Goal: Task Accomplishment & Management: Complete application form

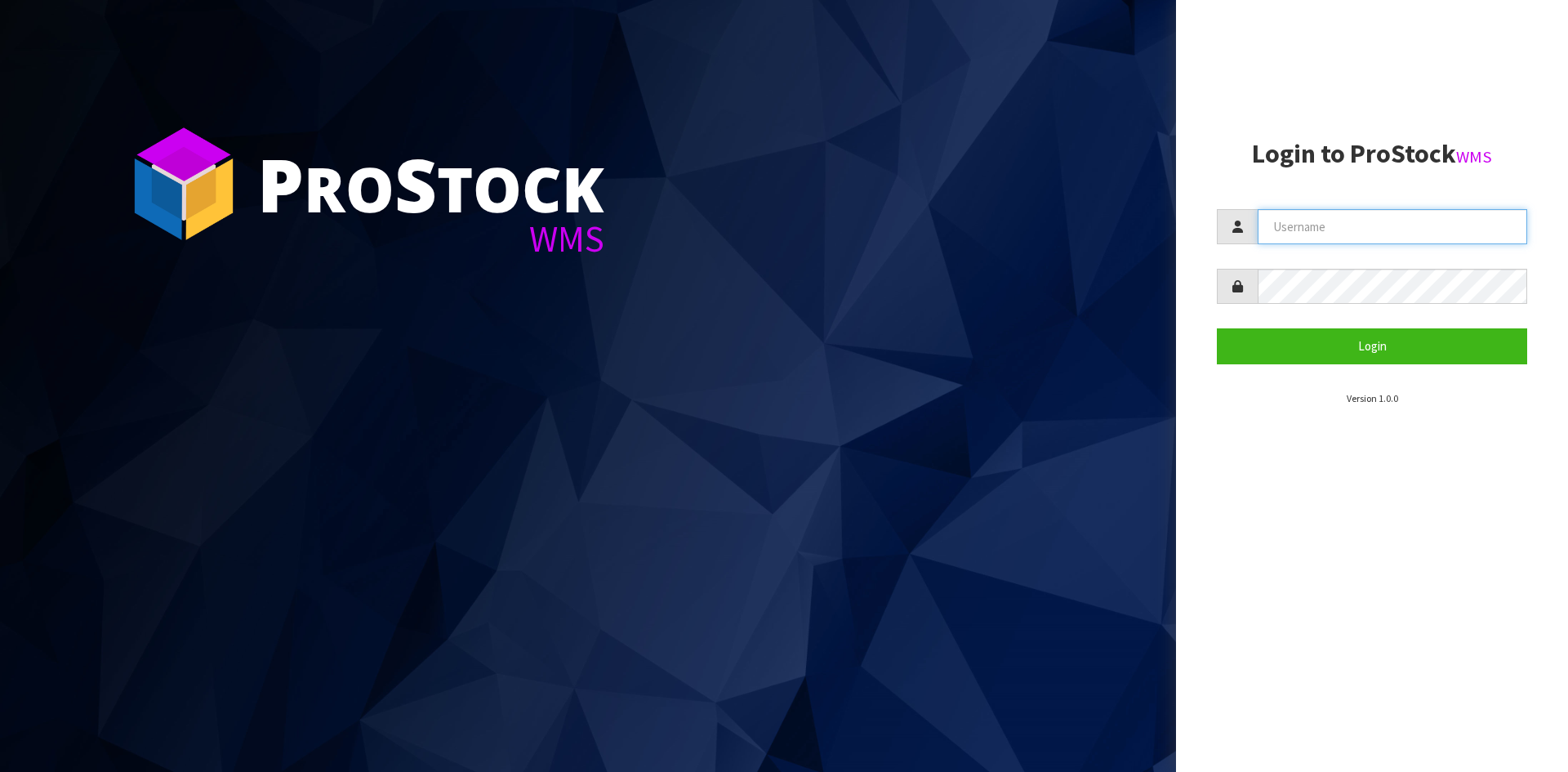
drag, startPoint x: 1470, startPoint y: 230, endPoint x: 1544, endPoint y: 364, distance: 153.1
click at [1470, 230] on input "text" at bounding box center [1392, 227] width 269 height 35
click at [1299, 243] on form "Login" at bounding box center [1371, 286] width 310 height 154
click at [1301, 240] on input "text" at bounding box center [1392, 227] width 269 height 35
type input "[PERSON_NAME][EMAIL_ADDRESS][DOMAIN_NAME]"
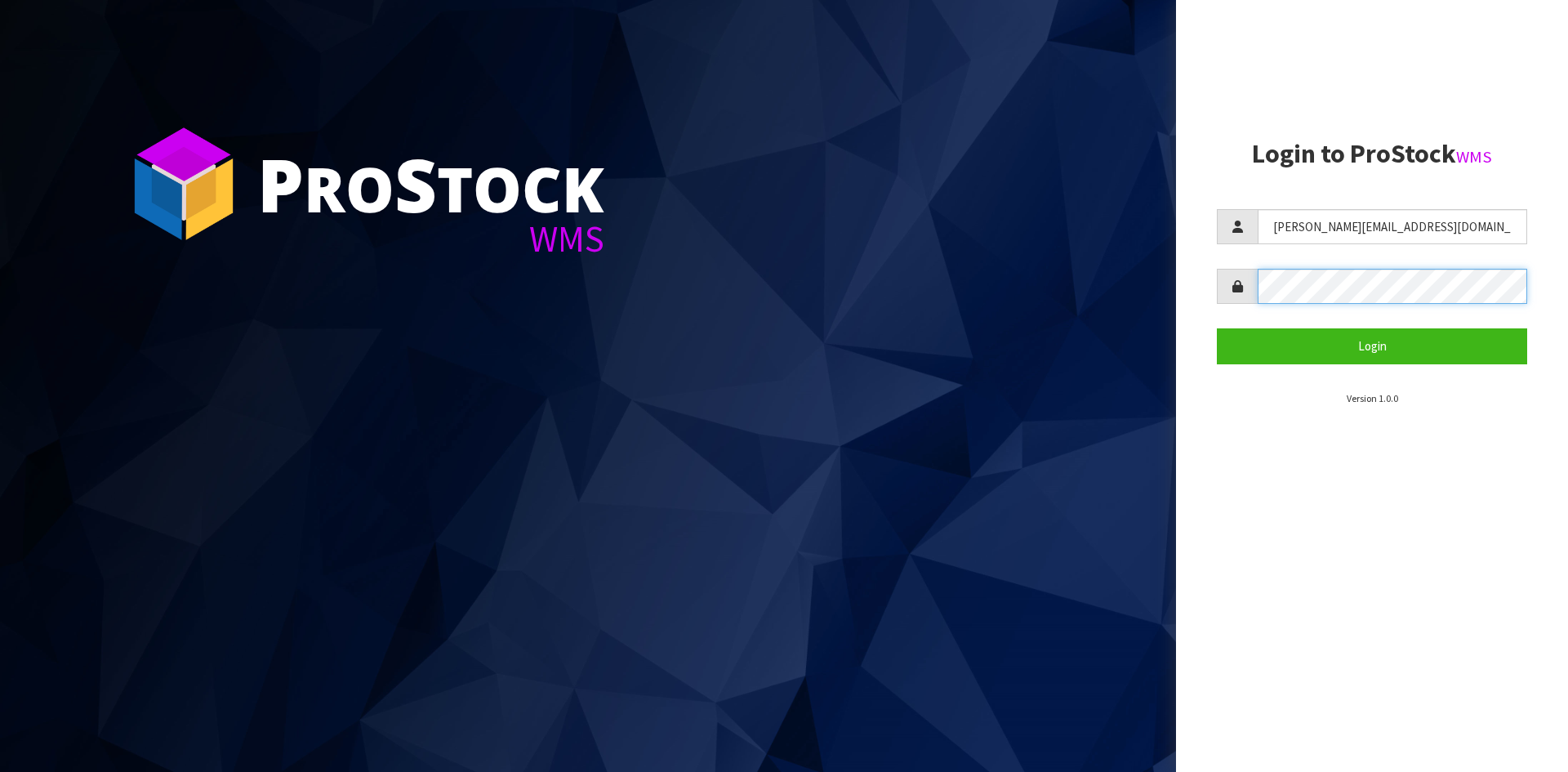
click at [1216, 328] on button "Login" at bounding box center [1371, 346] width 310 height 35
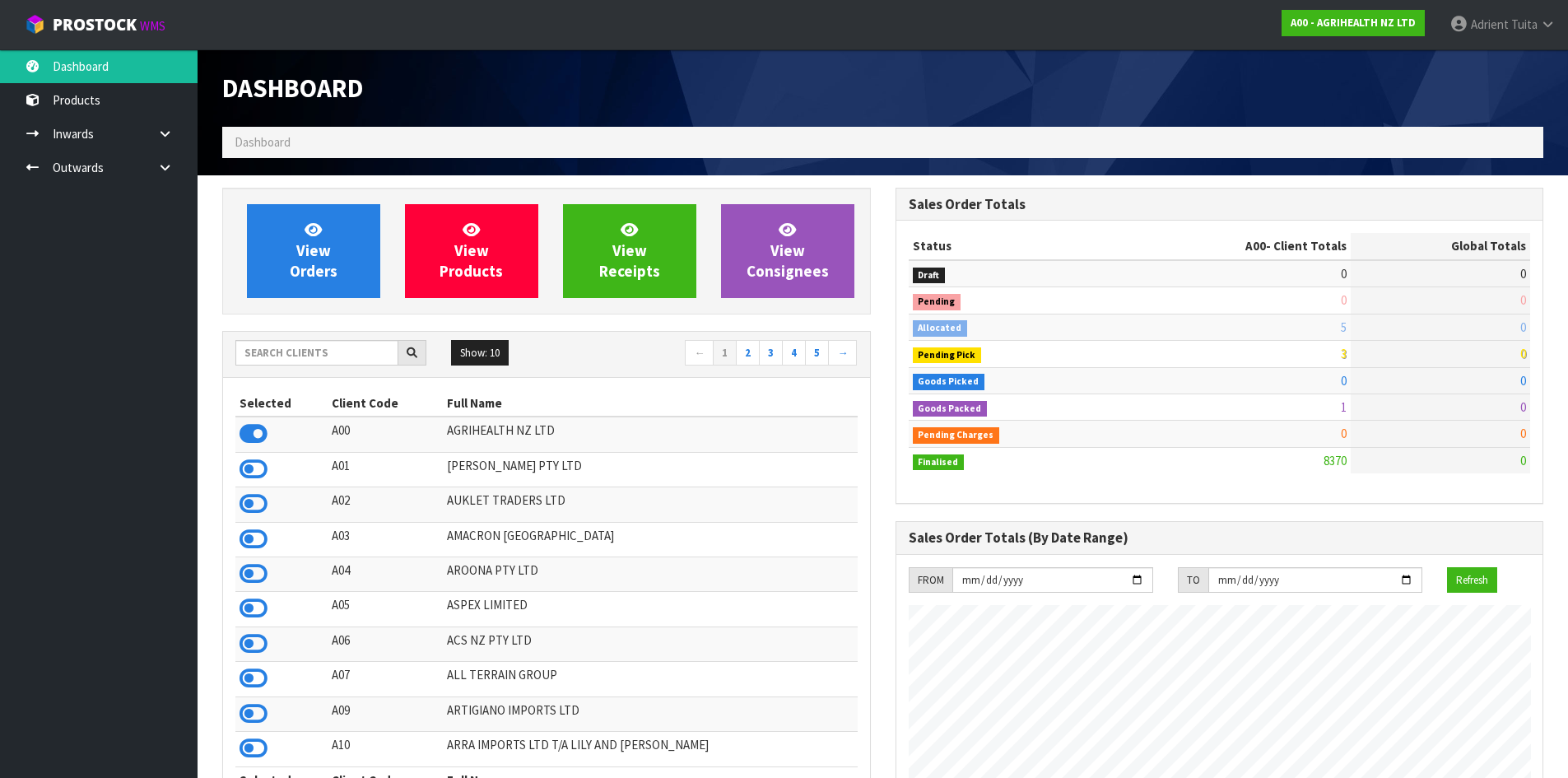
scroll to position [1247, 673]
click at [333, 353] on input "text" at bounding box center [317, 353] width 163 height 26
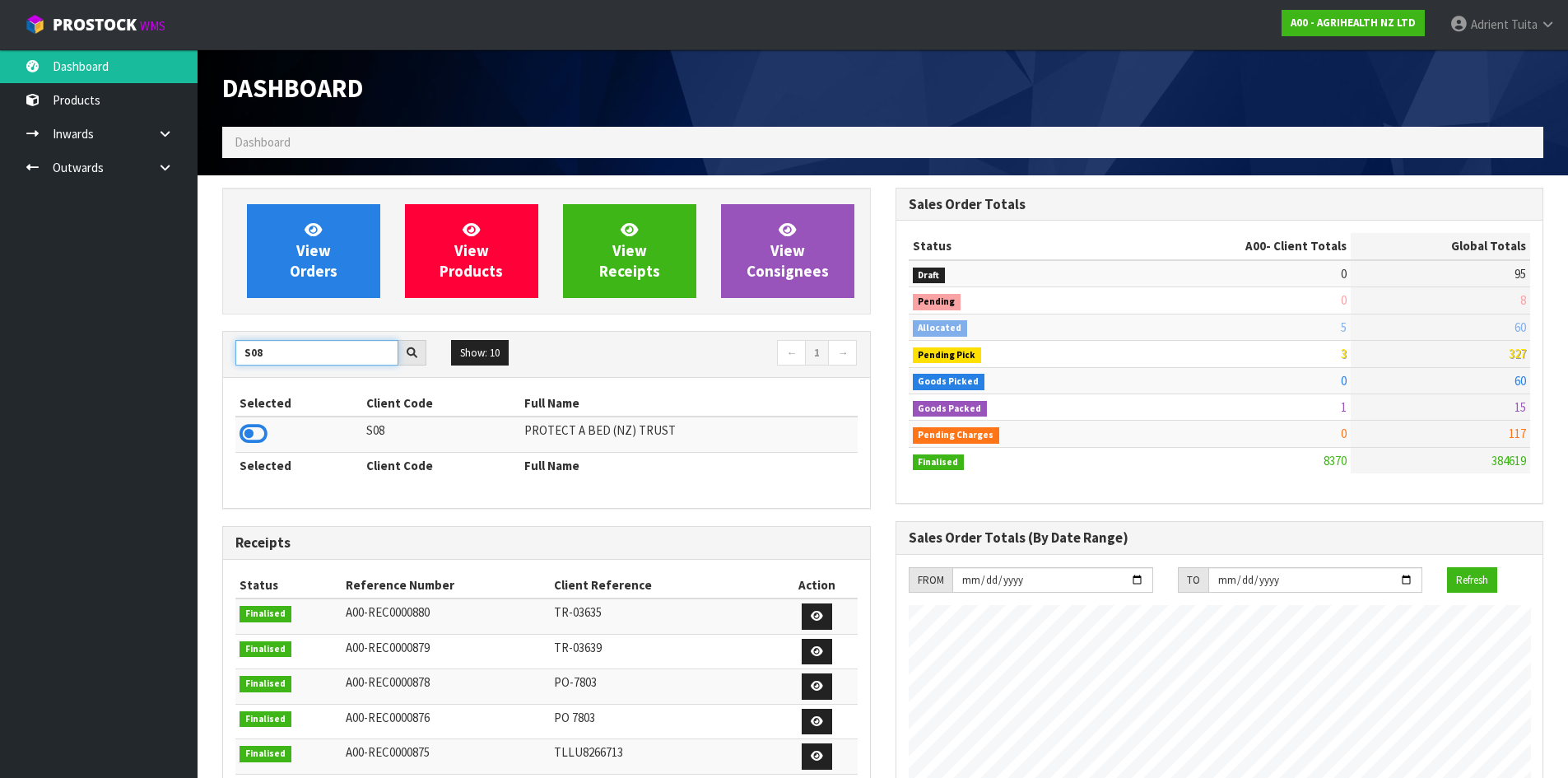
click at [255, 344] on input "S08" at bounding box center [317, 353] width 163 height 26
click at [244, 422] on icon at bounding box center [253, 434] width 28 height 25
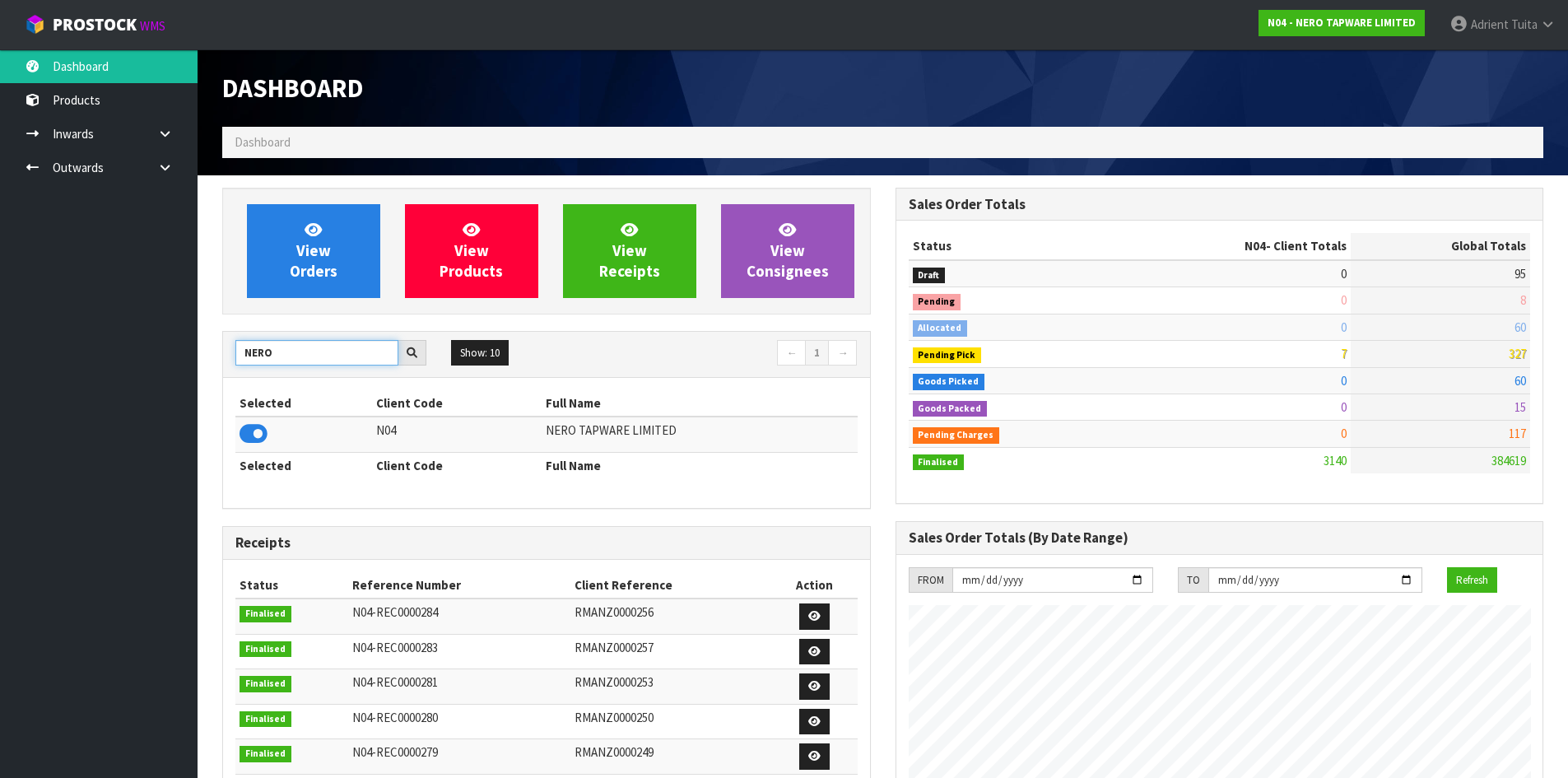
click at [260, 353] on input "NERO" at bounding box center [317, 353] width 163 height 26
click at [252, 349] on input "S08" at bounding box center [317, 353] width 163 height 26
type input "E07"
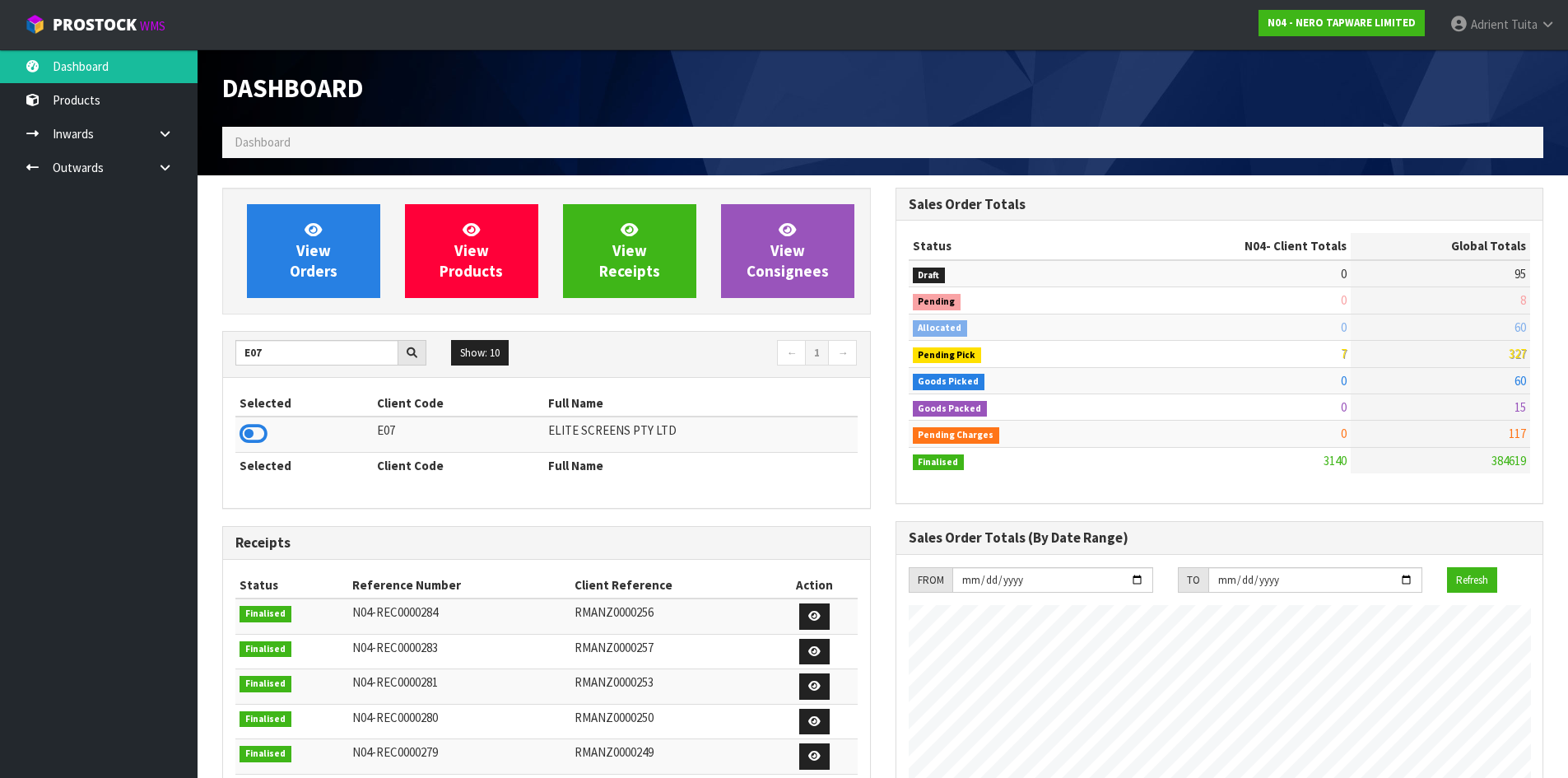
click at [252, 429] on icon at bounding box center [253, 434] width 28 height 25
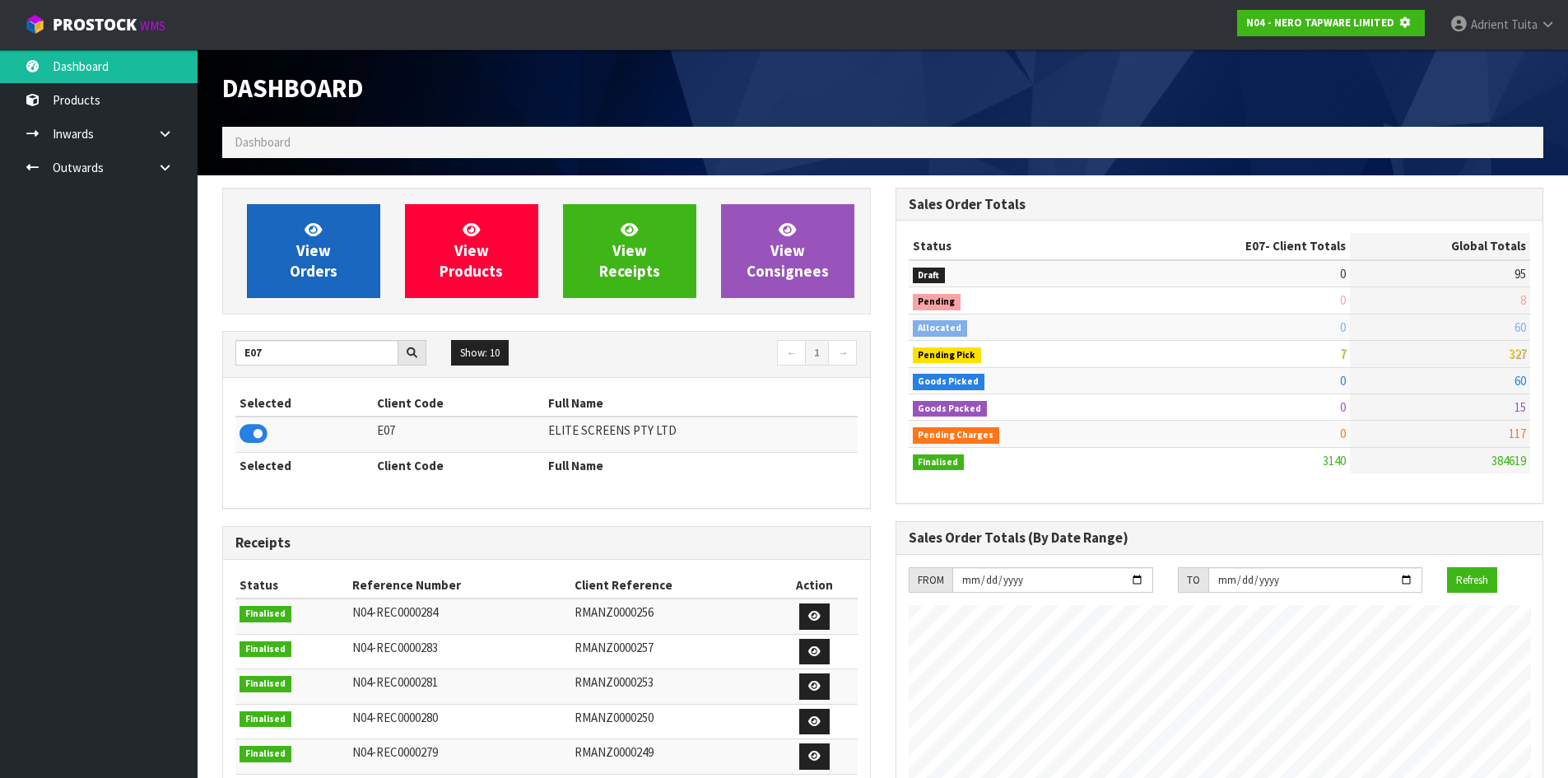
scroll to position [822109, 822512]
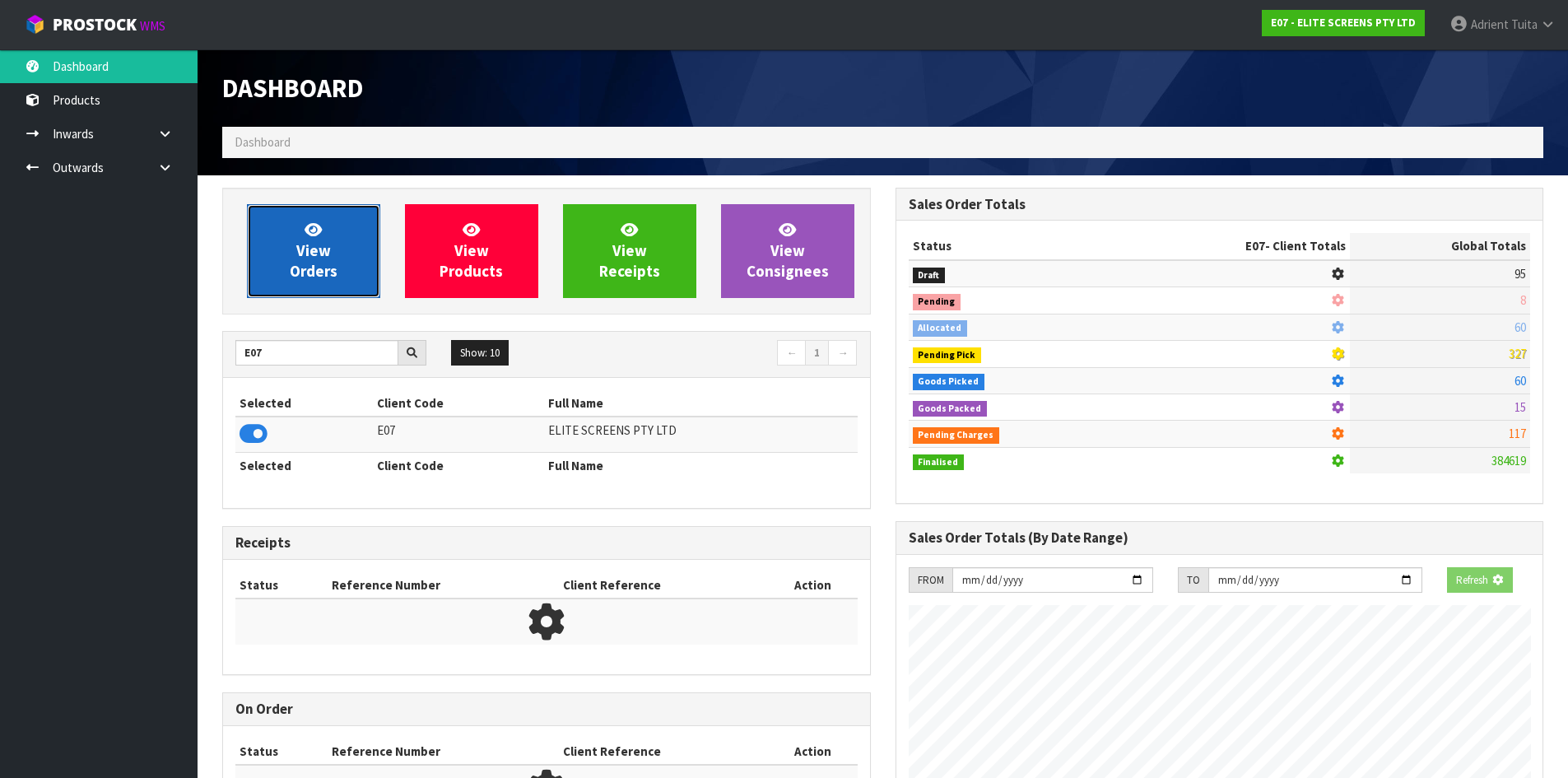
click at [301, 245] on span "View Orders" at bounding box center [314, 250] width 48 height 62
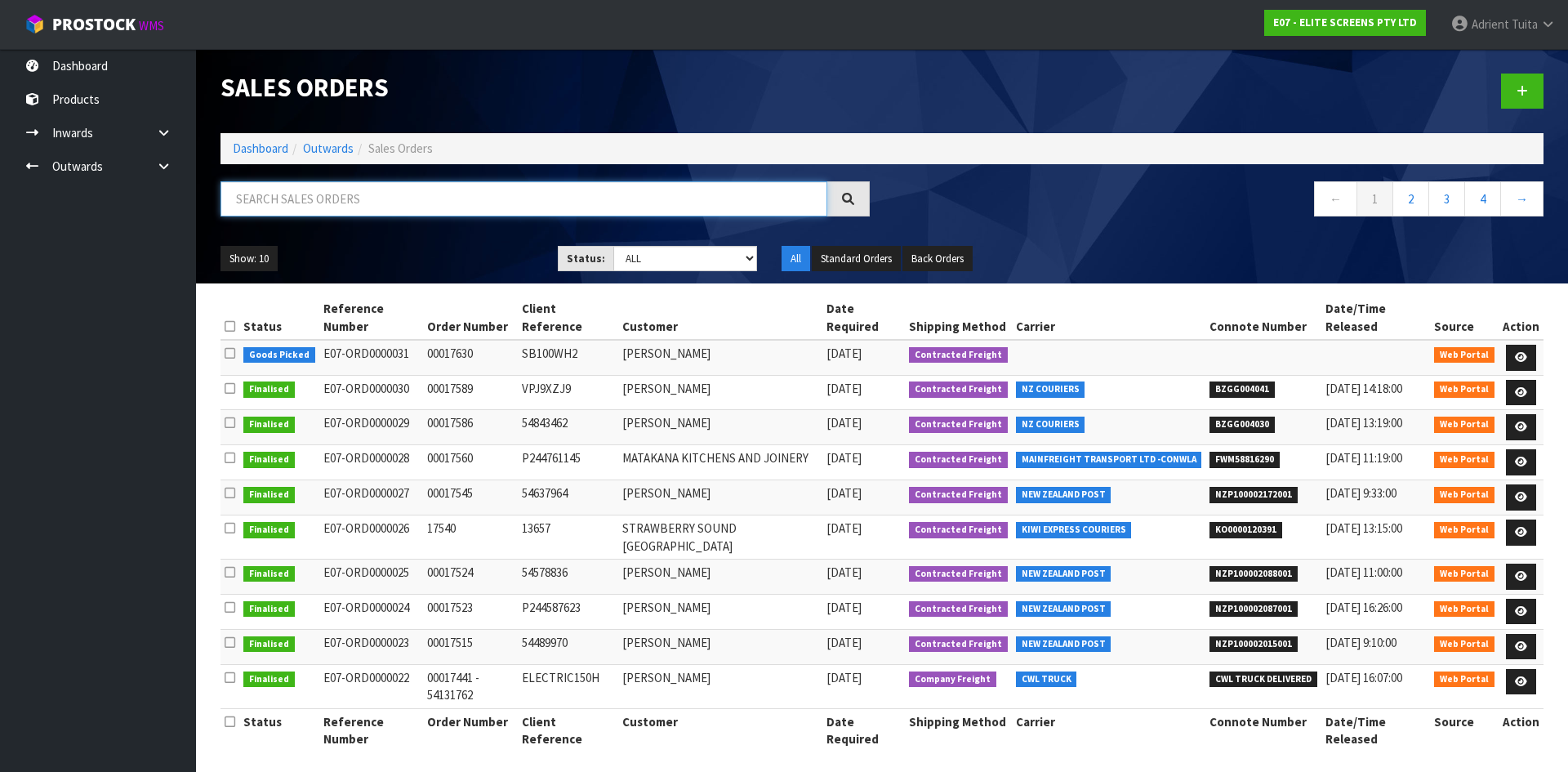
click at [324, 208] on input "text" at bounding box center [523, 199] width 606 height 35
click at [1529, 345] on link at bounding box center [1521, 358] width 30 height 26
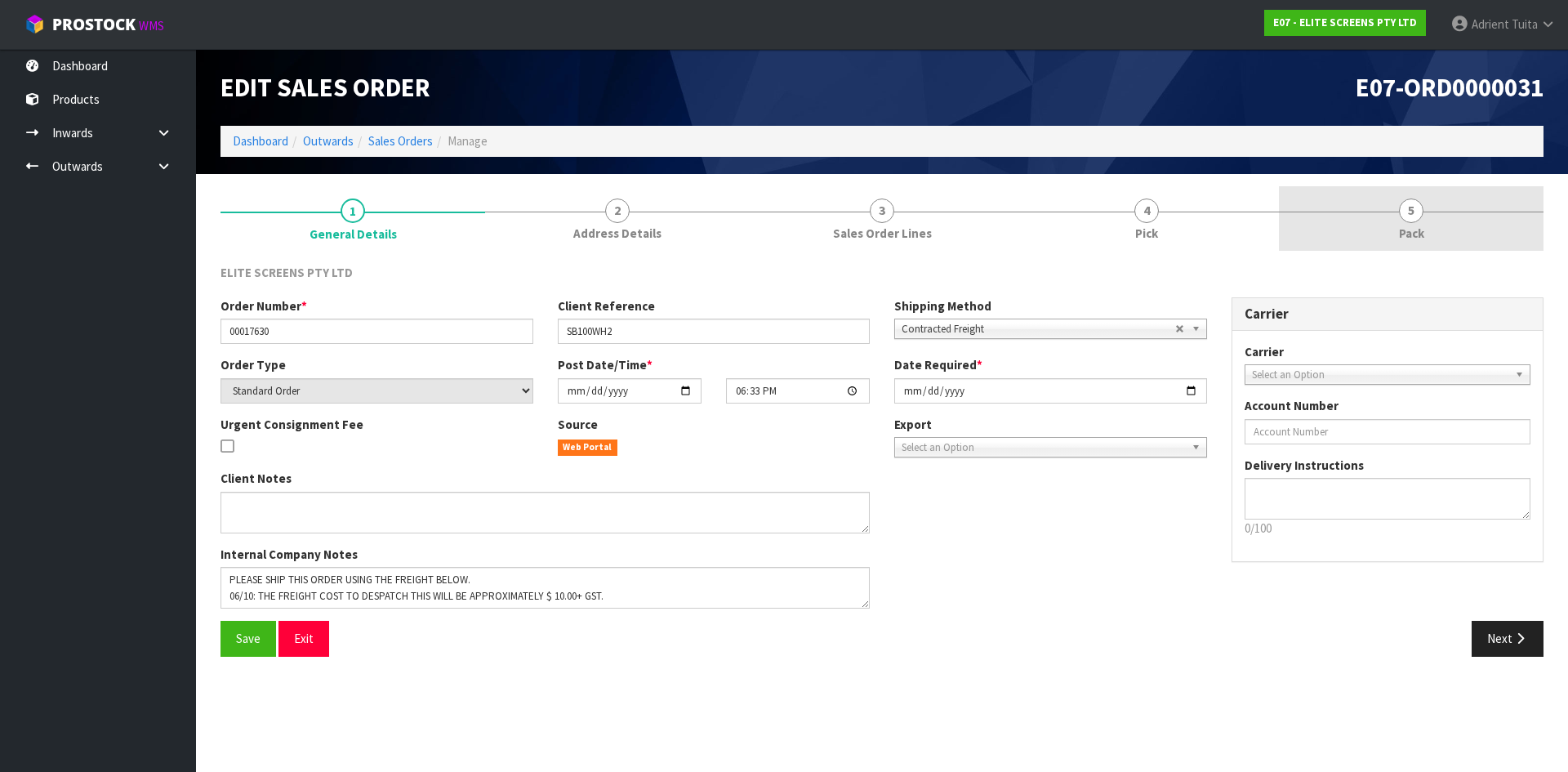
click at [1424, 232] on link "5 Pack" at bounding box center [1411, 219] width 265 height 64
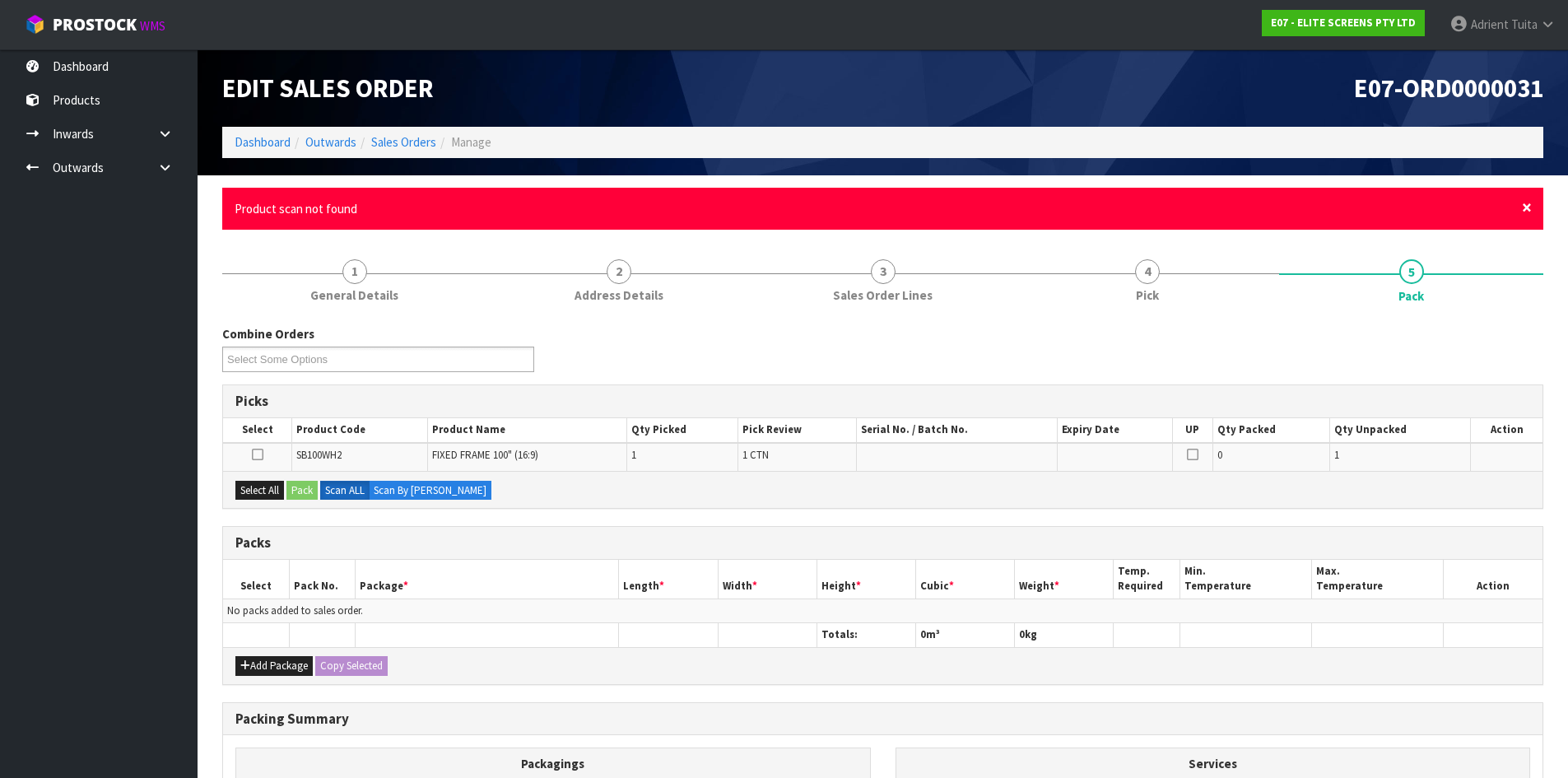
click at [1527, 215] on span "×" at bounding box center [1527, 207] width 10 height 23
click at [1521, 202] on div "× Close Product scan not found" at bounding box center [883, 208] width 1321 height 42
click at [1525, 203] on span "×" at bounding box center [1527, 207] width 10 height 23
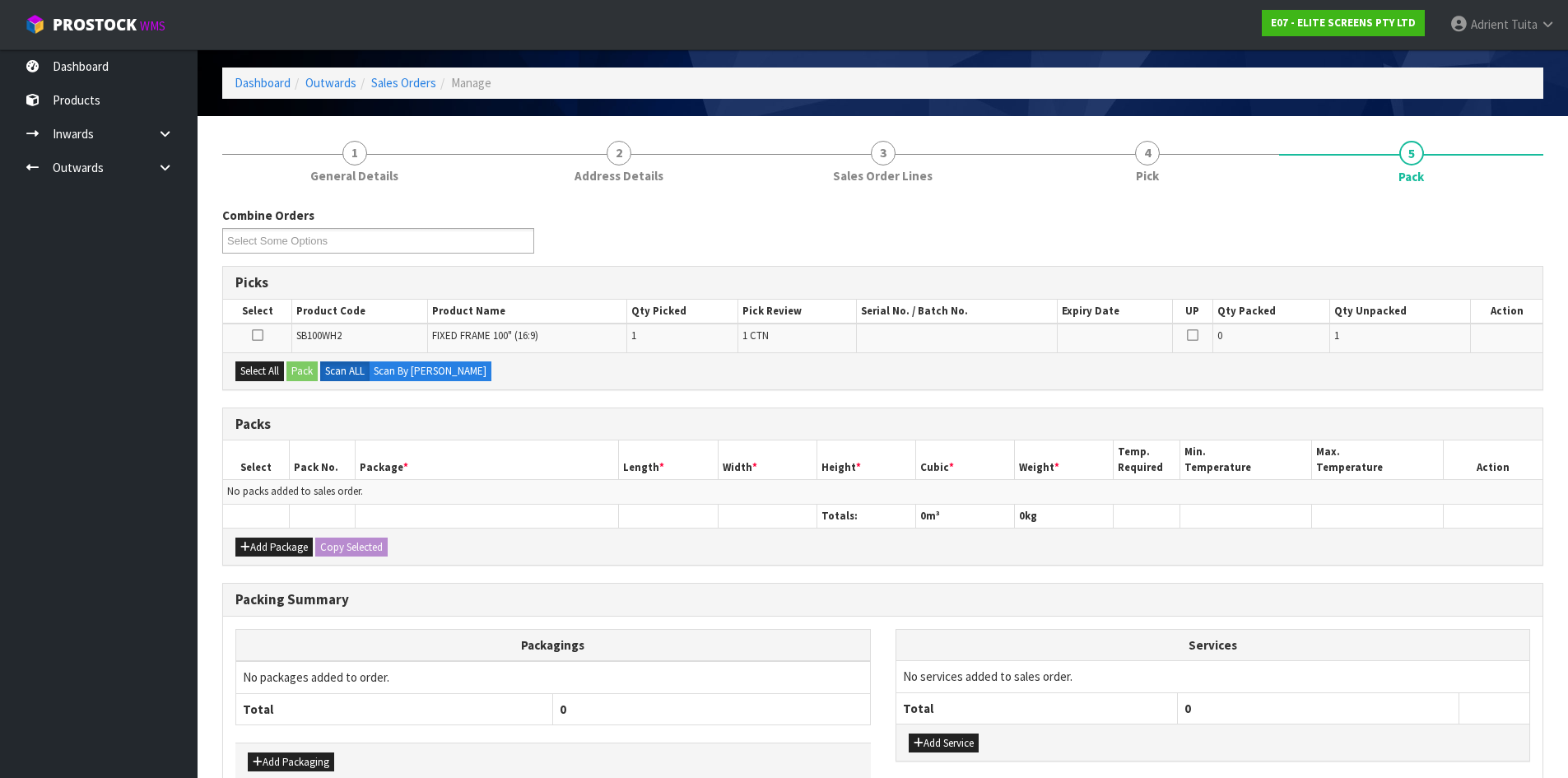
scroll to position [152, 0]
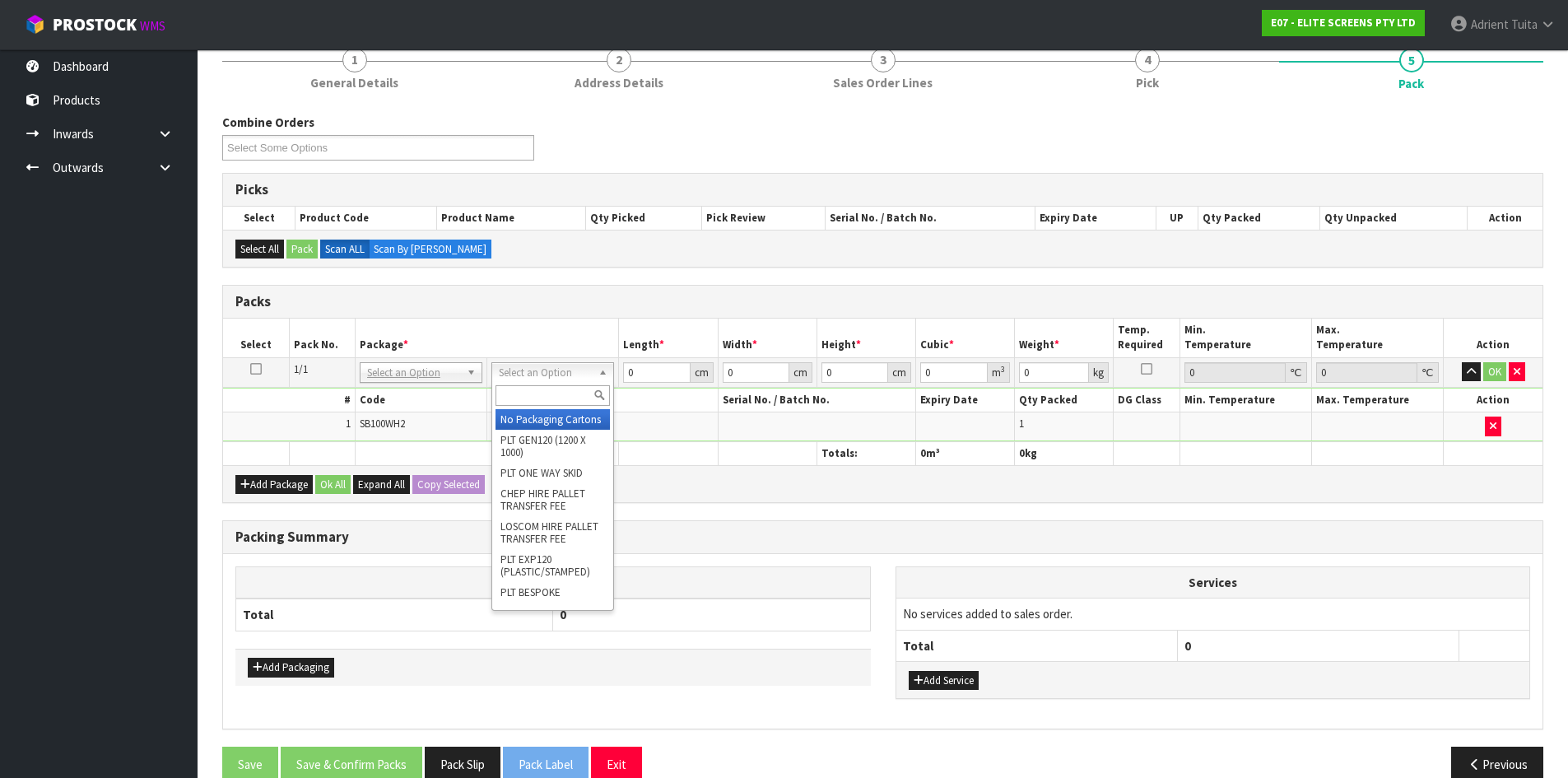
drag, startPoint x: 557, startPoint y: 435, endPoint x: 569, endPoint y: 429, distance: 13.4
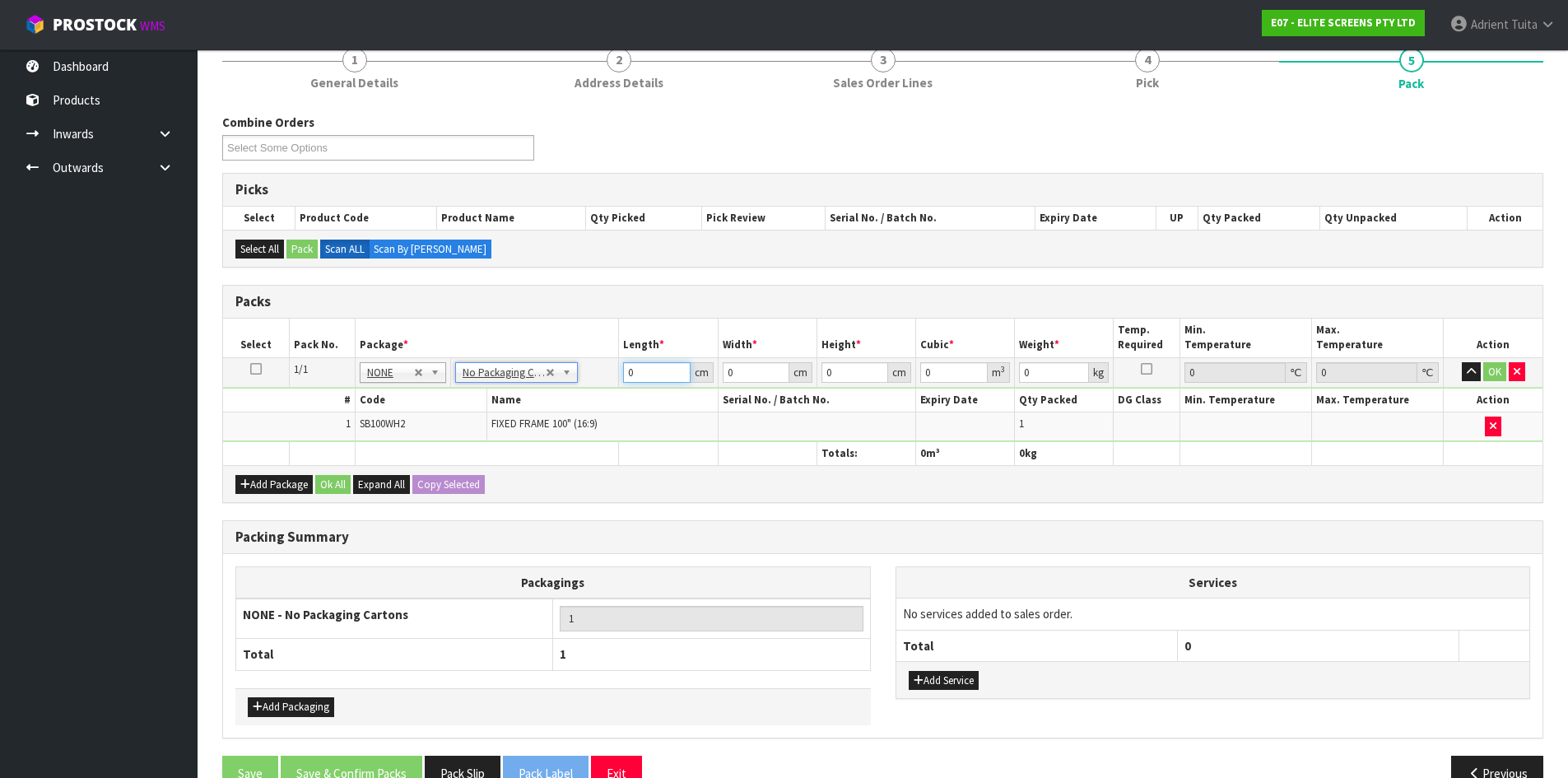
click at [633, 371] on input "0" at bounding box center [656, 372] width 66 height 20
type input "148"
type input "34"
type input "1"
type input "0.005032"
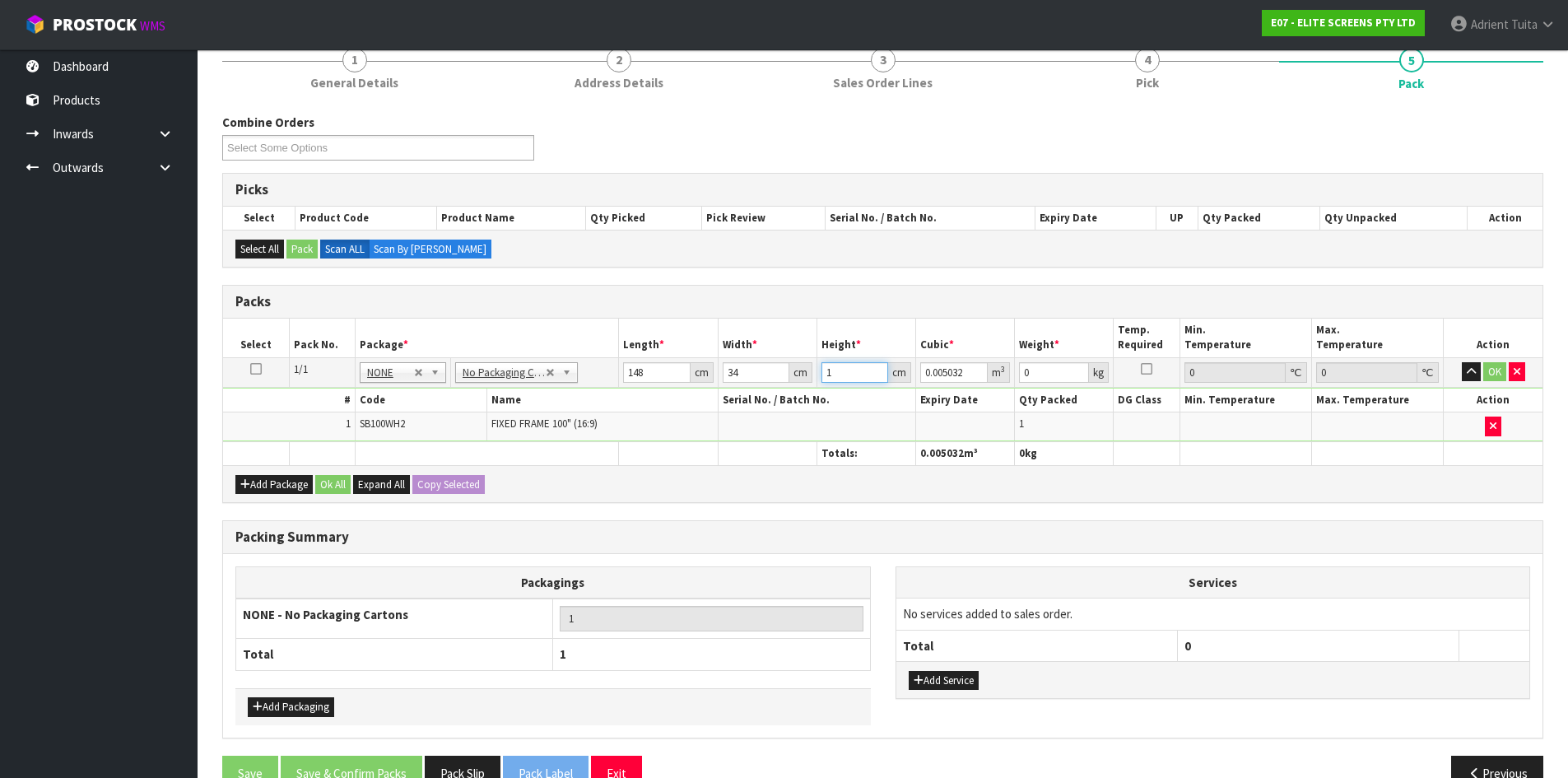
type input "13"
type input "0.065416"
type input "13"
type input "14"
click at [1489, 371] on button "OK" at bounding box center [1494, 372] width 23 height 20
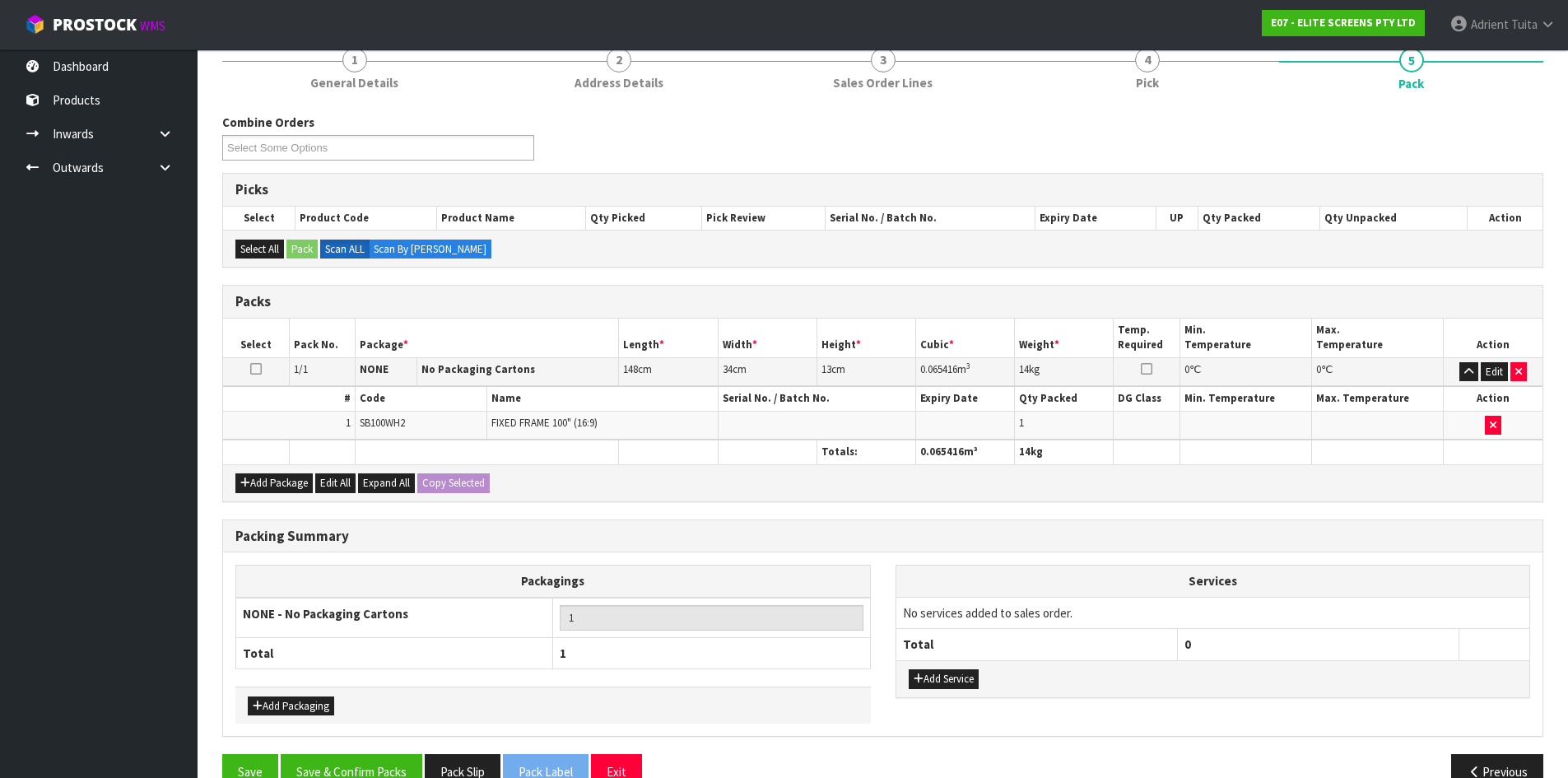
scroll to position [190, 0]
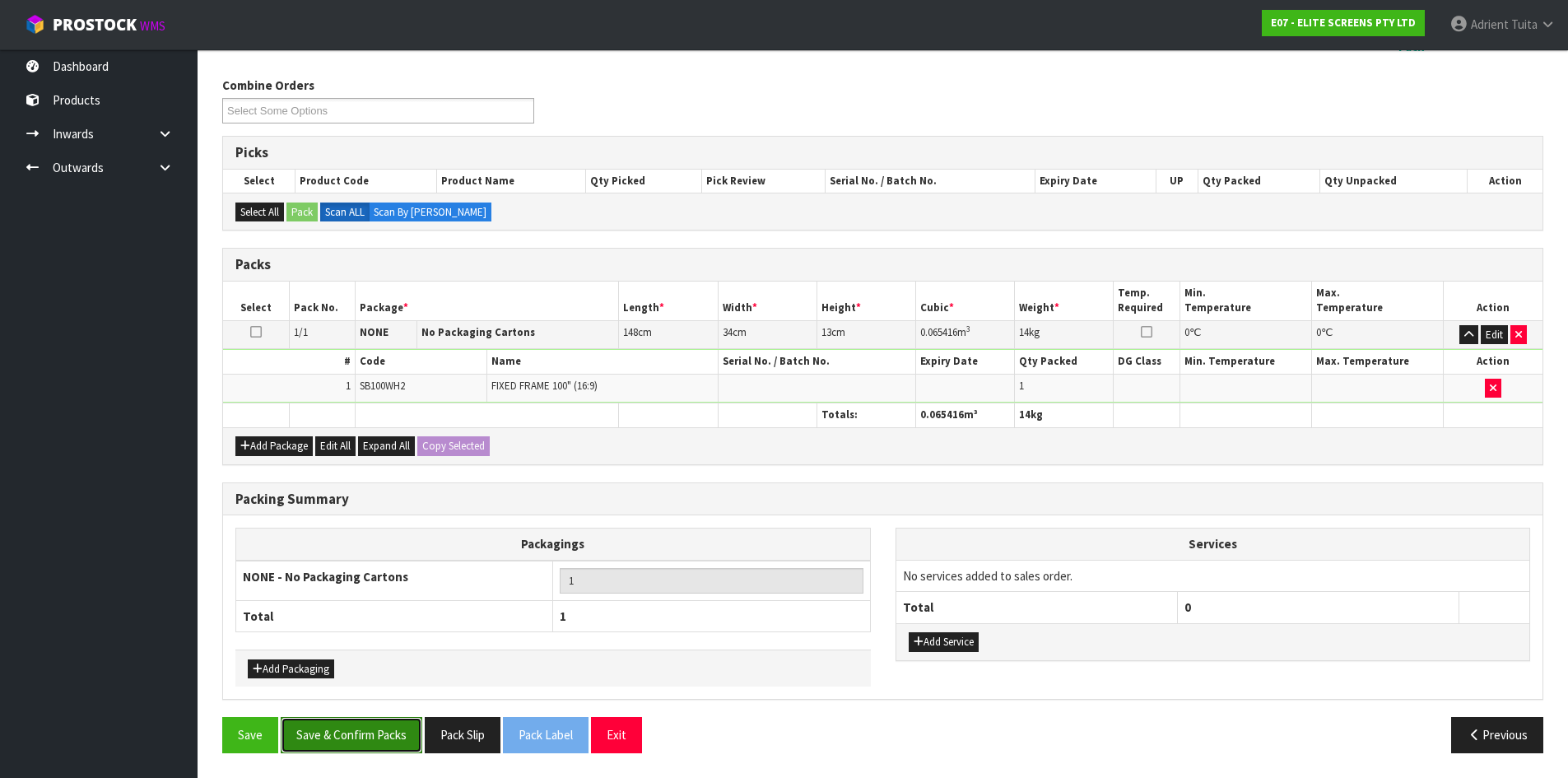
click at [389, 735] on button "Save & Confirm Packs" at bounding box center [351, 735] width 142 height 36
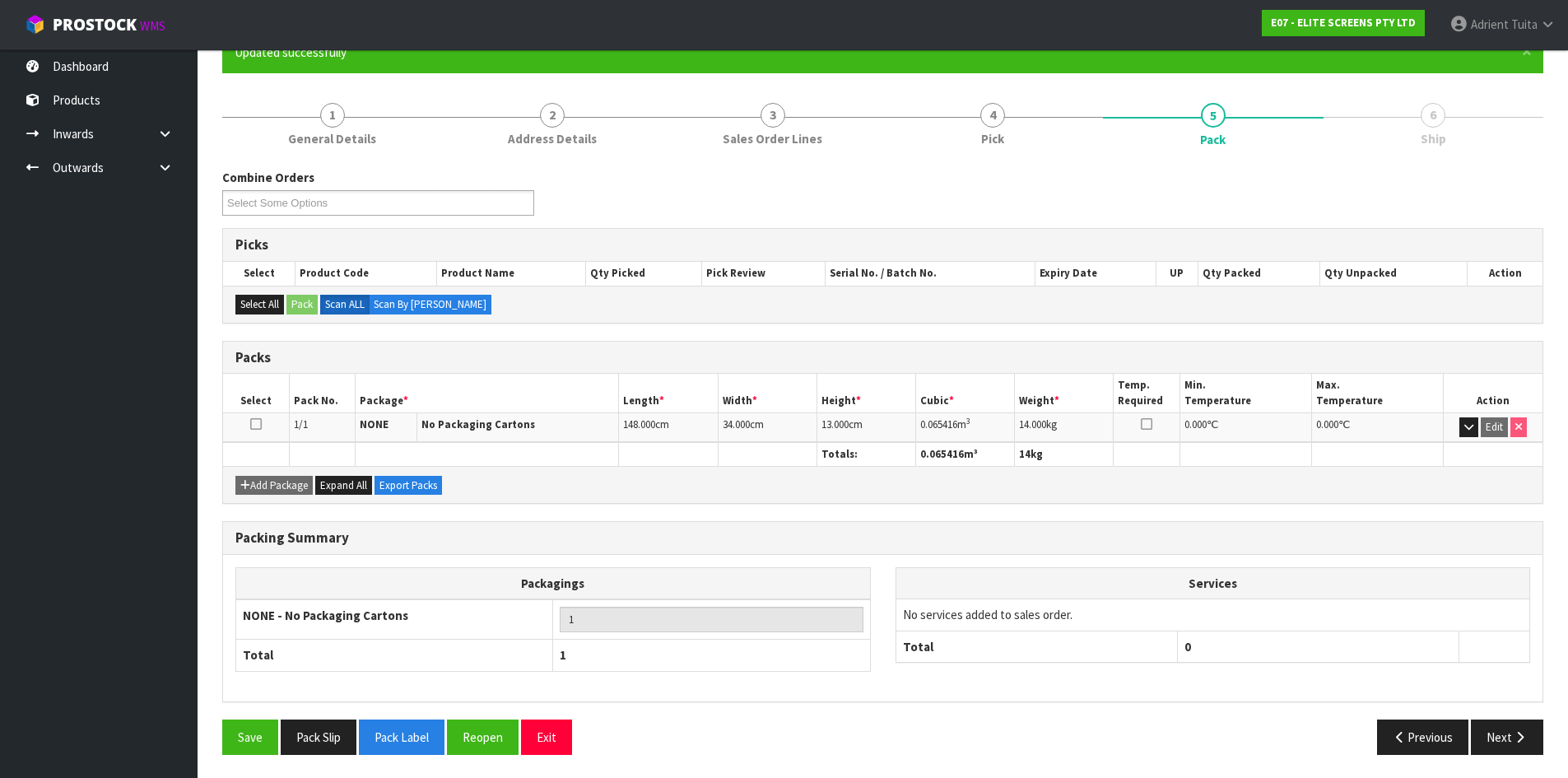
scroll to position [158, 0]
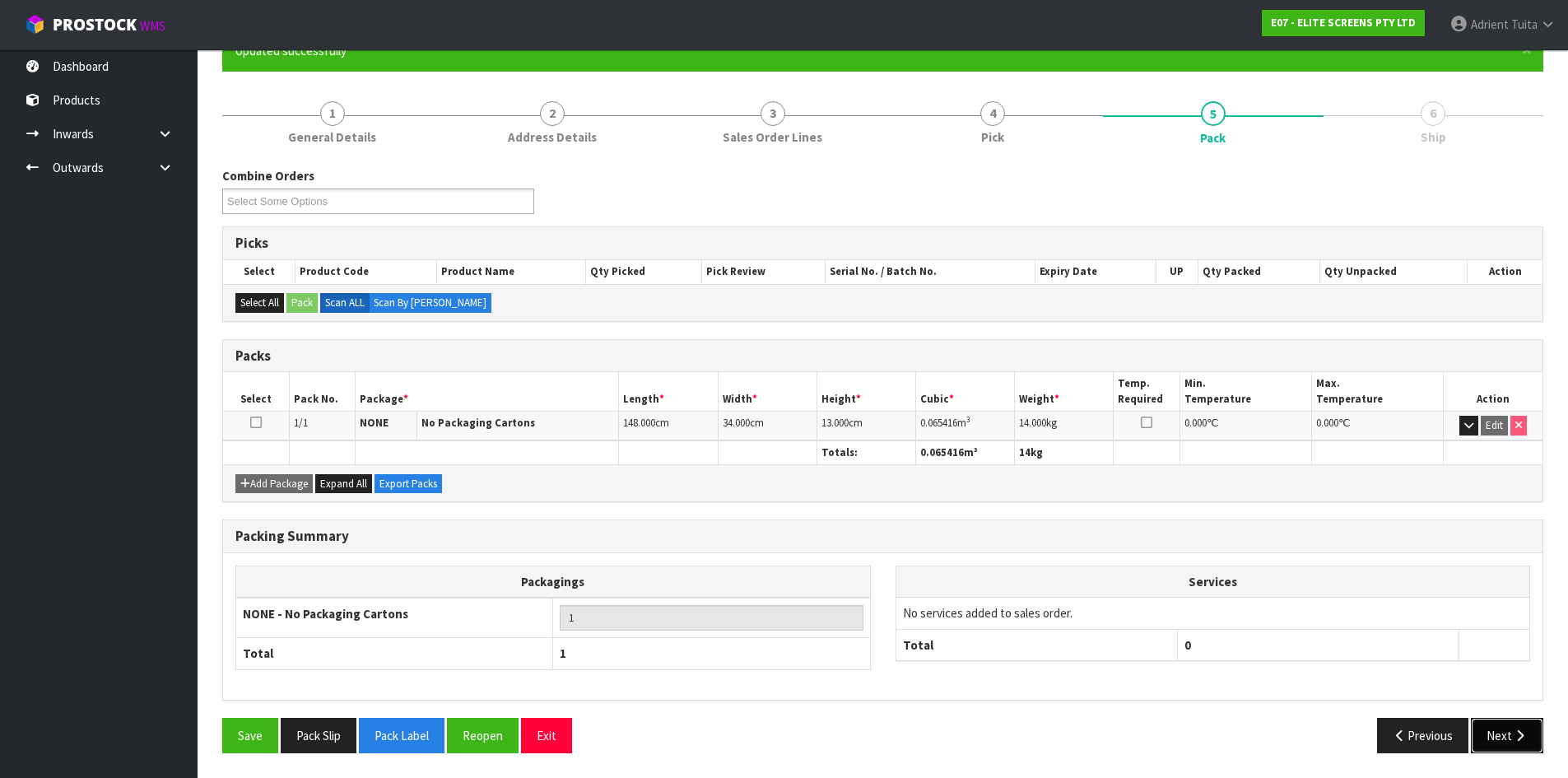
click at [1488, 718] on button "Next" at bounding box center [1507, 735] width 72 height 36
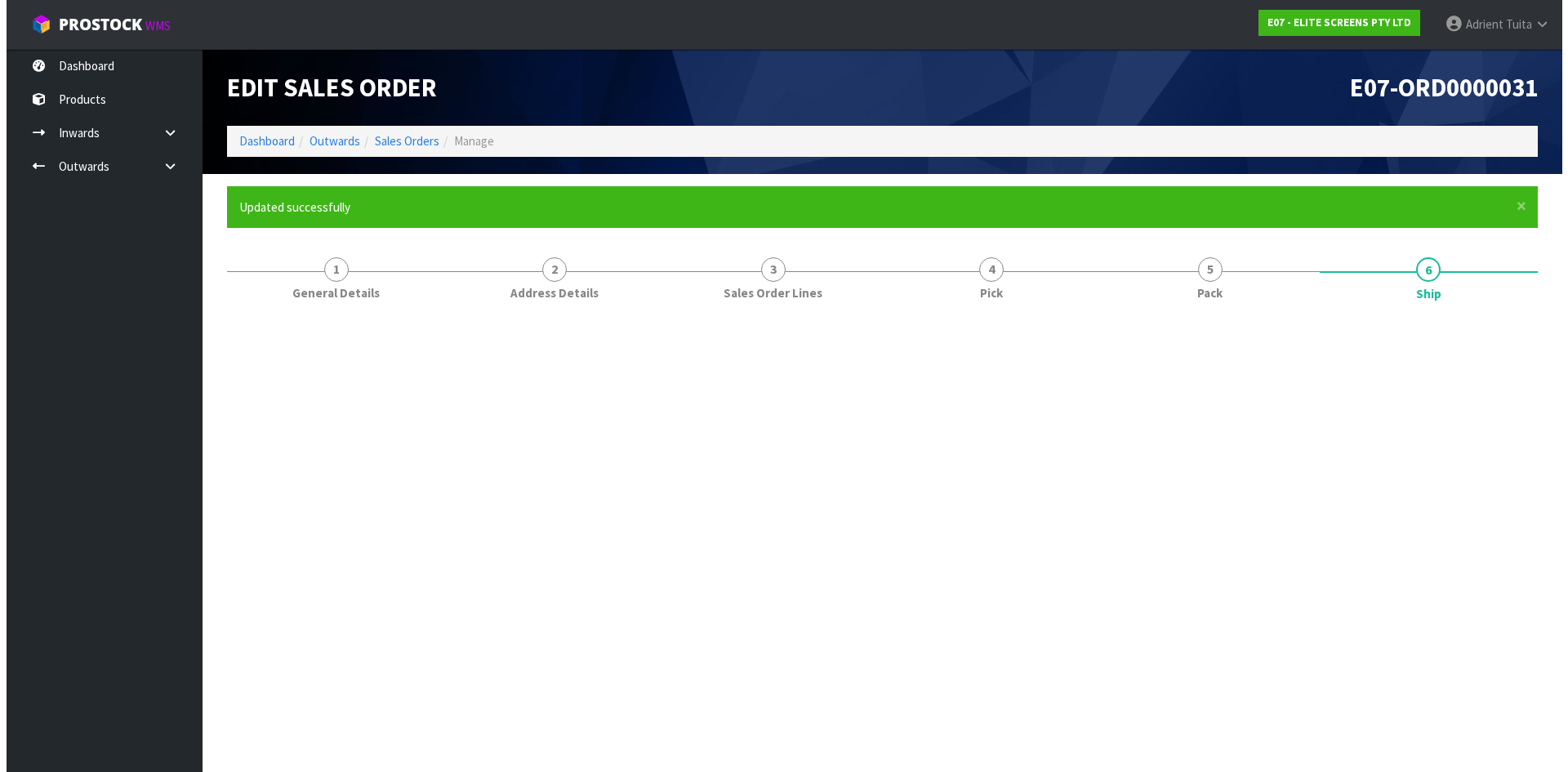
scroll to position [0, 0]
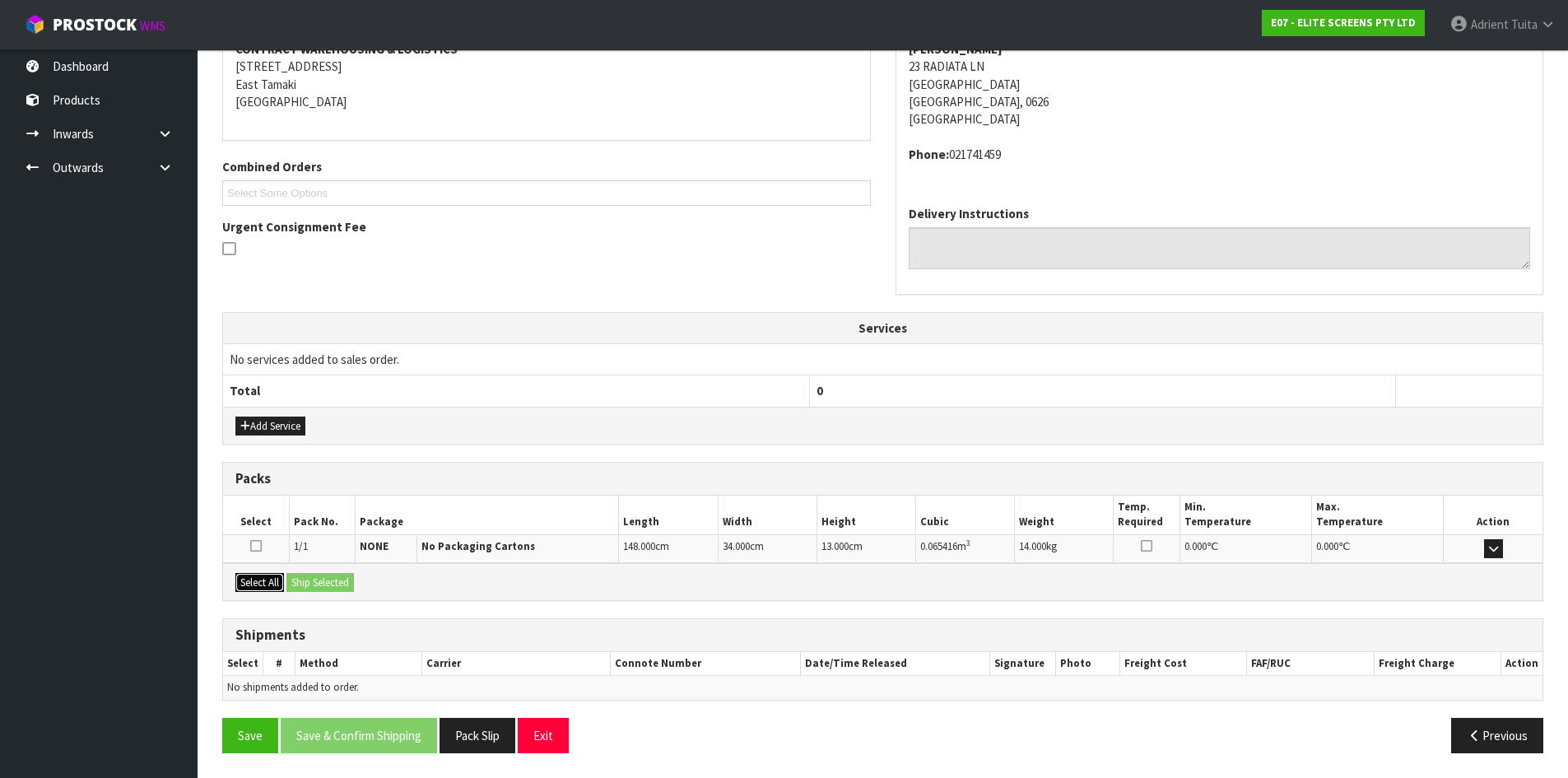
drag, startPoint x: 264, startPoint y: 591, endPoint x: 322, endPoint y: 582, distance: 58.7
click at [268, 589] on button "Select All" at bounding box center [259, 582] width 48 height 20
drag, startPoint x: 322, startPoint y: 582, endPoint x: 347, endPoint y: 589, distance: 26.0
click at [322, 582] on button "Ship Selected" at bounding box center [320, 582] width 67 height 20
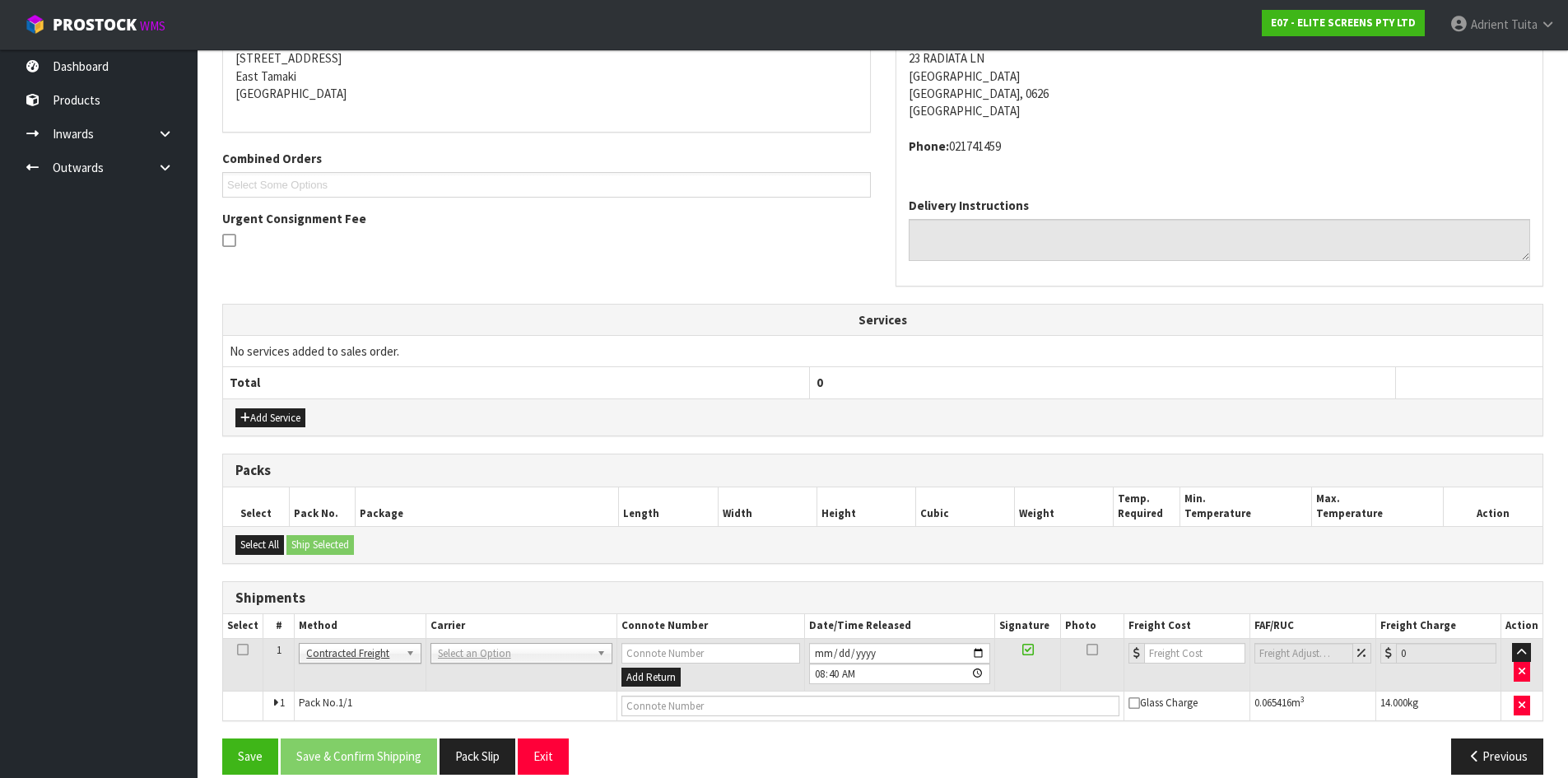
scroll to position [361, 0]
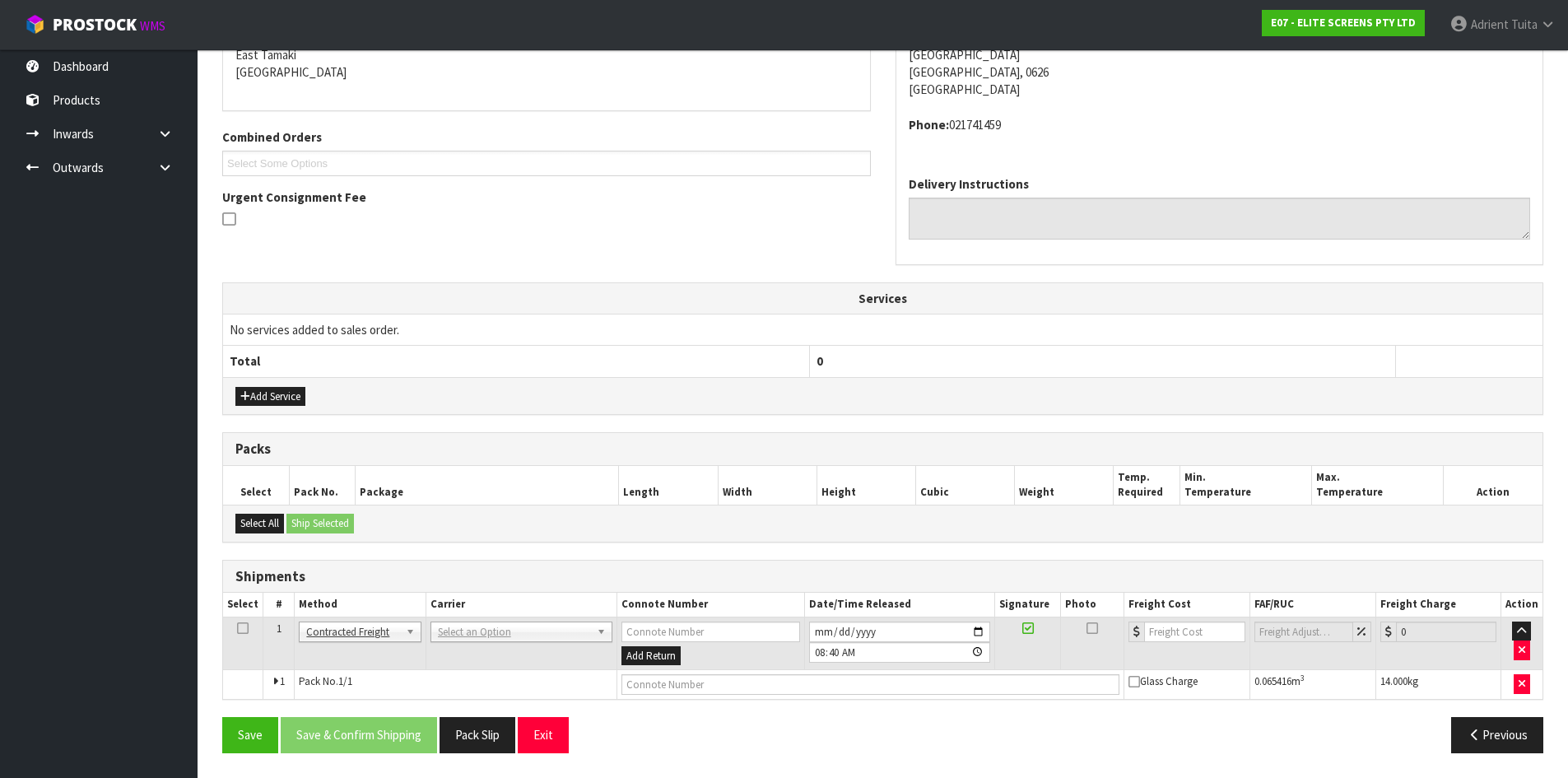
drag, startPoint x: 452, startPoint y: 642, endPoint x: 452, endPoint y: 652, distance: 10.0
click at [452, 641] on td "ANGEL - ANGEL TRANSPORT [PERSON_NAME] REMOVALS DEAEXPAKL - DEADLINE EXPRESS COU…" at bounding box center [520, 643] width 191 height 54
click at [452, 653] on td "ANGEL - ANGEL TRANSPORT [PERSON_NAME] REMOVALS DEAEXPAKL - DEADLINE EXPRESS COU…" at bounding box center [520, 643] width 191 height 54
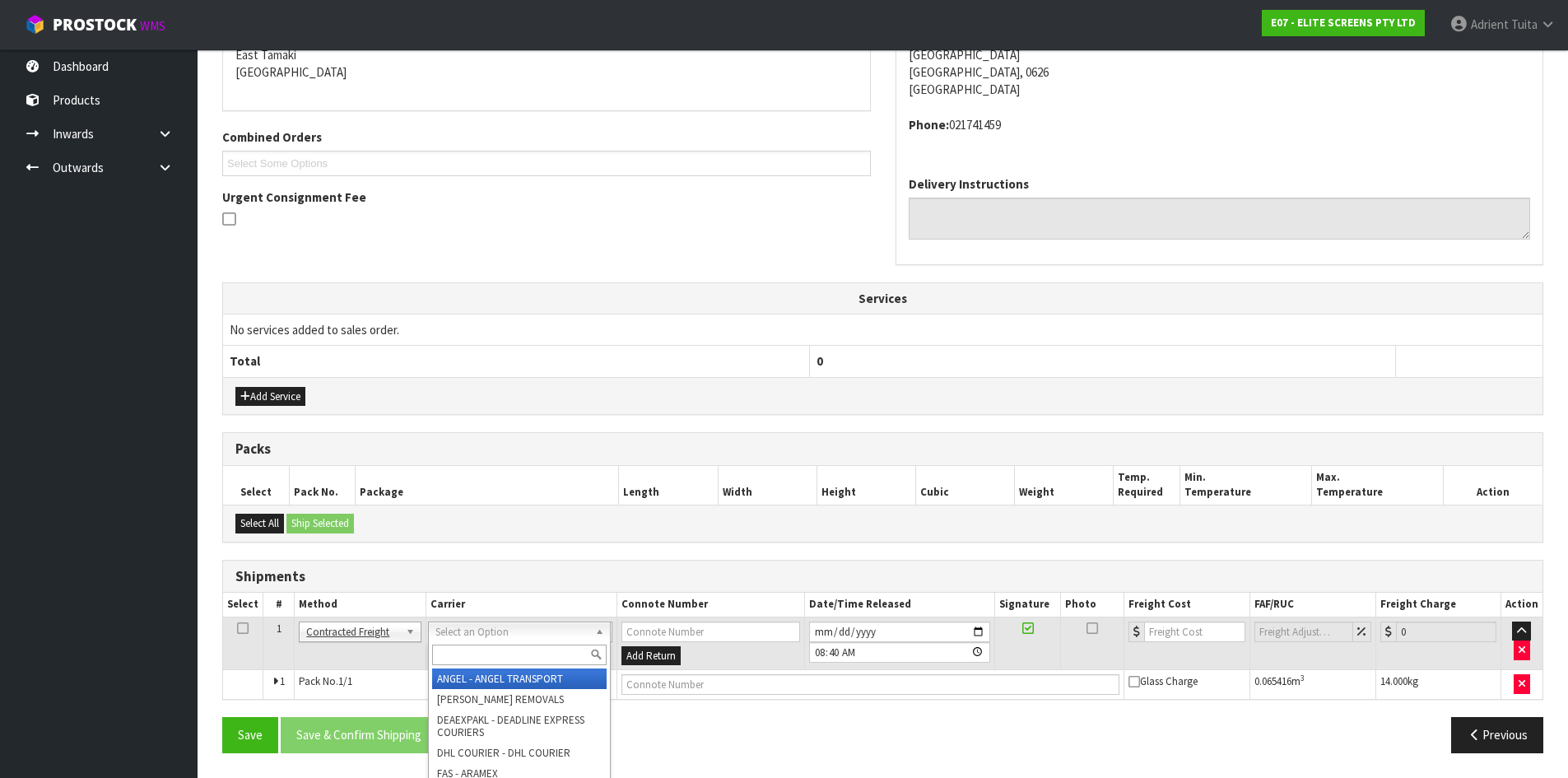
drag, startPoint x: 468, startPoint y: 634, endPoint x: 469, endPoint y: 653, distance: 19.0
click at [469, 653] on input "text" at bounding box center [519, 655] width 174 height 20
type input "NZP"
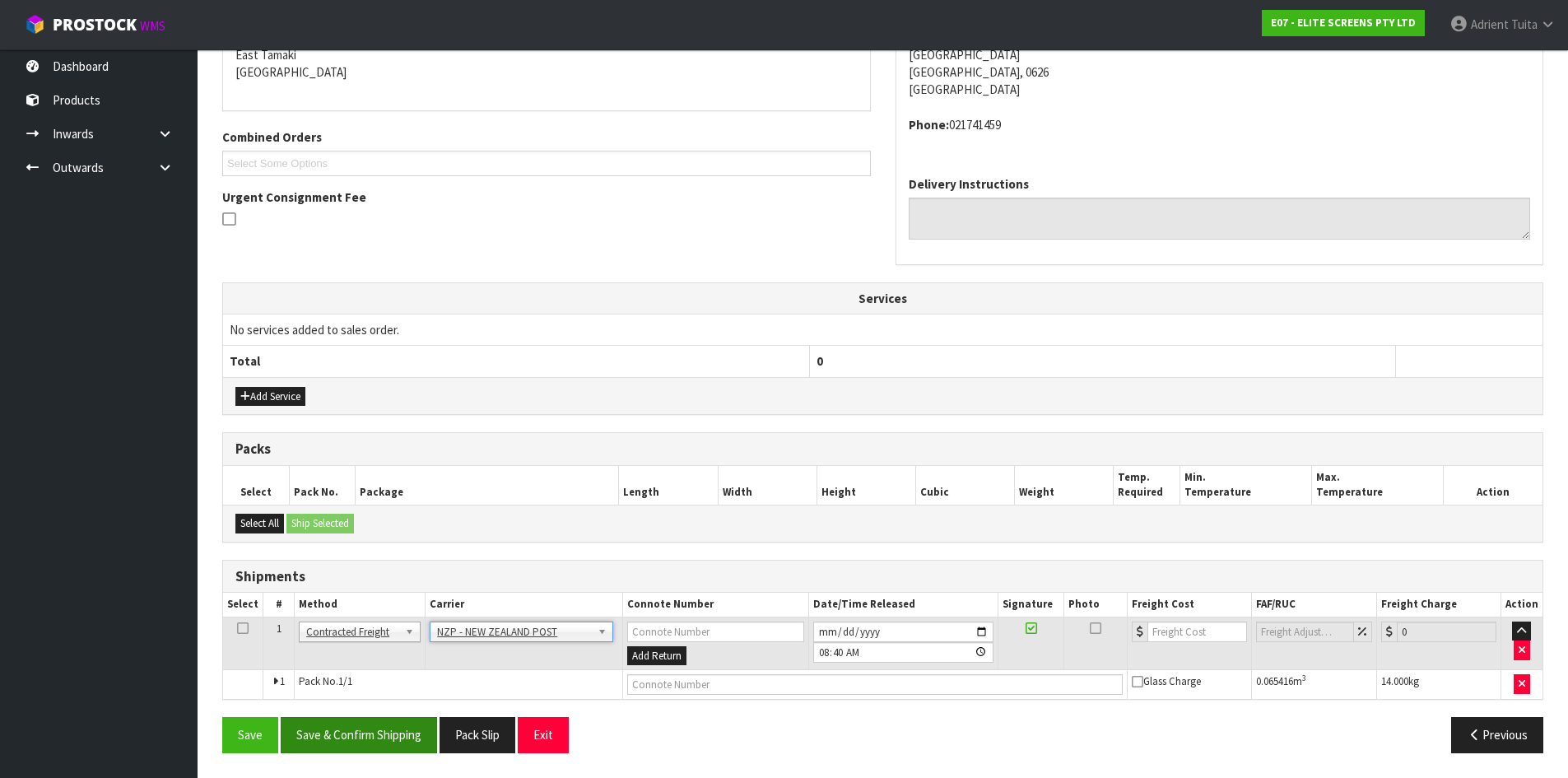
drag, startPoint x: 398, startPoint y: 715, endPoint x: 394, endPoint y: 725, distance: 10.8
click at [395, 721] on div "From Address CONTRACT WAREHOUSING & LOGISTICS [STREET_ADDRESS] Combined Orders …" at bounding box center [883, 365] width 1321 height 801
click at [391, 736] on button "Save & Confirm Shipping" at bounding box center [359, 735] width 156 height 36
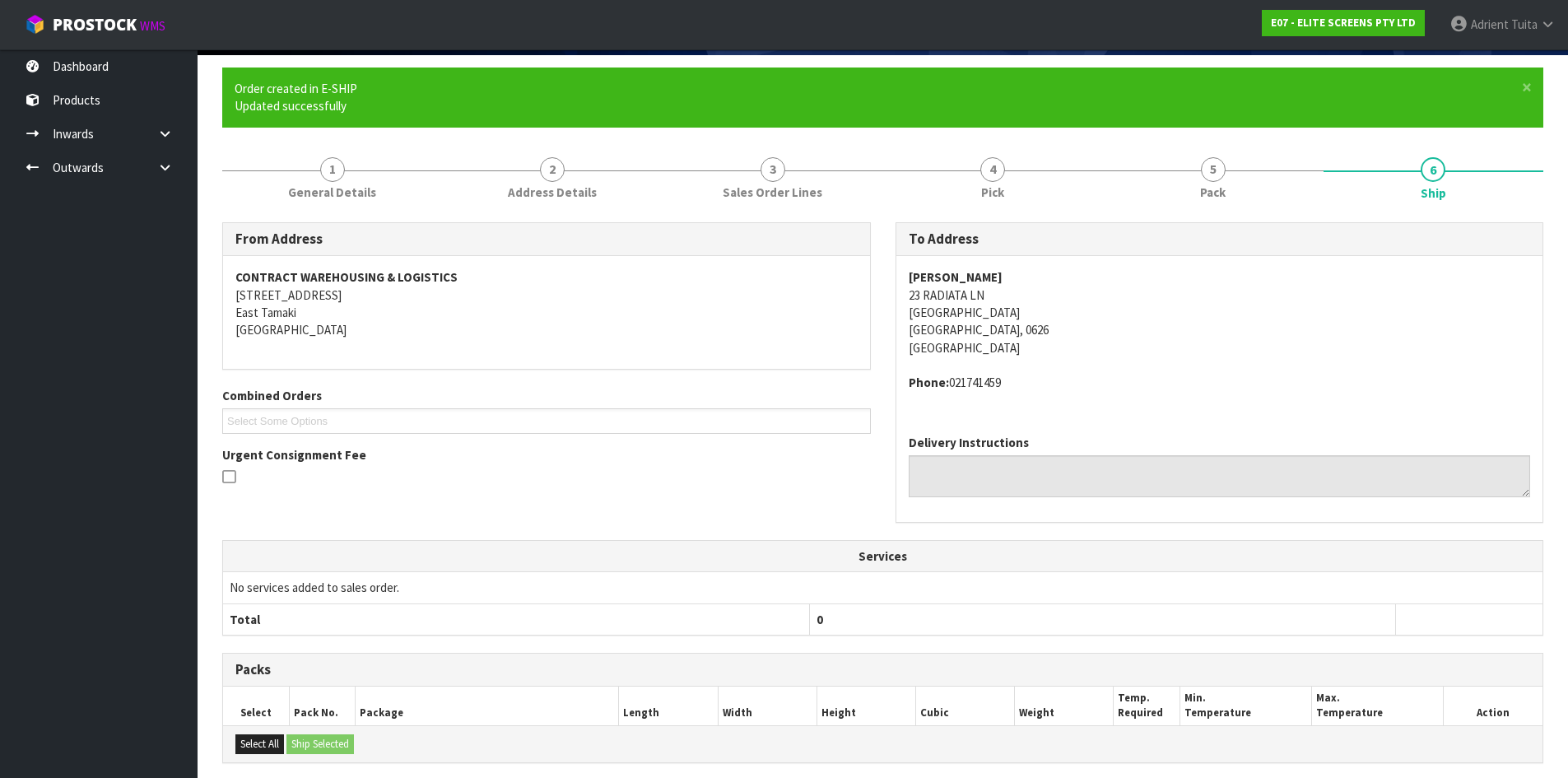
scroll to position [337, 0]
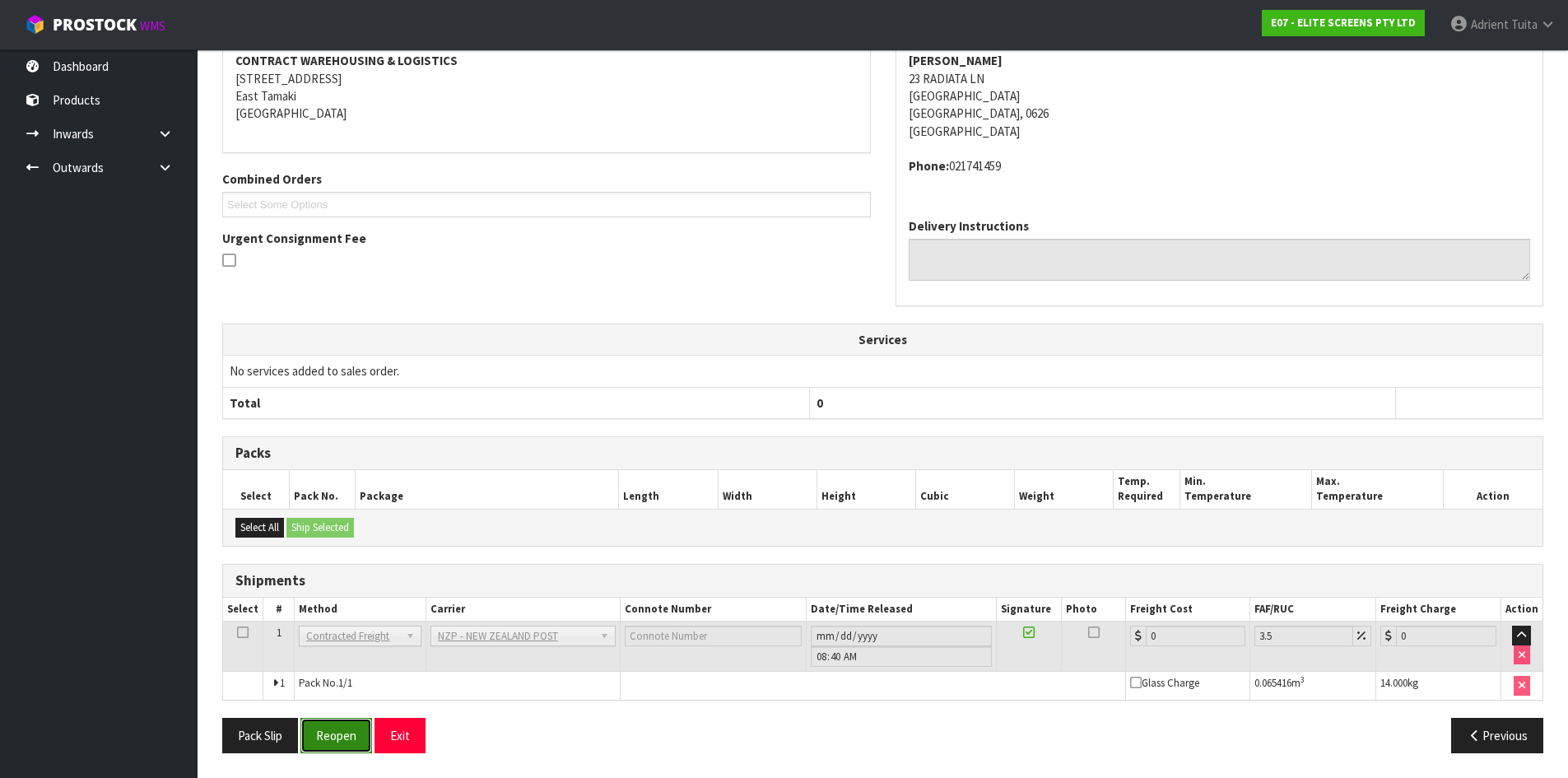
click at [347, 741] on button "Reopen" at bounding box center [336, 735] width 71 height 36
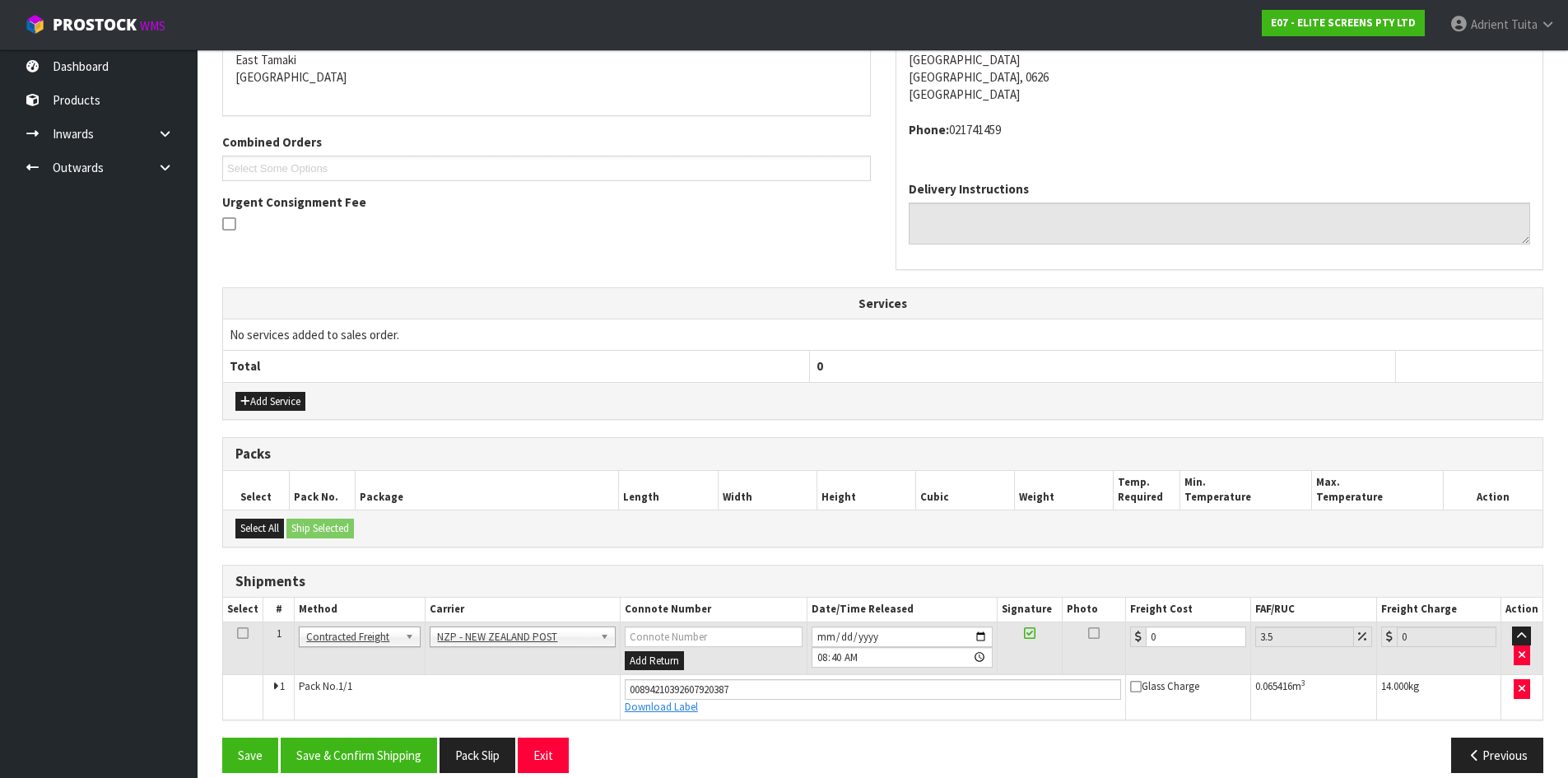
scroll to position [375, 0]
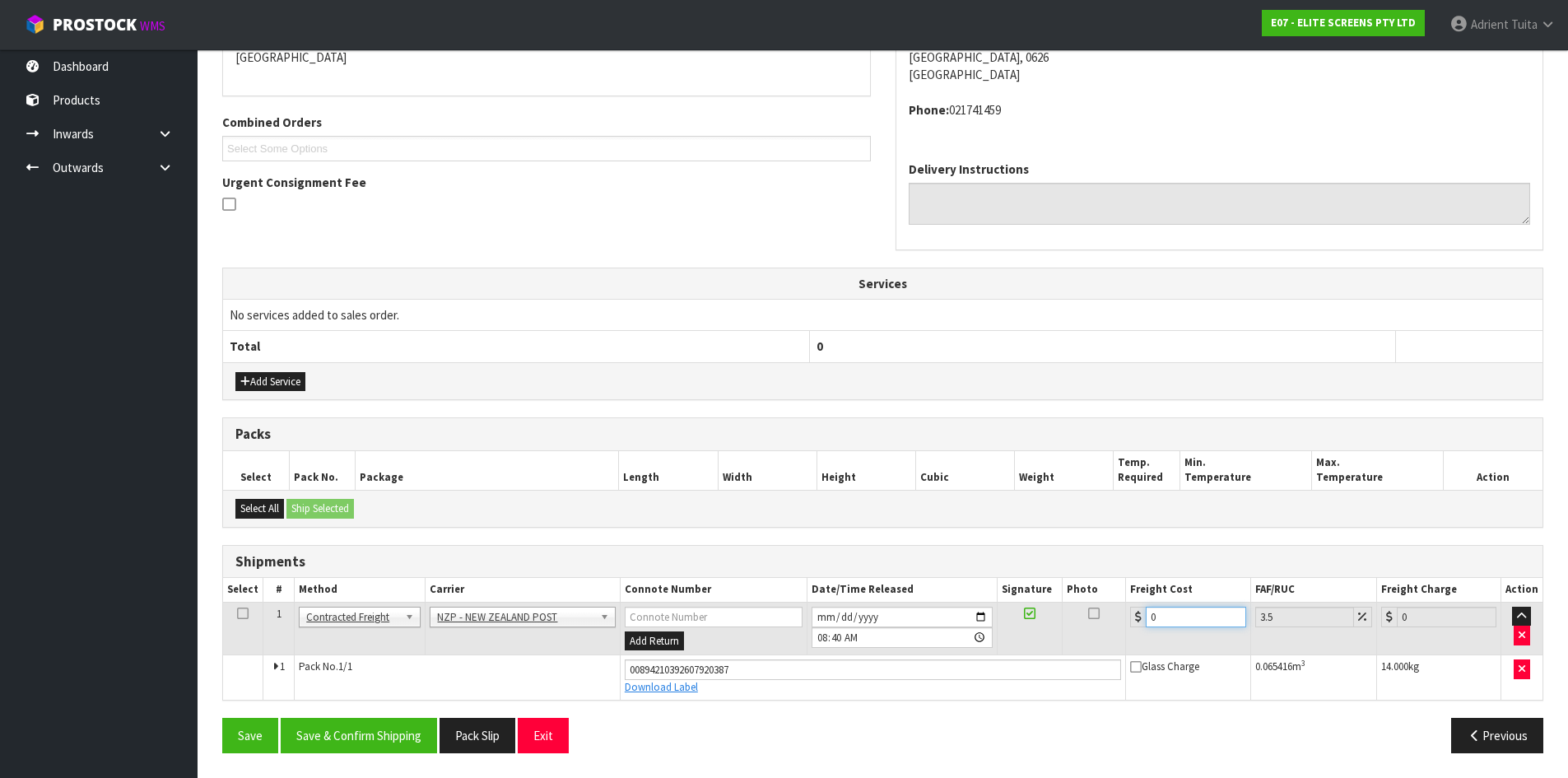
click at [1173, 616] on input "0" at bounding box center [1196, 616] width 99 height 20
type input "4"
type input "4.14"
type input "4.3"
type input "4.45"
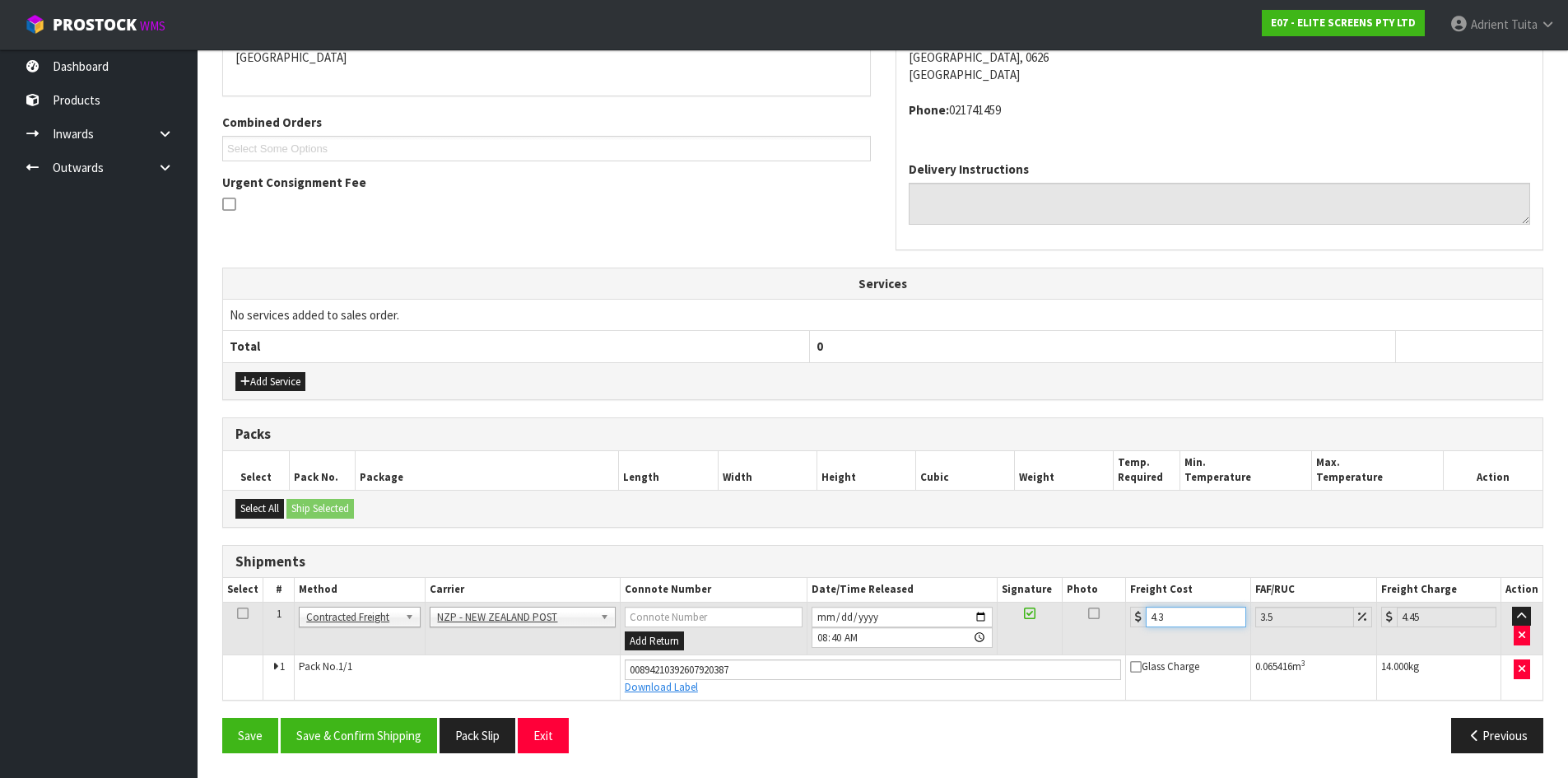
type input "4.33"
type input "4.48"
type input "4.33"
click at [369, 723] on button "Save & Confirm Shipping" at bounding box center [359, 735] width 156 height 36
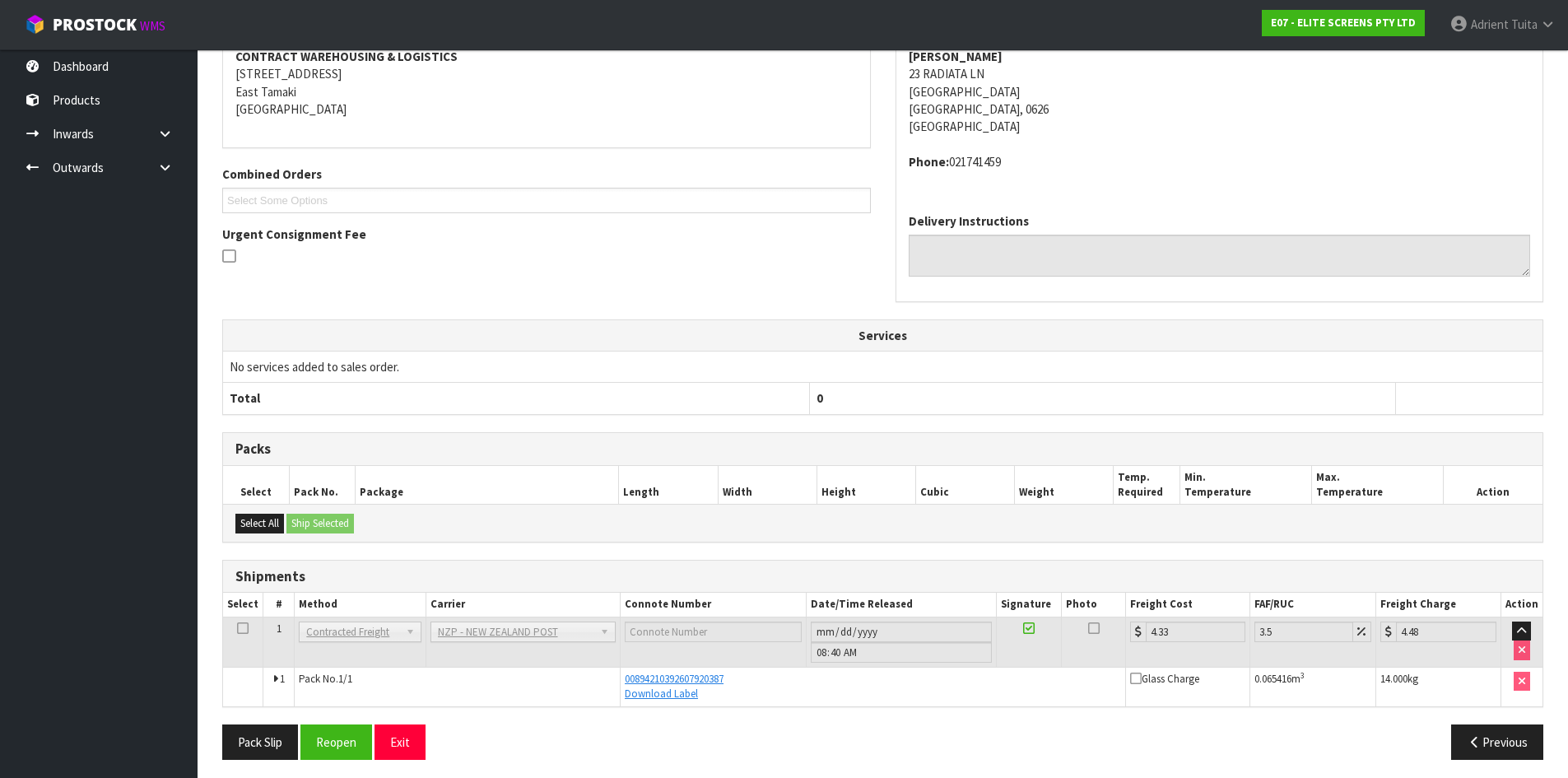
scroll to position [330, 0]
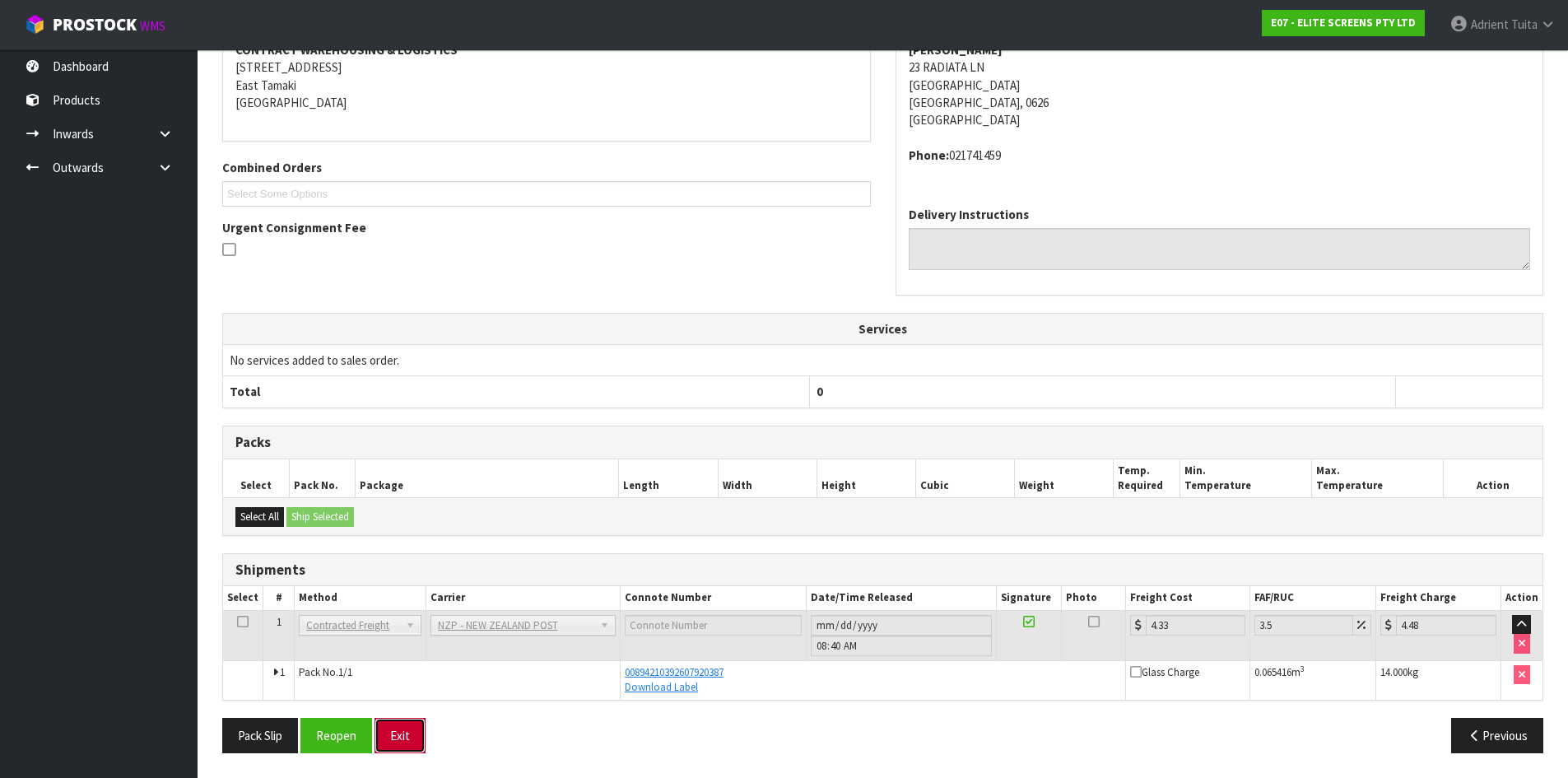
click at [420, 735] on button "Exit" at bounding box center [400, 735] width 51 height 36
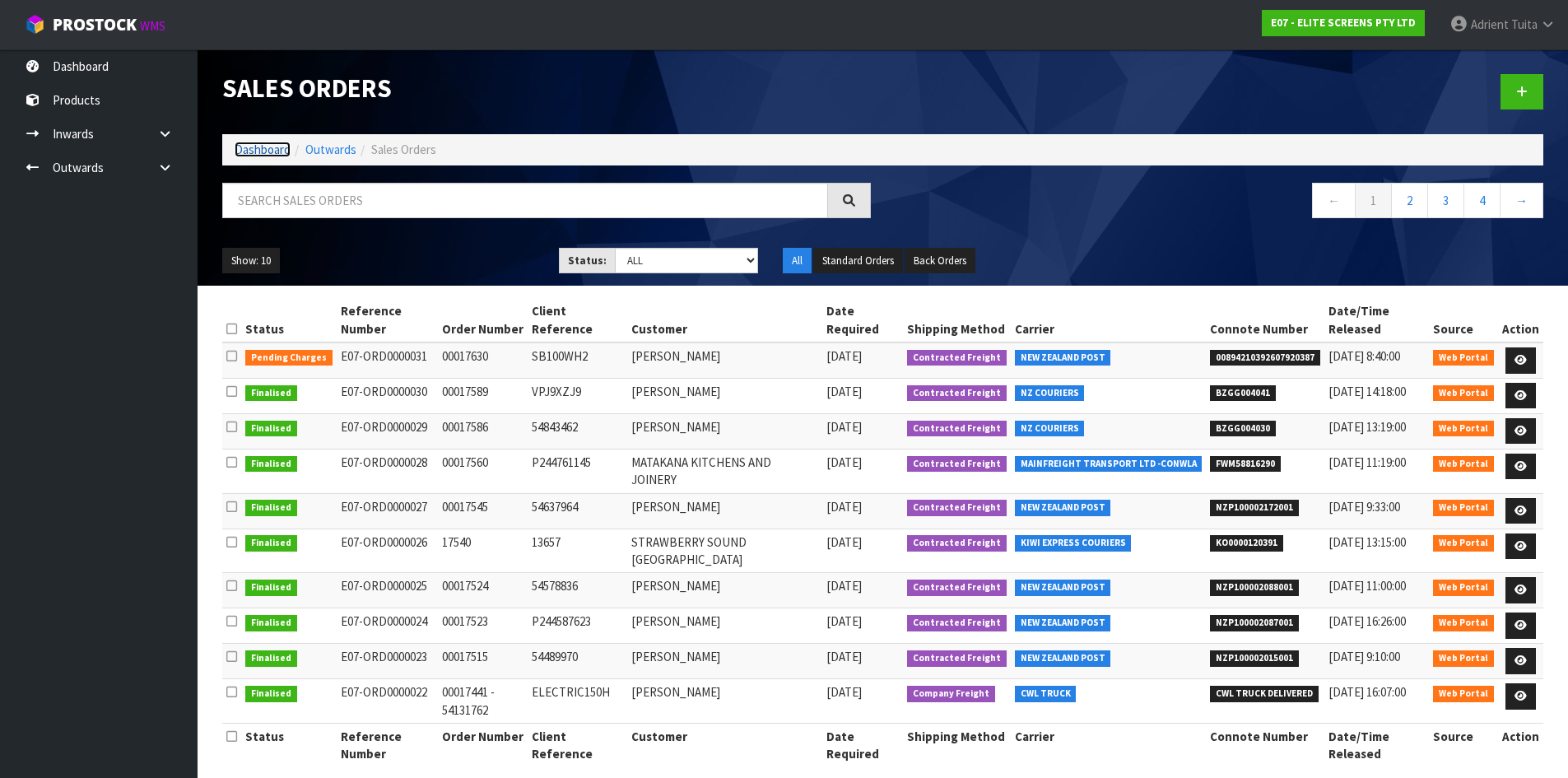
click at [250, 155] on link "Dashboard" at bounding box center [263, 150] width 56 height 15
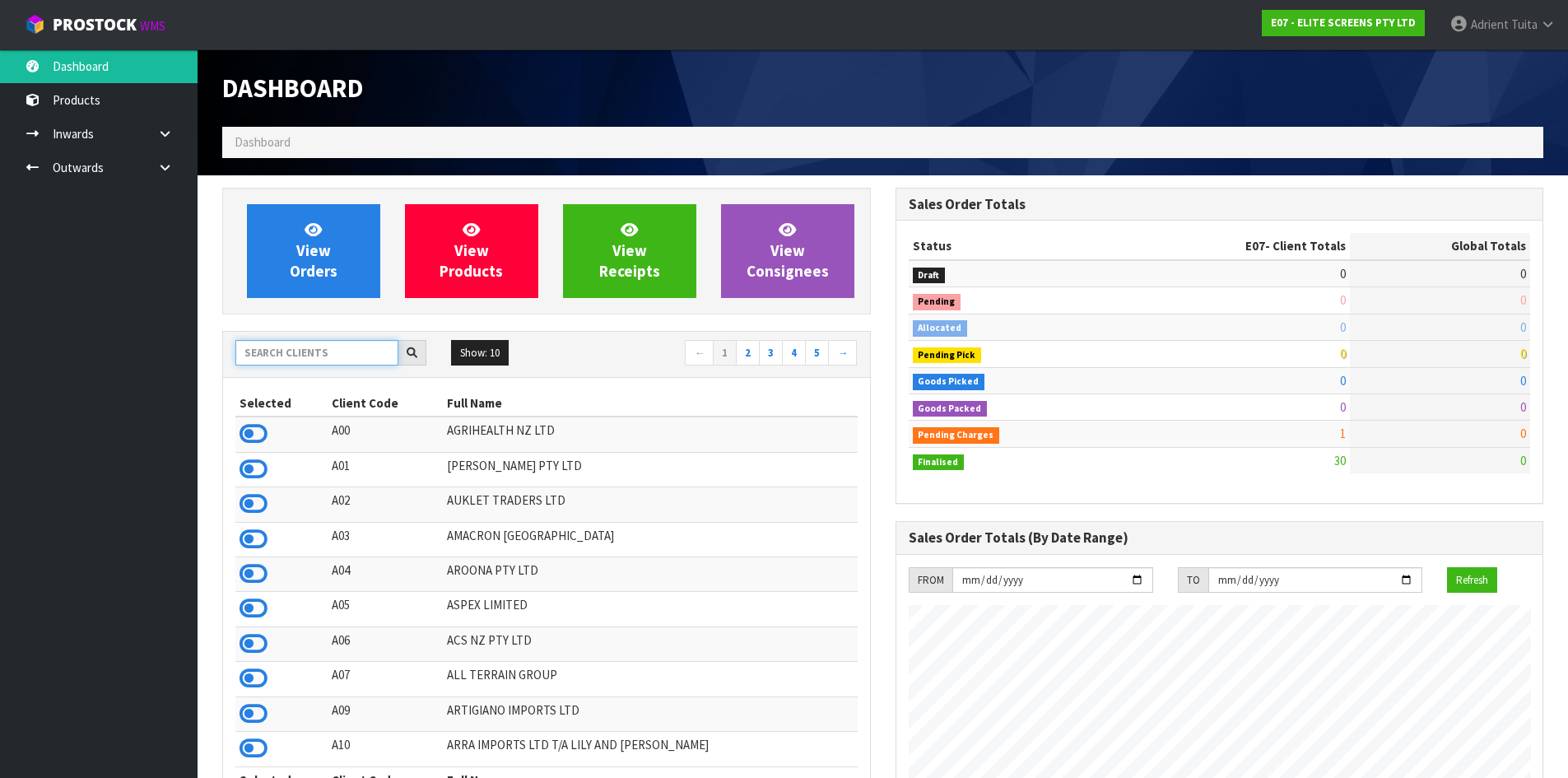
scroll to position [1007, 673]
click at [314, 345] on input "text" at bounding box center [317, 353] width 163 height 26
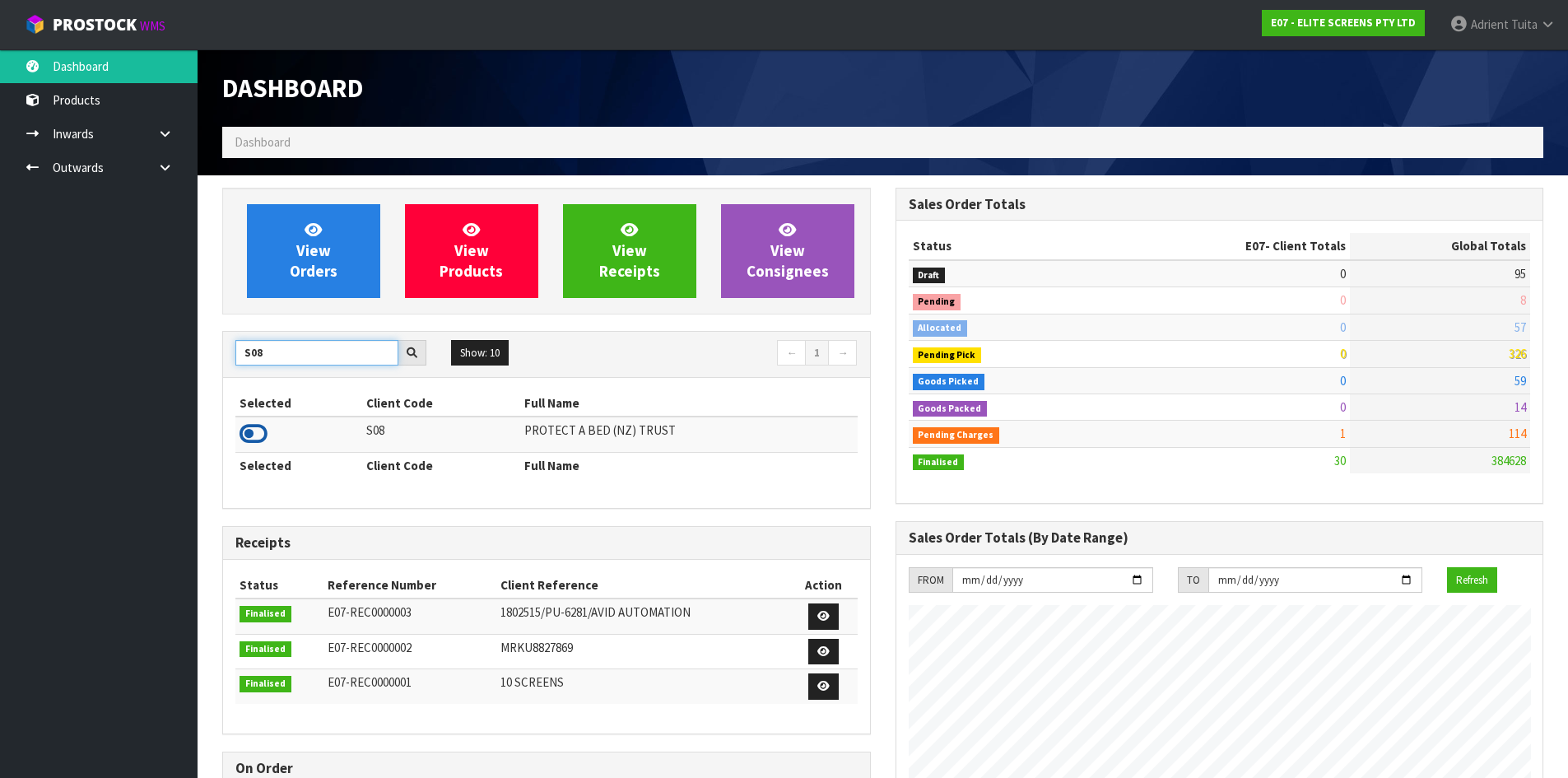
type input "S08"
click at [257, 427] on icon at bounding box center [253, 434] width 28 height 25
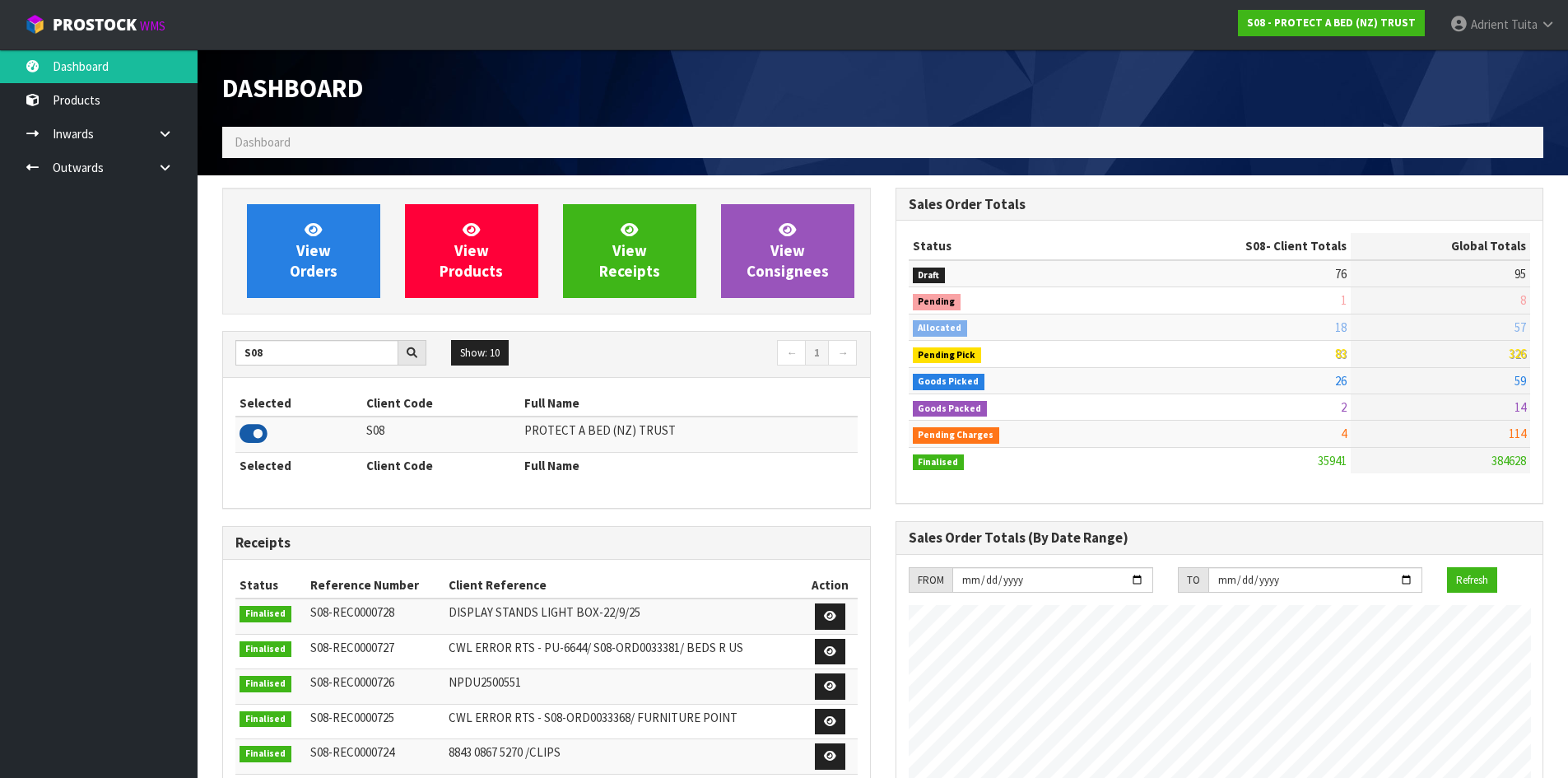
scroll to position [1247, 673]
click at [270, 202] on div "View Orders View Products View Receipts View Consignees" at bounding box center [546, 251] width 649 height 127
click at [275, 229] on link "View Orders" at bounding box center [313, 251] width 134 height 94
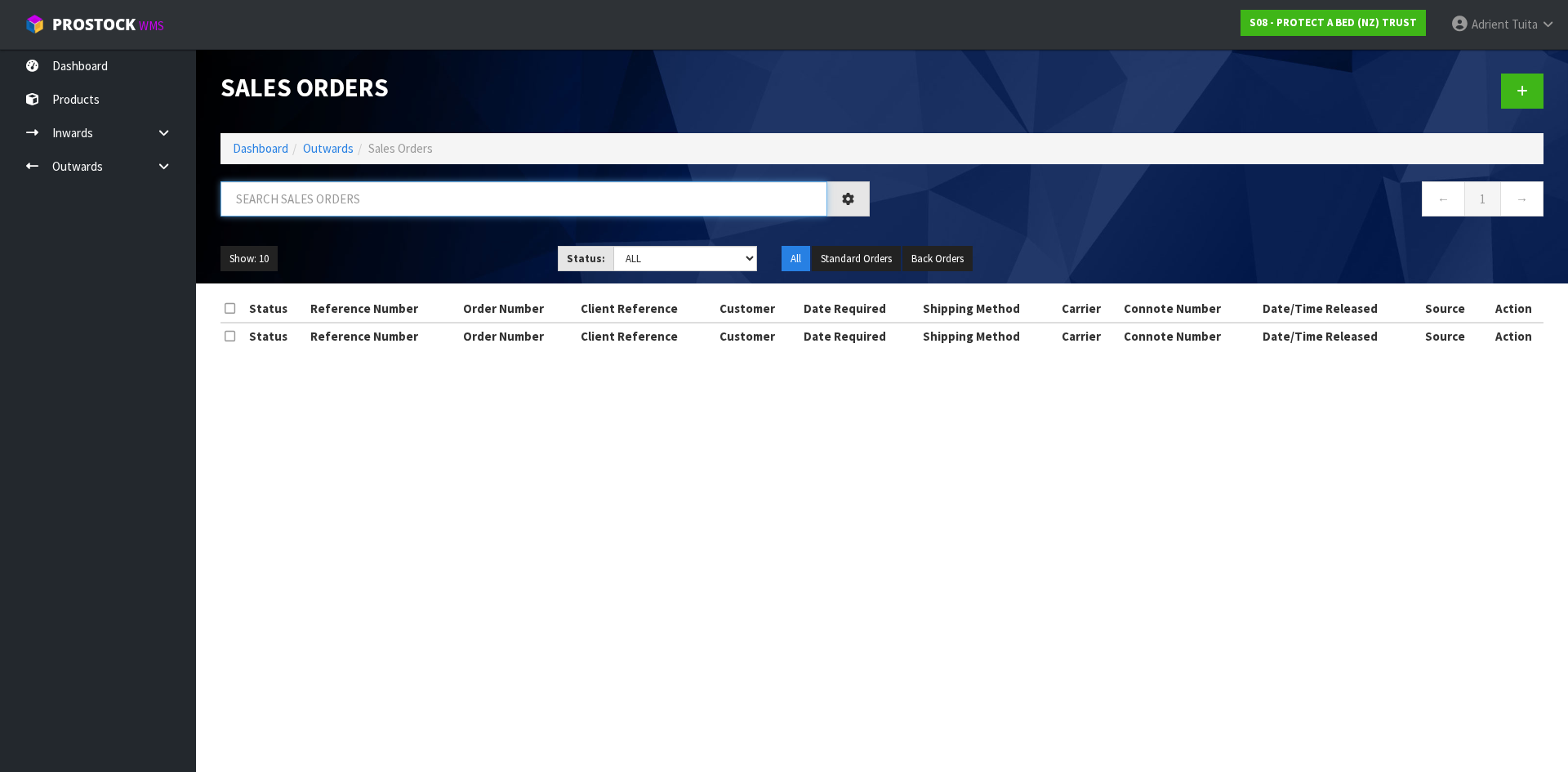
click at [295, 199] on input "text" at bounding box center [523, 199] width 606 height 35
drag, startPoint x: 295, startPoint y: 199, endPoint x: 280, endPoint y: 205, distance: 16.2
click at [300, 197] on input "text" at bounding box center [523, 199] width 606 height 35
type input "863"
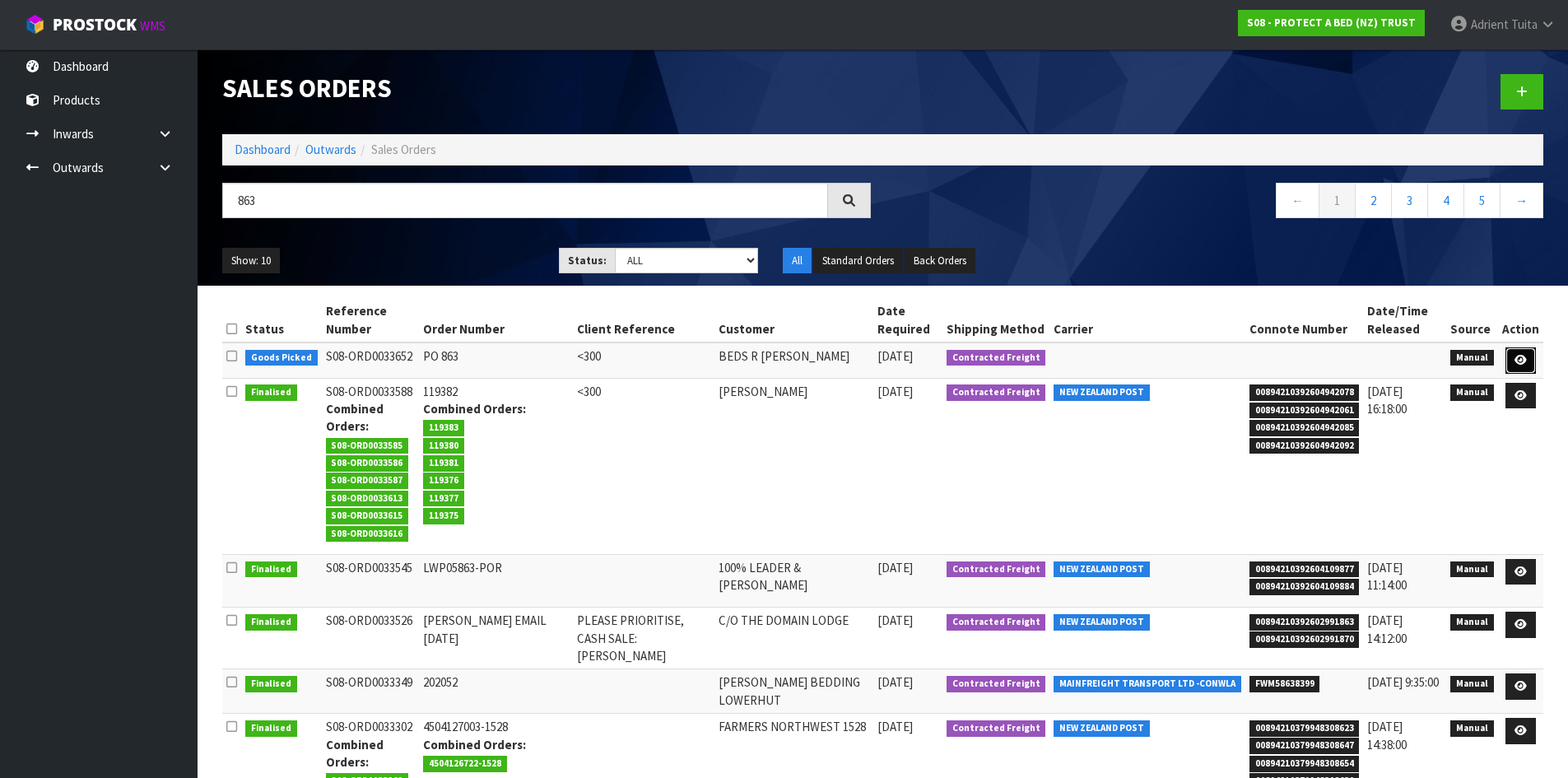
click at [1510, 368] on link at bounding box center [1521, 361] width 31 height 26
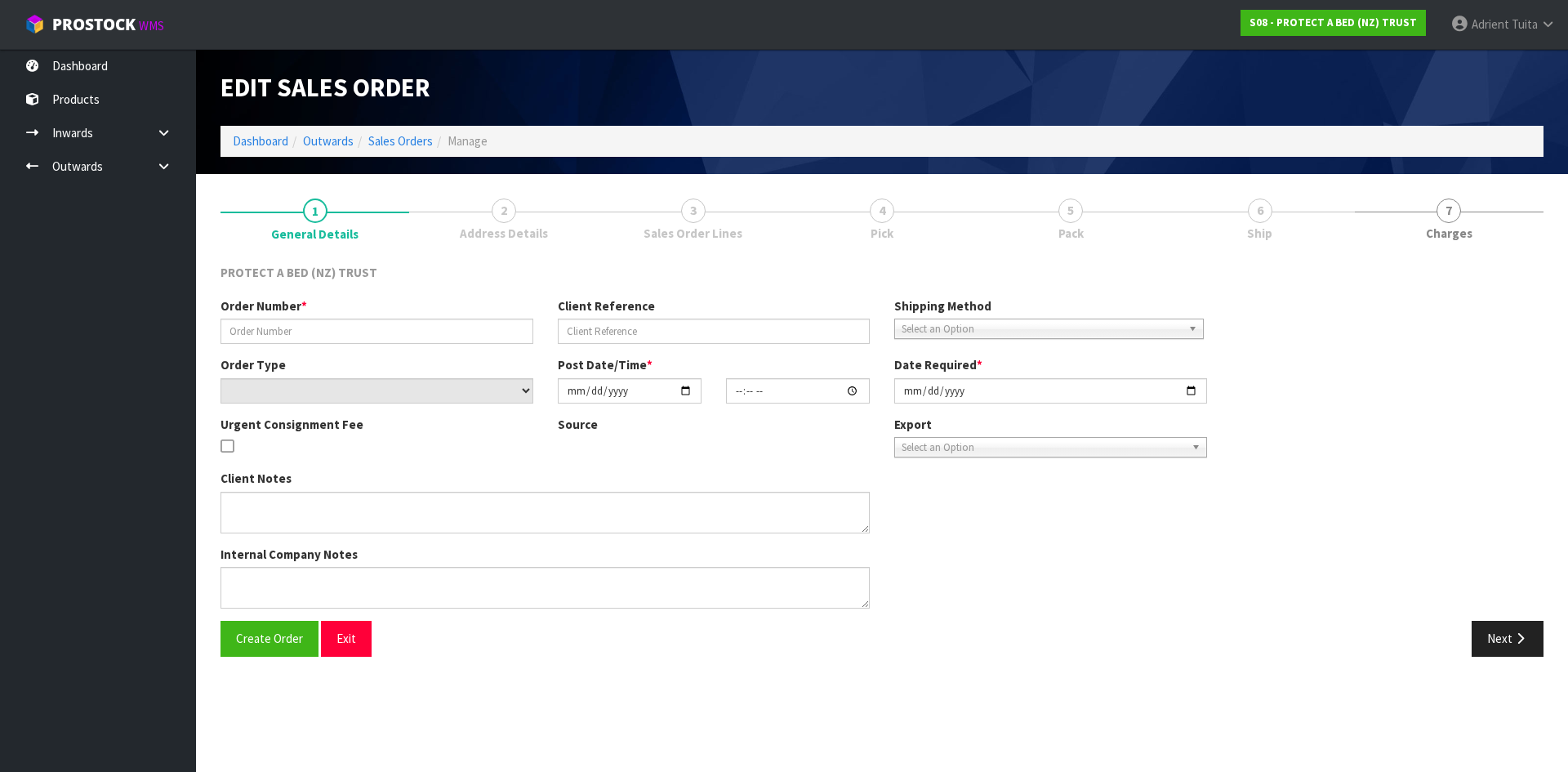
type input "PO 863"
type input "<300"
select select "number:0"
type input "[DATE]"
type input "08:07:00.000"
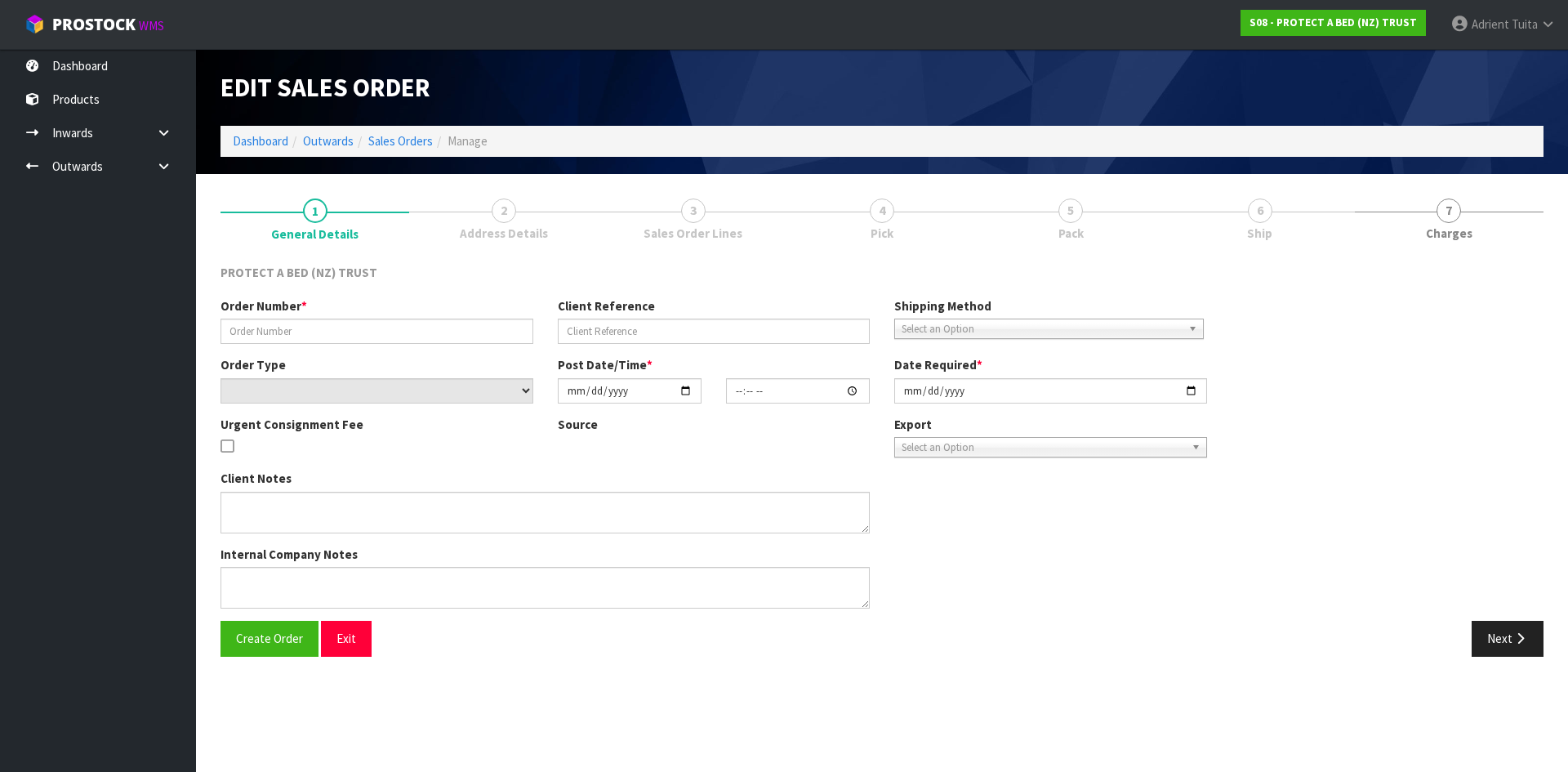
type input "[DATE]"
type textarea "CHARGE FREIGHT"
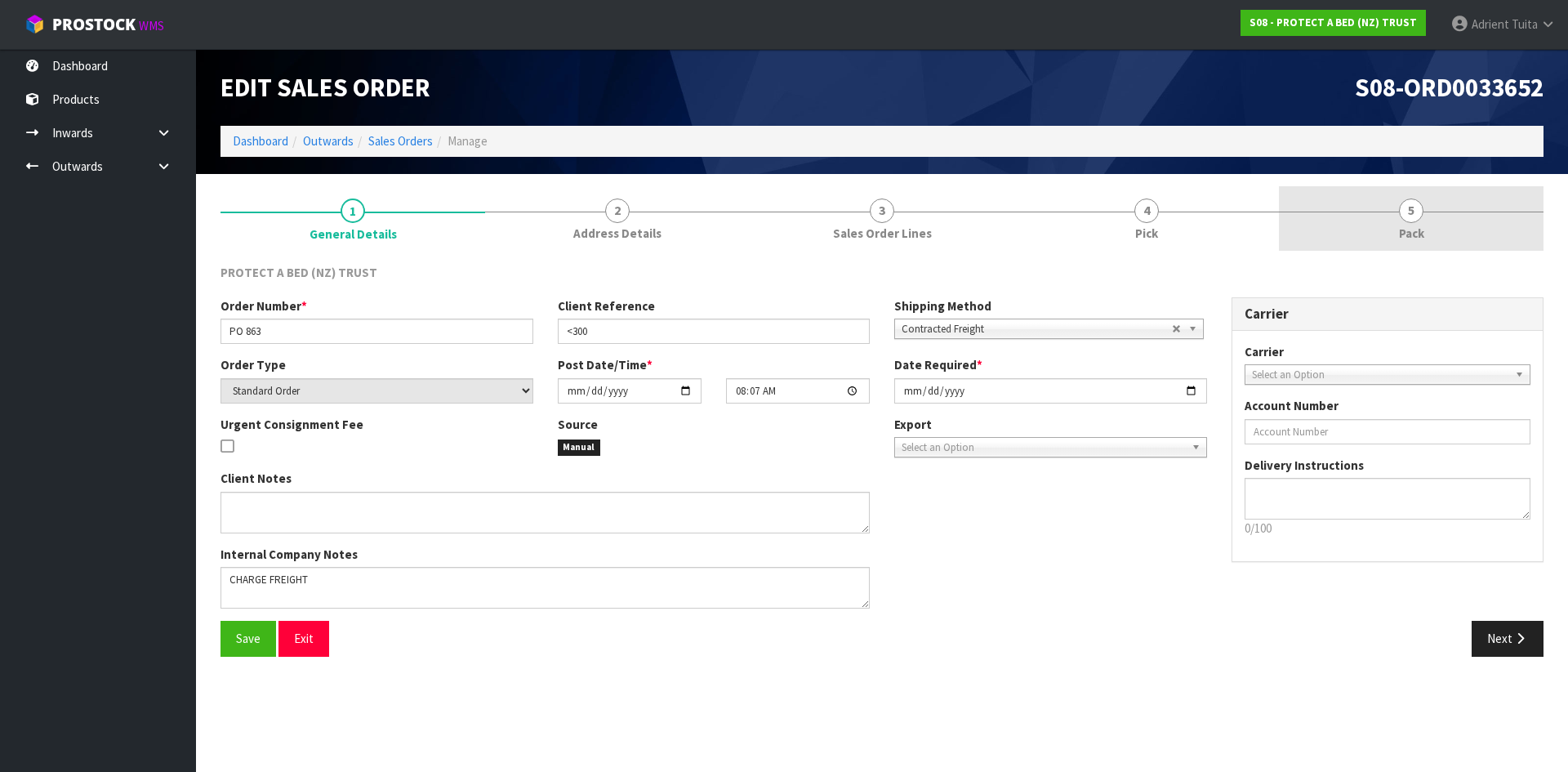
click at [1431, 235] on link "5 Pack" at bounding box center [1411, 219] width 265 height 64
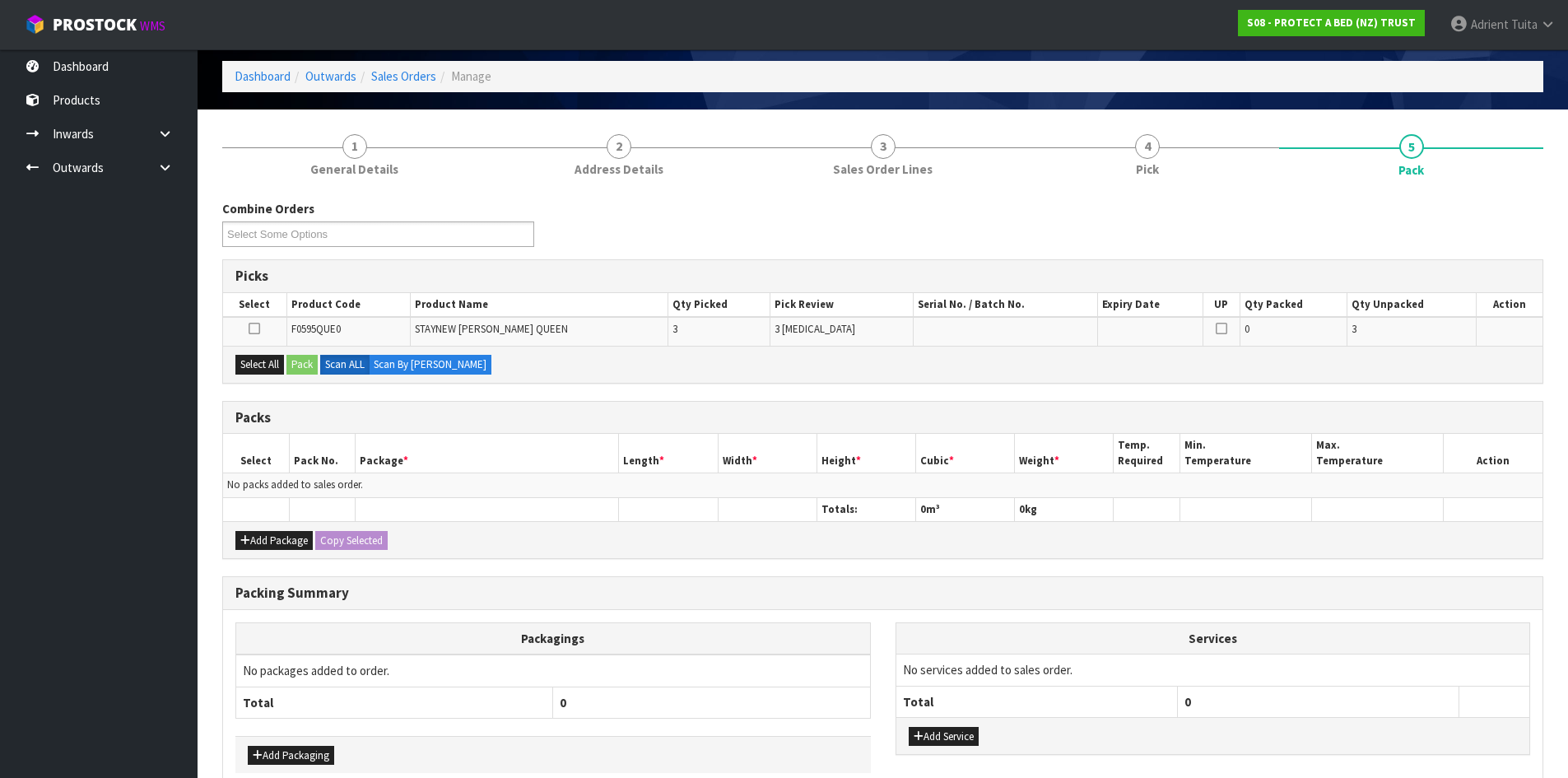
scroll to position [152, 0]
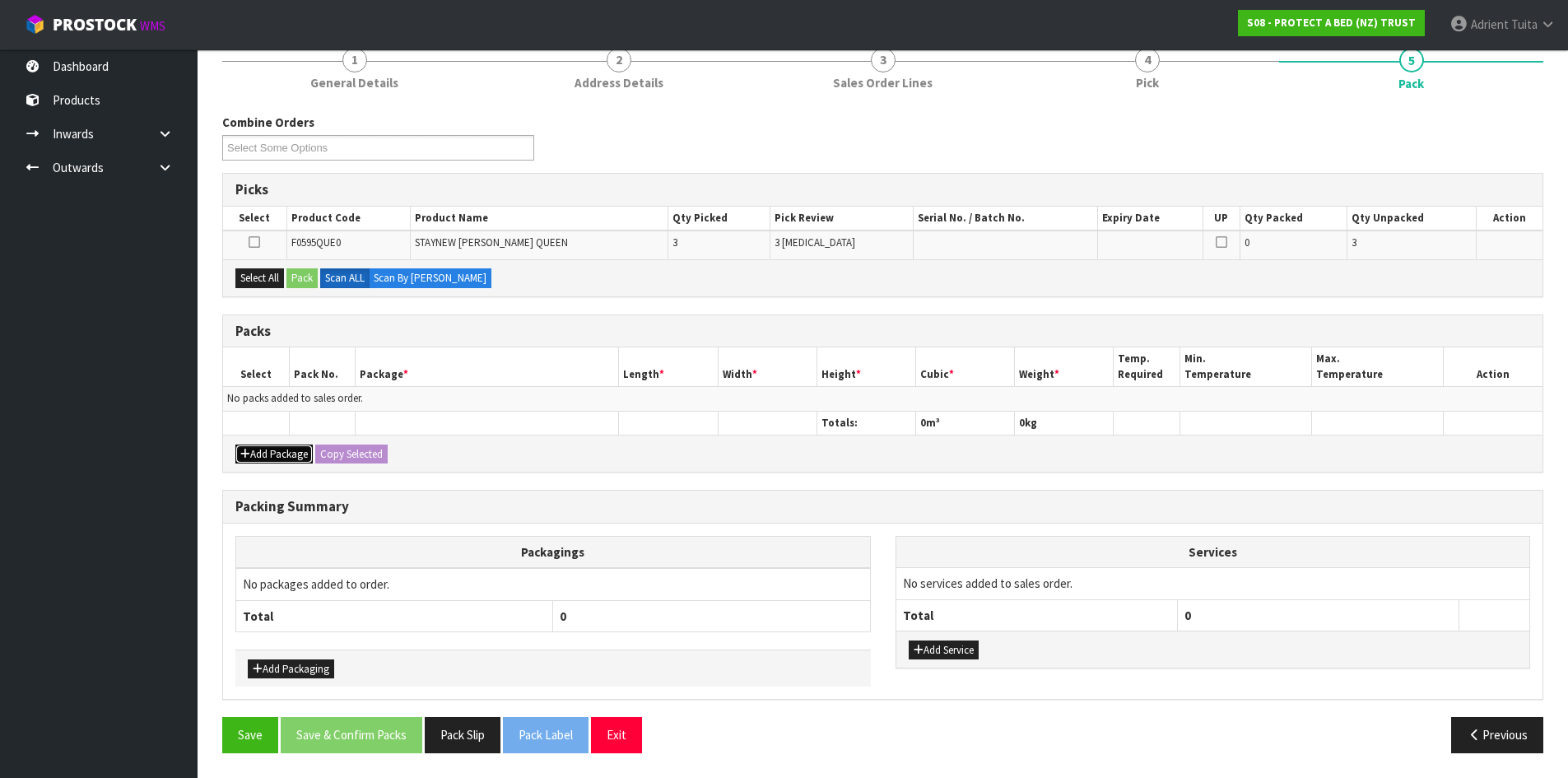
drag, startPoint x: 253, startPoint y: 453, endPoint x: 260, endPoint y: 425, distance: 28.9
click at [254, 453] on button "Add Package" at bounding box center [274, 454] width 77 height 20
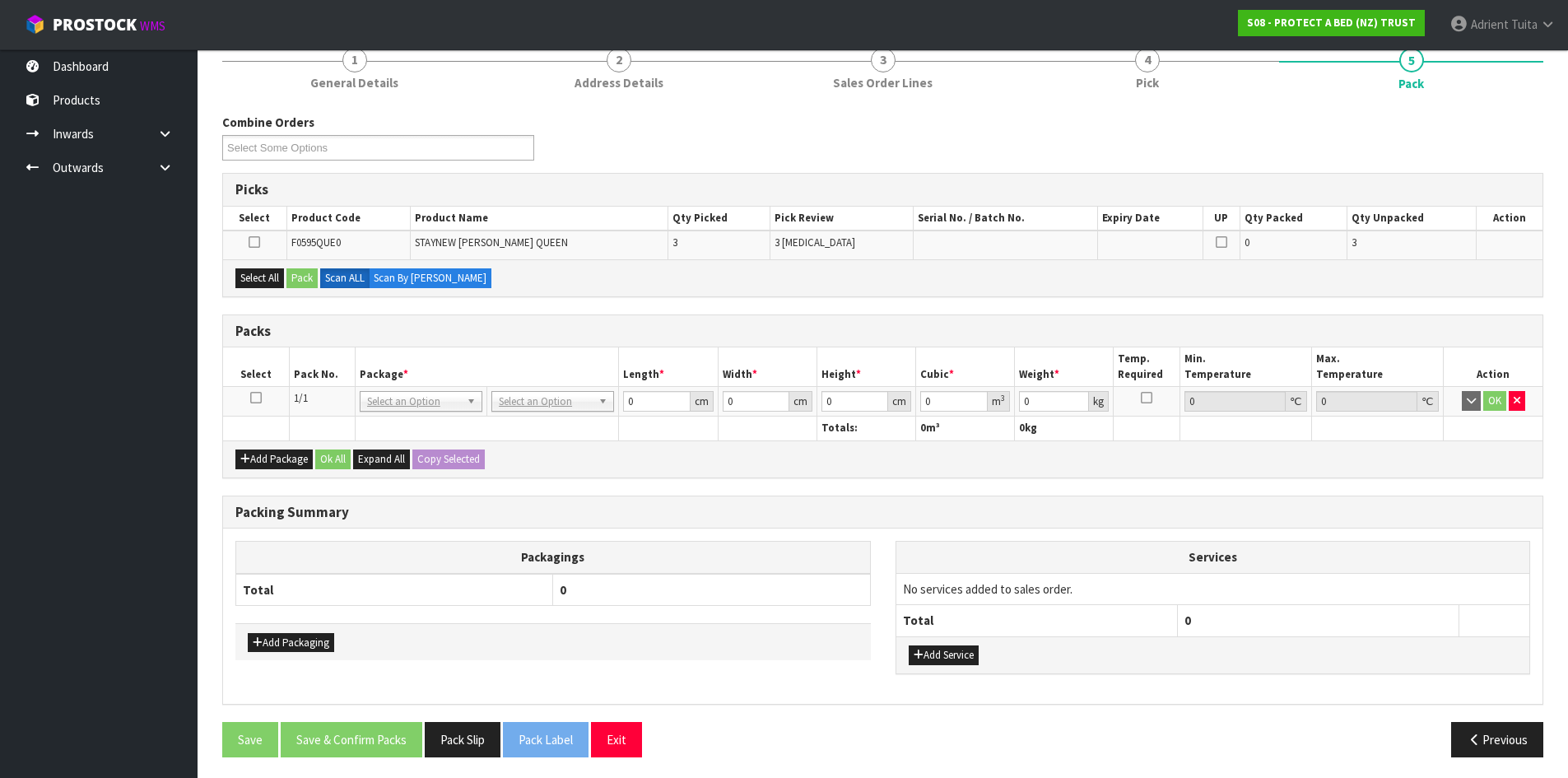
click at [253, 398] on icon at bounding box center [256, 398] width 12 height 1
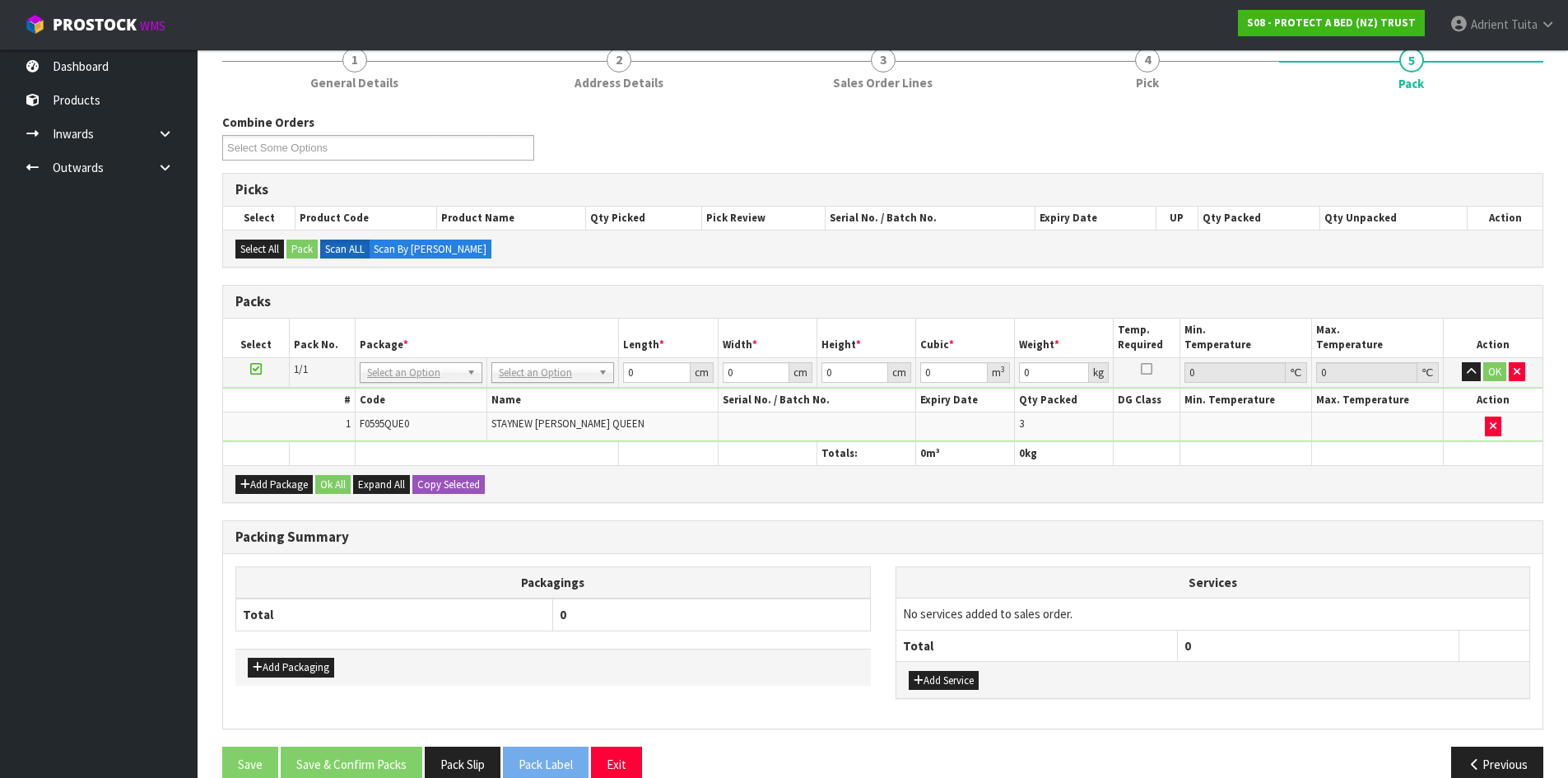
click at [548, 382] on td "No Packaging Cartons PLT GEN120 (1200 X 1000) PLT ONE WAY SKID CHEP HIRE PALLET…" at bounding box center [553, 372] width 132 height 30
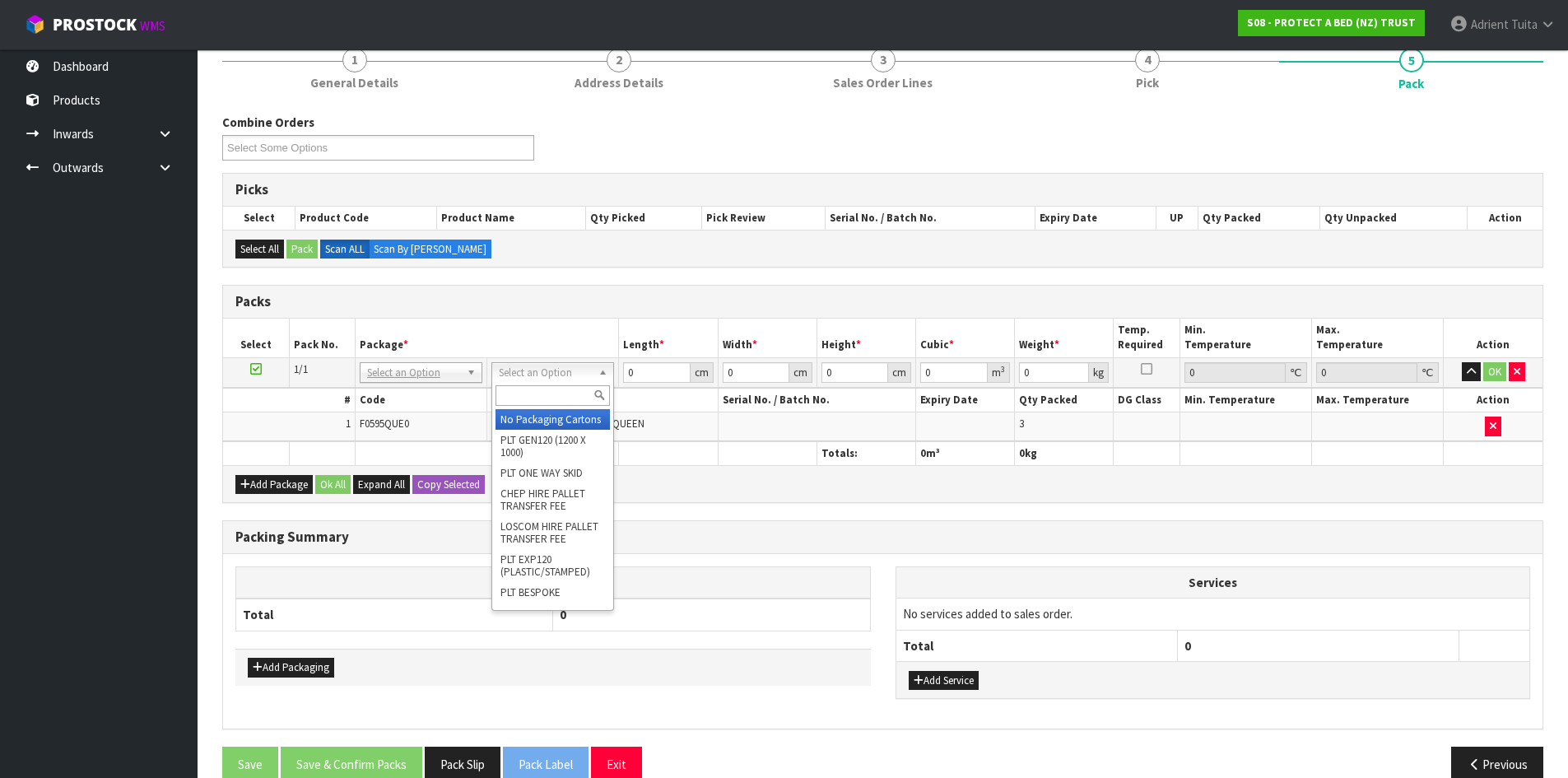
click at [547, 382] on div at bounding box center [553, 395] width 121 height 27
click at [547, 390] on input "text" at bounding box center [553, 395] width 115 height 20
type input "OC"
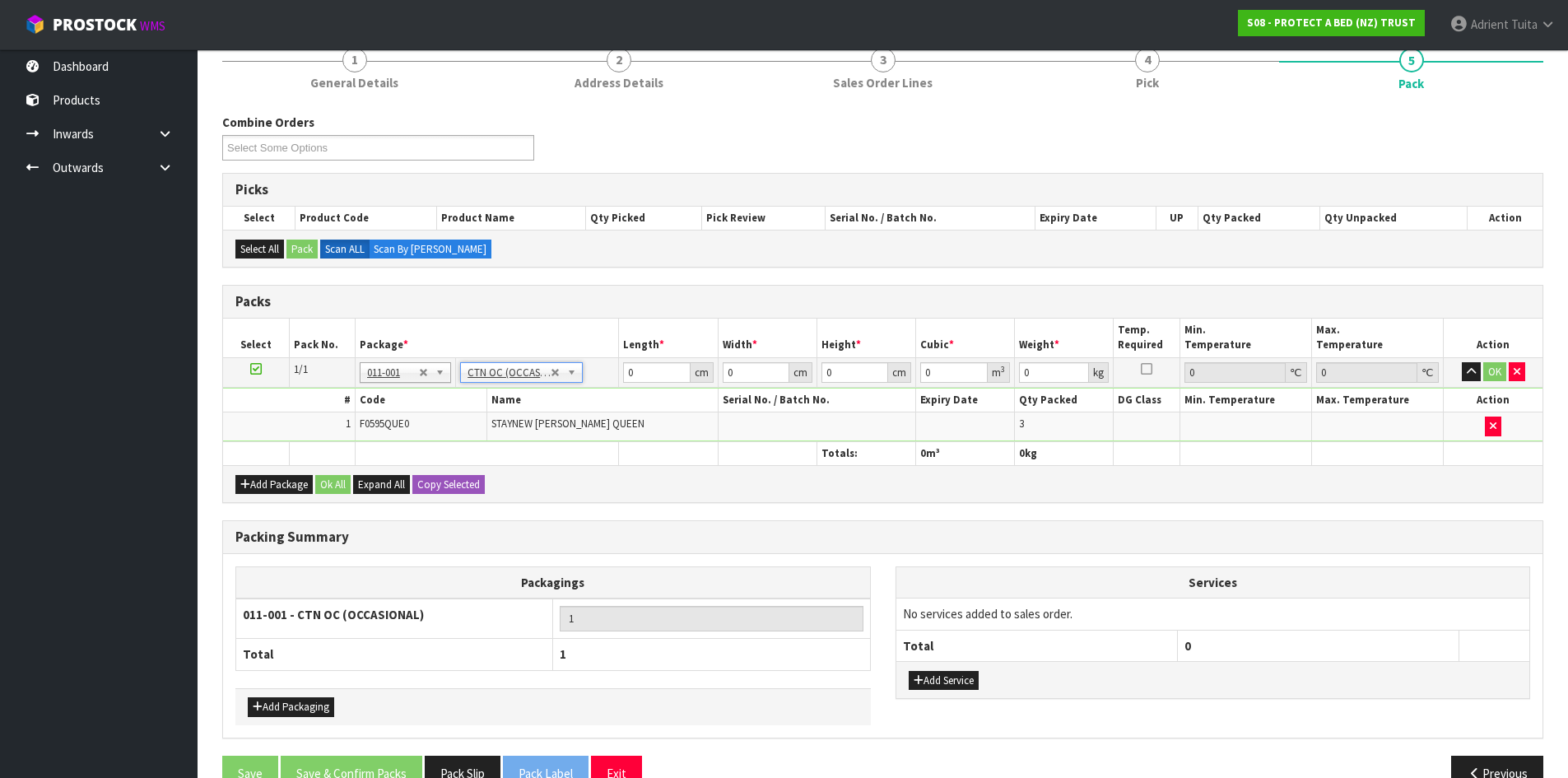
type input "2.7"
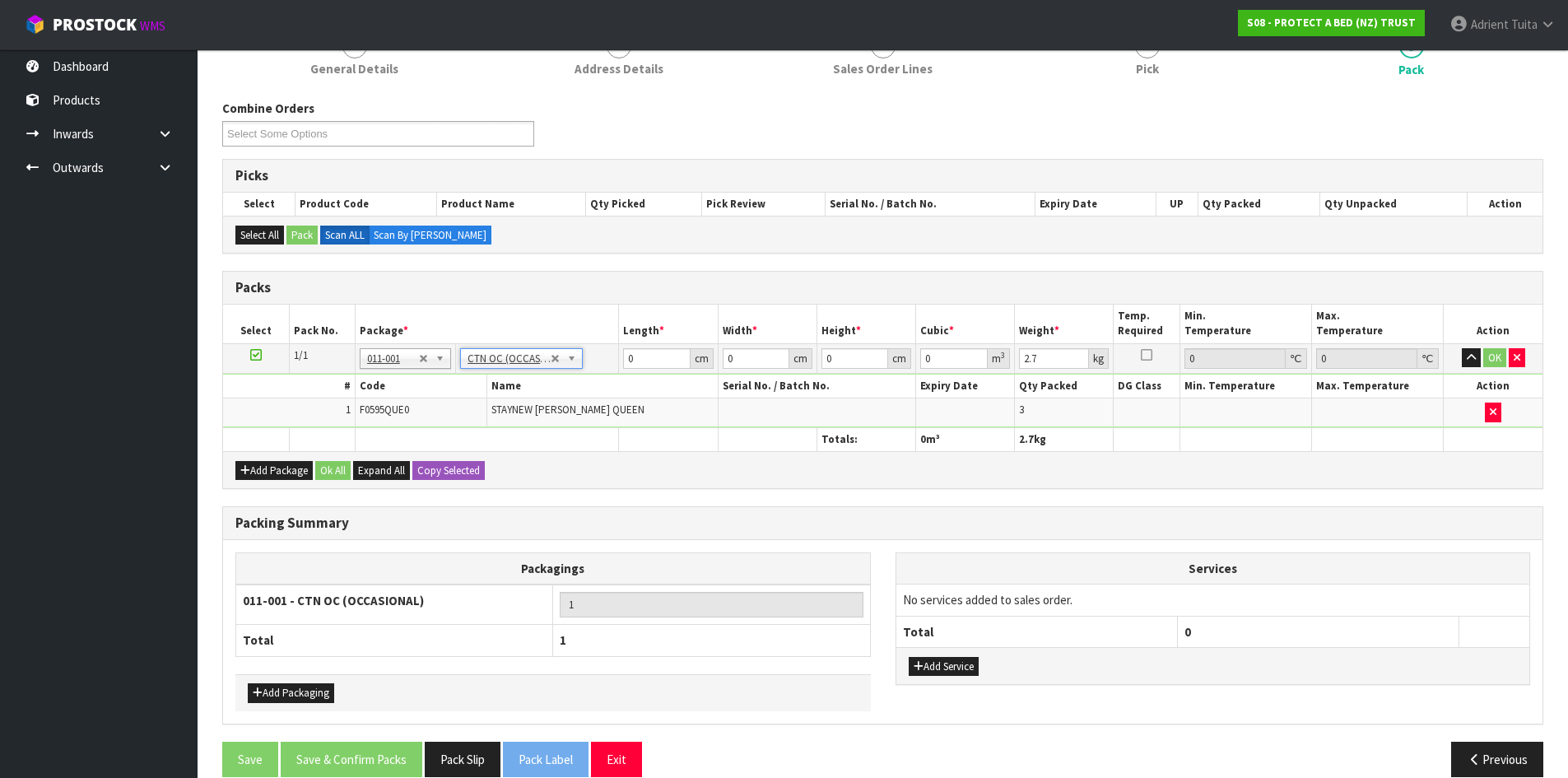
scroll to position [190, 0]
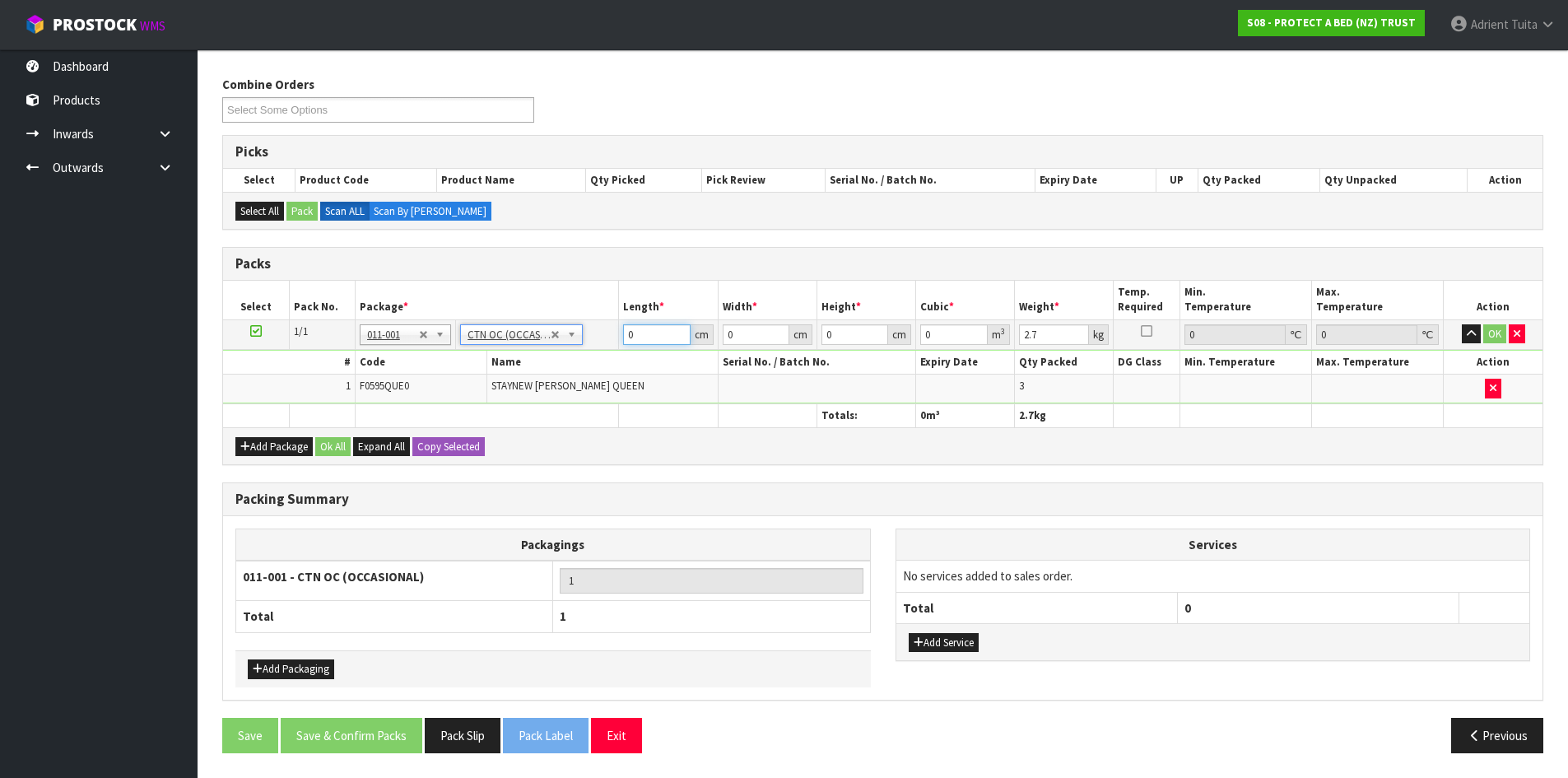
click at [646, 333] on input "0" at bounding box center [656, 334] width 66 height 20
type input "50"
type input "34"
type input "3"
type input "0.0051"
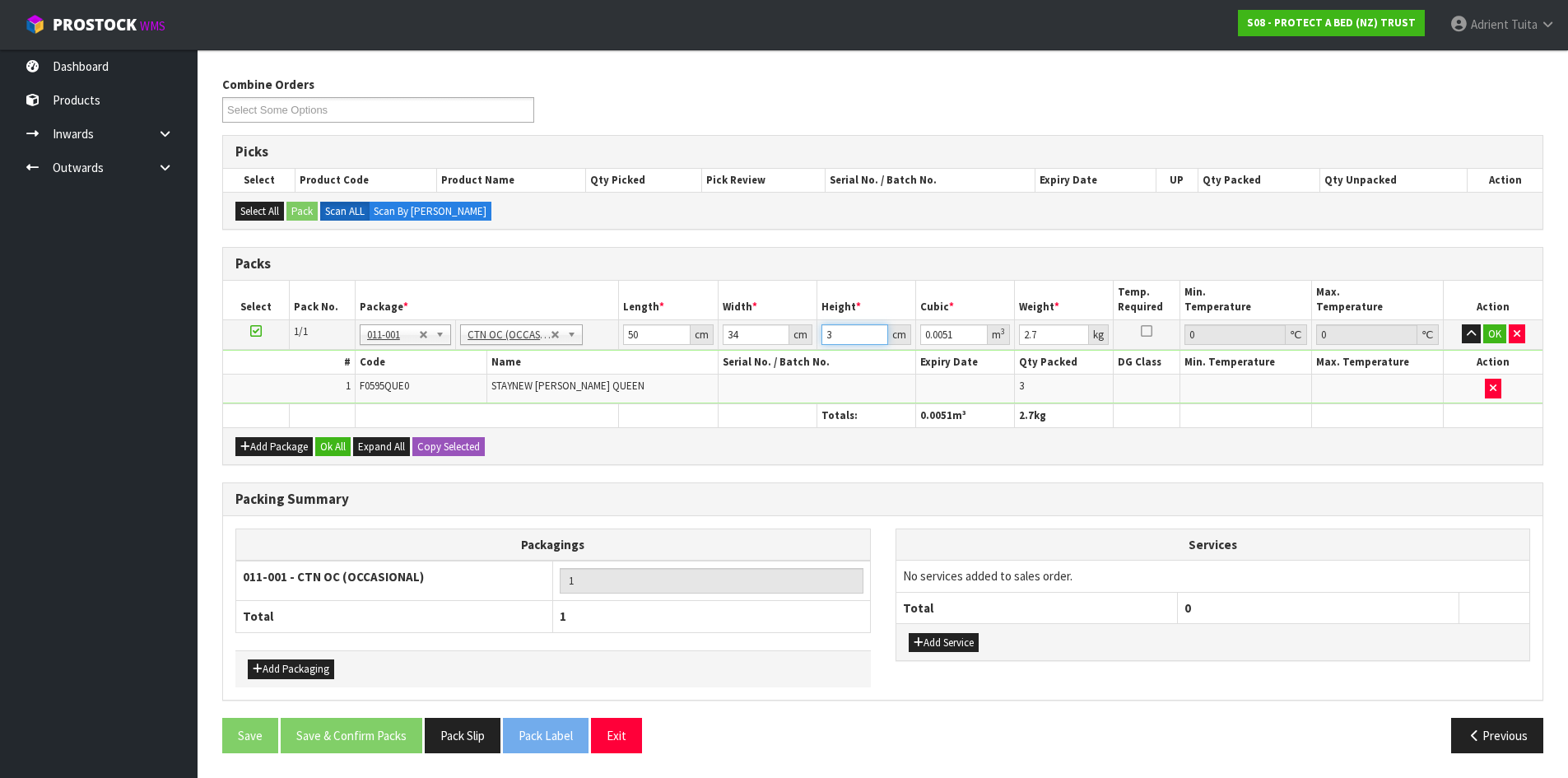
type input "34"
type input "0.0578"
type input "34"
type input "4"
click at [1489, 335] on button "OK" at bounding box center [1494, 333] width 23 height 20
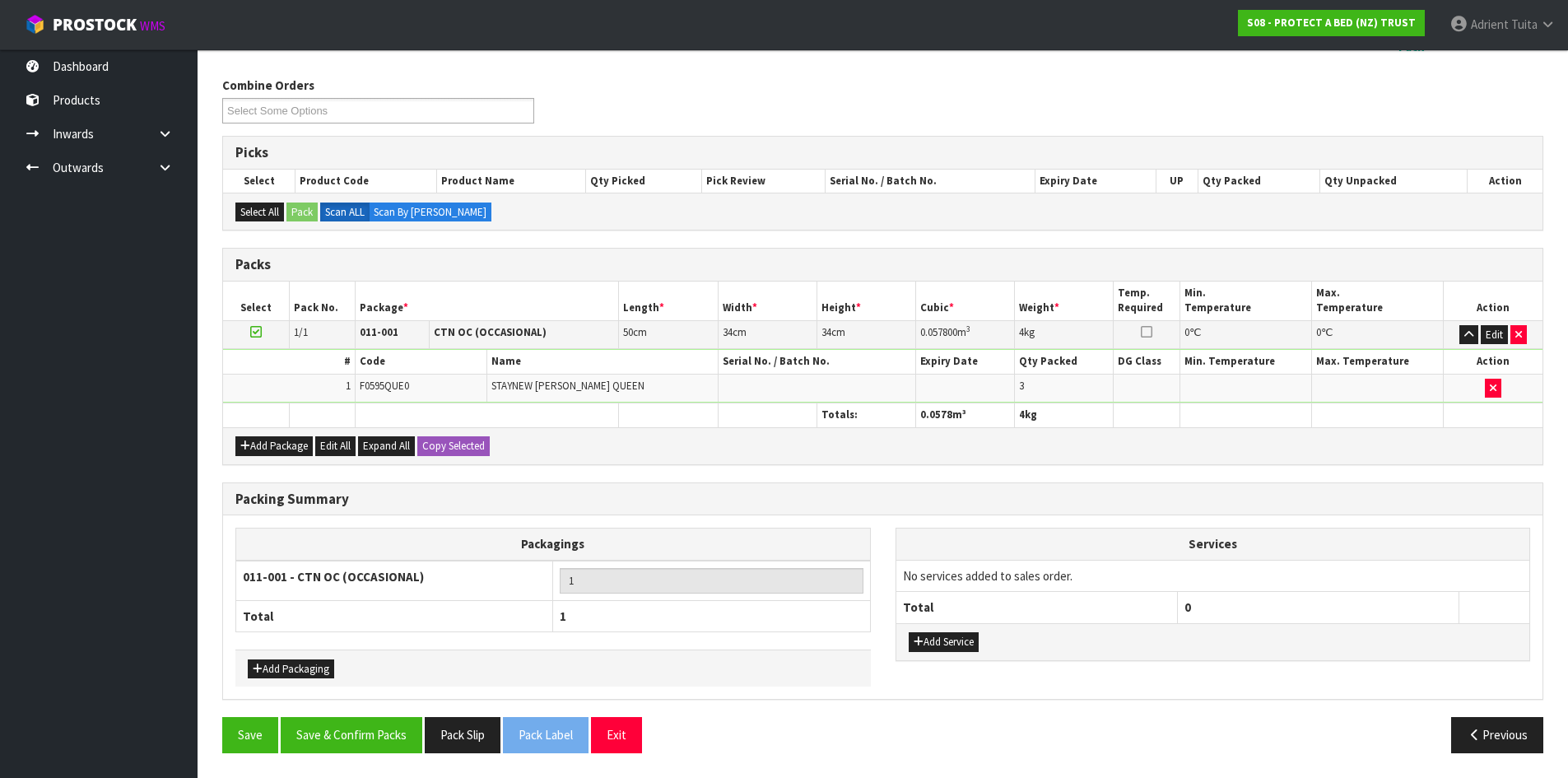
scroll to position [190, 0]
click at [379, 728] on button "Save & Confirm Packs" at bounding box center [351, 735] width 142 height 36
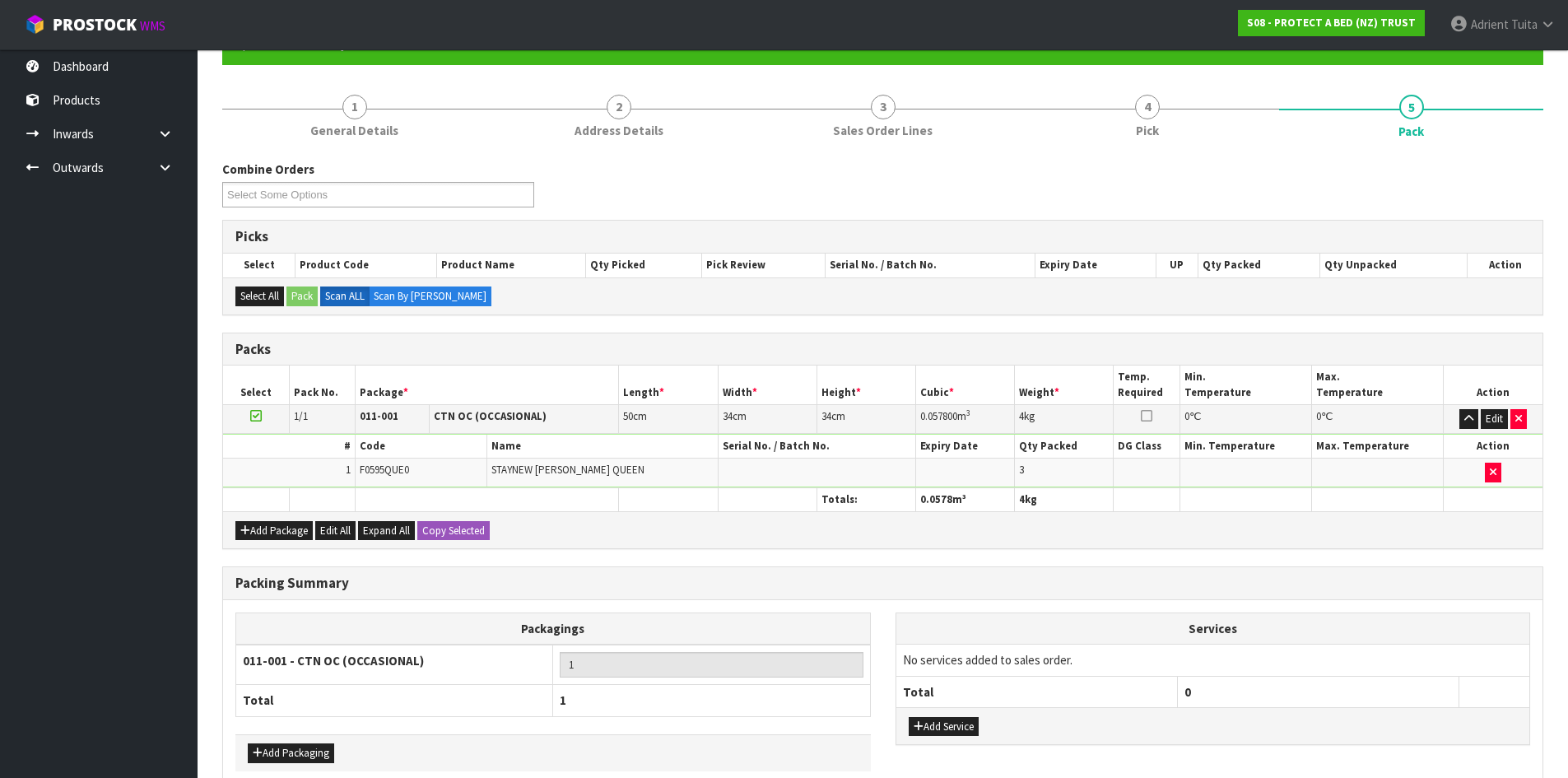
scroll to position [158, 0]
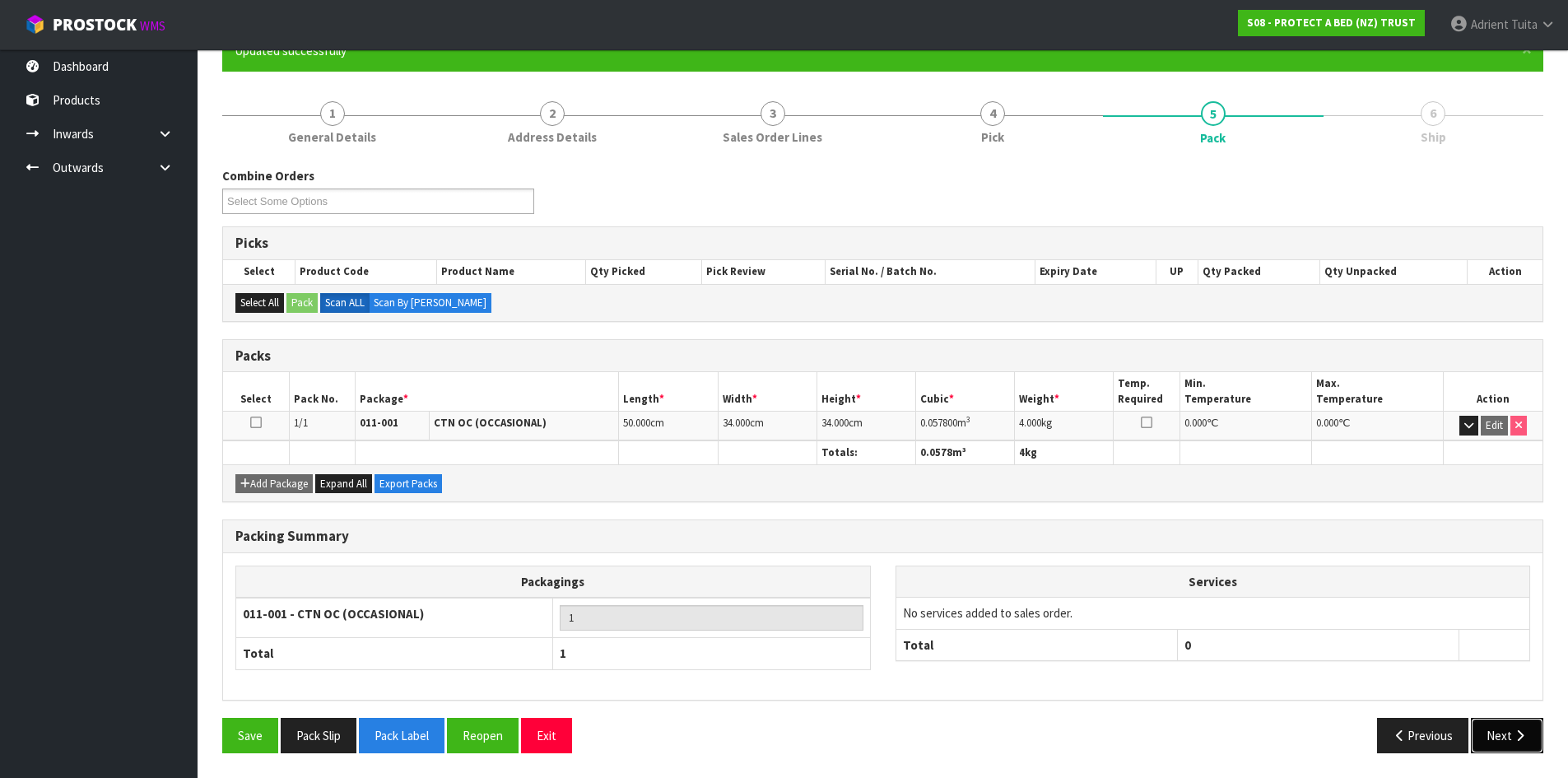
click at [1527, 749] on button "Next" at bounding box center [1507, 735] width 72 height 36
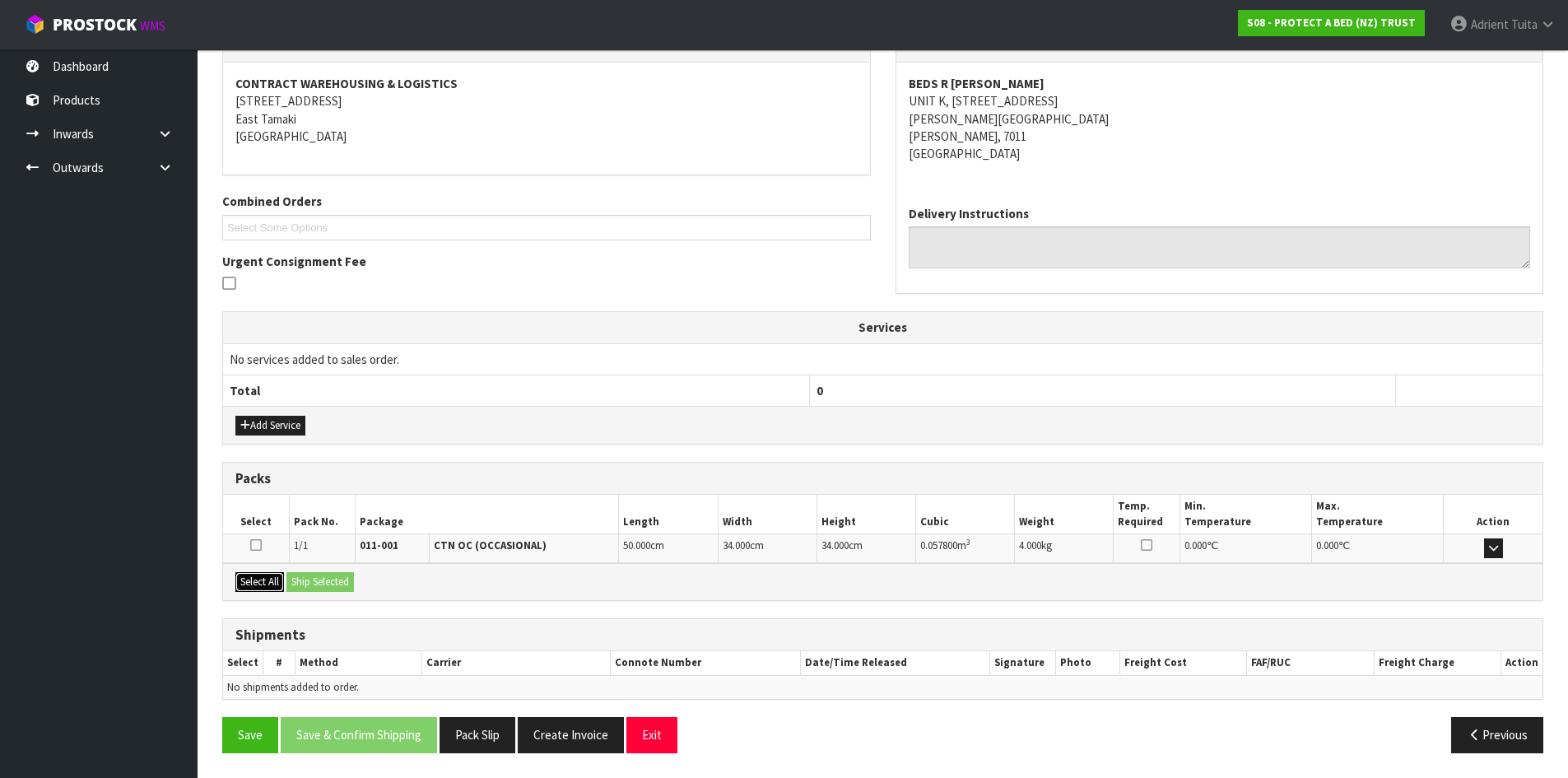
drag, startPoint x: 266, startPoint y: 582, endPoint x: 330, endPoint y: 576, distance: 64.3
click at [276, 580] on button "Select All" at bounding box center [259, 582] width 48 height 20
click at [332, 575] on button "Ship Selected" at bounding box center [320, 582] width 67 height 20
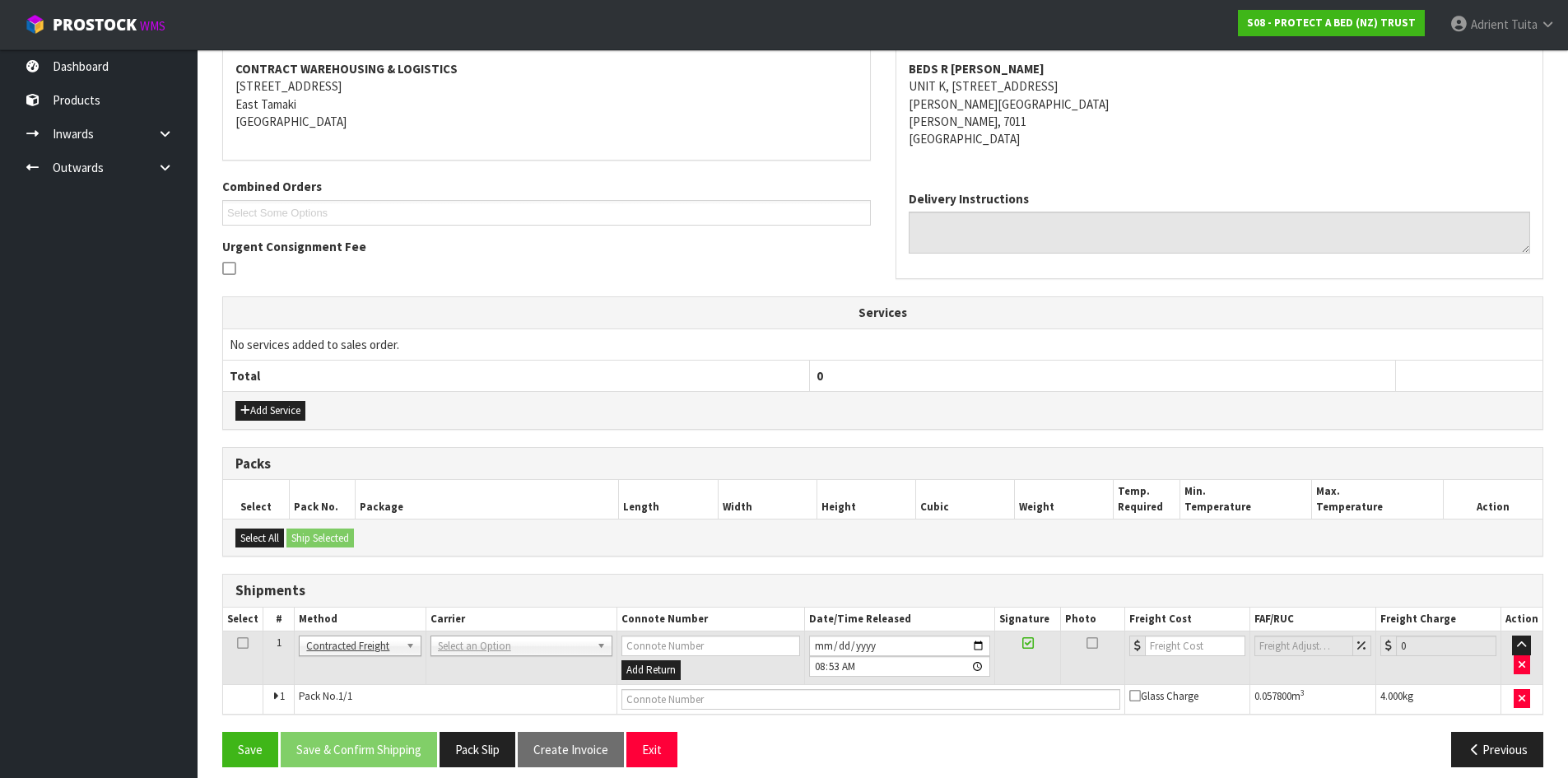
scroll to position [325, 0]
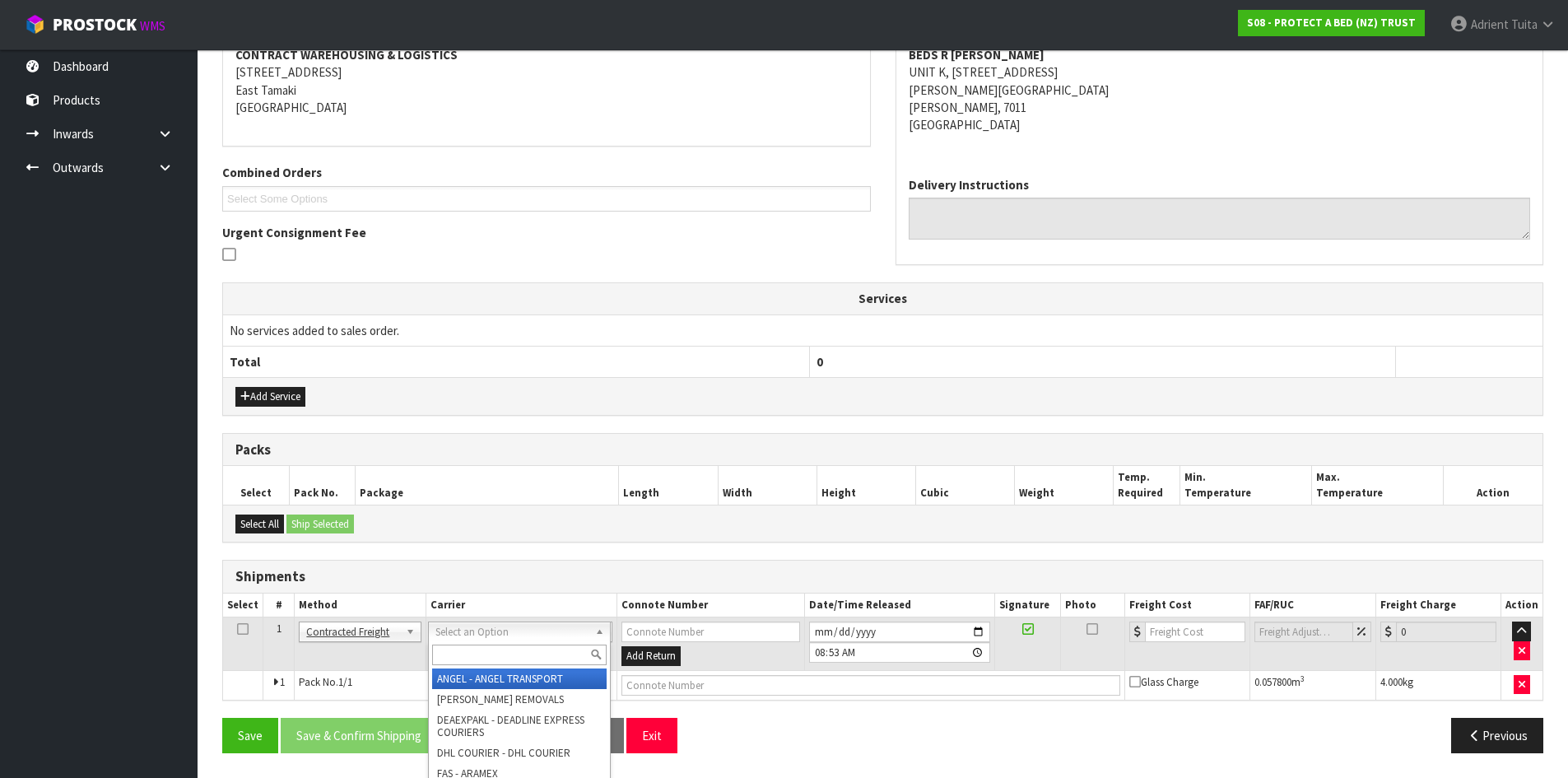
click at [458, 646] on input "text" at bounding box center [519, 655] width 174 height 20
type input "NZP"
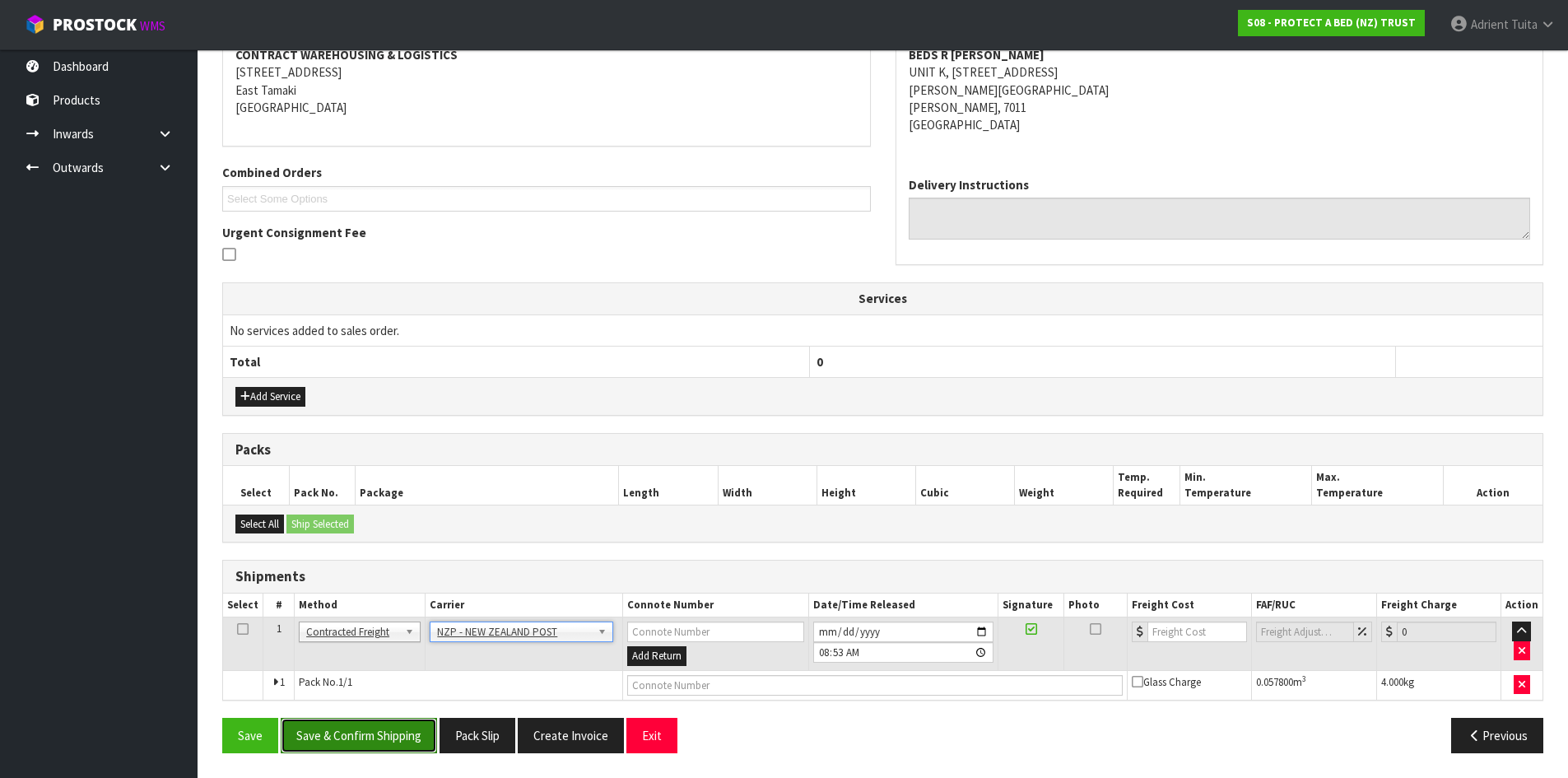
click at [427, 740] on button "Save & Confirm Shipping" at bounding box center [359, 735] width 156 height 36
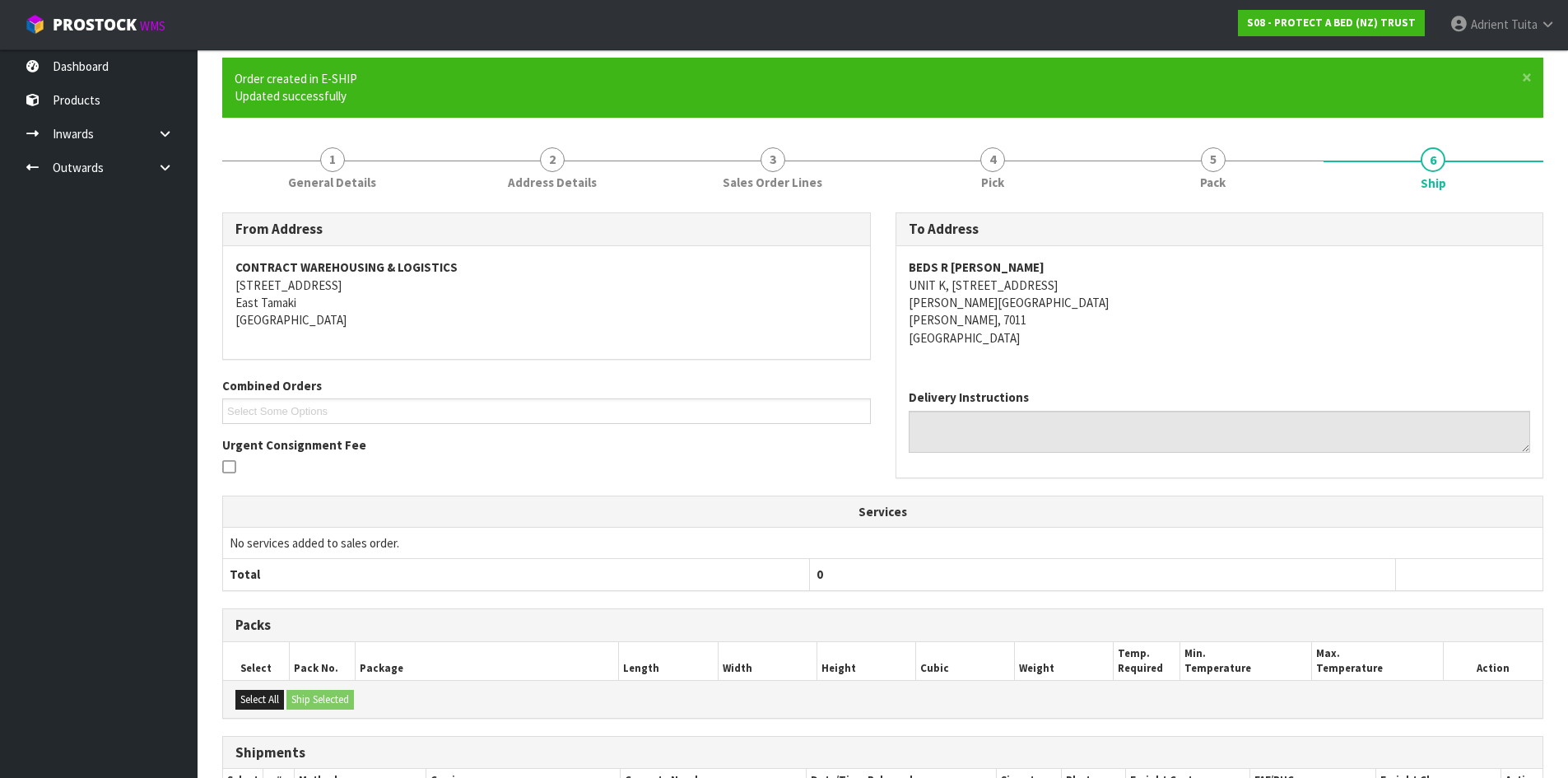
scroll to position [302, 0]
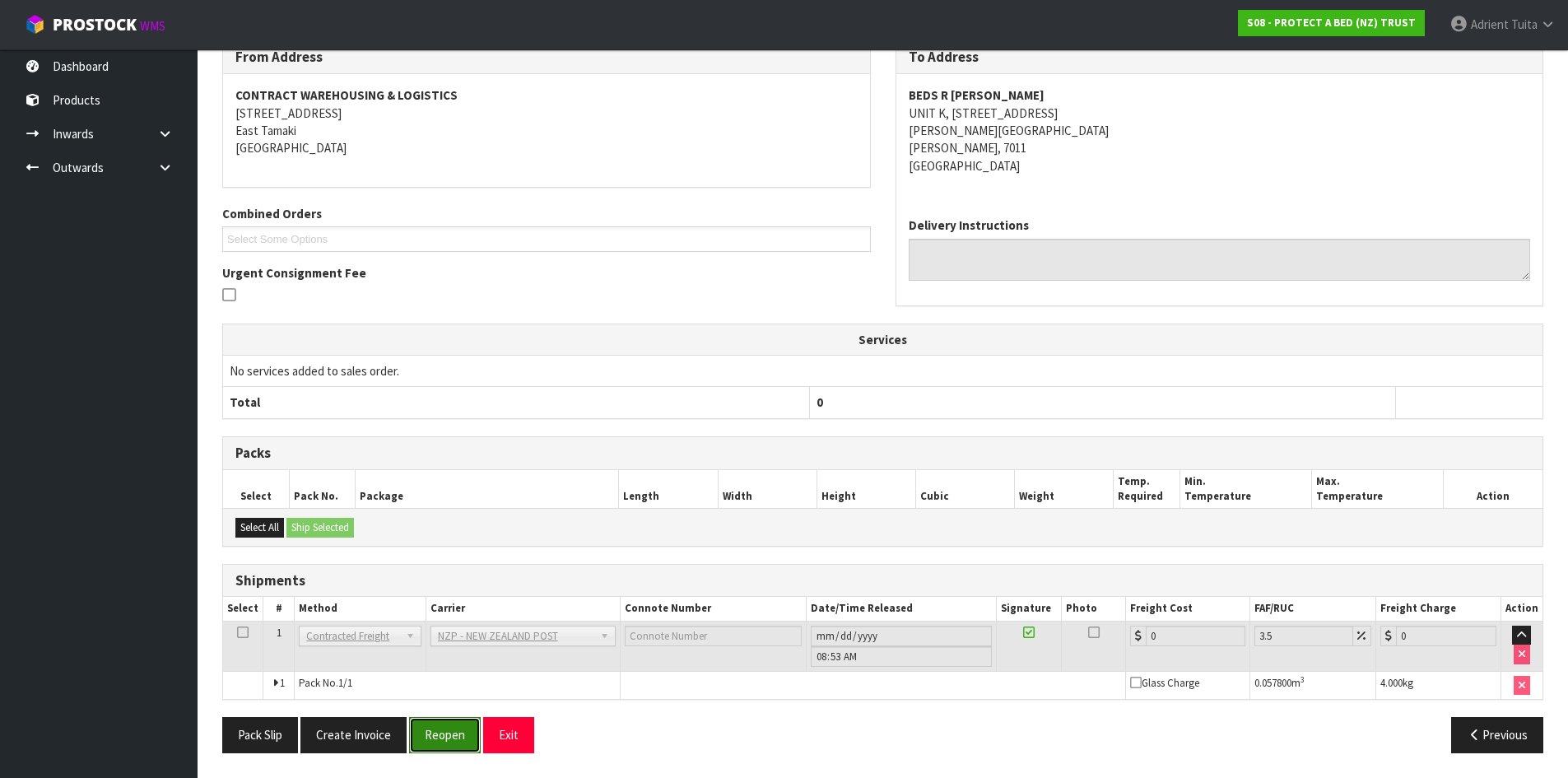
drag, startPoint x: 440, startPoint y: 743, endPoint x: 440, endPoint y: 723, distance: 20.0
click at [440, 743] on button "Reopen" at bounding box center [445, 735] width 71 height 36
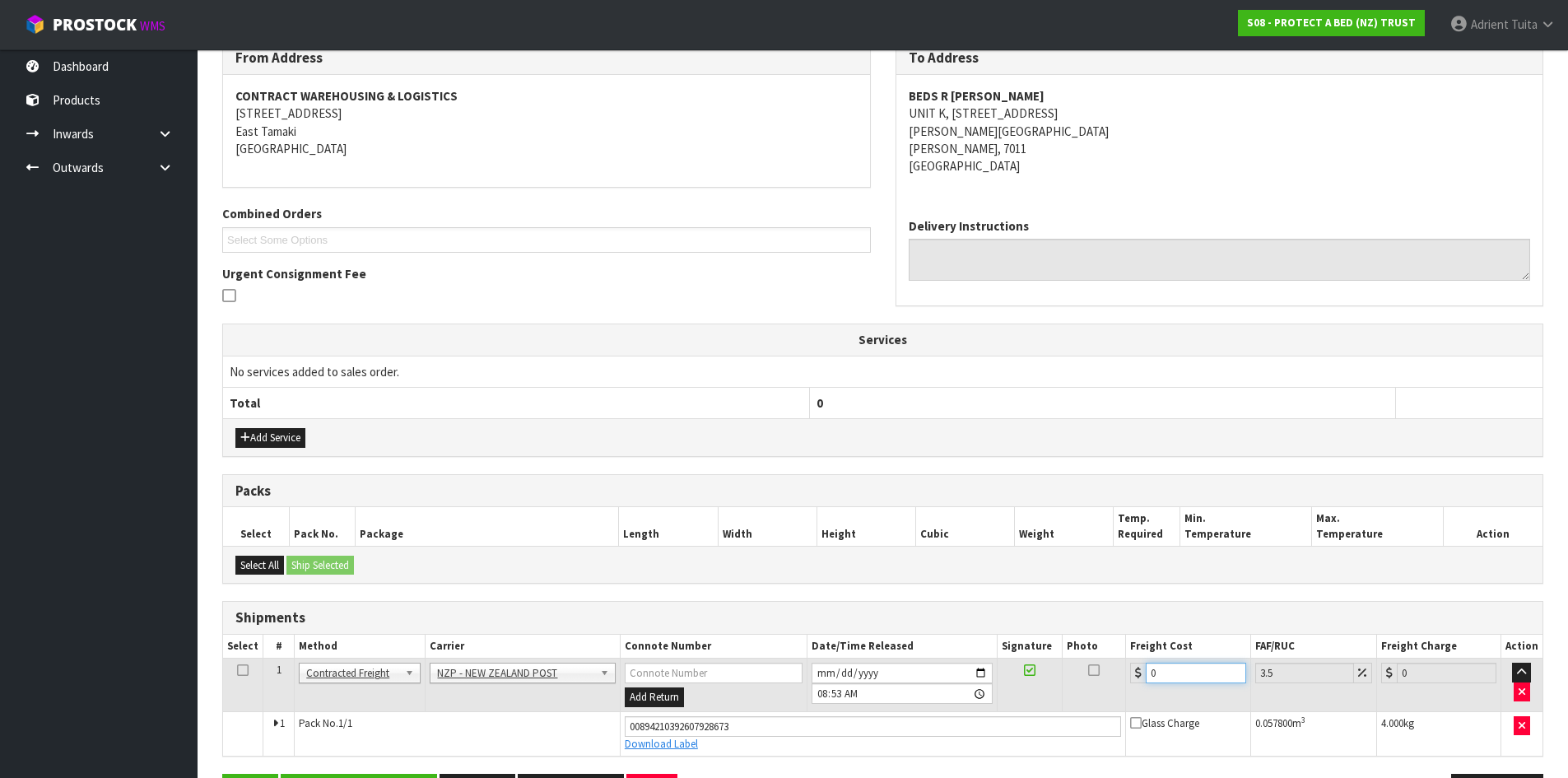
click at [1175, 667] on input "0" at bounding box center [1196, 673] width 99 height 20
type input "1"
type input "1.03"
type input "14"
type input "14.49"
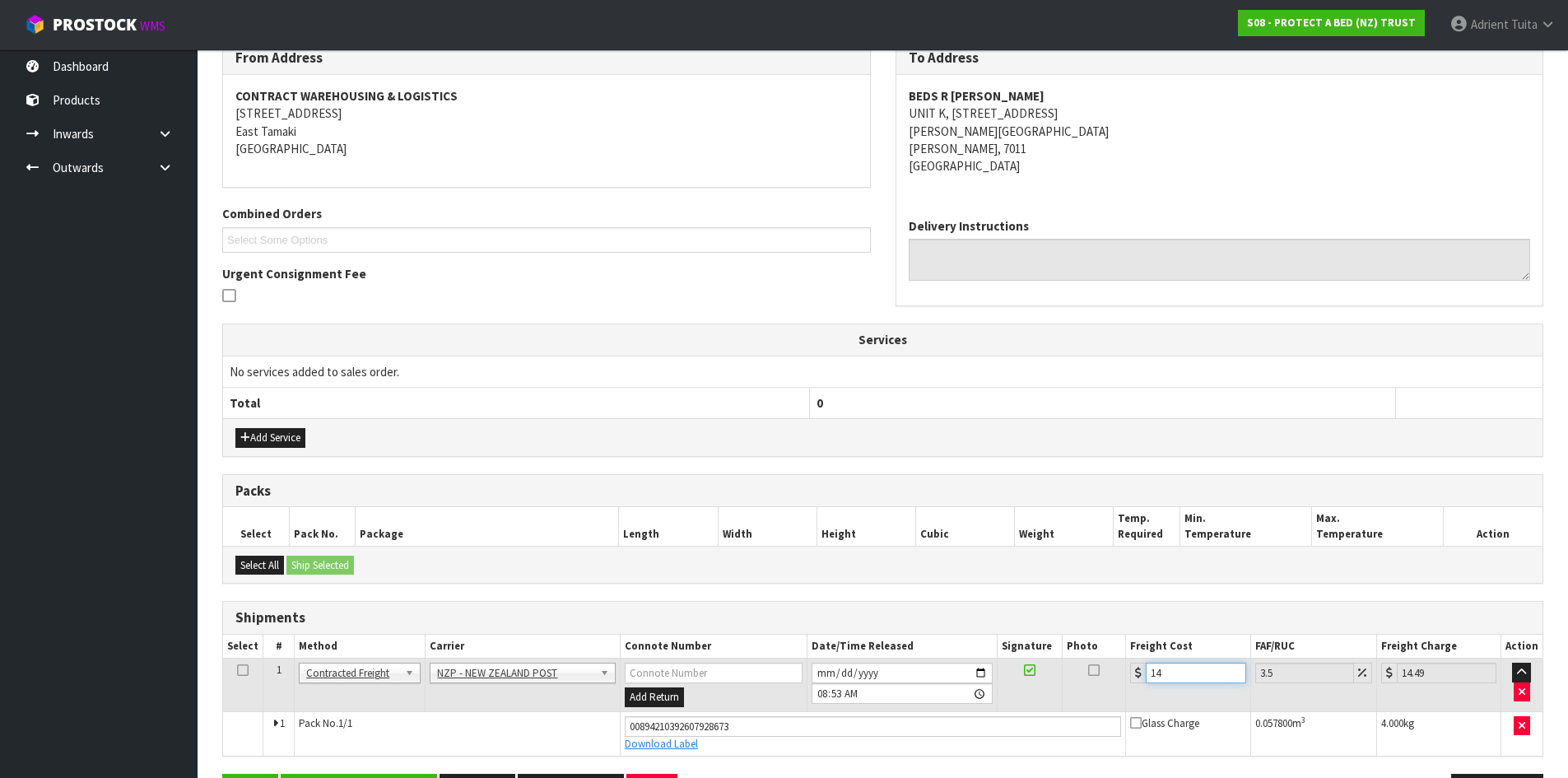
type input "14.9"
type input "15.42"
type input "14.94"
type input "15.46"
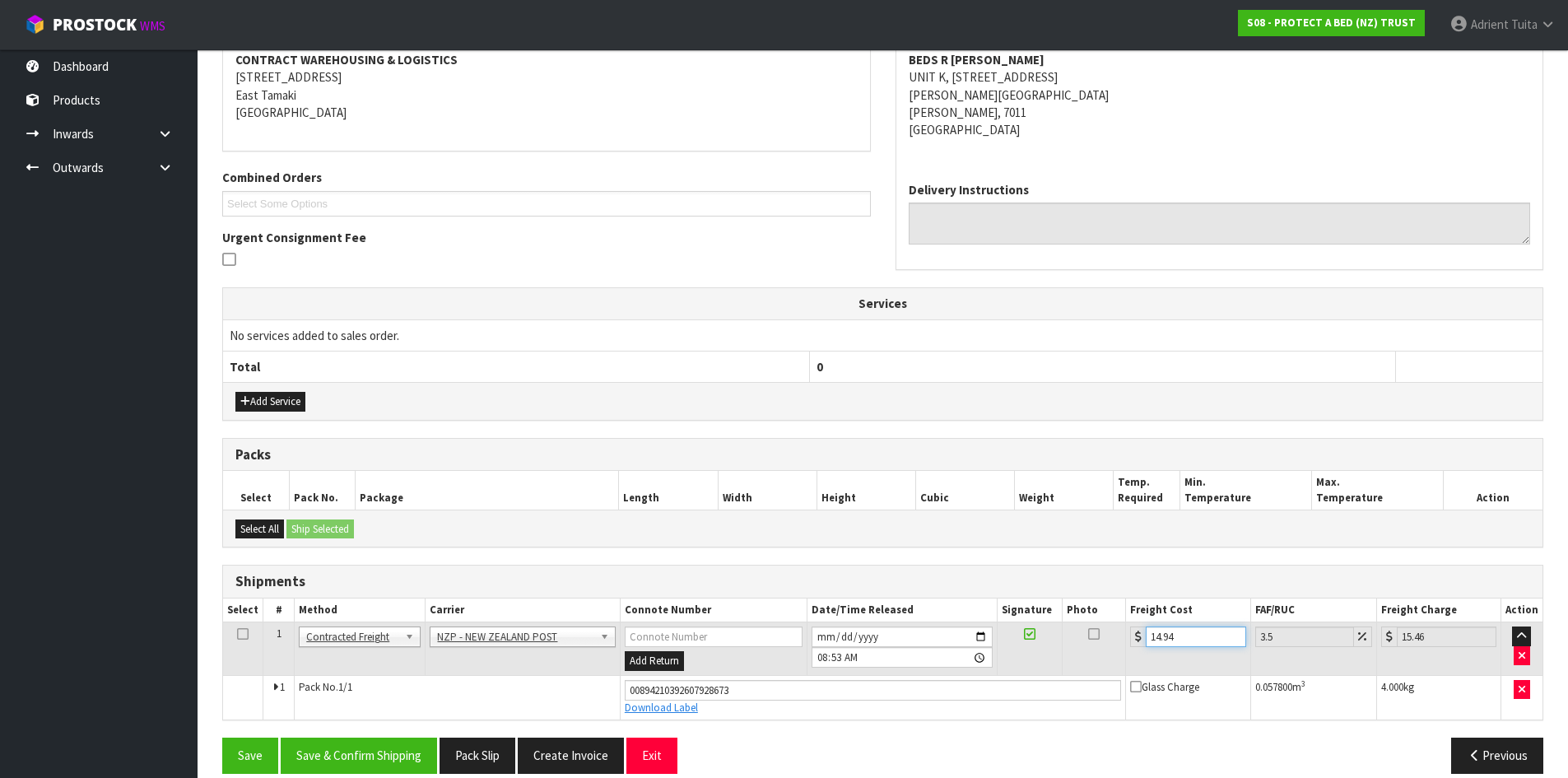
scroll to position [341, 0]
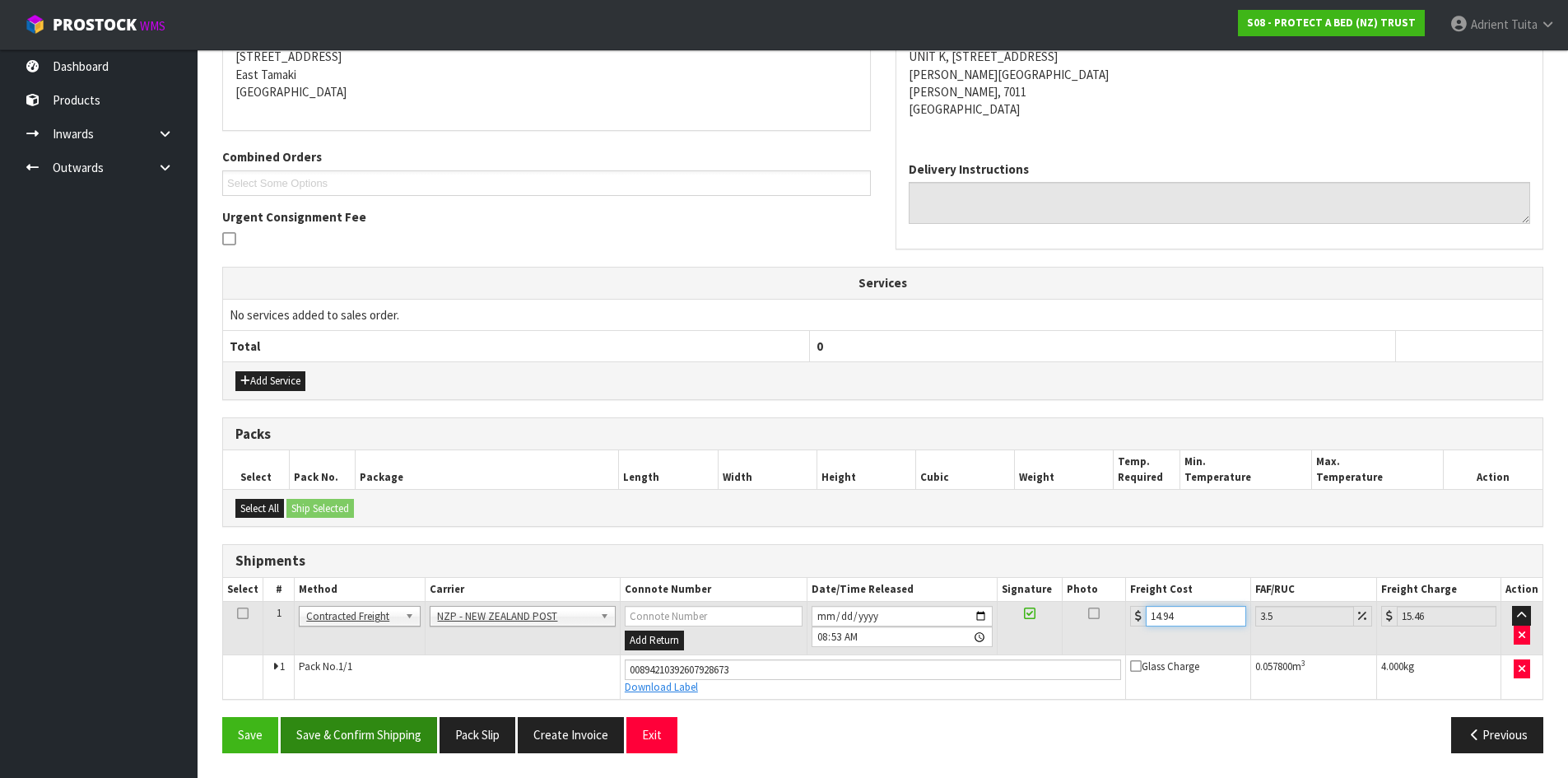
type input "14.94"
click at [324, 732] on button "Save & Confirm Shipping" at bounding box center [359, 735] width 156 height 36
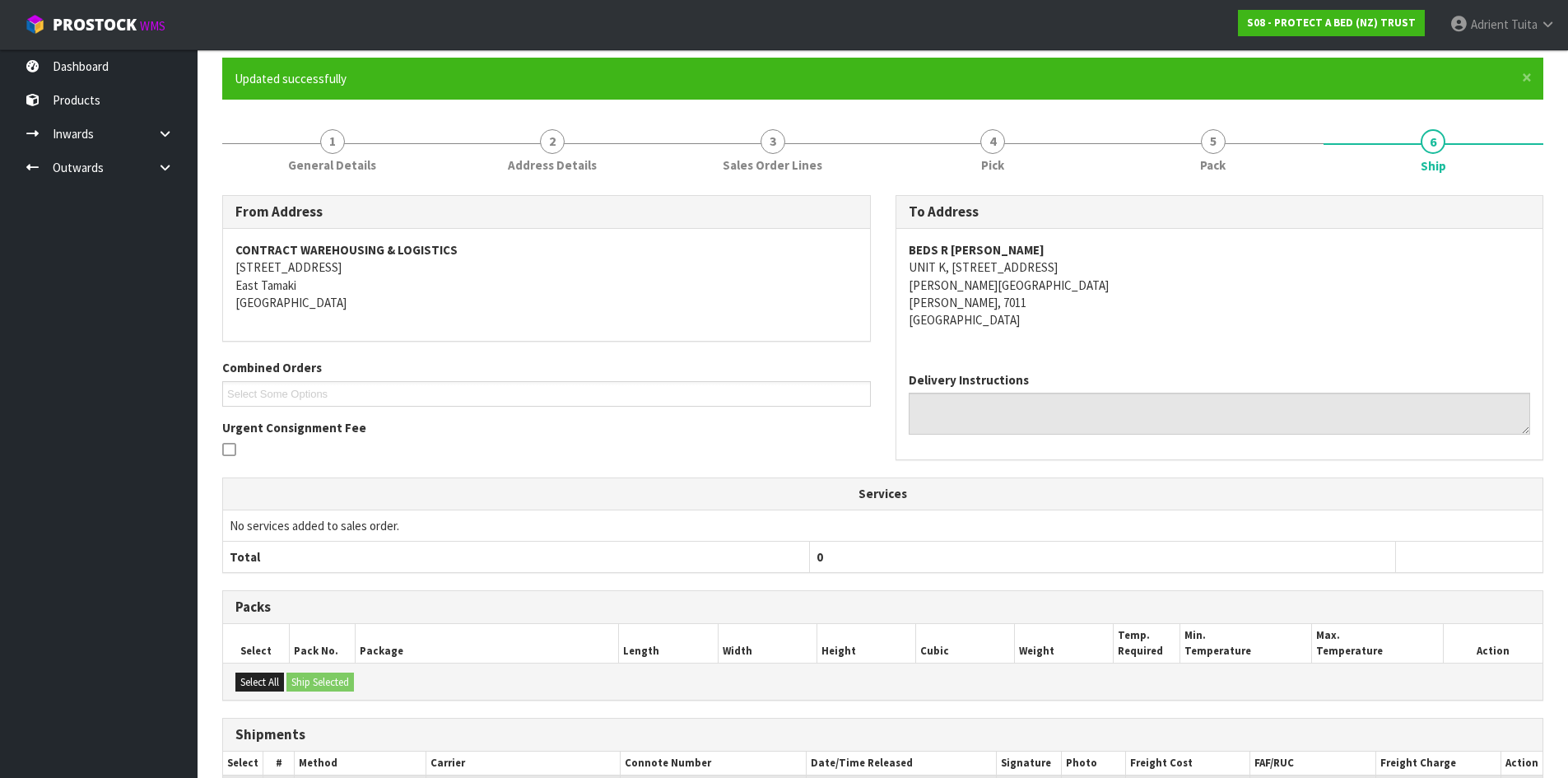
scroll to position [0, 0]
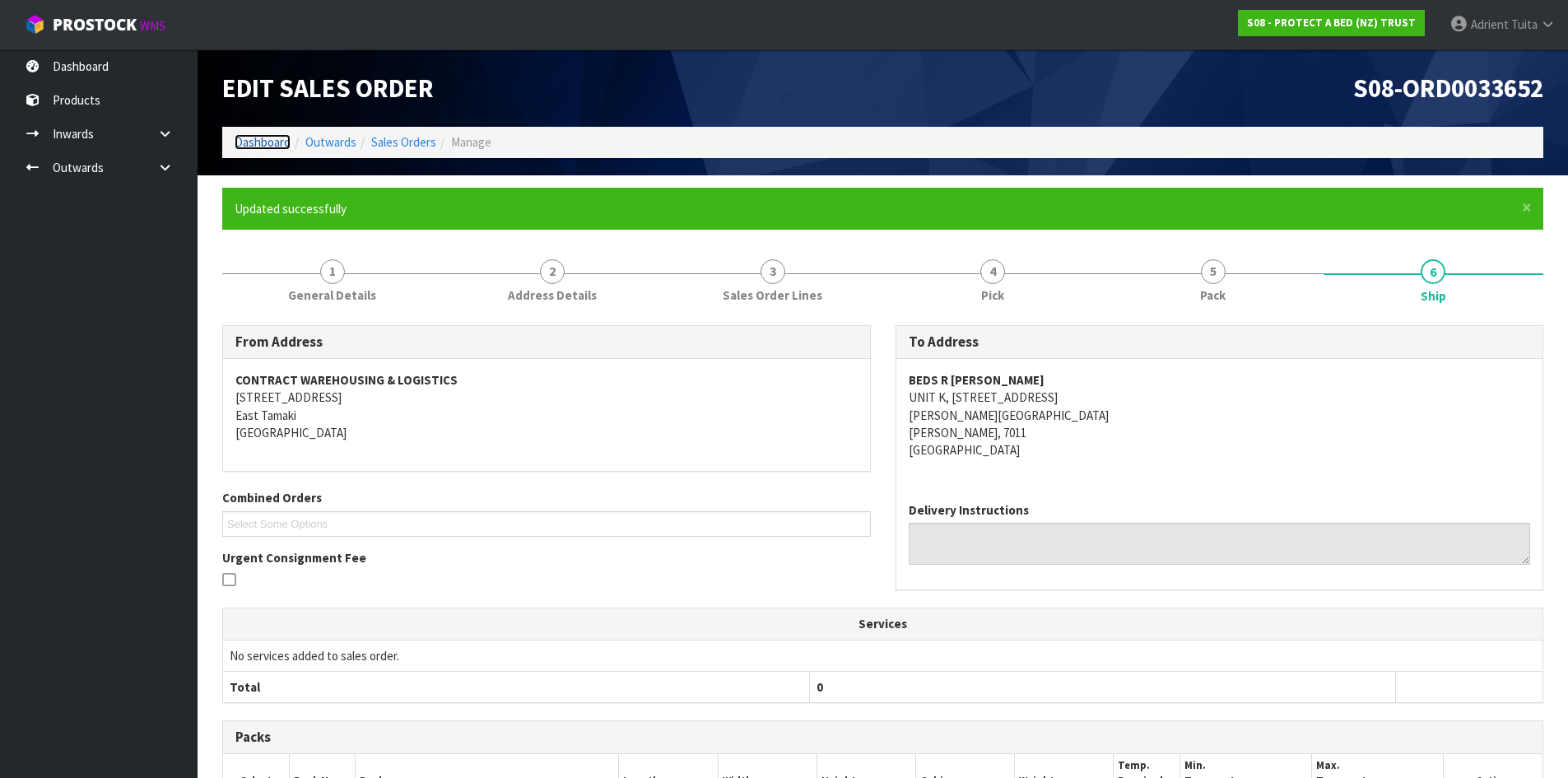
click at [261, 139] on link "Dashboard" at bounding box center [263, 142] width 56 height 15
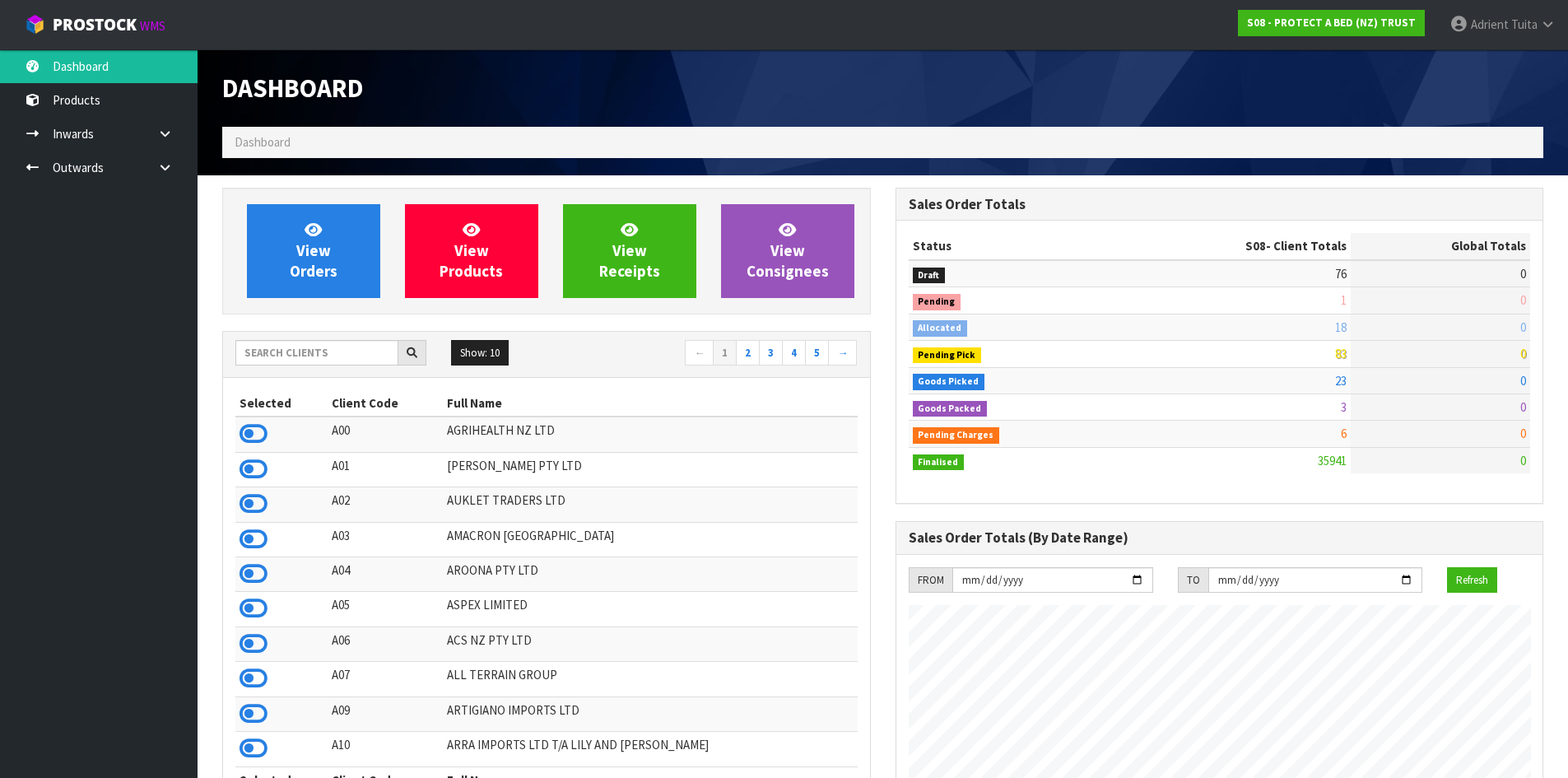
scroll to position [1247, 673]
click at [316, 256] on span "View Orders" at bounding box center [314, 250] width 48 height 62
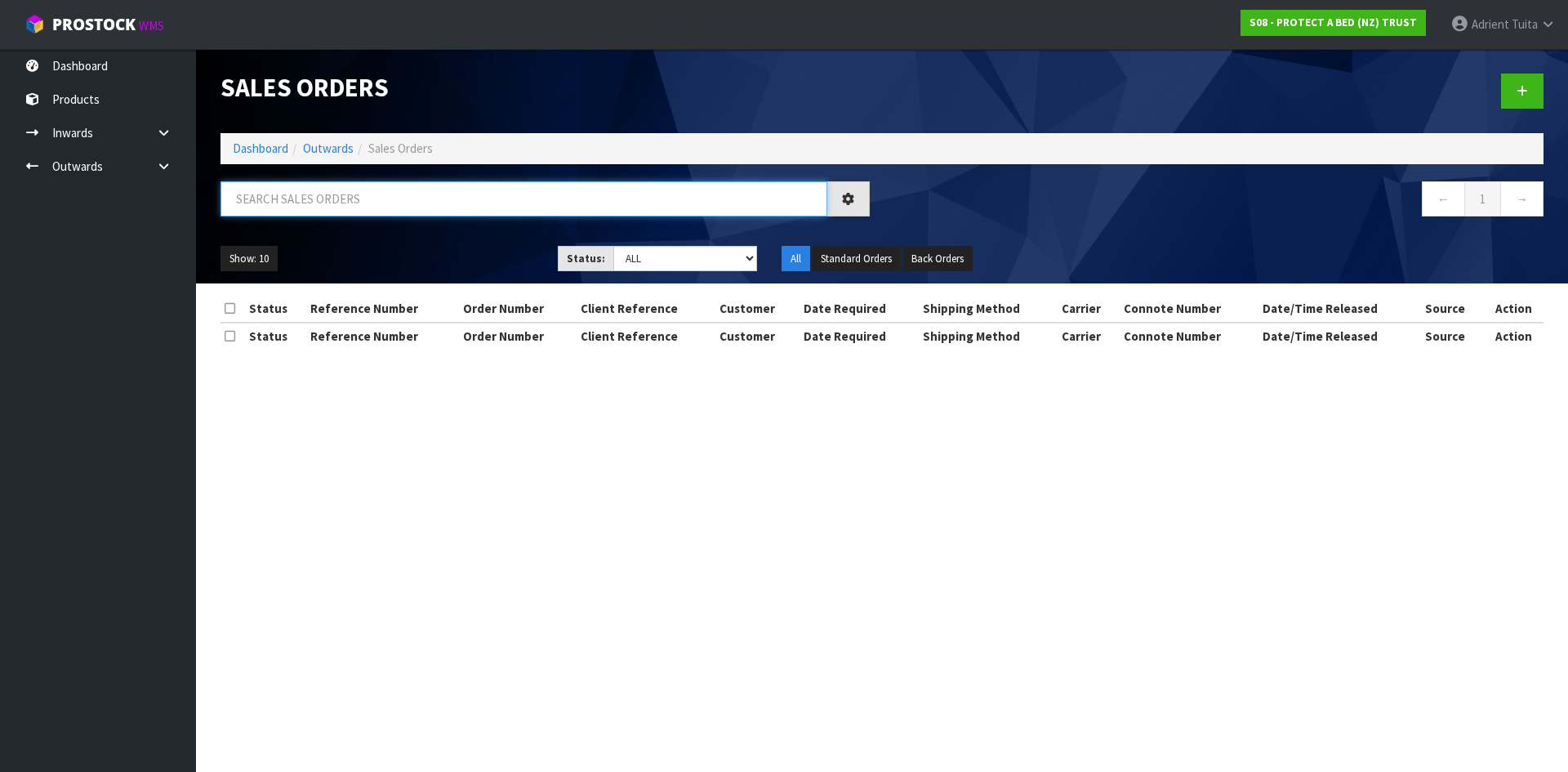
click at [337, 194] on input "text" at bounding box center [523, 199] width 606 height 35
type input "2319"
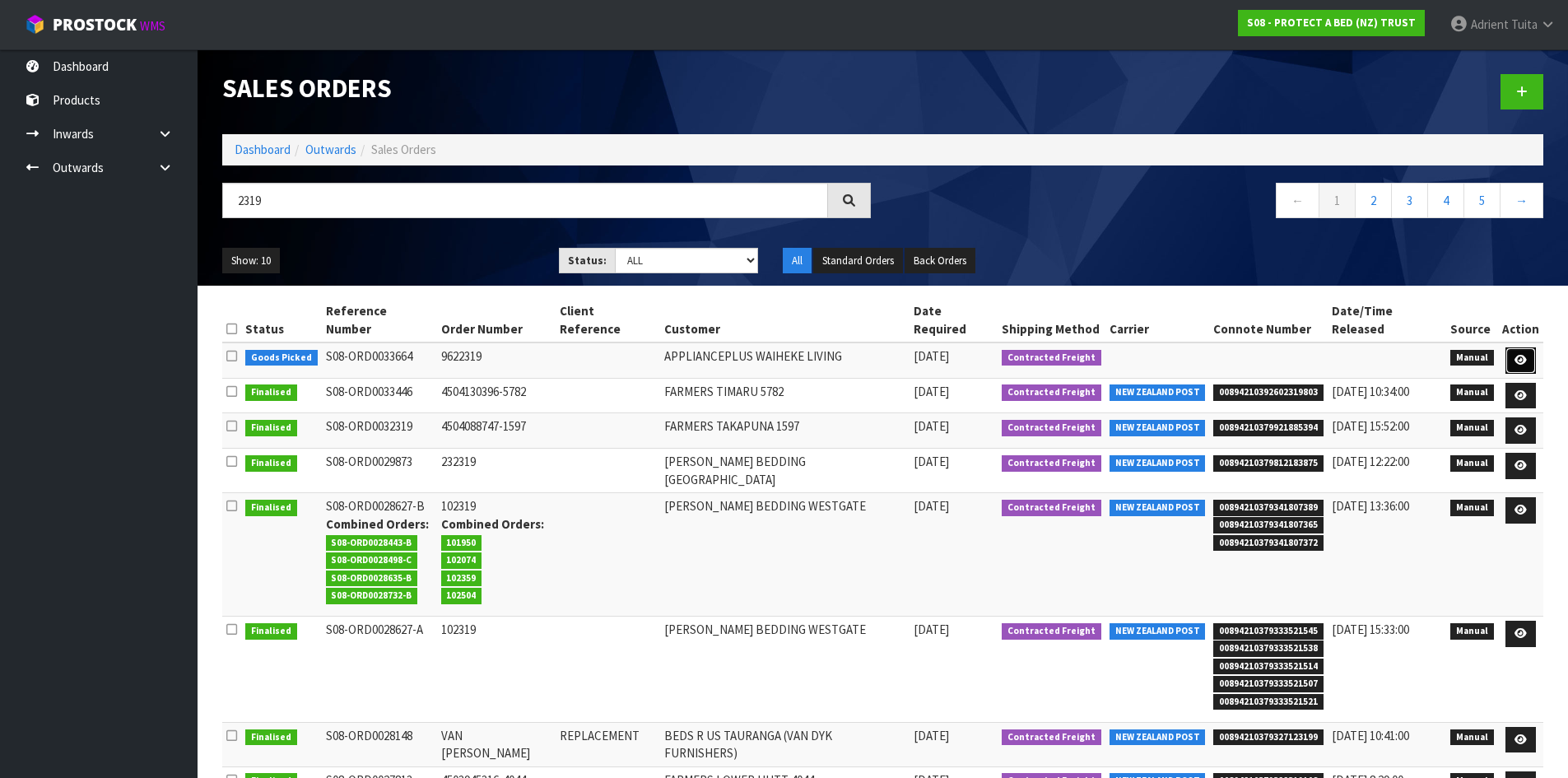
click at [1512, 348] on link at bounding box center [1521, 361] width 31 height 26
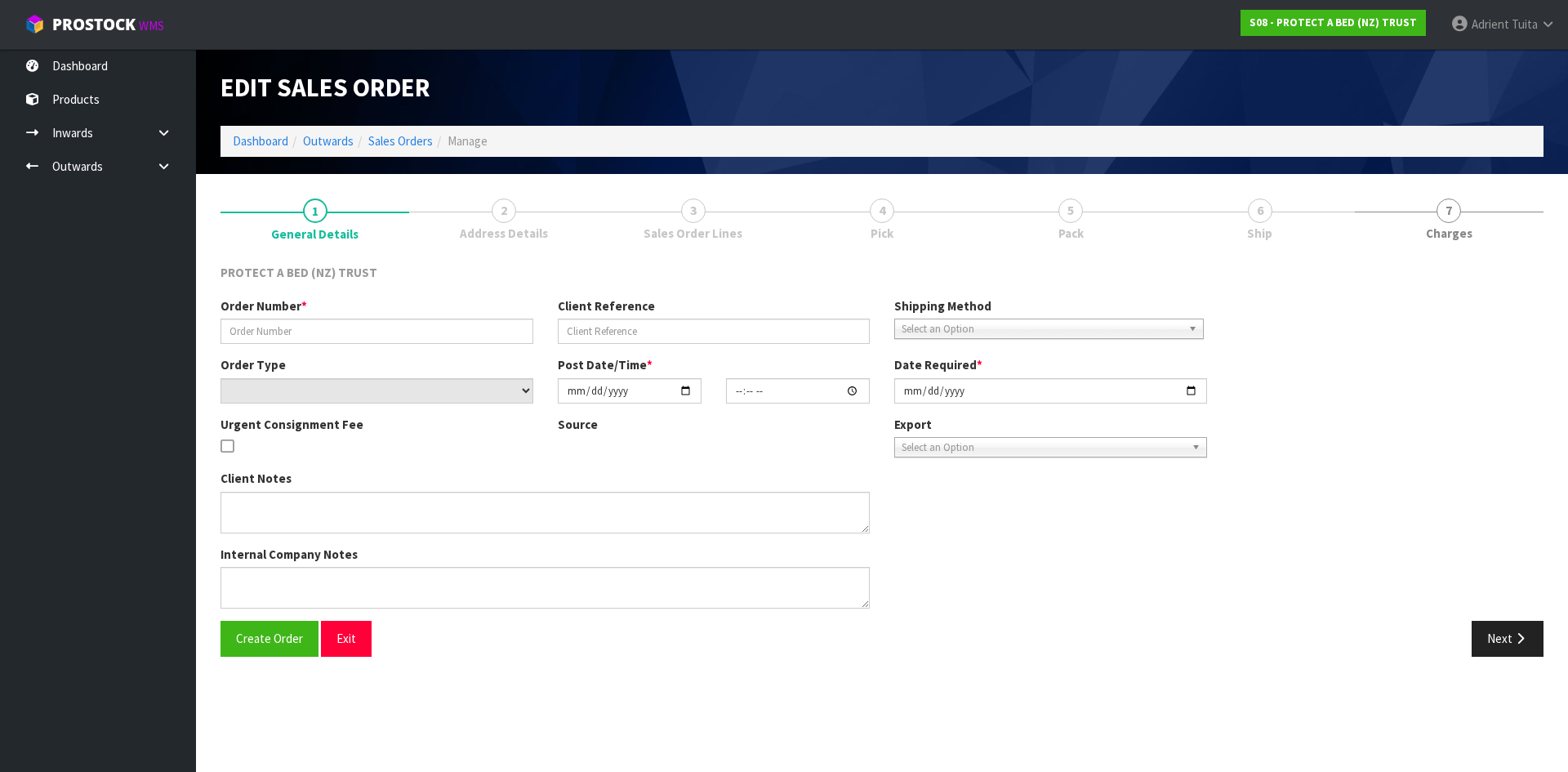
type input "9622319"
select select "number:0"
type input "[DATE]"
type input "09:51:00.000"
type input "[DATE]"
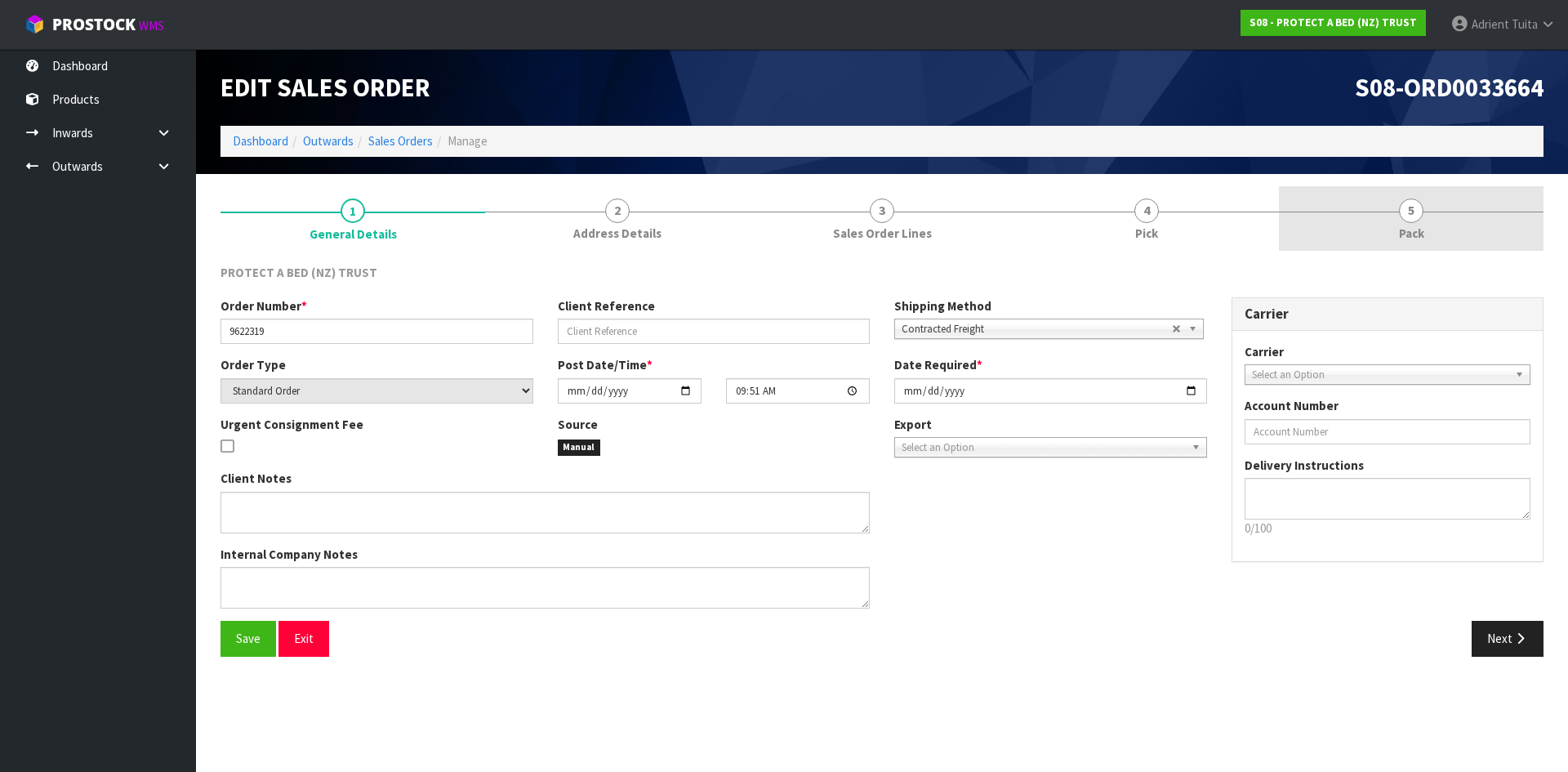
click at [1458, 216] on link "5 Pack" at bounding box center [1411, 219] width 265 height 64
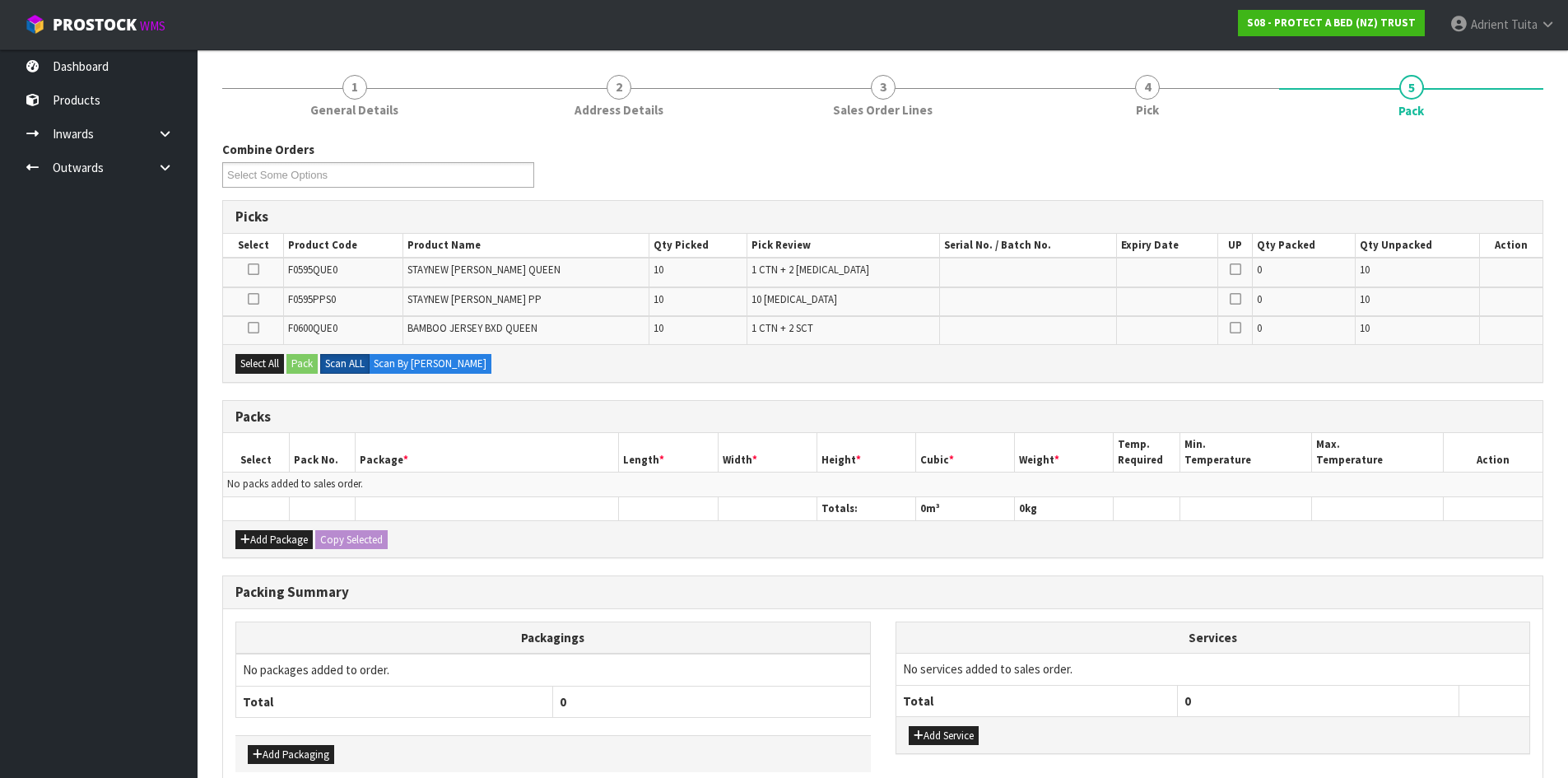
scroll to position [211, 0]
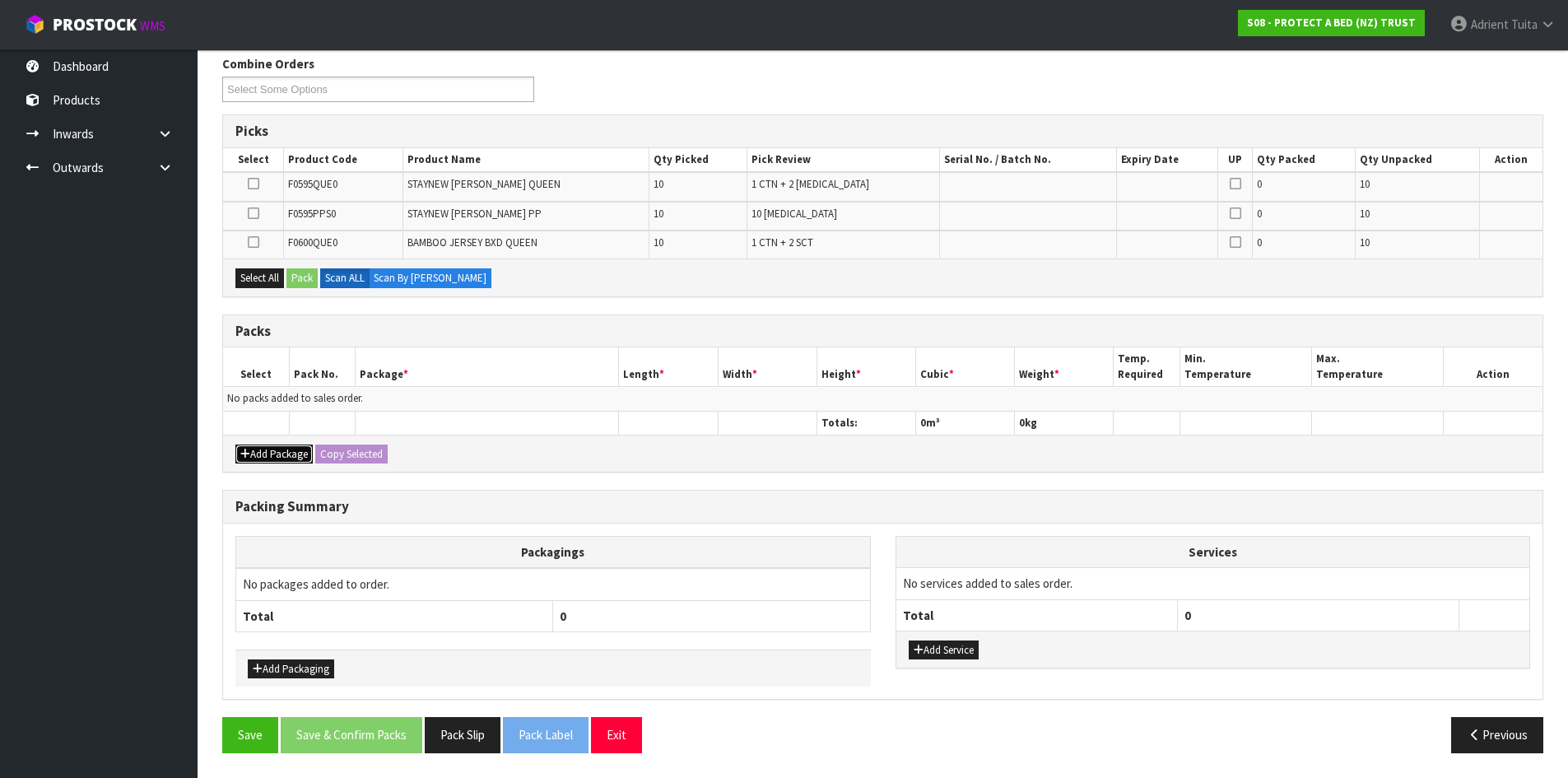
click at [271, 446] on button "Add Package" at bounding box center [274, 454] width 77 height 20
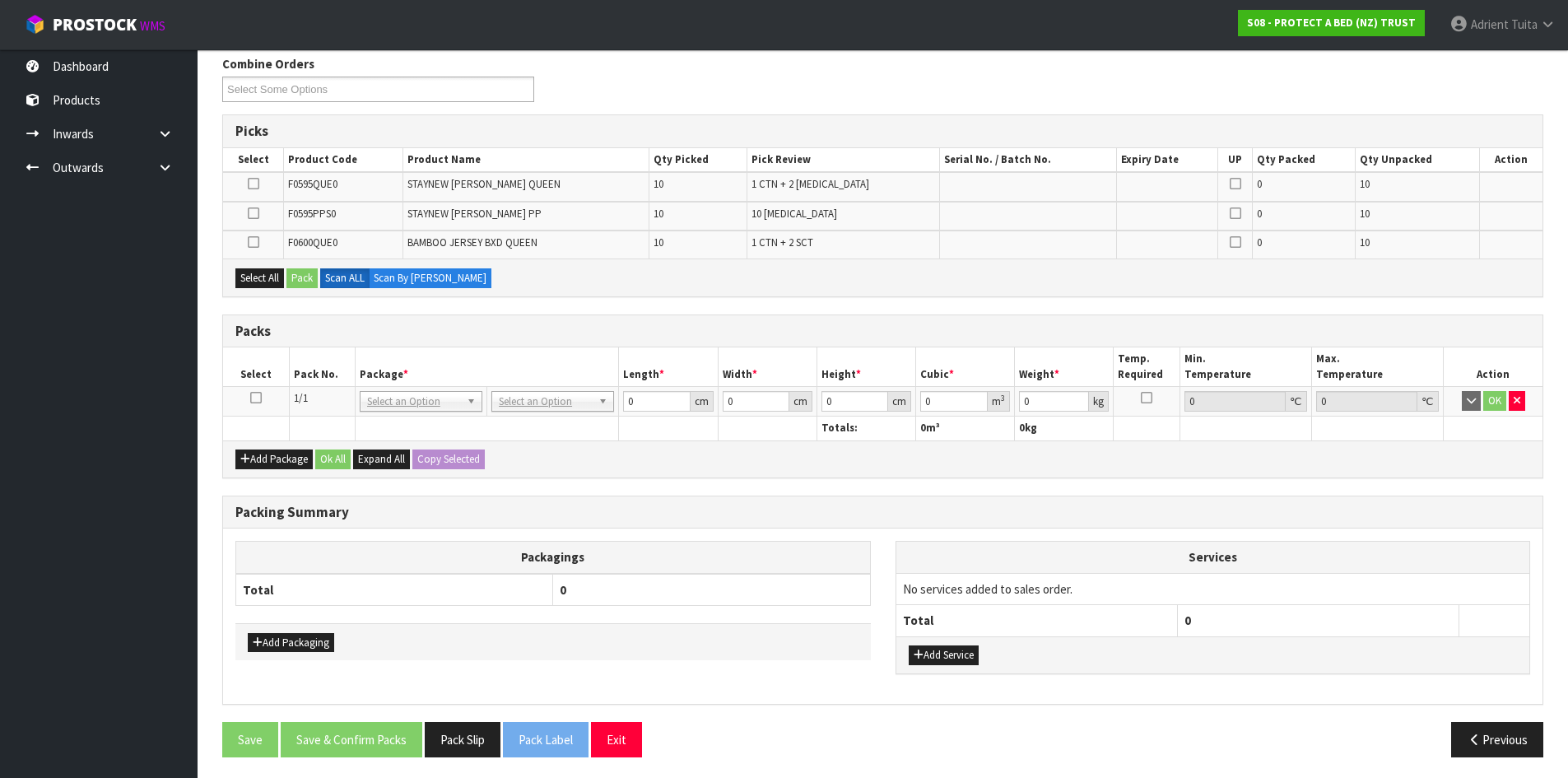
click at [258, 398] on icon at bounding box center [256, 398] width 12 height 1
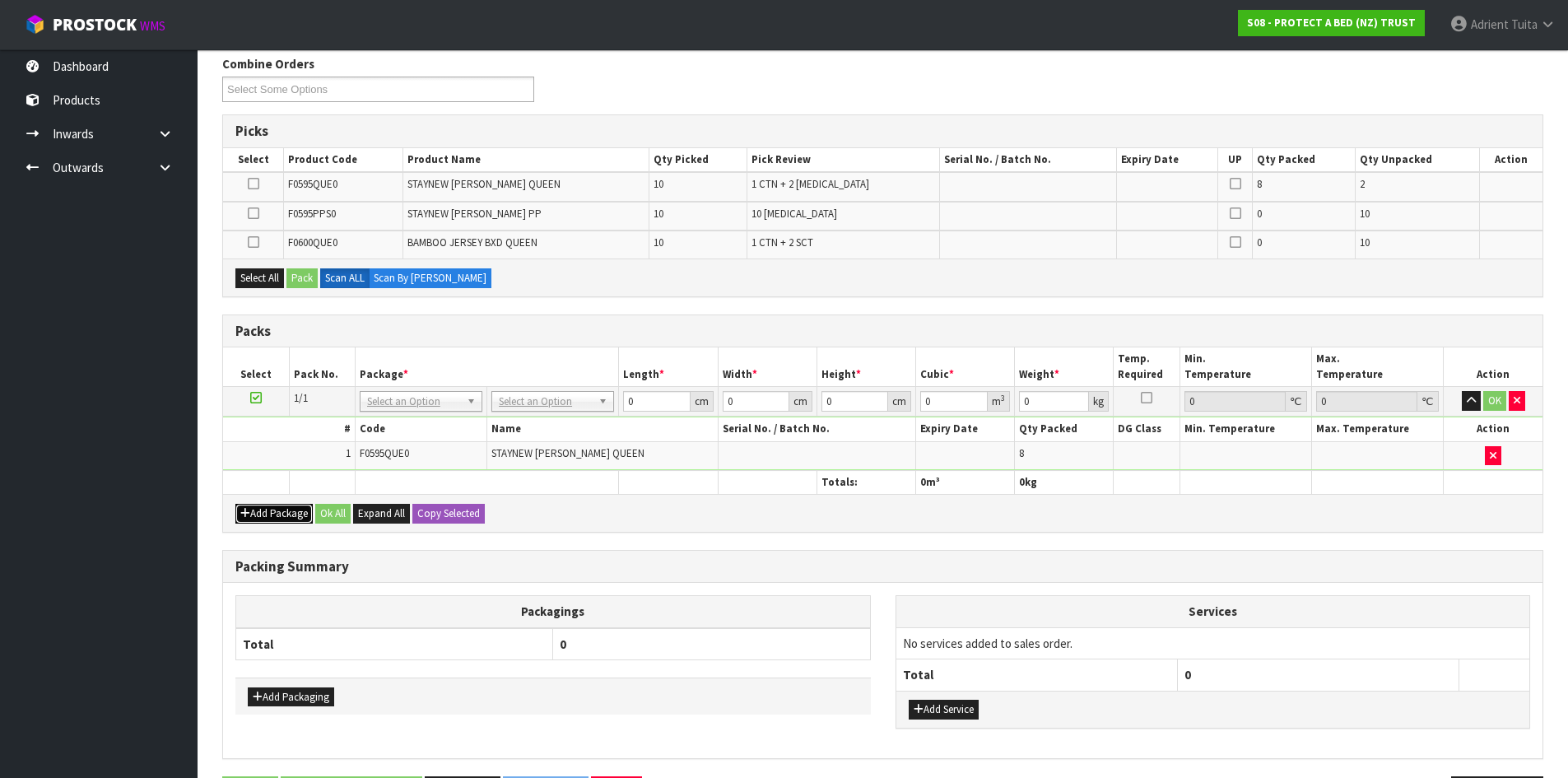
click at [262, 512] on button "Add Package" at bounding box center [274, 513] width 77 height 20
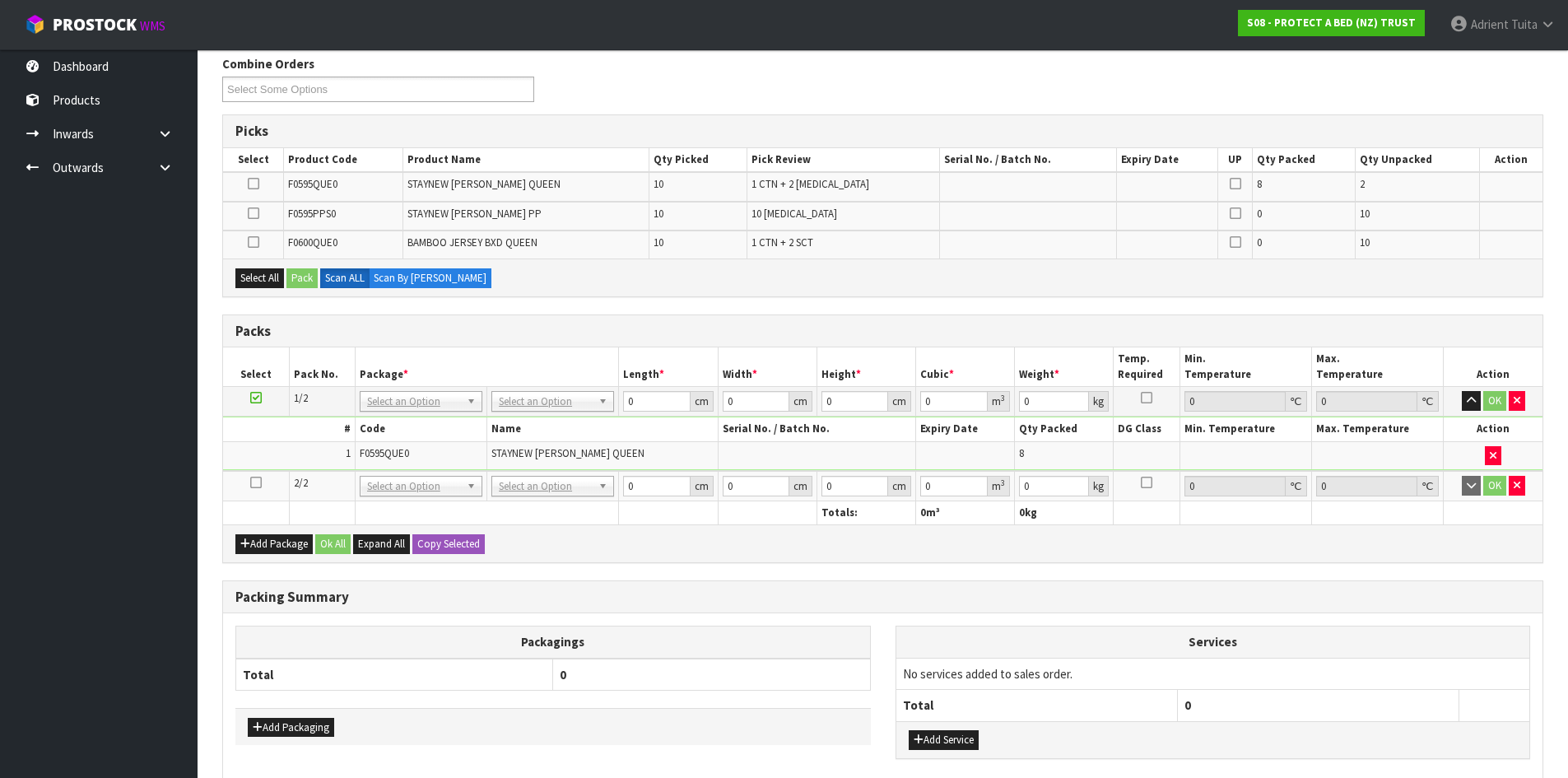
click at [254, 483] on icon at bounding box center [256, 482] width 12 height 1
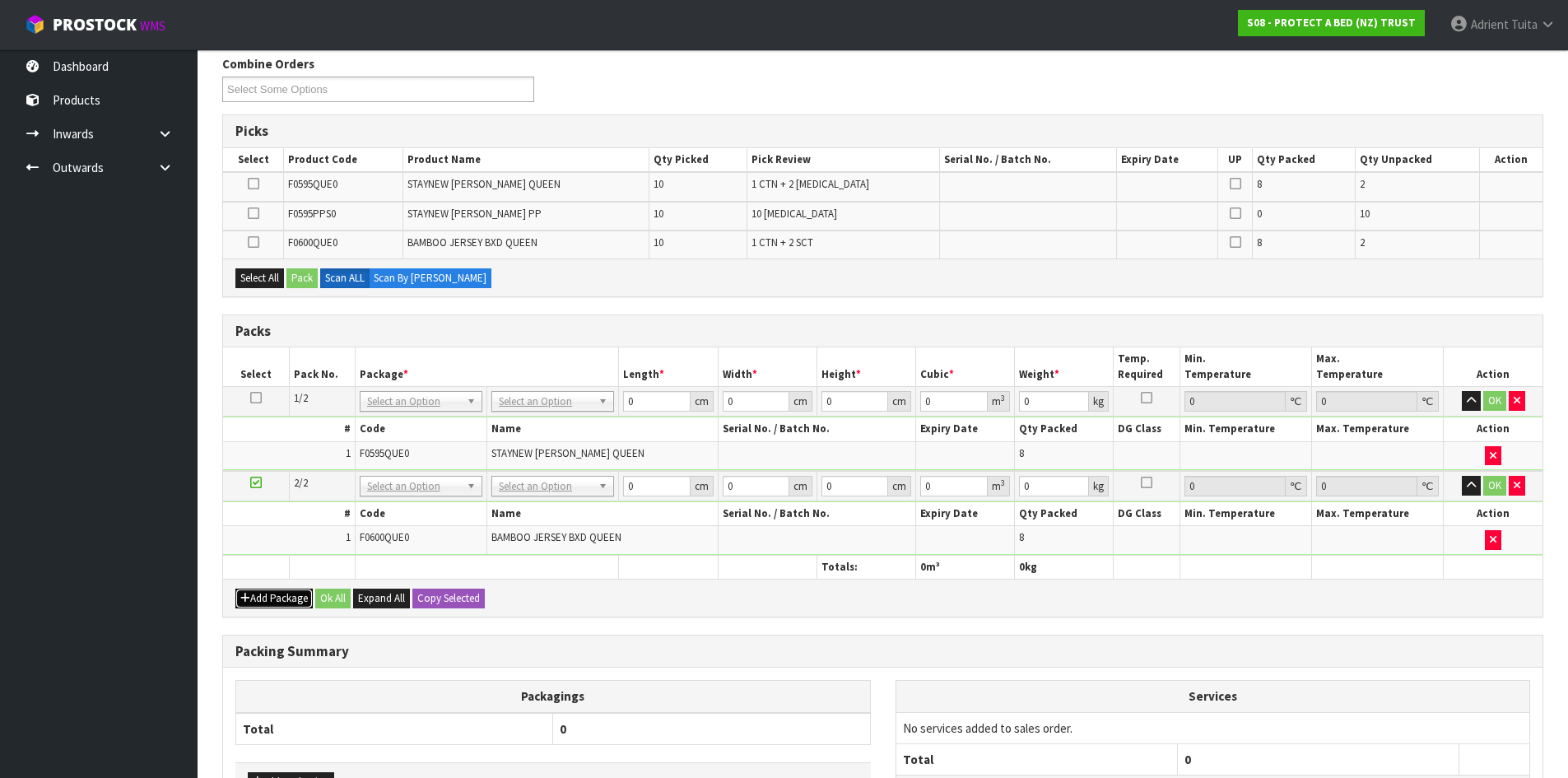
click at [289, 605] on button "Add Package" at bounding box center [274, 598] width 77 height 20
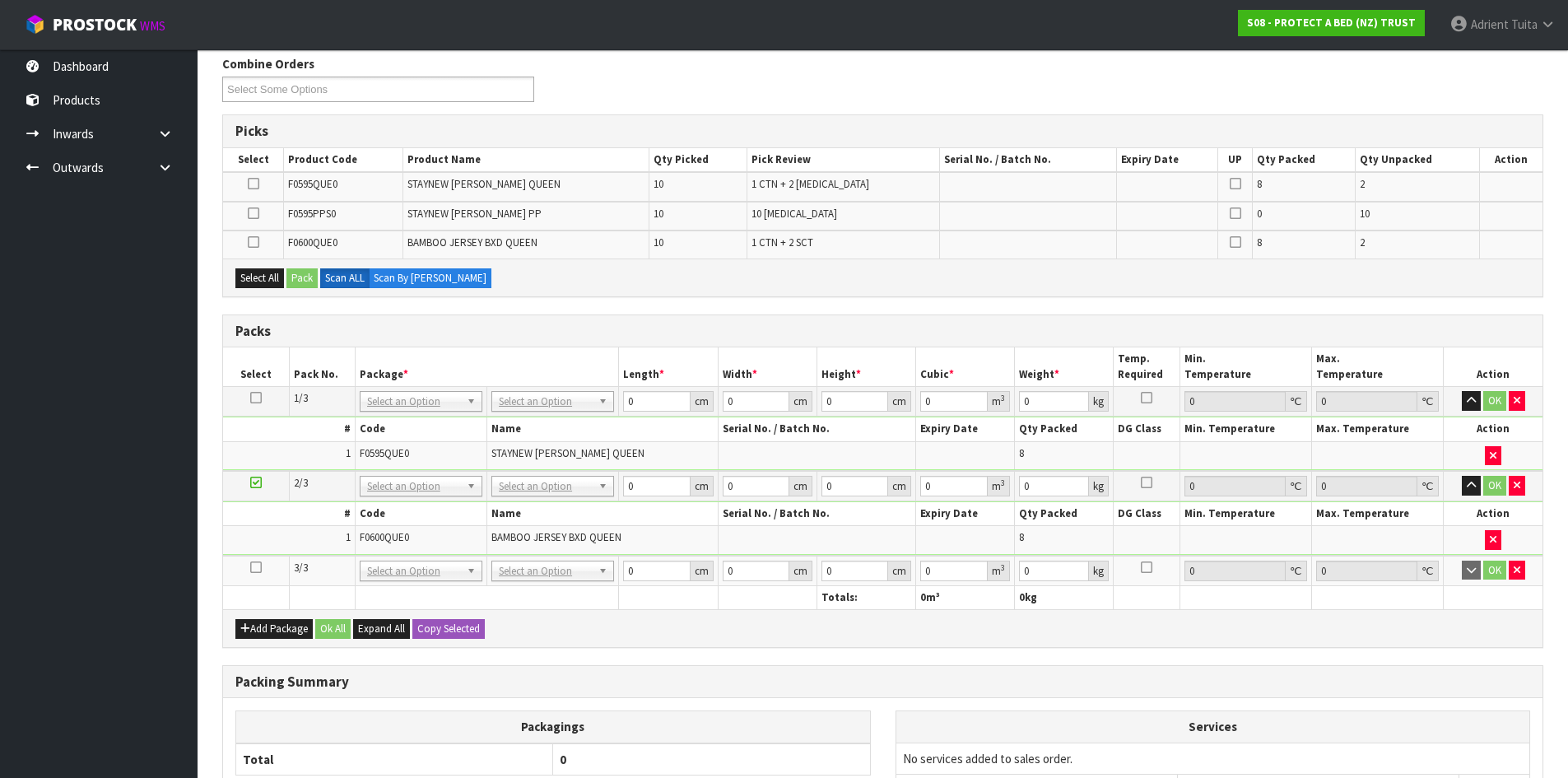
click at [252, 567] on icon at bounding box center [256, 567] width 12 height 1
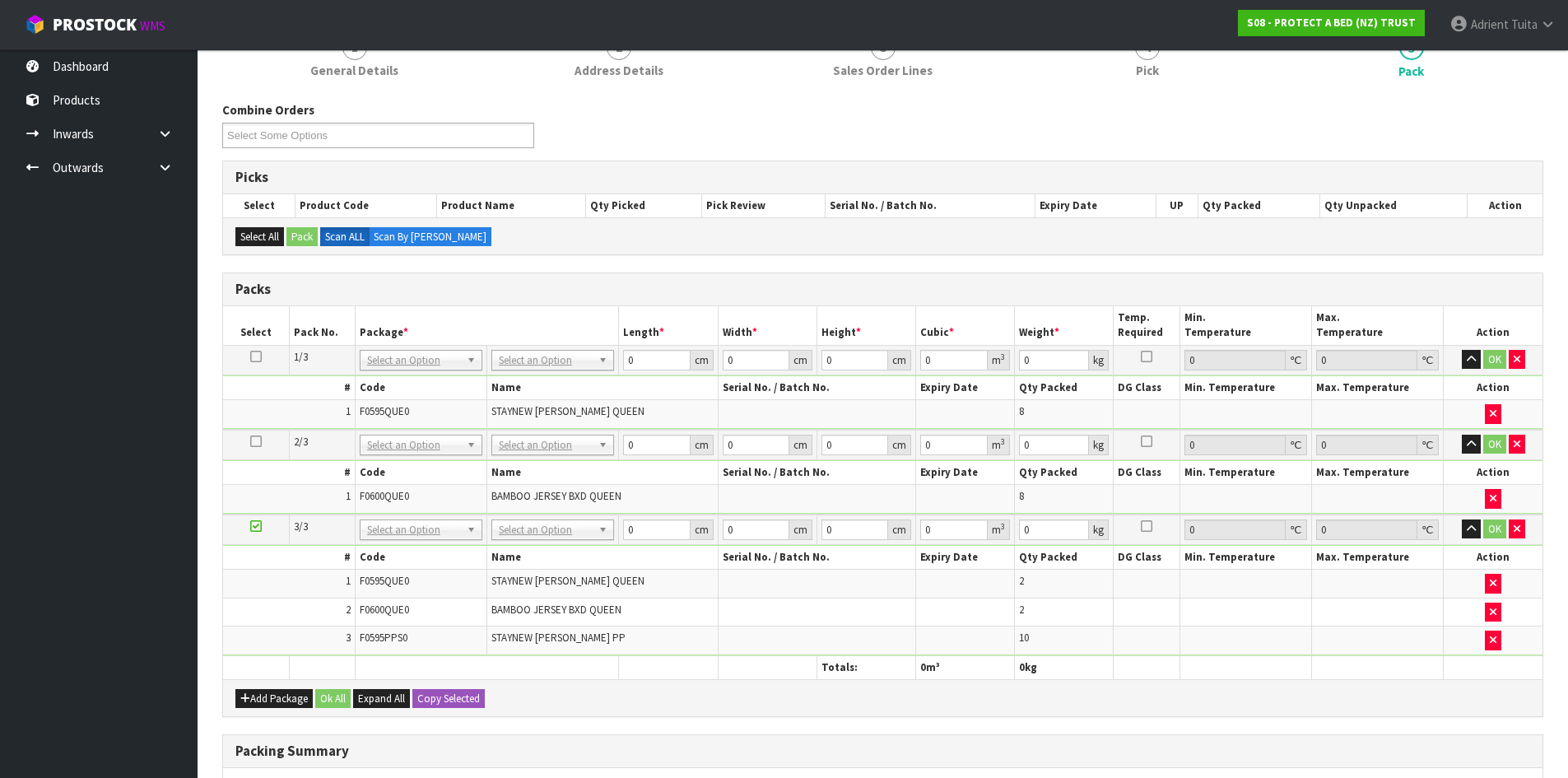
scroll to position [247, 0]
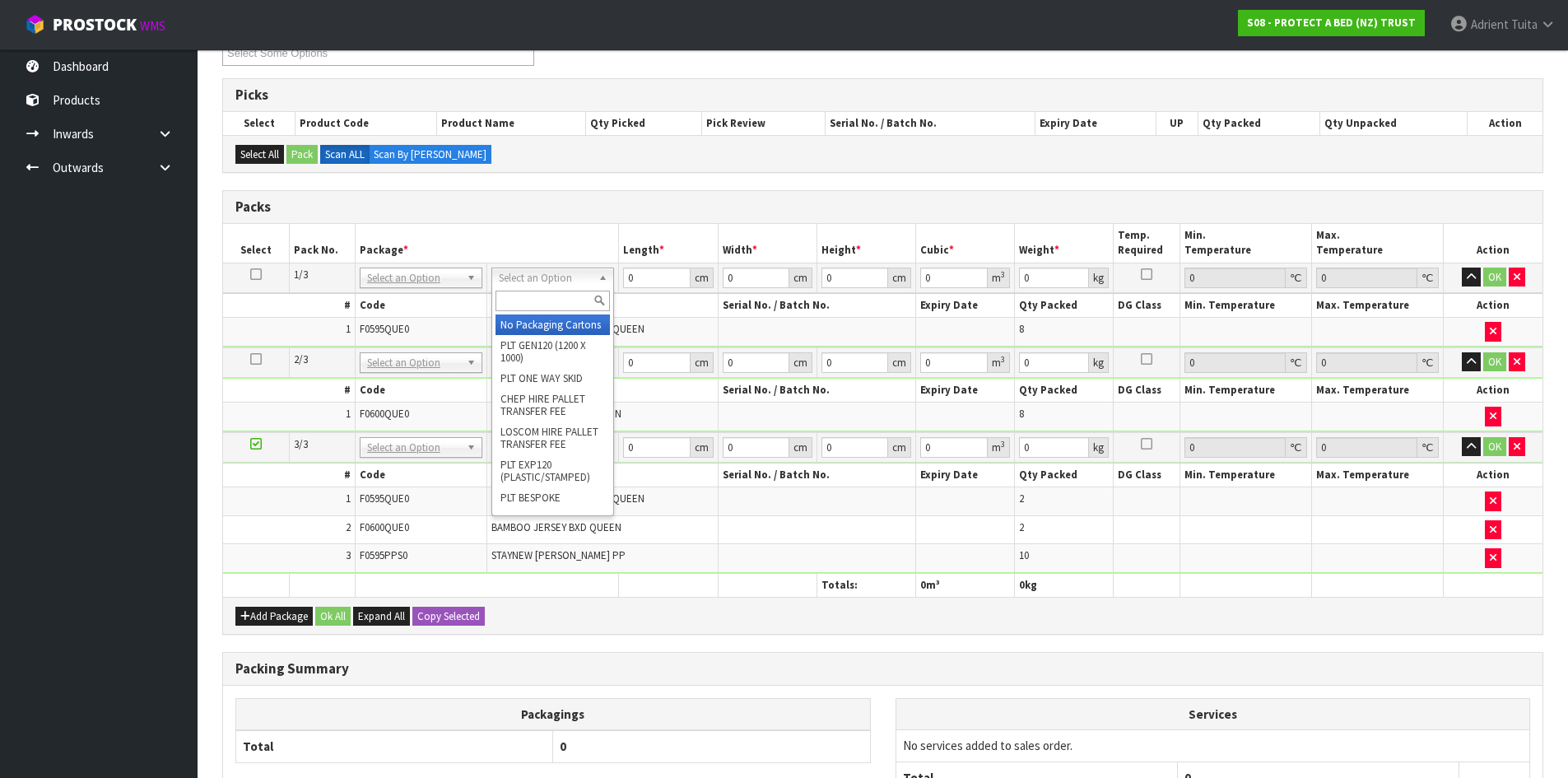
drag, startPoint x: 506, startPoint y: 320, endPoint x: 508, endPoint y: 327, distance: 7.3
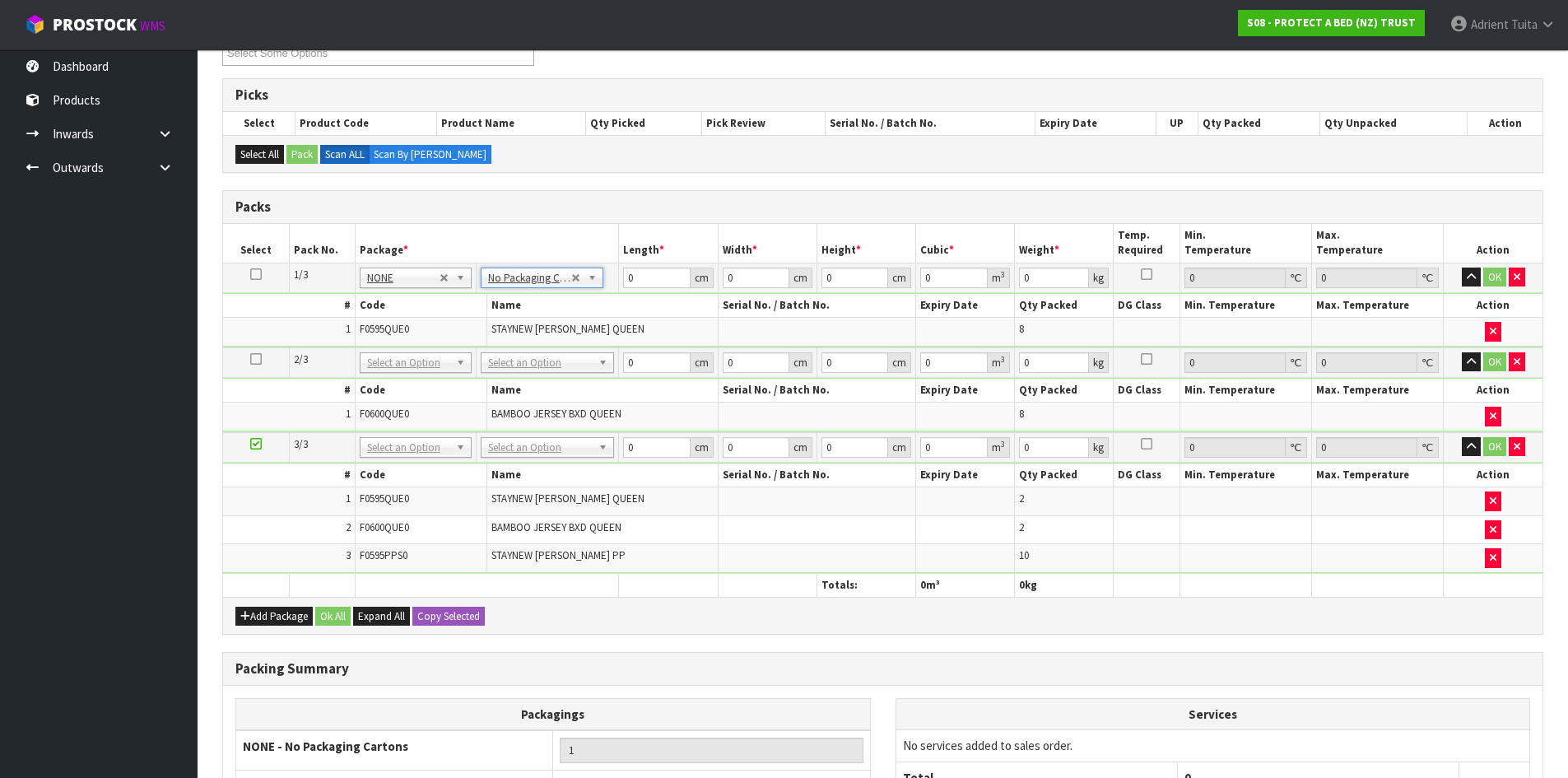
drag, startPoint x: 554, startPoint y: 358, endPoint x: 531, endPoint y: 399, distance: 47.0
type input "2"
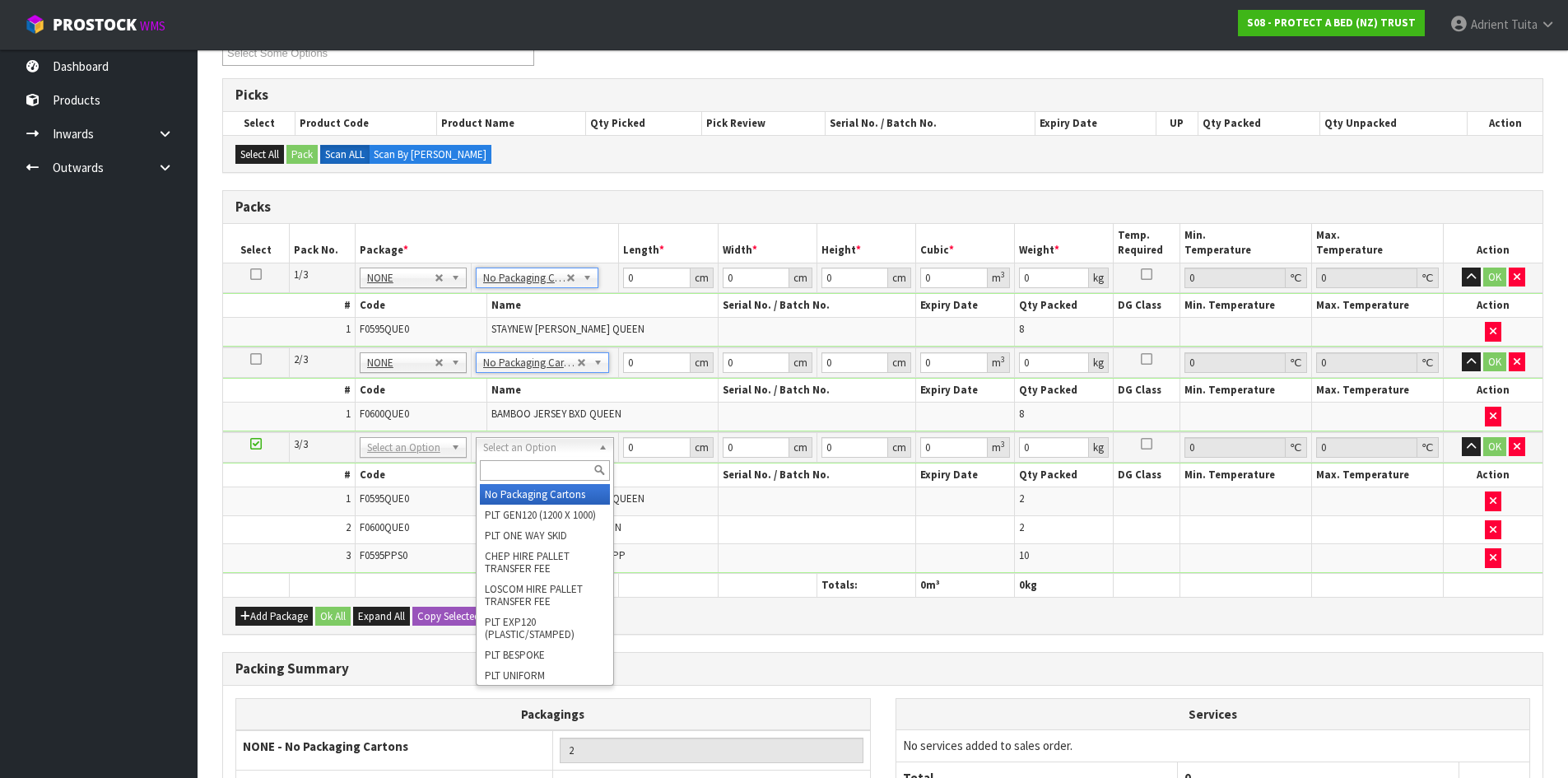
click at [522, 461] on div at bounding box center [545, 470] width 137 height 27
click at [522, 461] on input "text" at bounding box center [544, 470] width 130 height 20
type input "OC"
type input "5.64"
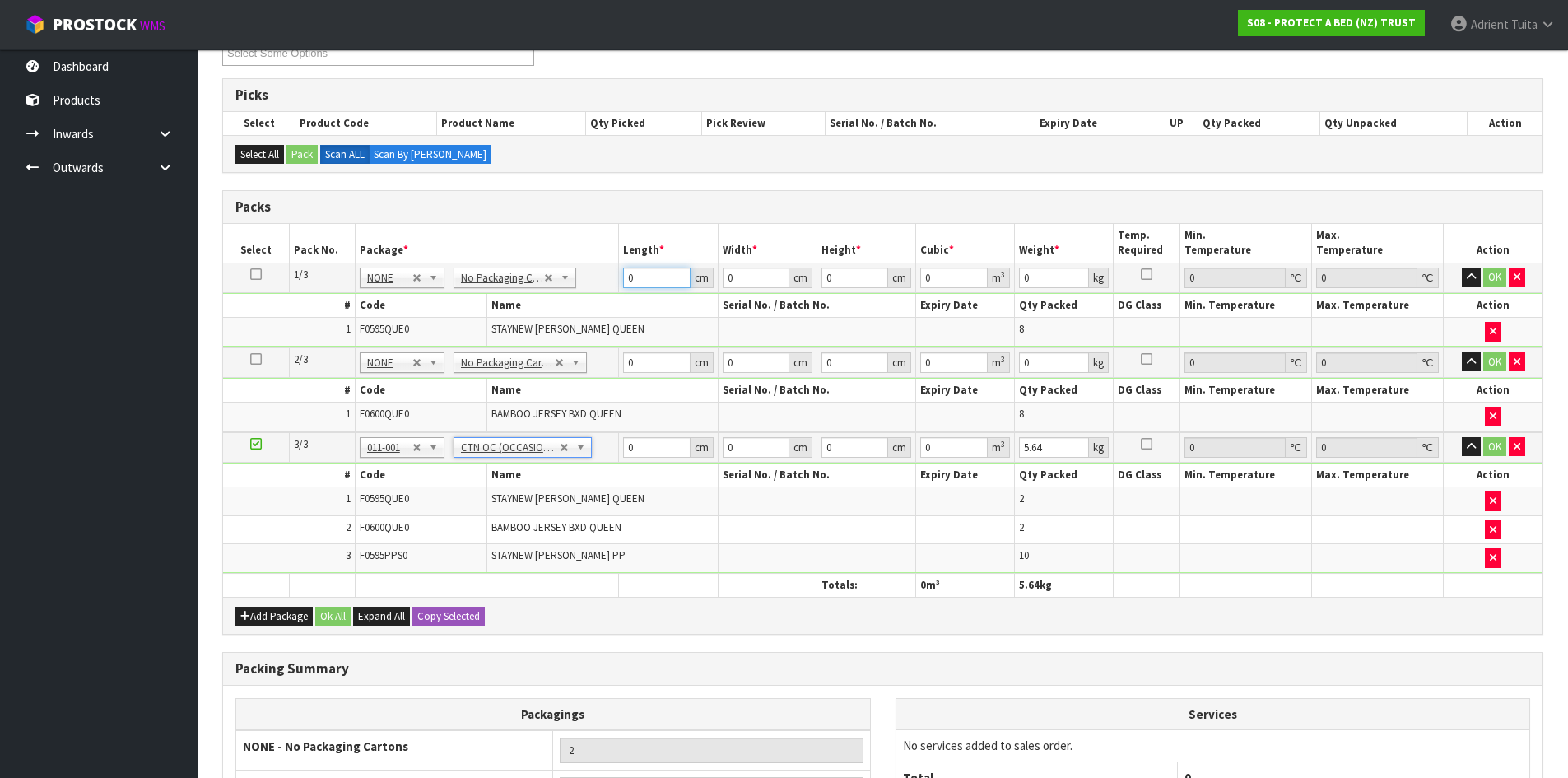
click at [635, 271] on input "0" at bounding box center [656, 278] width 66 height 20
type input "59"
type input "40"
type input "3"
type input "0.00708"
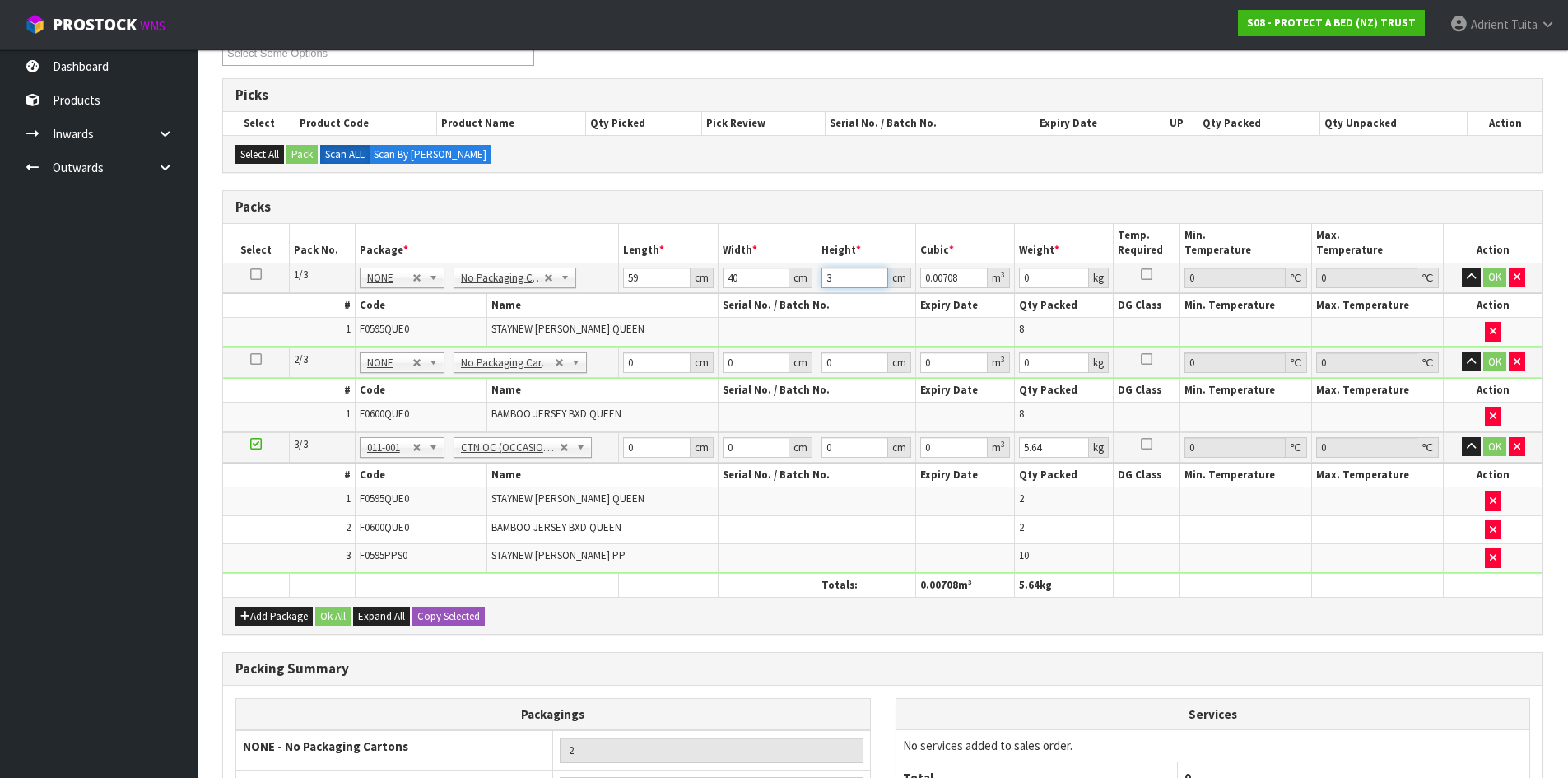
type input "32"
type input "0.07552"
type input "32"
type input "8"
click at [645, 362] on input "0" at bounding box center [656, 362] width 66 height 20
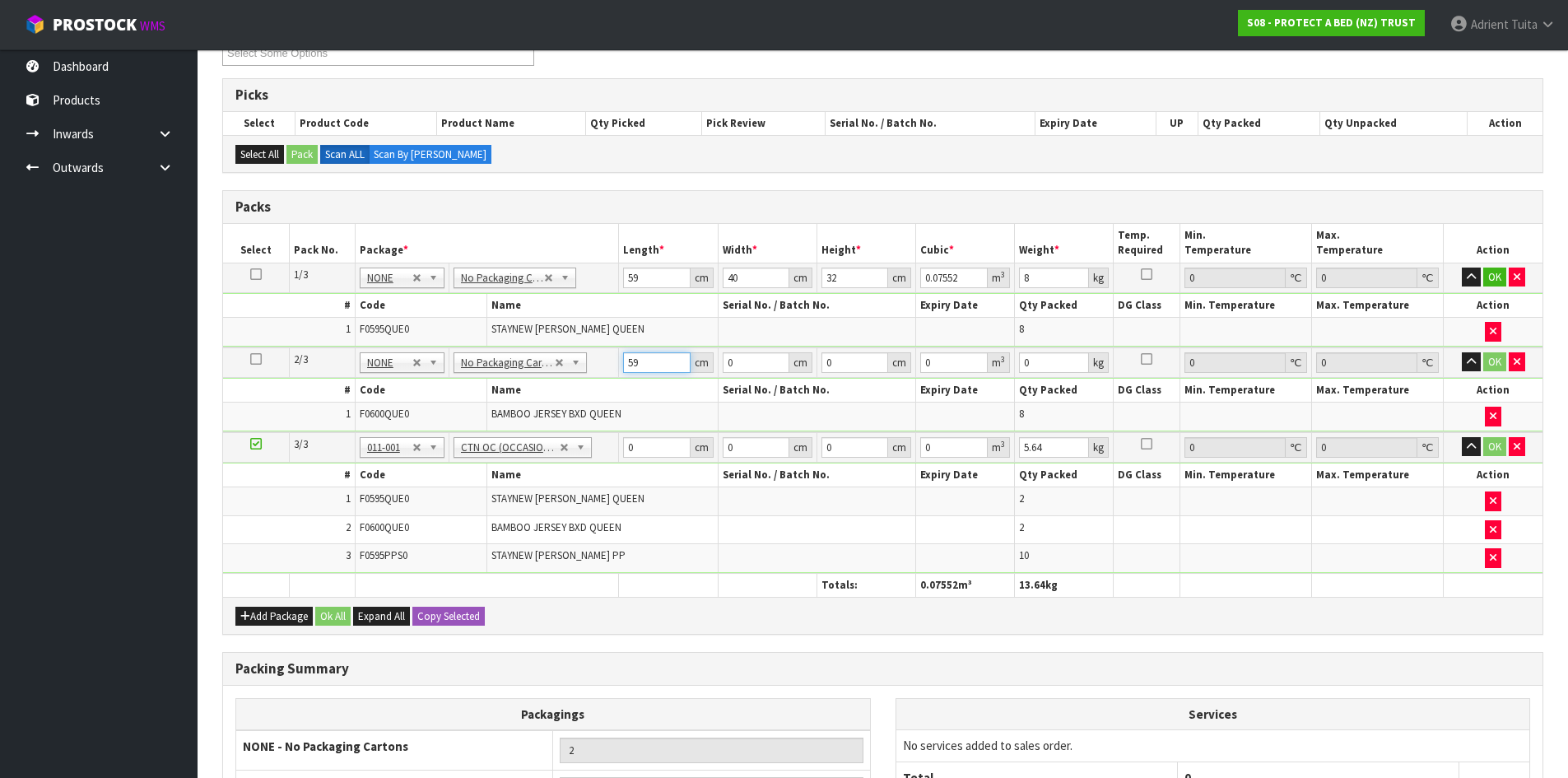
type input "59"
type input "41"
type input "3"
type input "0.007257"
type input "32"
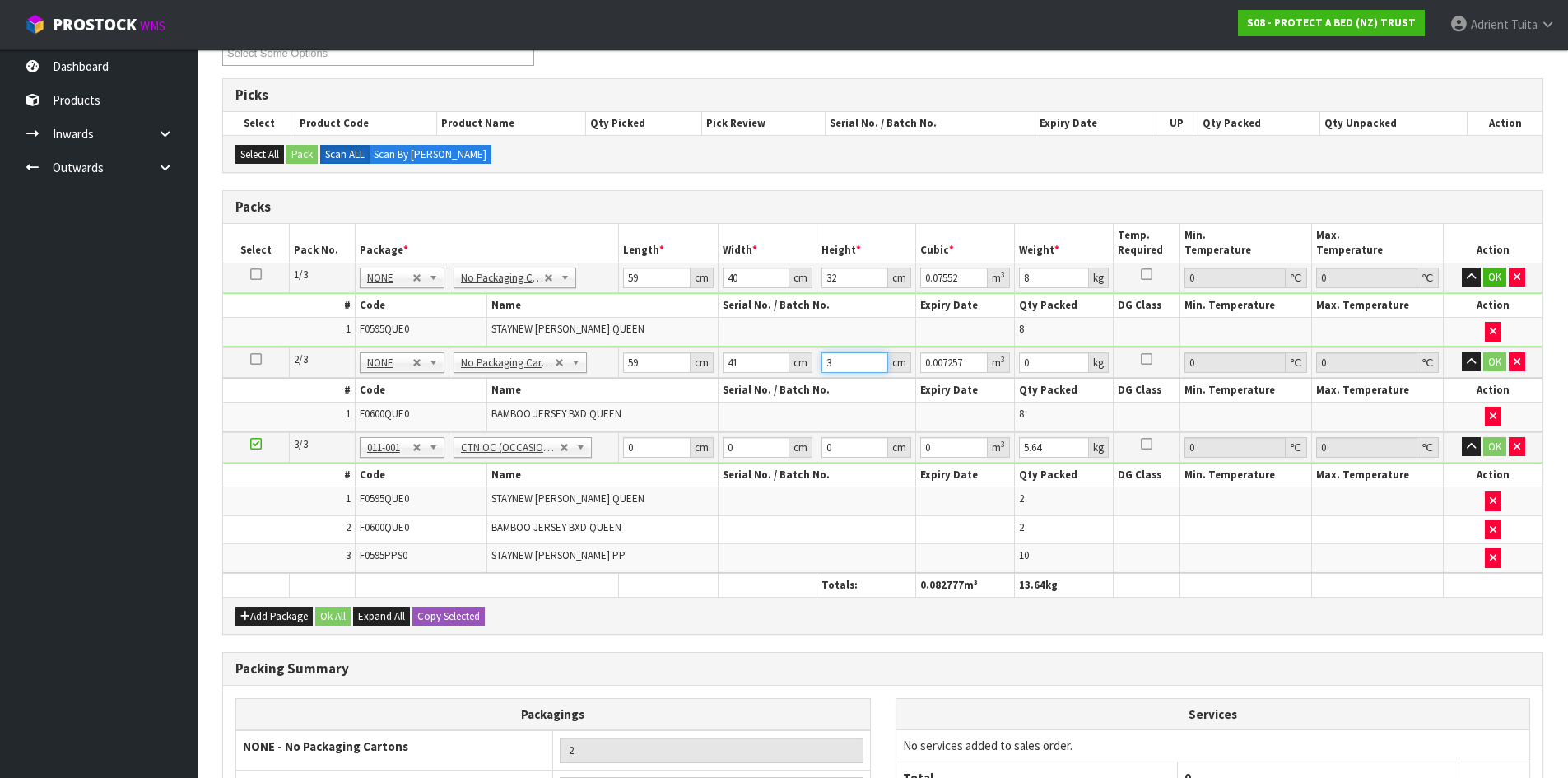
type input "0.077408"
type input "32"
type input "9"
click at [656, 441] on input "0" at bounding box center [656, 447] width 66 height 20
type input "59"
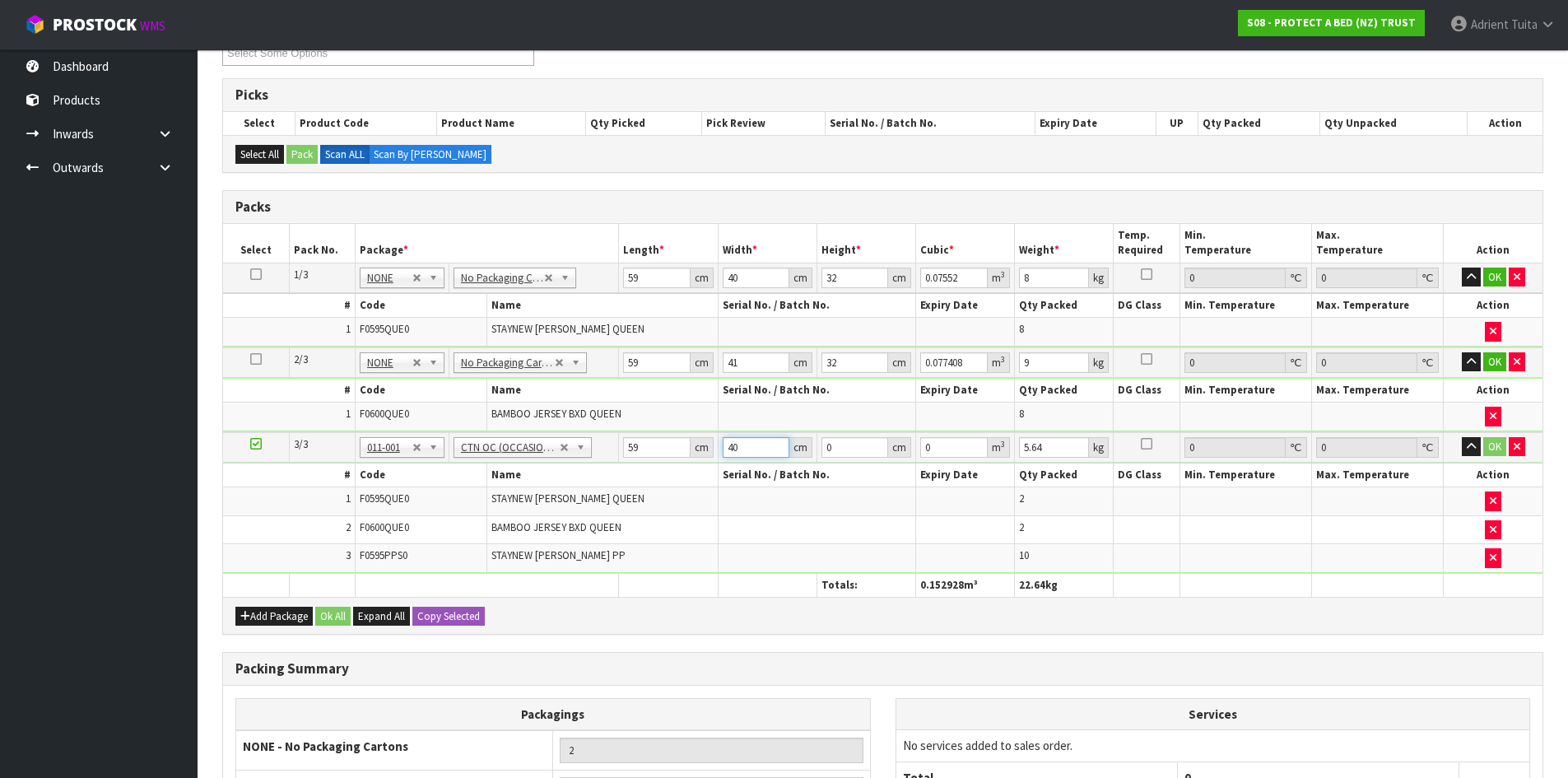
type input "40"
type input "3"
type input "0.00708"
type input "32"
type input "0.07552"
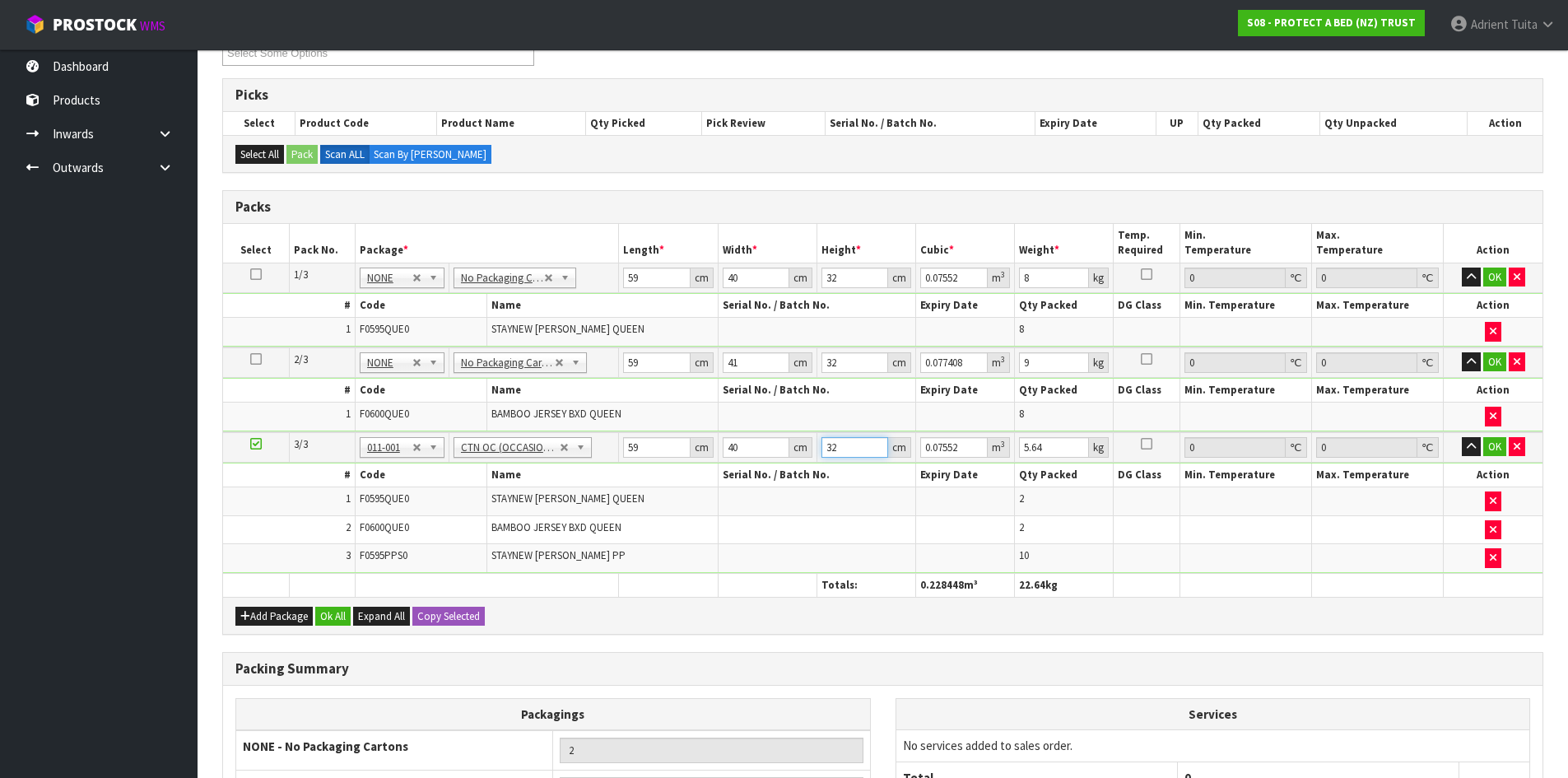
type input "32"
type input "7"
click at [1497, 270] on button "OK" at bounding box center [1494, 277] width 23 height 20
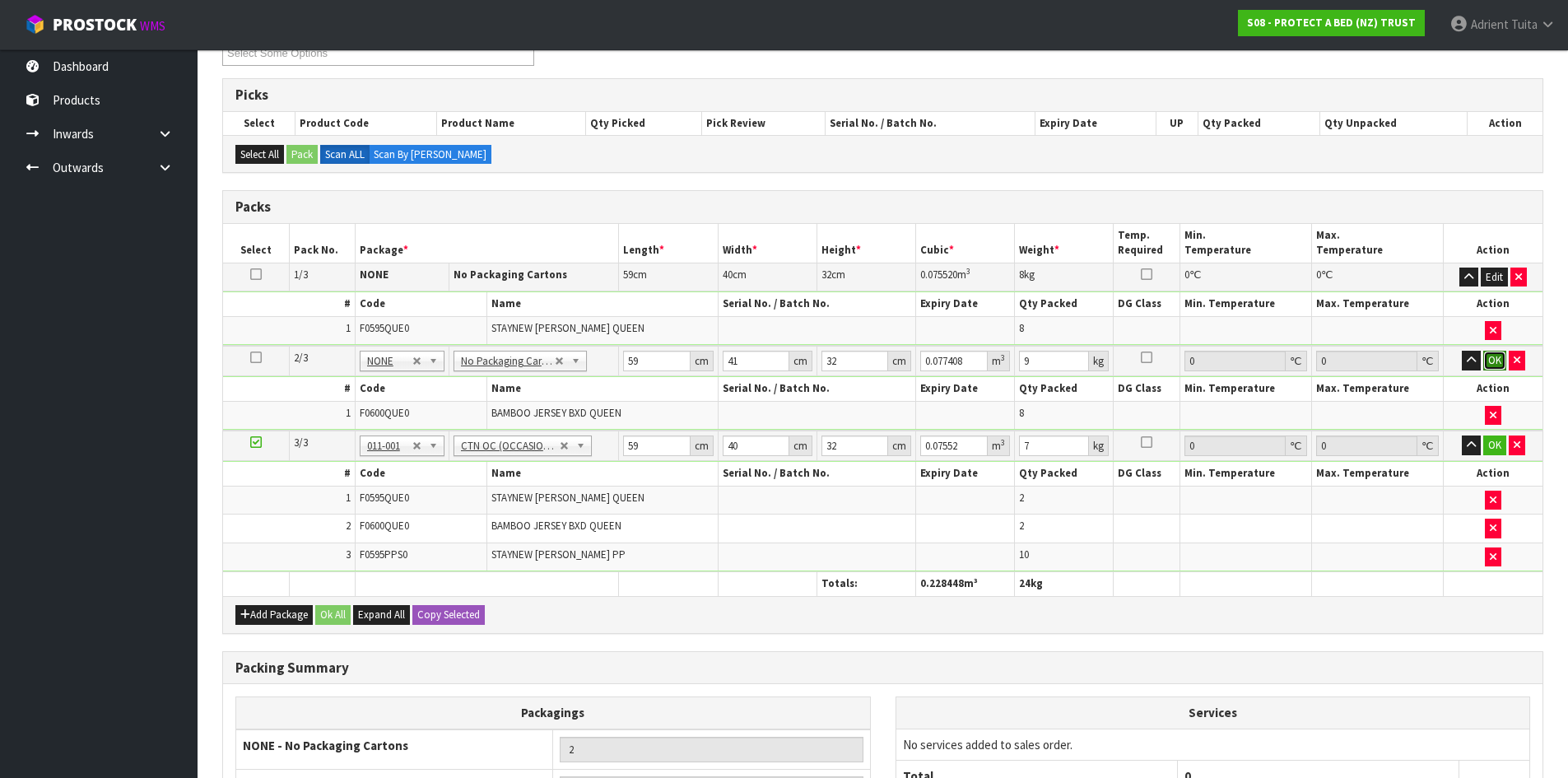
click at [1491, 357] on button "OK" at bounding box center [1494, 360] width 23 height 20
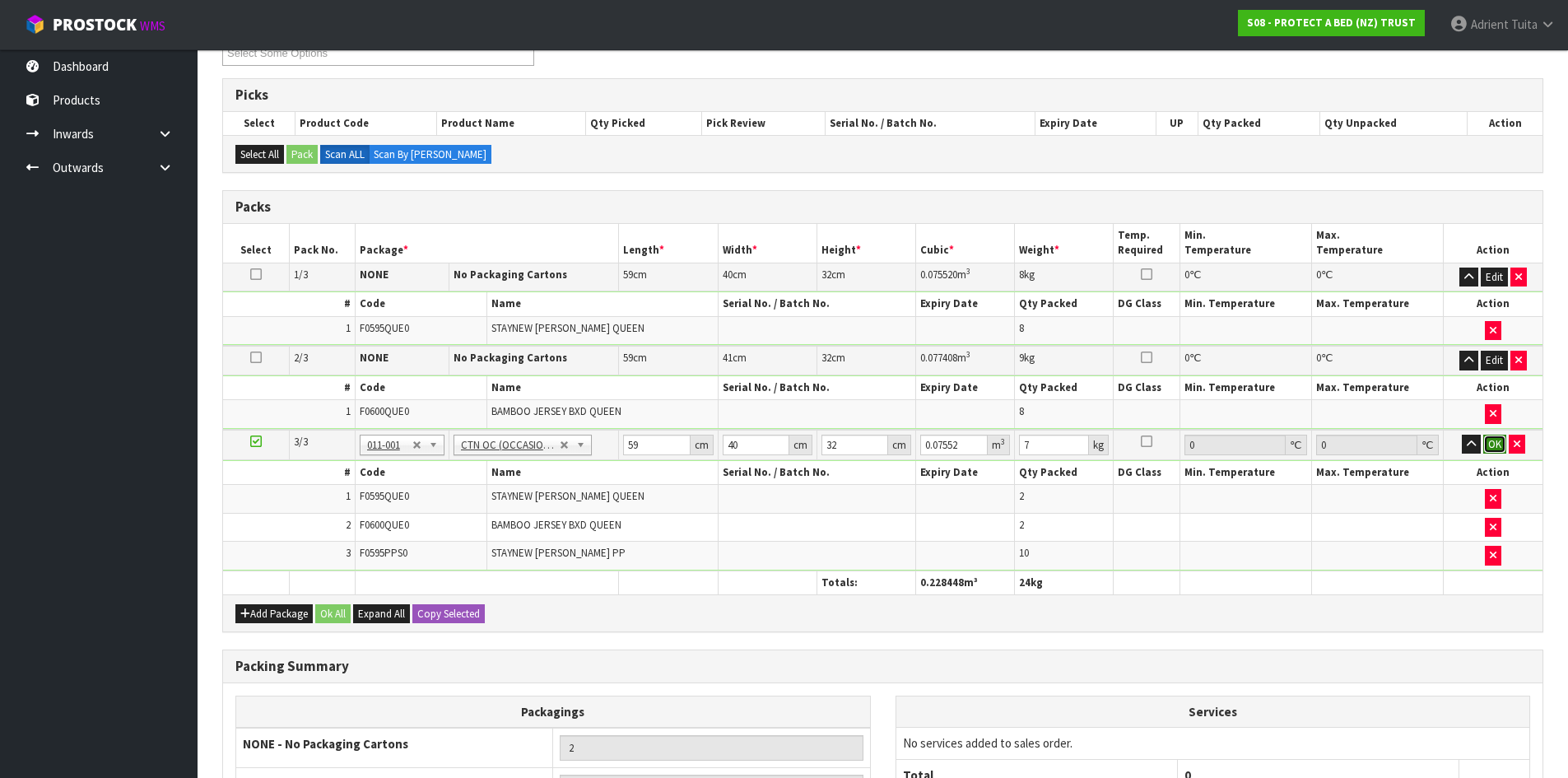
click at [1491, 438] on button "OK" at bounding box center [1494, 444] width 23 height 20
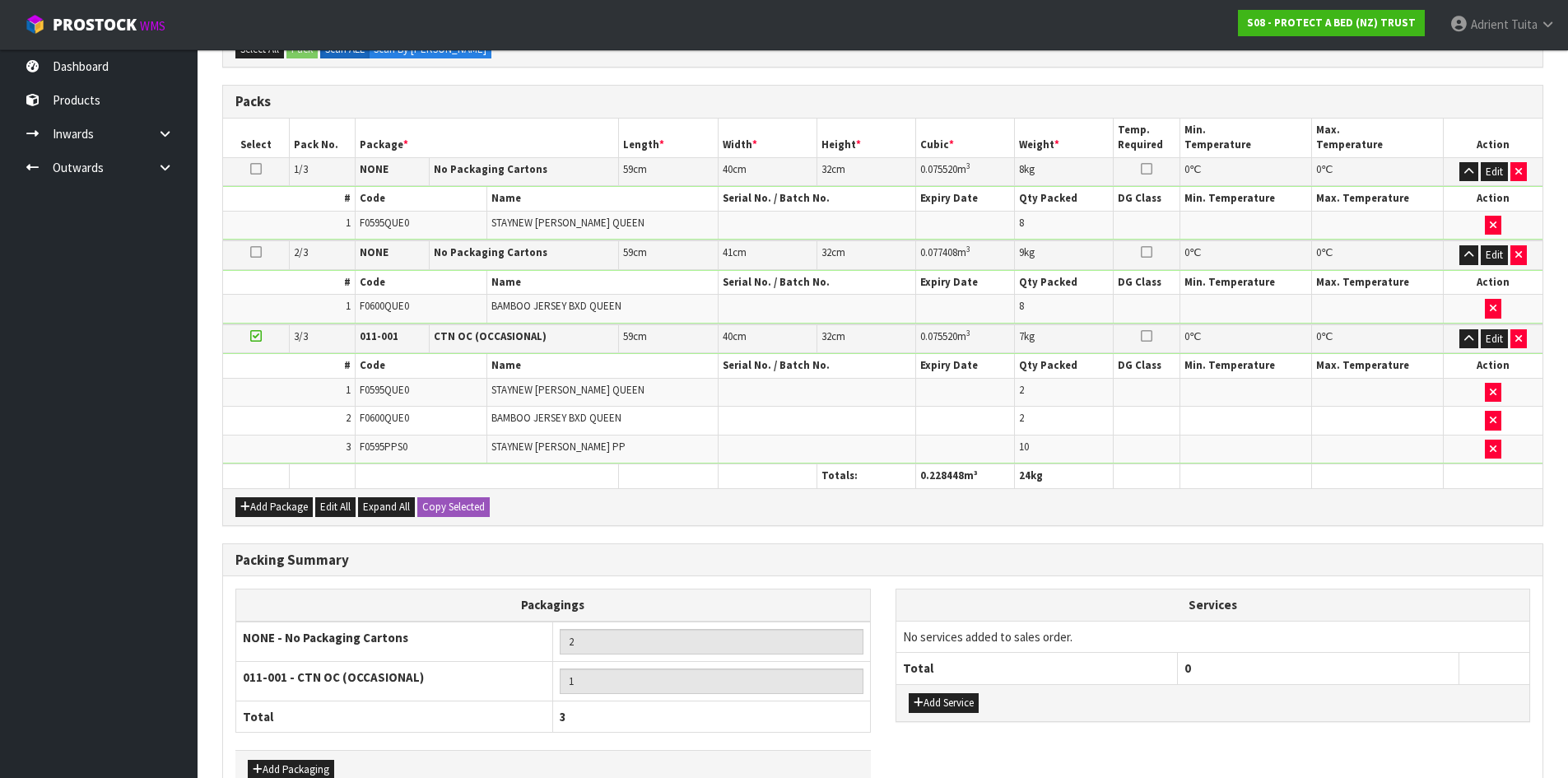
scroll to position [452, 0]
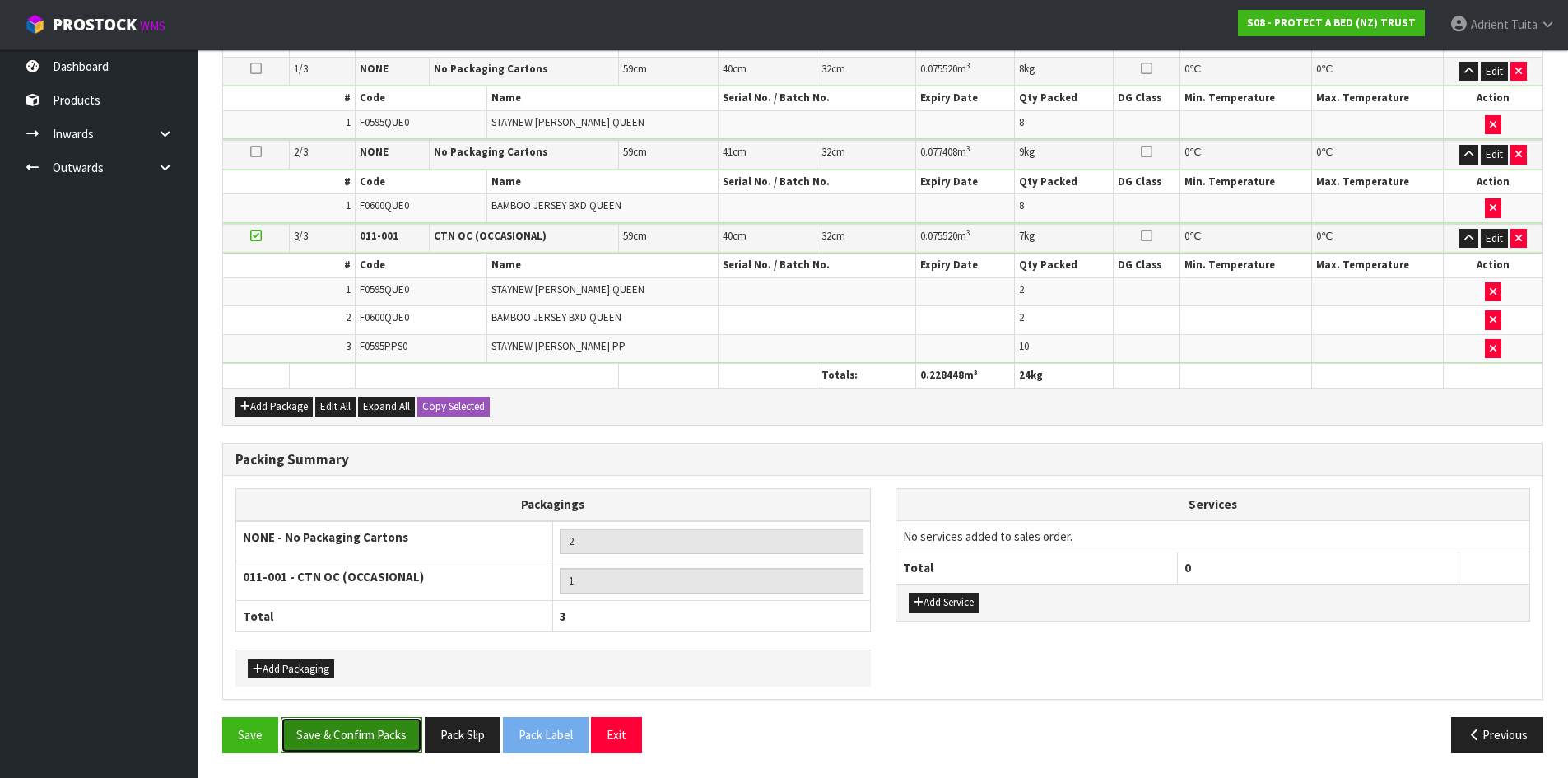
click at [338, 730] on button "Save & Confirm Packs" at bounding box center [351, 735] width 142 height 36
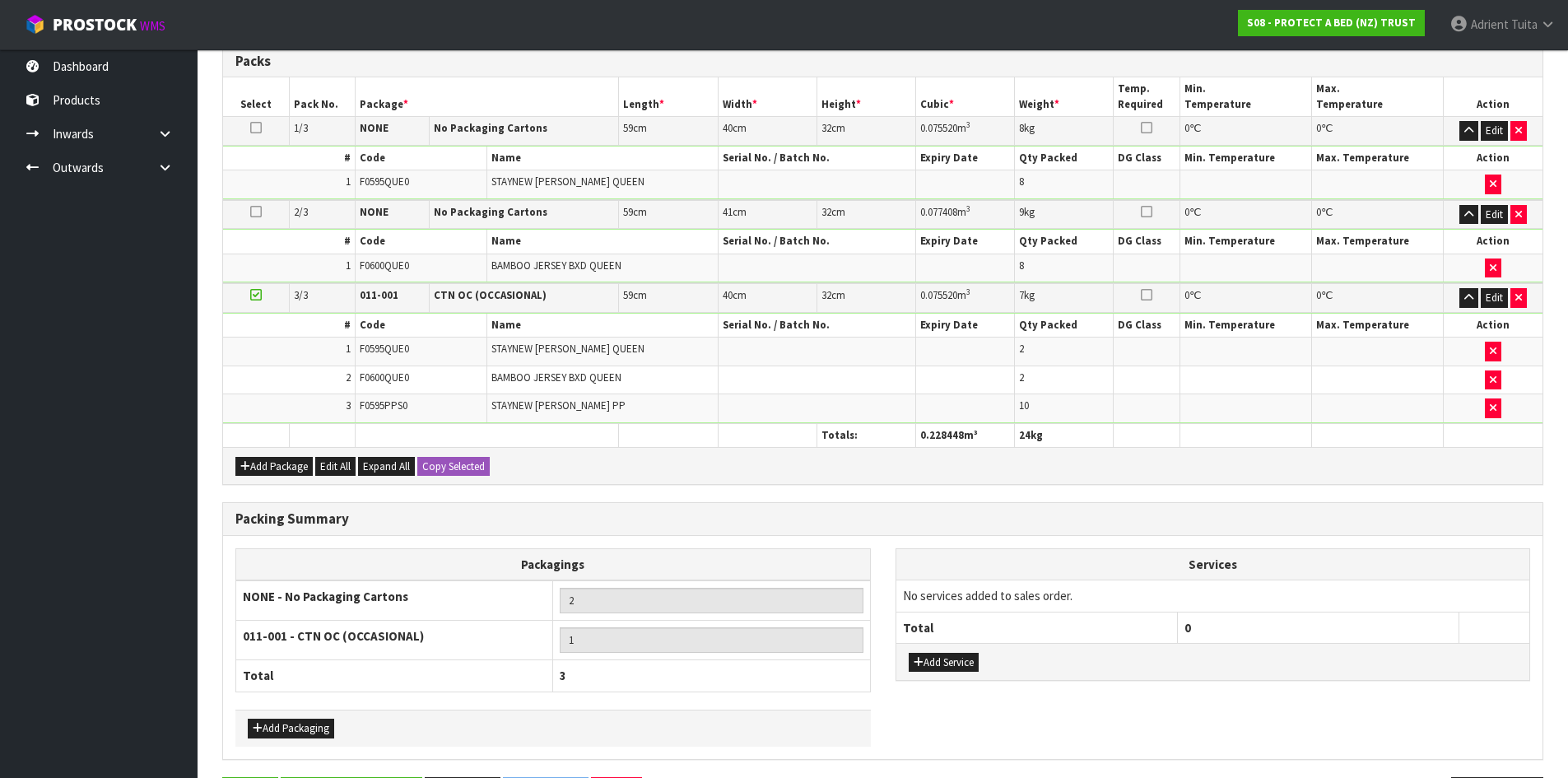
scroll to position [0, 0]
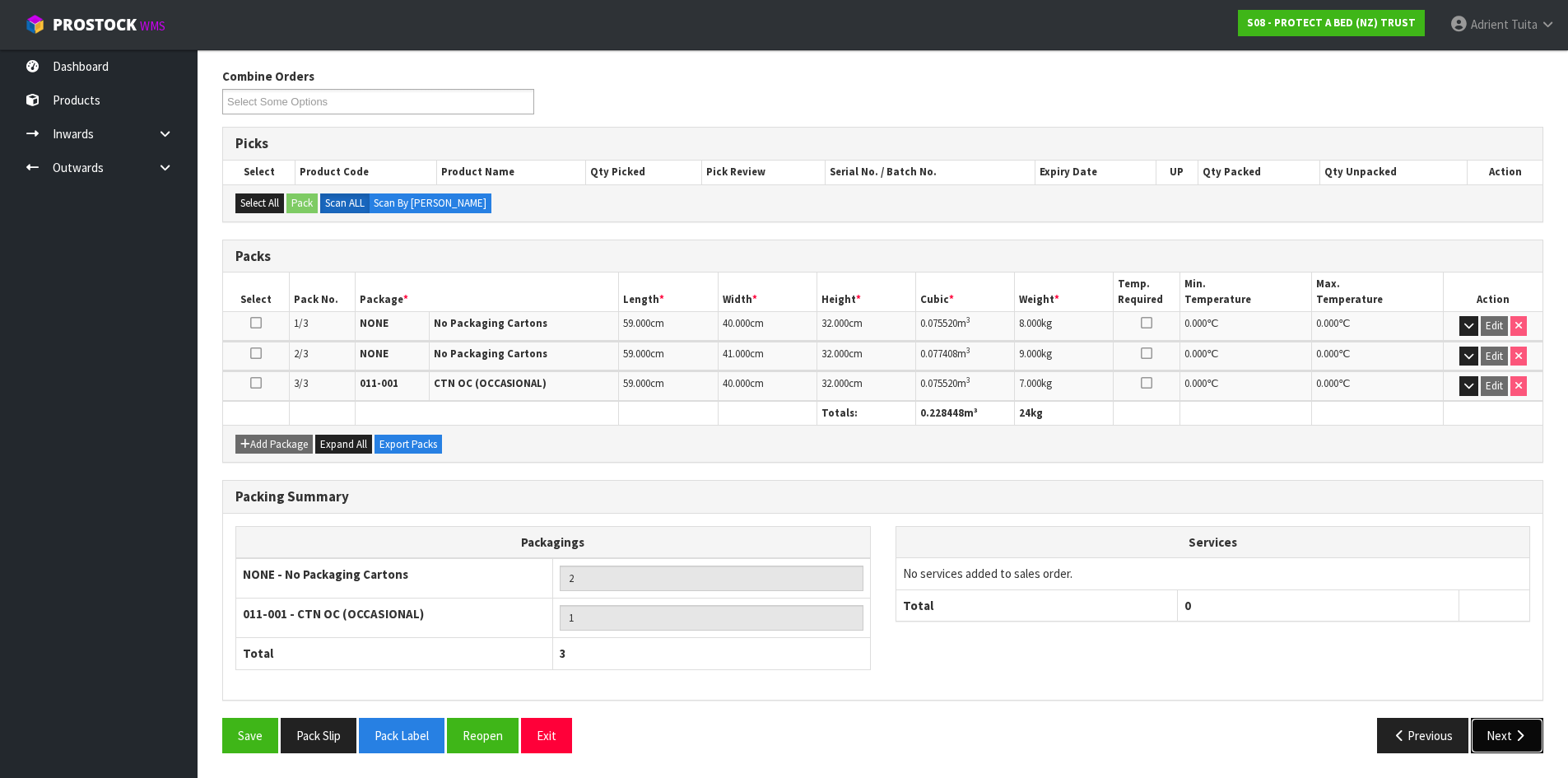
click at [1497, 730] on button "Next" at bounding box center [1507, 735] width 72 height 36
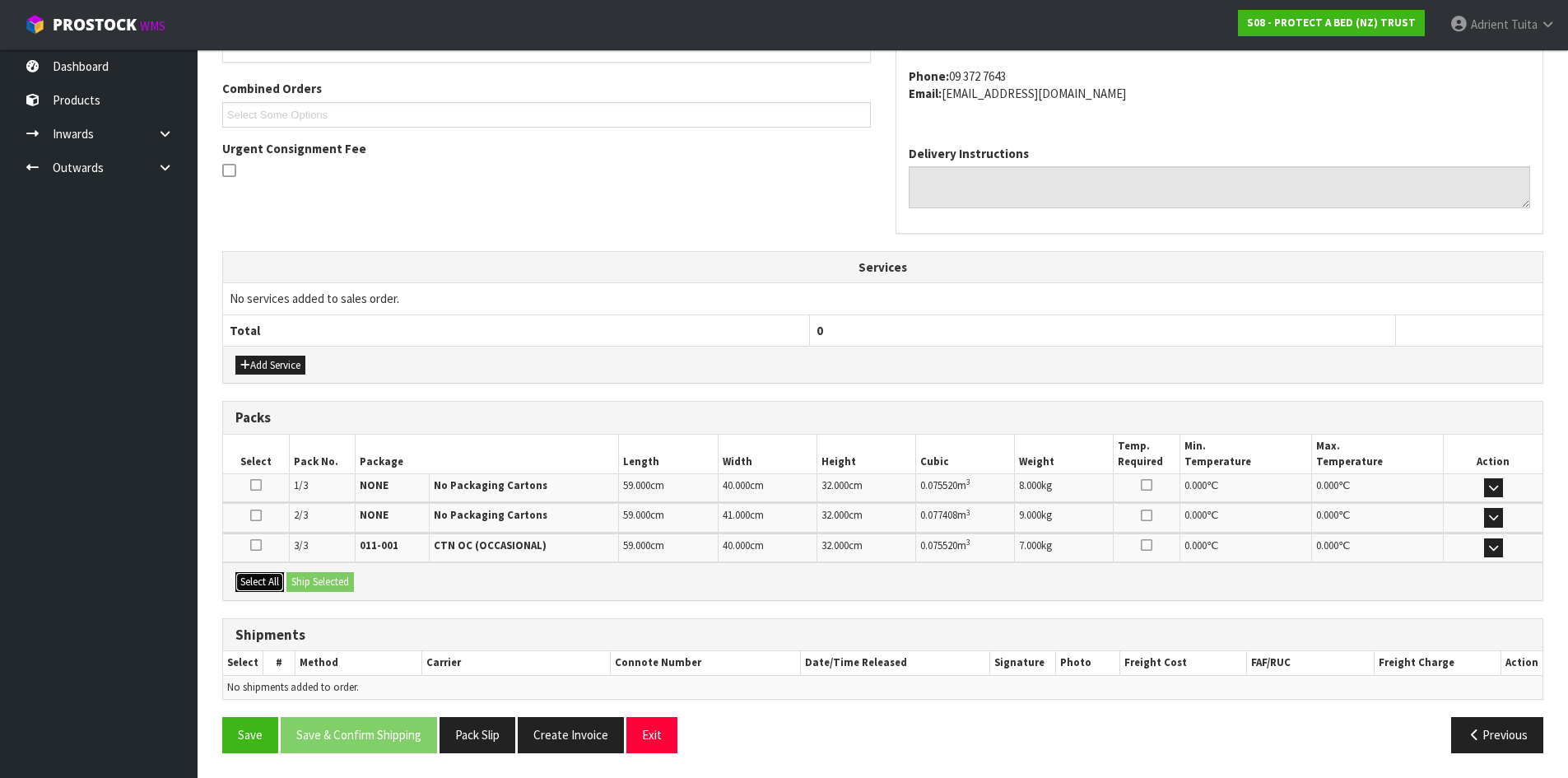
drag, startPoint x: 268, startPoint y: 576, endPoint x: 290, endPoint y: 576, distance: 22.0
click at [273, 576] on button "Select All" at bounding box center [259, 582] width 48 height 20
click at [293, 576] on button "Ship Selected" at bounding box center [320, 582] width 67 height 20
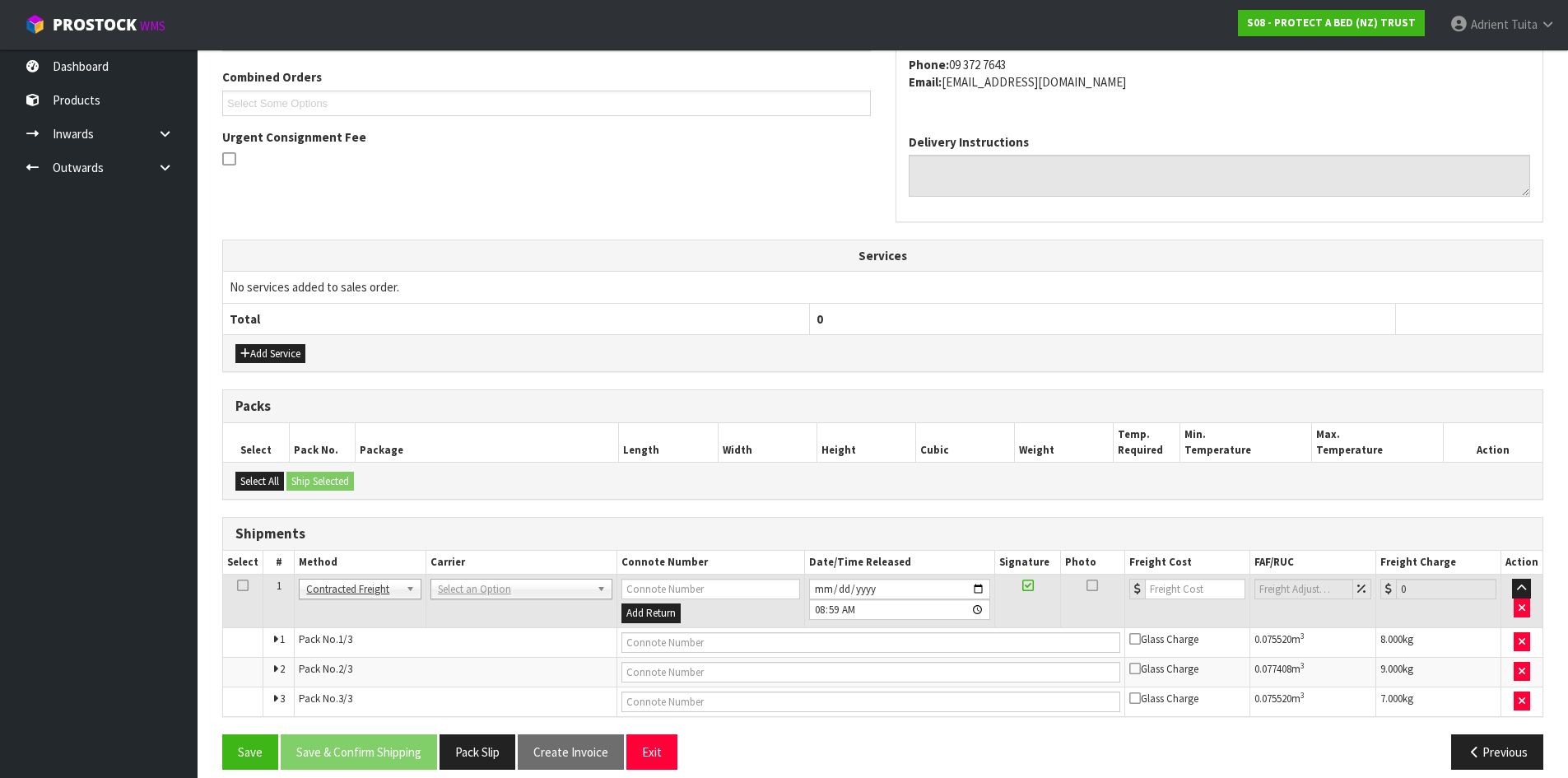
scroll to position [437, 0]
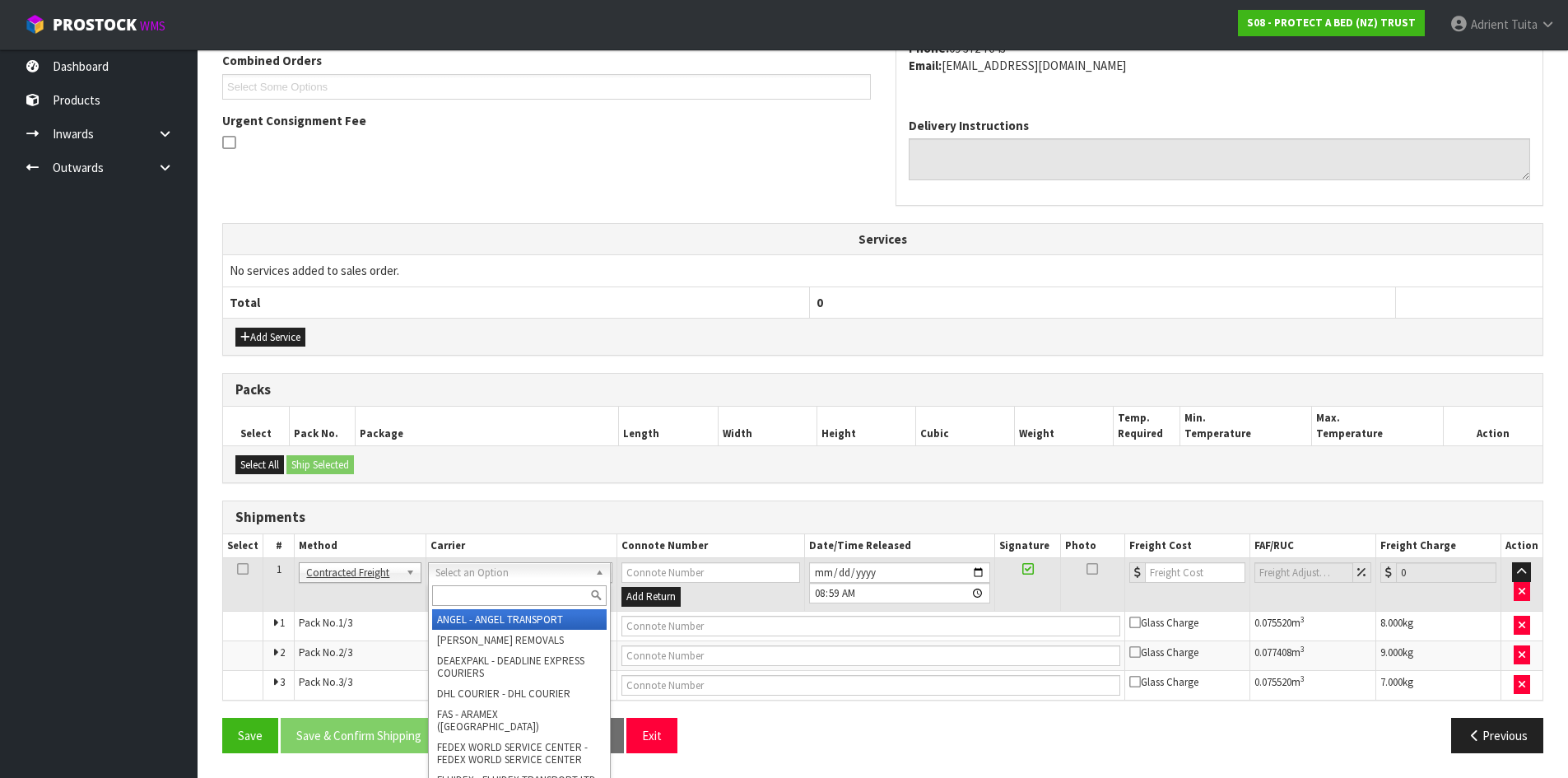
click at [505, 589] on input "text" at bounding box center [519, 595] width 174 height 20
type input "NZP"
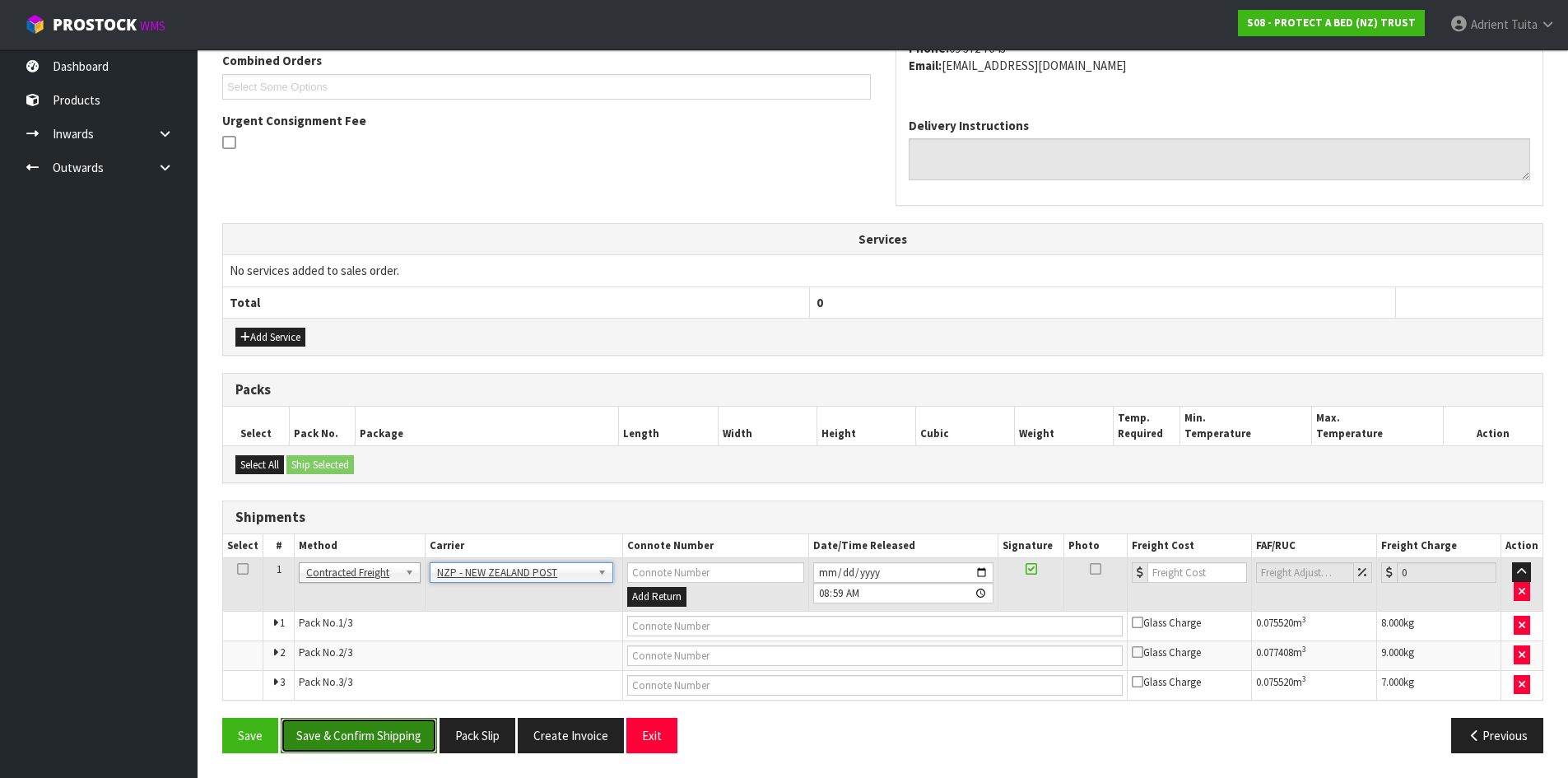
click at [341, 726] on button "Save & Confirm Shipping" at bounding box center [359, 735] width 156 height 36
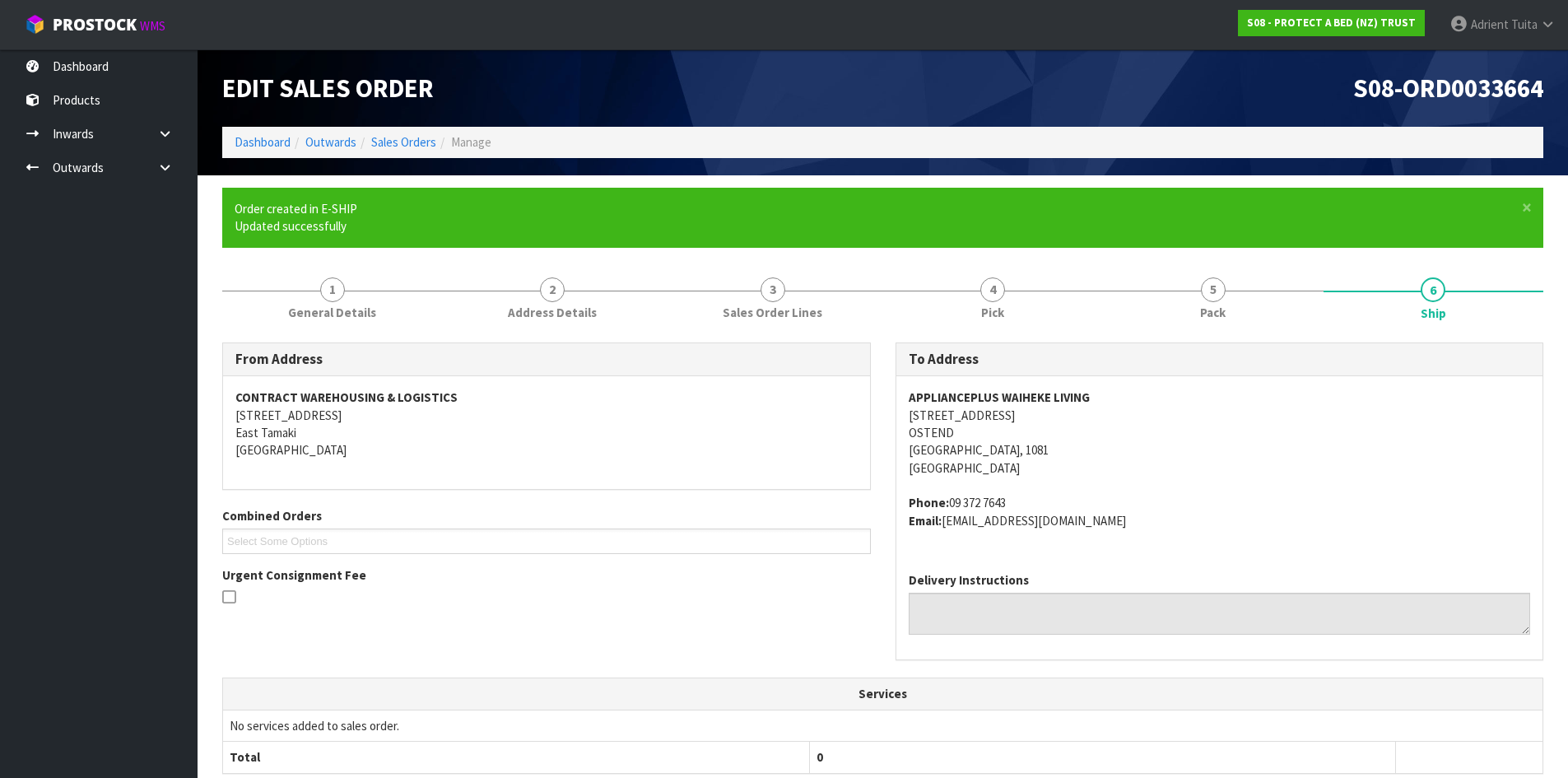
scroll to position [411, 0]
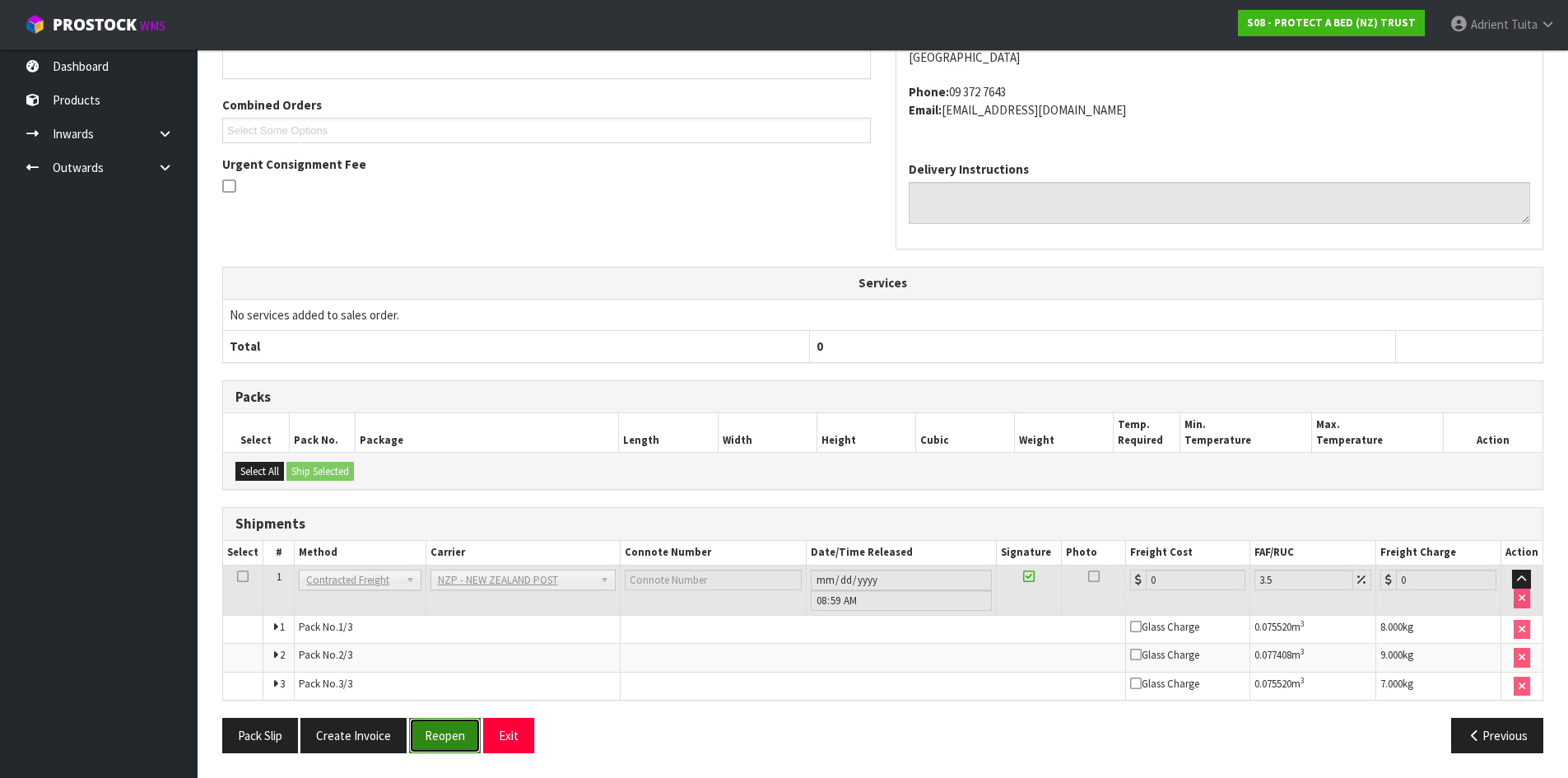
click at [445, 738] on button "Reopen" at bounding box center [445, 735] width 71 height 36
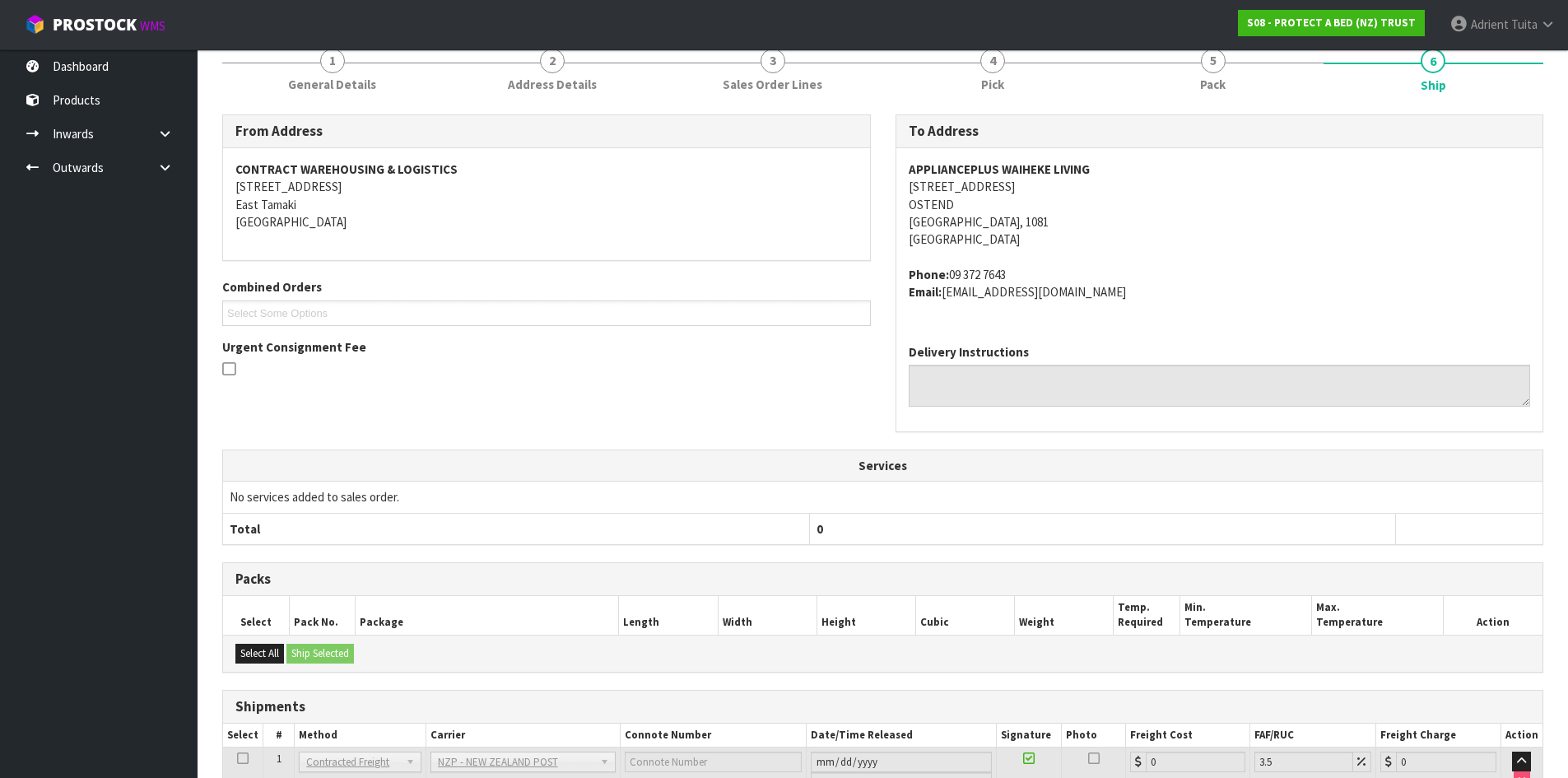
scroll to position [394, 0]
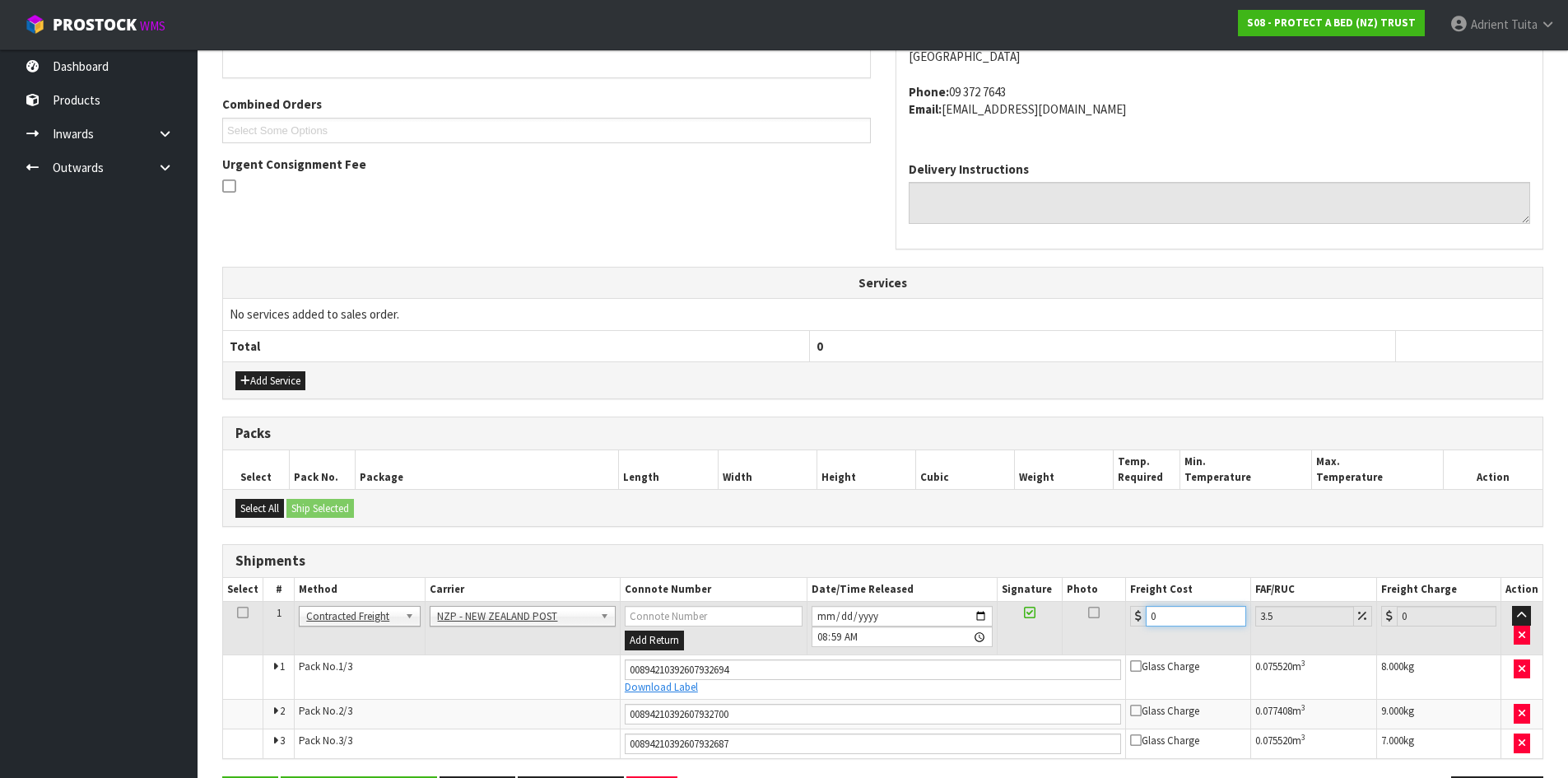
click at [1165, 616] on input "0" at bounding box center [1196, 616] width 99 height 20
type input "2"
type input "2.07"
type input "23"
type input "23.8"
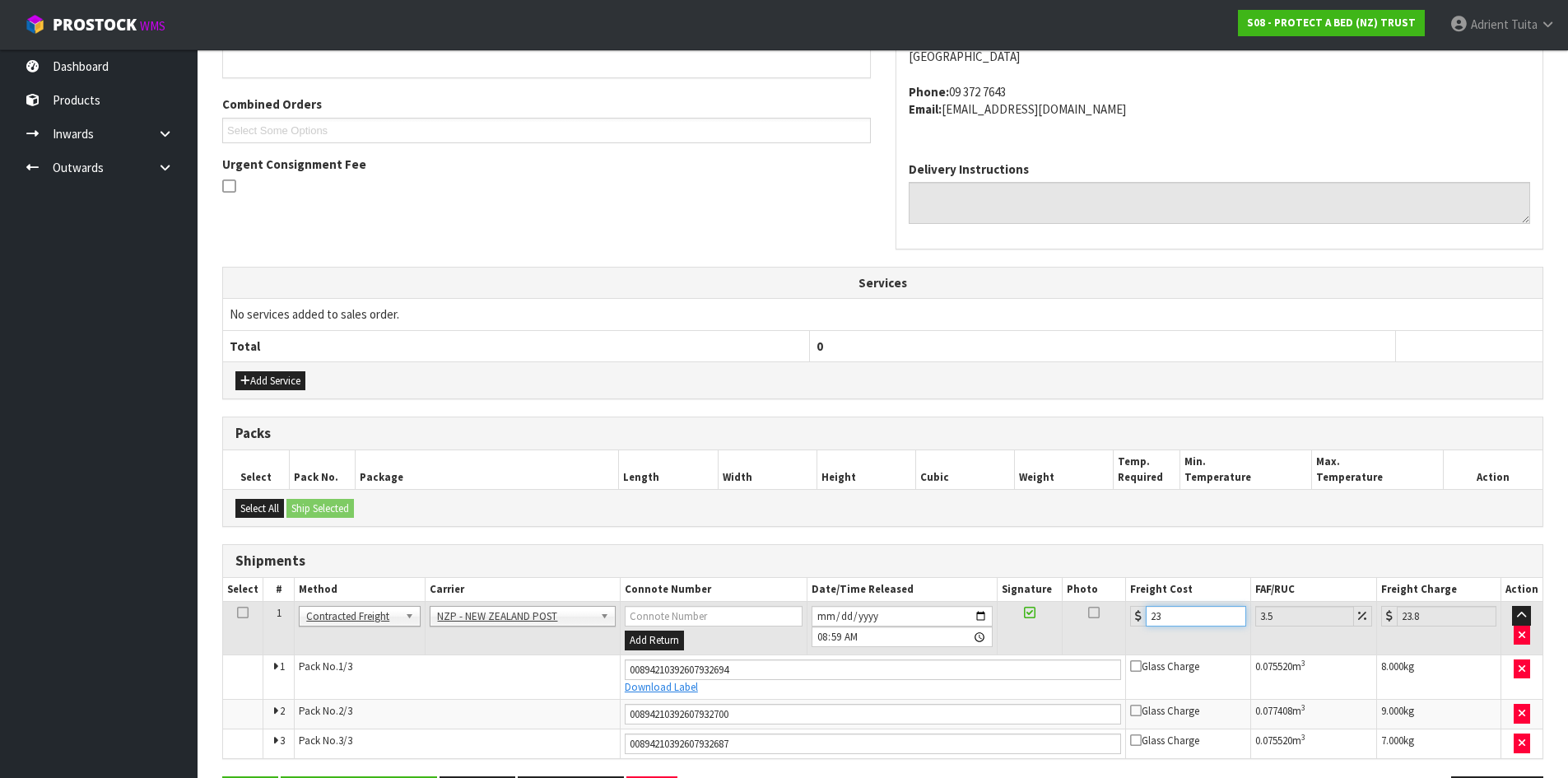
type input "23.1"
type input "23.91"
type input "23.13"
type input "23.94"
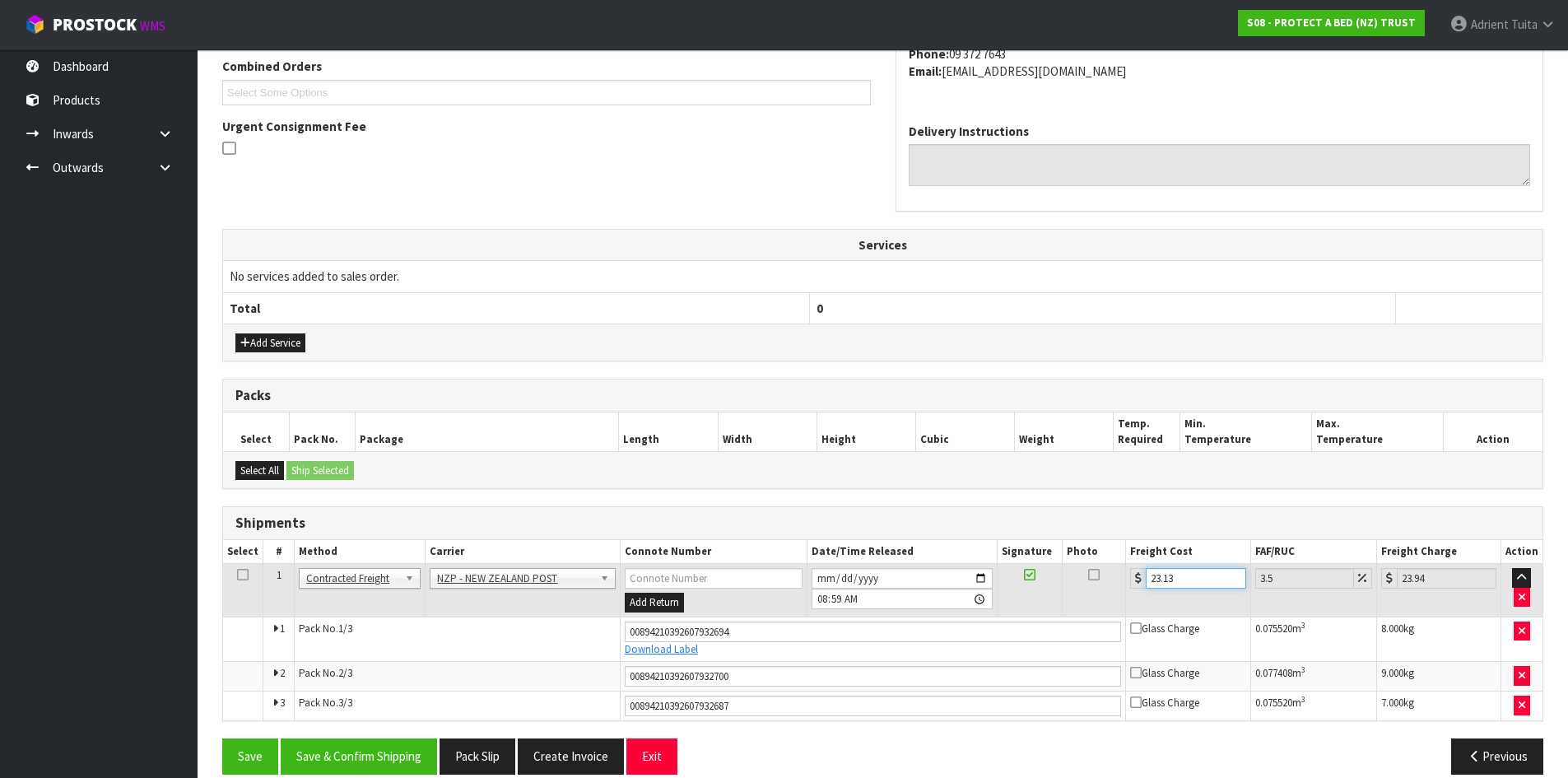
scroll to position [452, 0]
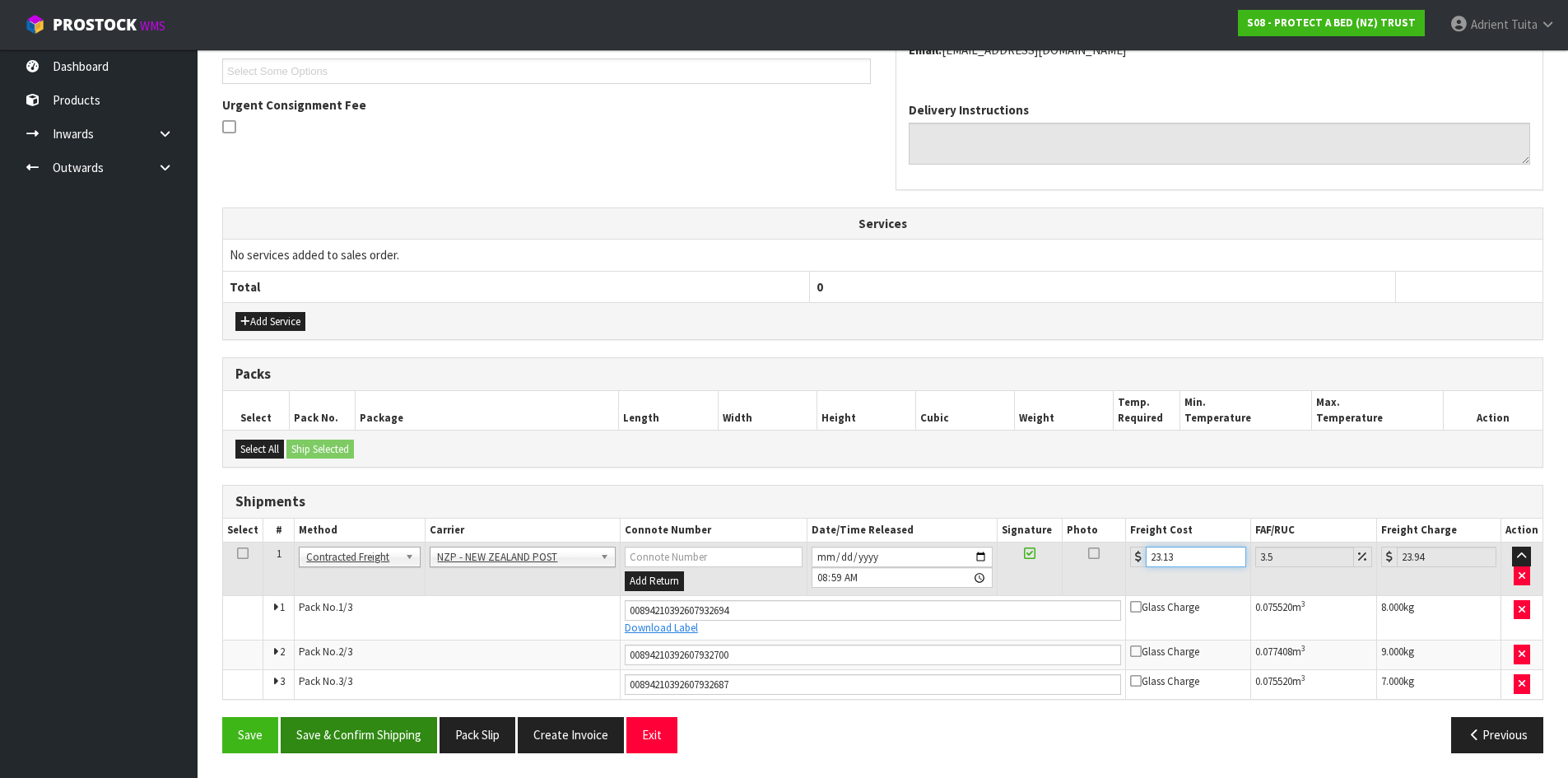
type input "23.13"
click at [351, 722] on button "Save & Confirm Shipping" at bounding box center [359, 735] width 156 height 36
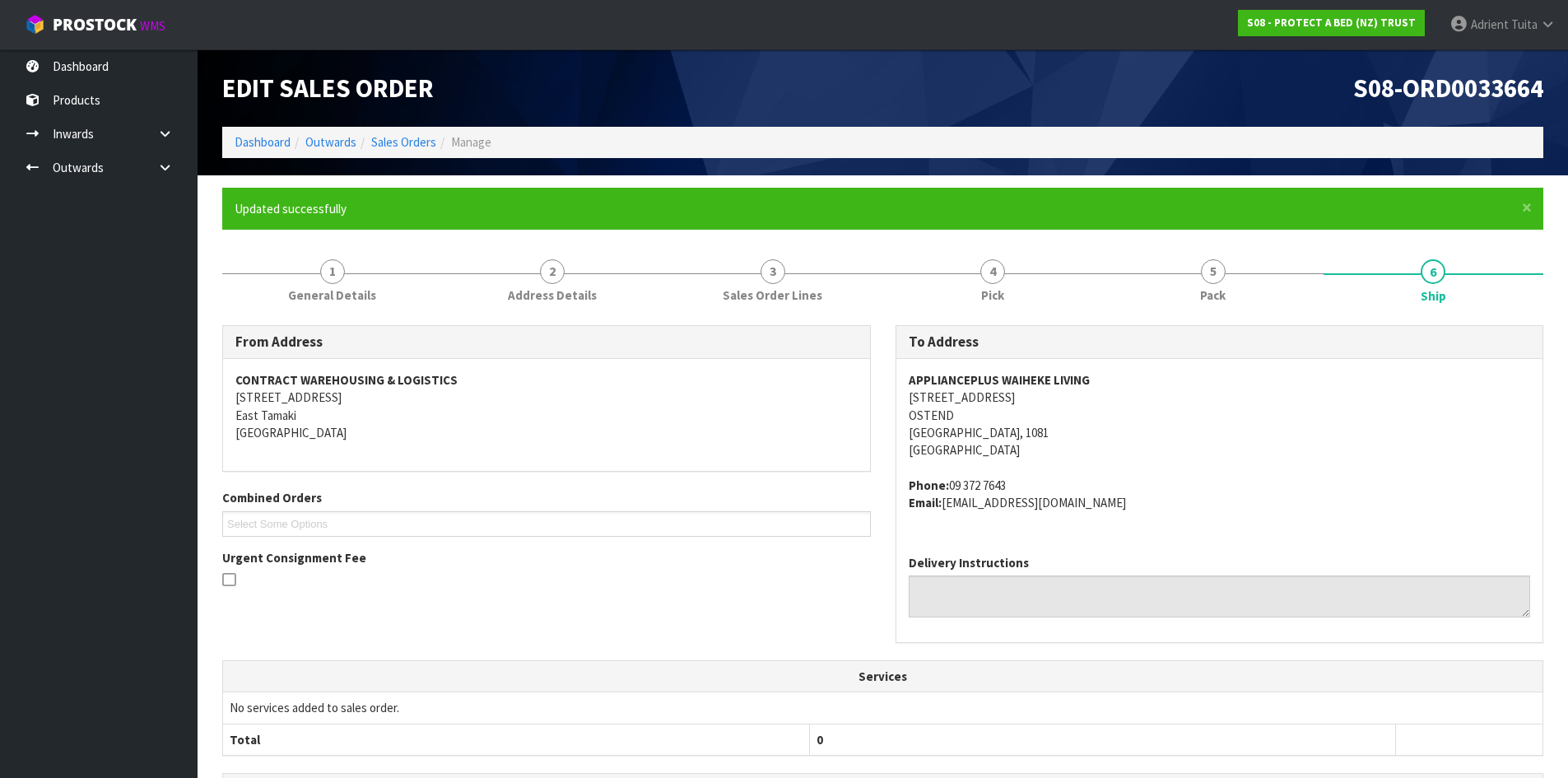
scroll to position [404, 0]
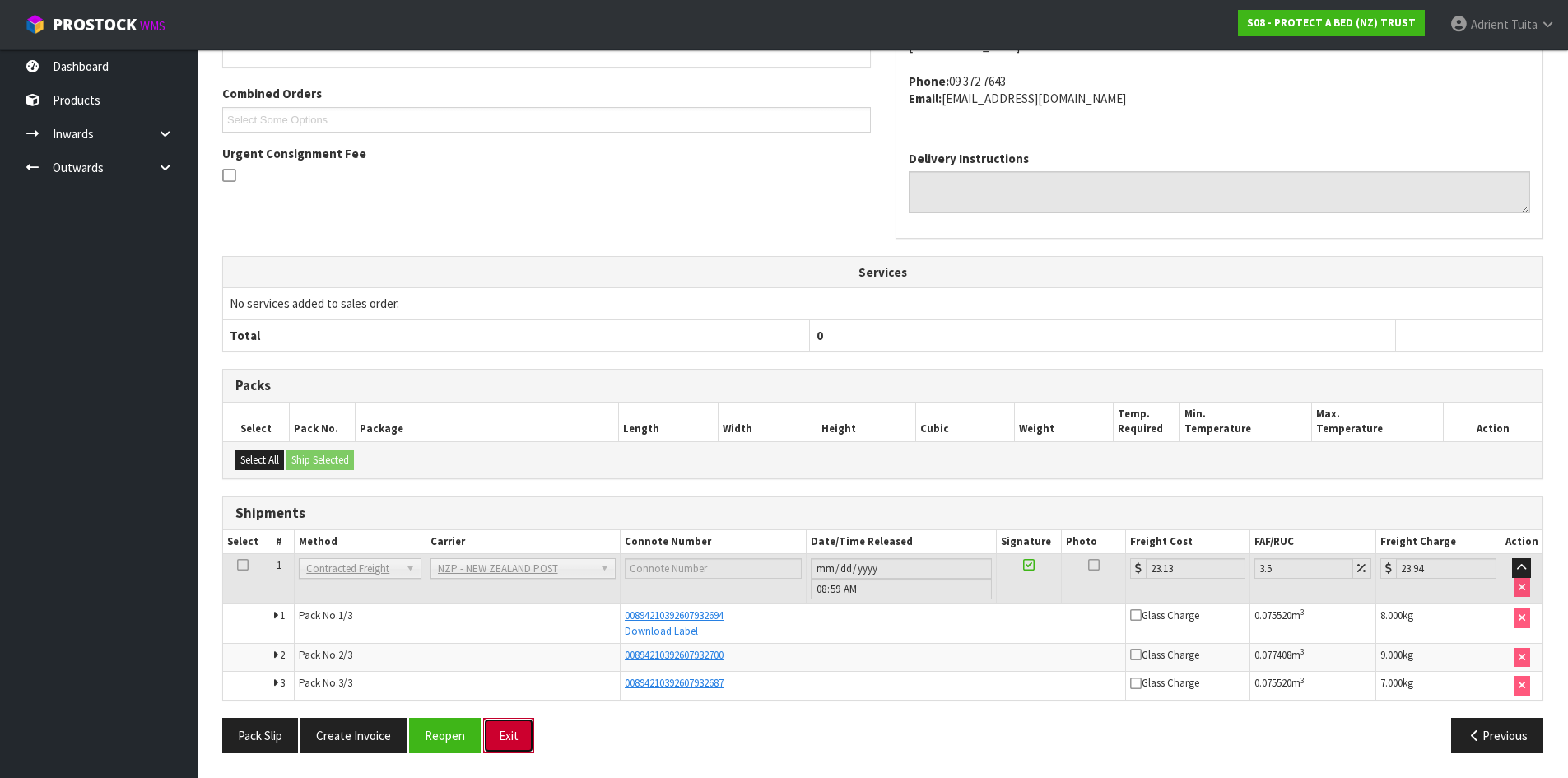
click at [511, 718] on button "Exit" at bounding box center [508, 735] width 51 height 36
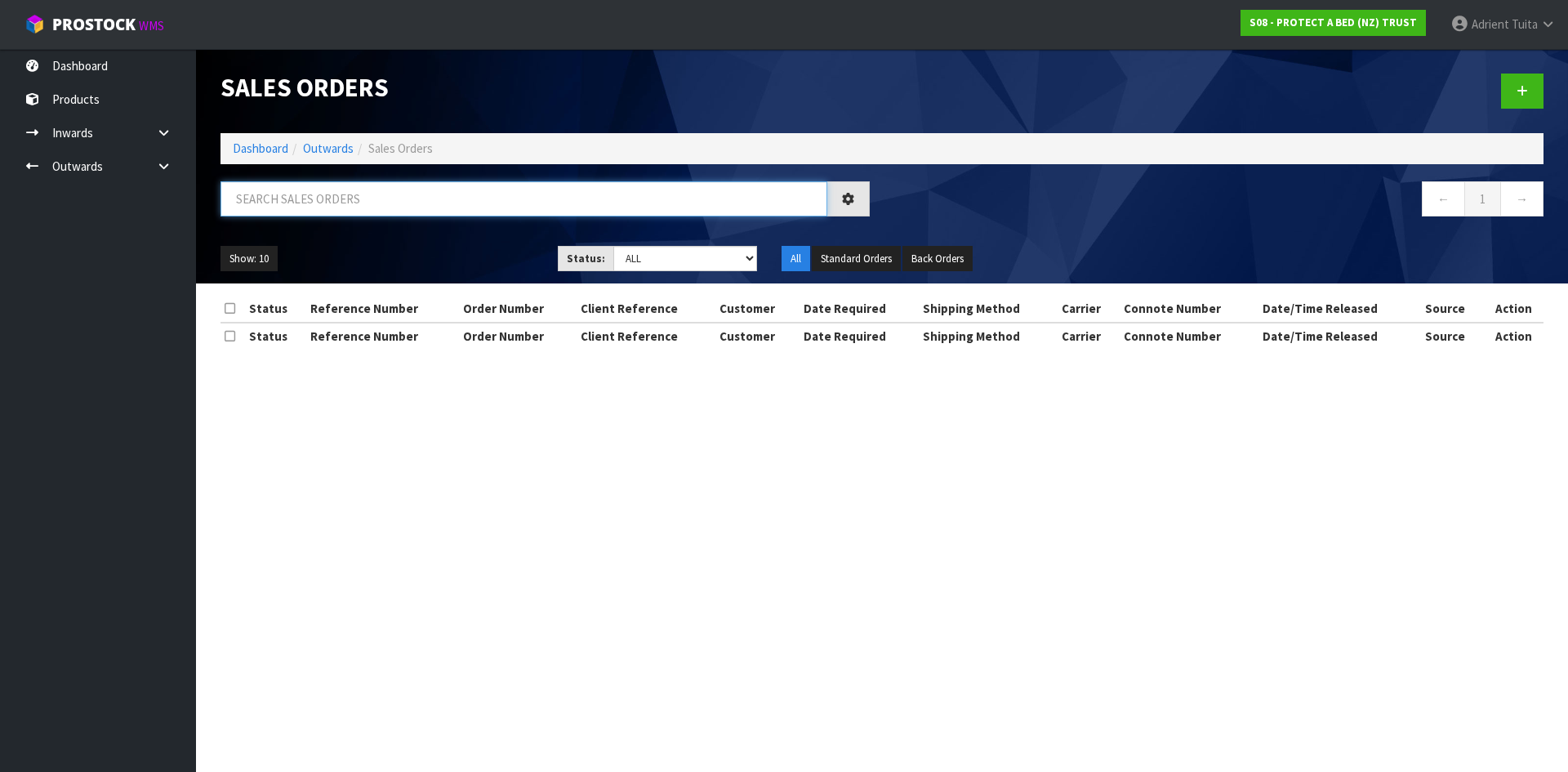
click at [466, 207] on input "text" at bounding box center [523, 199] width 606 height 35
type input "7508"
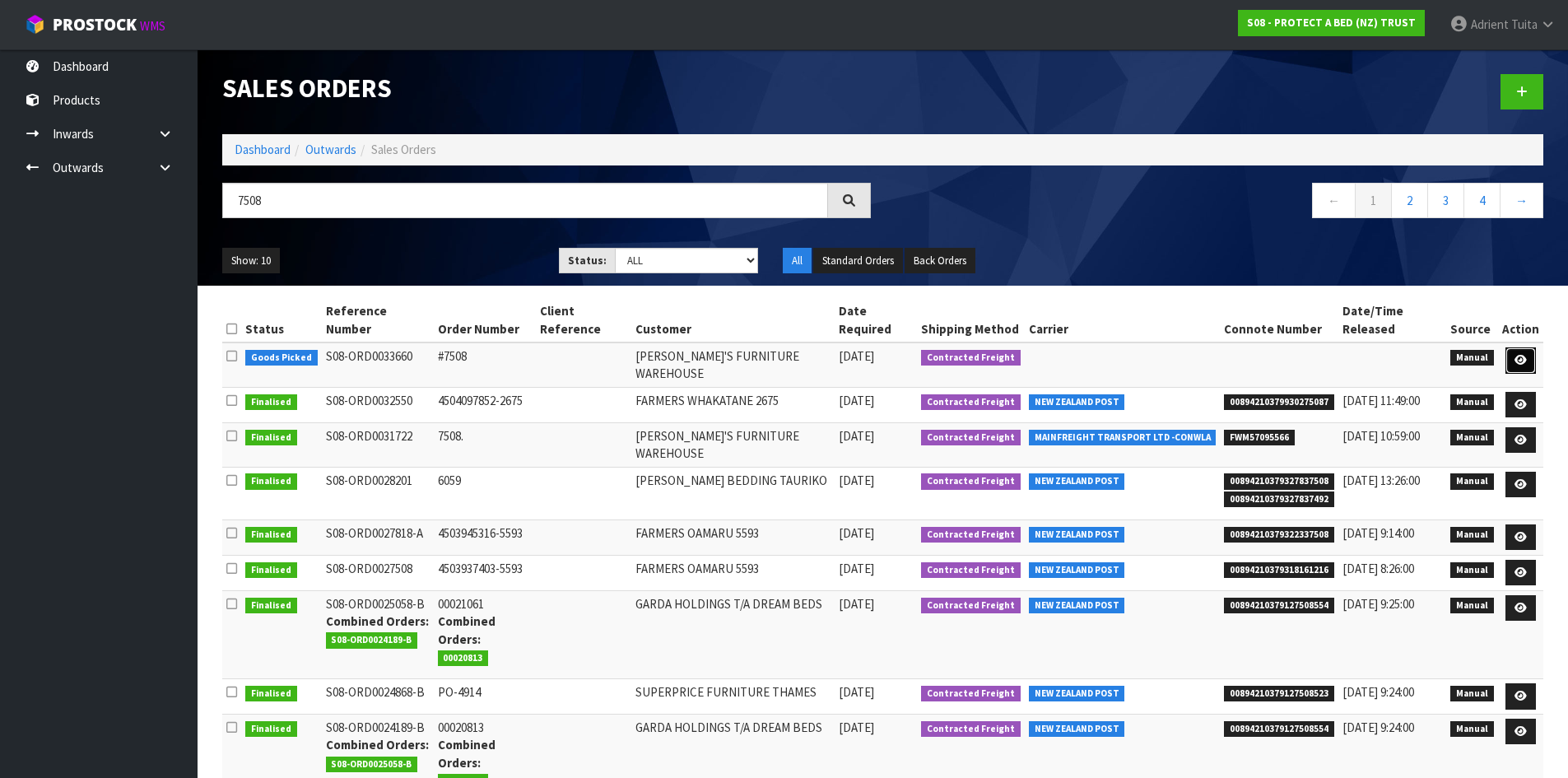
click at [1532, 348] on link at bounding box center [1521, 361] width 31 height 26
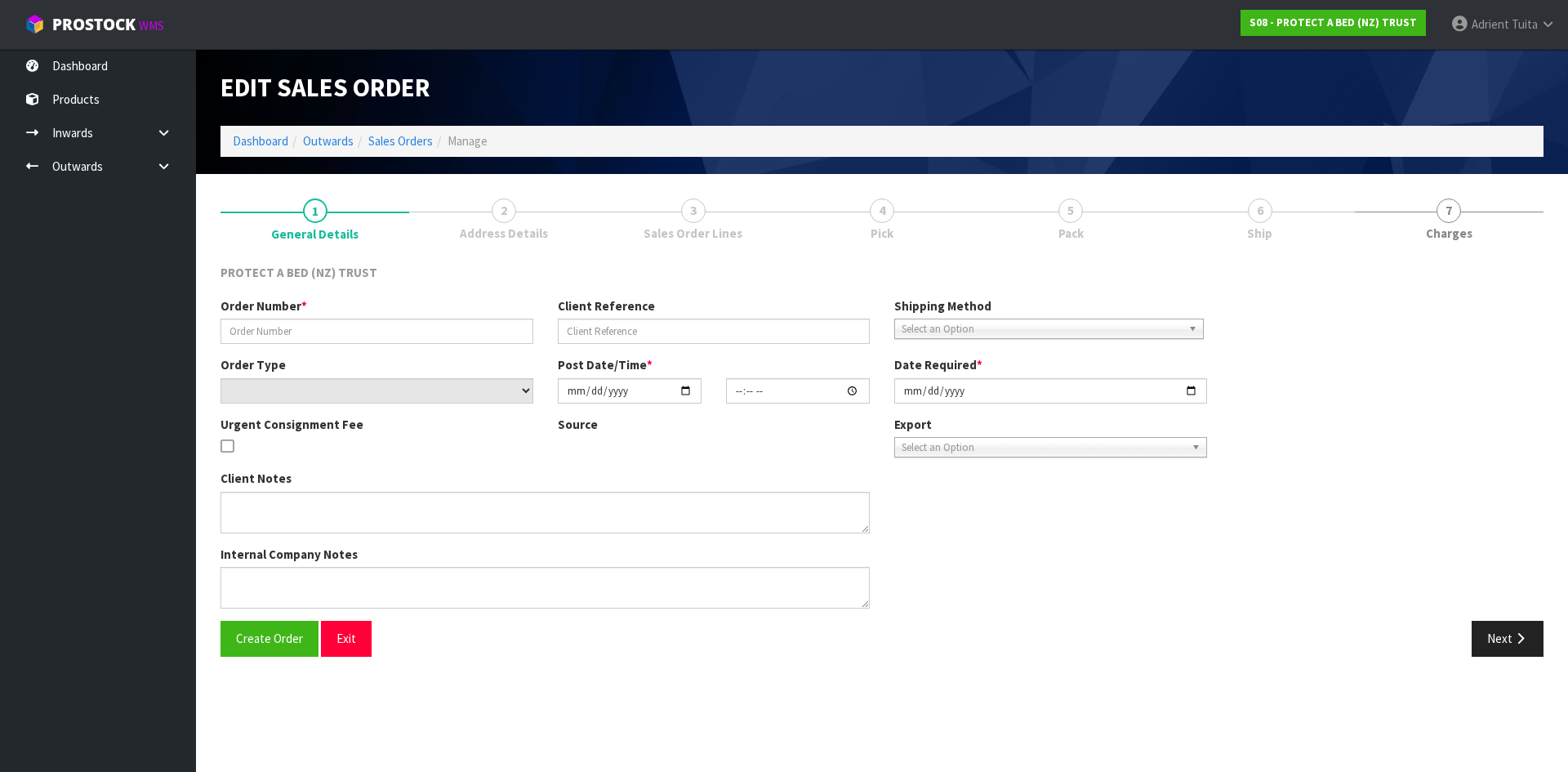
type input "#7508"
select select "number:0"
type input "[DATE]"
type input "14:06:00.000"
type input "[DATE]"
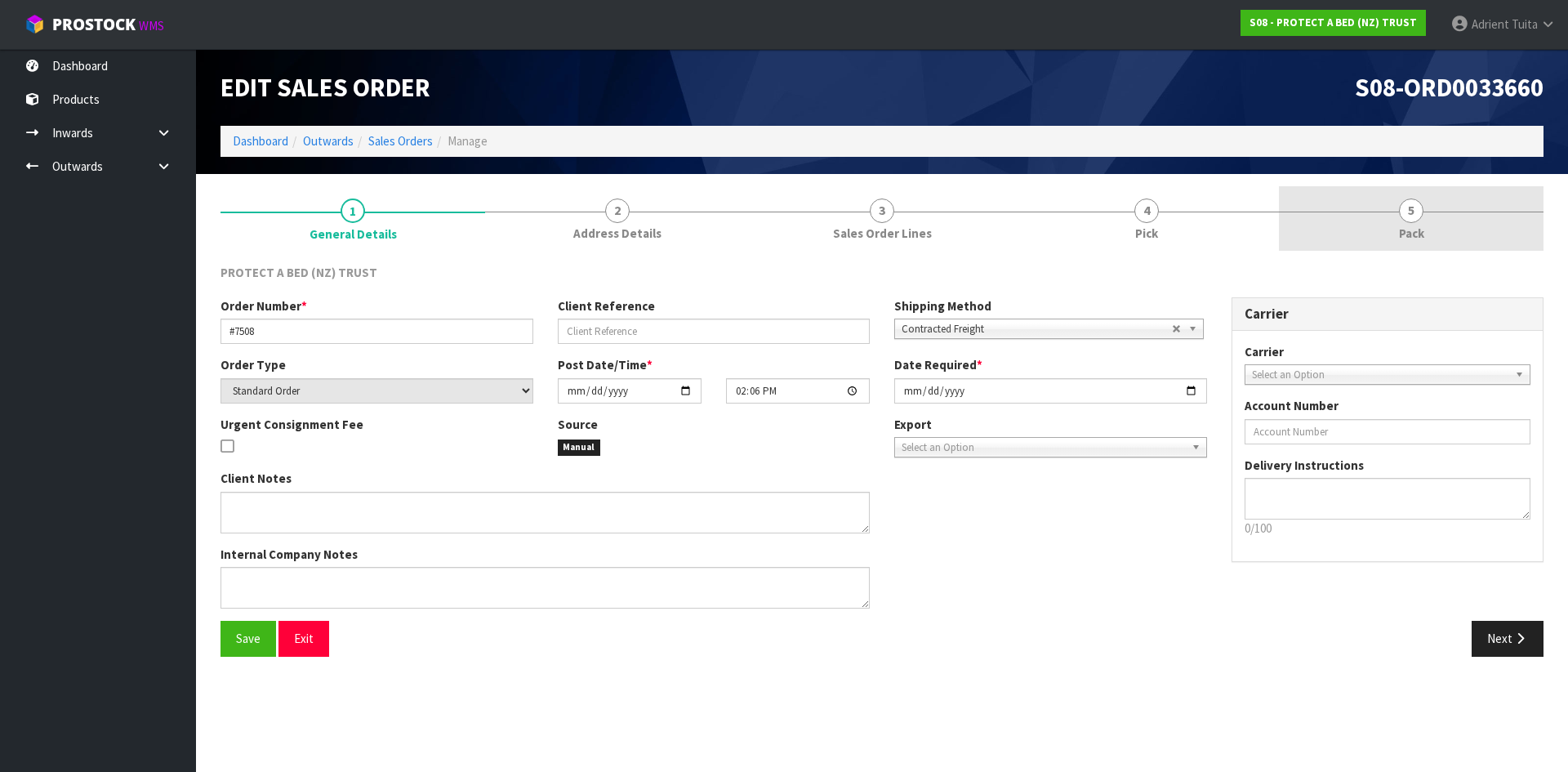
click at [1493, 225] on link "5 Pack" at bounding box center [1411, 219] width 265 height 64
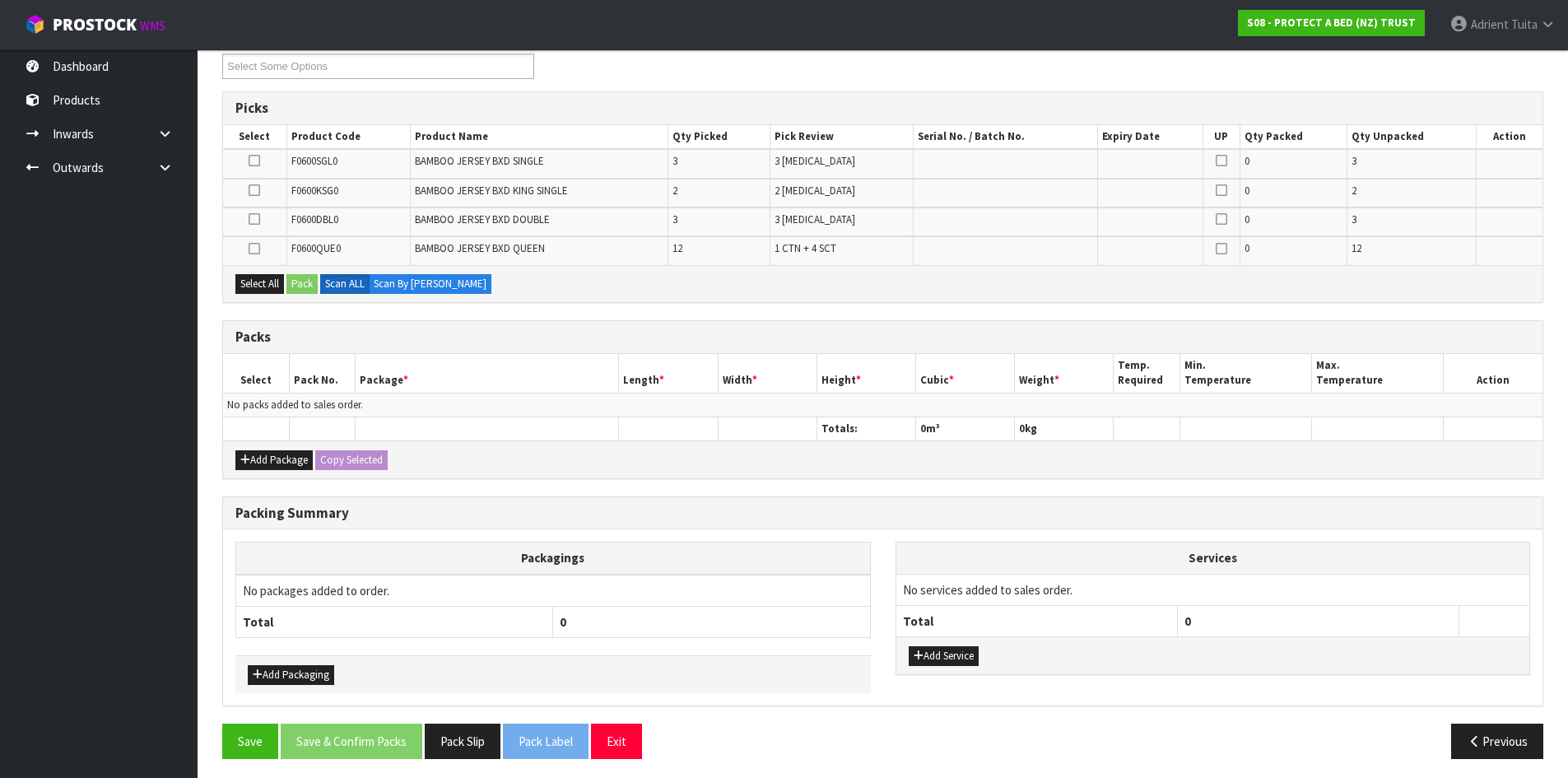
scroll to position [240, 0]
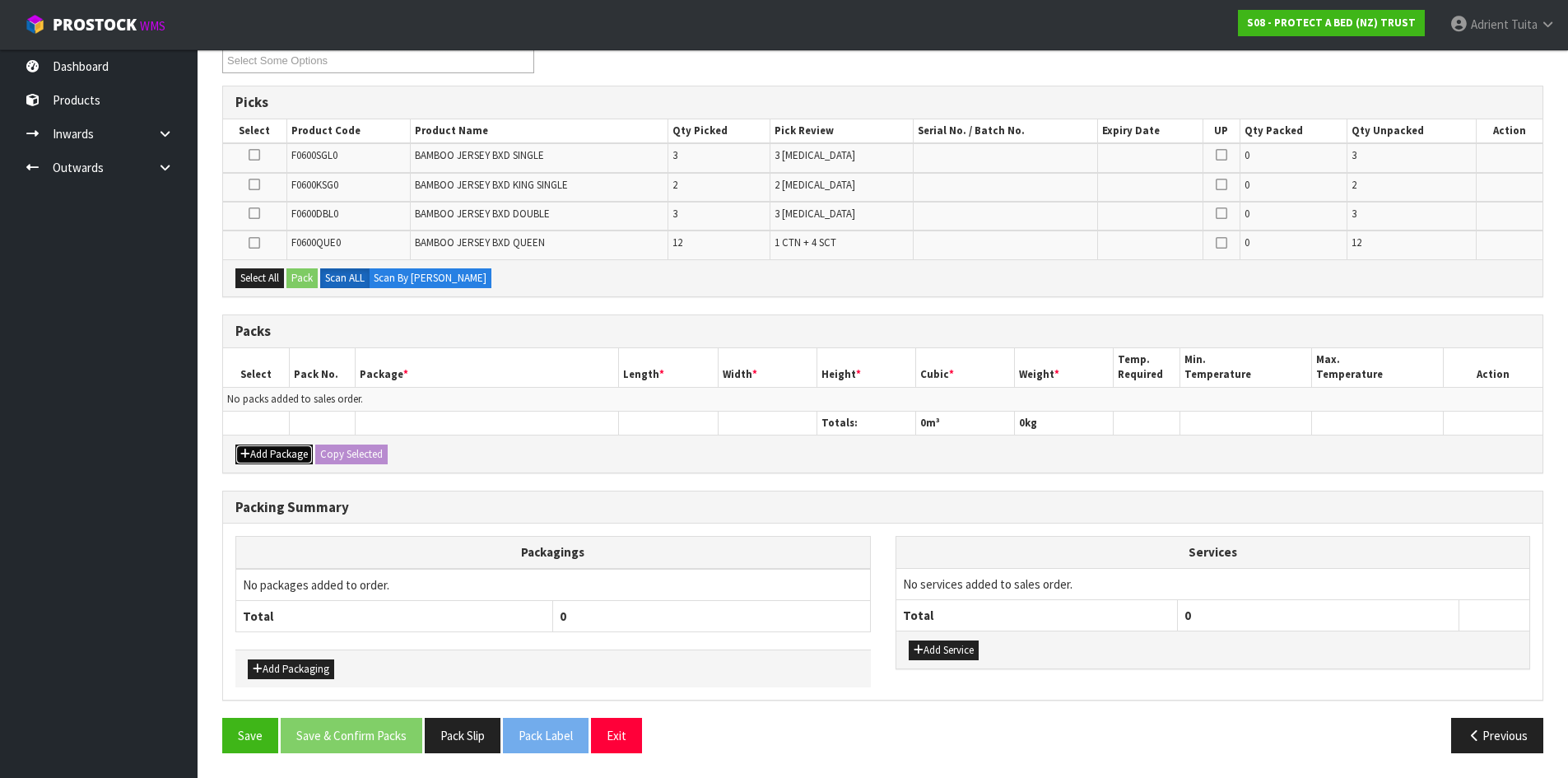
click at [258, 446] on button "Add Package" at bounding box center [274, 454] width 77 height 20
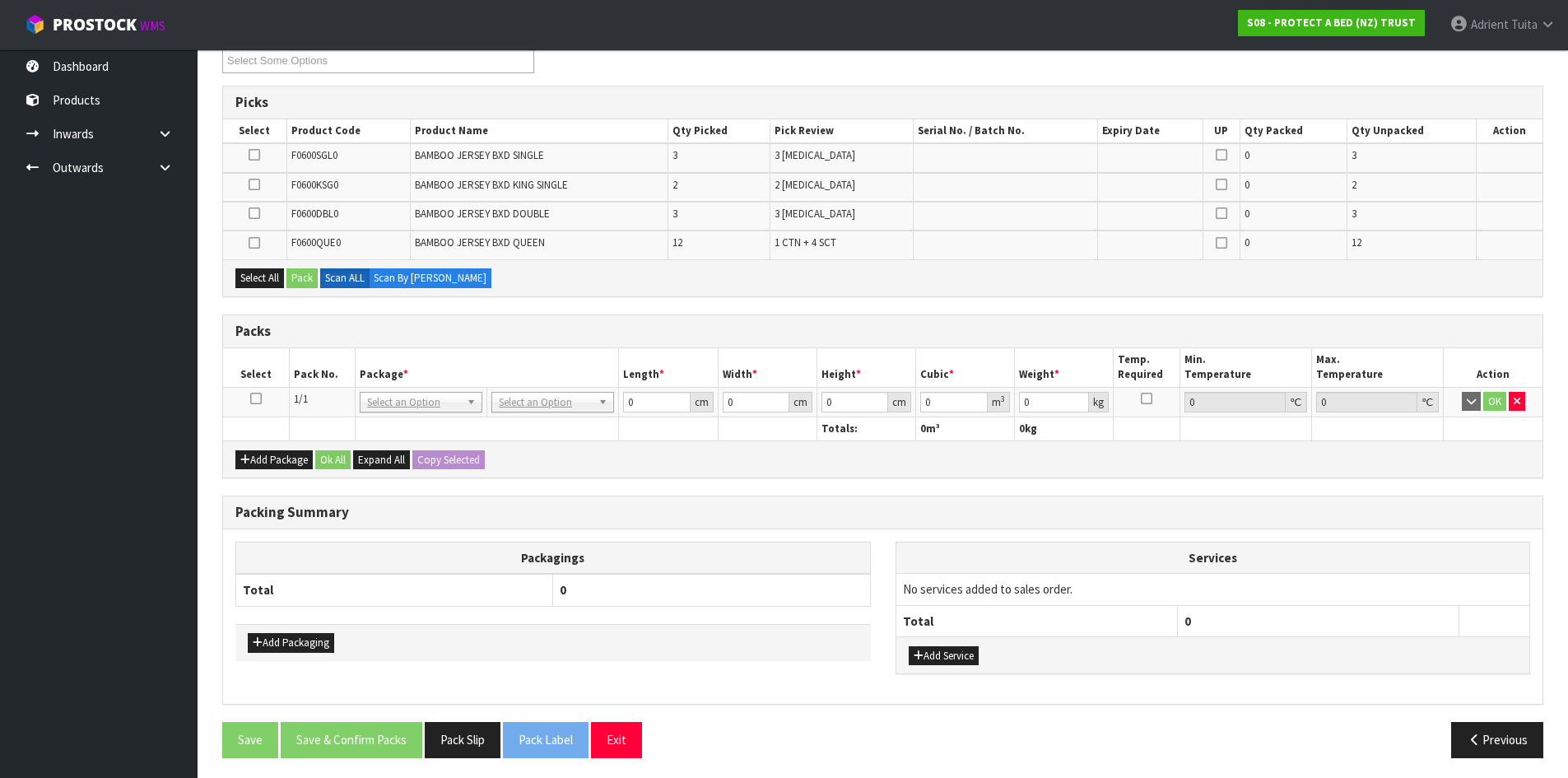
click at [255, 399] on icon at bounding box center [256, 399] width 12 height 1
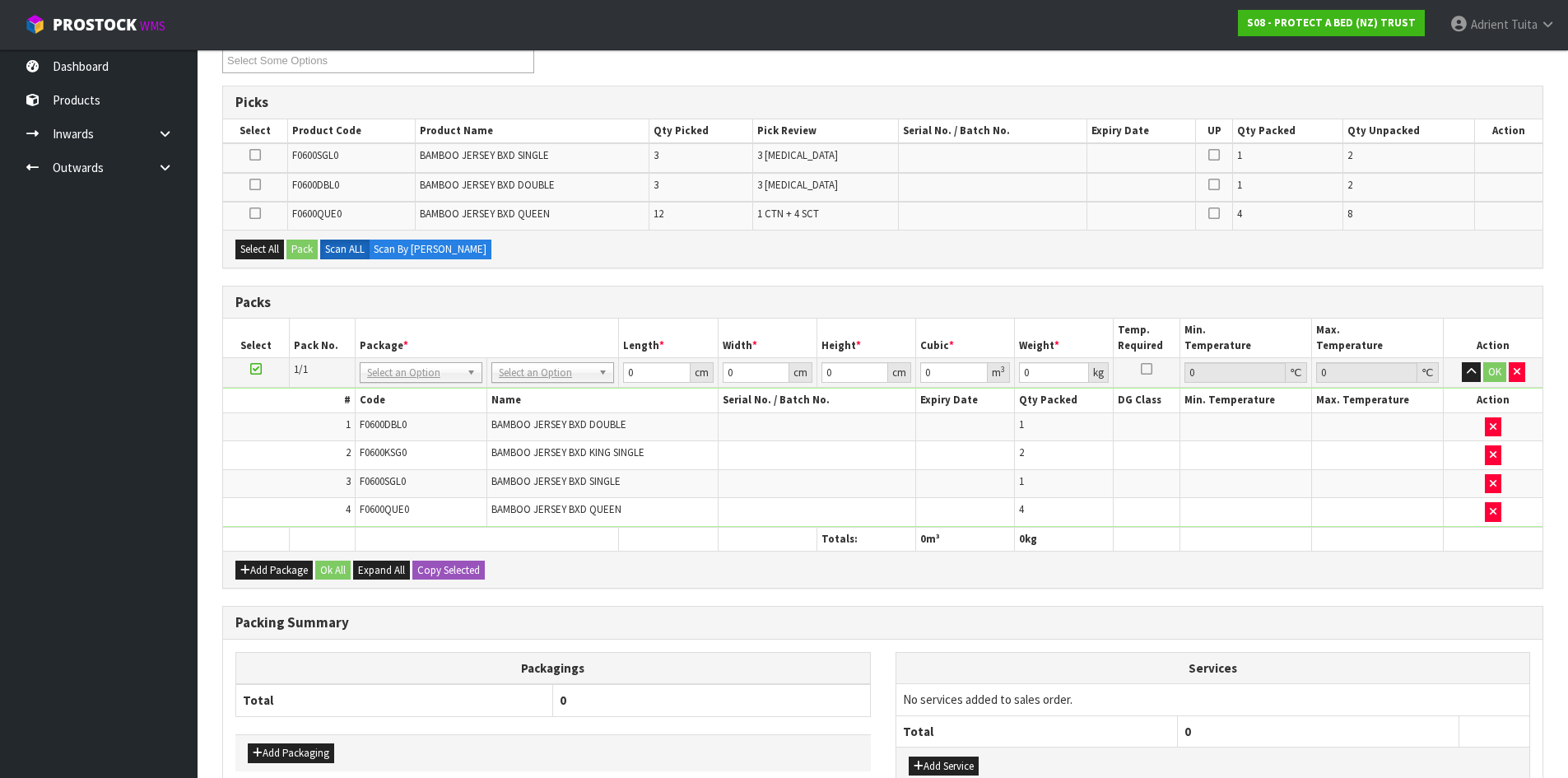
click at [264, 585] on div "Add Package Ok All Expand All Copy Selected" at bounding box center [883, 570] width 1320 height 37
click at [253, 575] on button "Add Package" at bounding box center [274, 570] width 77 height 20
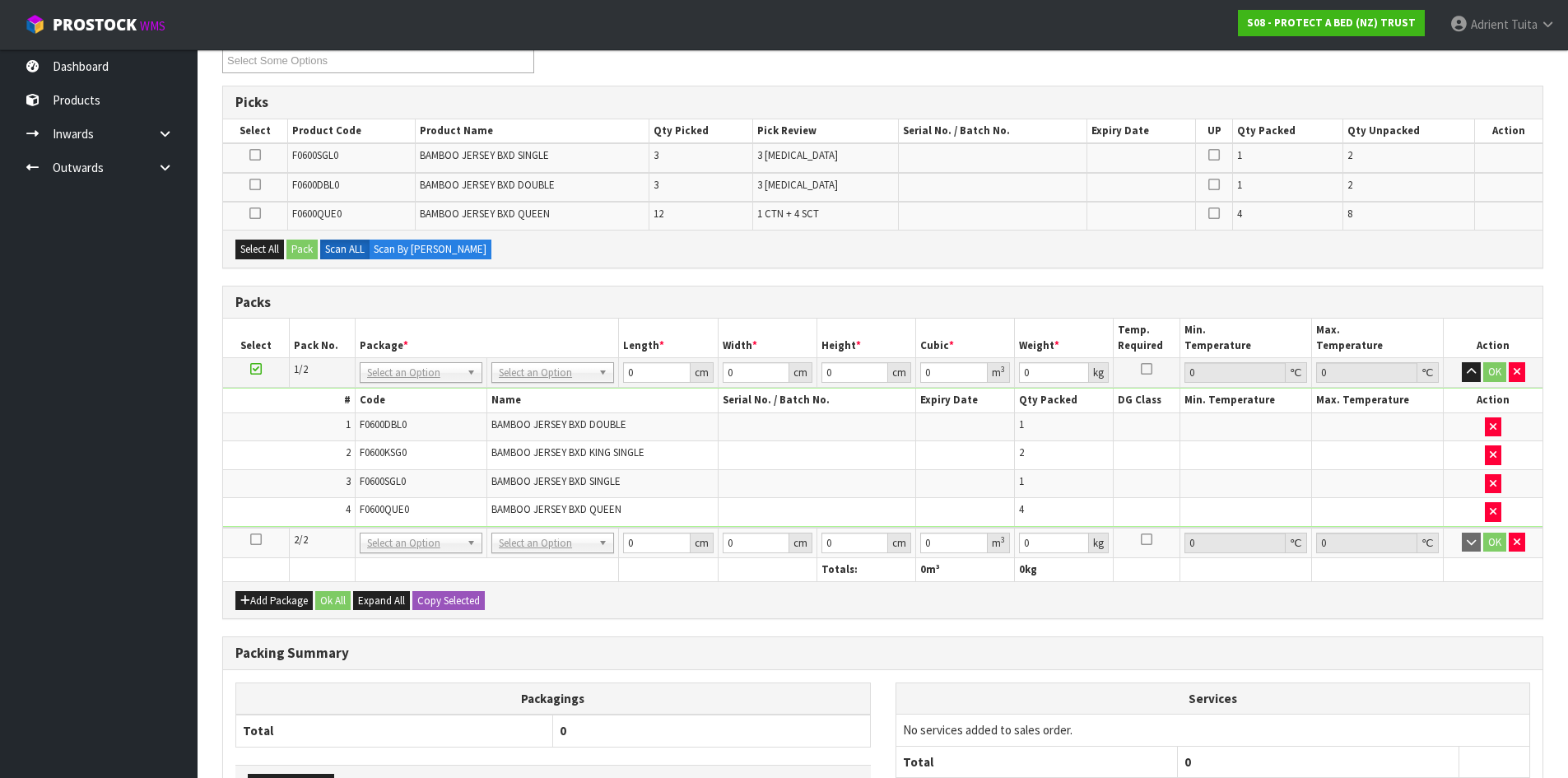
click at [248, 548] on td at bounding box center [255, 543] width 65 height 31
click at [249, 547] on td at bounding box center [255, 543] width 65 height 31
click at [258, 540] on icon at bounding box center [256, 539] width 12 height 1
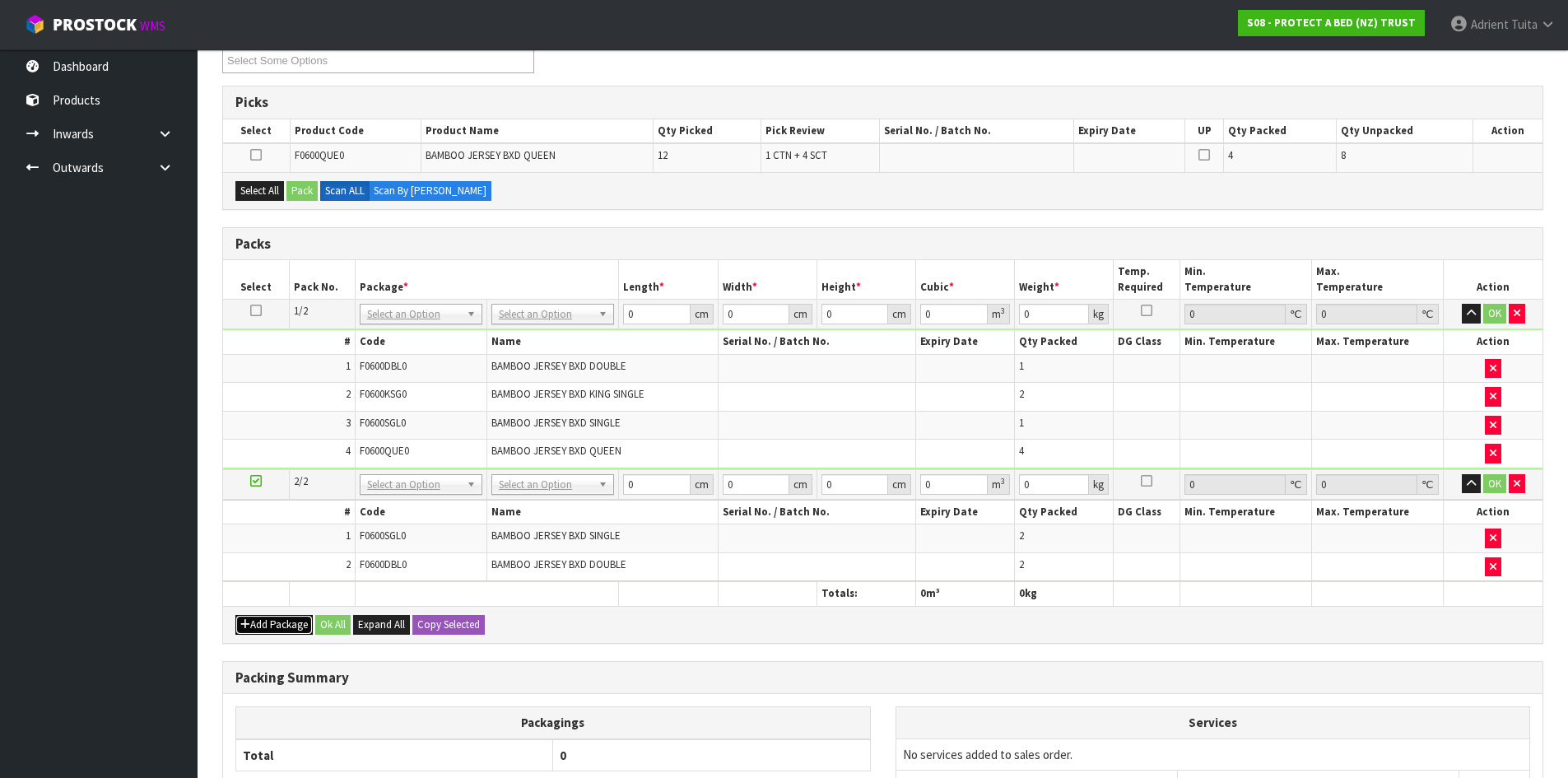
click at [243, 622] on icon "button" at bounding box center [246, 624] width 10 height 11
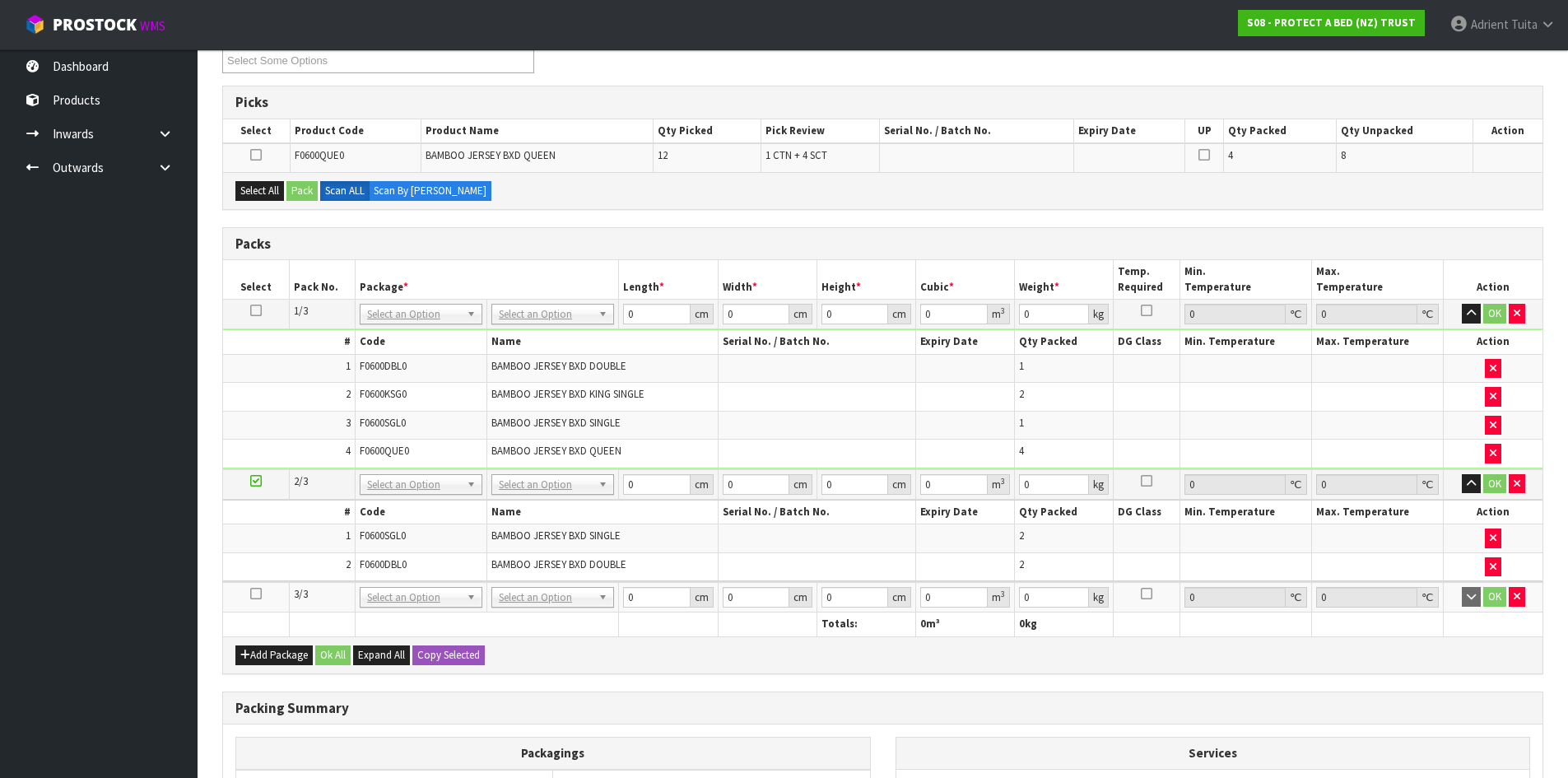
click at [253, 594] on icon at bounding box center [256, 593] width 12 height 1
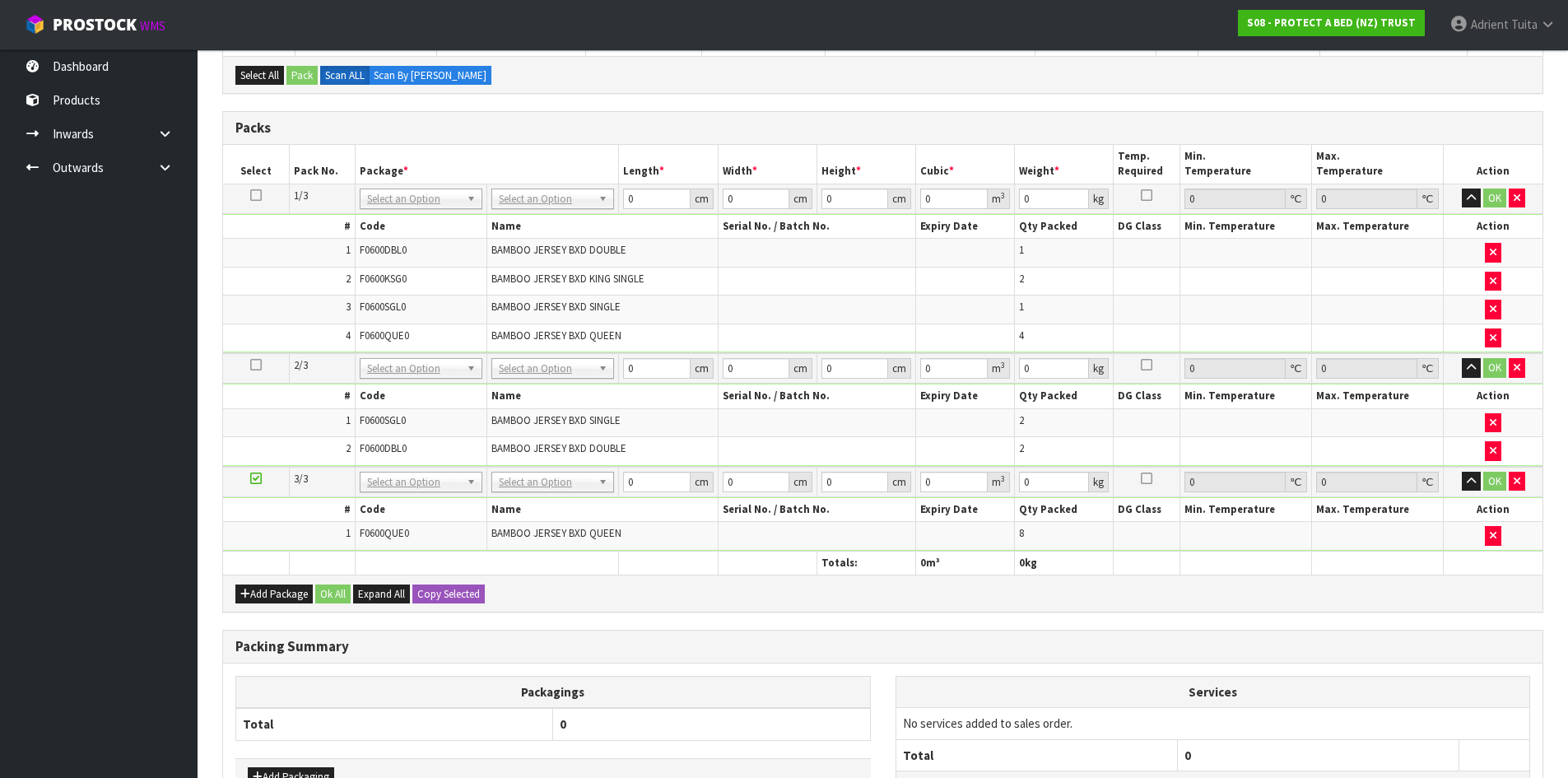
scroll to position [404, 0]
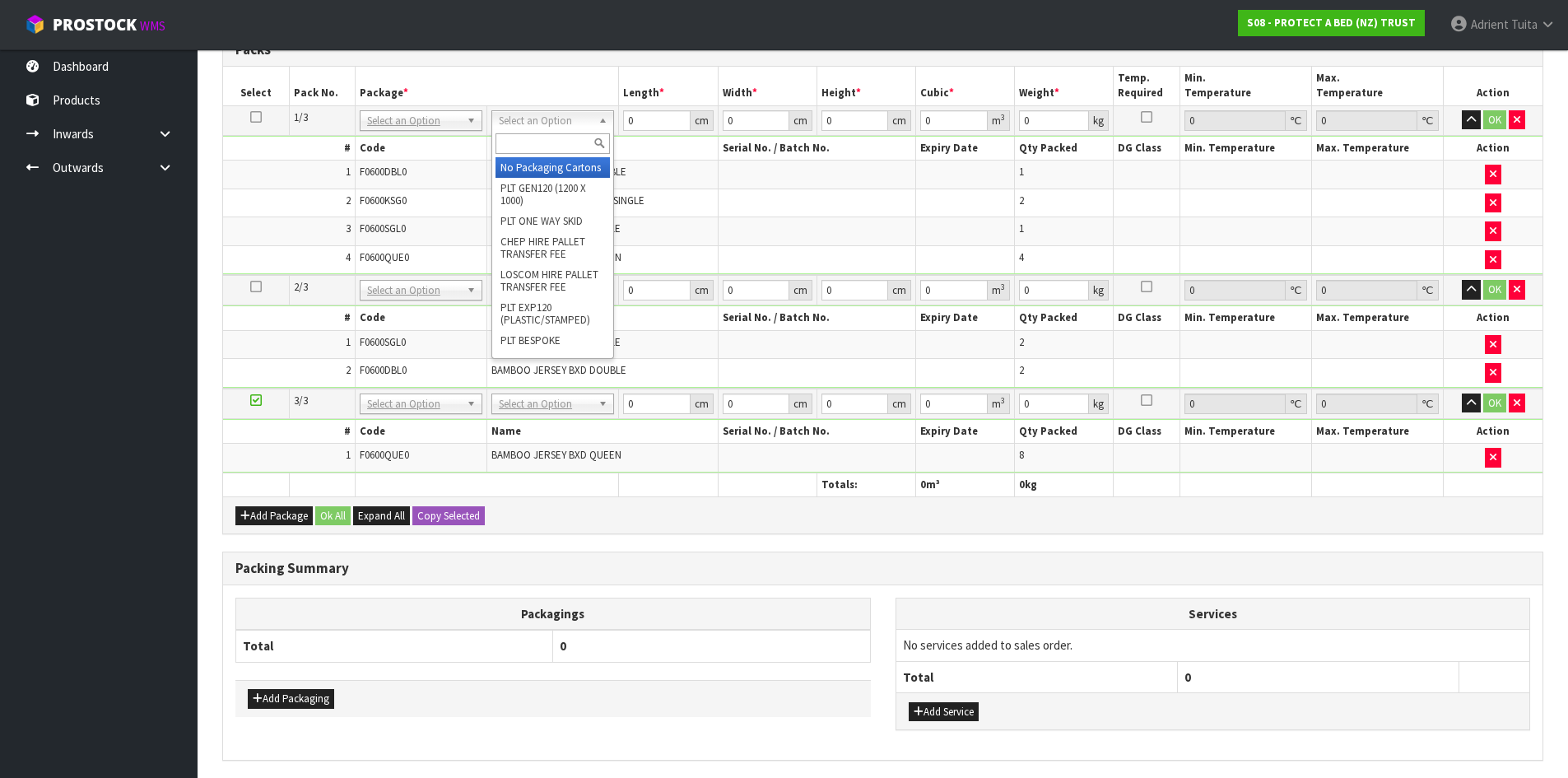
click at [515, 142] on input "text" at bounding box center [553, 144] width 115 height 20
type input "OC"
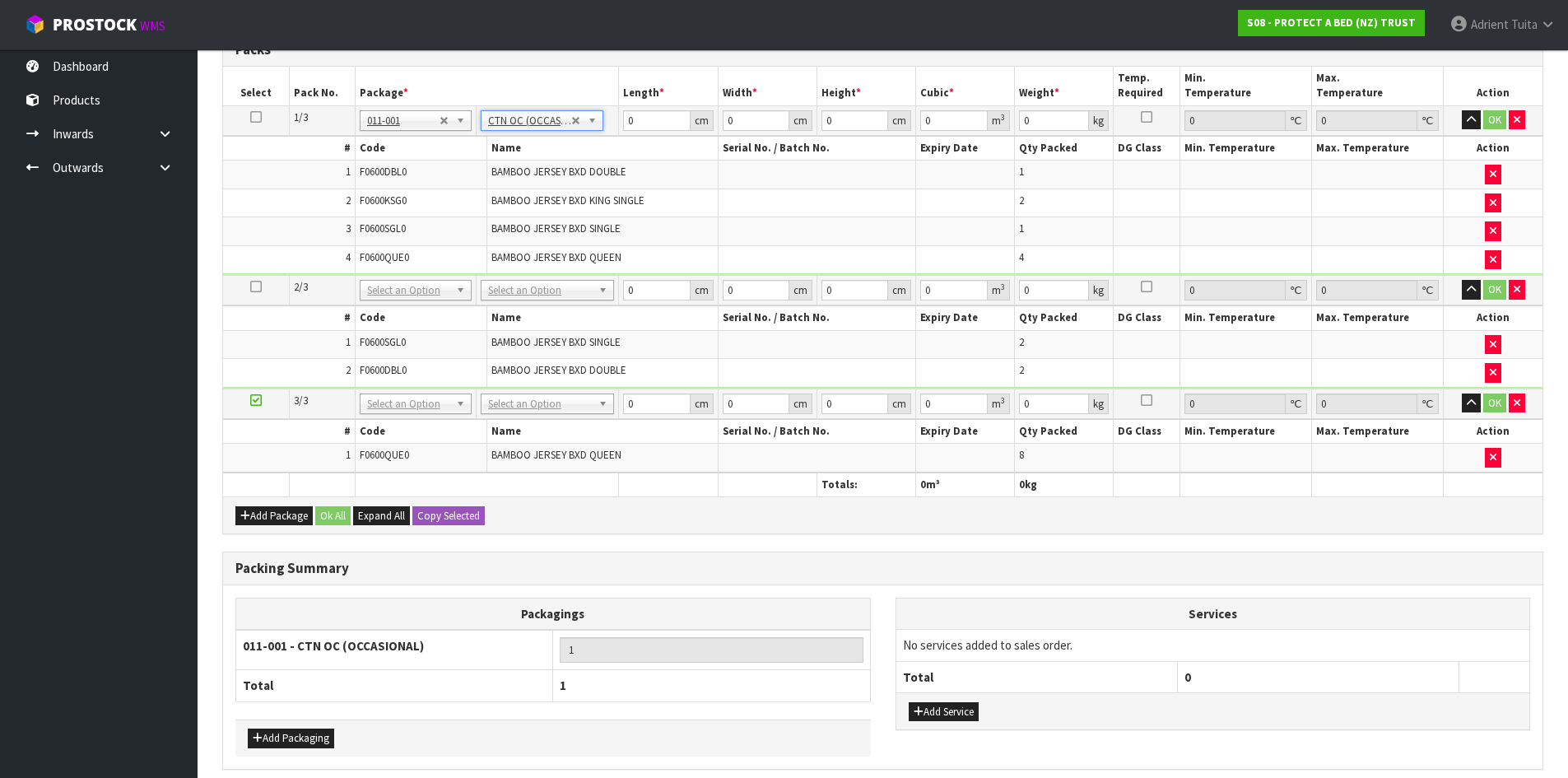
type input "6.58"
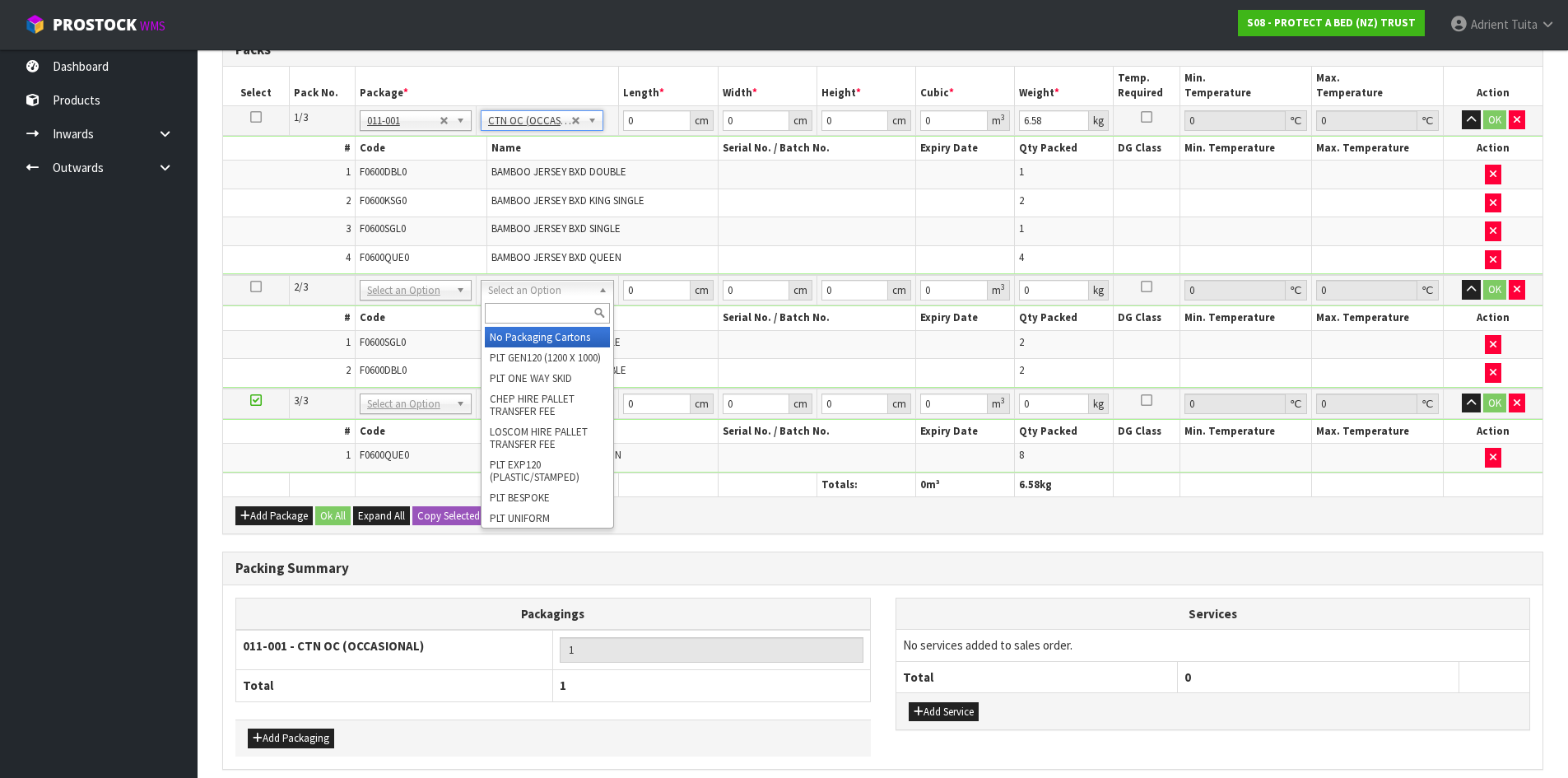
click at [501, 303] on div at bounding box center [547, 313] width 132 height 27
click at [501, 303] on input "text" at bounding box center [547, 313] width 125 height 20
type input "OC"
type input "2"
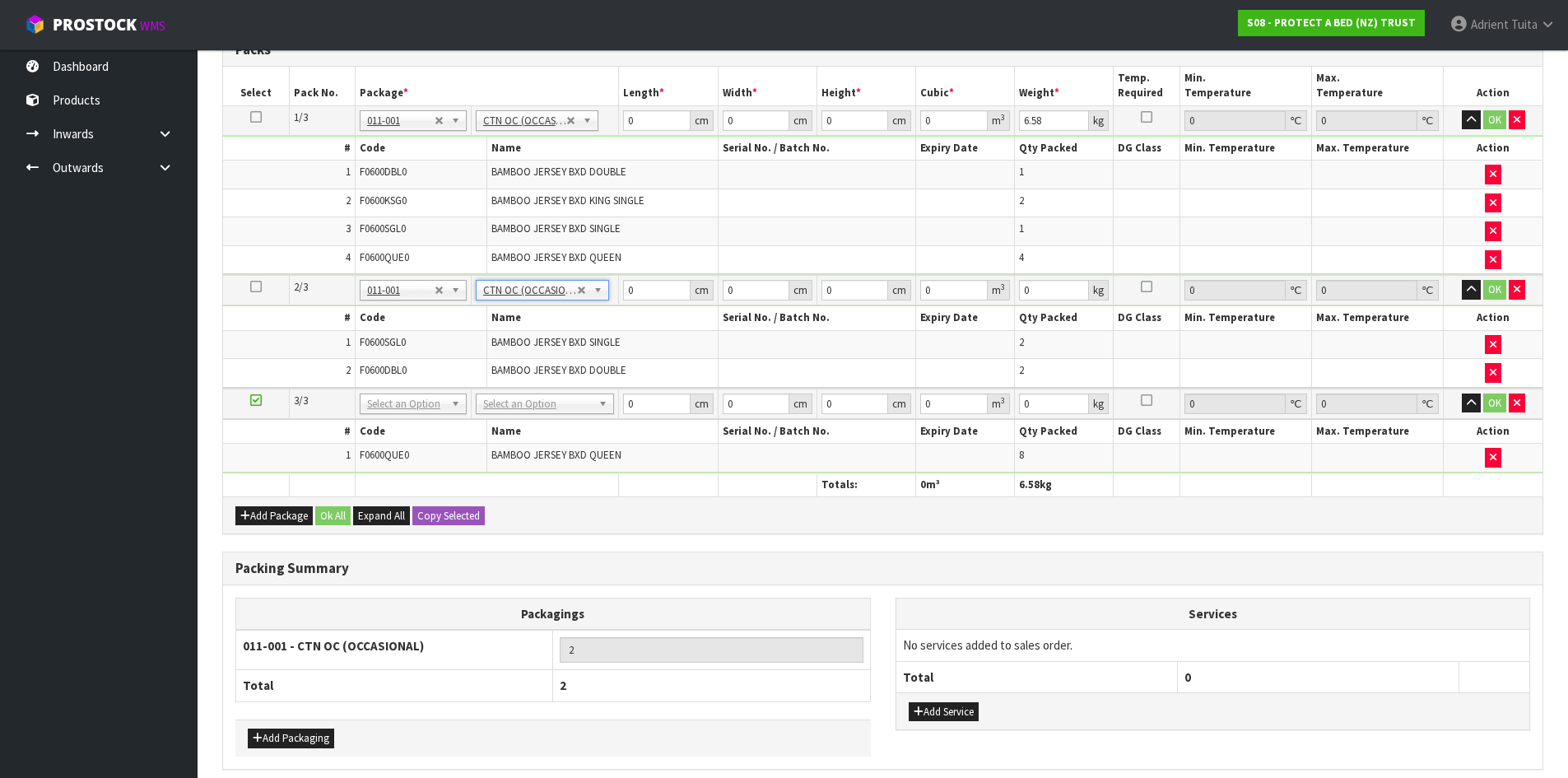
type input "2.84"
click at [519, 415] on td "No Packaging Cartons PLT GEN120 (1200 X 1000) PLT ONE WAY SKID CHEP HIRE PALLET…" at bounding box center [545, 404] width 148 height 31
drag, startPoint x: 529, startPoint y: 397, endPoint x: 514, endPoint y: 439, distance: 44.6
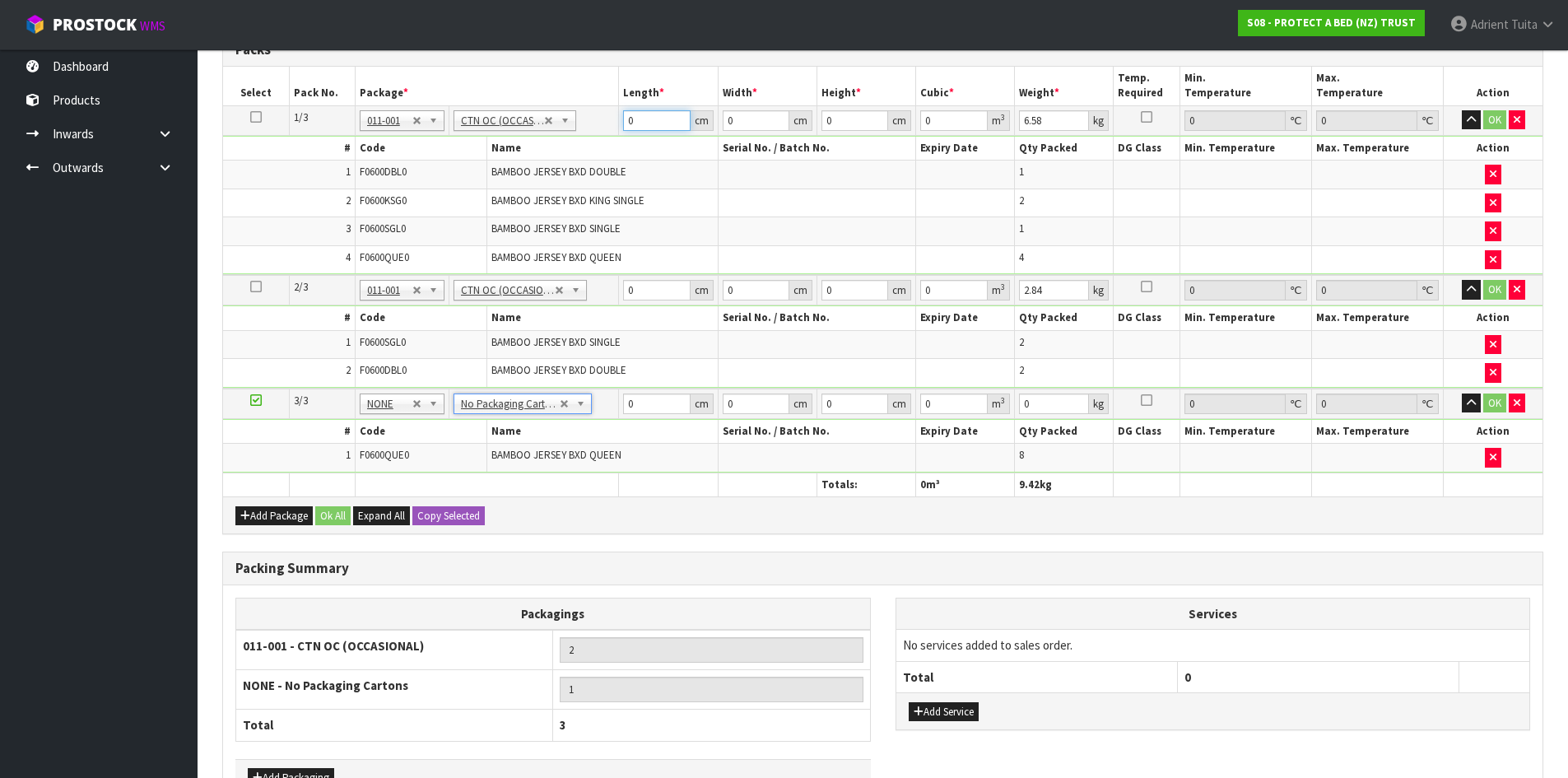
click at [639, 116] on input "0" at bounding box center [656, 121] width 66 height 20
type input "59"
type input "41"
type input "3"
type input "0.007257"
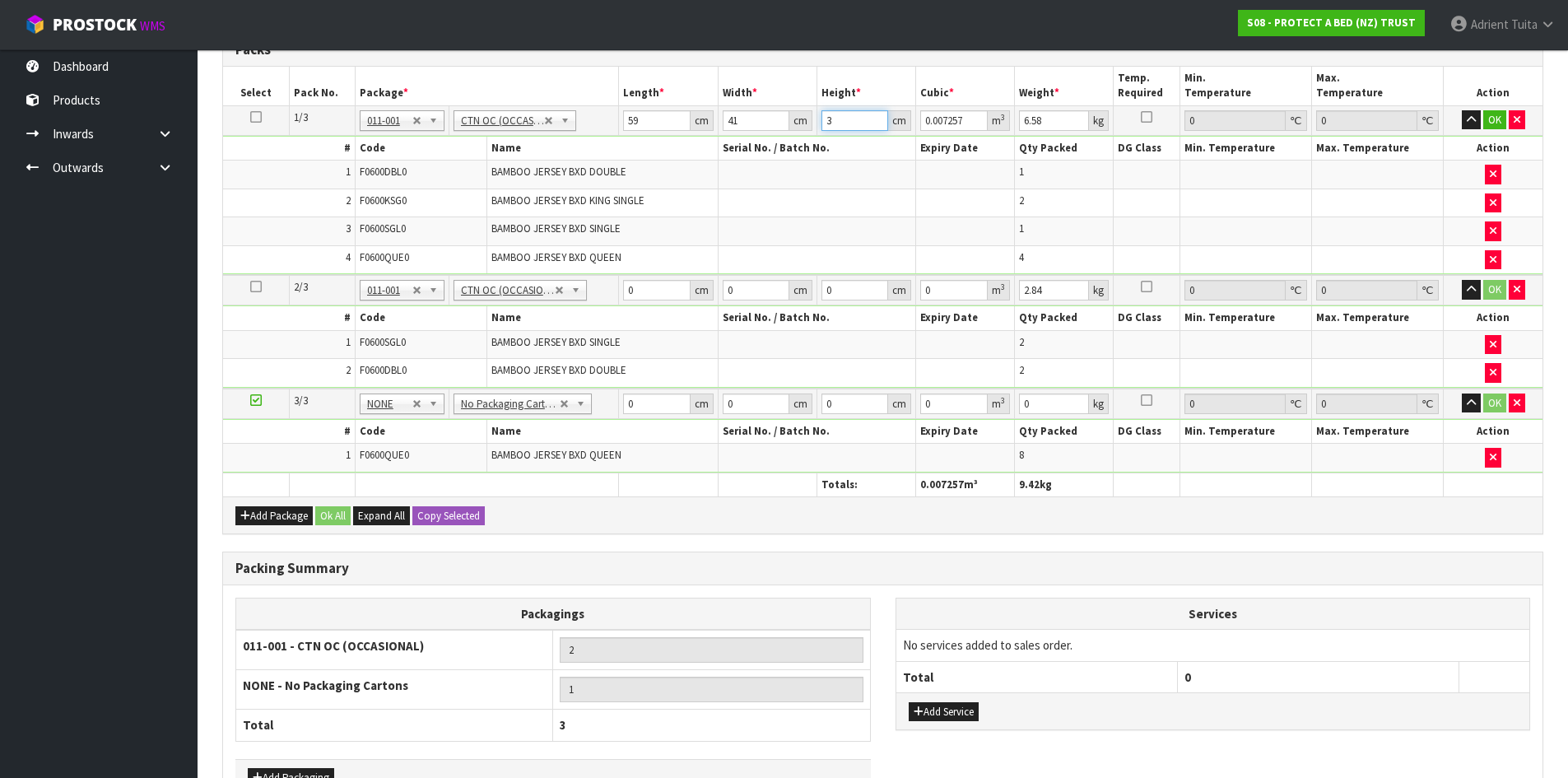
type input "32"
type input "0.077408"
type input "32"
type input "8"
click at [617, 287] on td "No Packaging Cartons PLT GEN120 (1200 X 1000) PLT ONE WAY SKID CHEP HIRE PALLET…" at bounding box center [534, 290] width 170 height 31
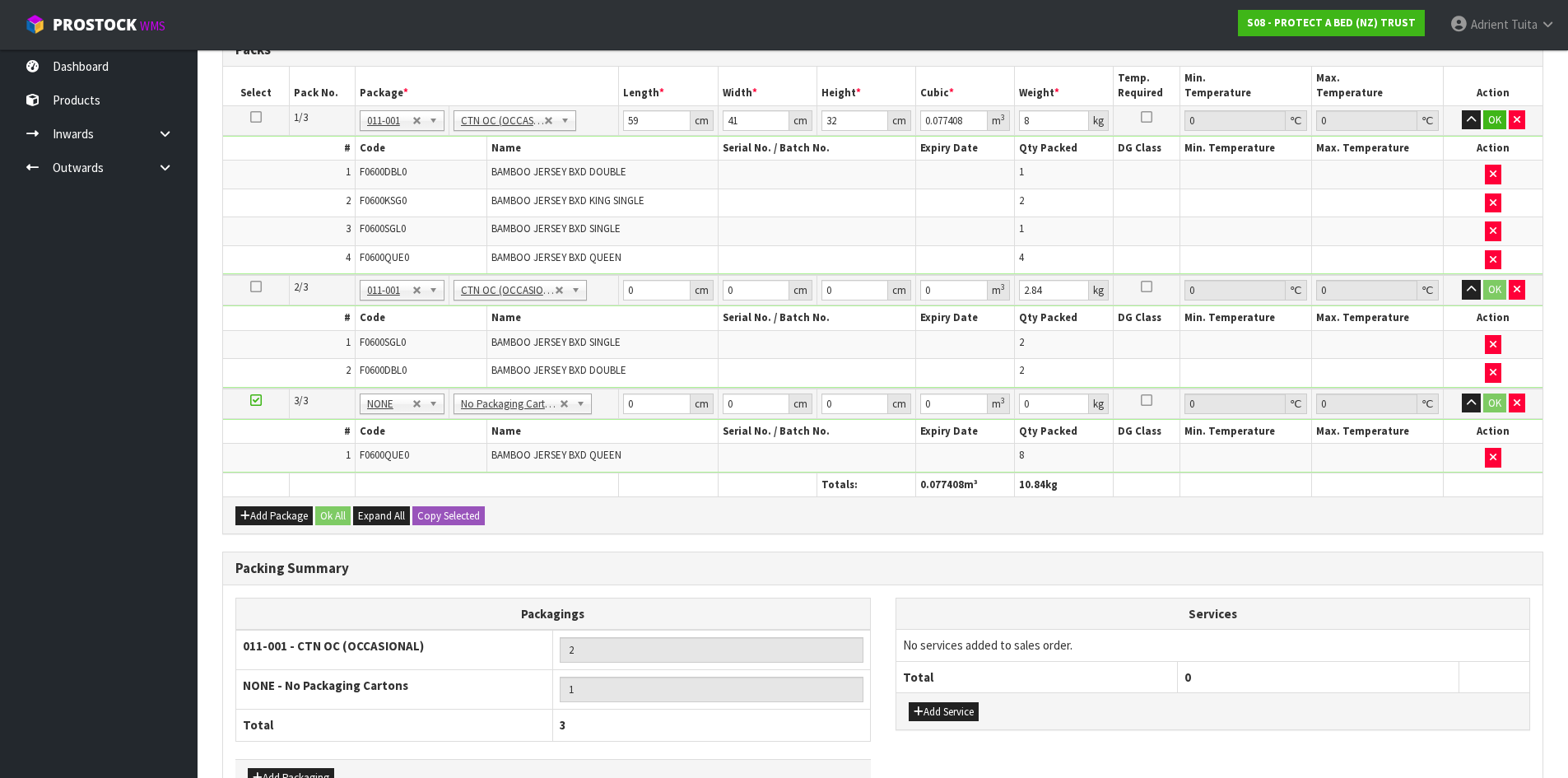
drag, startPoint x: 621, startPoint y: 287, endPoint x: 632, endPoint y: 287, distance: 11.0
click at [625, 287] on td "0 cm" at bounding box center [668, 290] width 99 height 31
drag, startPoint x: 637, startPoint y: 287, endPoint x: 679, endPoint y: 290, distance: 42.1
click at [638, 287] on input "0" at bounding box center [656, 290] width 66 height 20
click at [622, 297] on td "443 cm" at bounding box center [668, 290] width 99 height 31
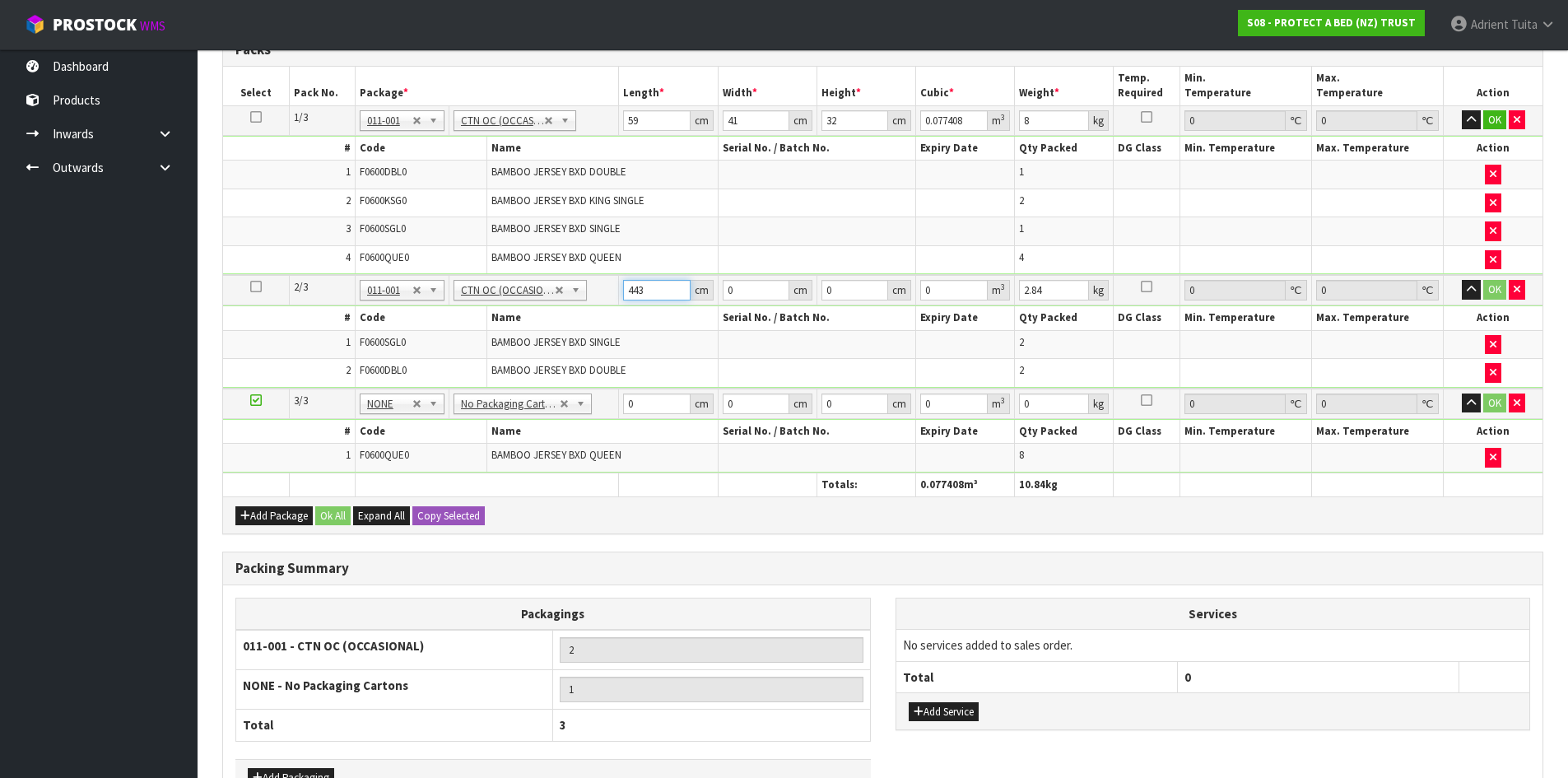
click at [637, 287] on input "443" at bounding box center [656, 290] width 66 height 20
type input "44"
type input "37"
type input "3"
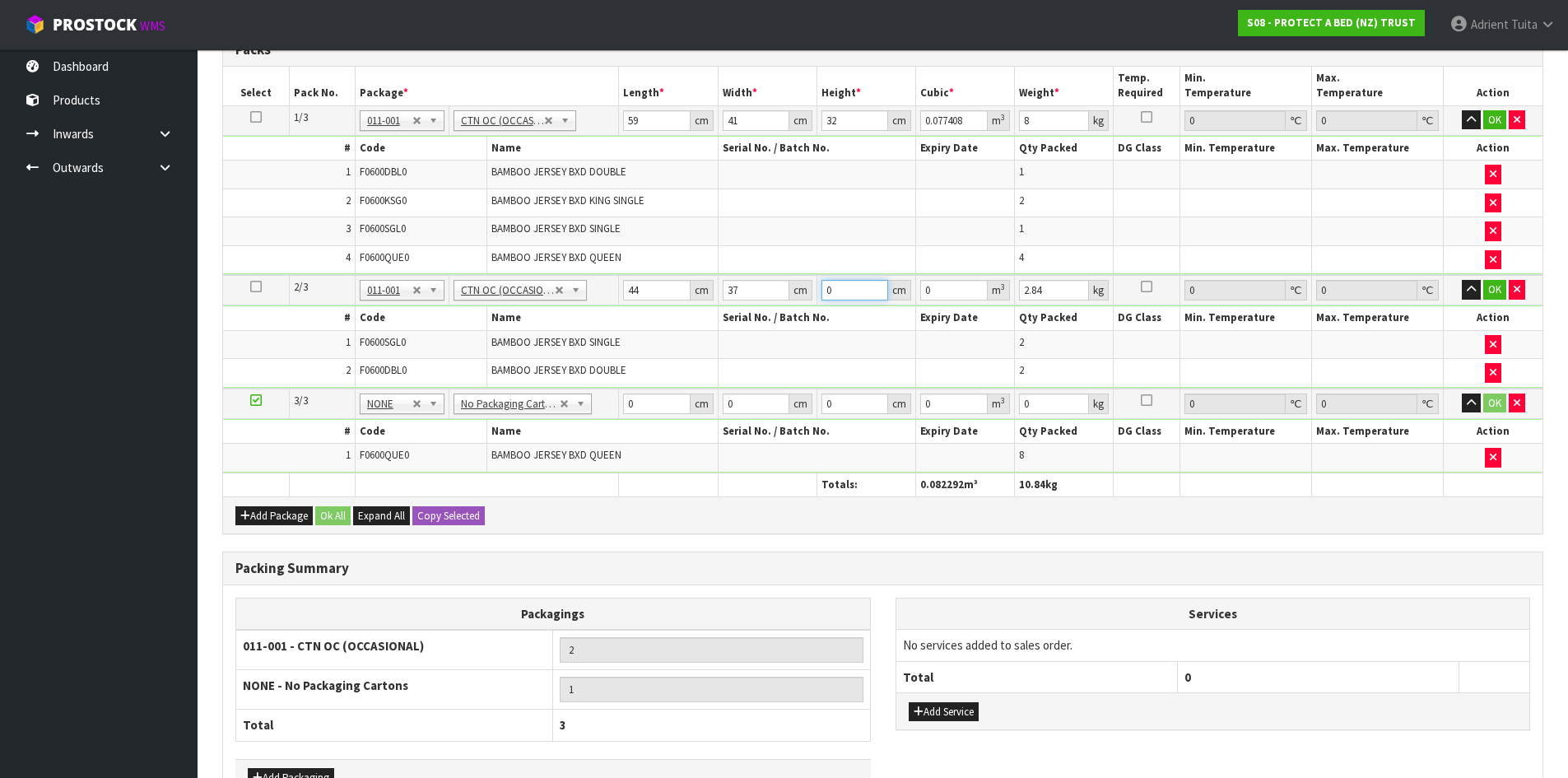
type input "0.004884"
type input "37"
type input "0.060236"
type input "37"
type input "5"
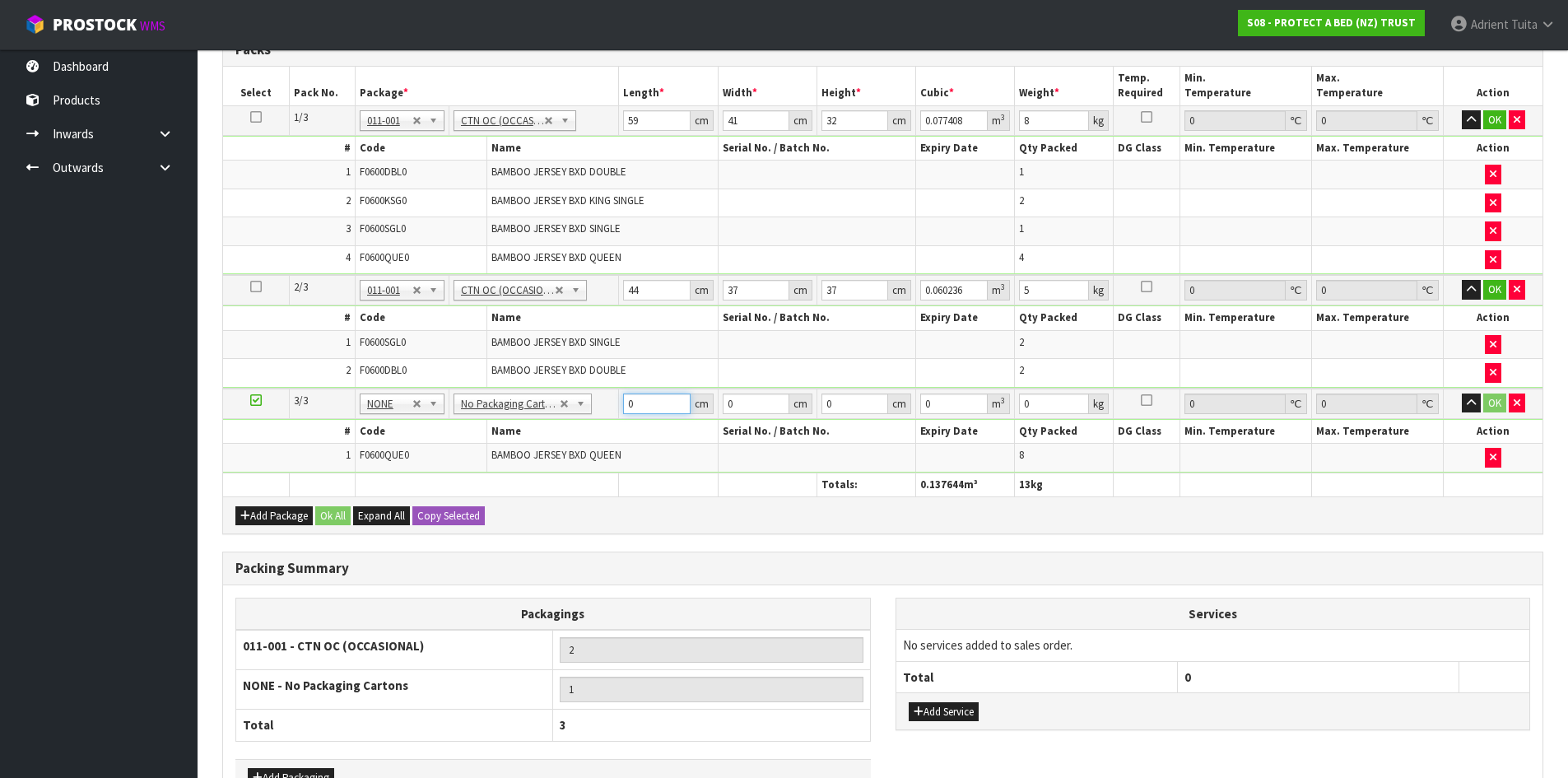
click at [645, 403] on input "0" at bounding box center [656, 404] width 66 height 20
type input "59"
type input "41"
type input "3"
type input "0.007257"
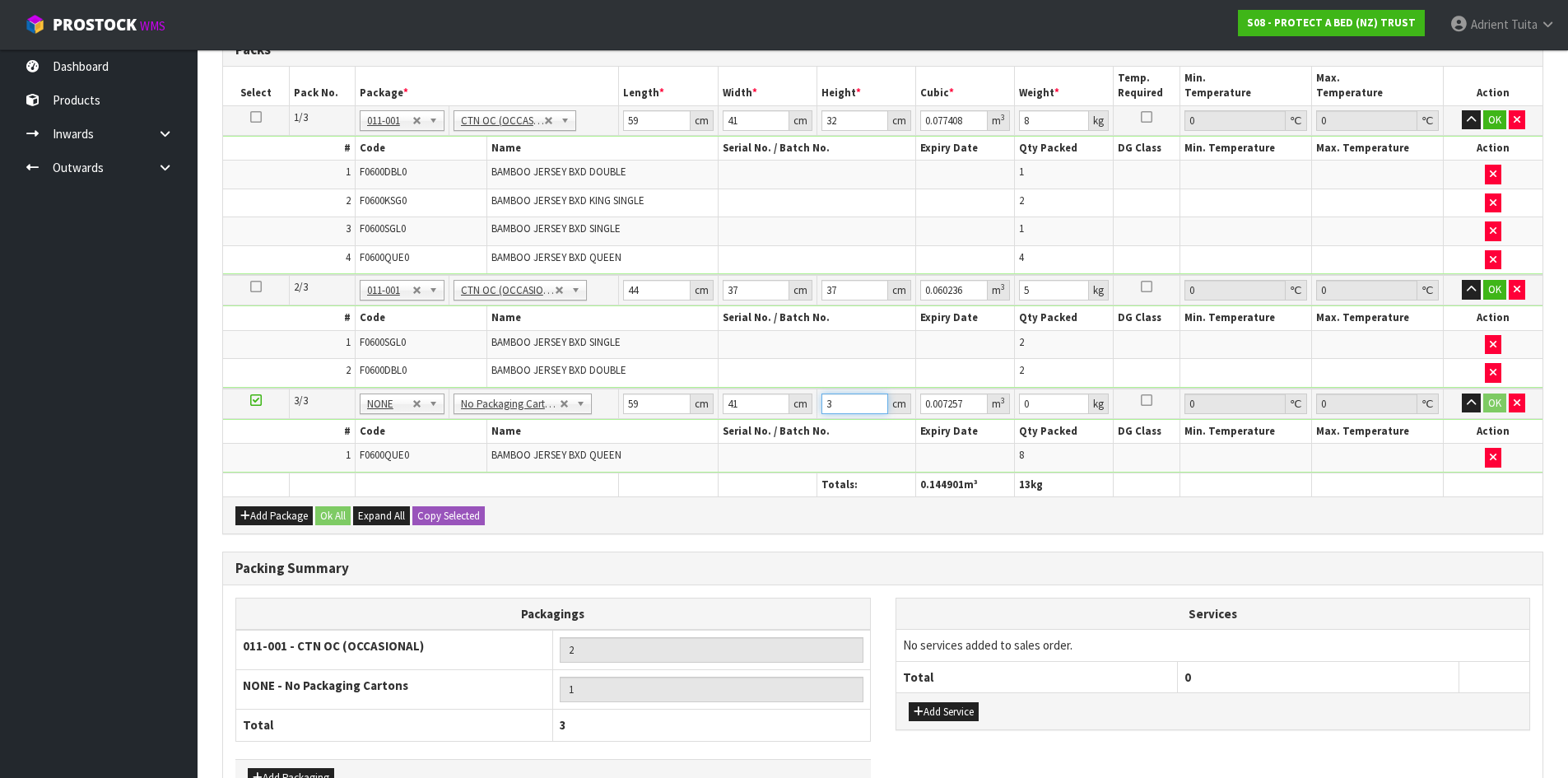
type input "32"
type input "0.077408"
type input "32"
type input "9"
click at [1489, 122] on button "OK" at bounding box center [1494, 120] width 23 height 20
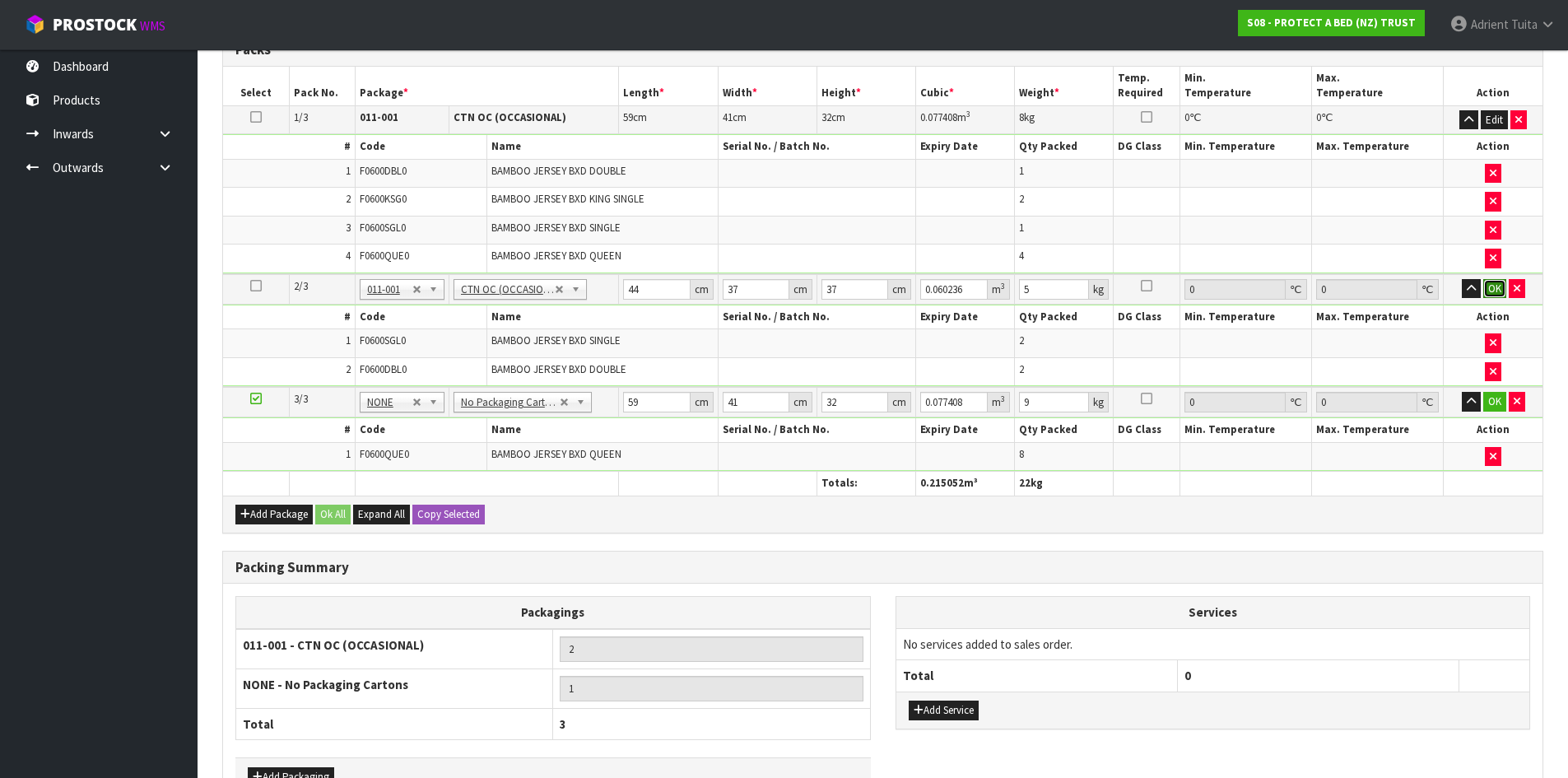
click at [1486, 288] on button "OK" at bounding box center [1494, 288] width 23 height 20
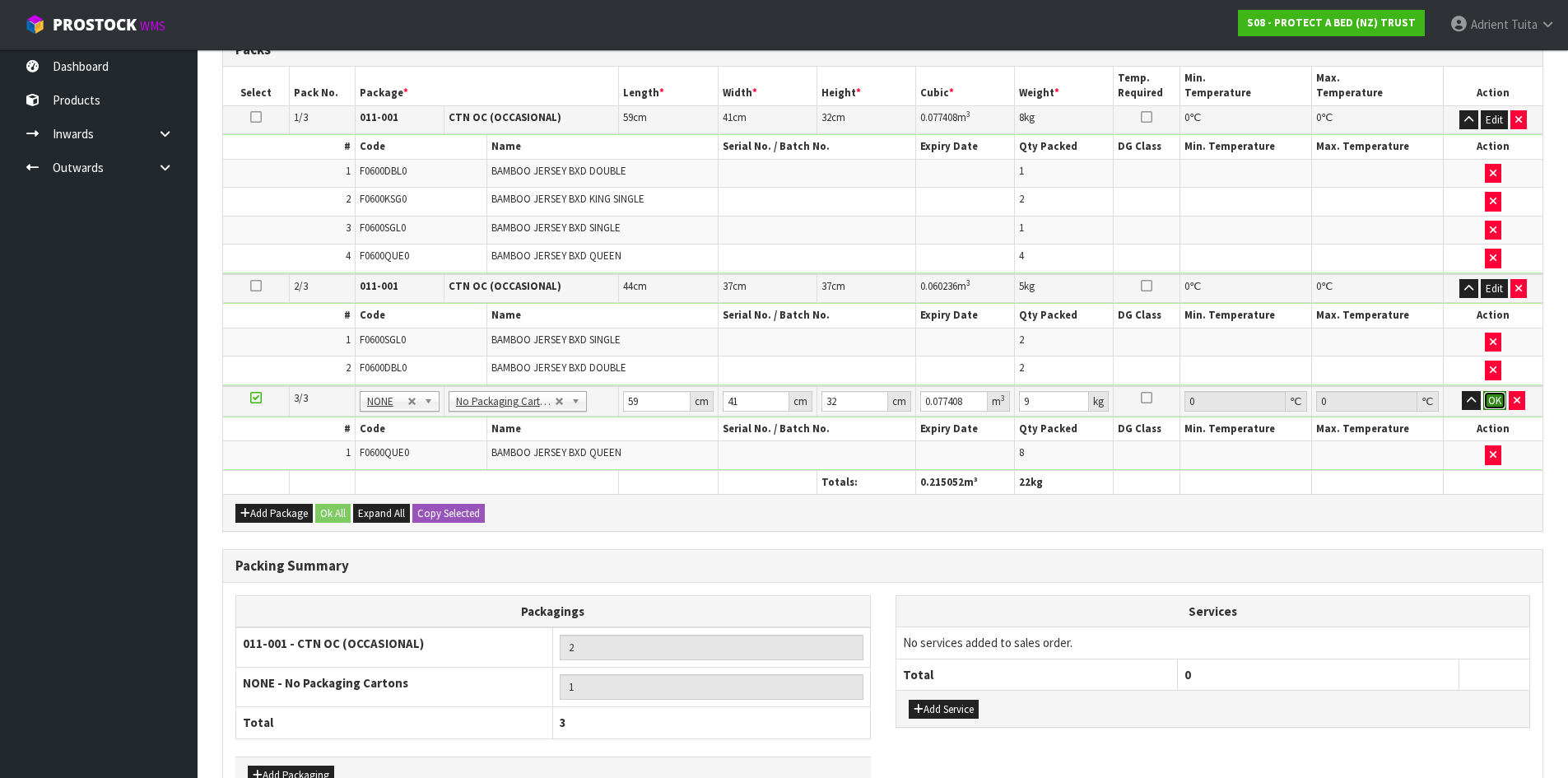
click at [1491, 406] on button "OK" at bounding box center [1494, 400] width 23 height 20
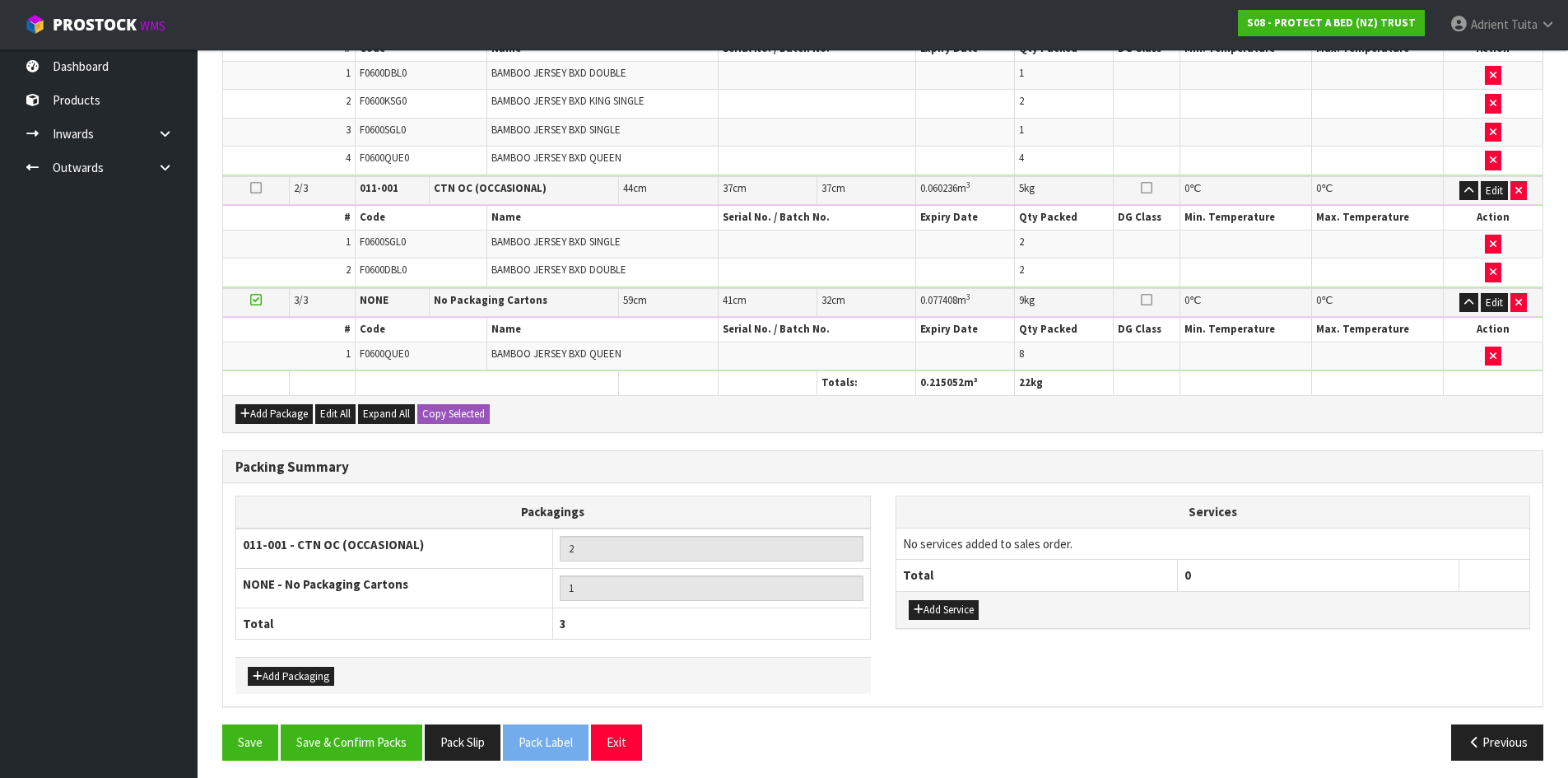
scroll to position [509, 0]
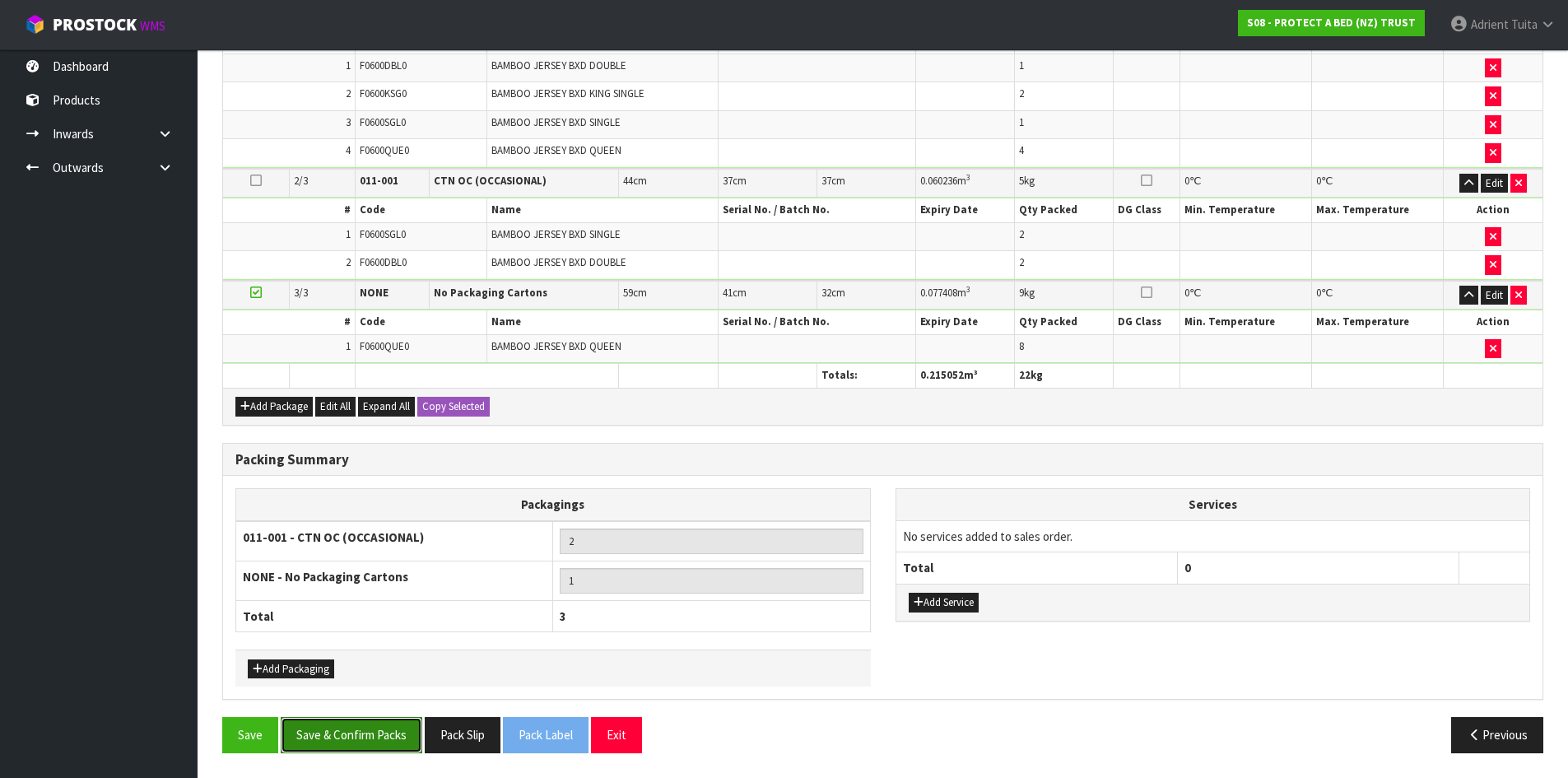
click at [383, 728] on button "Save & Confirm Packs" at bounding box center [351, 735] width 142 height 36
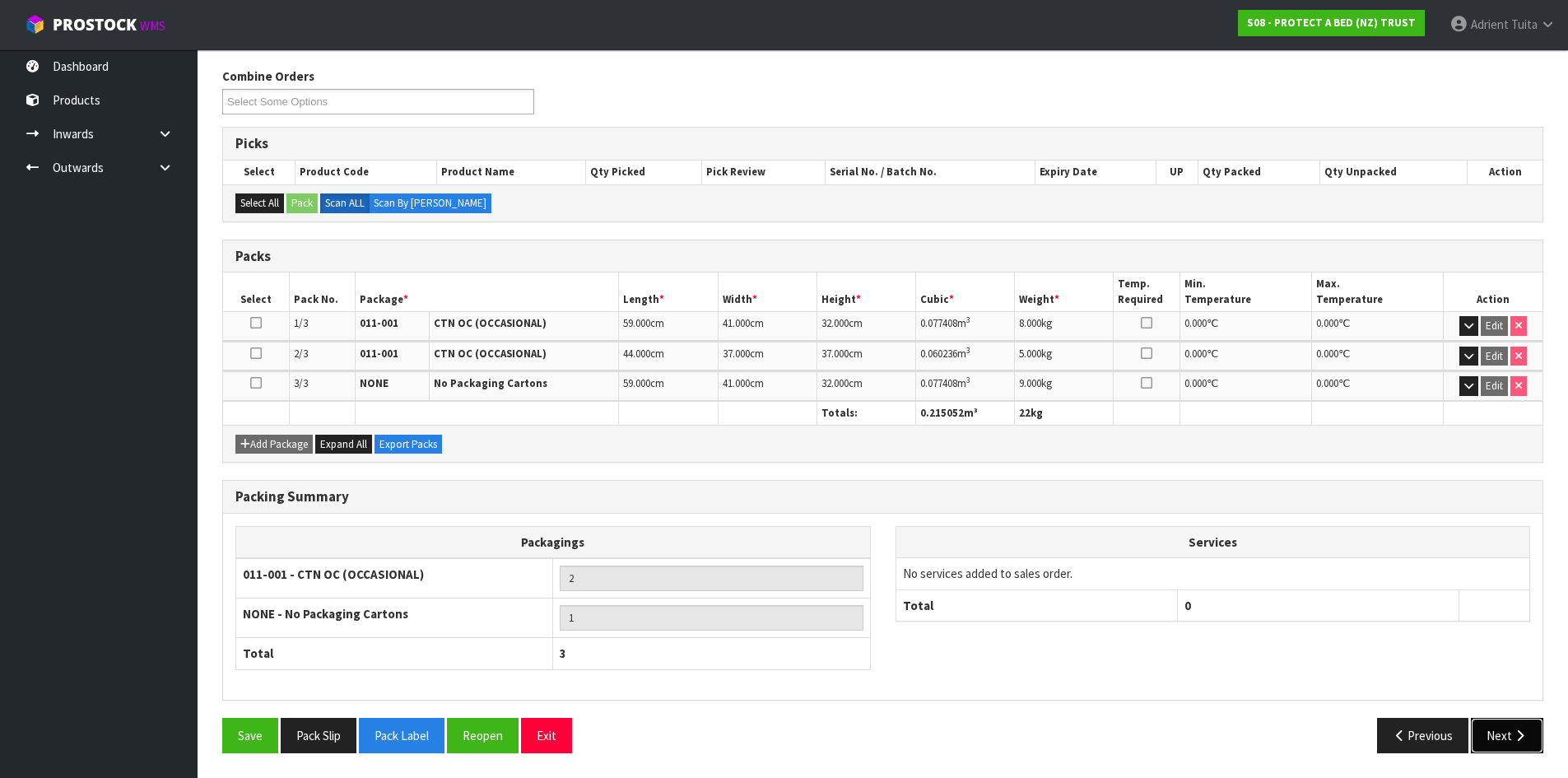
click at [1532, 735] on button "Next" at bounding box center [1507, 735] width 72 height 36
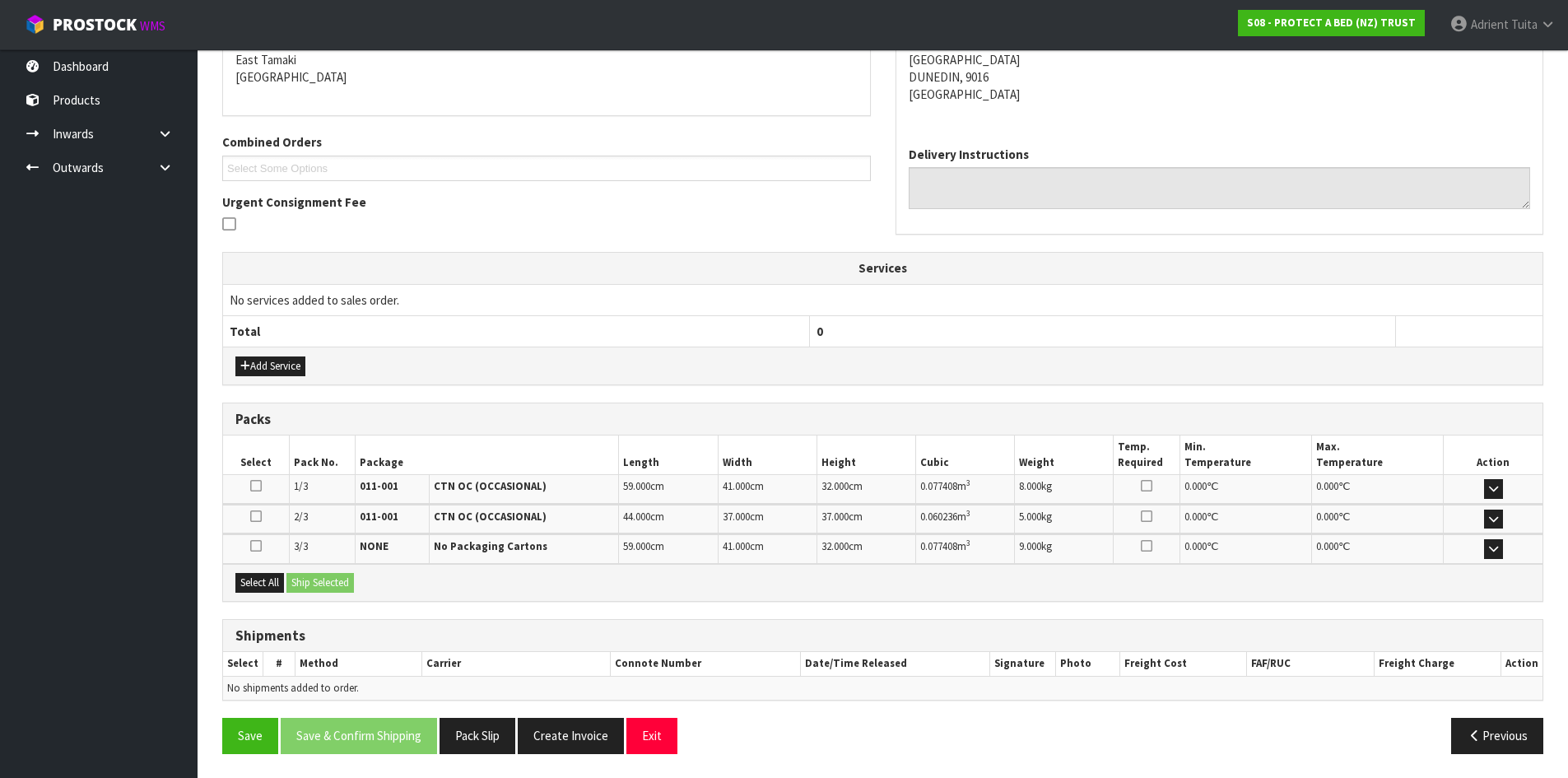
scroll to position [356, 0]
drag, startPoint x: 277, startPoint y: 578, endPoint x: 292, endPoint y: 578, distance: 15.0
click at [282, 578] on button "Select All" at bounding box center [259, 582] width 48 height 20
click at [297, 578] on button "Ship Selected" at bounding box center [320, 582] width 67 height 20
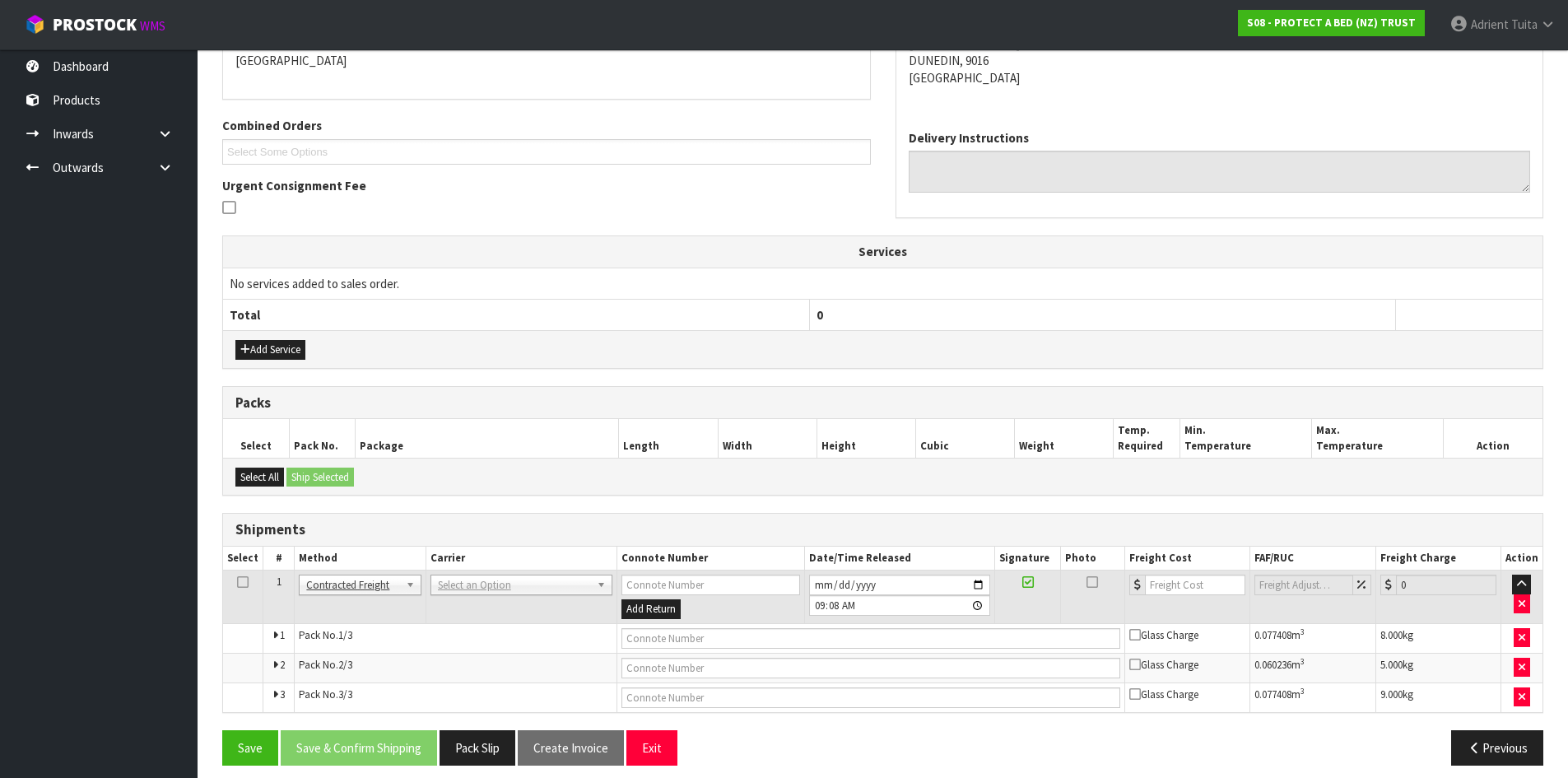
scroll to position [384, 0]
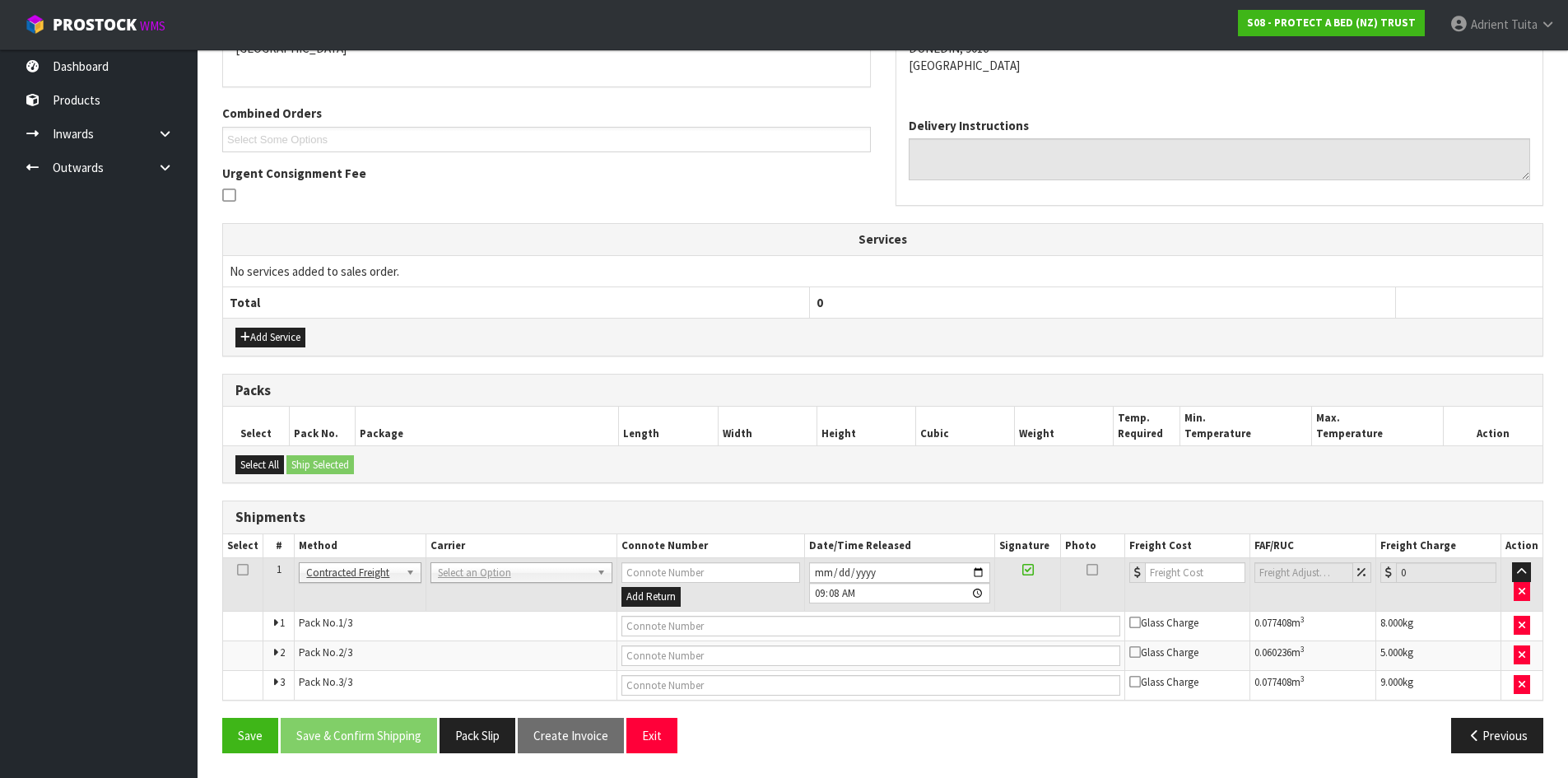
drag, startPoint x: 456, startPoint y: 576, endPoint x: 455, endPoint y: 594, distance: 18.0
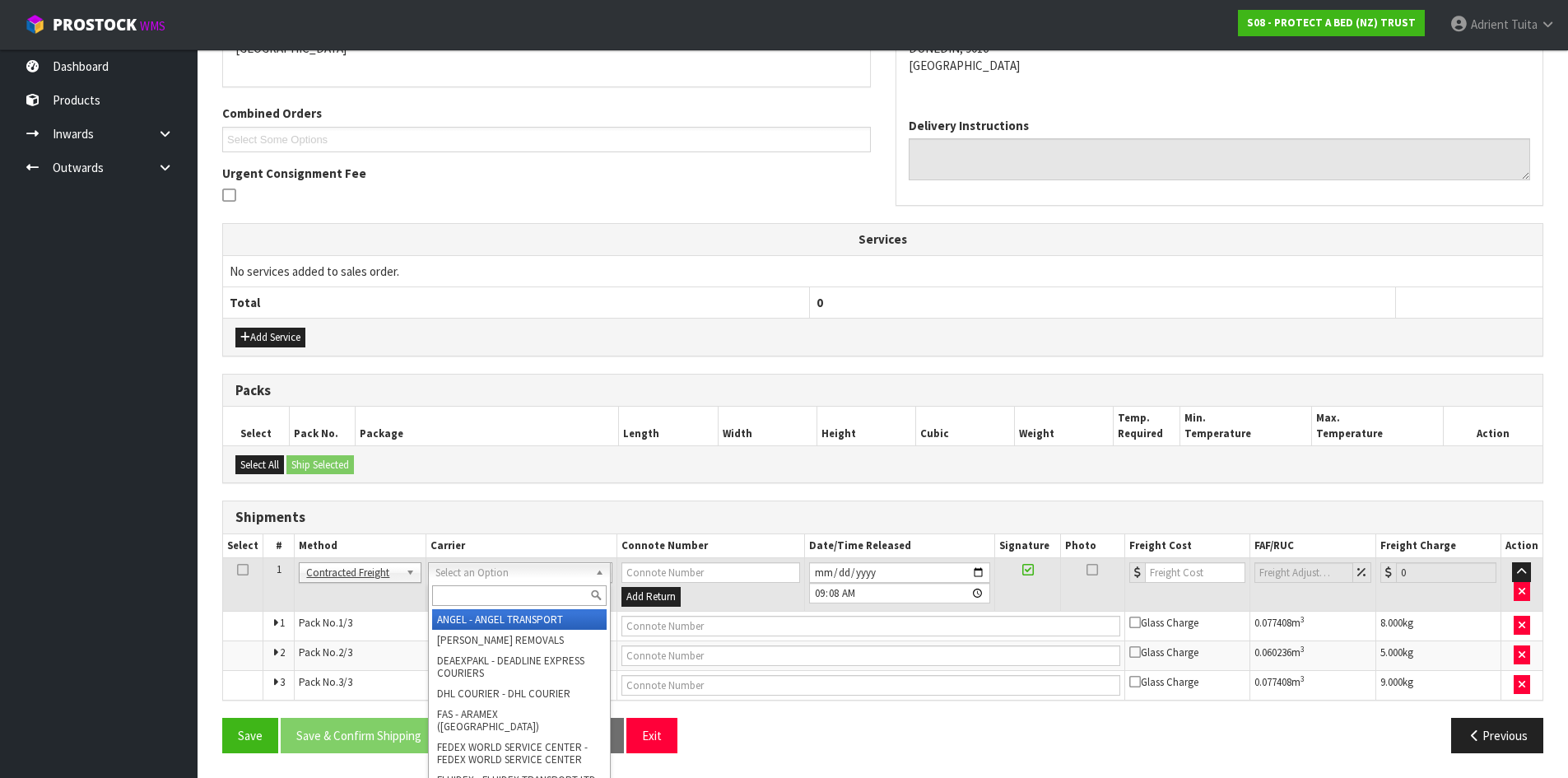
click at [455, 594] on input "text" at bounding box center [519, 595] width 174 height 20
type input "NZP"
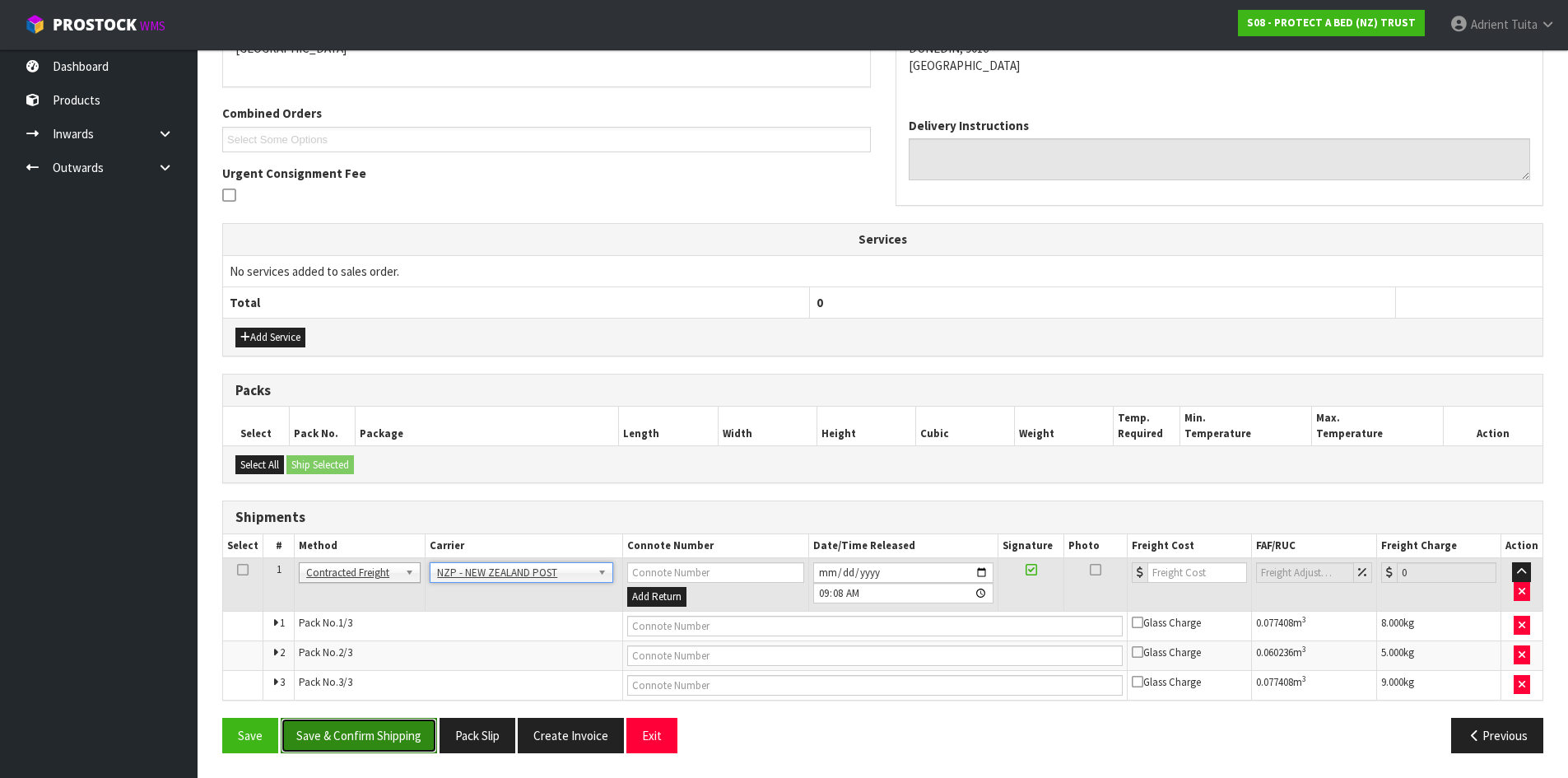
click at [346, 735] on button "Save & Confirm Shipping" at bounding box center [359, 735] width 156 height 36
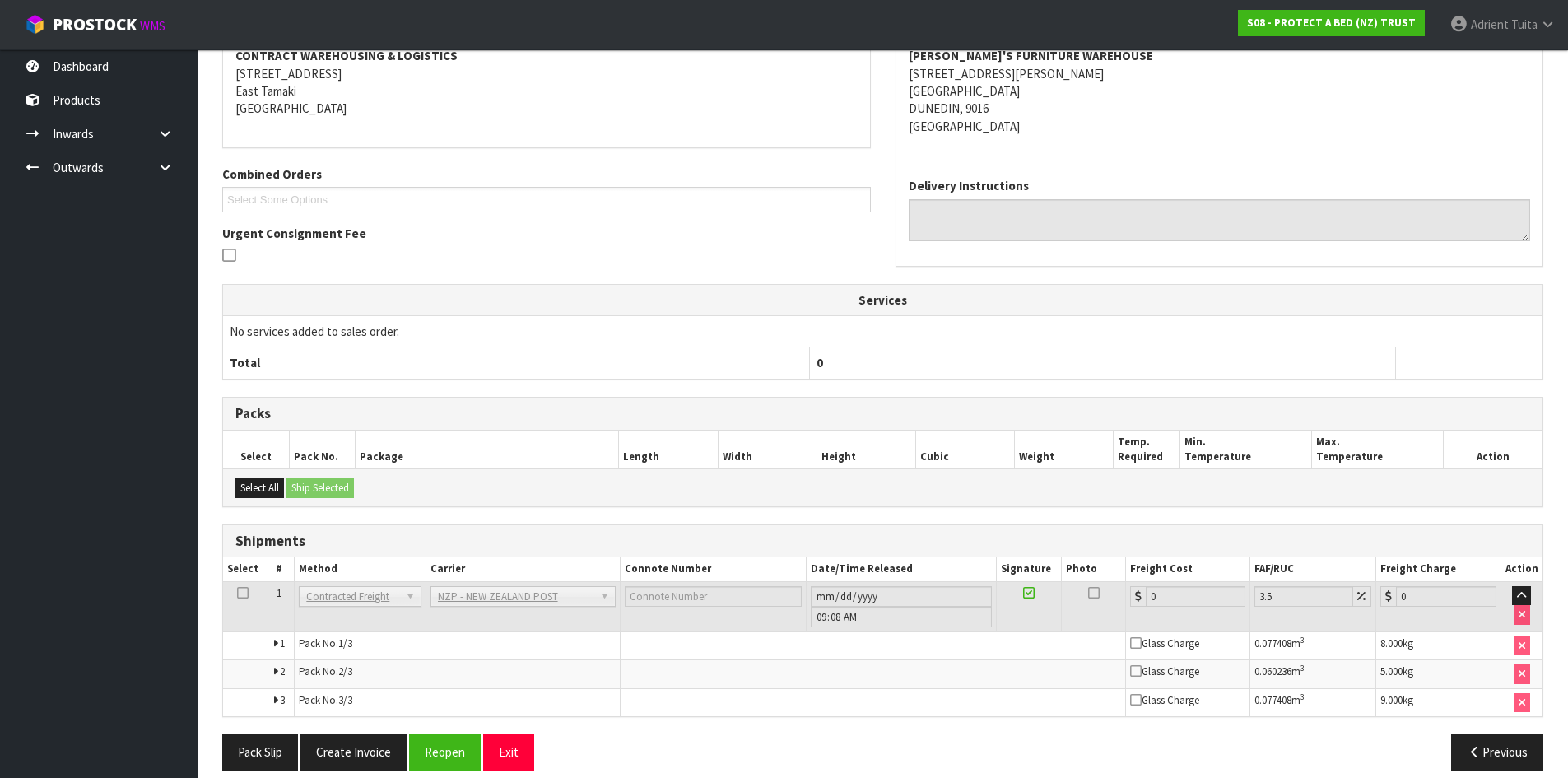
scroll to position [359, 0]
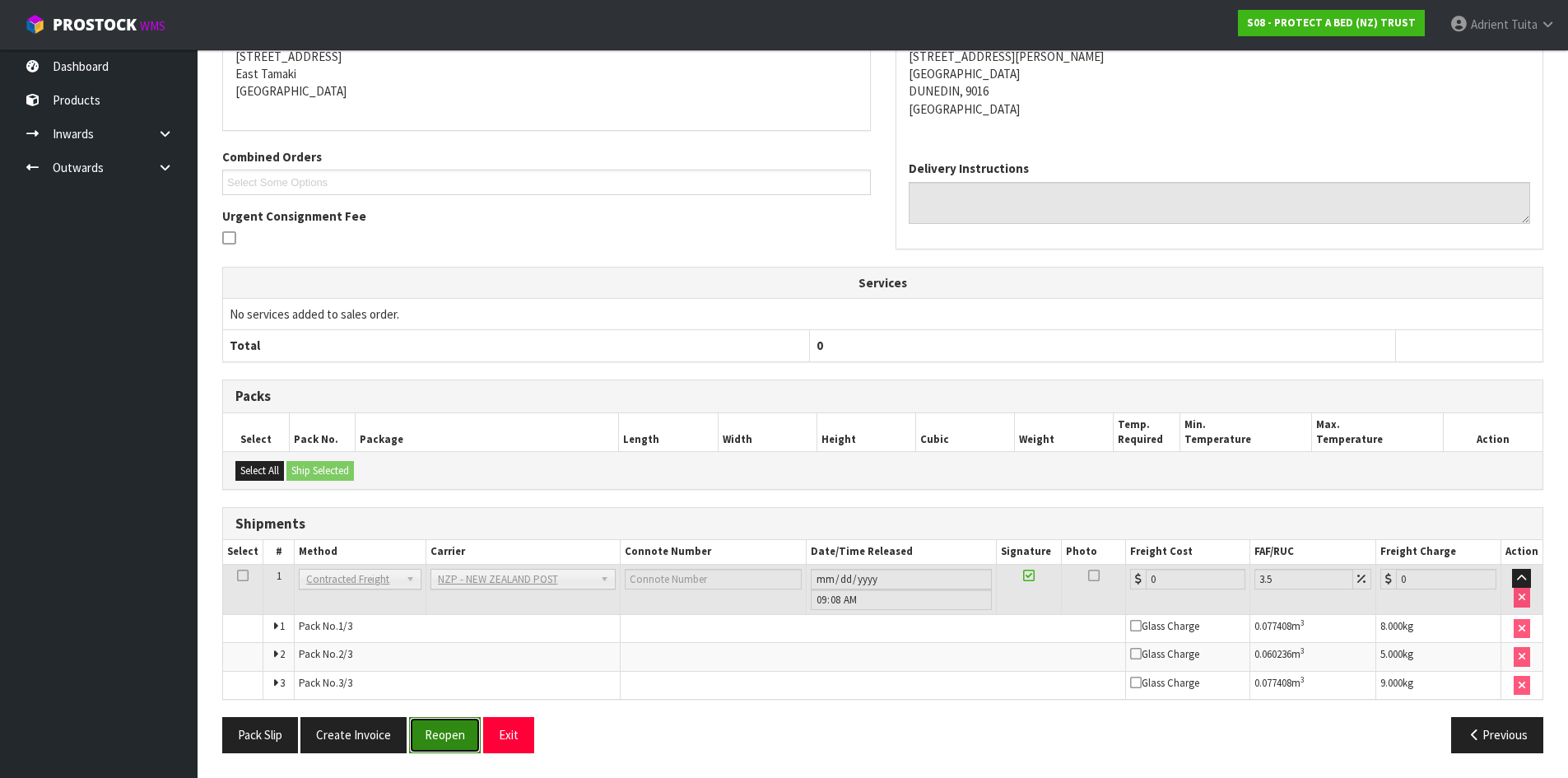
click at [425, 722] on button "Reopen" at bounding box center [445, 735] width 71 height 36
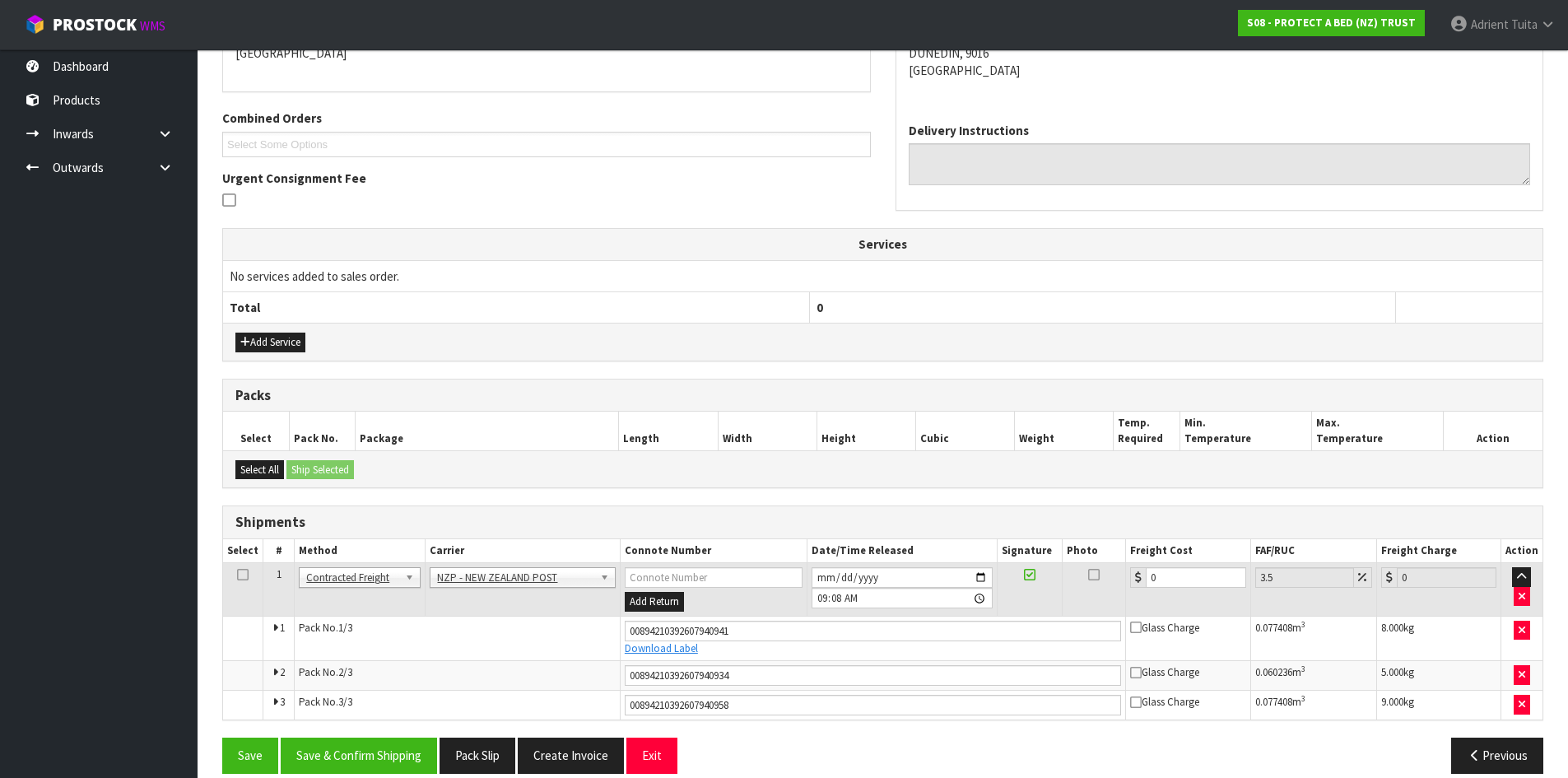
scroll to position [400, 0]
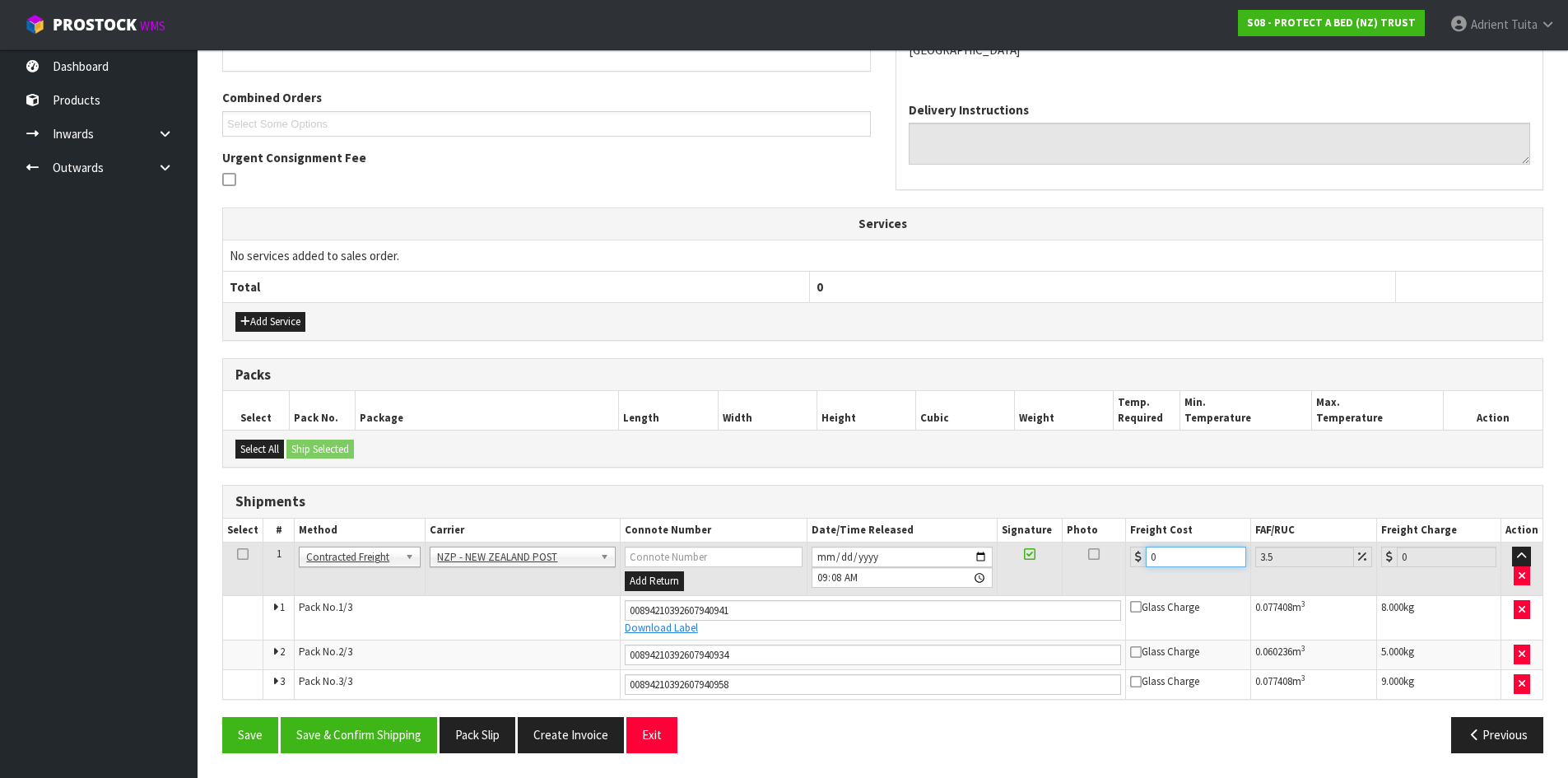
click at [1185, 552] on input "0" at bounding box center [1196, 557] width 99 height 20
type input "5"
type input "5.17"
type input "58"
type input "60.03"
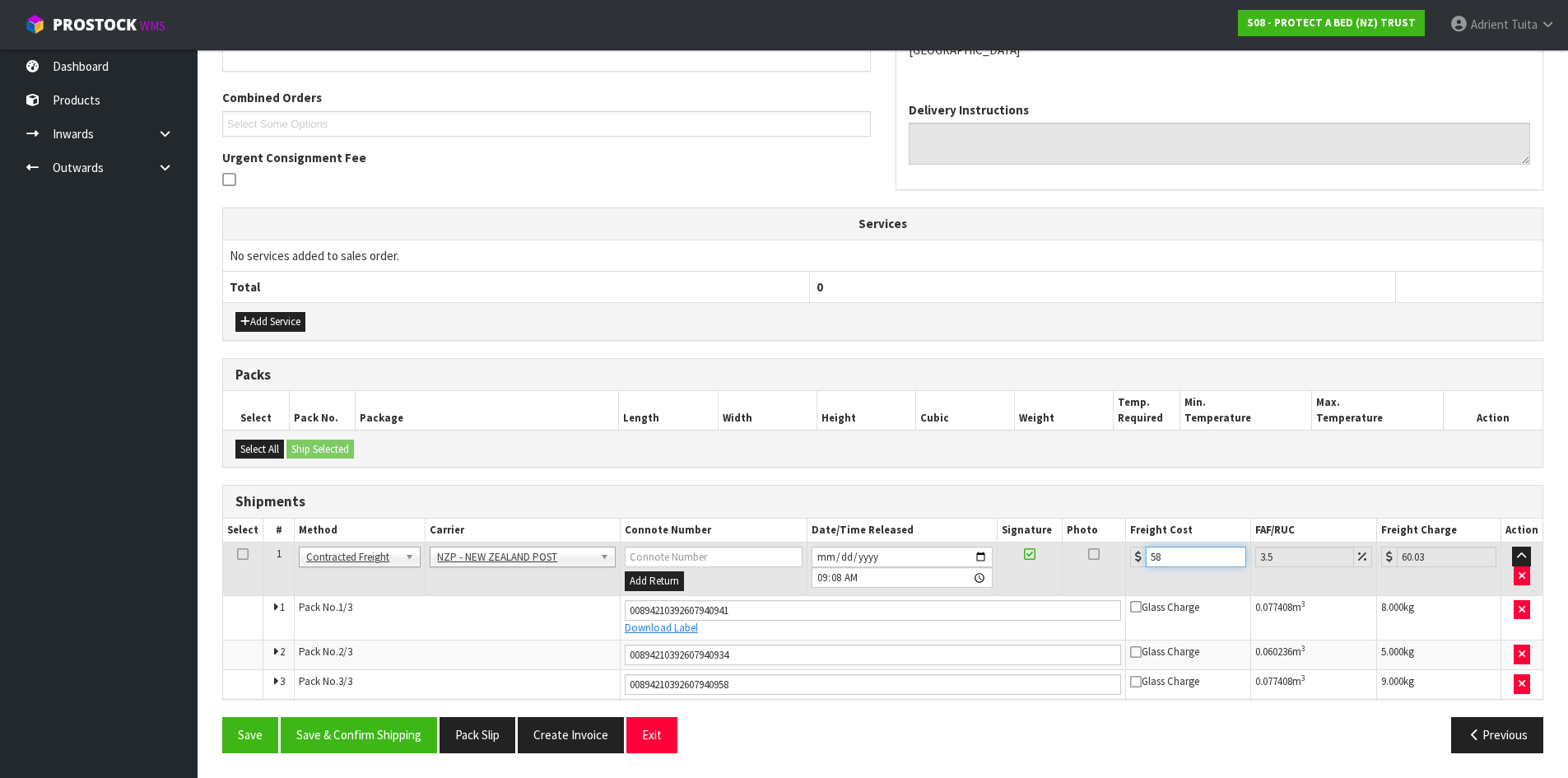
type input "58.1"
type input "60.13"
type input "58.16"
type input "60.2"
type input "58.16"
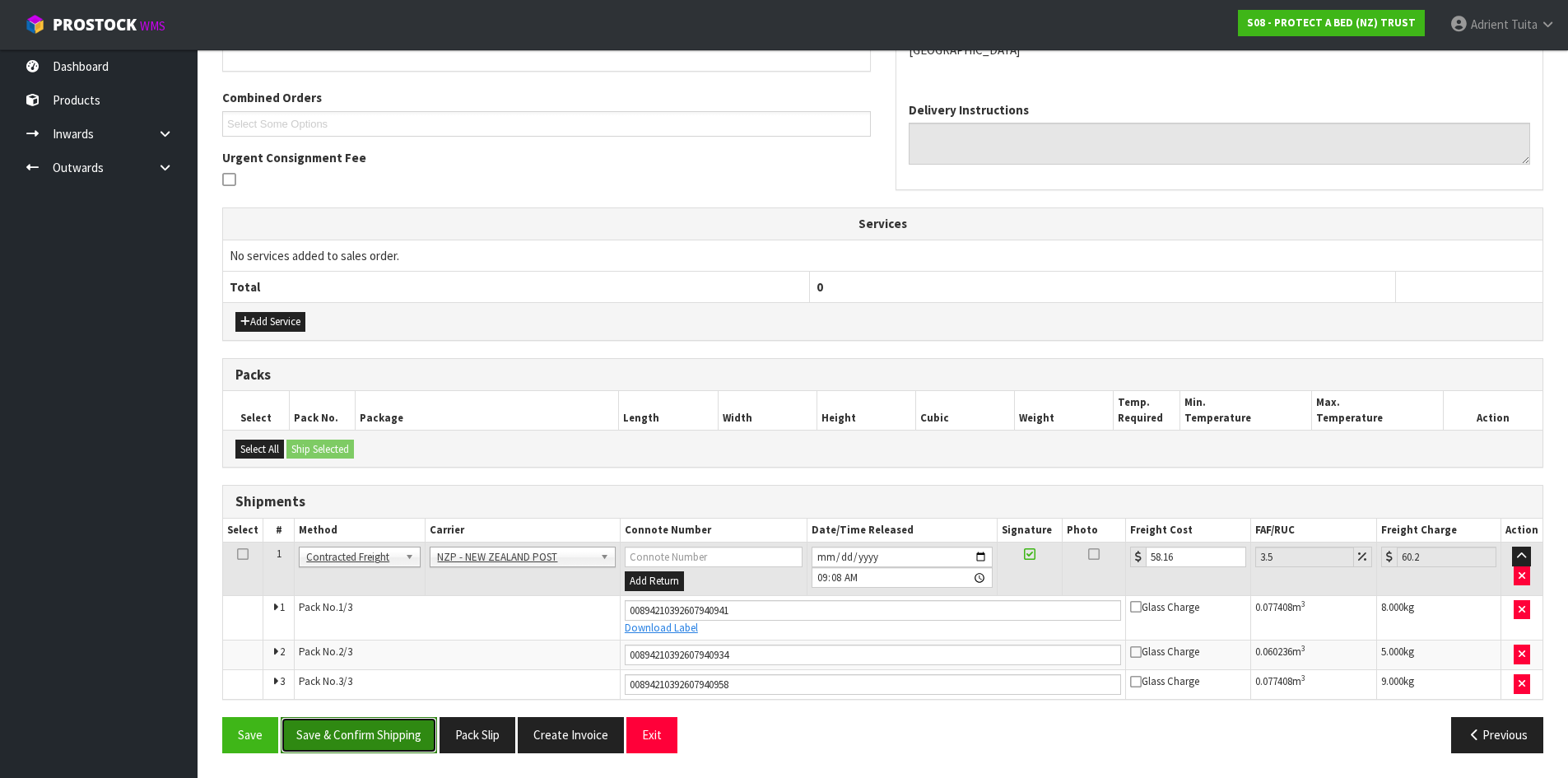
click at [412, 748] on button "Save & Confirm Shipping" at bounding box center [359, 735] width 156 height 36
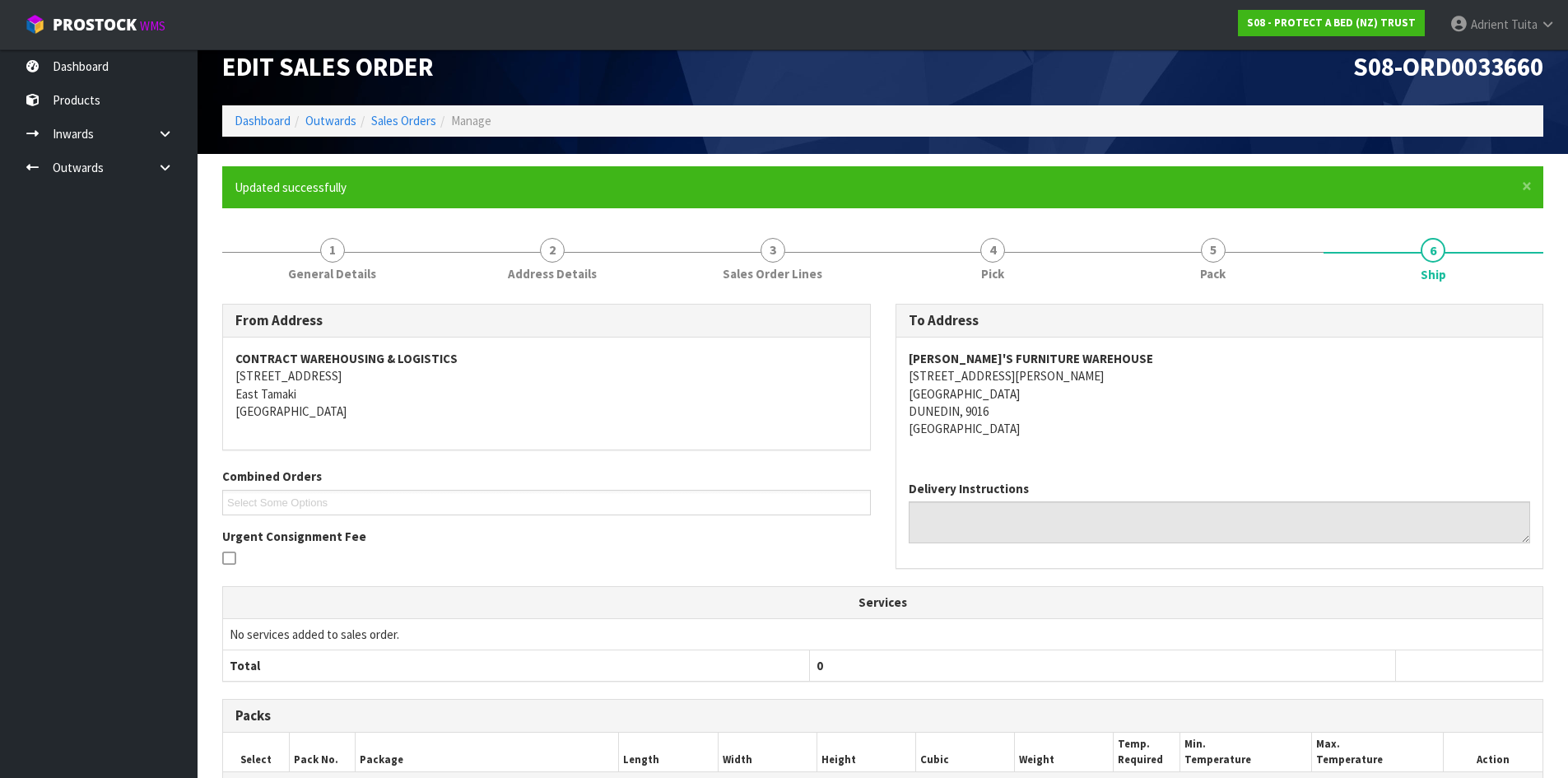
scroll to position [0, 0]
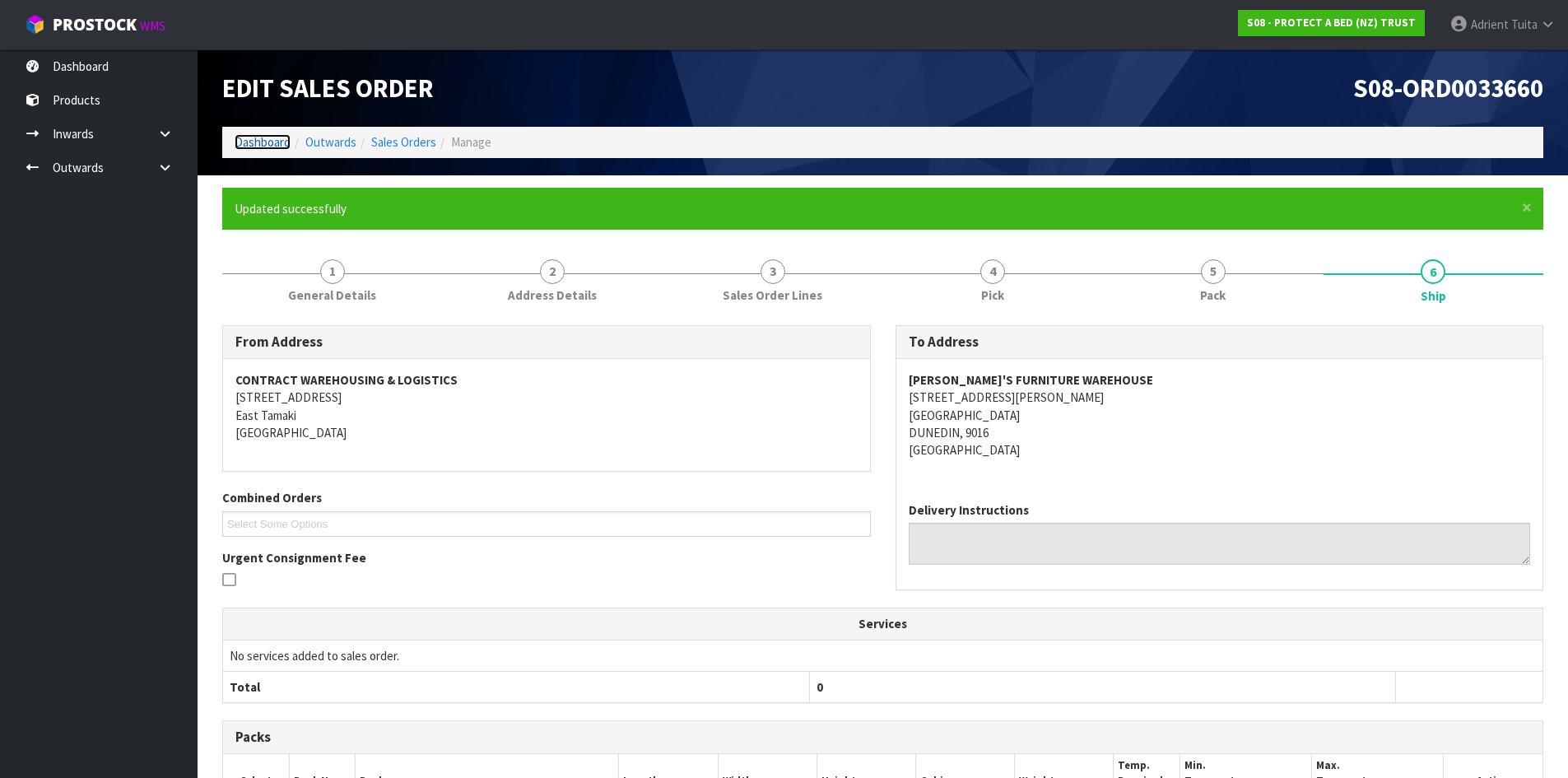
click at [237, 142] on link "Dashboard" at bounding box center [263, 142] width 56 height 15
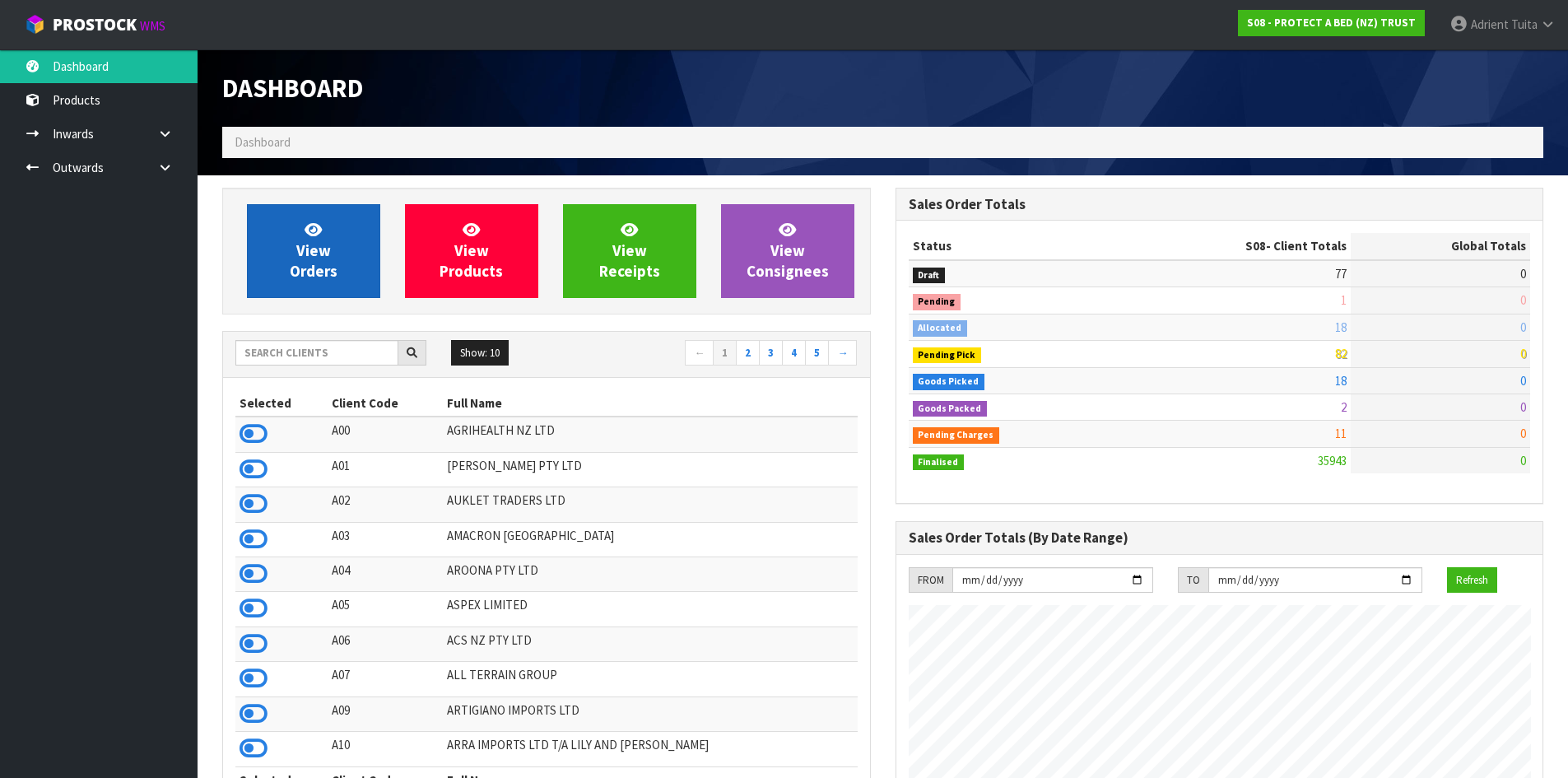
scroll to position [1247, 673]
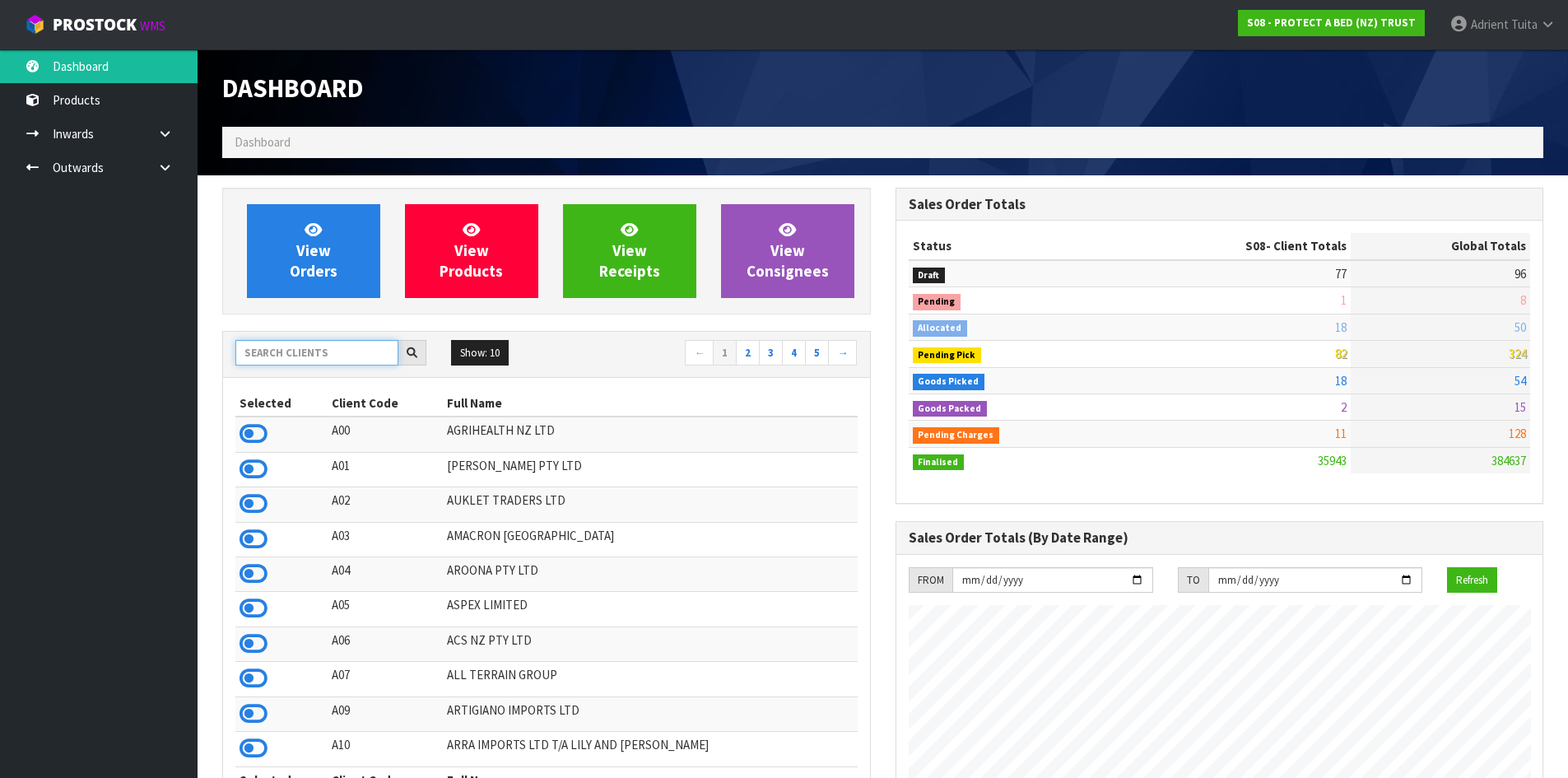
click at [264, 349] on input "text" at bounding box center [317, 353] width 163 height 26
type input "S08"
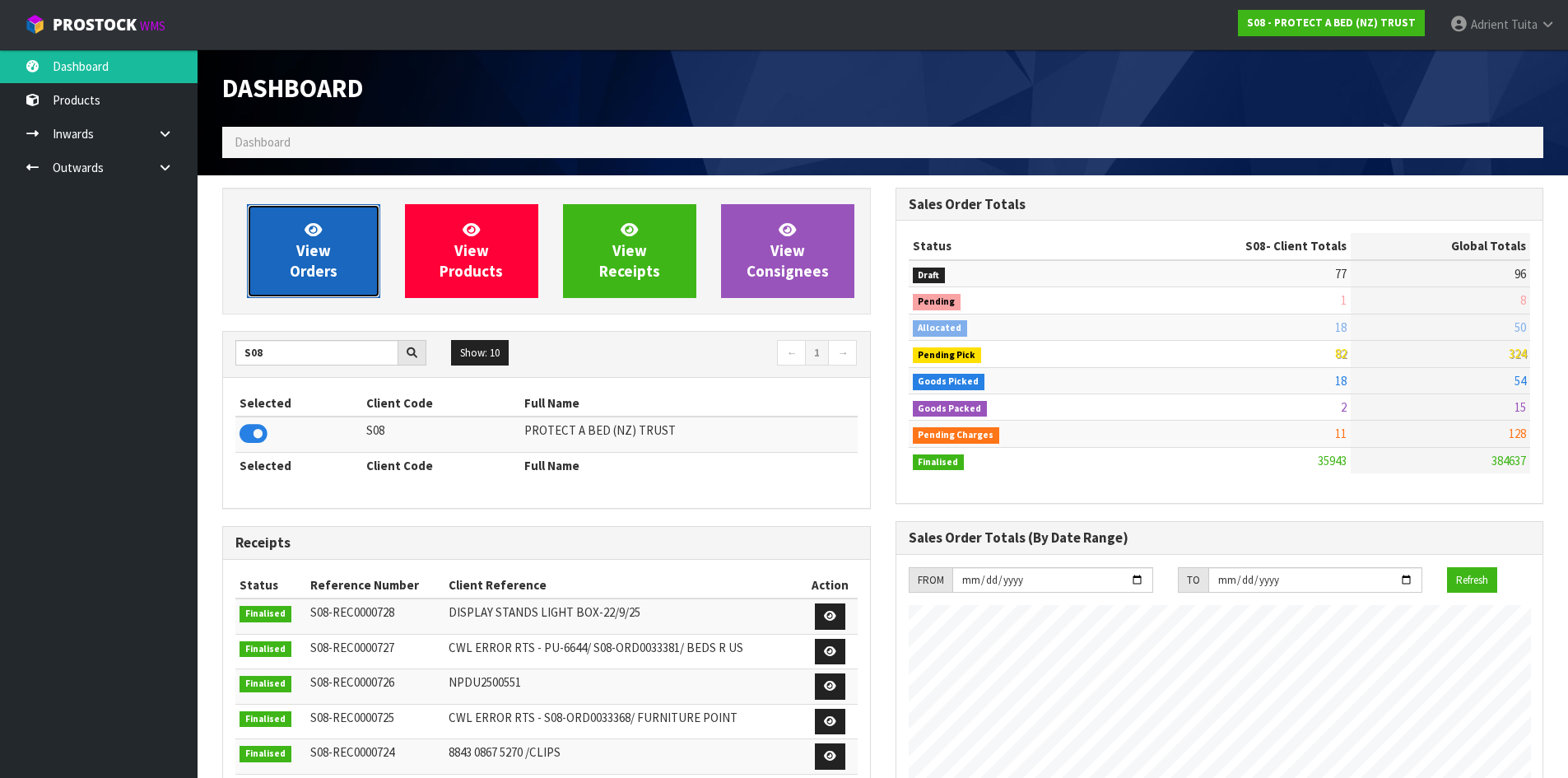
click at [288, 272] on link "View Orders" at bounding box center [313, 251] width 134 height 94
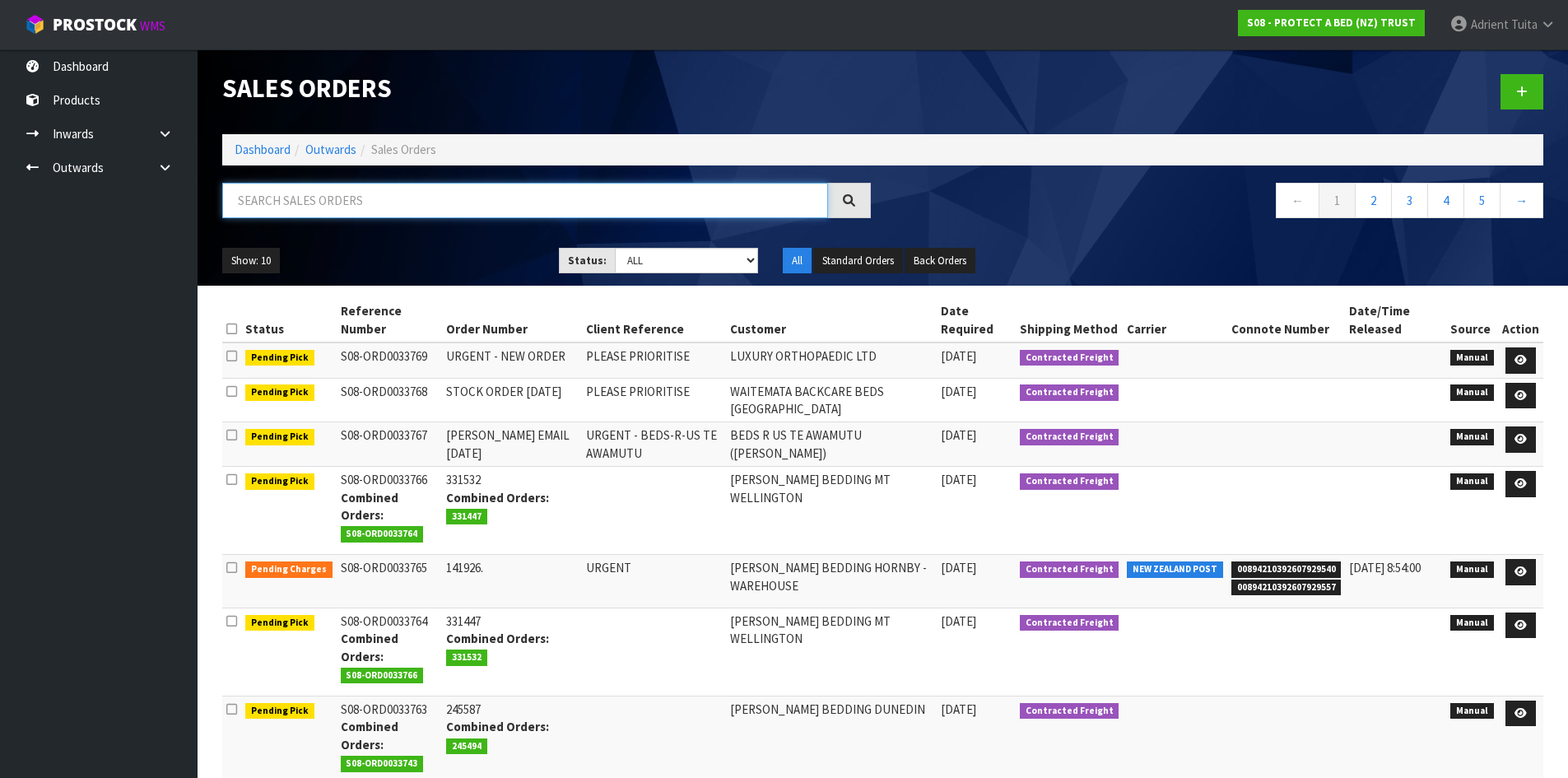
click at [266, 198] on input "text" at bounding box center [525, 201] width 606 height 36
type input "7608"
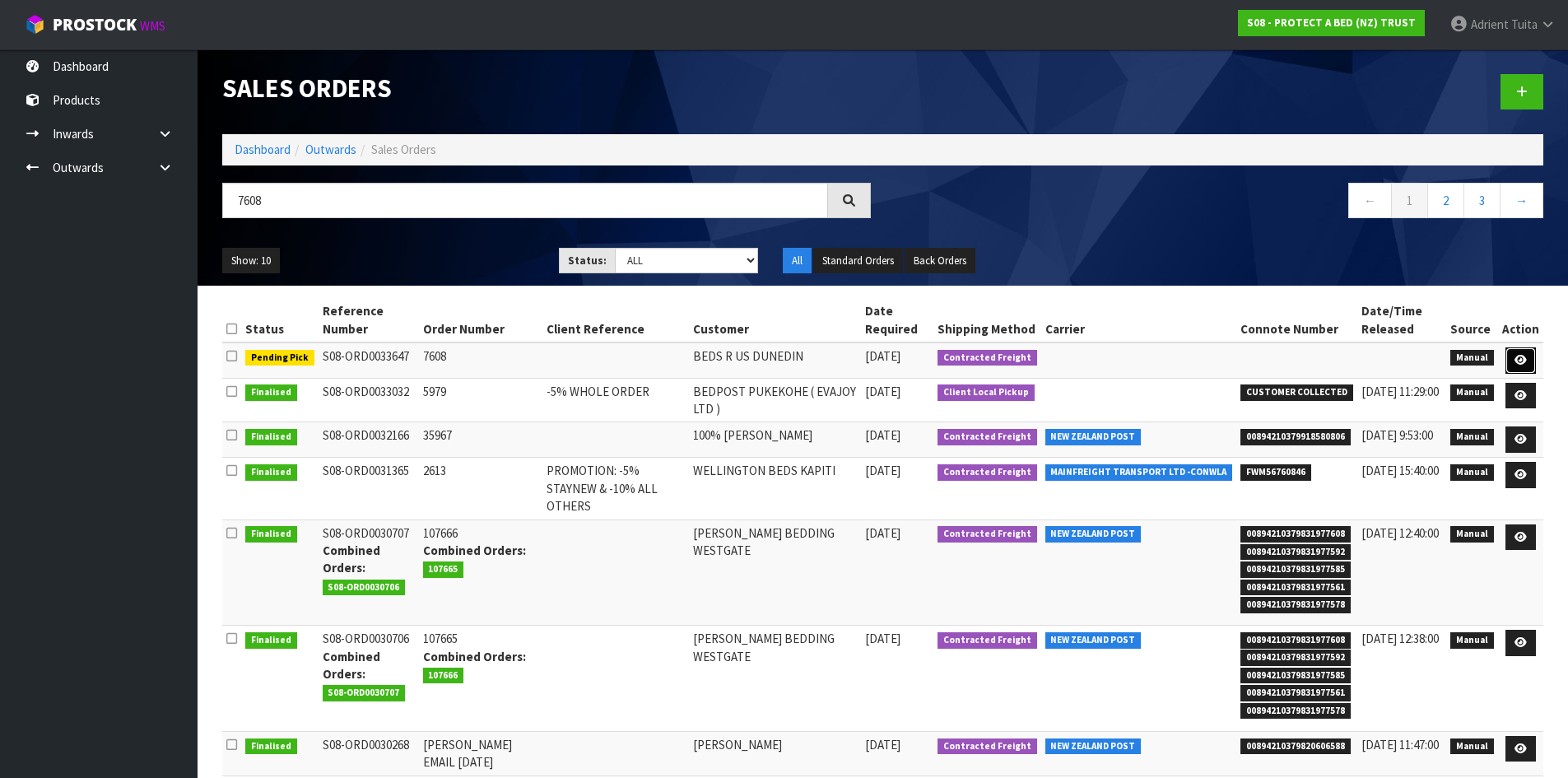
click at [1525, 360] on icon at bounding box center [1520, 360] width 13 height 11
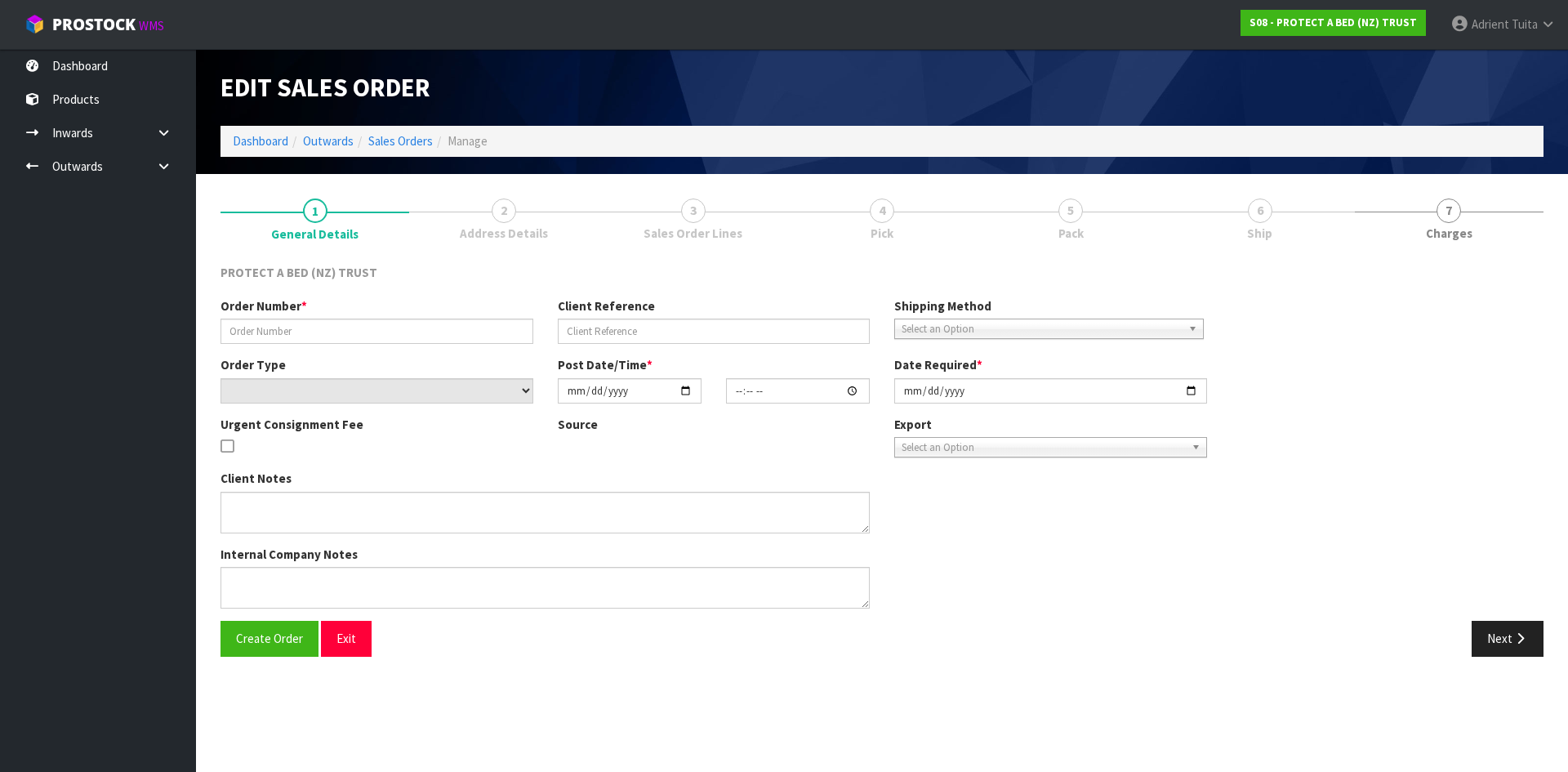
type input "7608"
select select "number:0"
type input "[DATE]"
type input "11:28:00.000"
type input "[DATE]"
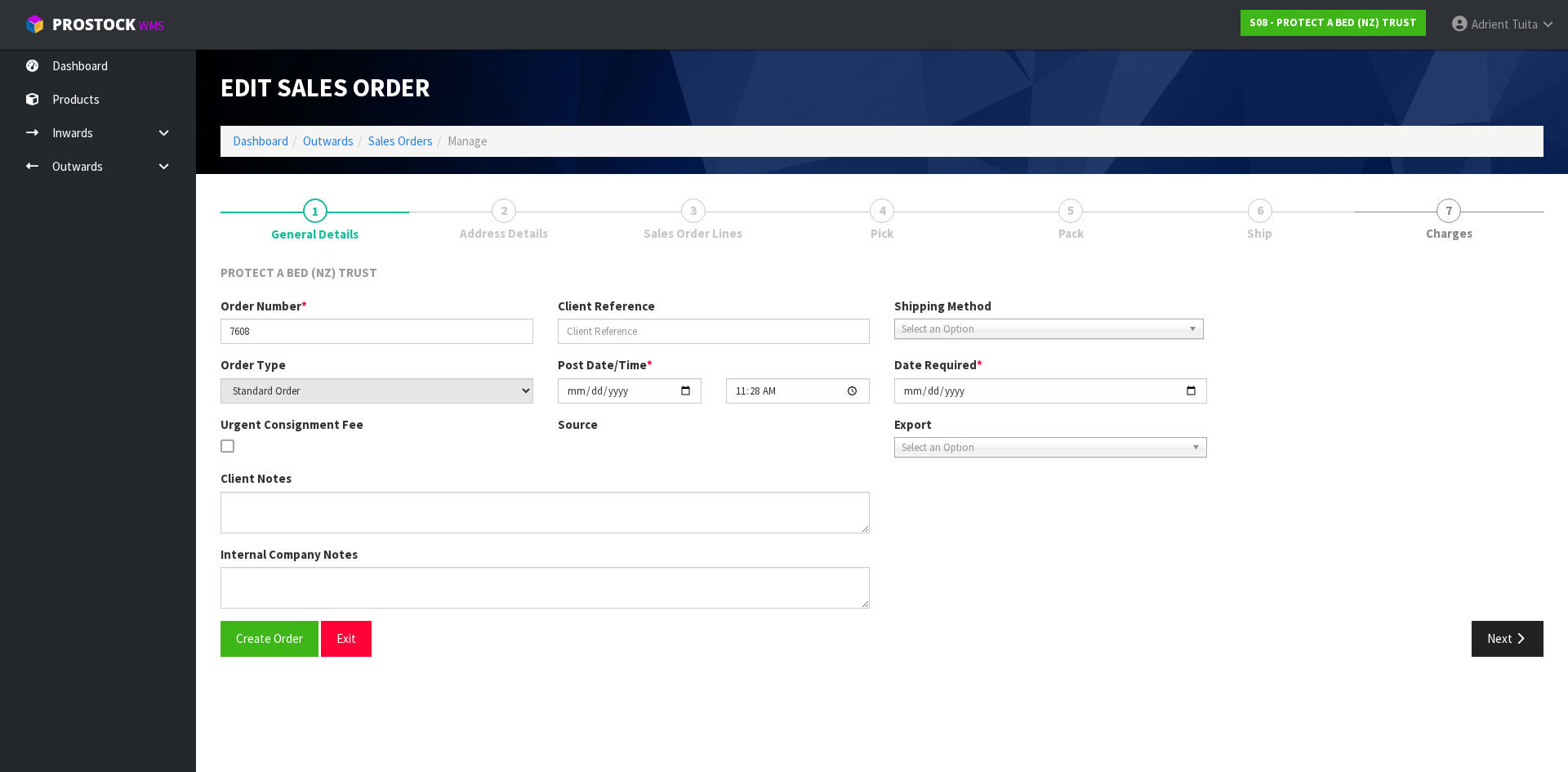
type textarea "TO THE ORDER ATTACHED BELOW FOR BEDS-R-US DUNEDIN PLEASE ADD THE FOLLOWING AT N…"
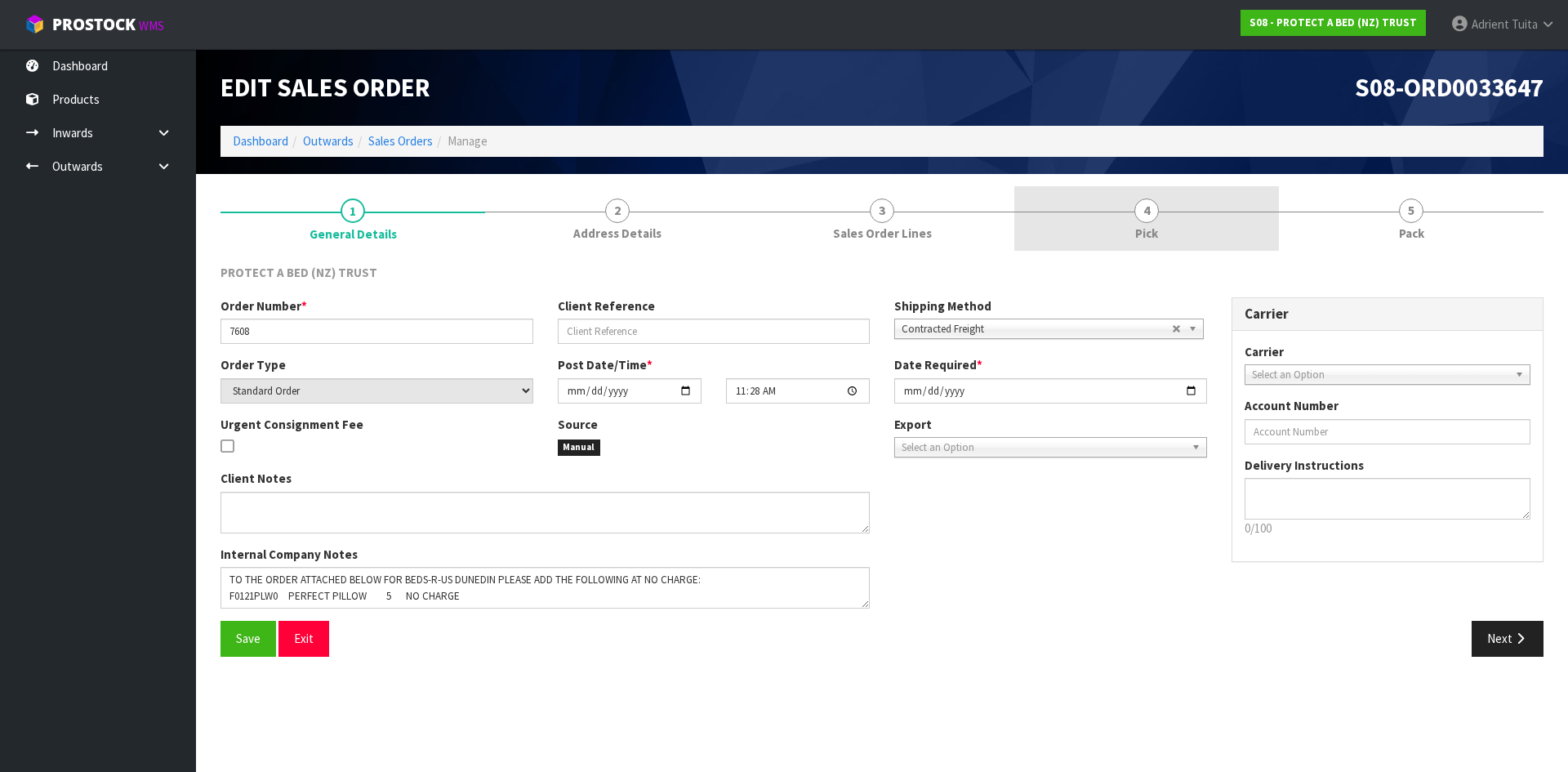
click at [1167, 243] on link "4 Pick" at bounding box center [1146, 219] width 265 height 64
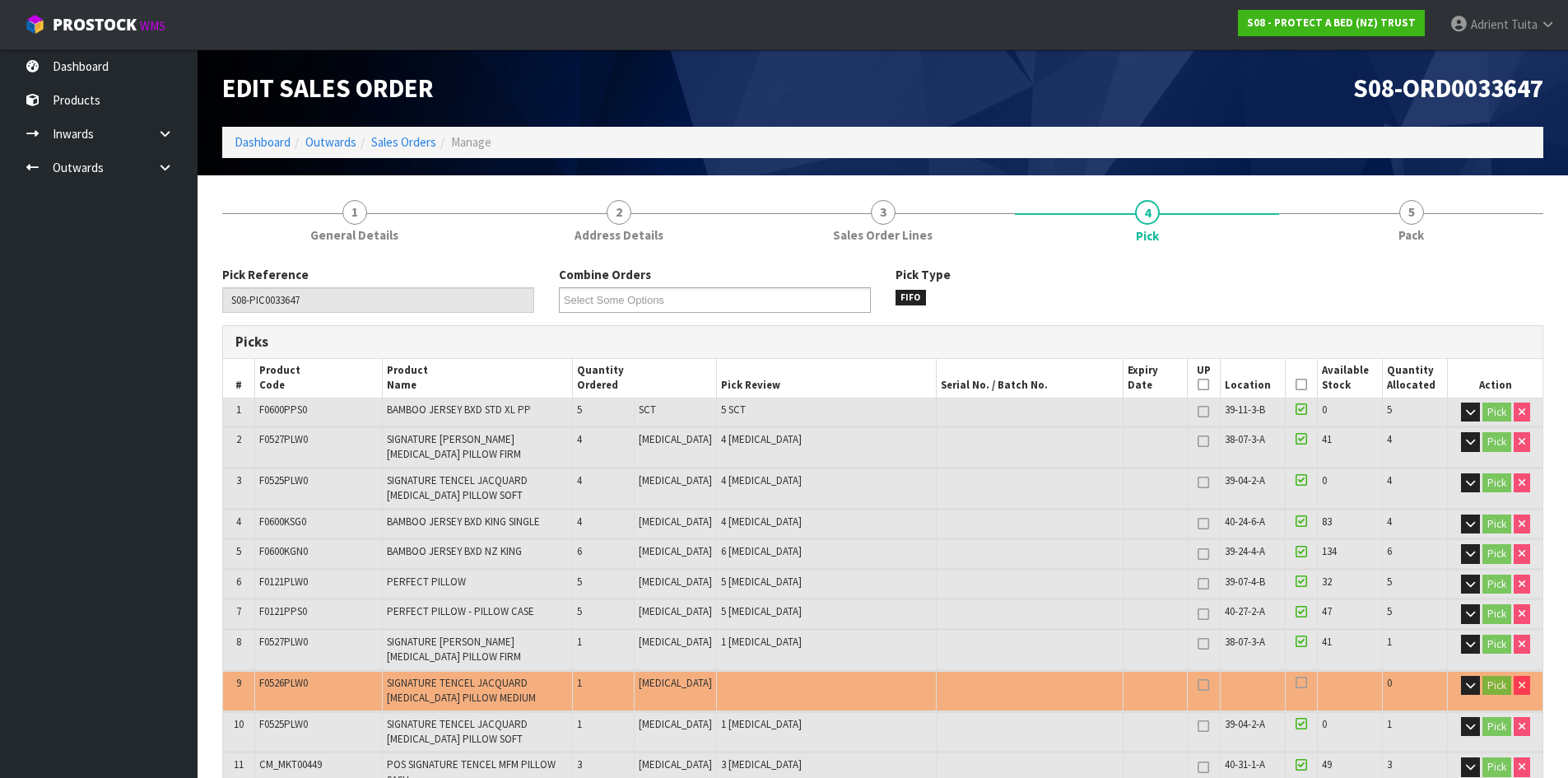
click at [1298, 381] on th "Picked" at bounding box center [1301, 378] width 32 height 38
click at [1297, 384] on icon at bounding box center [1302, 384] width 12 height 1
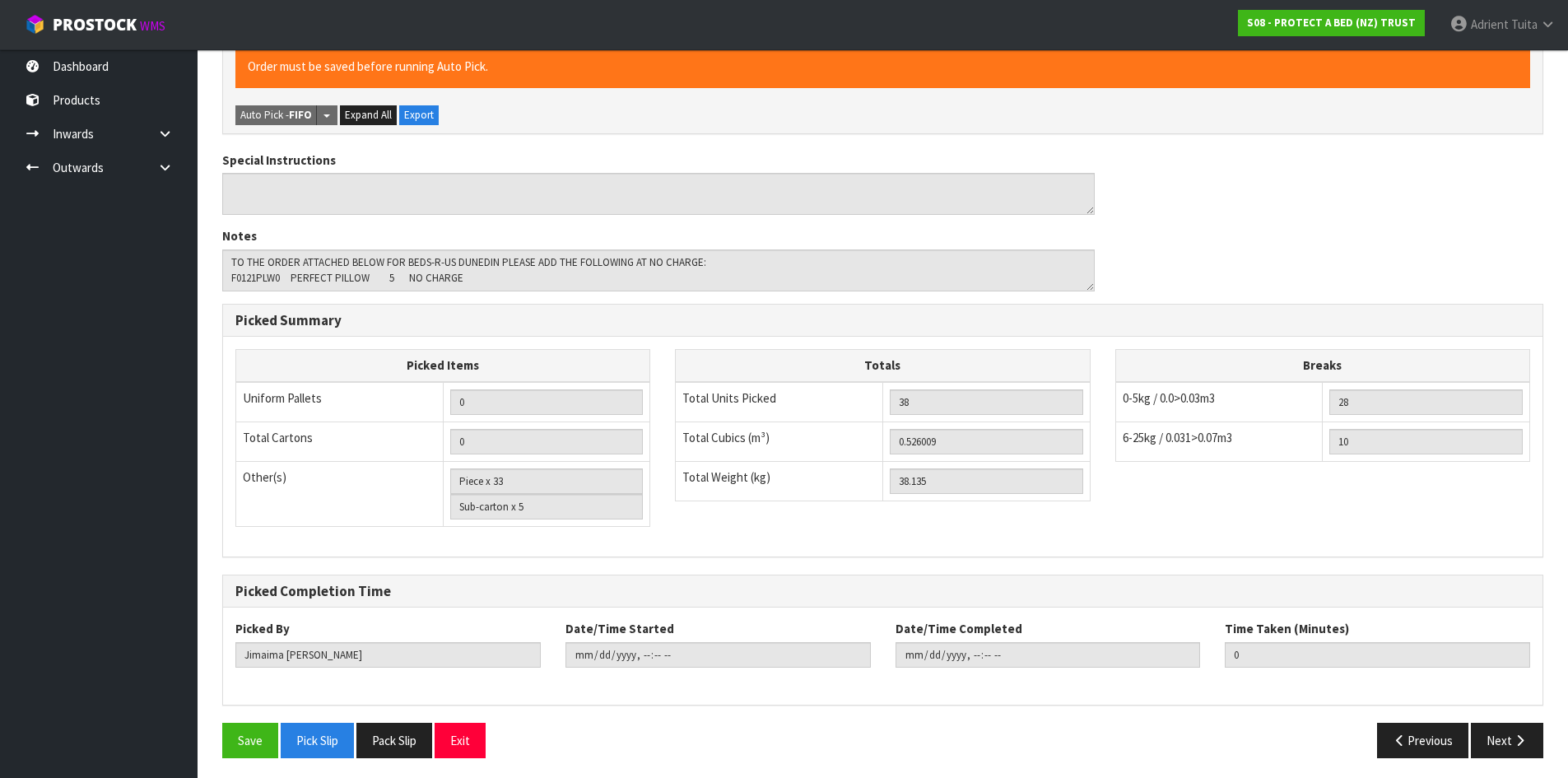
scroll to position [761, 0]
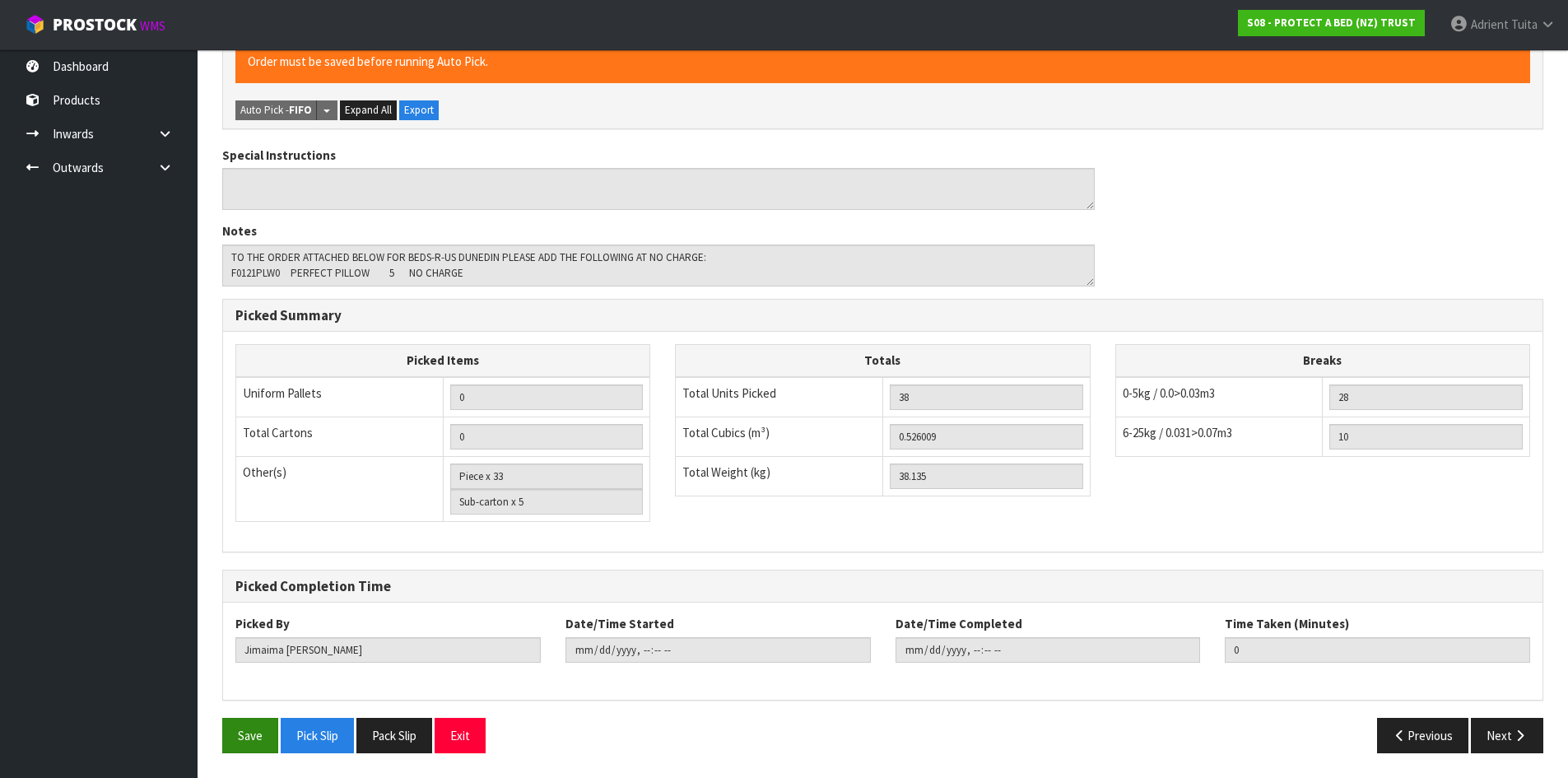
drag, startPoint x: 258, startPoint y: 762, endPoint x: 258, endPoint y: 747, distance: 15.0
click at [258, 756] on div "Save Pick Slip Pack Slip Exit Previous Next" at bounding box center [883, 741] width 1346 height 48
click at [257, 746] on button "Save" at bounding box center [250, 735] width 56 height 36
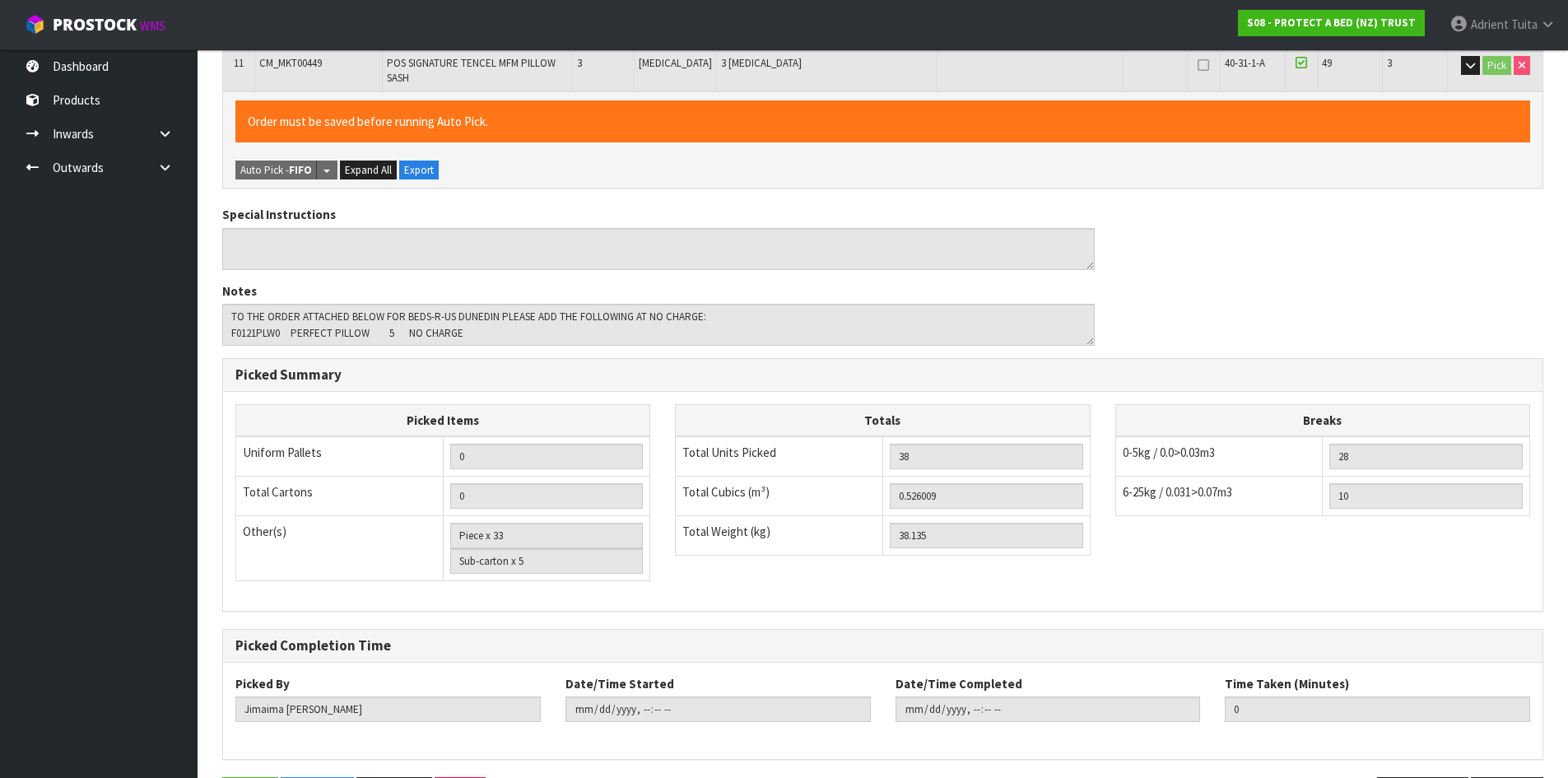
scroll to position [0, 0]
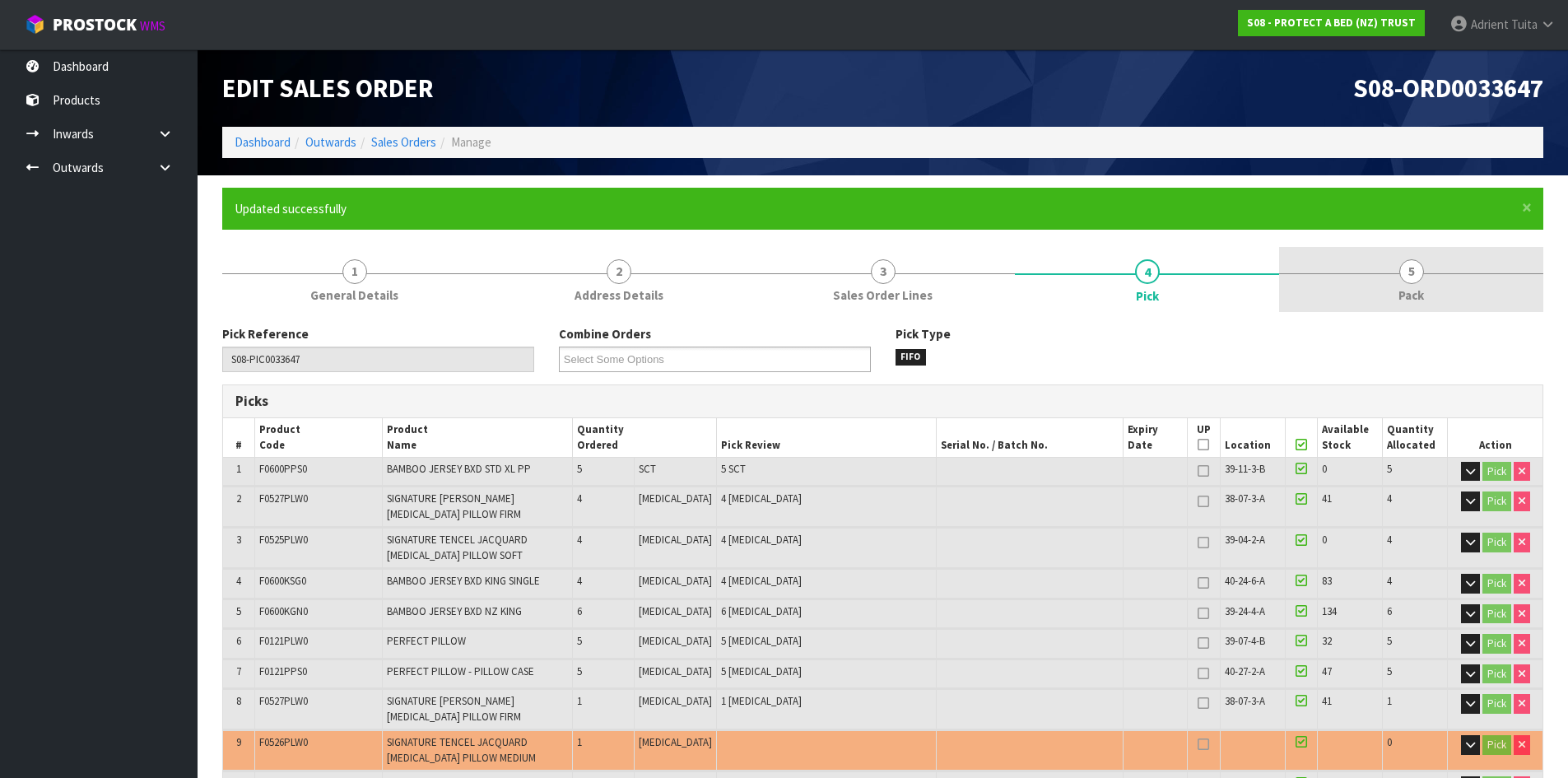
type input "[PERSON_NAME]"
type input "[DATE]T09:33:27"
click at [1406, 306] on link "5 Pack" at bounding box center [1411, 279] width 264 height 65
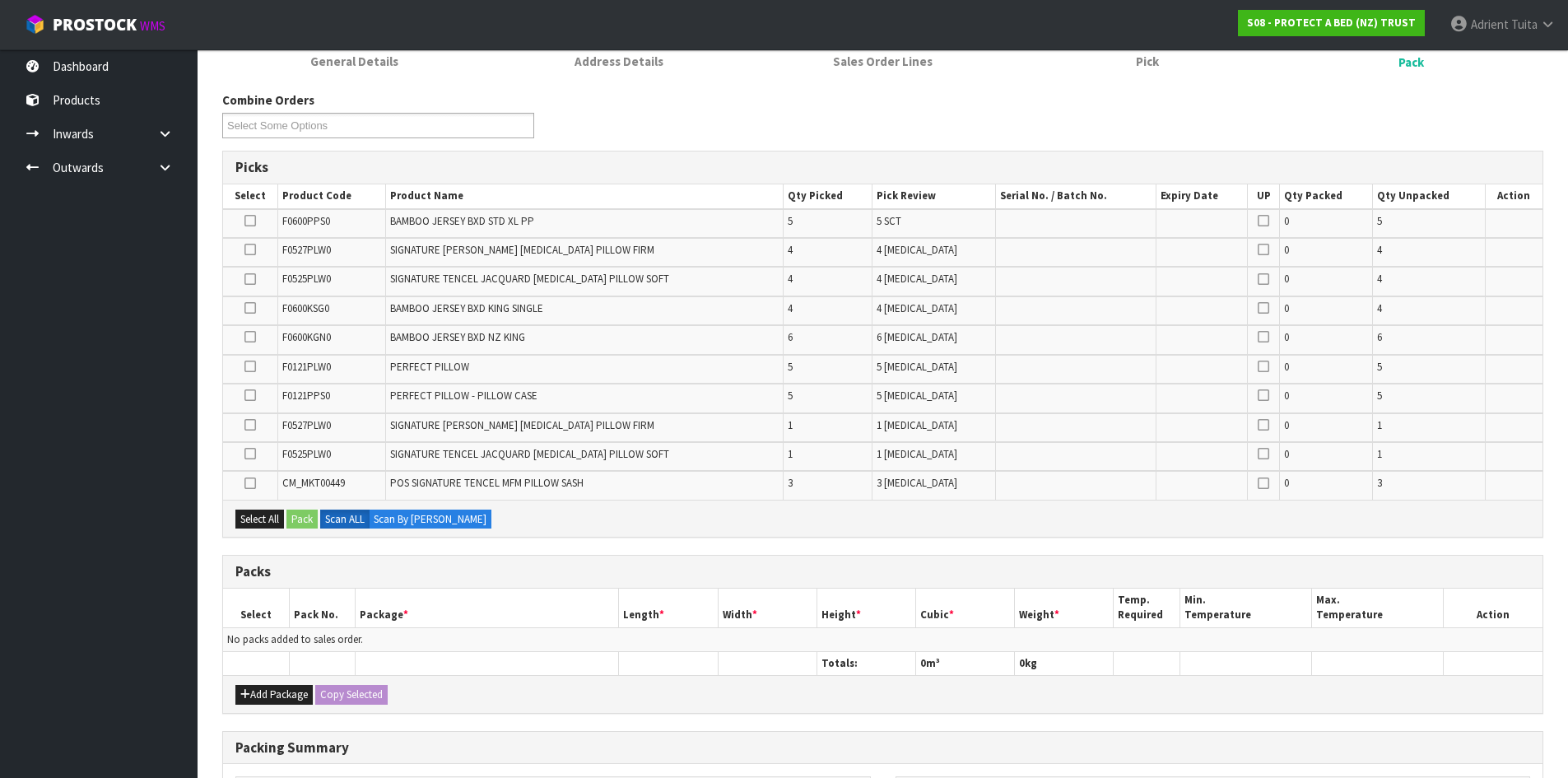
scroll to position [474, 0]
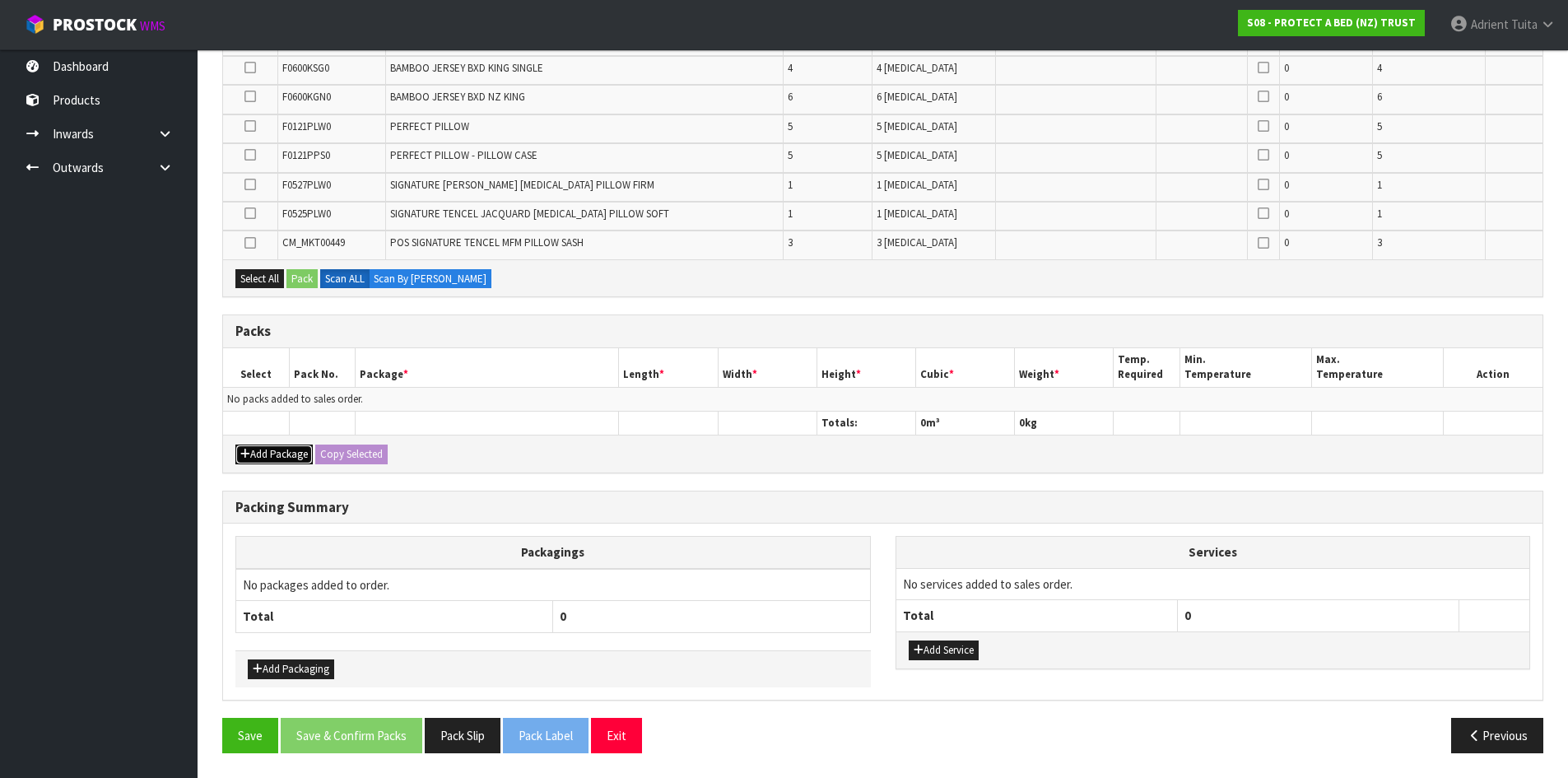
drag, startPoint x: 250, startPoint y: 460, endPoint x: 256, endPoint y: 435, distance: 25.7
click at [250, 458] on button "Add Package" at bounding box center [274, 454] width 77 height 20
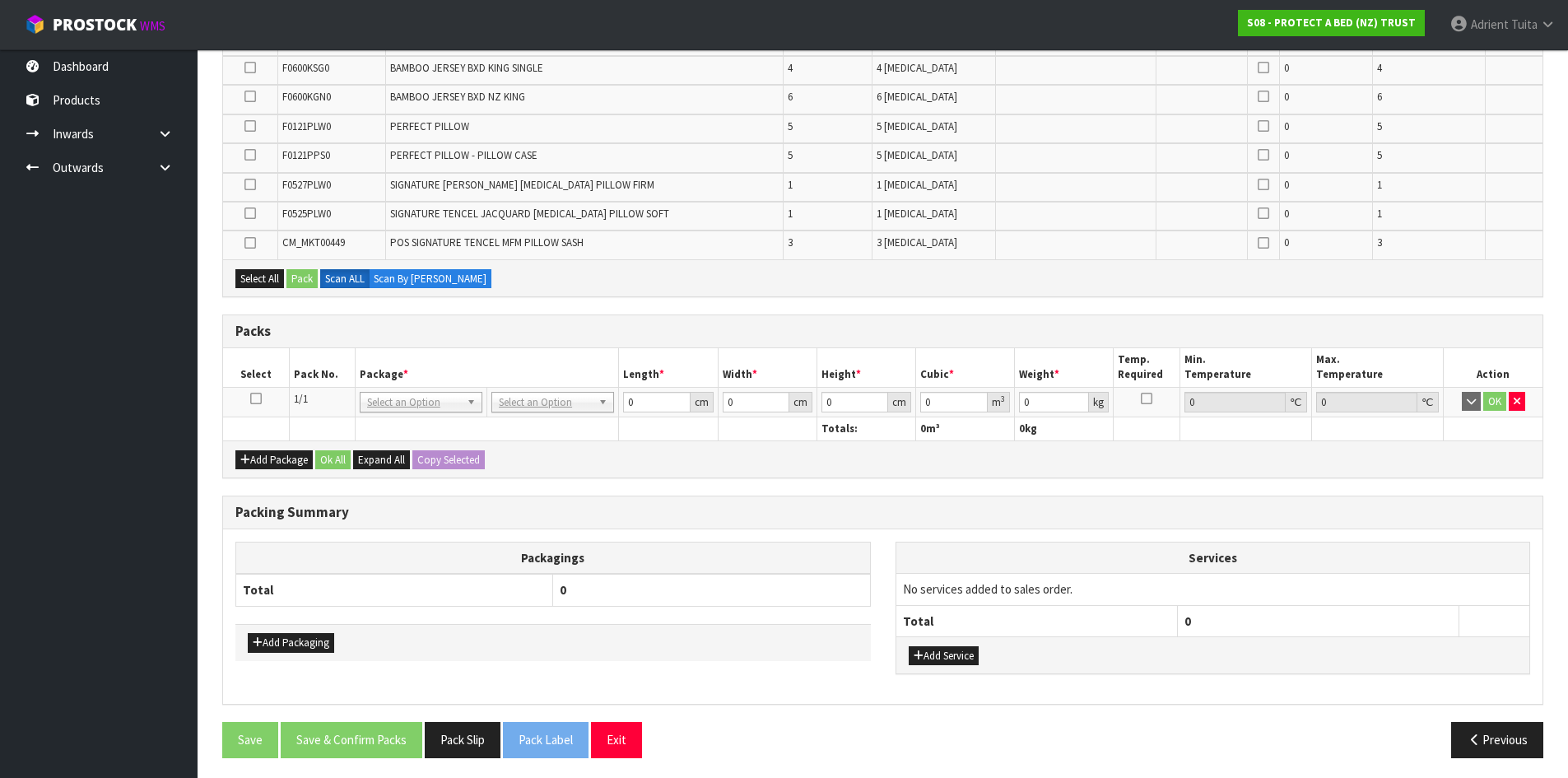
click at [258, 400] on icon at bounding box center [256, 399] width 12 height 1
click at [1516, 399] on icon "button" at bounding box center [1517, 401] width 7 height 11
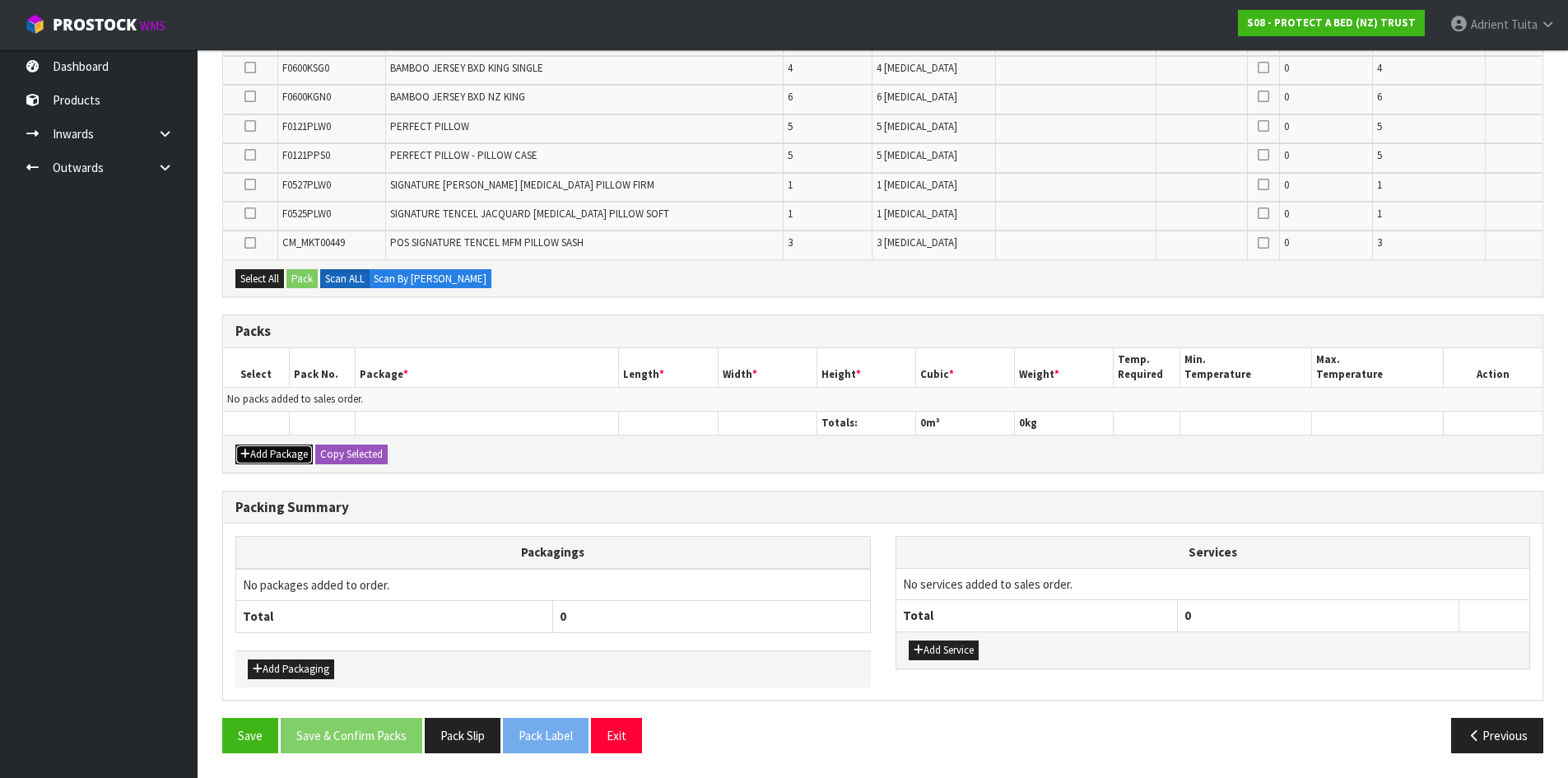
click at [252, 454] on button "Add Package" at bounding box center [274, 454] width 77 height 20
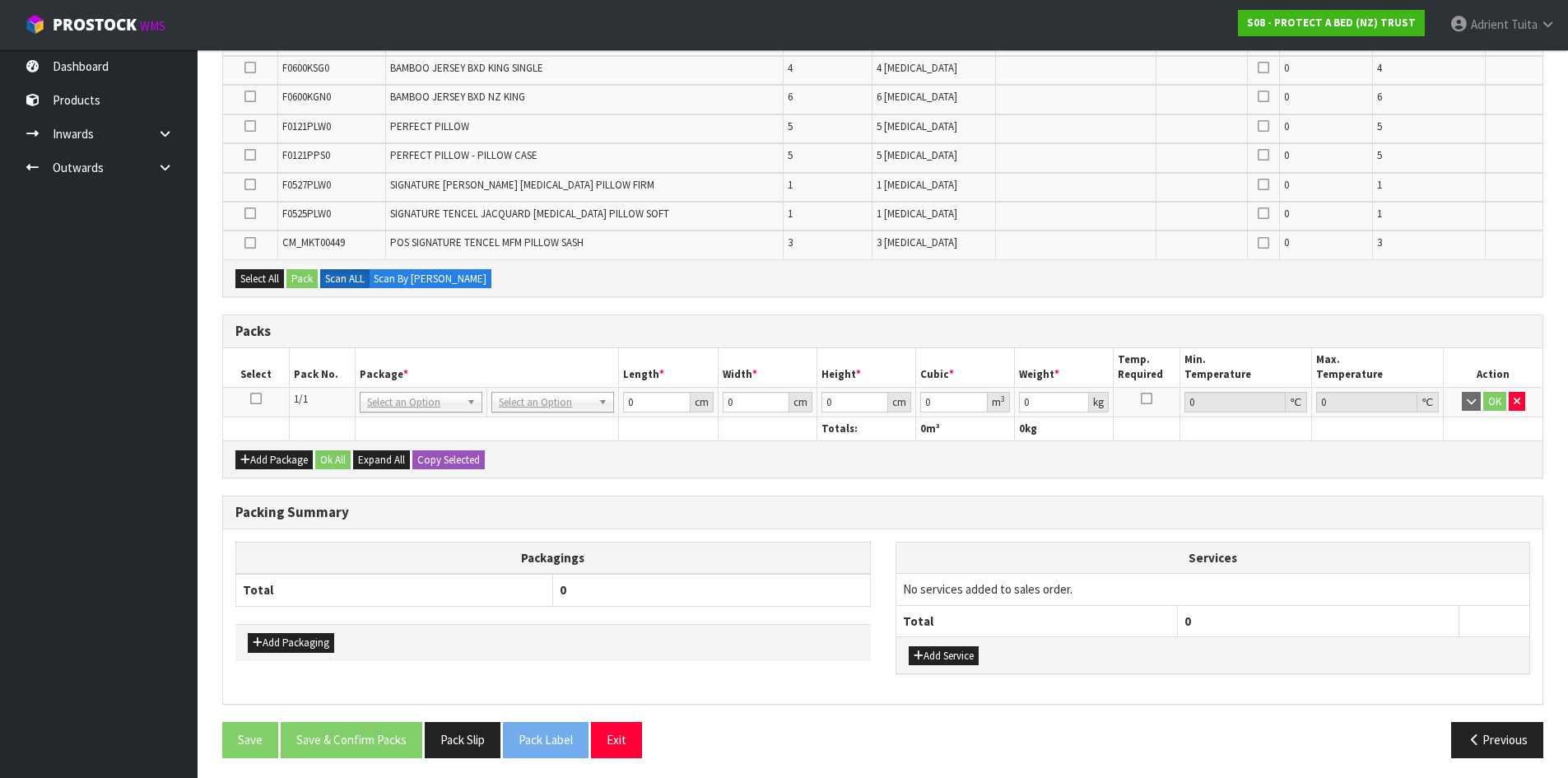
click at [254, 399] on icon at bounding box center [256, 399] width 12 height 1
click at [258, 405] on link at bounding box center [256, 399] width 12 height 14
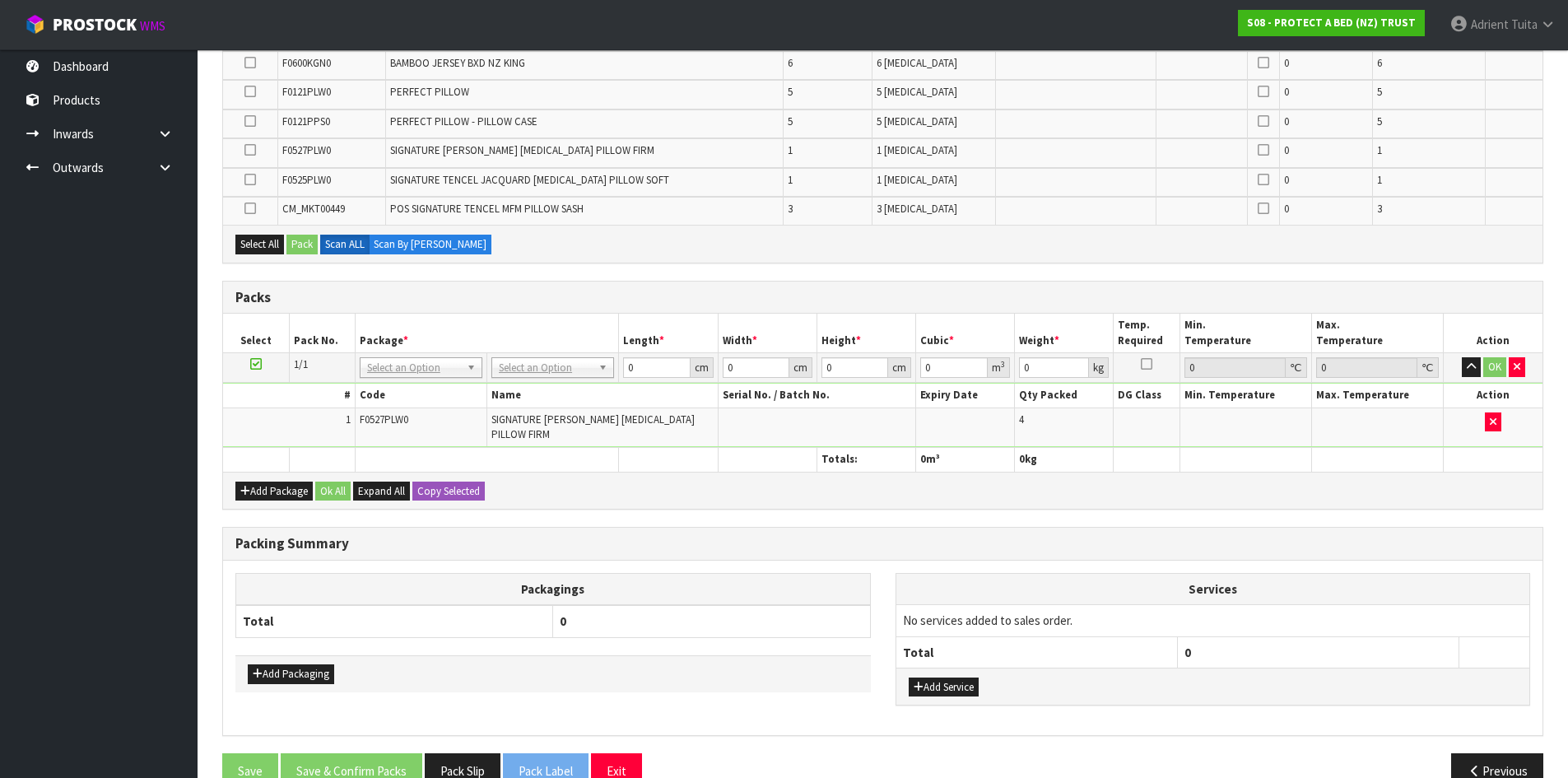
scroll to position [451, 0]
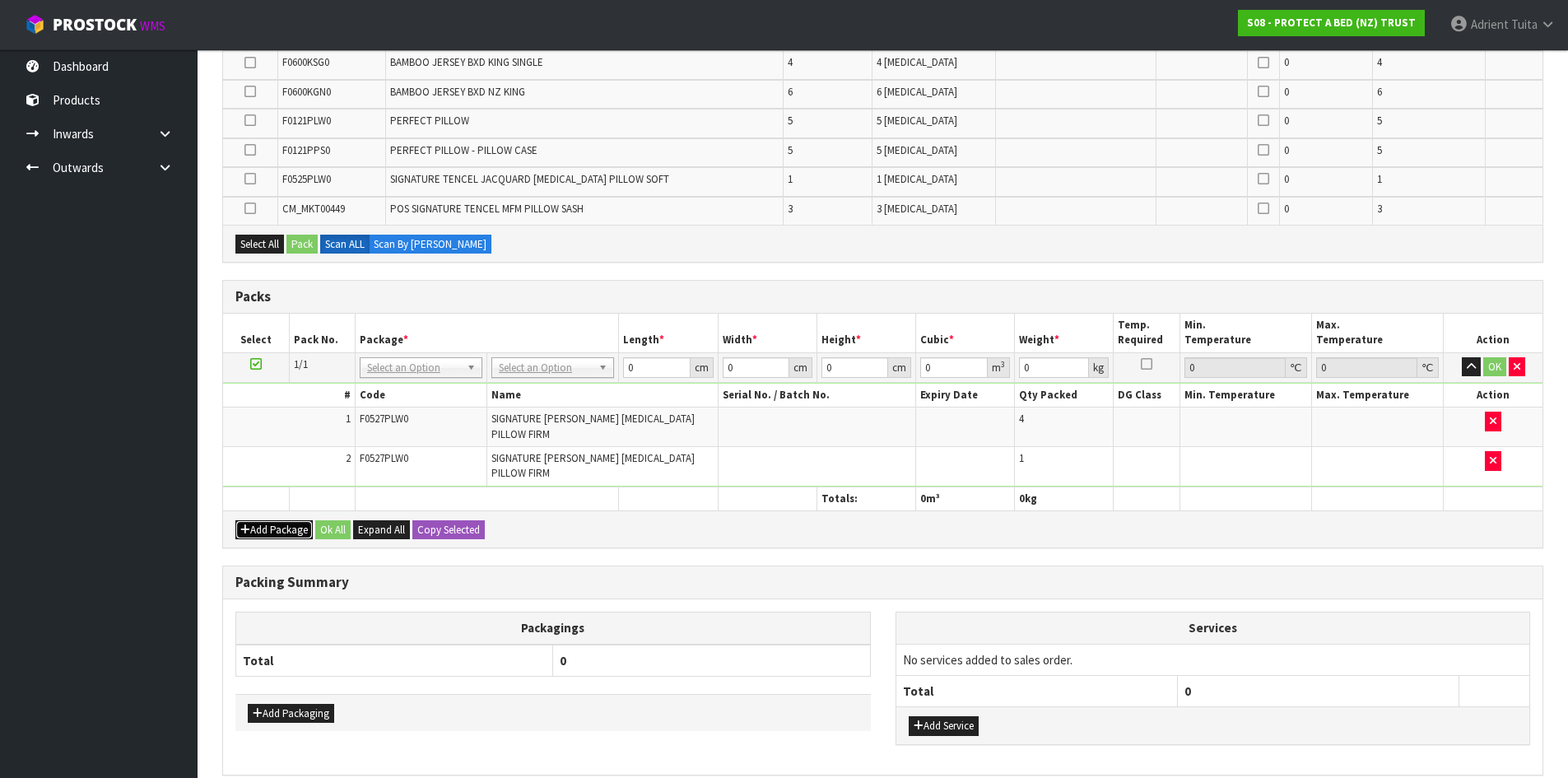
click at [258, 522] on button "Add Package" at bounding box center [274, 530] width 77 height 20
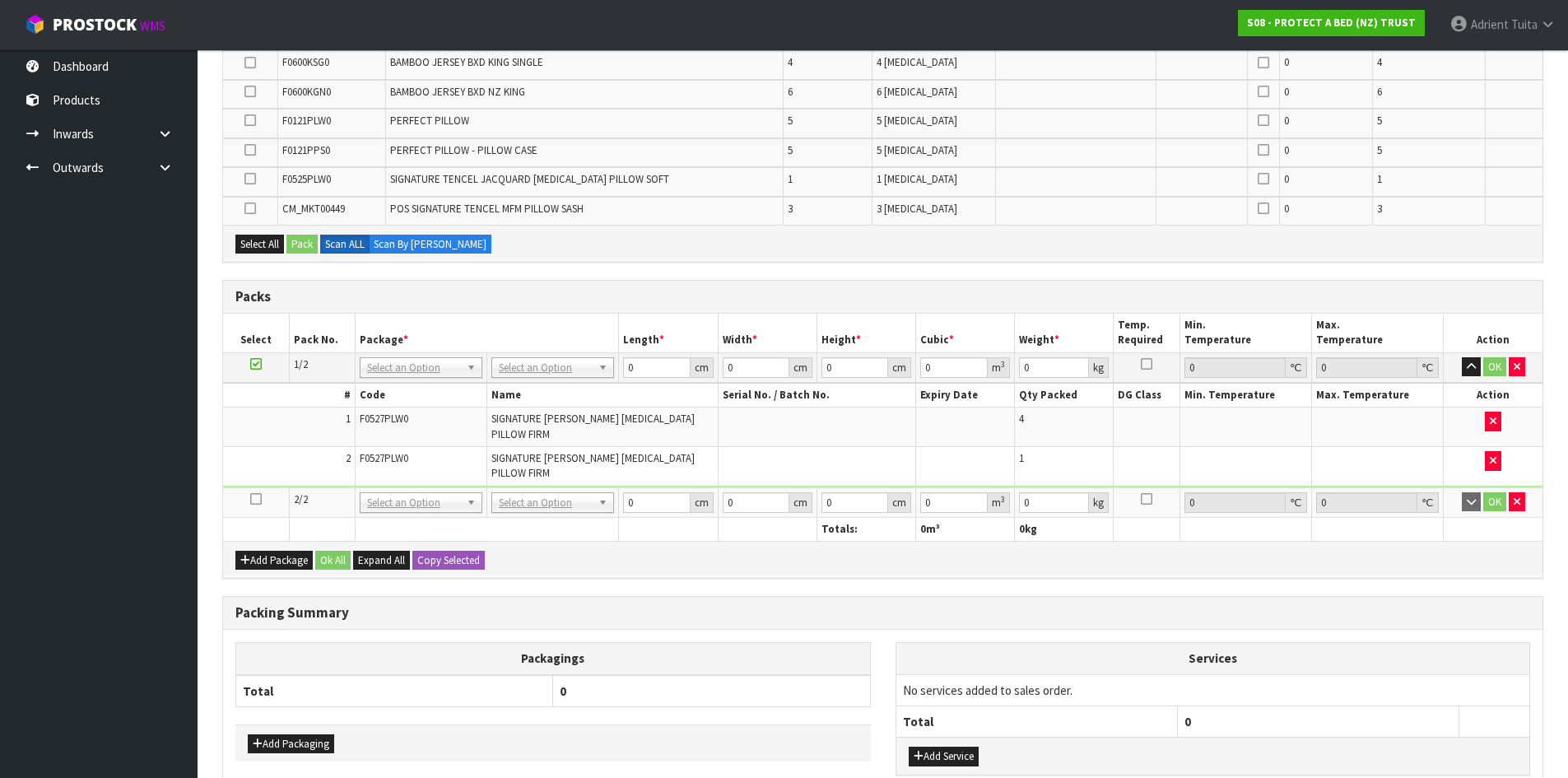
click at [257, 500] on icon at bounding box center [256, 499] width 12 height 1
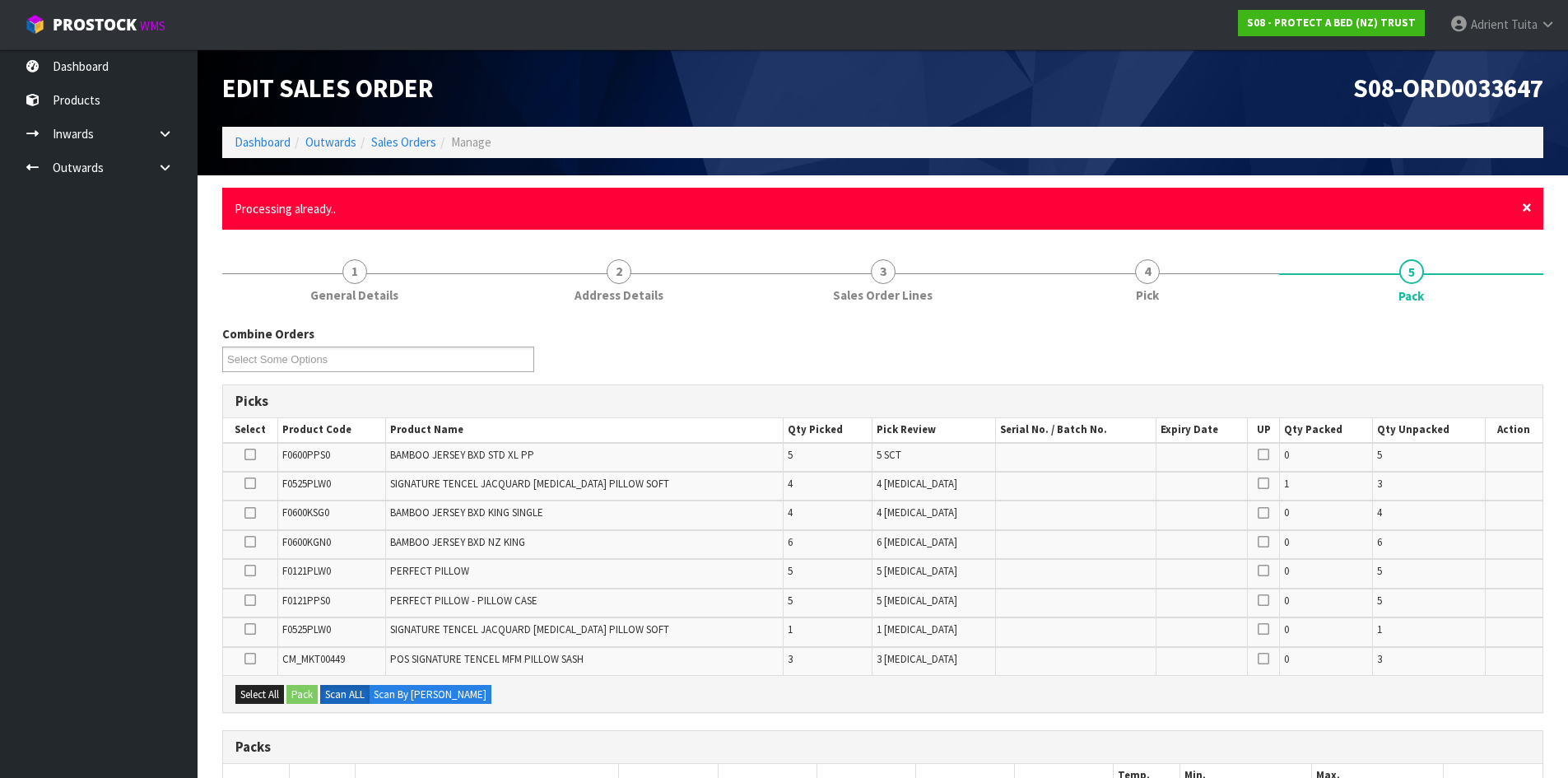
click at [1528, 214] on span "×" at bounding box center [1527, 207] width 10 height 23
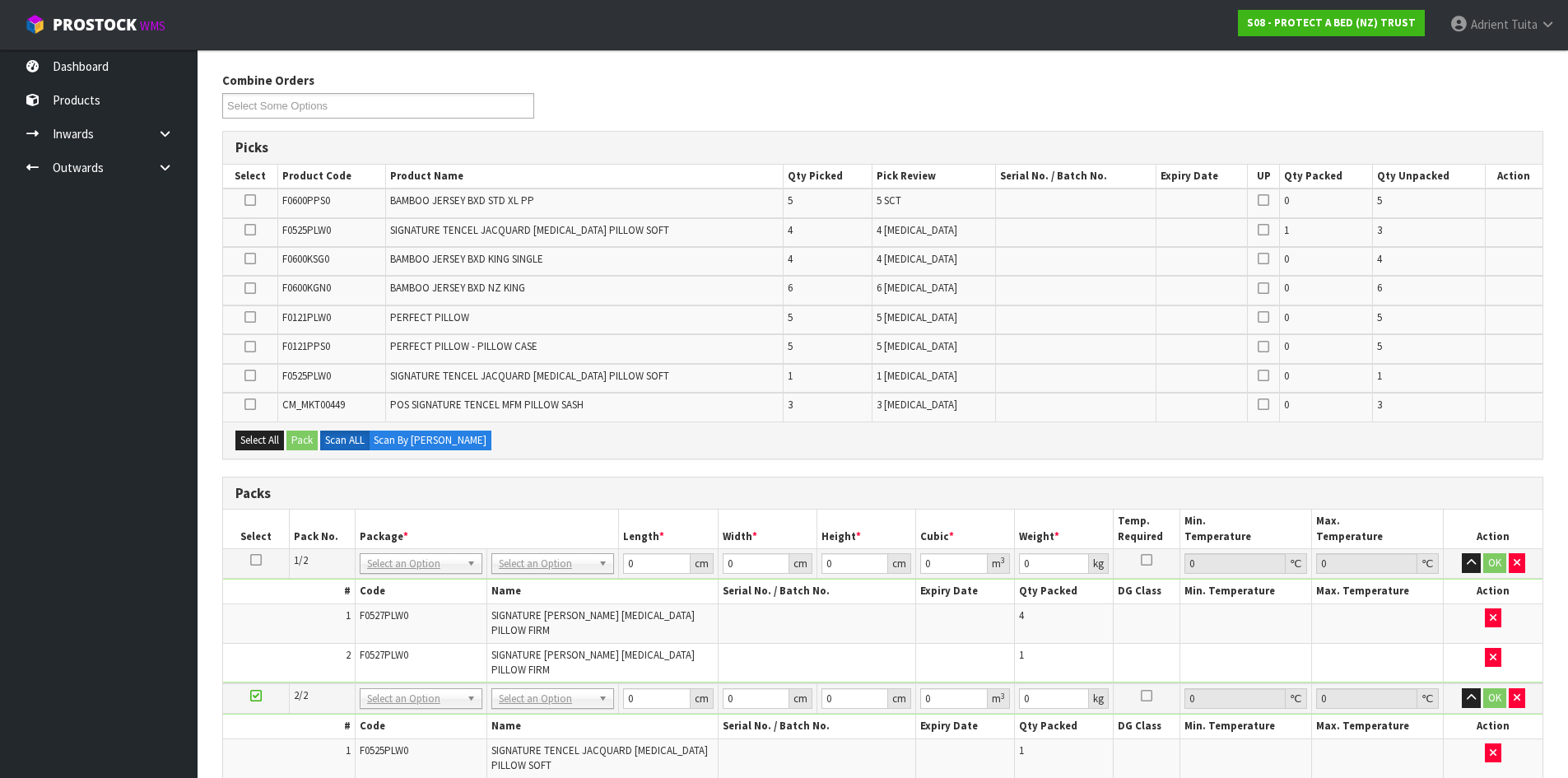
scroll to position [494, 0]
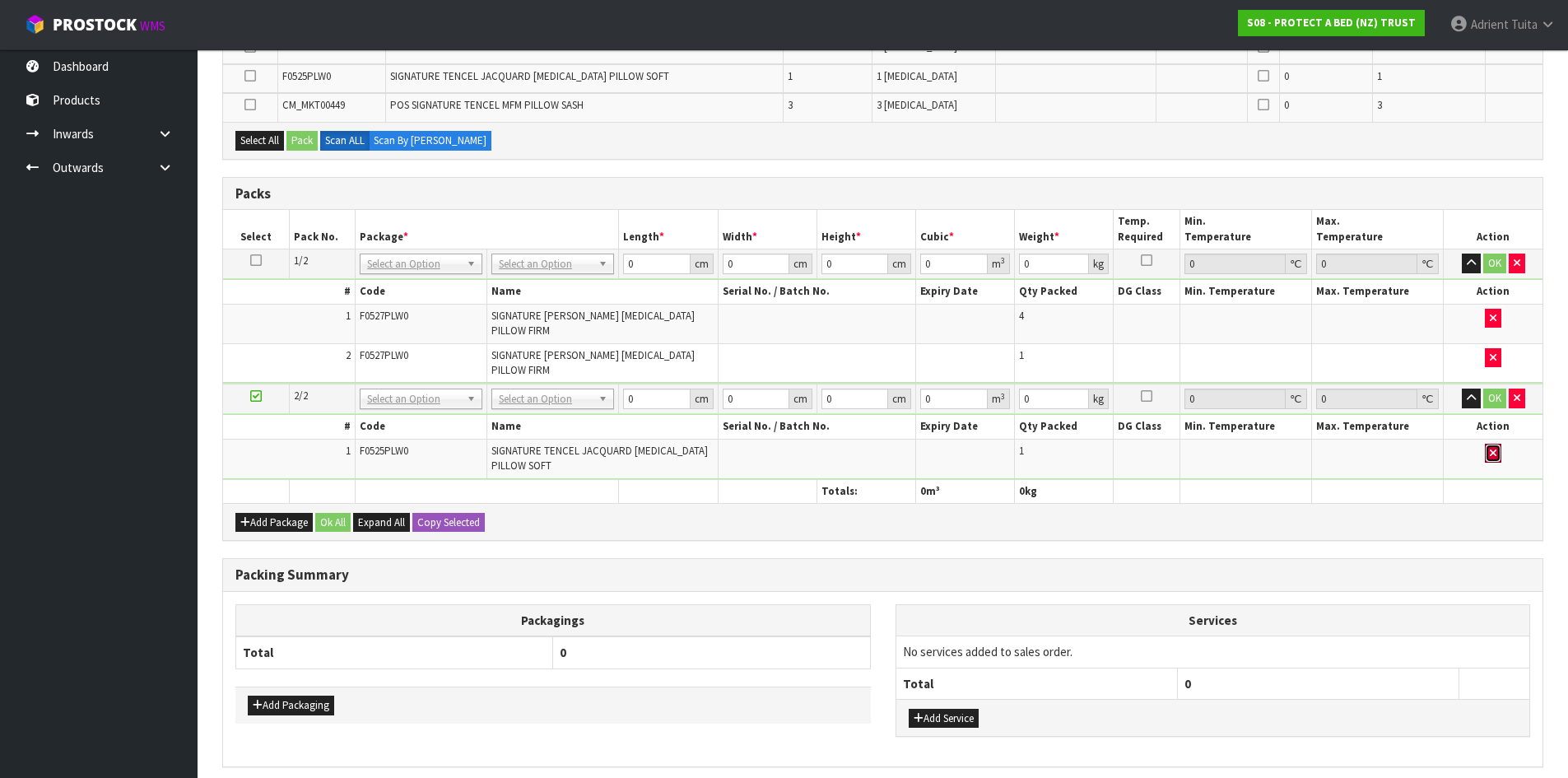
drag, startPoint x: 1490, startPoint y: 454, endPoint x: 1365, endPoint y: 466, distance: 125.6
click at [1491, 455] on icon "button" at bounding box center [1493, 453] width 7 height 11
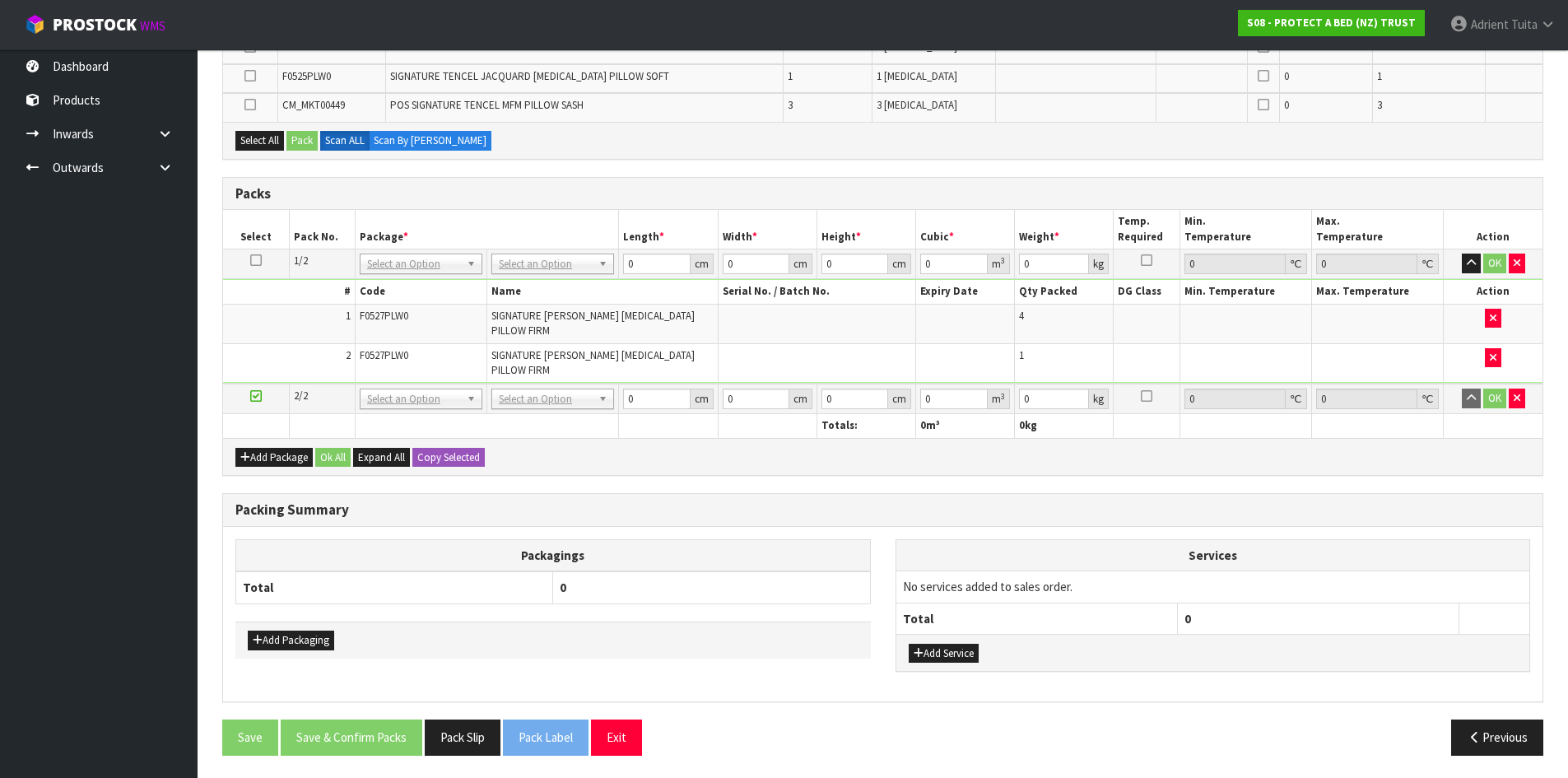
click at [1154, 480] on div "Combine Orders S08-ORD0031944 S08-ORD0032699 S08-ORD0032700 S08-ORD0032701 S08-…" at bounding box center [883, 270] width 1321 height 996
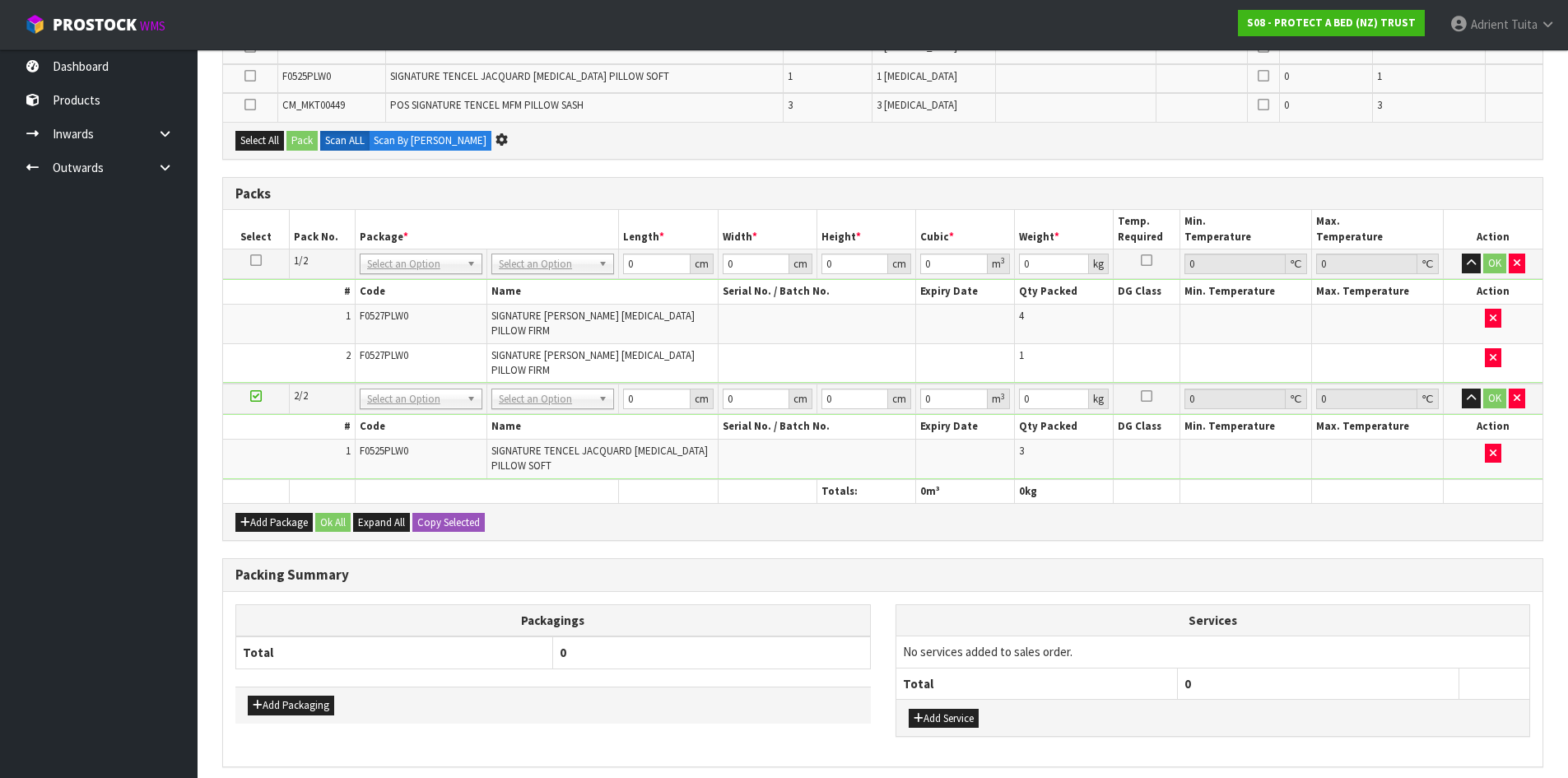
scroll to position [465, 0]
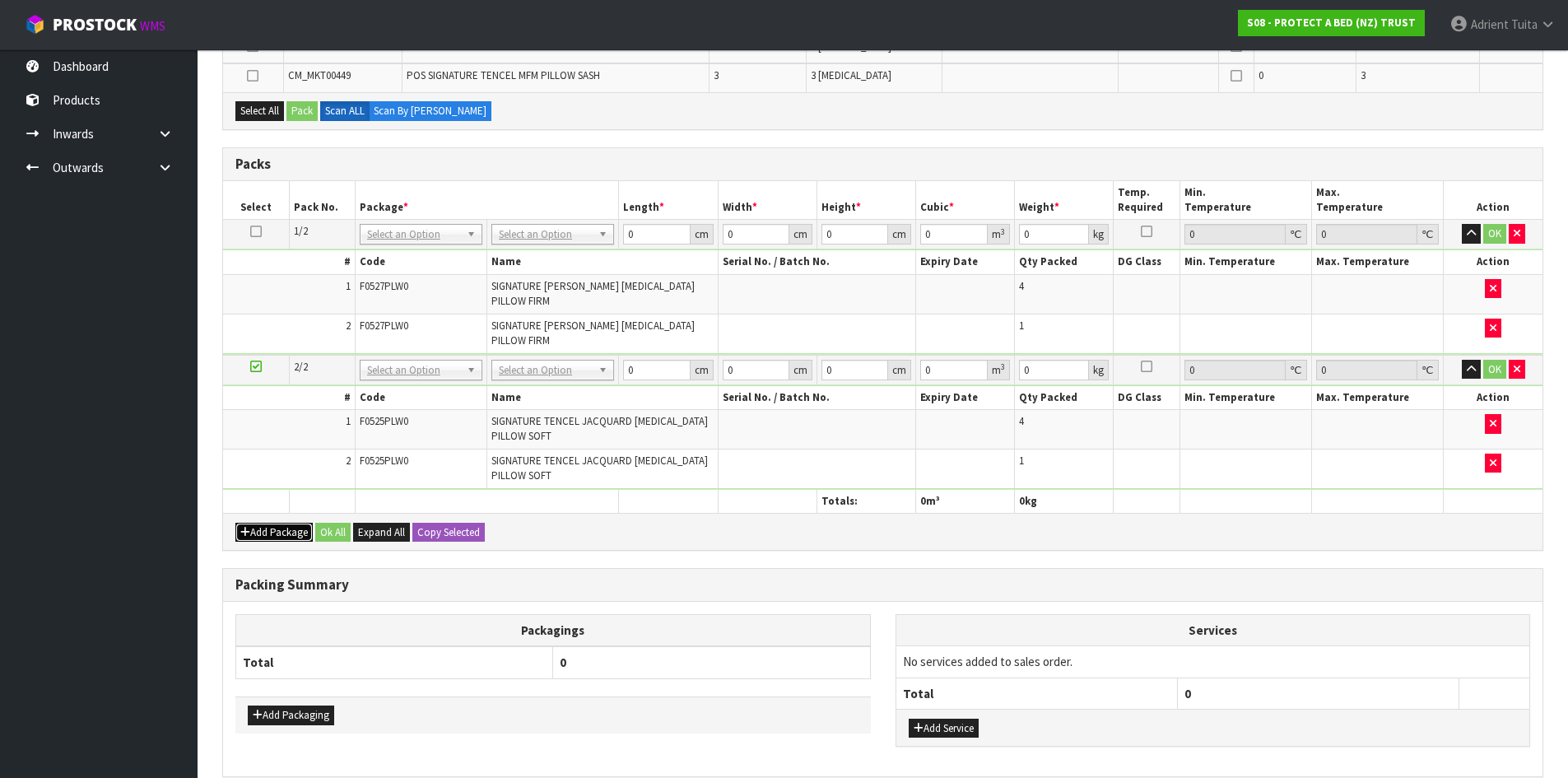
drag, startPoint x: 254, startPoint y: 541, endPoint x: 254, endPoint y: 531, distance: 10.0
click at [254, 540] on button "Add Package" at bounding box center [274, 532] width 77 height 20
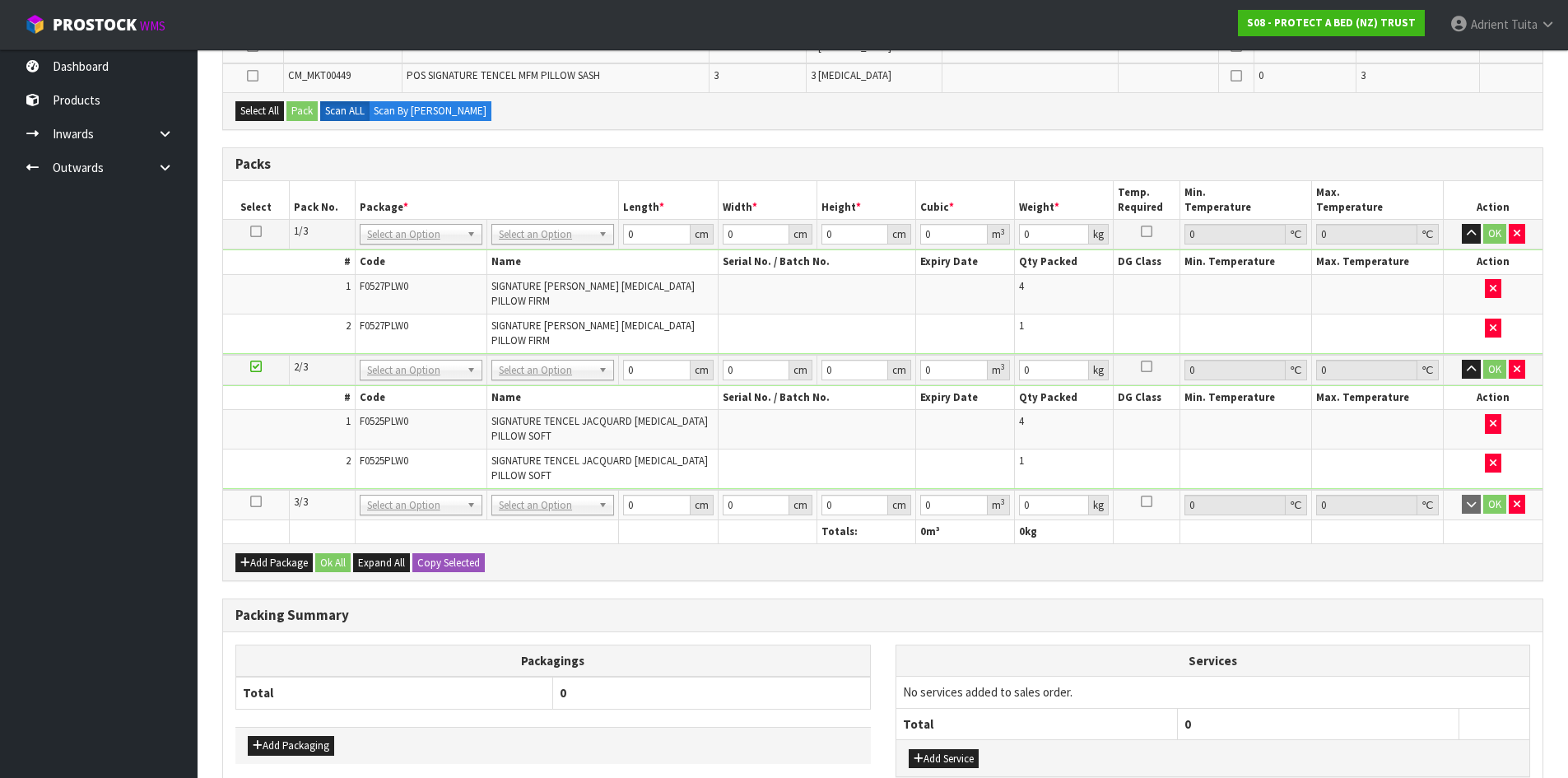
click at [256, 508] on td at bounding box center [255, 505] width 65 height 31
click at [257, 503] on icon at bounding box center [256, 502] width 12 height 1
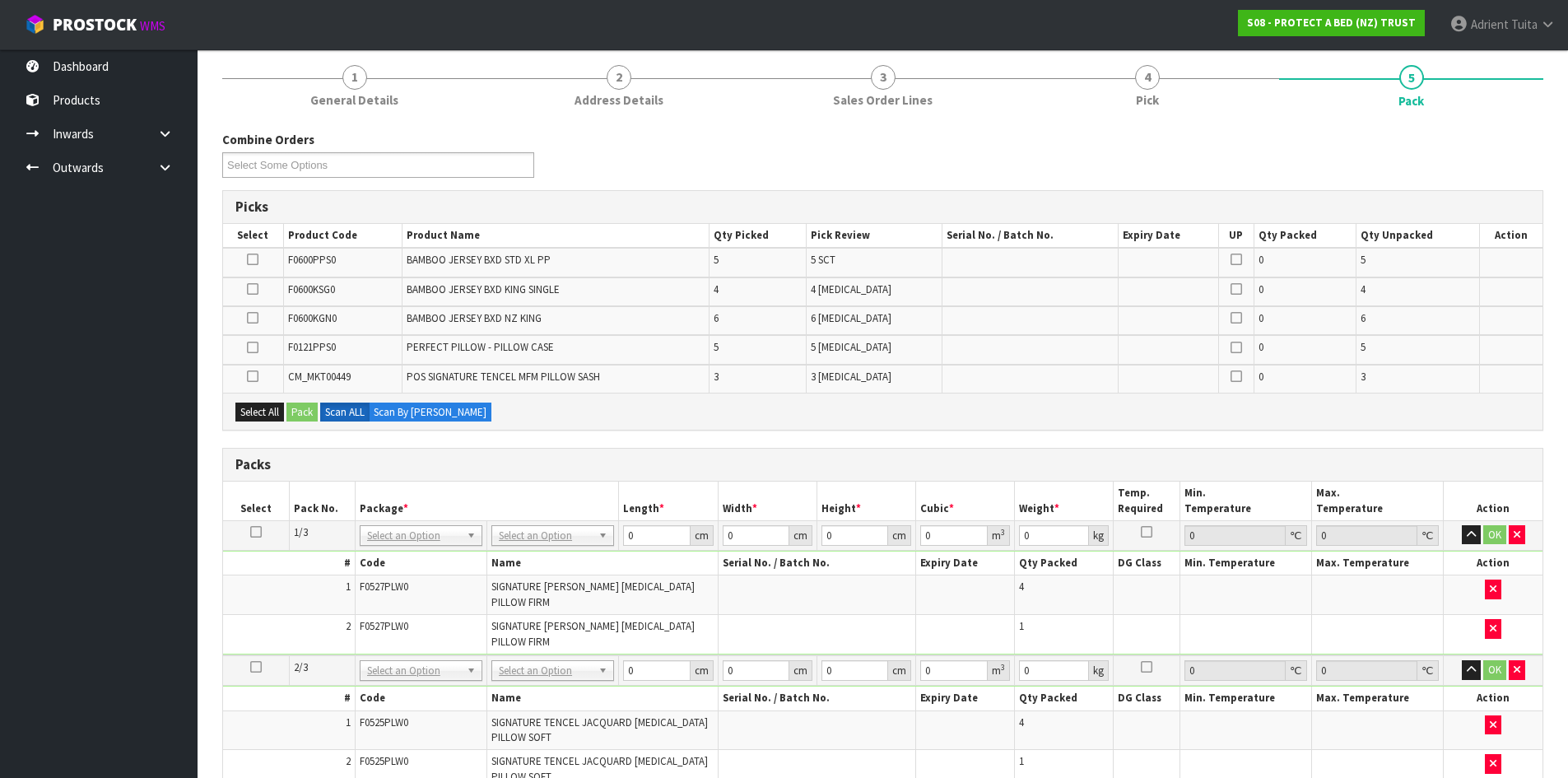
scroll to position [136, 0]
click at [258, 376] on icon at bounding box center [253, 375] width 12 height 1
click at [0, 0] on input "checkbox" at bounding box center [0, 0] width 0 height 0
click at [300, 413] on button "Pack" at bounding box center [302, 411] width 31 height 20
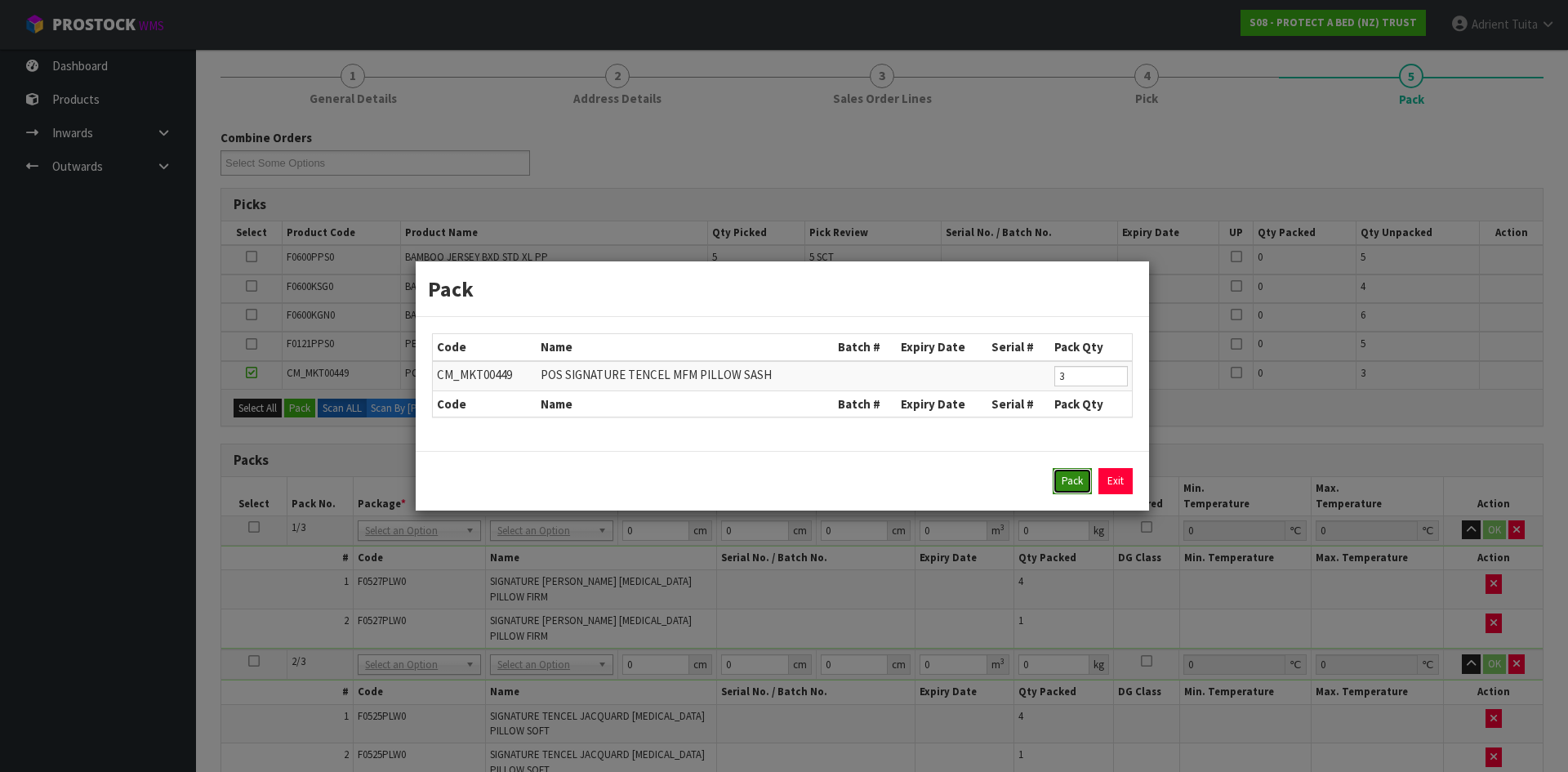
click at [1061, 476] on button "Pack" at bounding box center [1072, 481] width 39 height 26
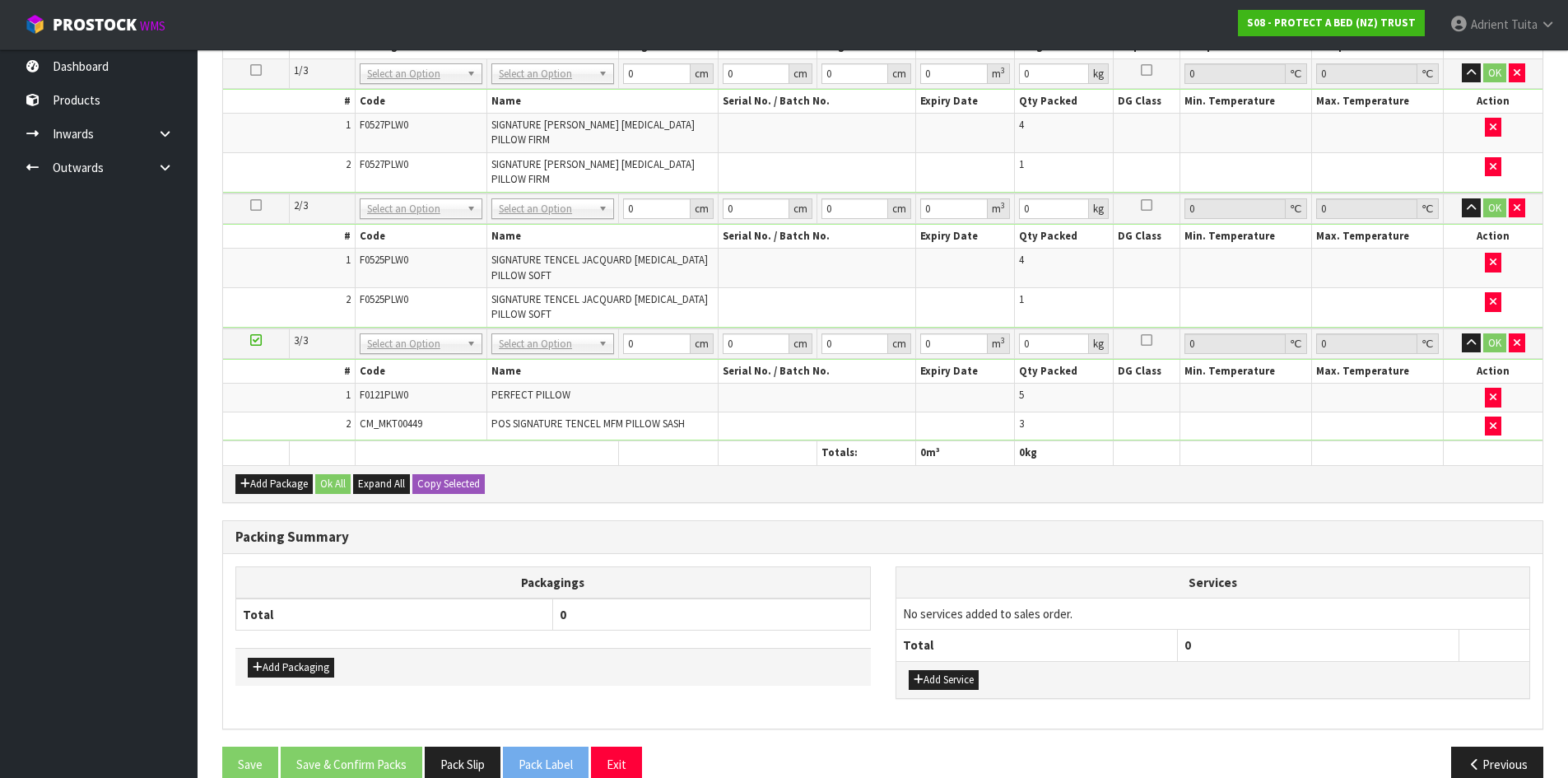
scroll to position [597, 0]
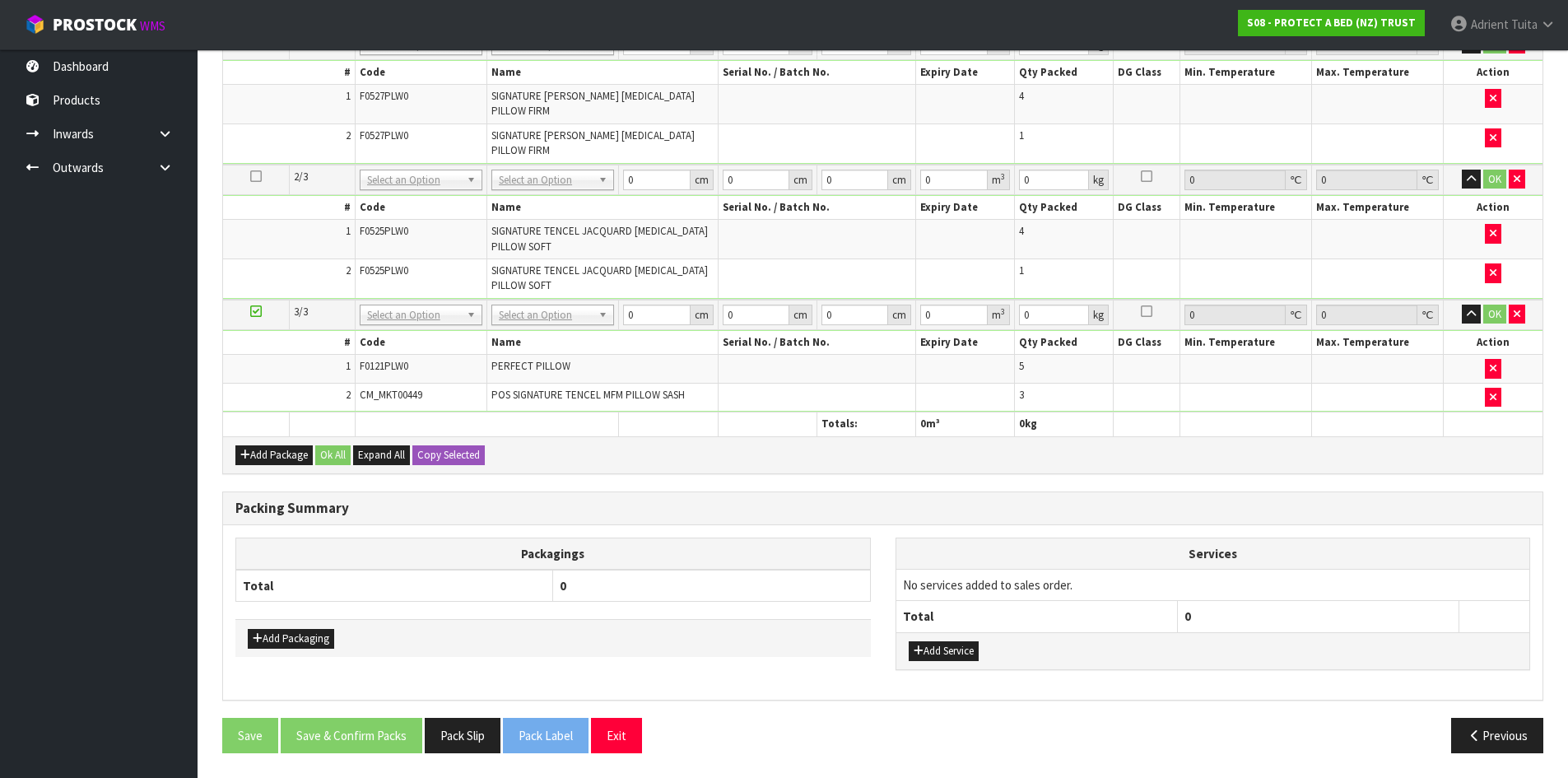
click at [1003, 442] on div "Add Package Ok All Expand All Copy Selected" at bounding box center [883, 455] width 1320 height 37
click at [264, 444] on div "Add Package Ok All Expand All Copy Selected" at bounding box center [883, 455] width 1320 height 37
click at [264, 454] on button "Add Package" at bounding box center [274, 455] width 77 height 20
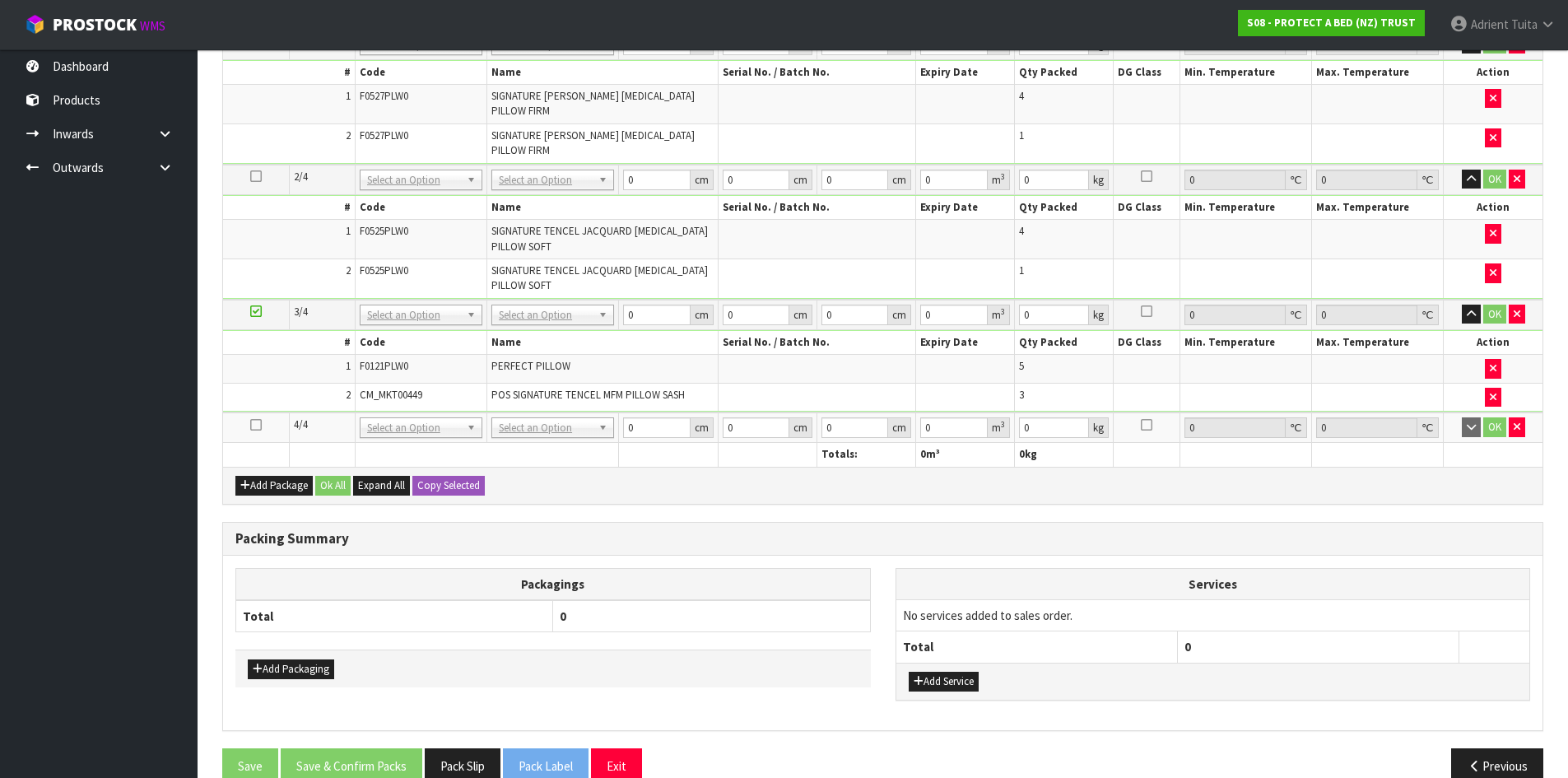
click at [260, 425] on icon at bounding box center [256, 425] width 12 height 1
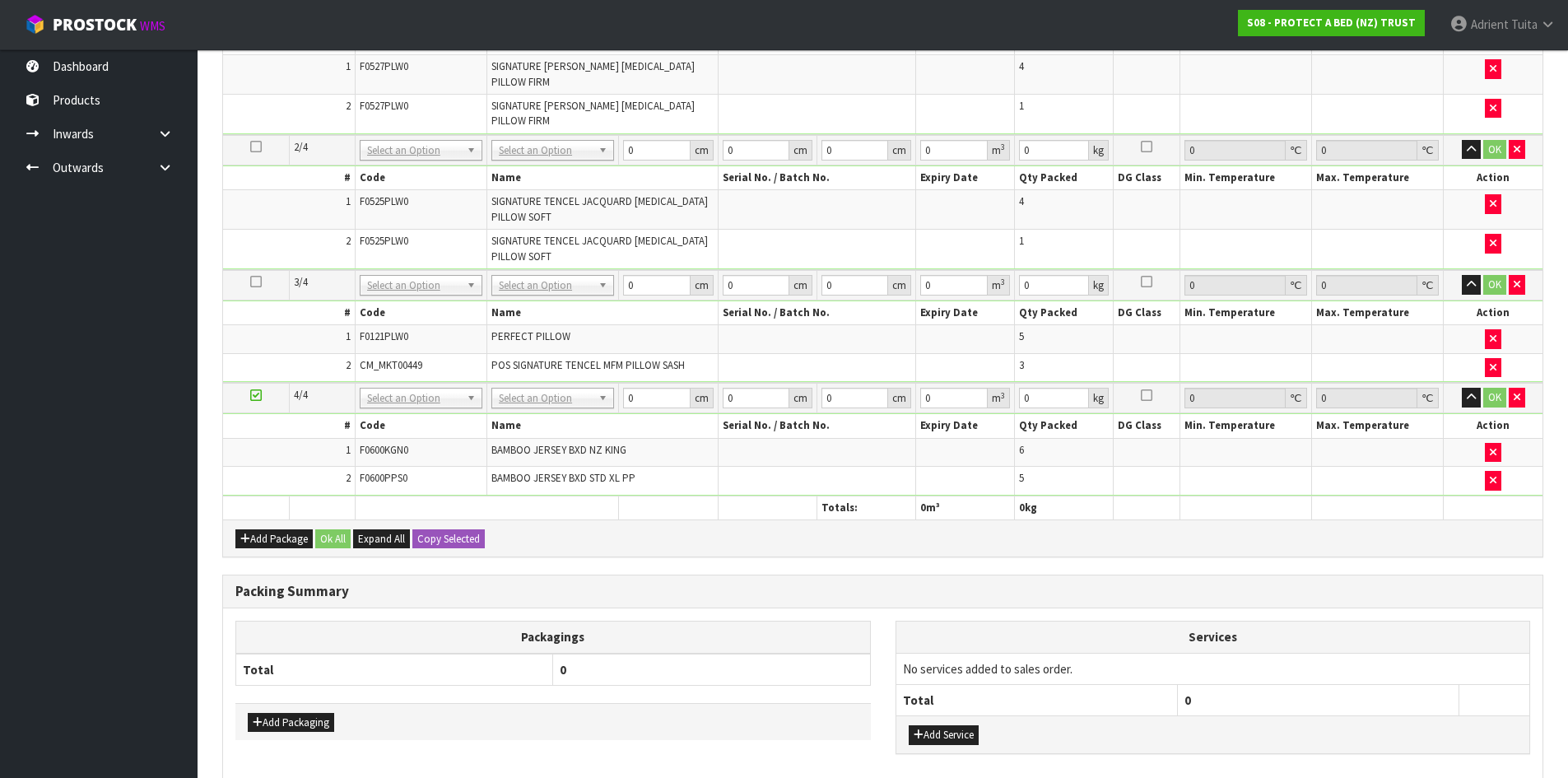
scroll to position [538, 0]
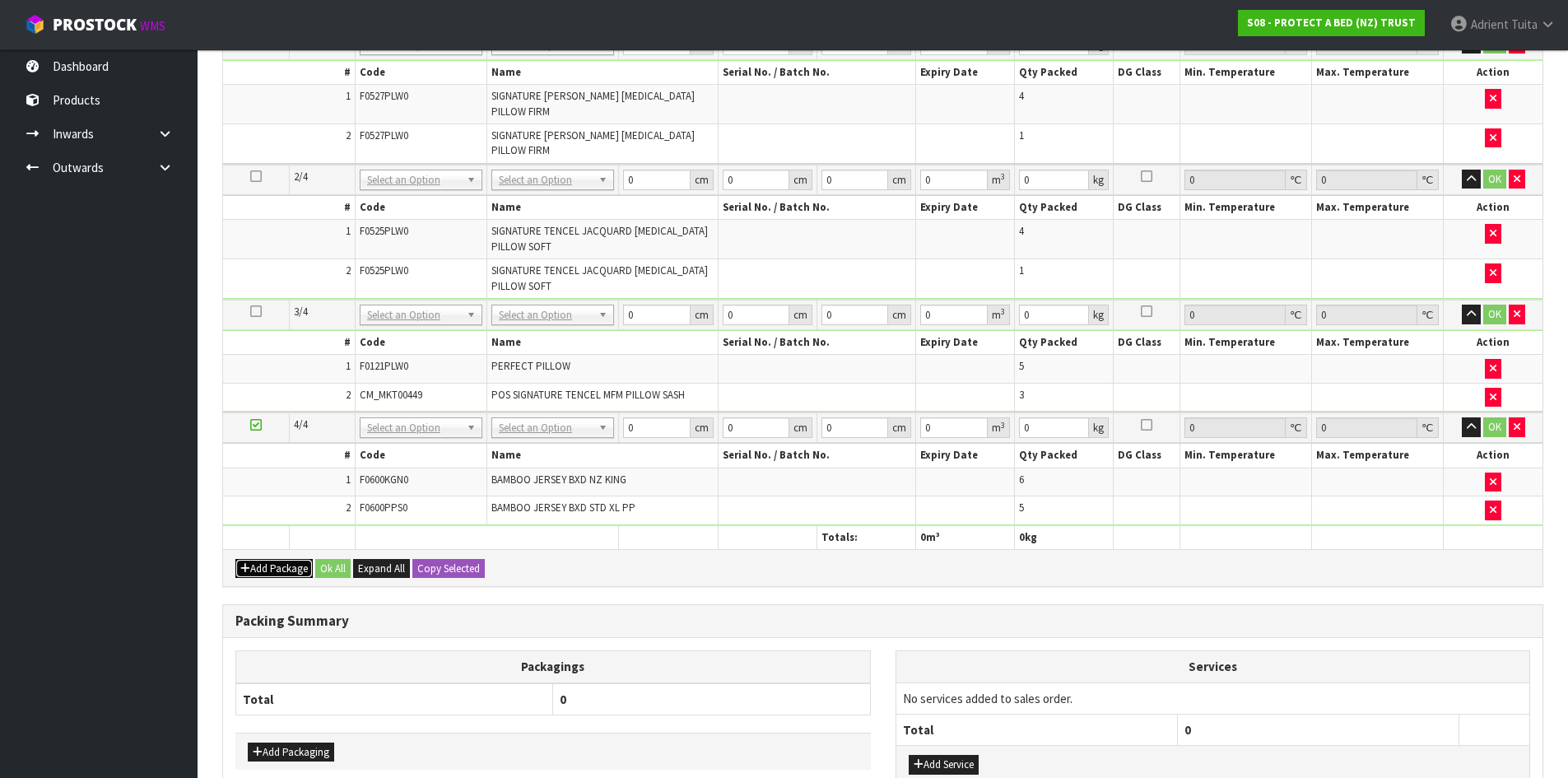
click at [236, 571] on button "Add Package" at bounding box center [274, 568] width 77 height 20
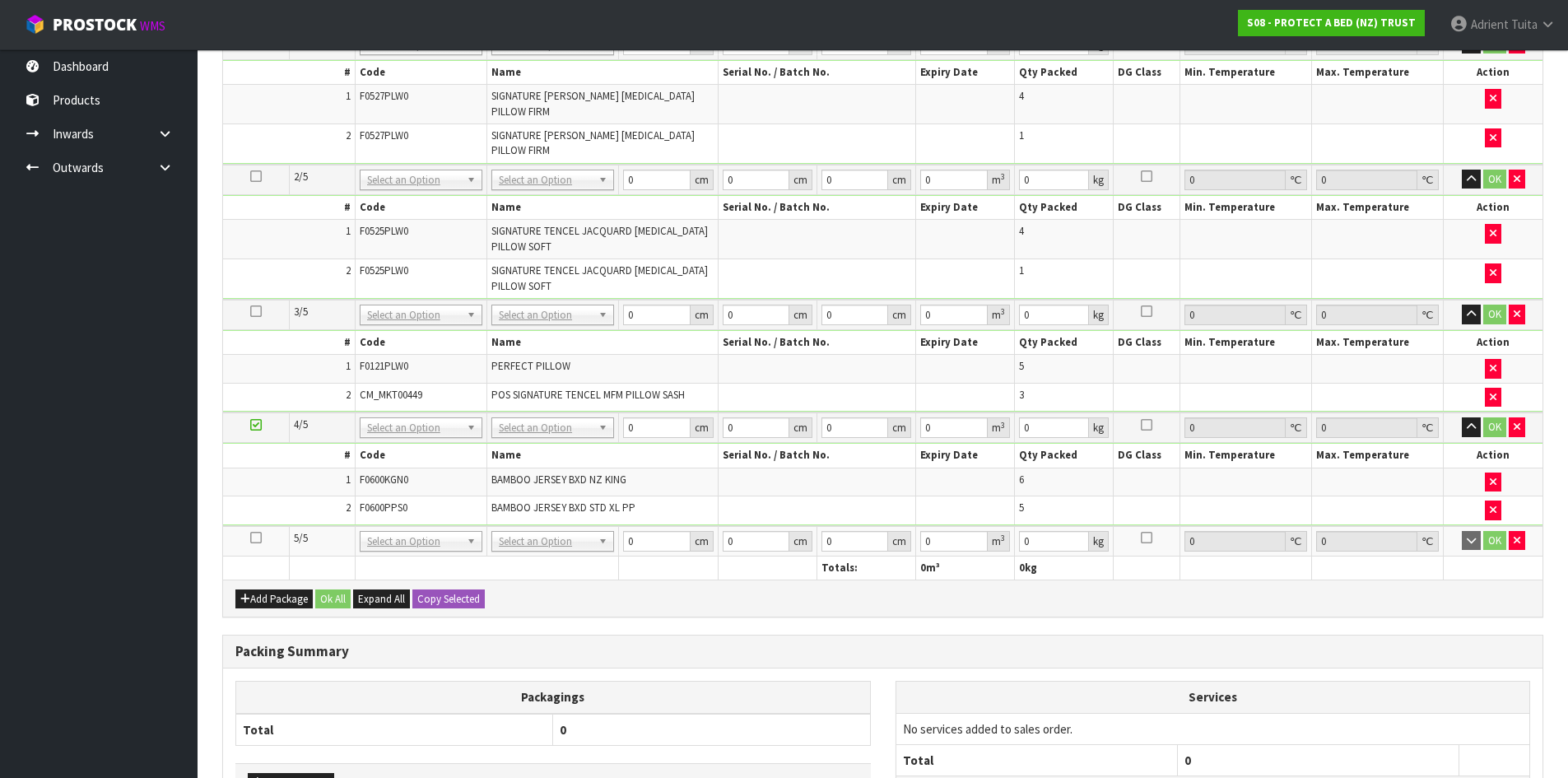
click at [253, 538] on icon at bounding box center [256, 537] width 12 height 1
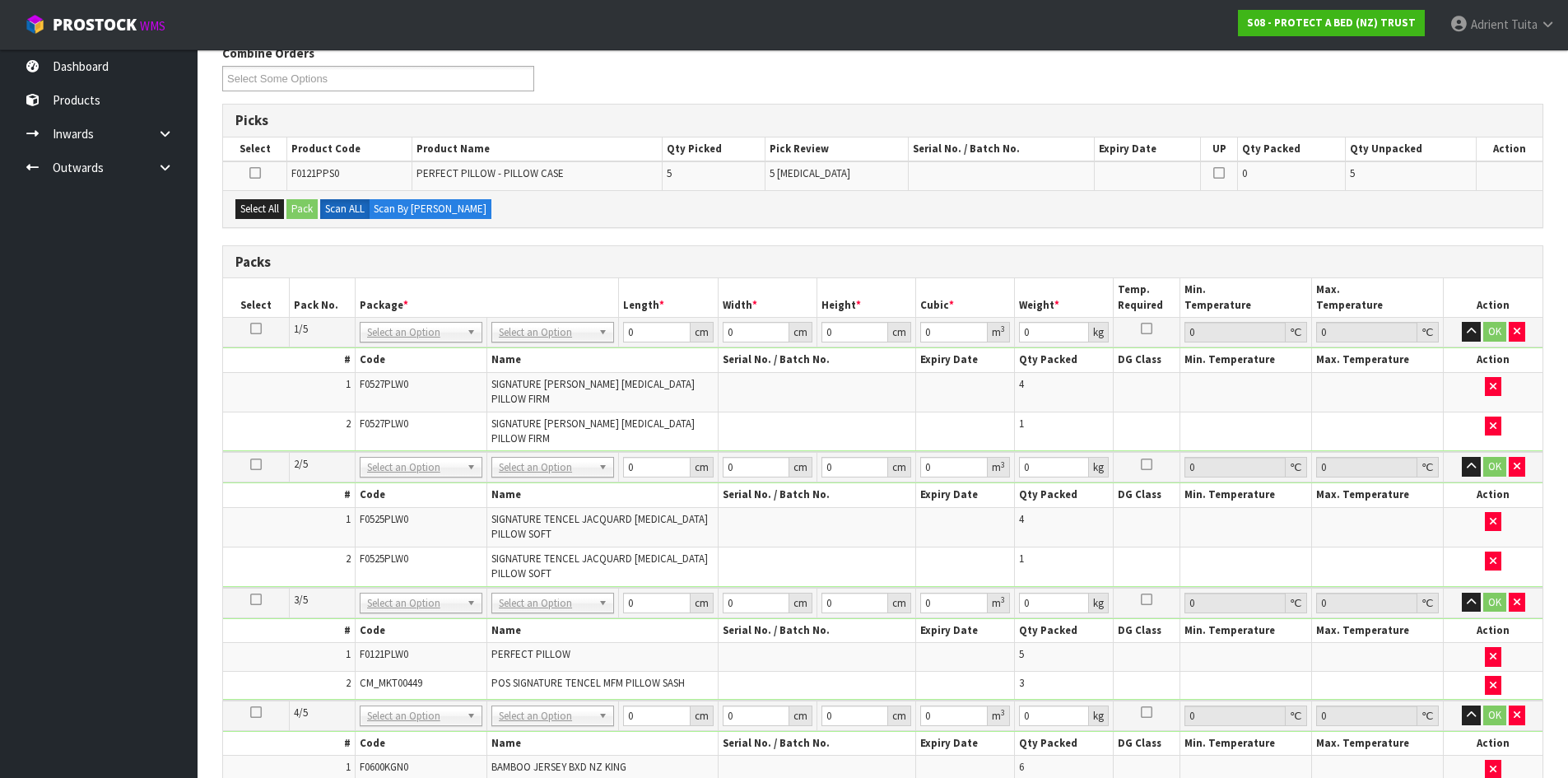
scroll to position [494, 0]
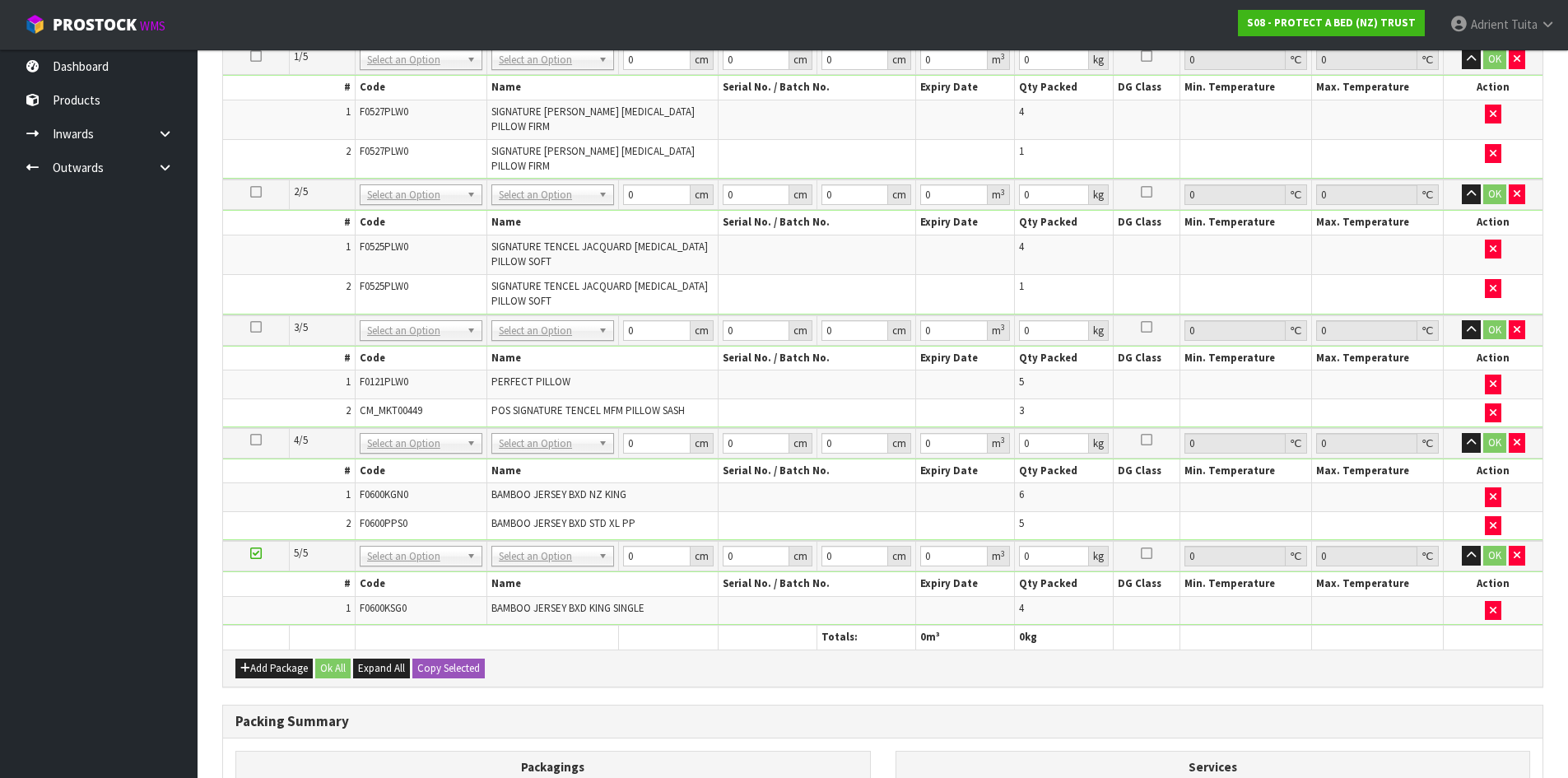
click at [256, 327] on icon at bounding box center [256, 327] width 12 height 1
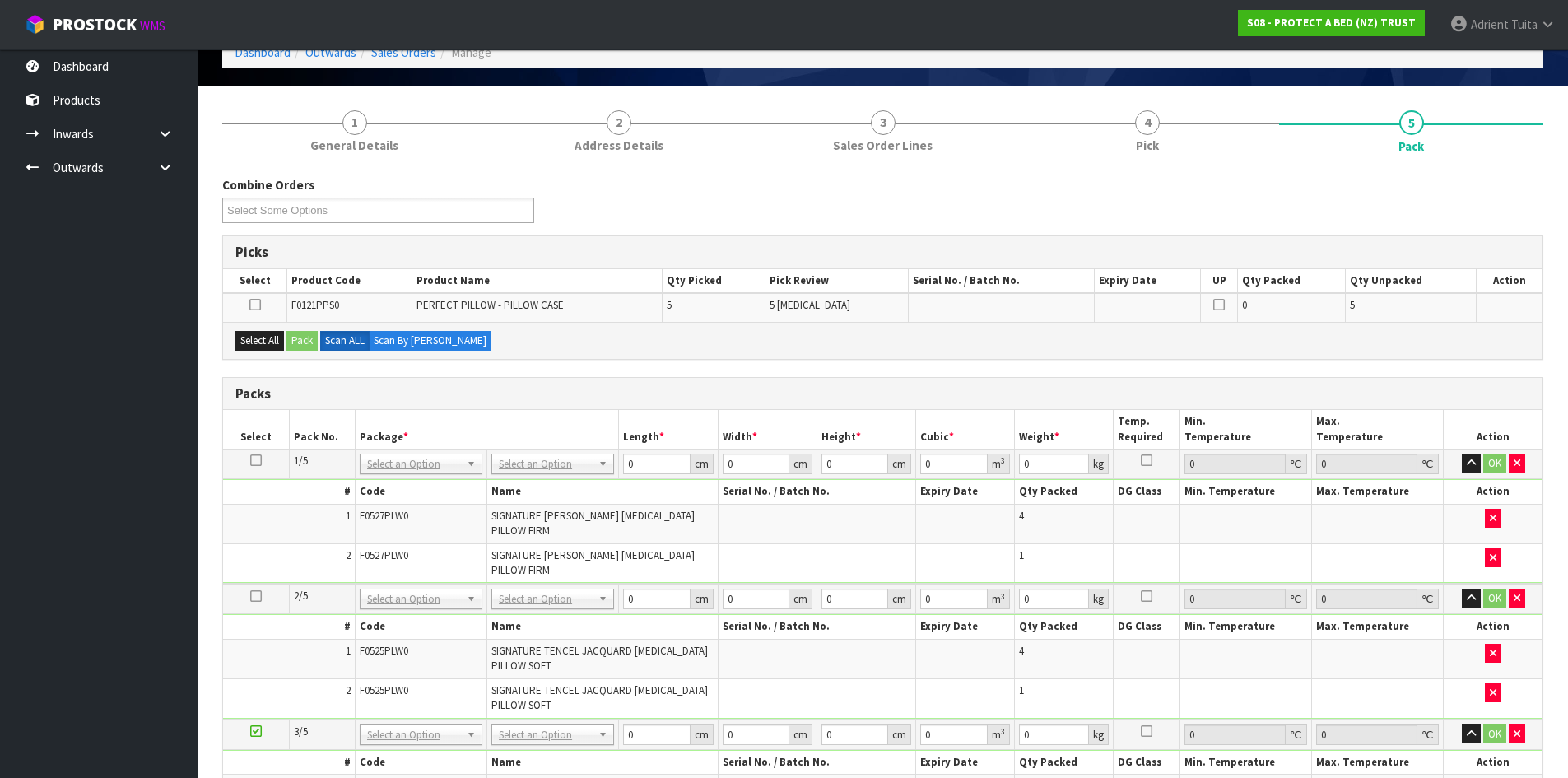
scroll to position [82, 0]
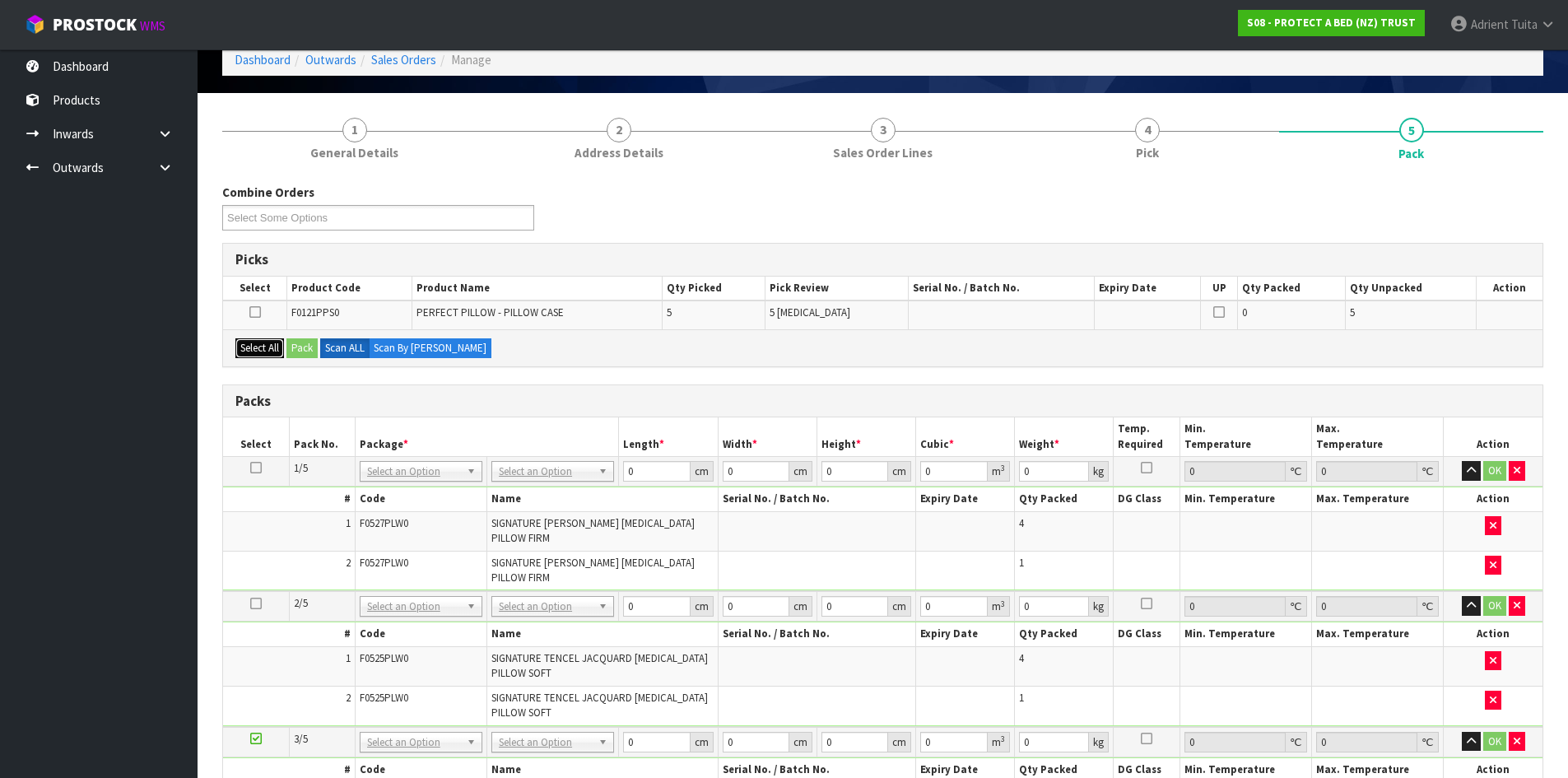
click at [272, 344] on button "Select All" at bounding box center [259, 348] width 48 height 20
click at [294, 344] on button "Pack" at bounding box center [302, 348] width 31 height 20
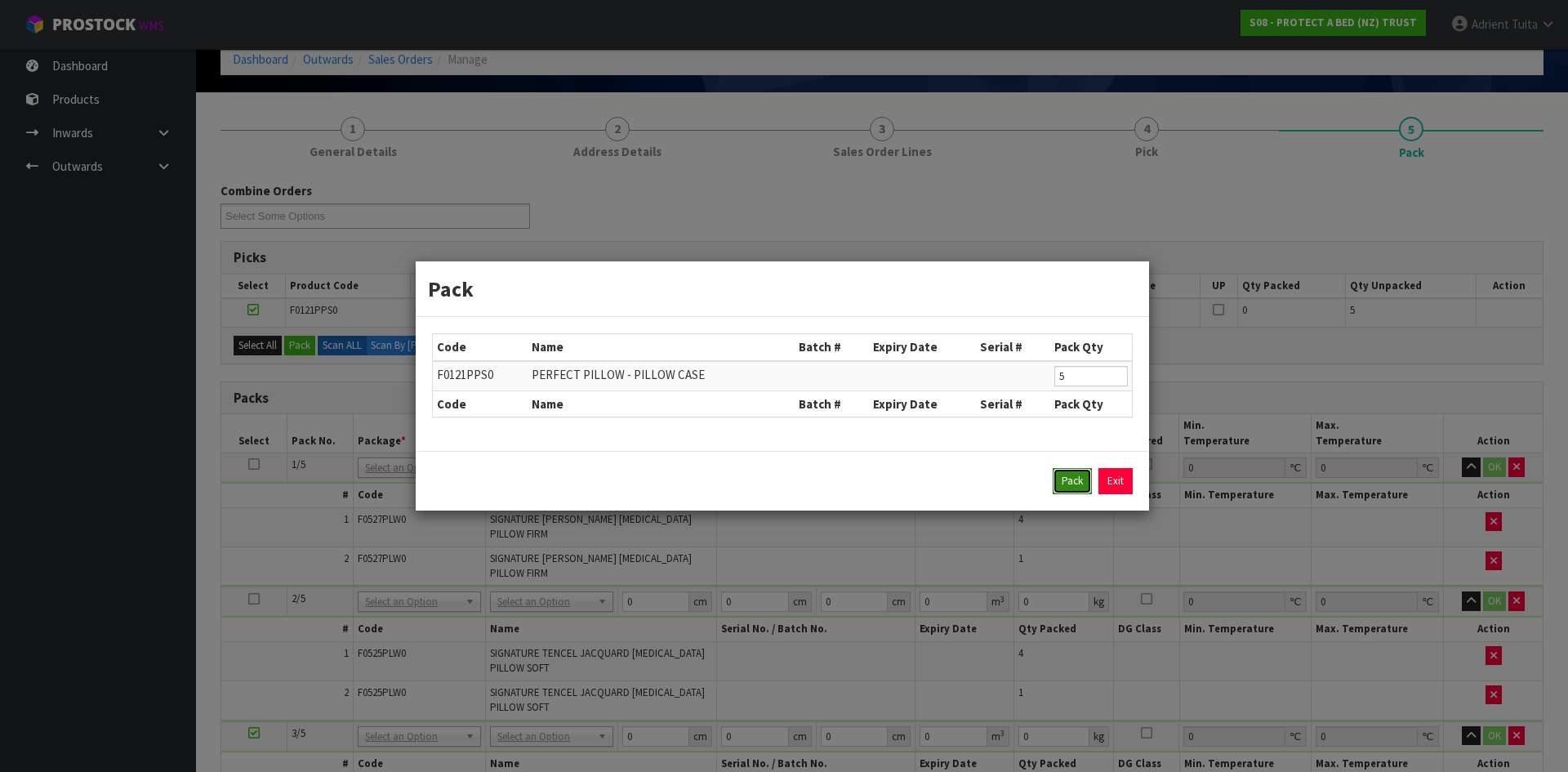
click at [1062, 478] on button "Pack" at bounding box center [1072, 481] width 39 height 26
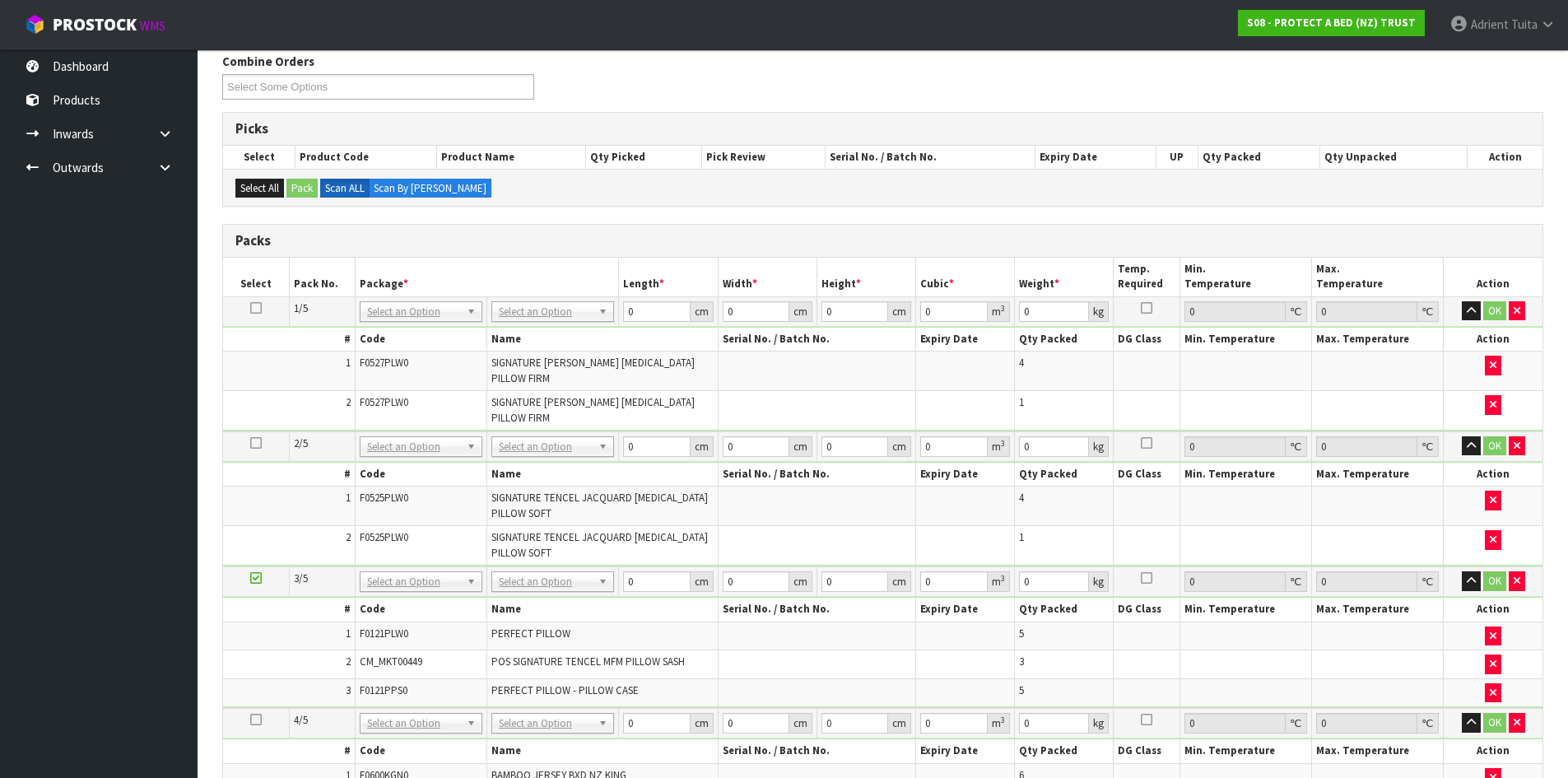
scroll to position [494, 0]
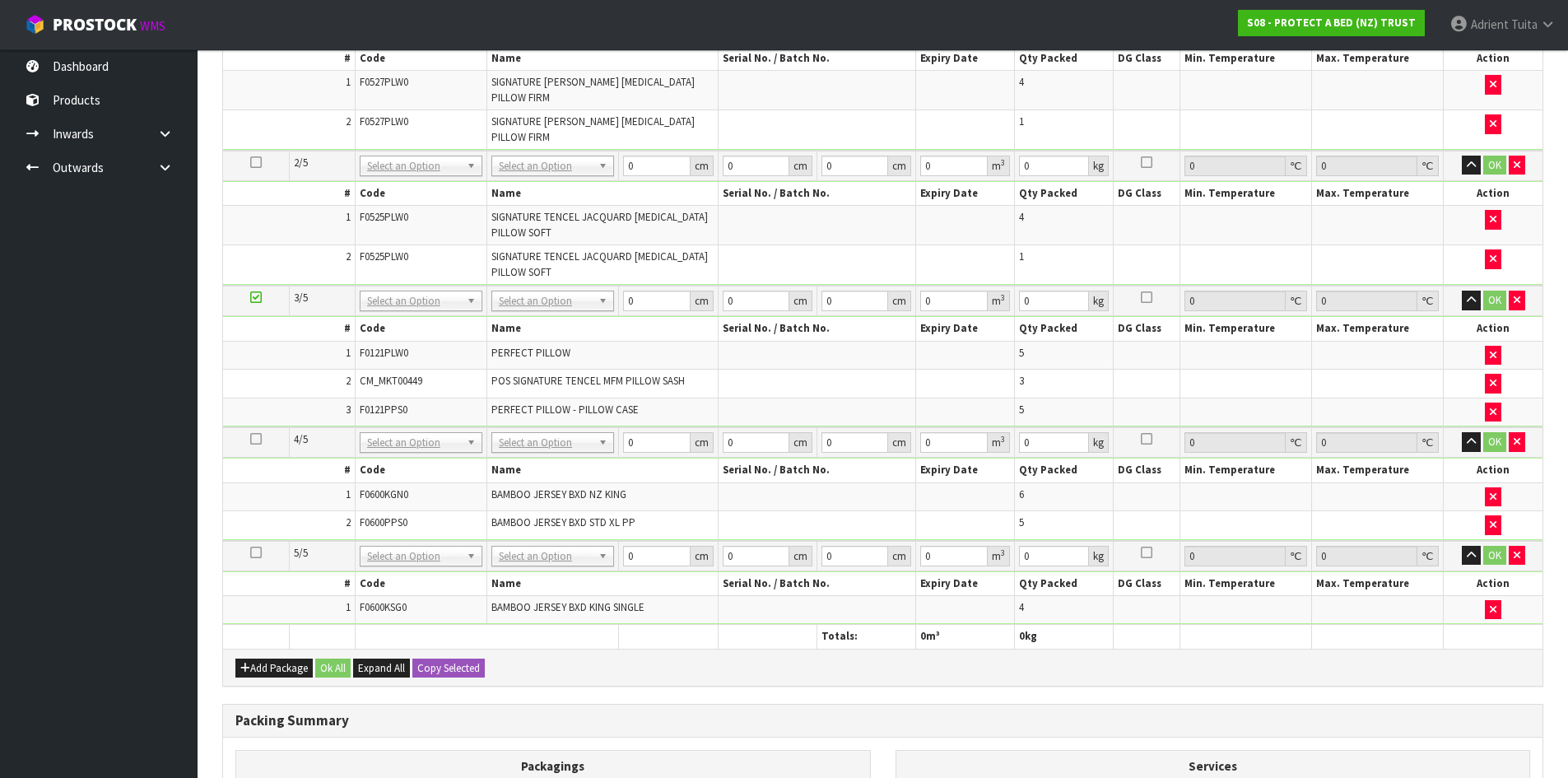
click at [253, 298] on icon at bounding box center [256, 297] width 12 height 1
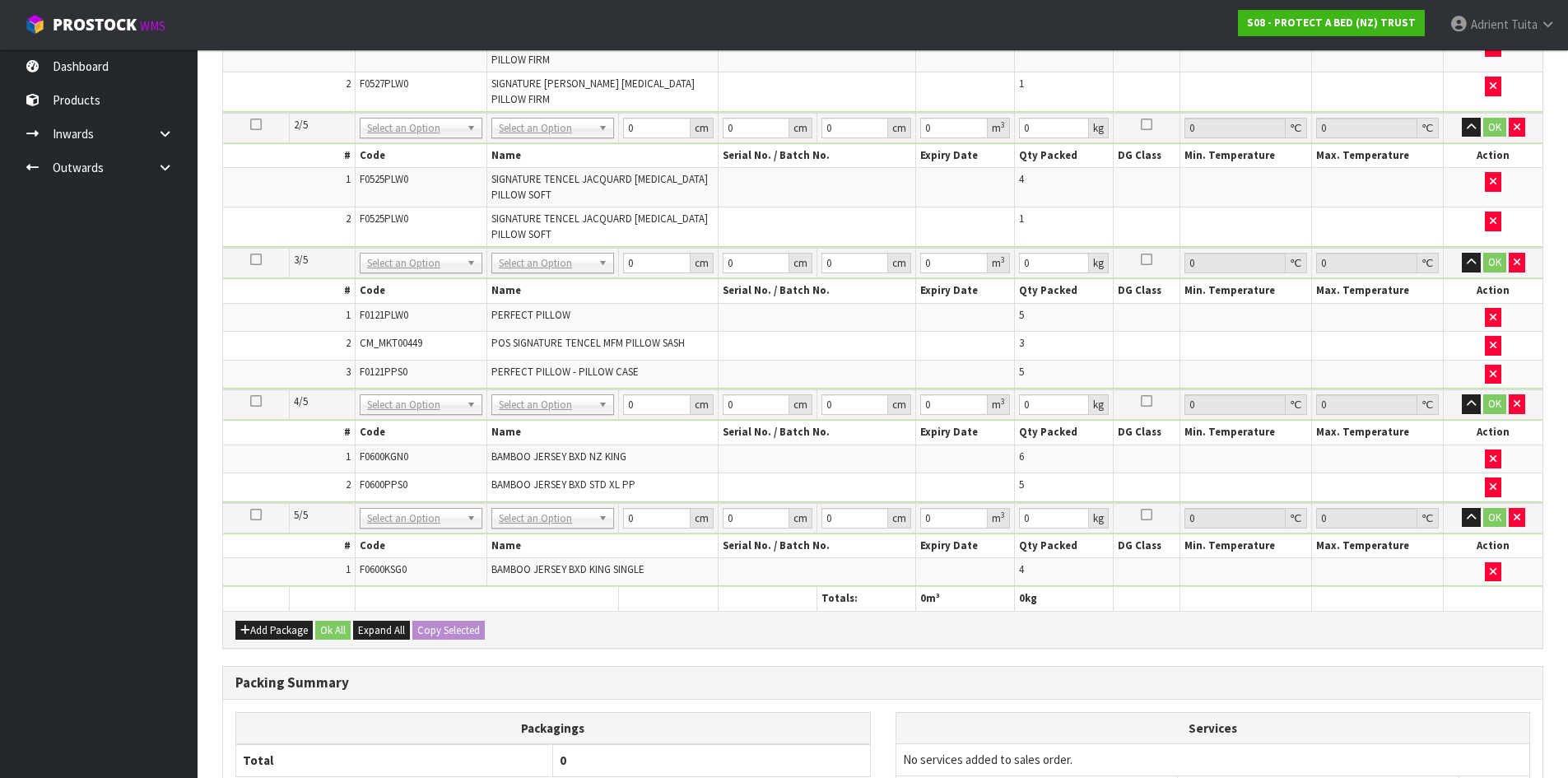
scroll to position [378, 0]
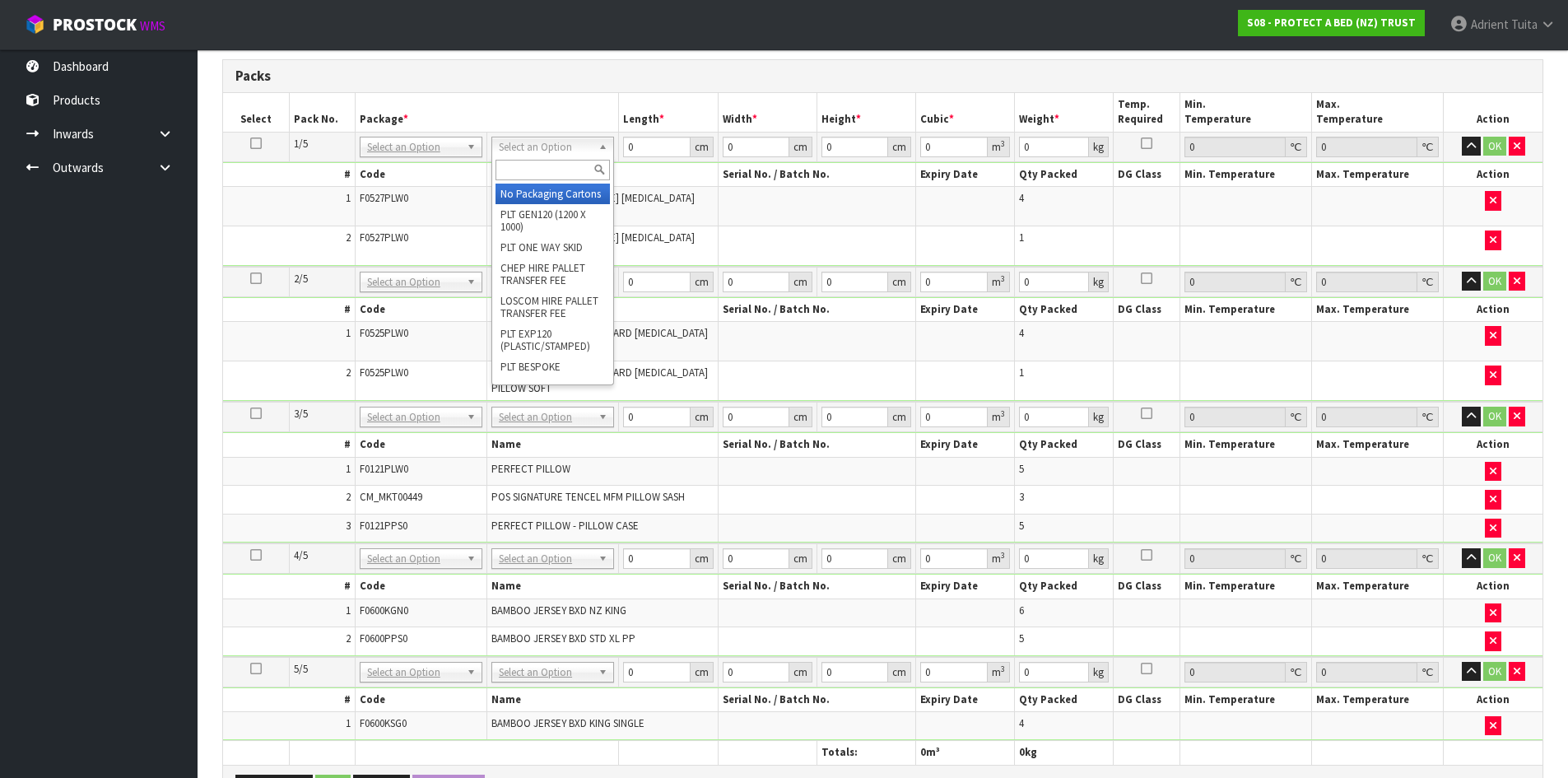
drag, startPoint x: 520, startPoint y: 213, endPoint x: 529, endPoint y: 197, distance: 18.4
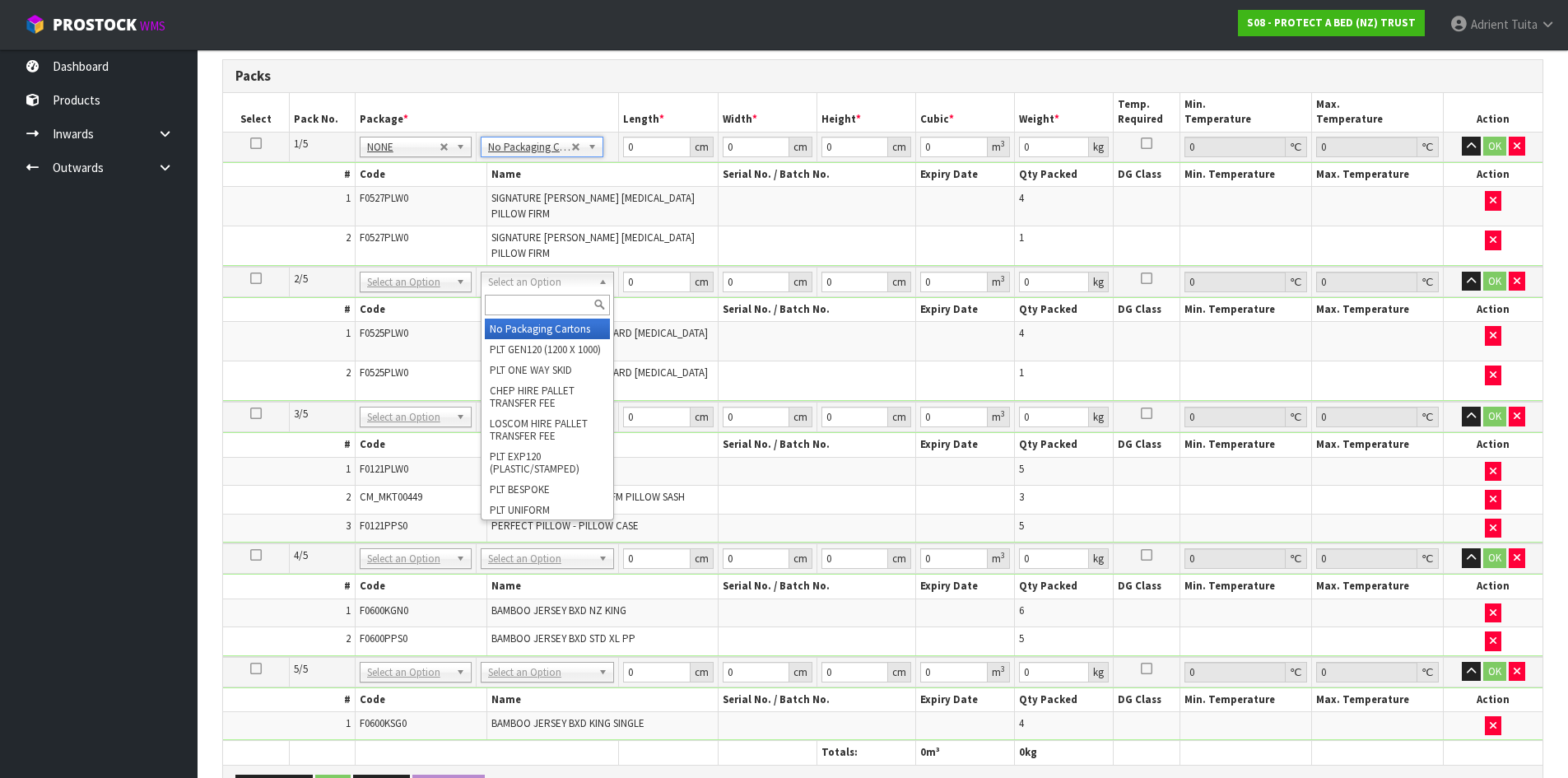
type input "2"
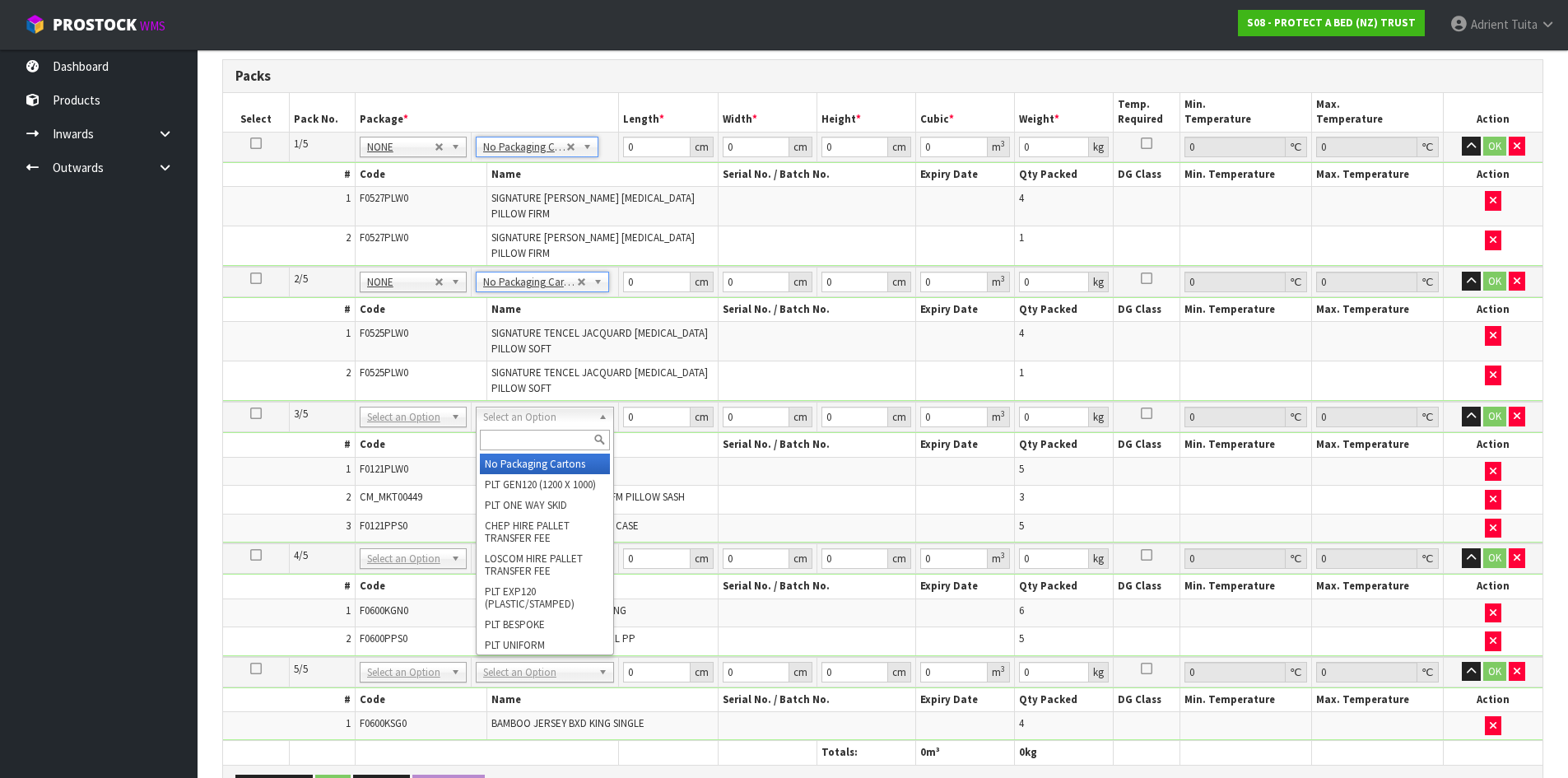
click at [514, 442] on input "text" at bounding box center [544, 440] width 130 height 20
type input "CTN9"
type input "51"
type input "38"
type input "58.5"
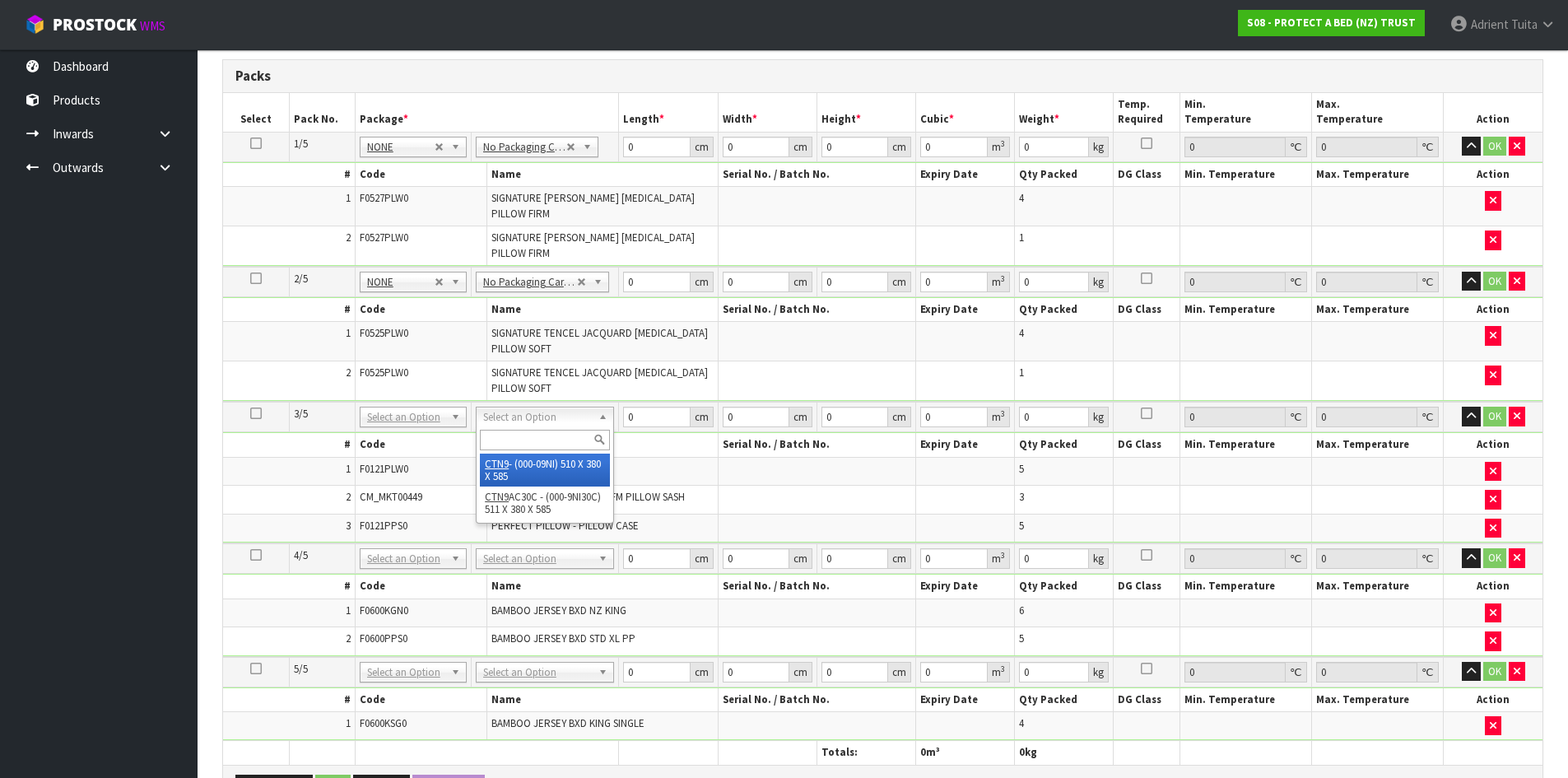
type input "0.113373"
type input "10.32"
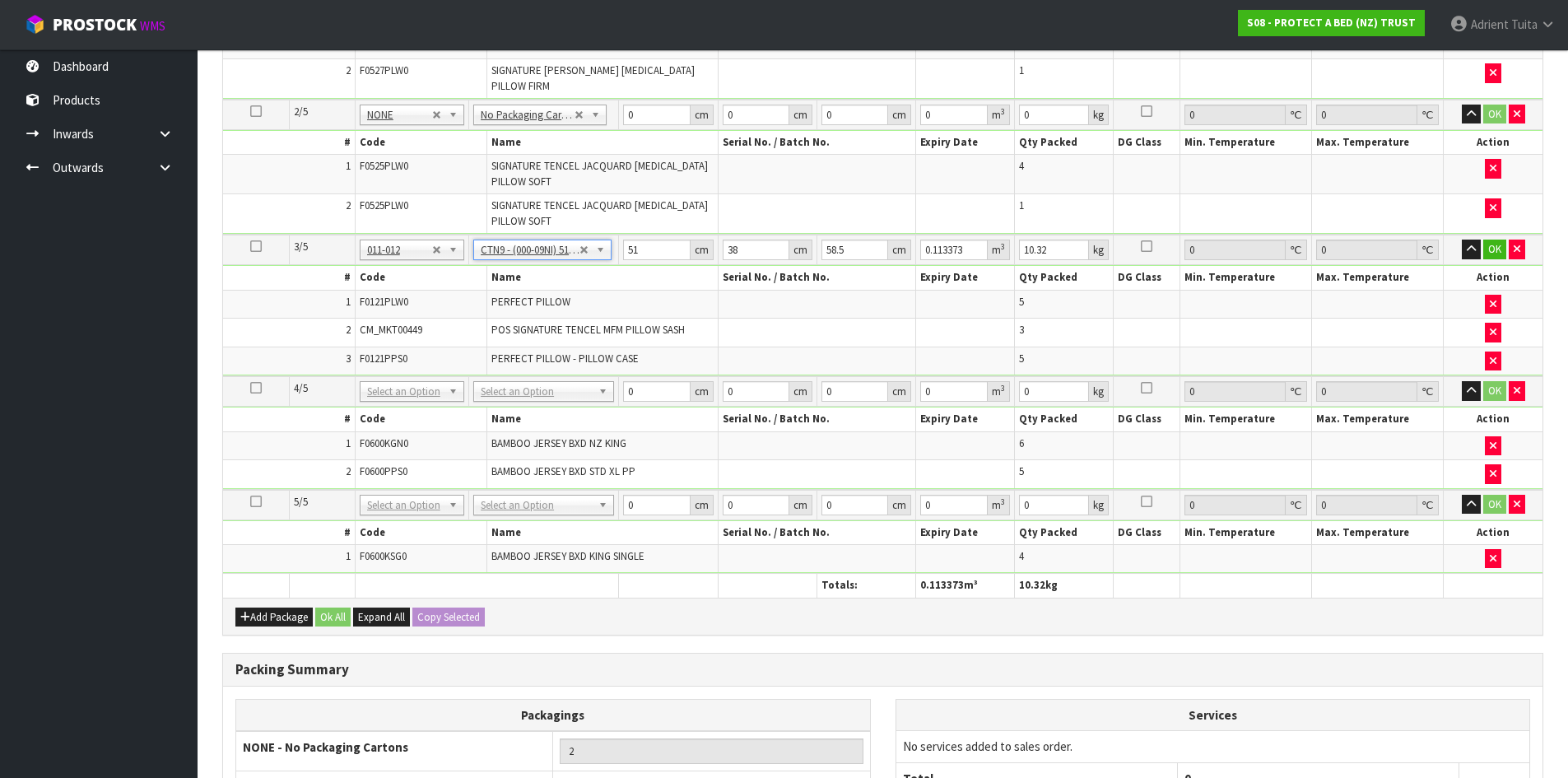
scroll to position [707, 0]
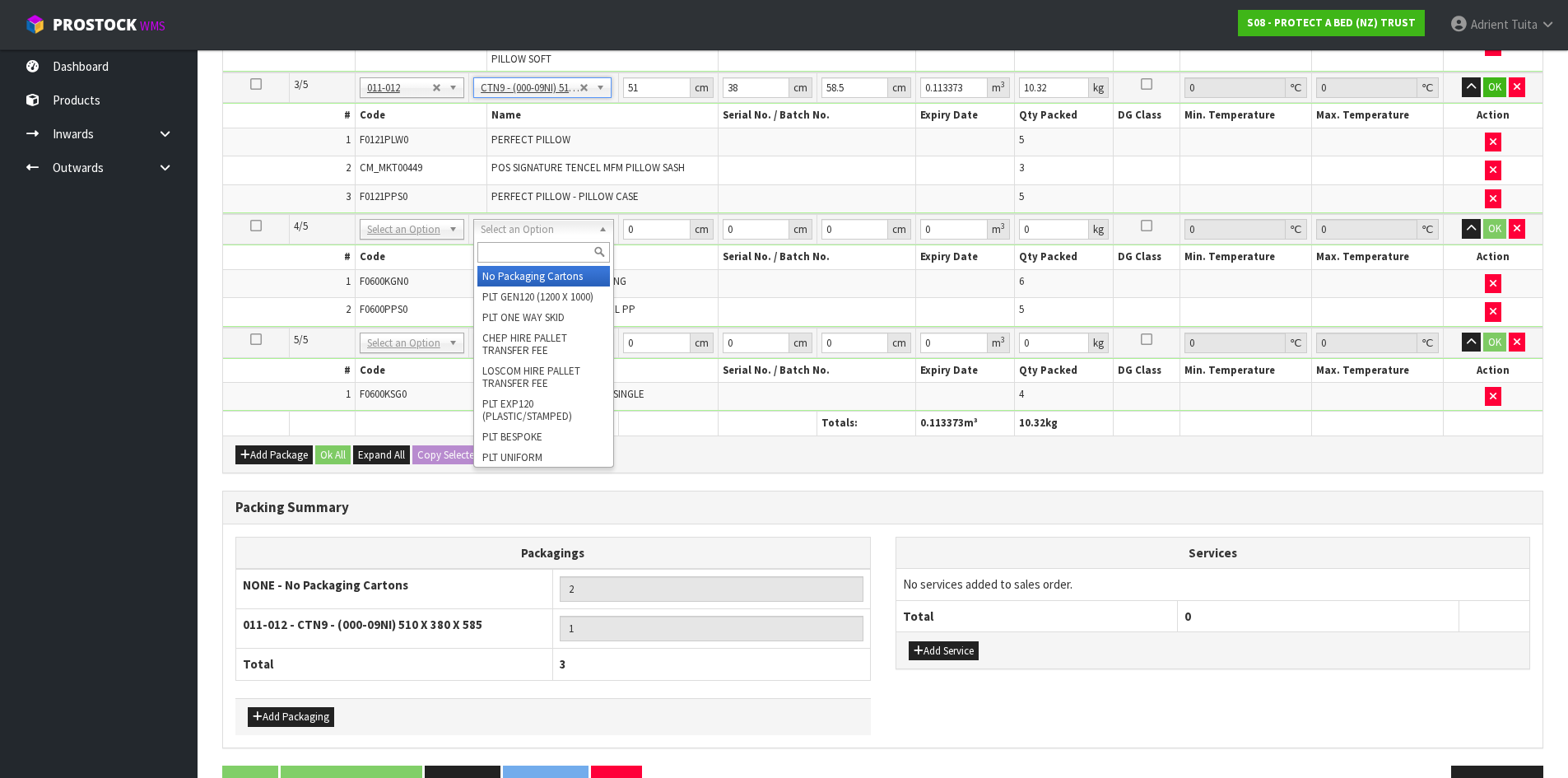
click at [541, 250] on input "text" at bounding box center [543, 253] width 133 height 20
type input "OC"
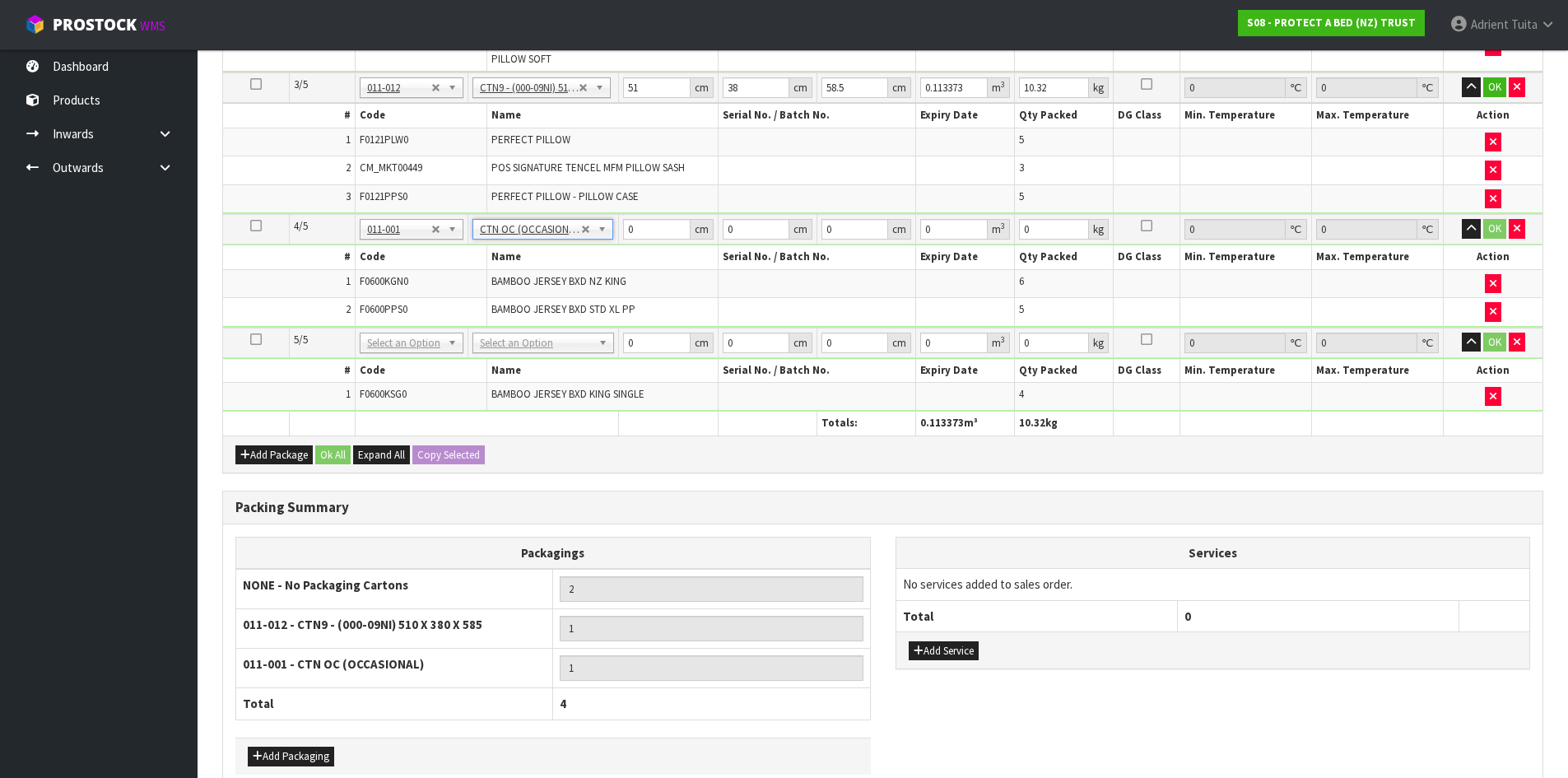
type input "6.86"
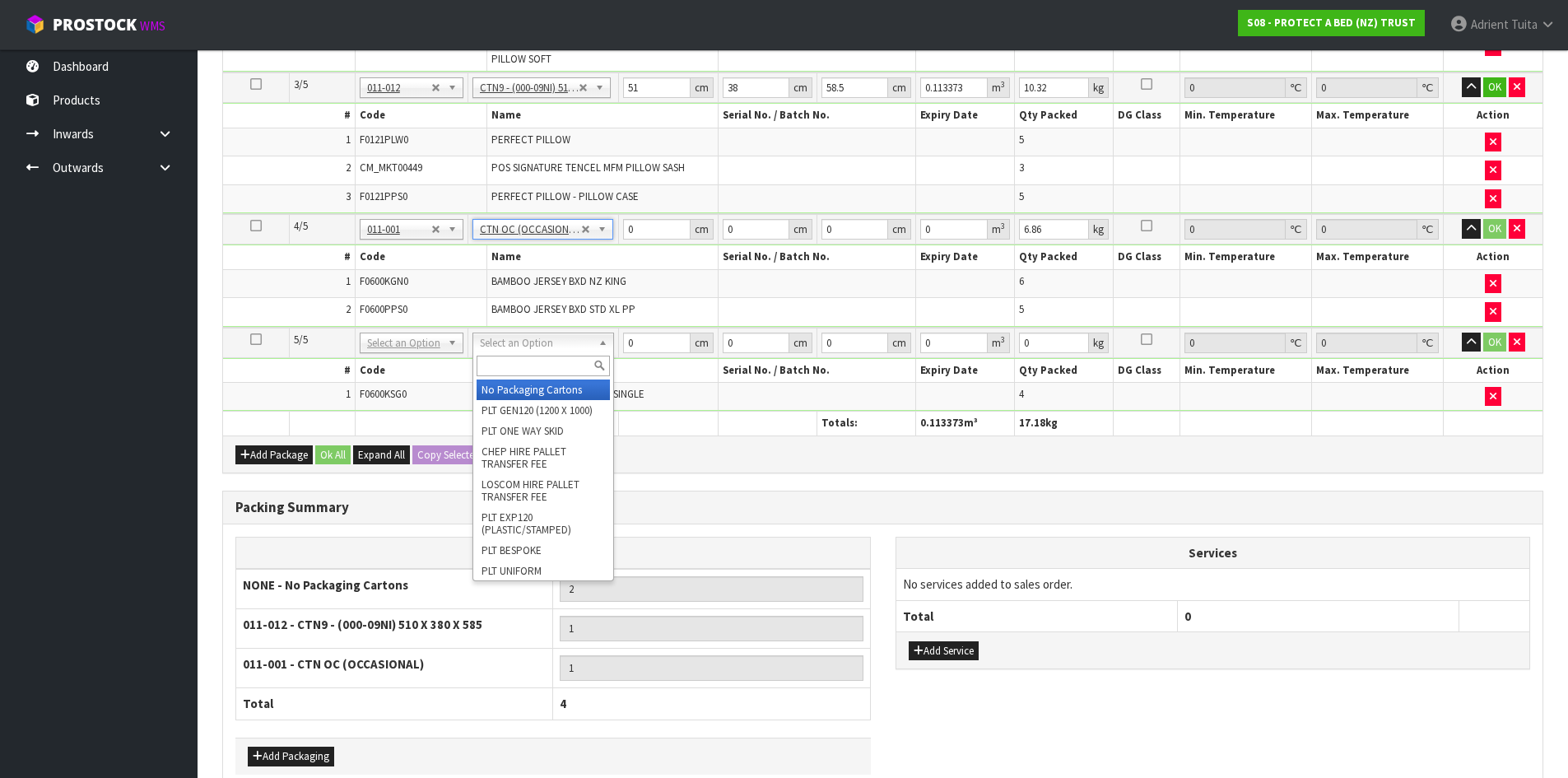
drag, startPoint x: 503, startPoint y: 346, endPoint x: 499, endPoint y: 382, distance: 36.2
type input "3"
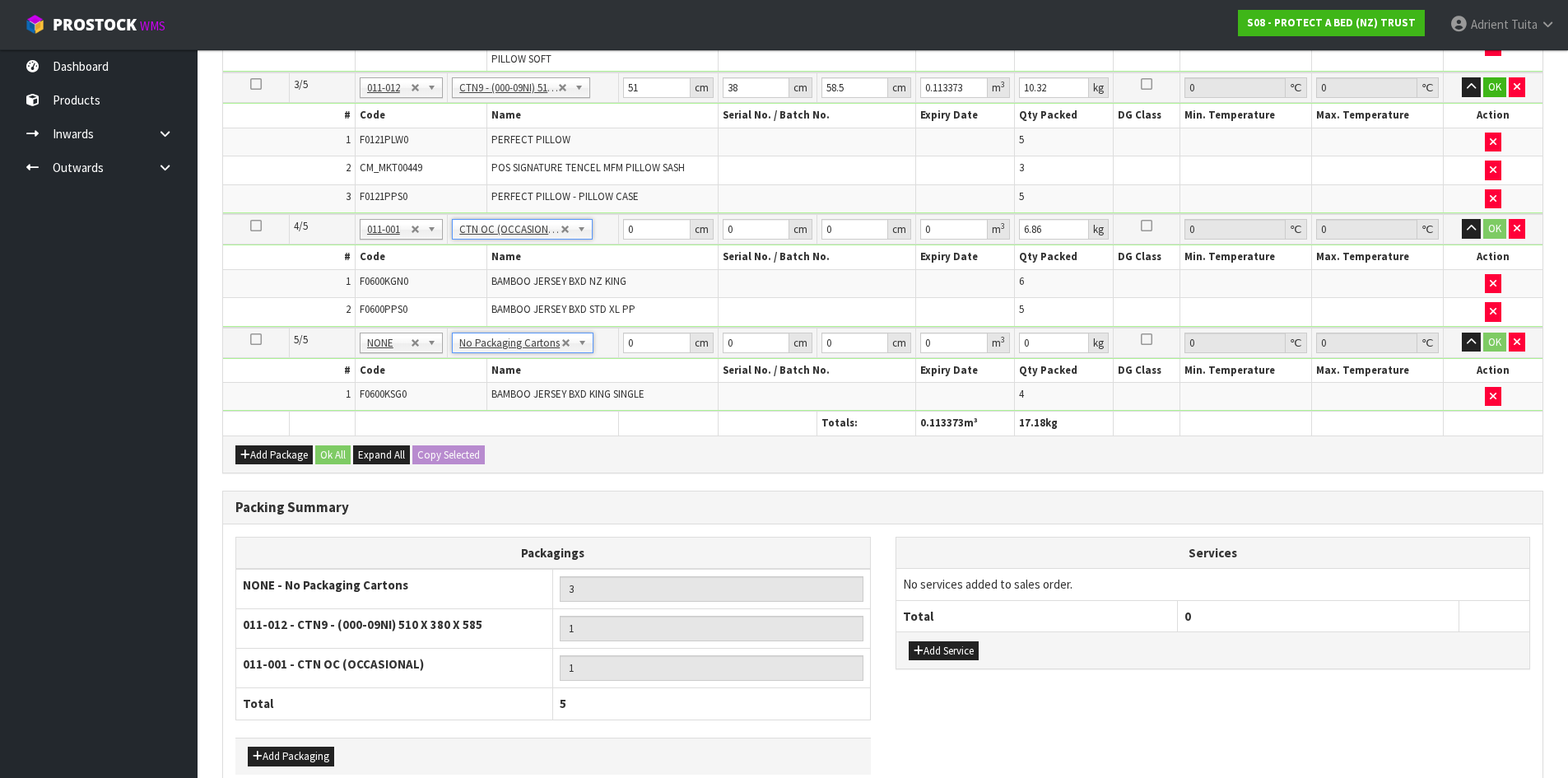
drag, startPoint x: 510, startPoint y: 366, endPoint x: 516, endPoint y: 349, distance: 18.0
click at [510, 366] on th "Name" at bounding box center [603, 371] width 231 height 24
drag, startPoint x: 516, startPoint y: 349, endPoint x: 509, endPoint y: 363, distance: 15.7
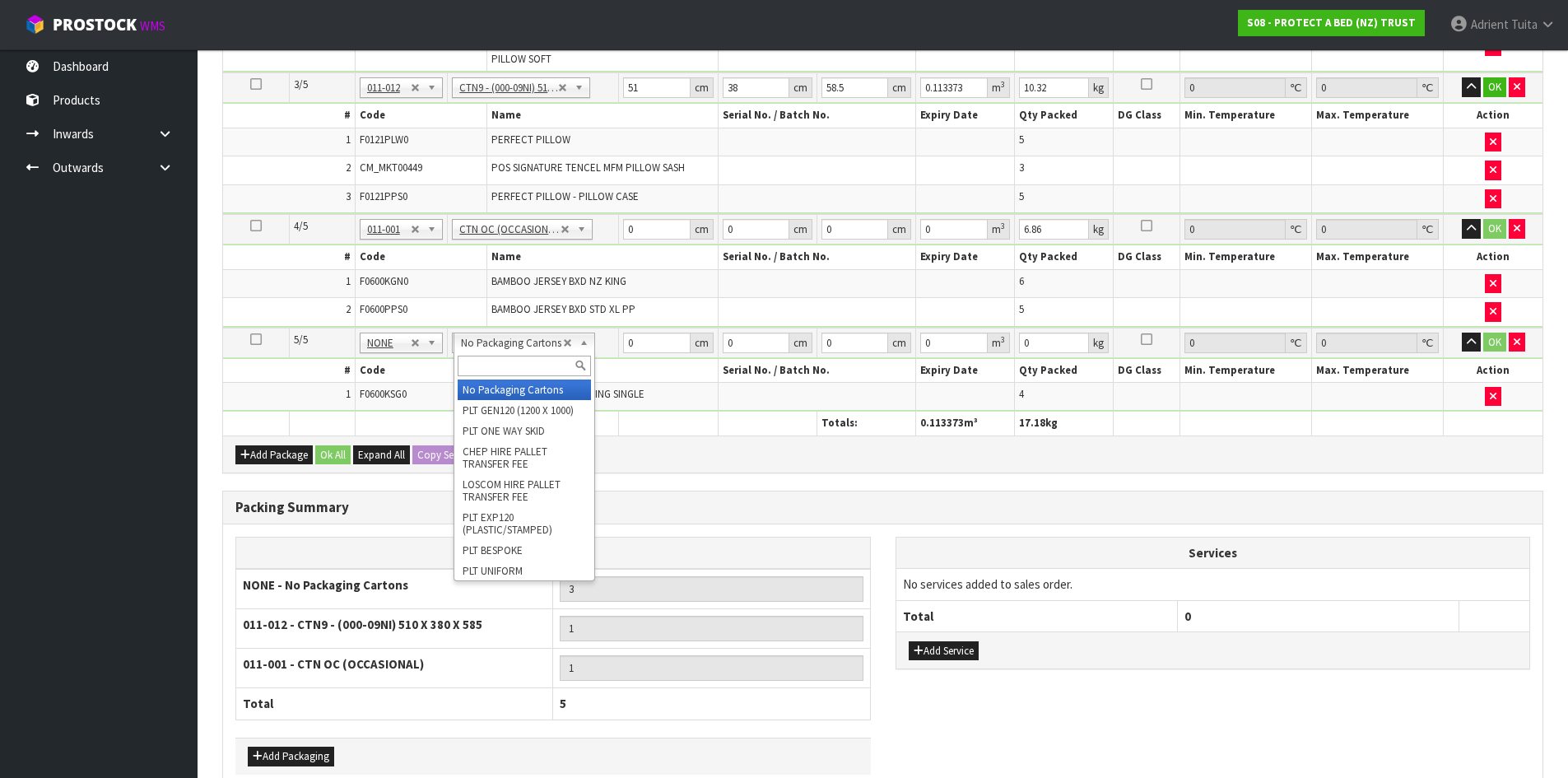
click at [509, 363] on input "text" at bounding box center [524, 366] width 134 height 20
type input "OC"
type input "2"
type input "2.96"
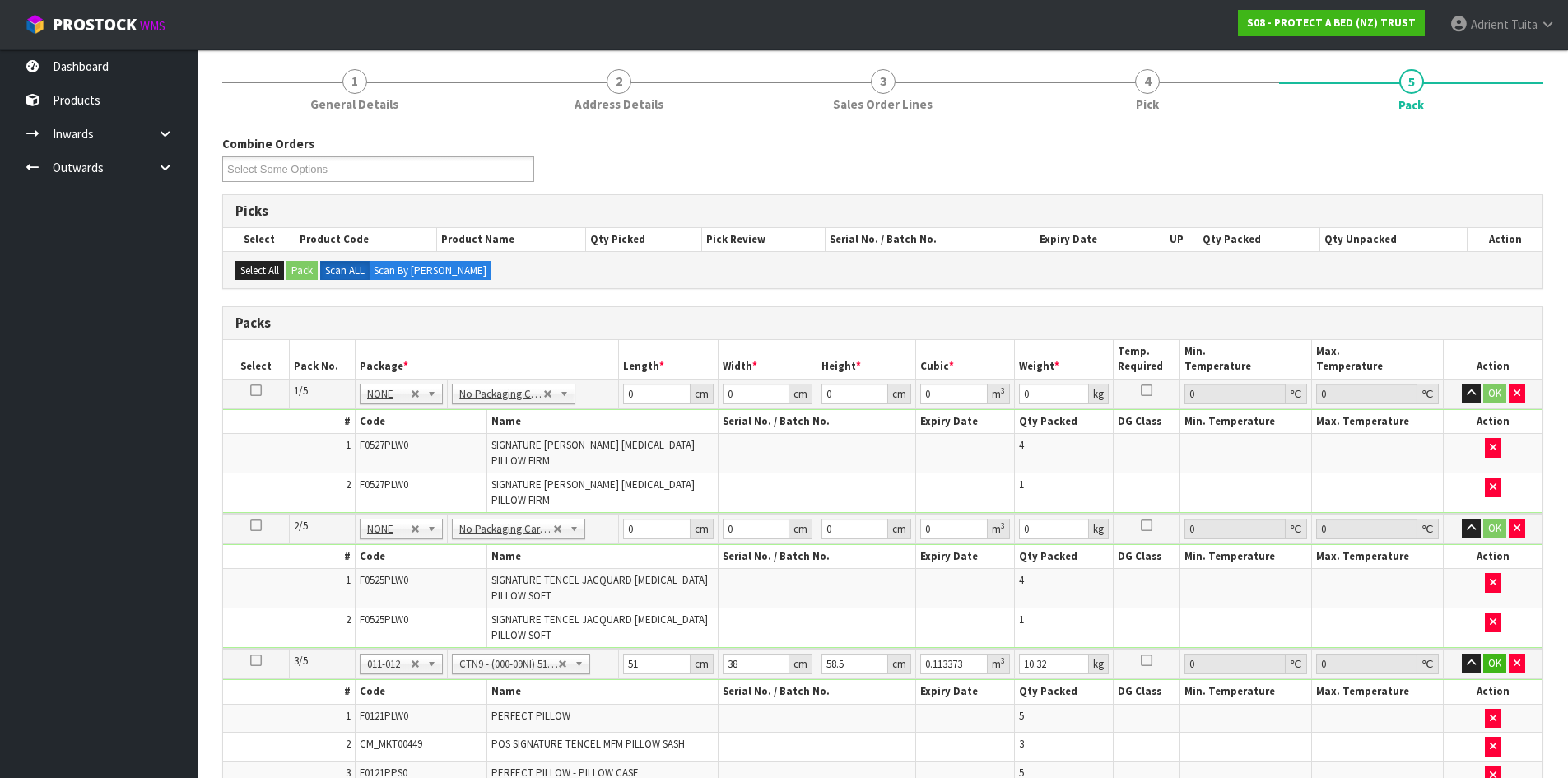
scroll to position [296, 0]
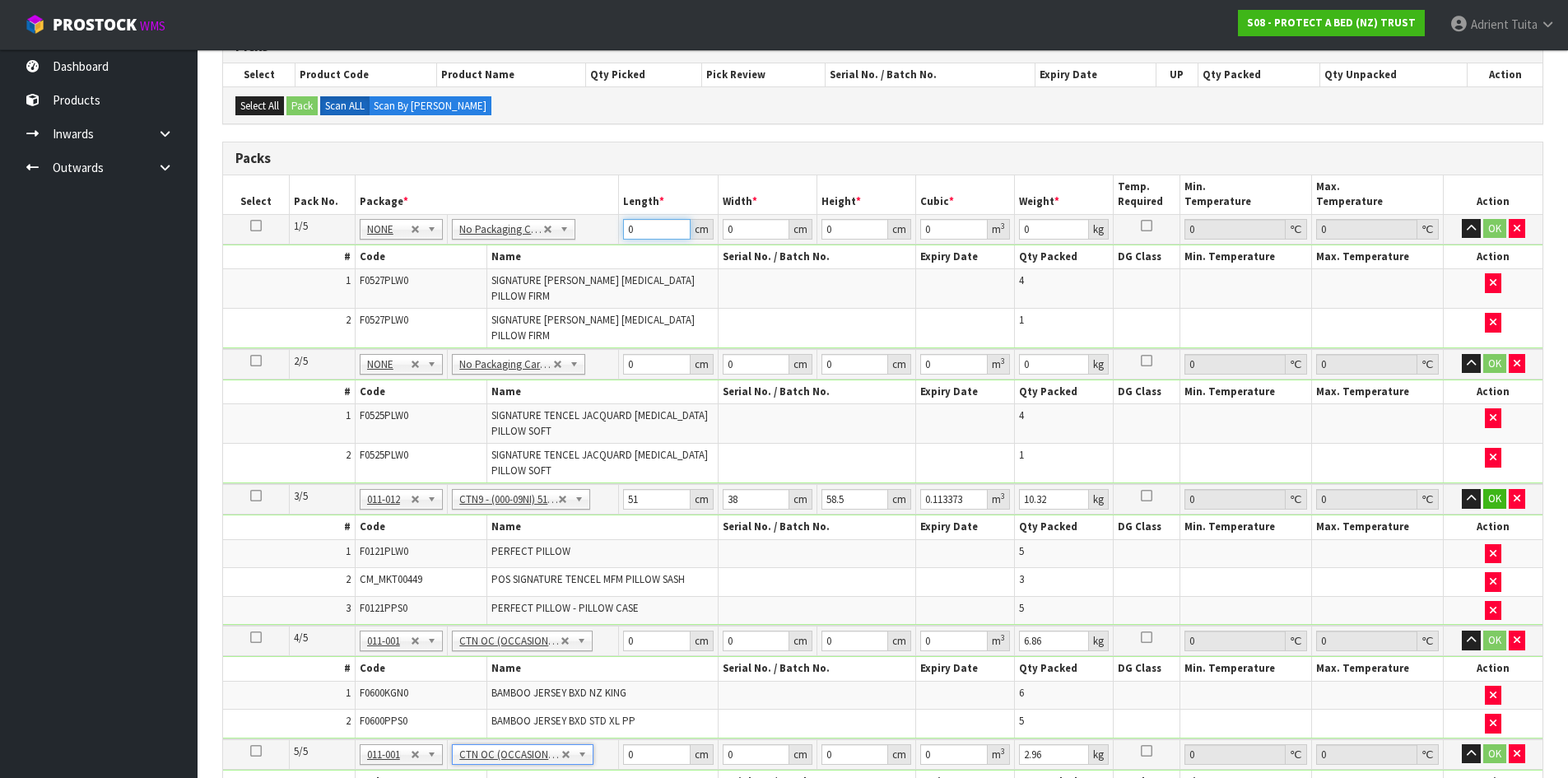
click at [650, 225] on input "0" at bounding box center [656, 230] width 66 height 20
type input "75"
type input "62"
type input "4"
type input "0.0186"
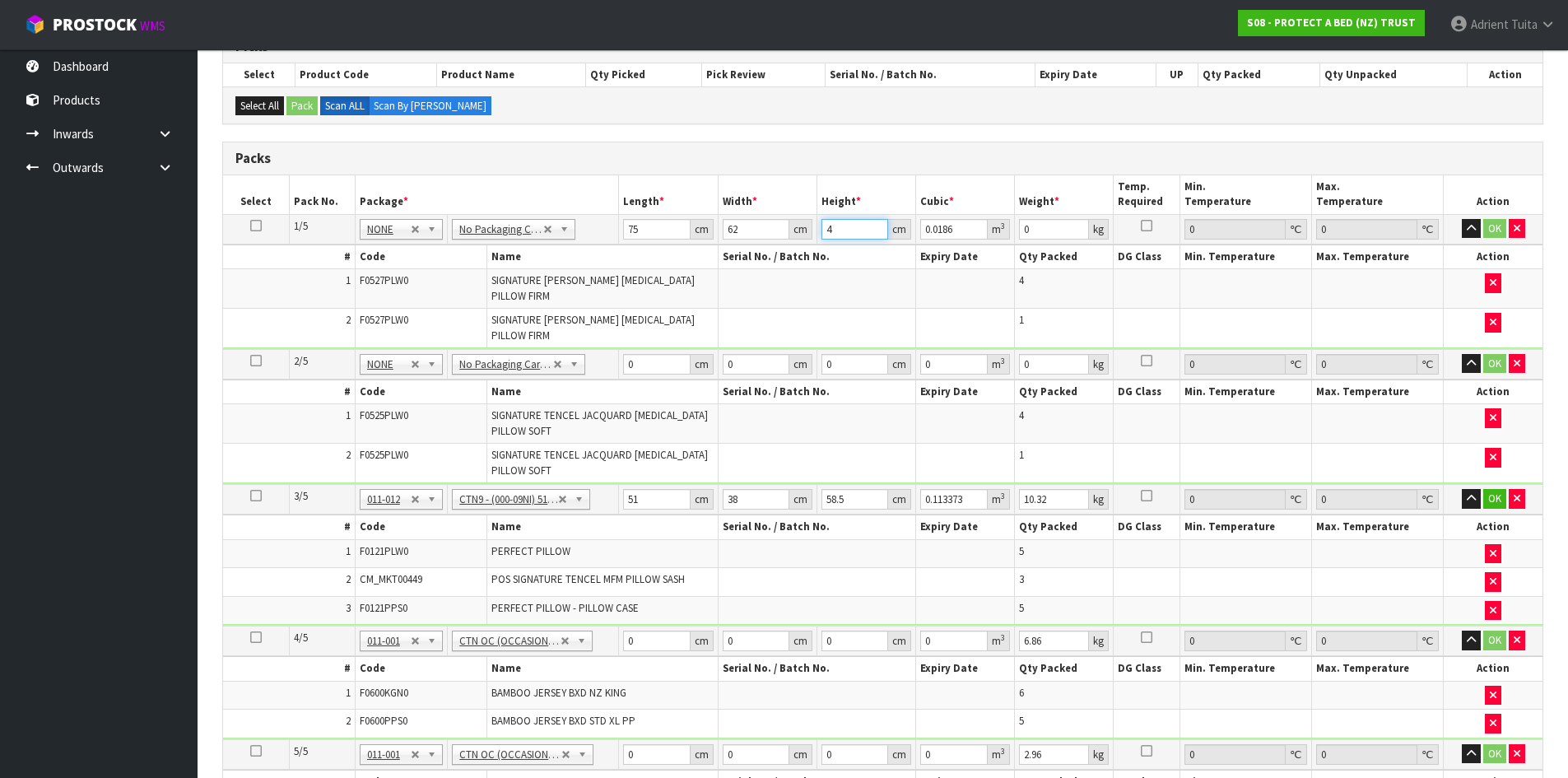
type input "44"
type input "0.2046"
type input "44"
type input "11"
click at [648, 366] on input "0" at bounding box center [656, 364] width 66 height 20
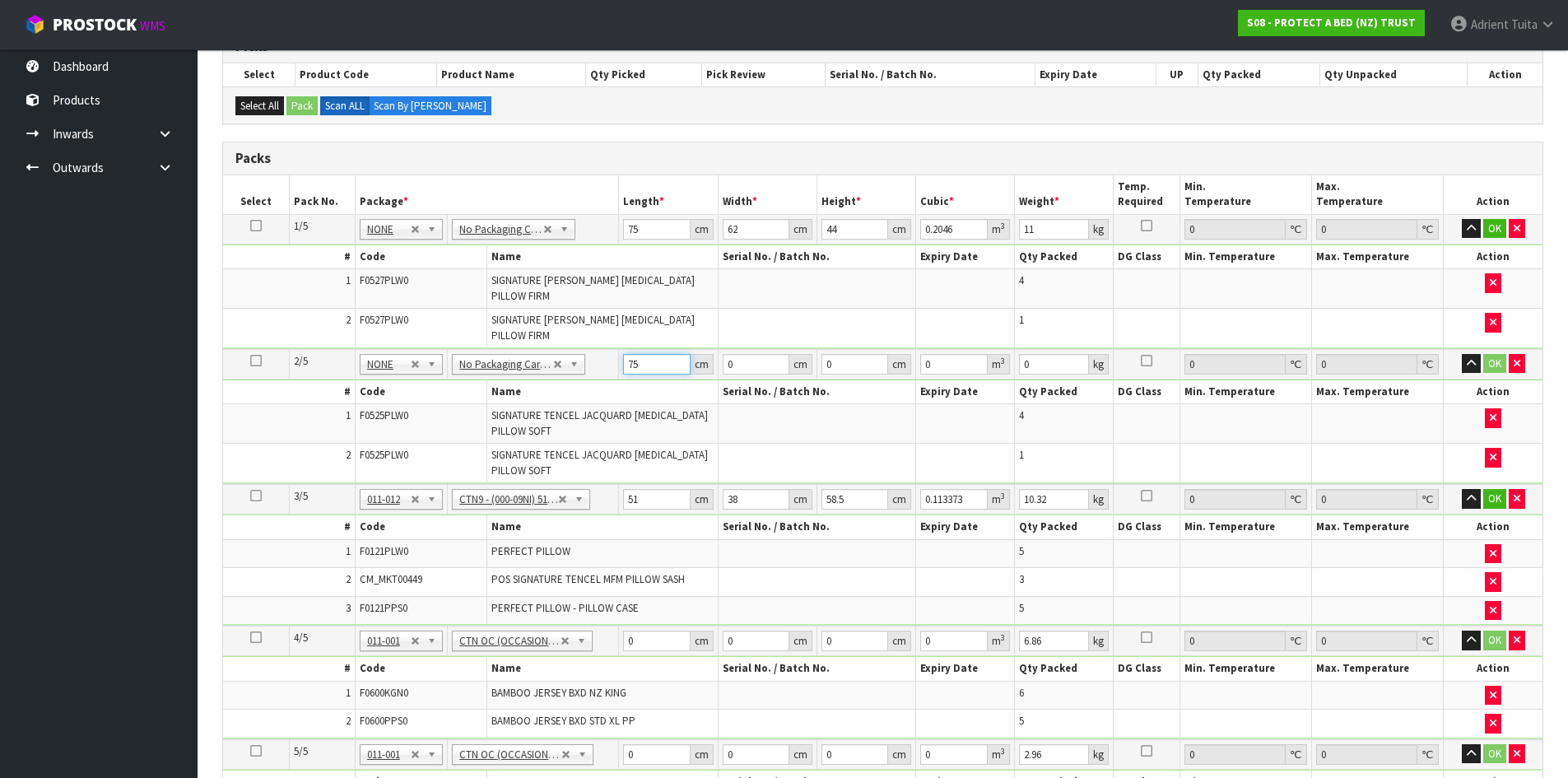
type input "75"
type input "62"
type input "4"
type input "0.0186"
type input "44"
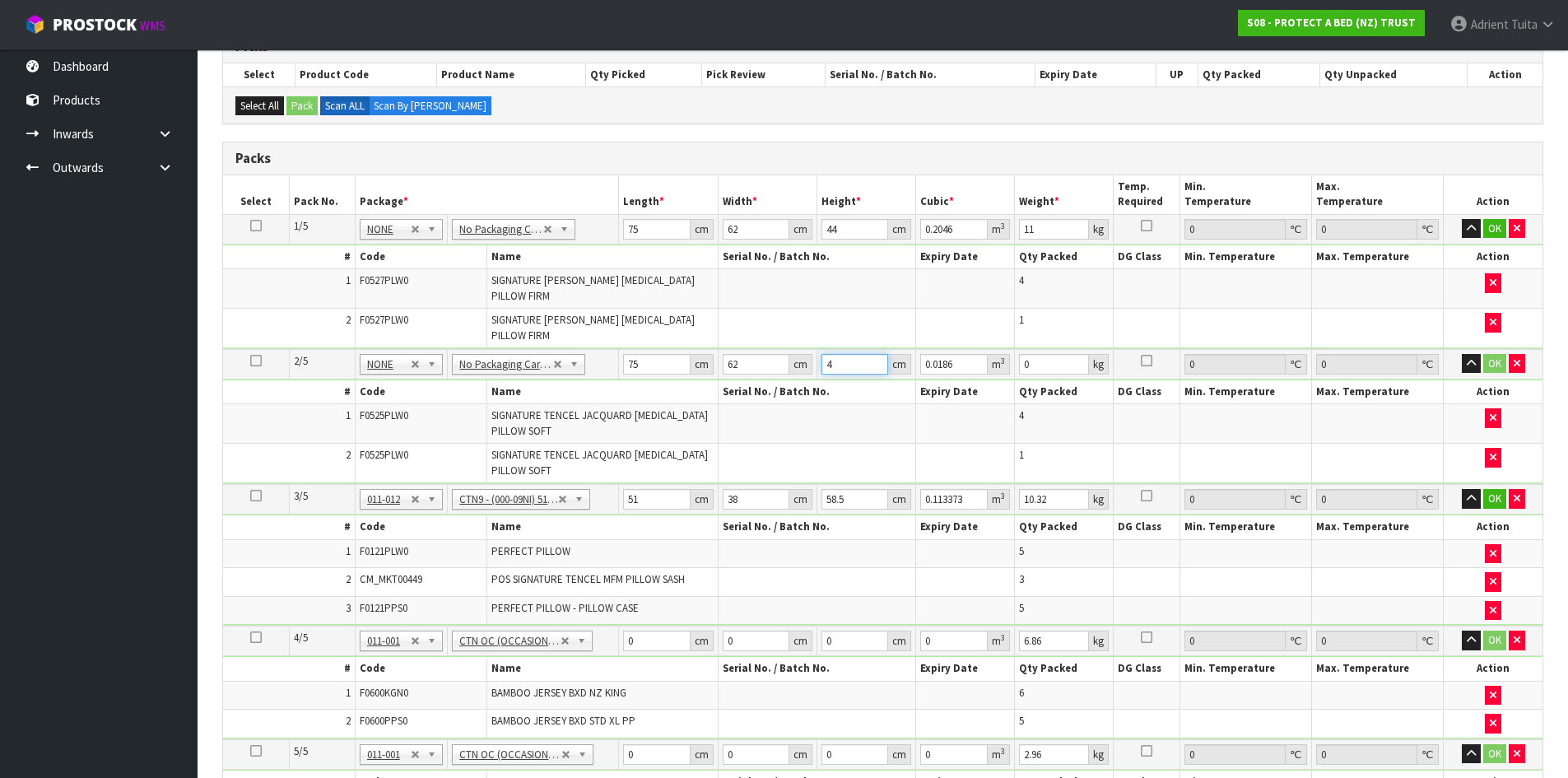
type input "0.2046"
type input "44"
type input "11"
click at [1491, 230] on button "OK" at bounding box center [1494, 229] width 23 height 20
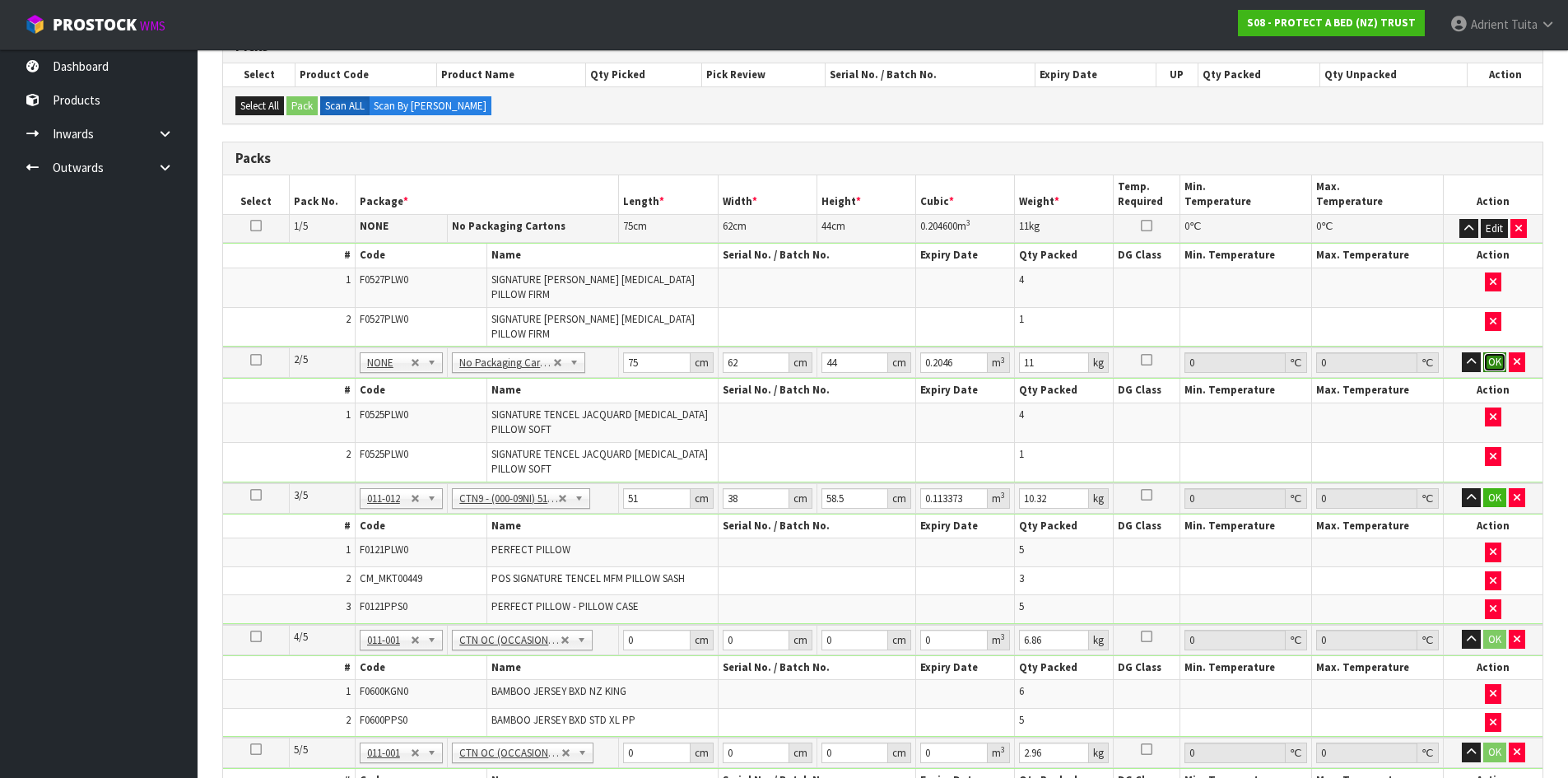
click at [1492, 359] on button "OK" at bounding box center [1494, 361] width 23 height 20
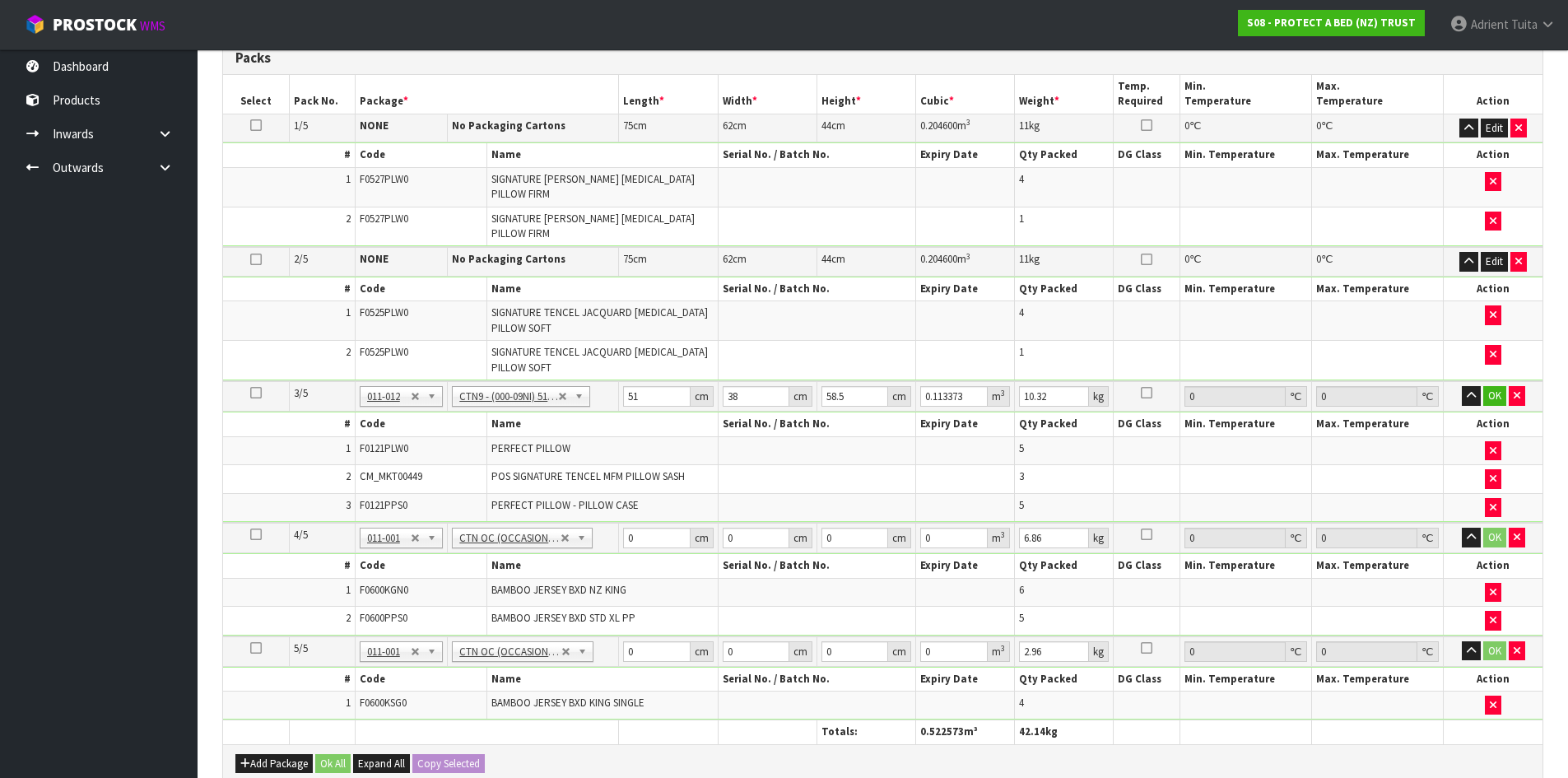
scroll to position [542, 0]
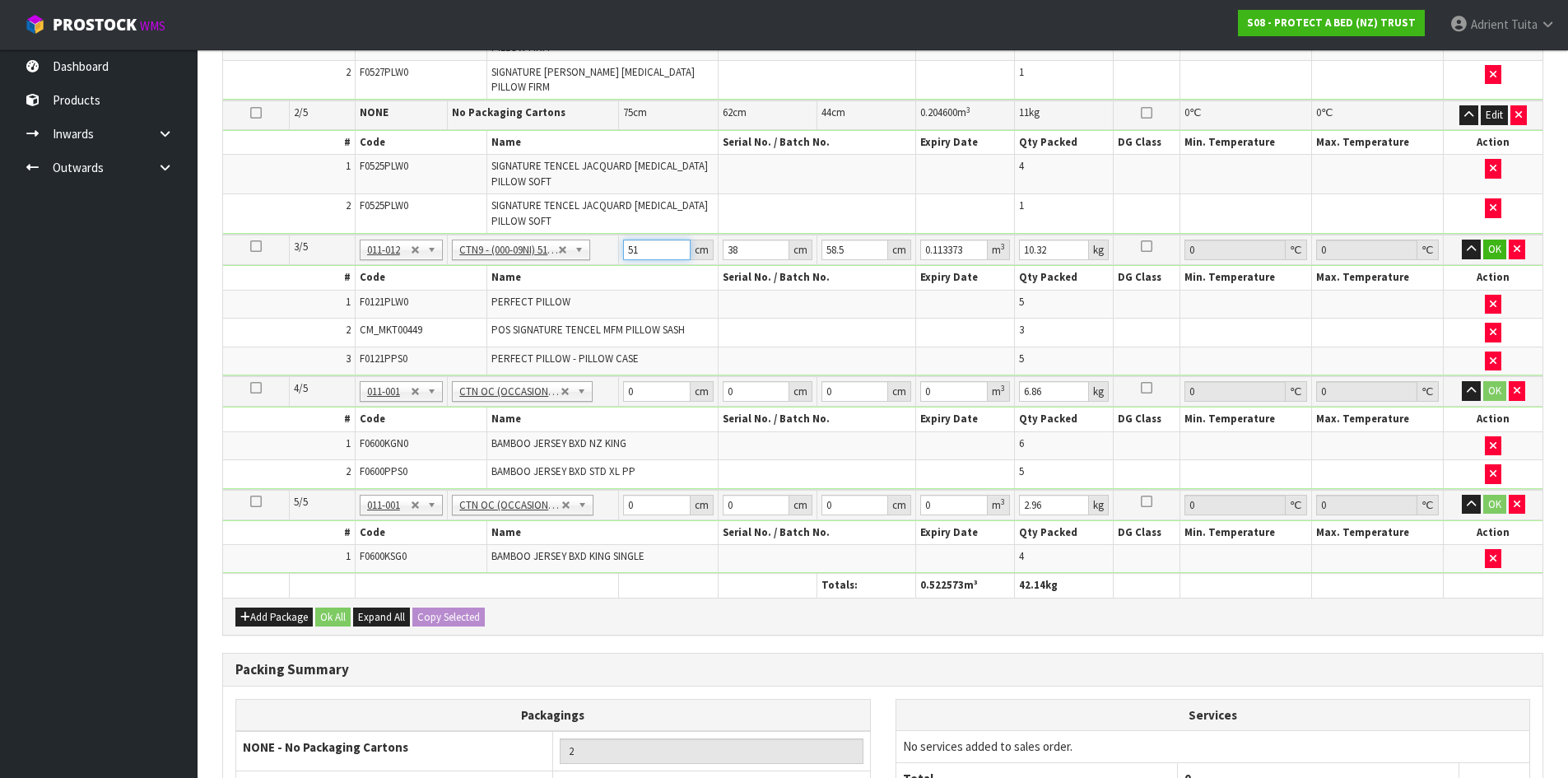
click at [660, 253] on input "51" at bounding box center [656, 250] width 66 height 20
type input "5"
type input "0.011115"
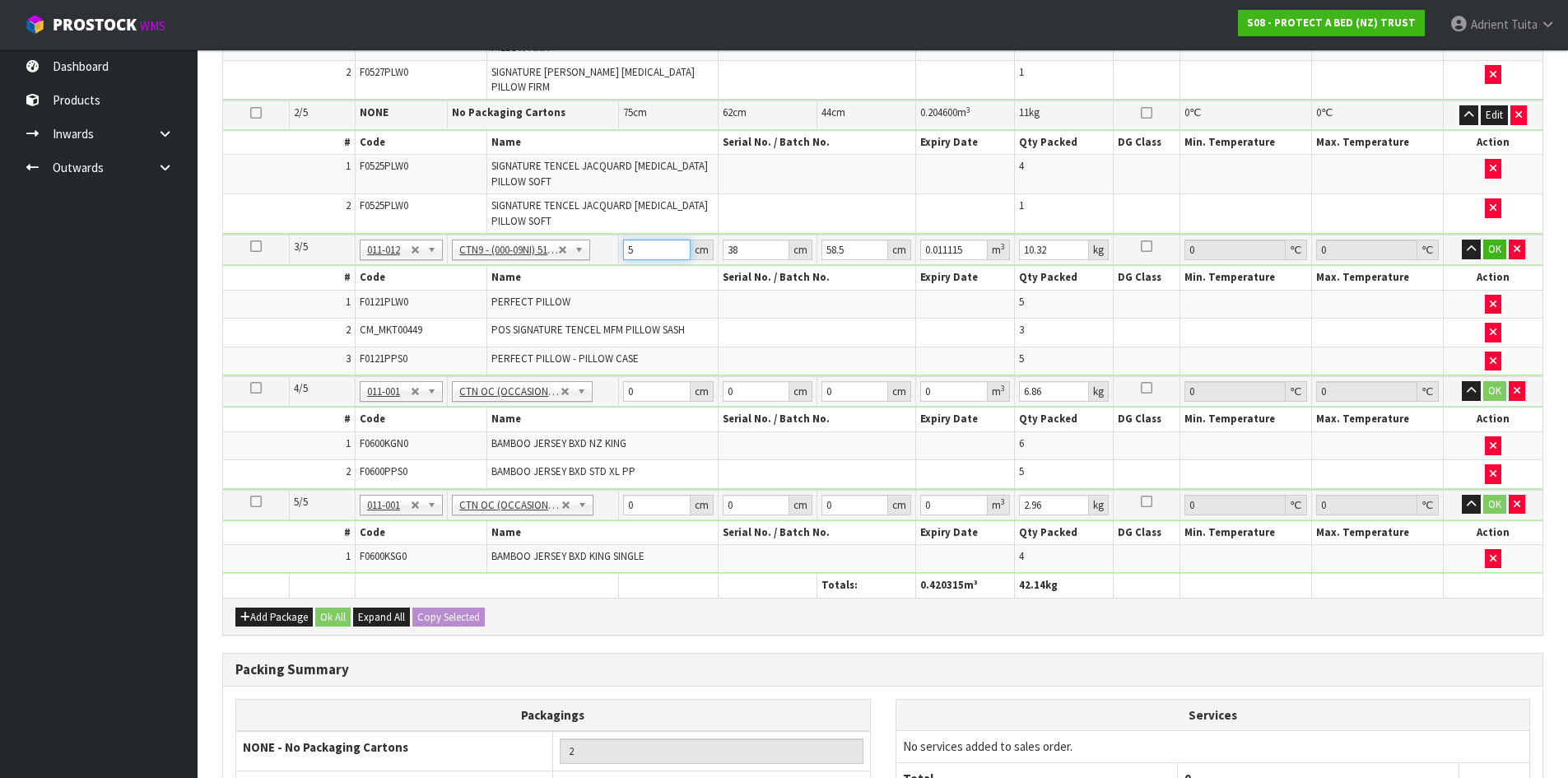
type input "52"
type input "0.115596"
type input "52"
type input "4"
type input "0.012168"
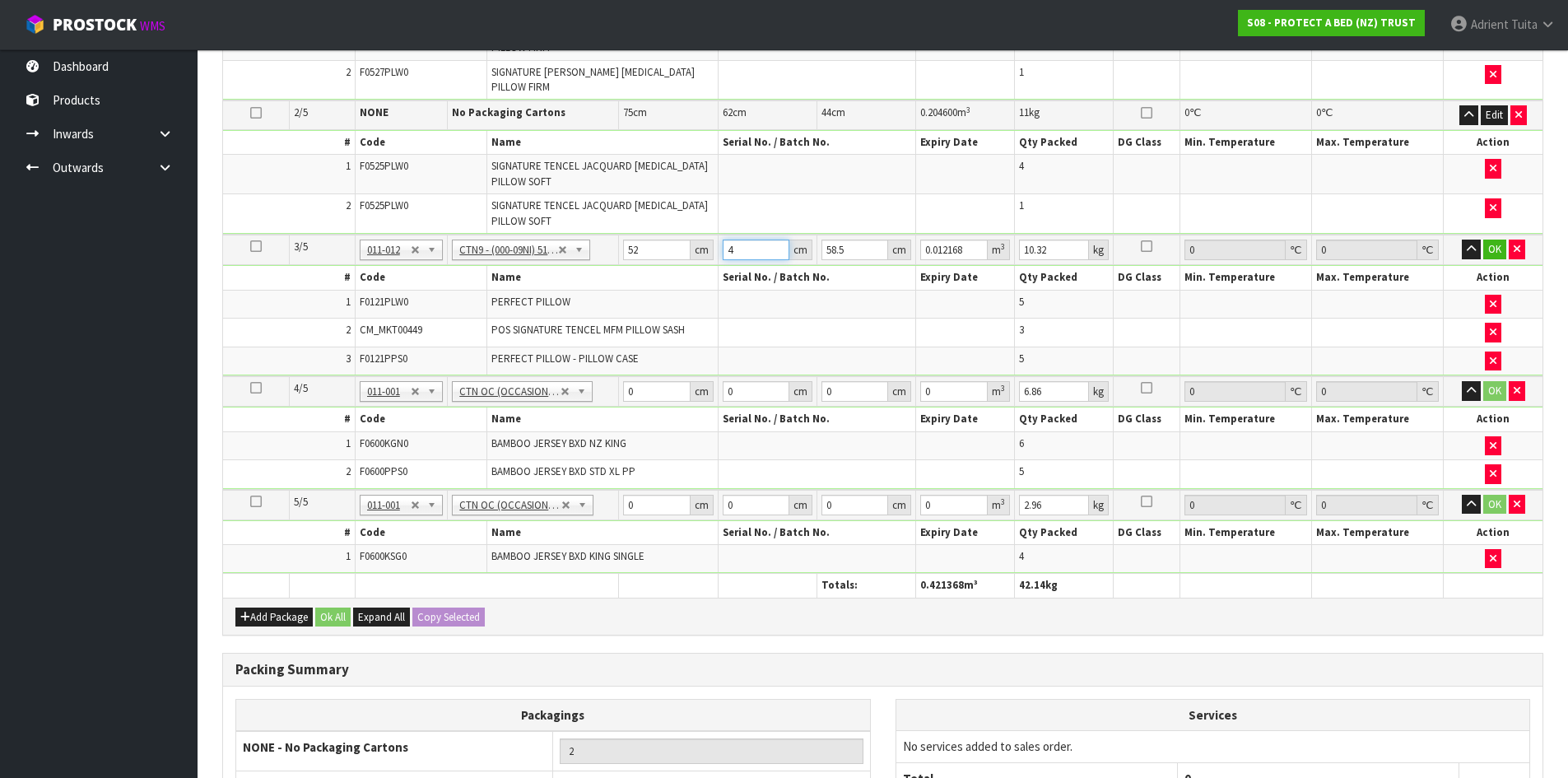
type input "40"
type input "0.12168"
type input "40"
type input "6"
type input "0.01248"
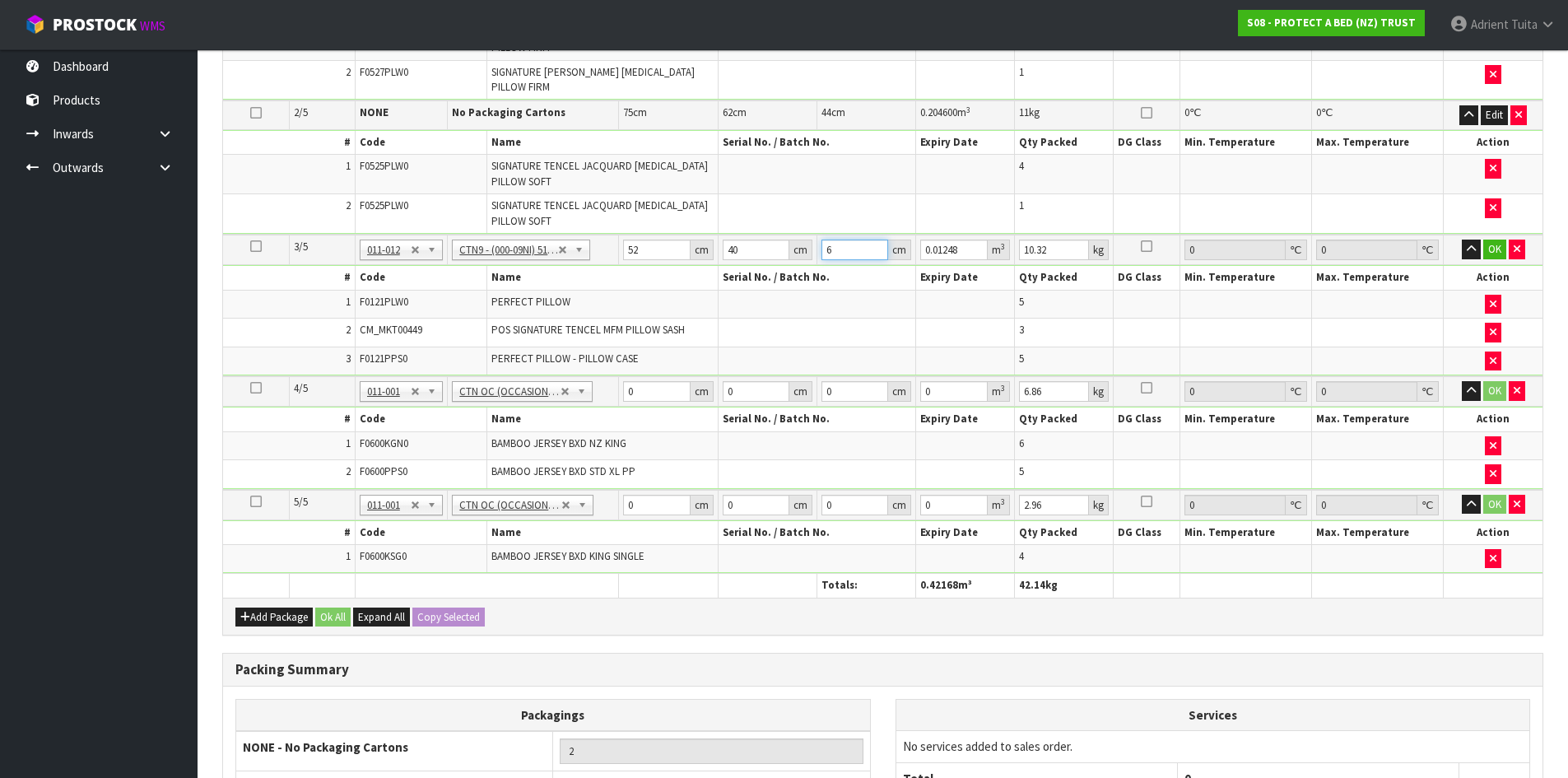
type input "61"
type input "0.12688"
type input "61"
type input "12"
click at [1489, 236] on td "OK" at bounding box center [1493, 250] width 99 height 31
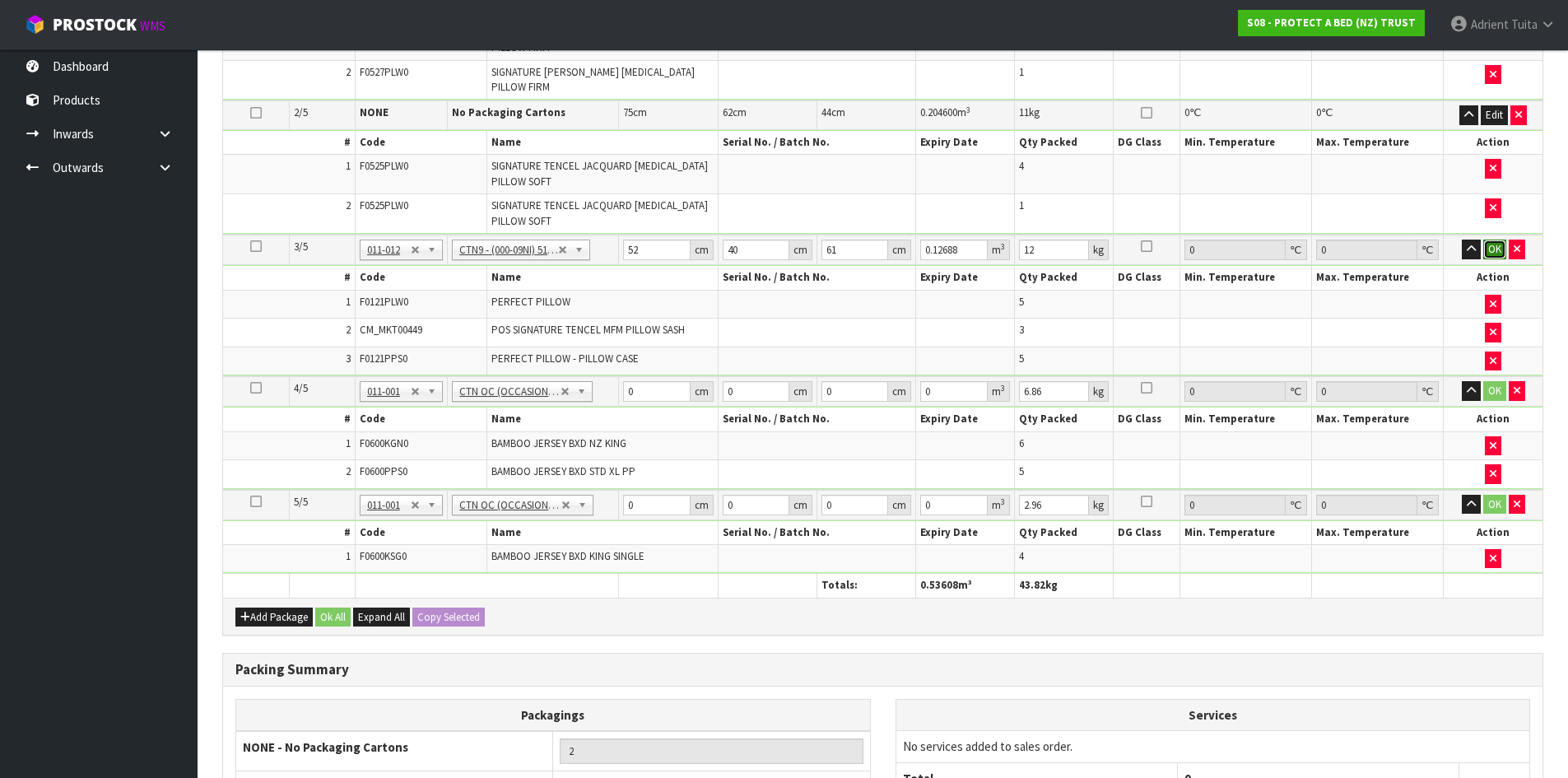
click at [1486, 244] on button "OK" at bounding box center [1494, 249] width 23 height 20
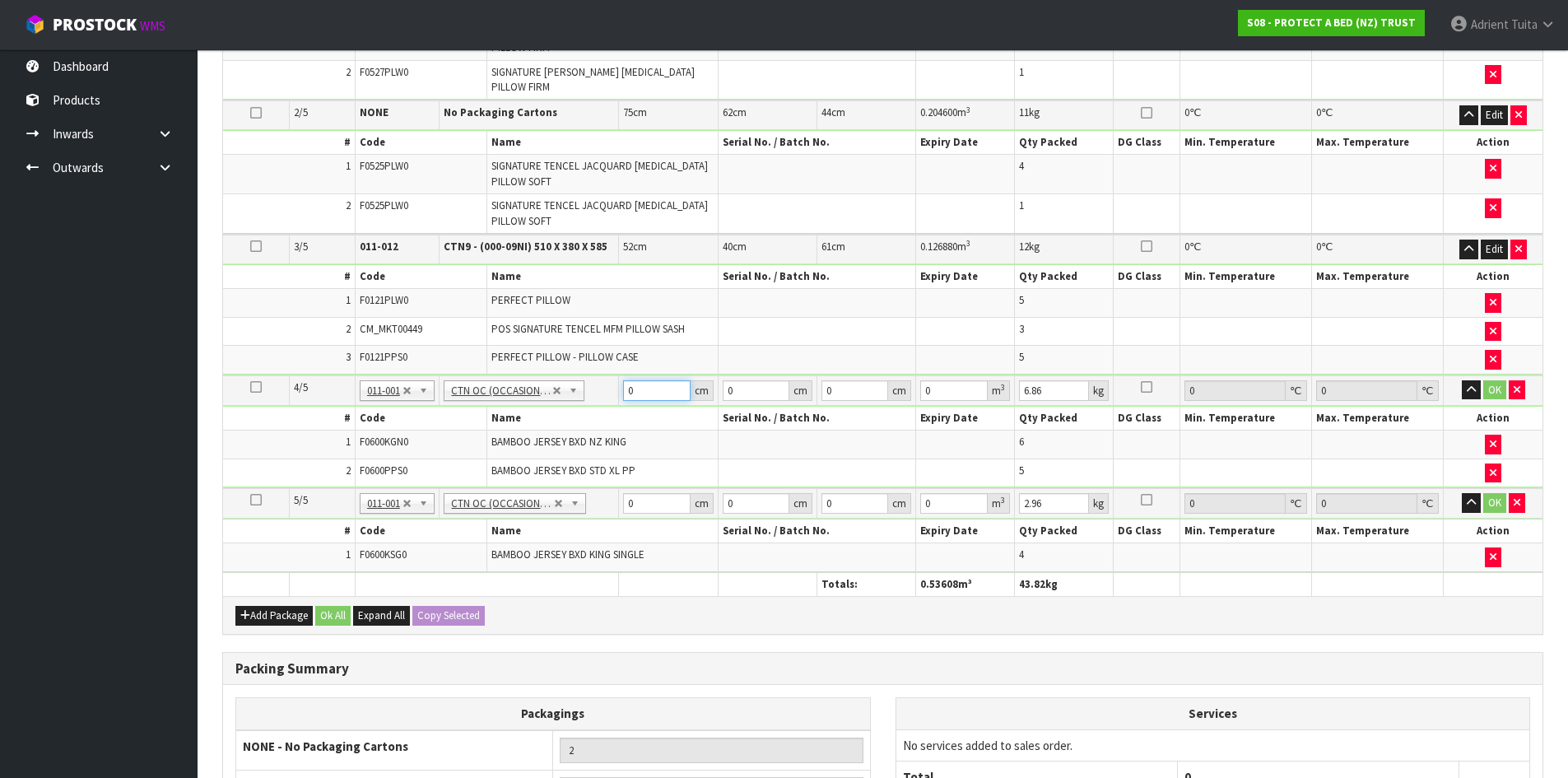
click at [656, 381] on input "0" at bounding box center [656, 390] width 66 height 20
type input "59"
type input "40"
type input "3"
type input "0.00708"
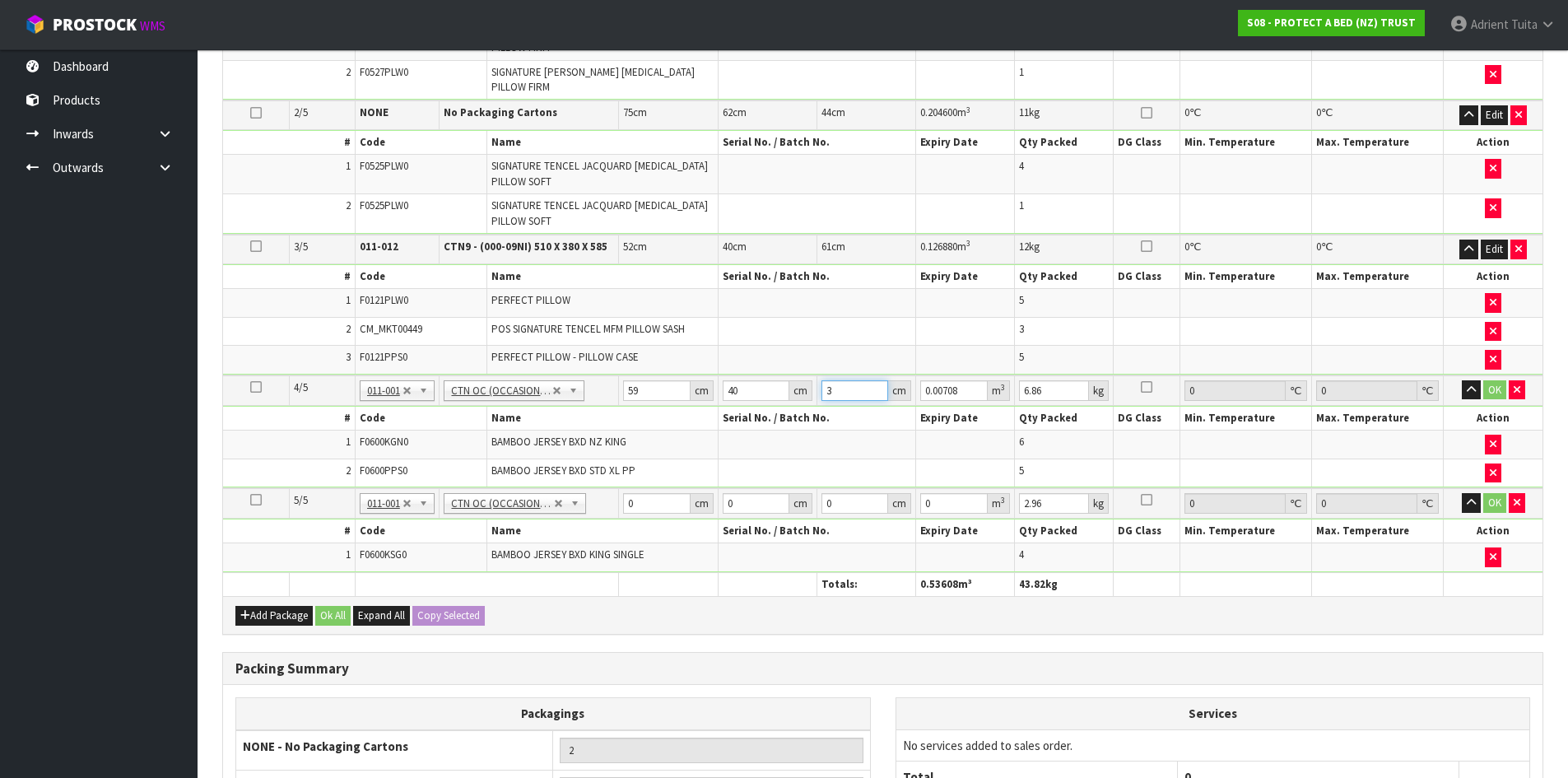
type input "32"
type input "0.07552"
type input "32"
type input "9"
drag, startPoint x: 656, startPoint y: 485, endPoint x: 656, endPoint y: 500, distance: 15.0
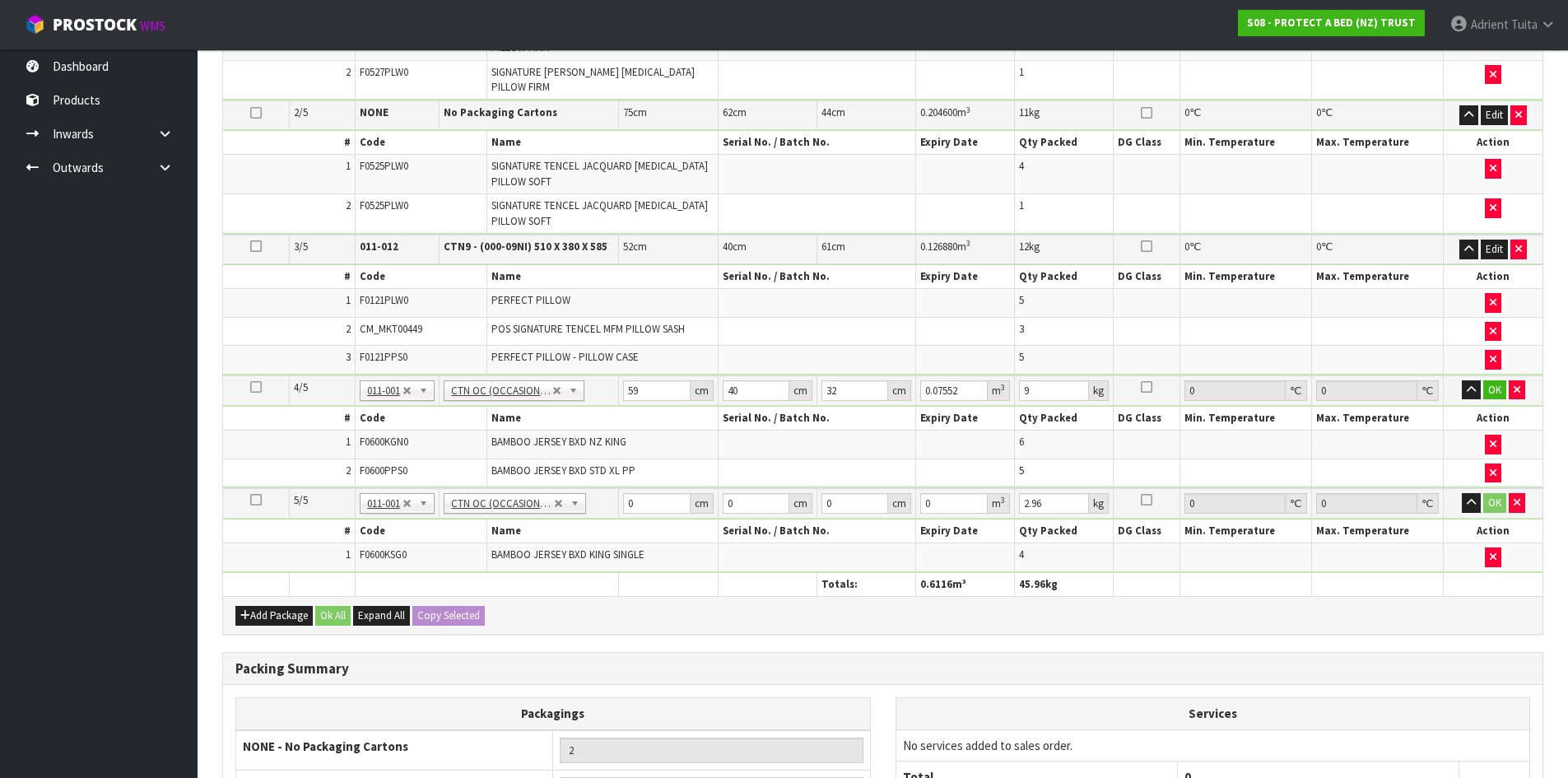
click at [656, 491] on table "Select Pack No. Package * Length * Width * Height * Cubic * Weight * Temp. Requ…" at bounding box center [883, 263] width 1320 height 668
click at [656, 500] on input "0" at bounding box center [656, 503] width 66 height 20
type input "45"
click at [1491, 392] on button "OK" at bounding box center [1495, 389] width 23 height 20
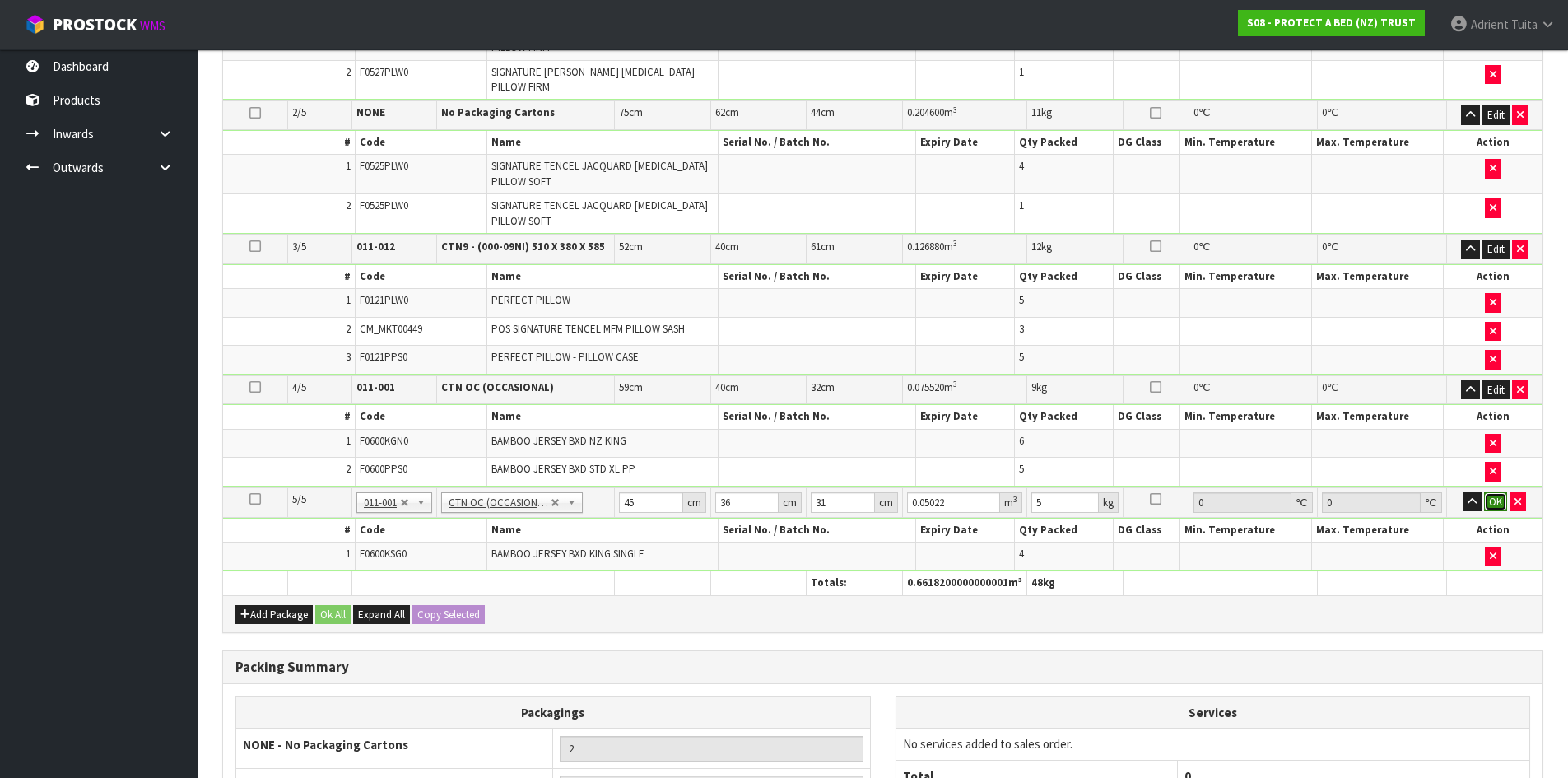
click at [1496, 497] on button "OK" at bounding box center [1495, 502] width 23 height 20
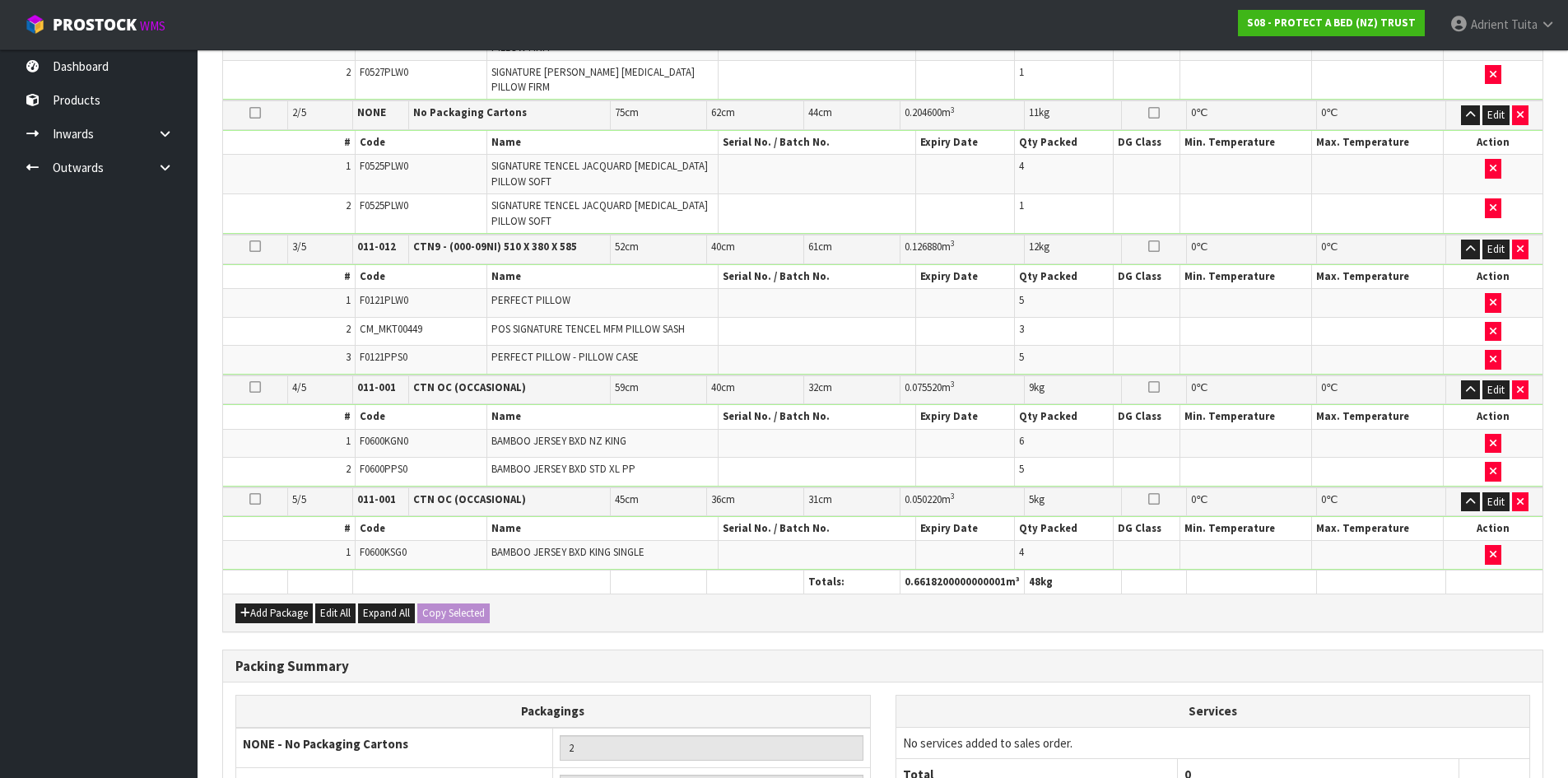
scroll to position [788, 0]
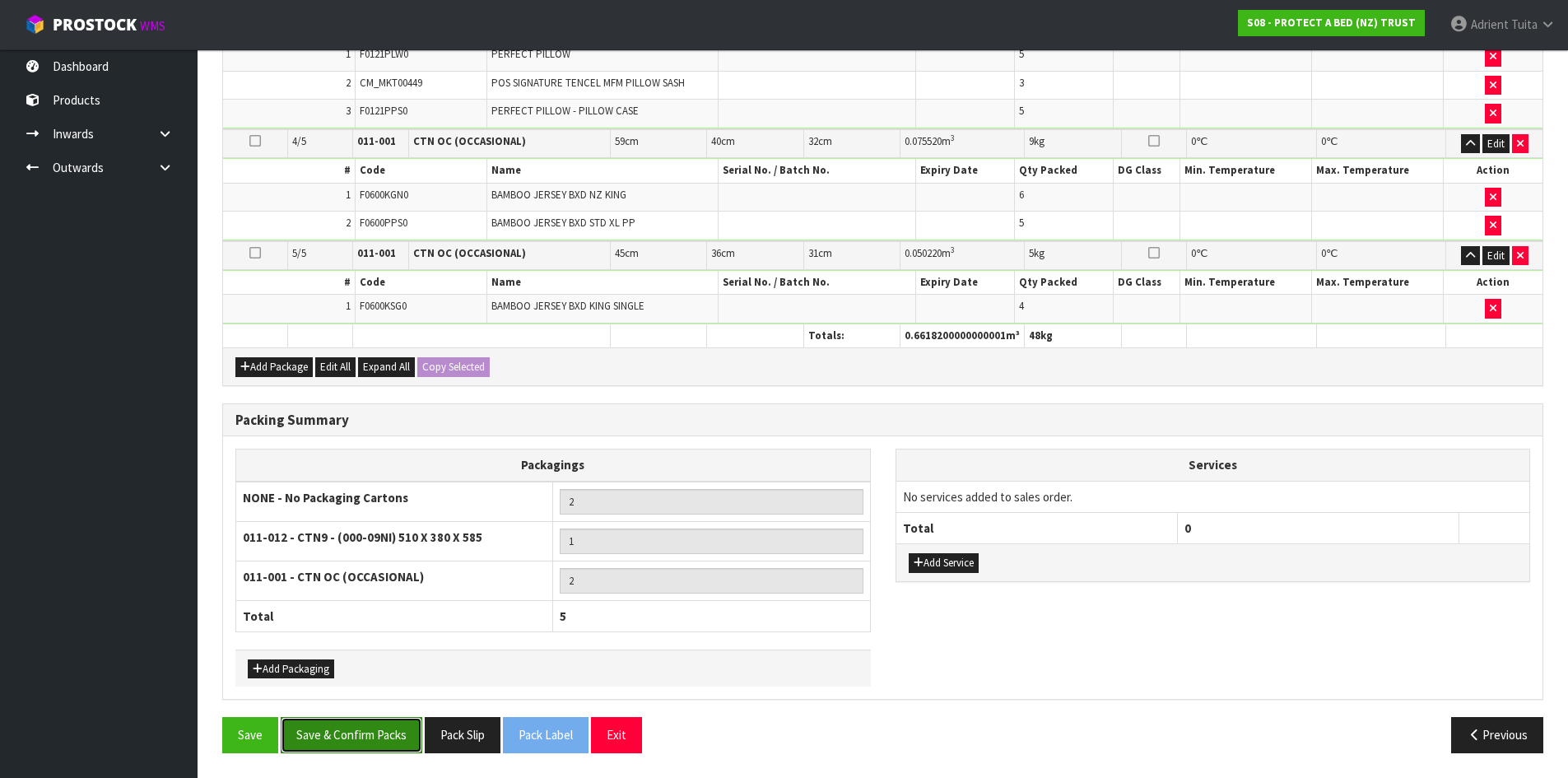
click at [395, 723] on button "Save & Confirm Packs" at bounding box center [351, 735] width 142 height 36
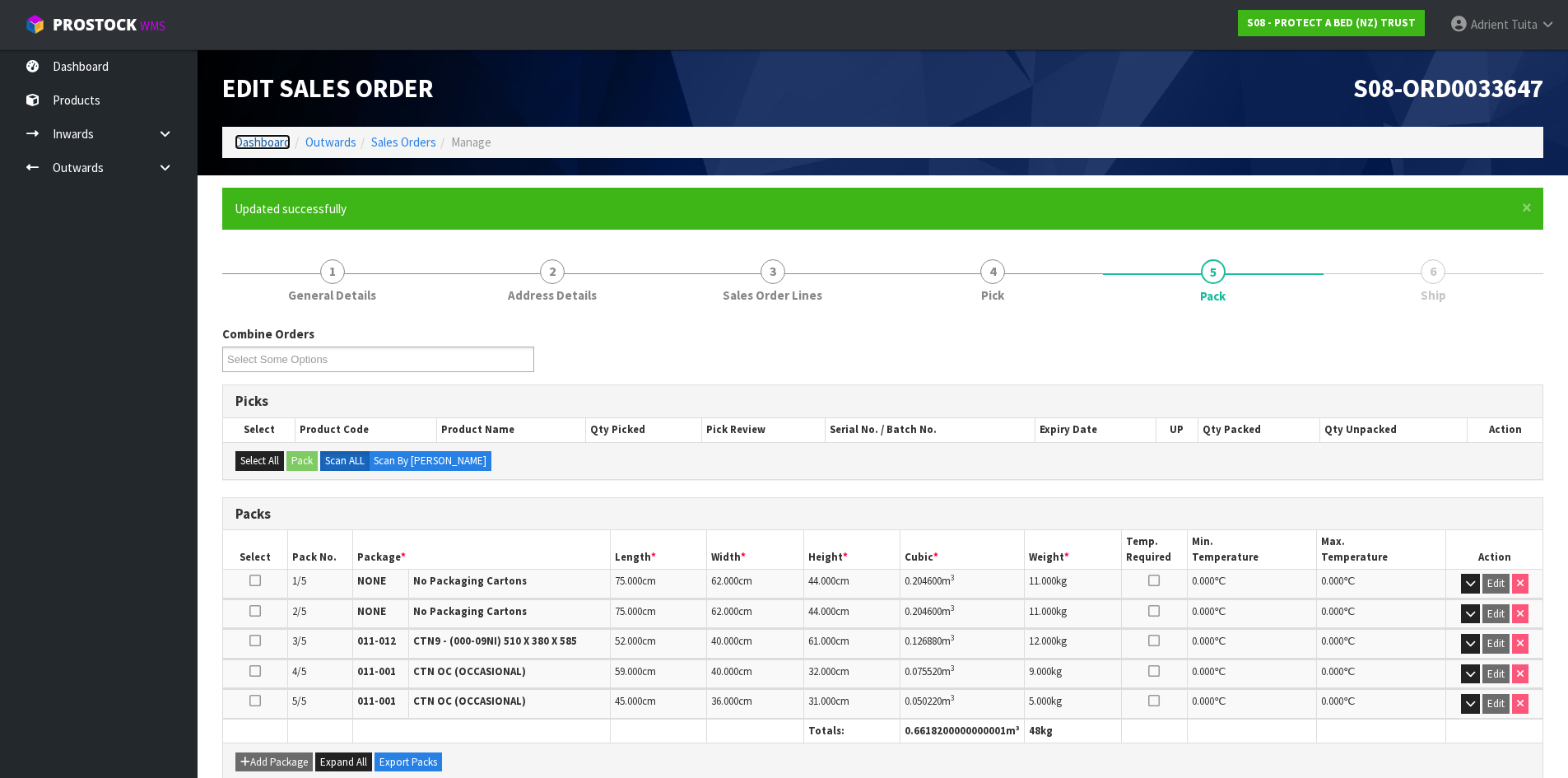
click at [280, 139] on link "Dashboard" at bounding box center [263, 142] width 56 height 15
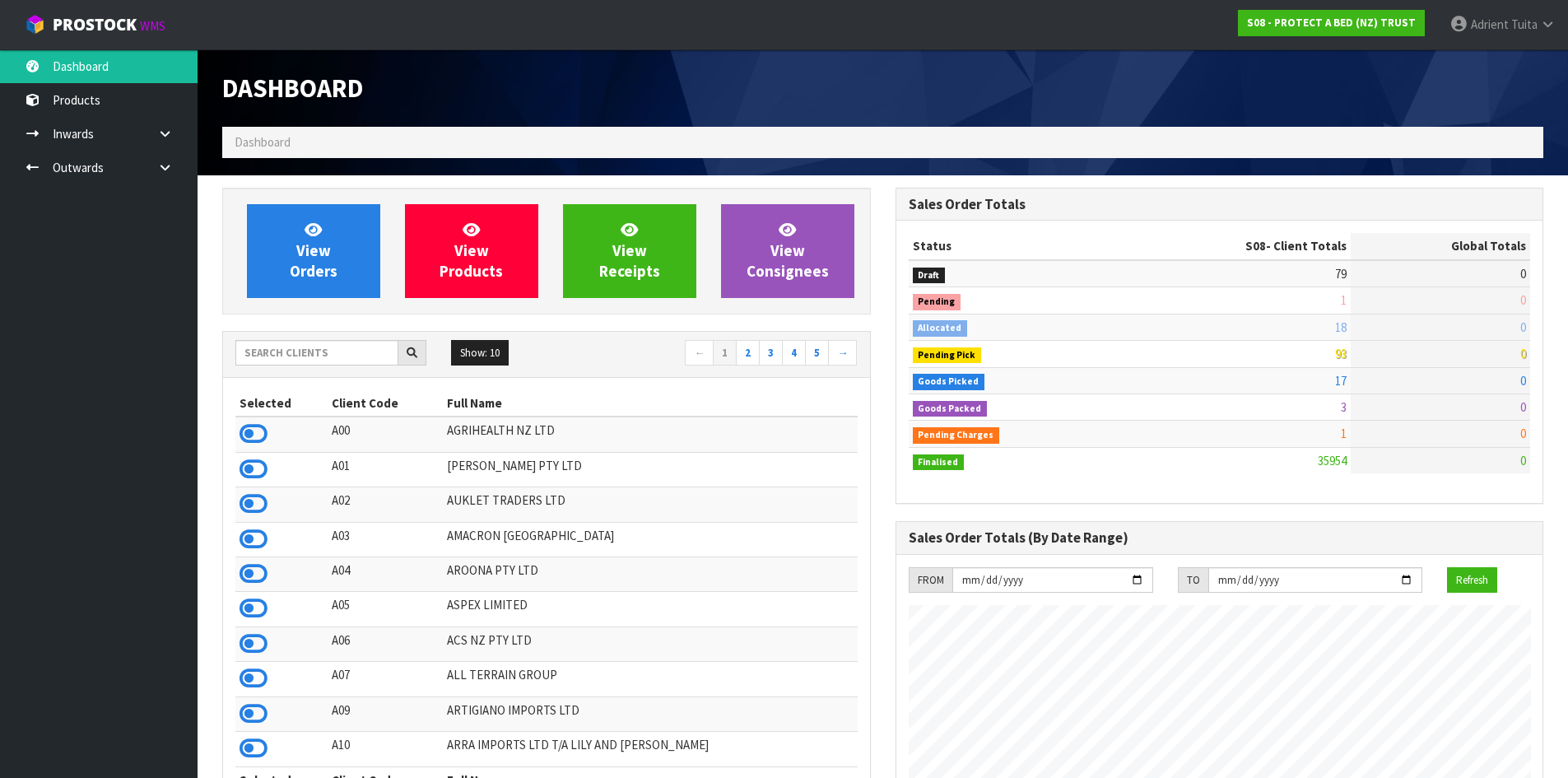
scroll to position [1247, 673]
click at [270, 349] on input "text" at bounding box center [317, 353] width 163 height 26
click at [351, 236] on link "View Orders" at bounding box center [313, 251] width 134 height 94
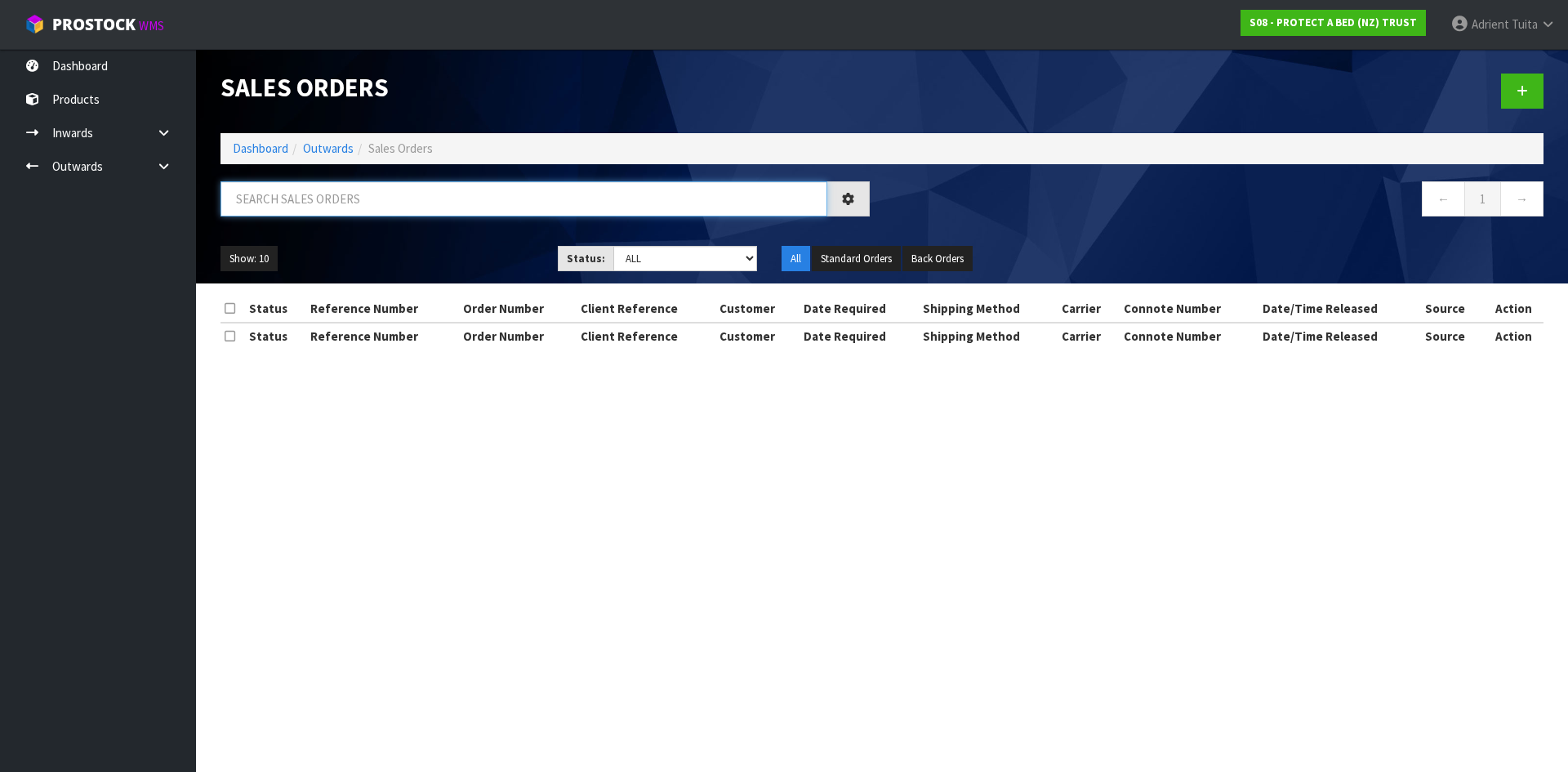
click at [367, 203] on input "text" at bounding box center [523, 199] width 606 height 35
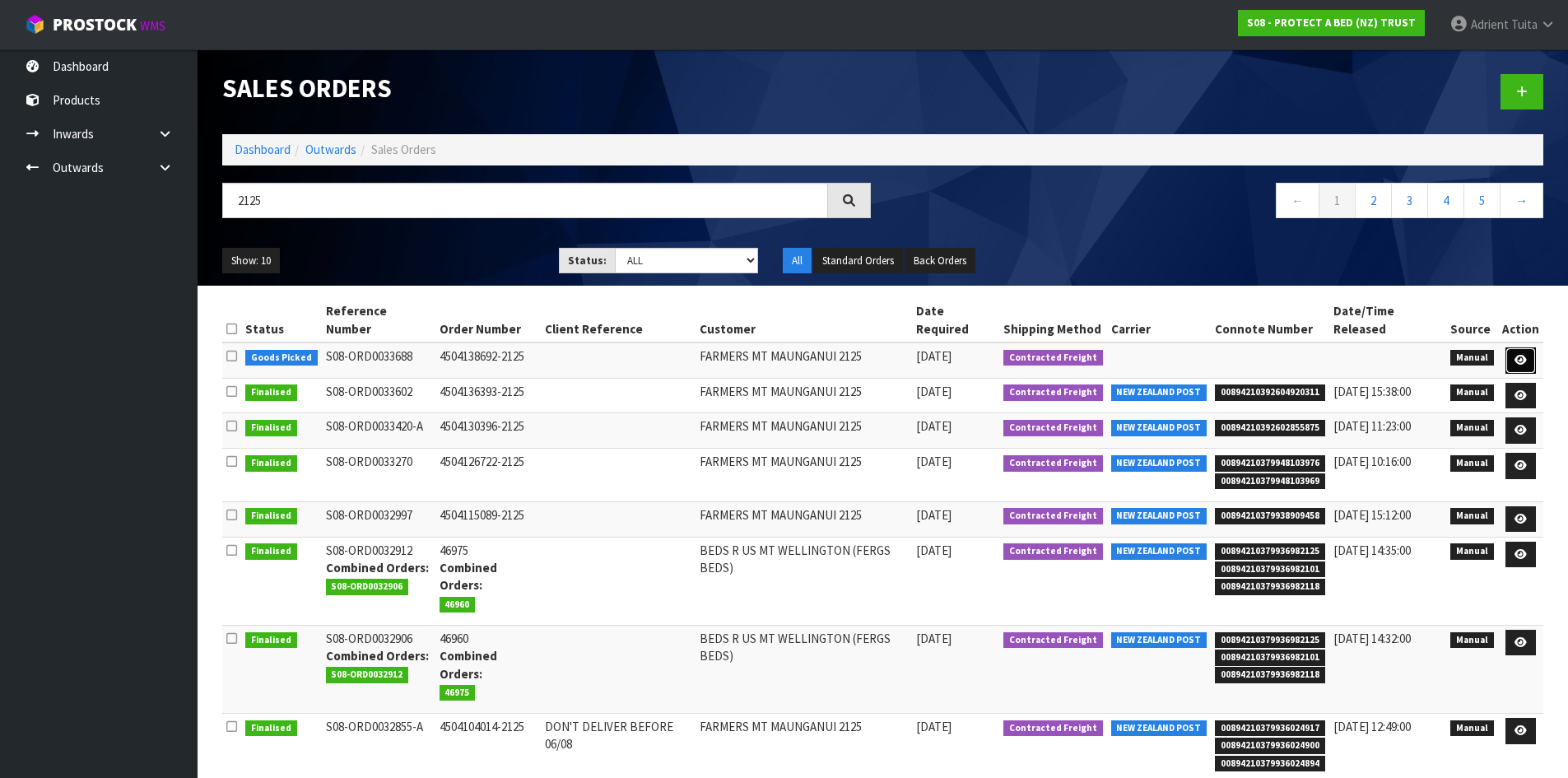
click at [1533, 348] on link at bounding box center [1521, 361] width 31 height 26
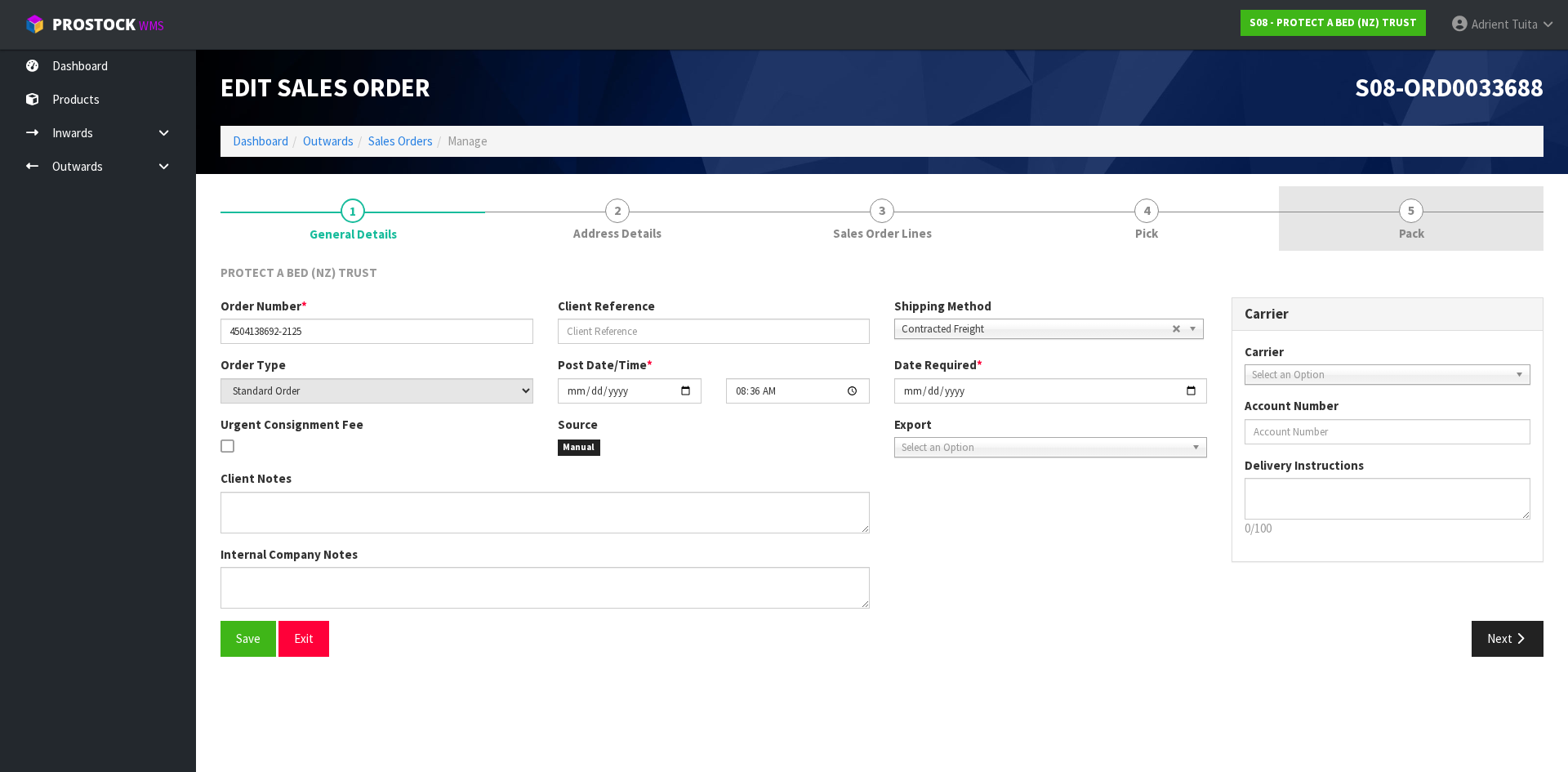
click at [1437, 226] on link "5 Pack" at bounding box center [1411, 219] width 265 height 64
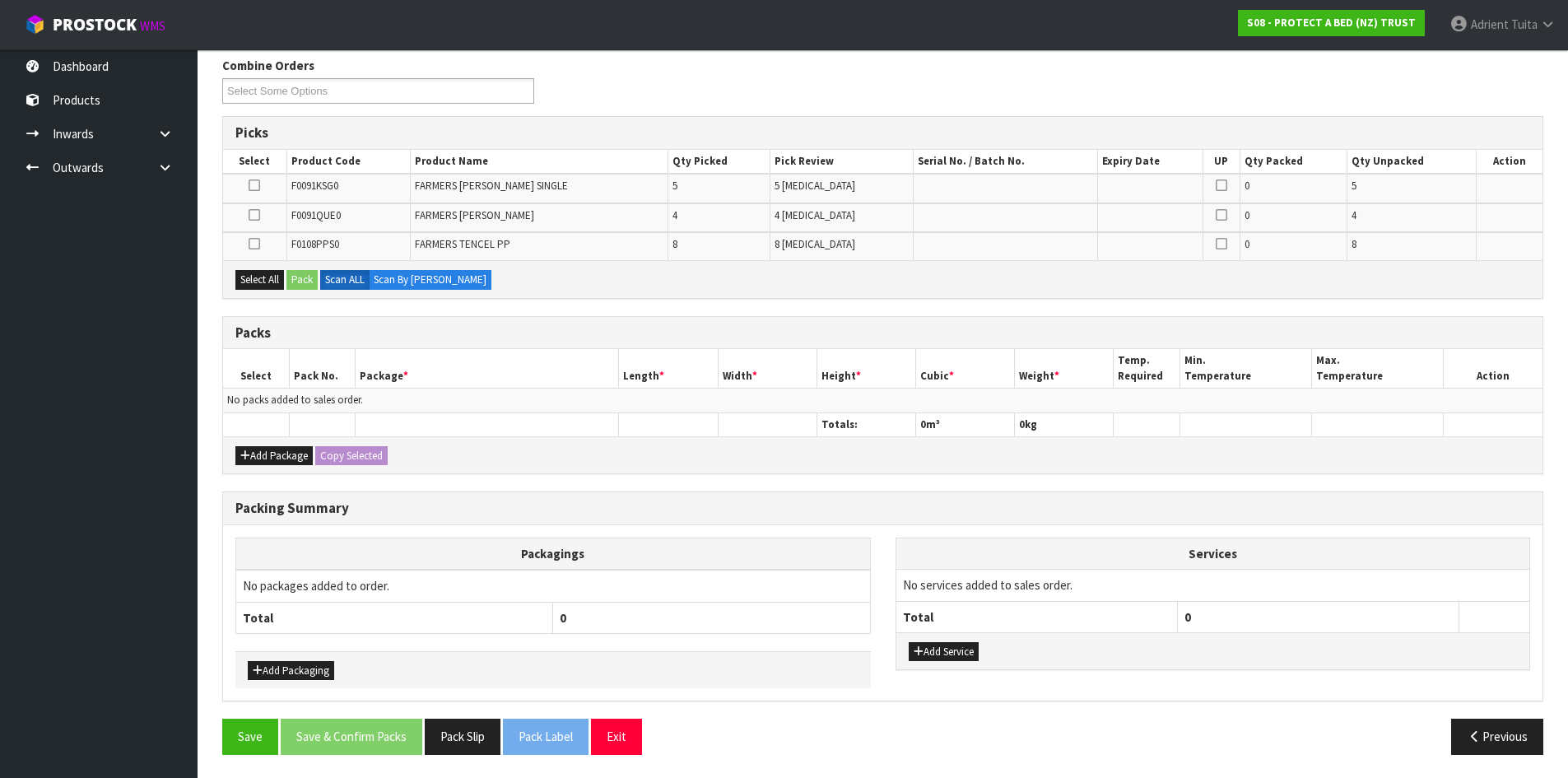
scroll to position [211, 0]
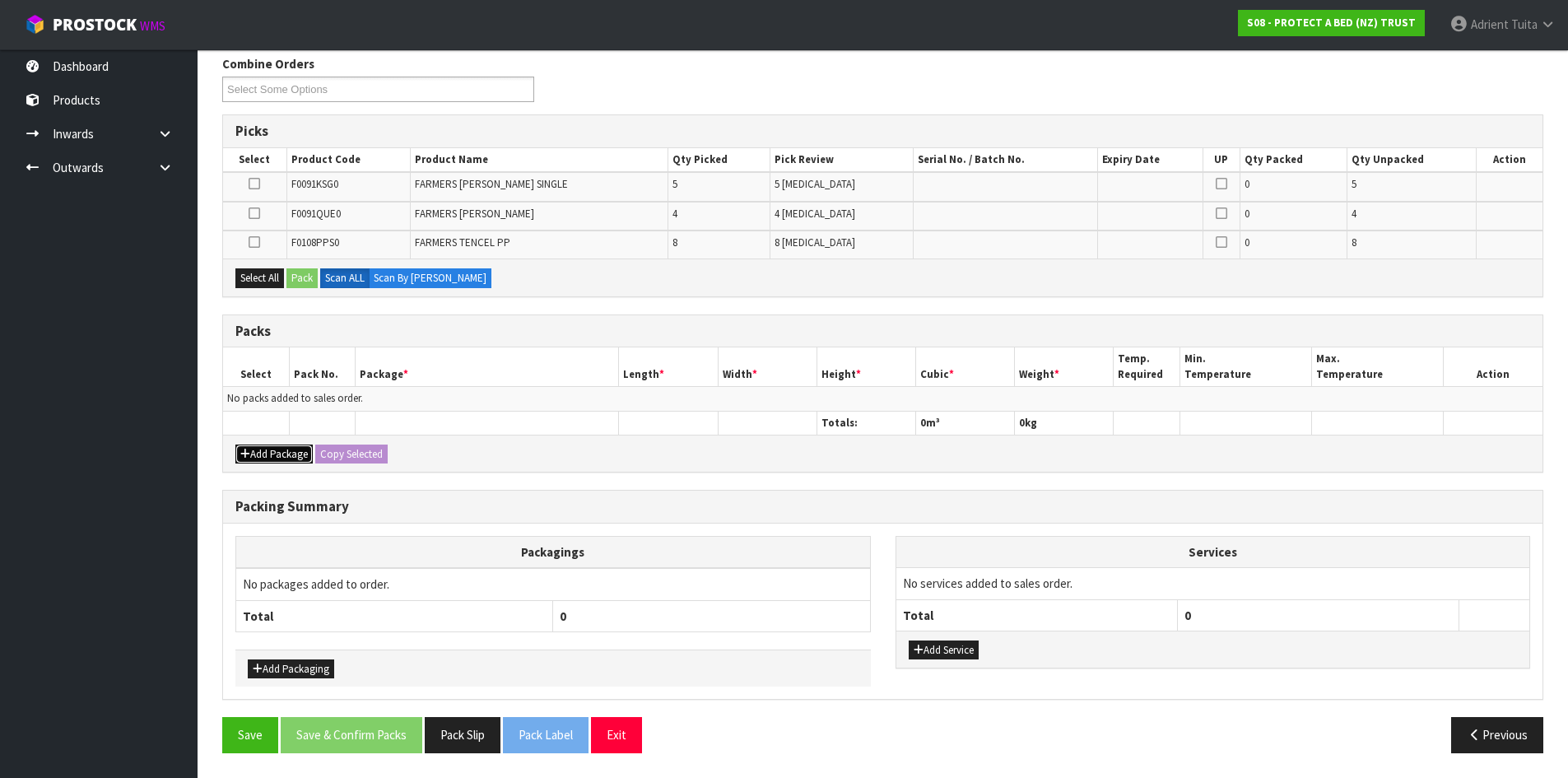
click at [241, 455] on icon "button" at bounding box center [246, 454] width 10 height 11
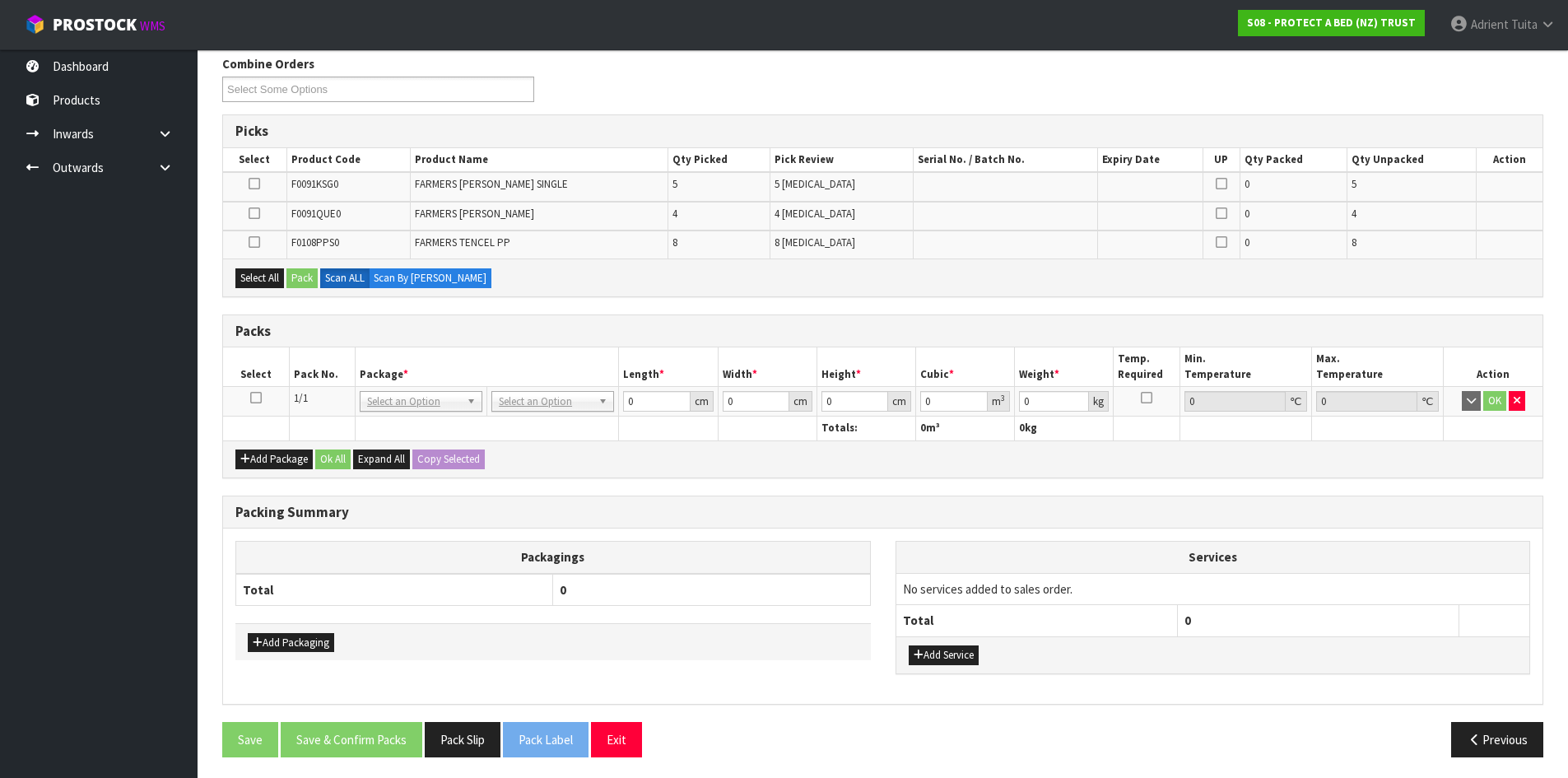
click at [258, 406] on td at bounding box center [255, 401] width 65 height 30
click at [258, 399] on icon at bounding box center [256, 398] width 12 height 1
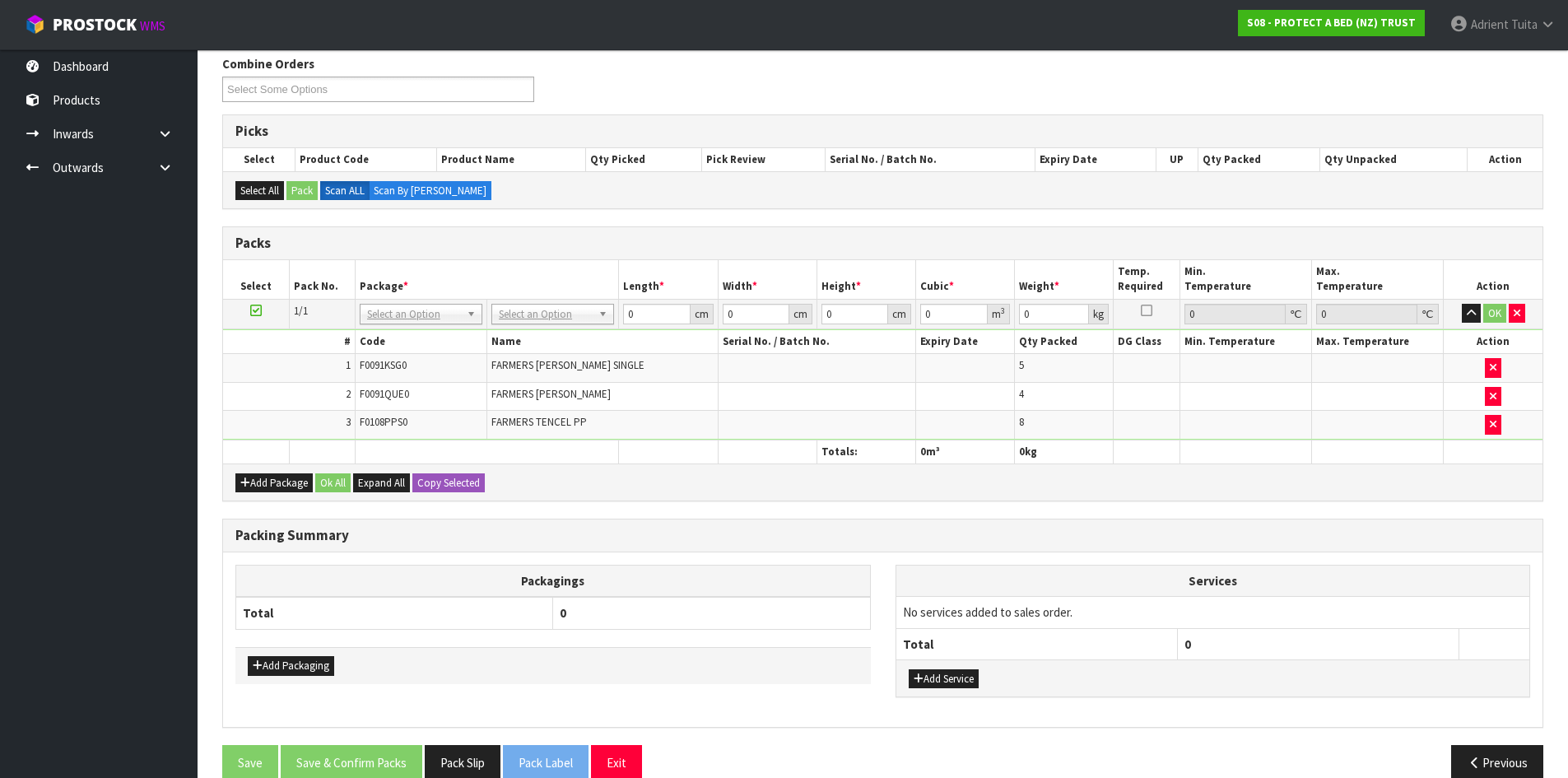
click at [541, 326] on td "No Packaging Cartons PLT GEN120 (1200 X 1000) PLT ONE WAY SKID CHEP HIRE PALLET…" at bounding box center [553, 313] width 132 height 30
click at [539, 325] on div at bounding box center [553, 337] width 121 height 27
click at [538, 327] on div at bounding box center [553, 337] width 121 height 27
click at [538, 327] on input "text" at bounding box center [553, 337] width 115 height 20
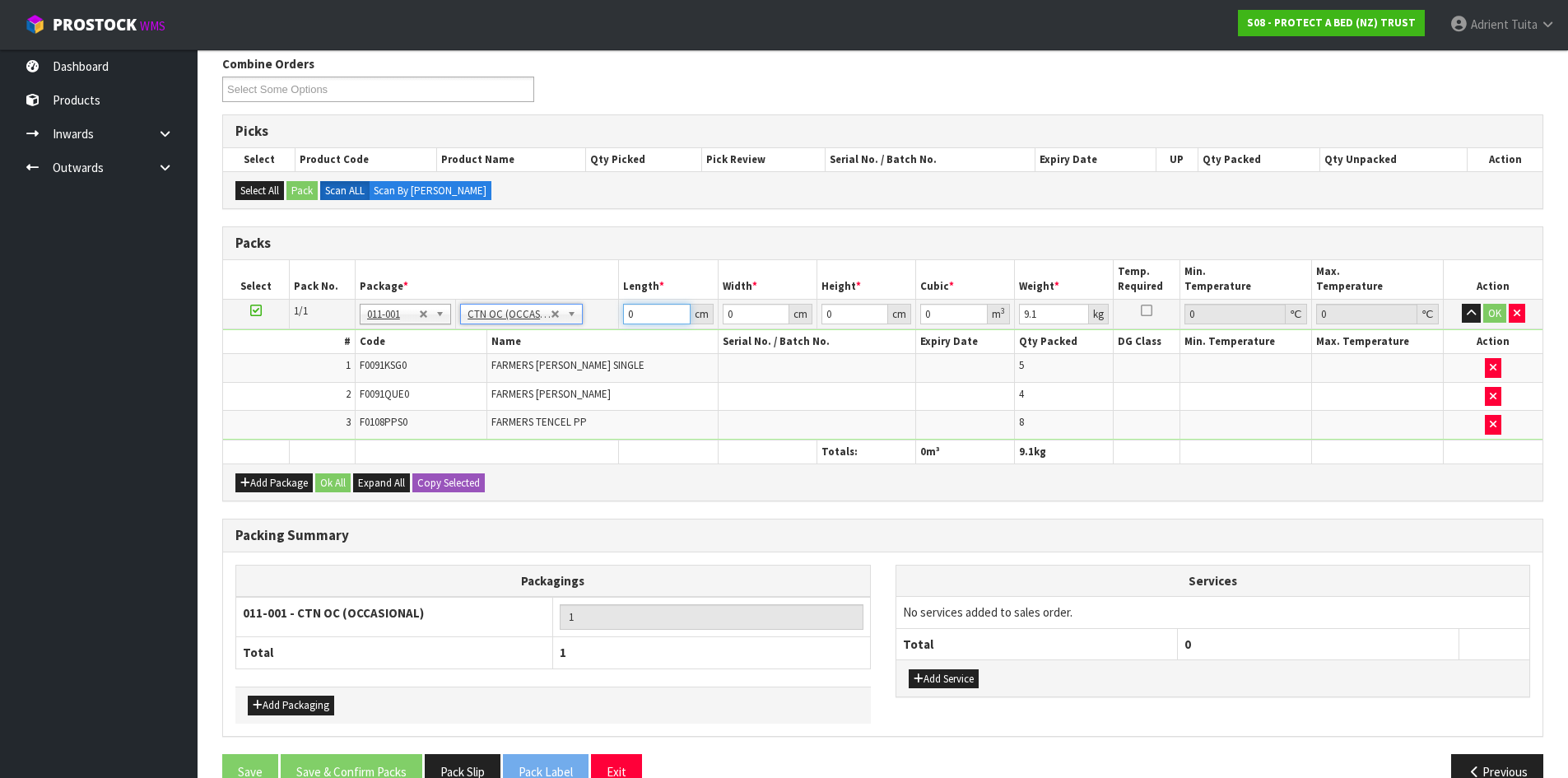
click at [656, 319] on input "0" at bounding box center [656, 314] width 66 height 20
click at [1494, 311] on button "OK" at bounding box center [1494, 313] width 23 height 20
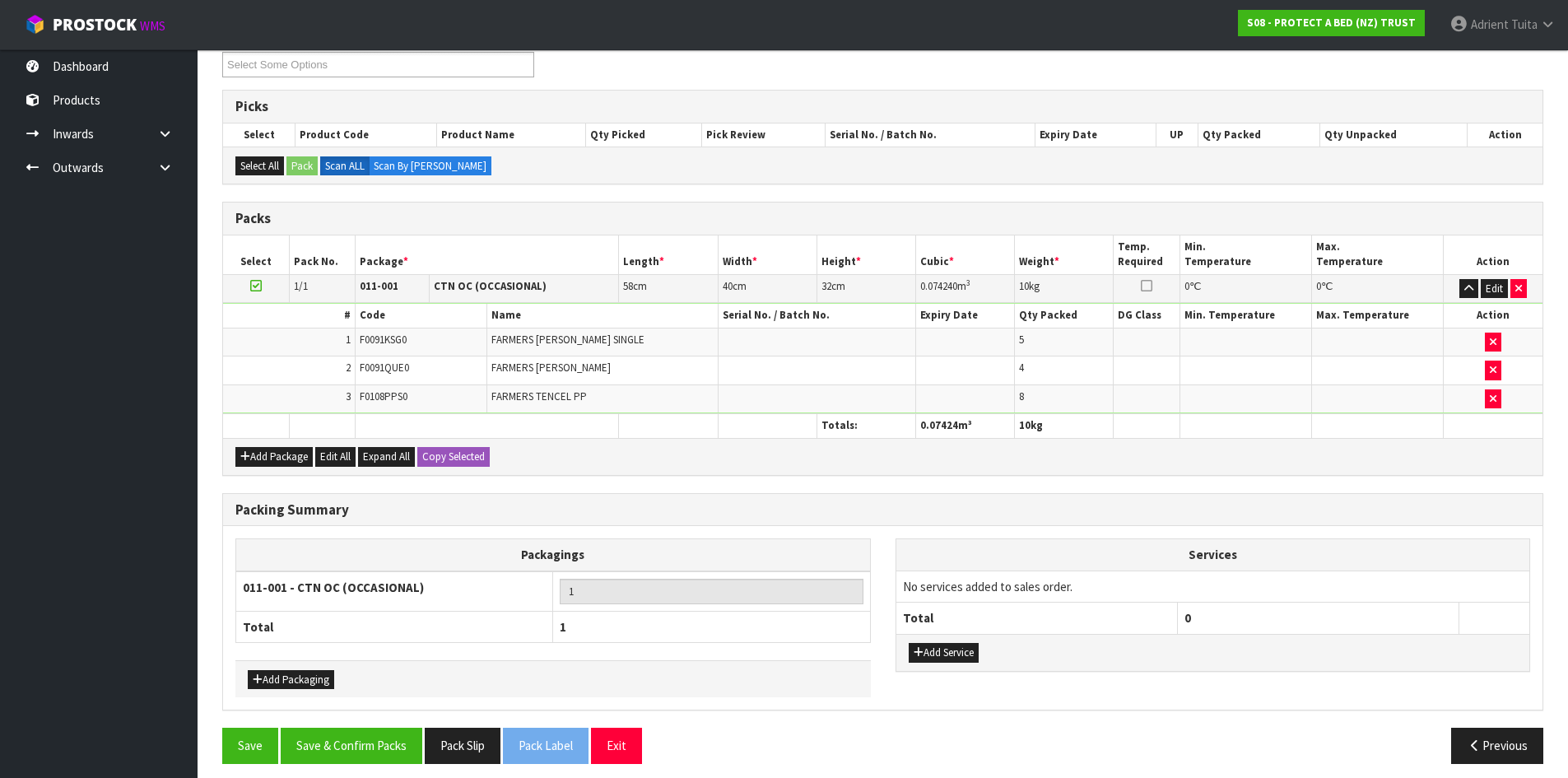
scroll to position [246, 0]
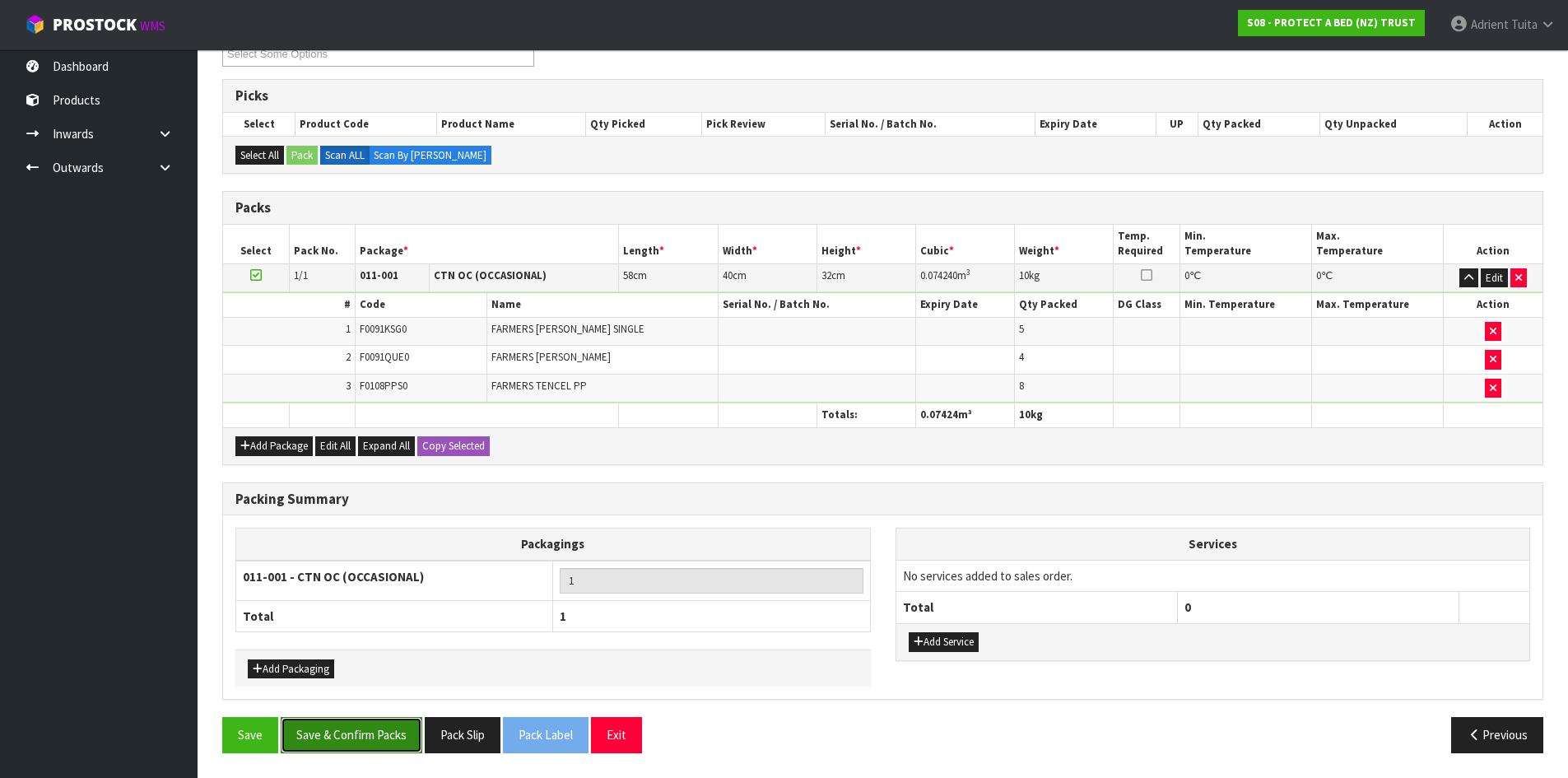
click at [385, 730] on button "Save & Confirm Packs" at bounding box center [351, 735] width 142 height 36
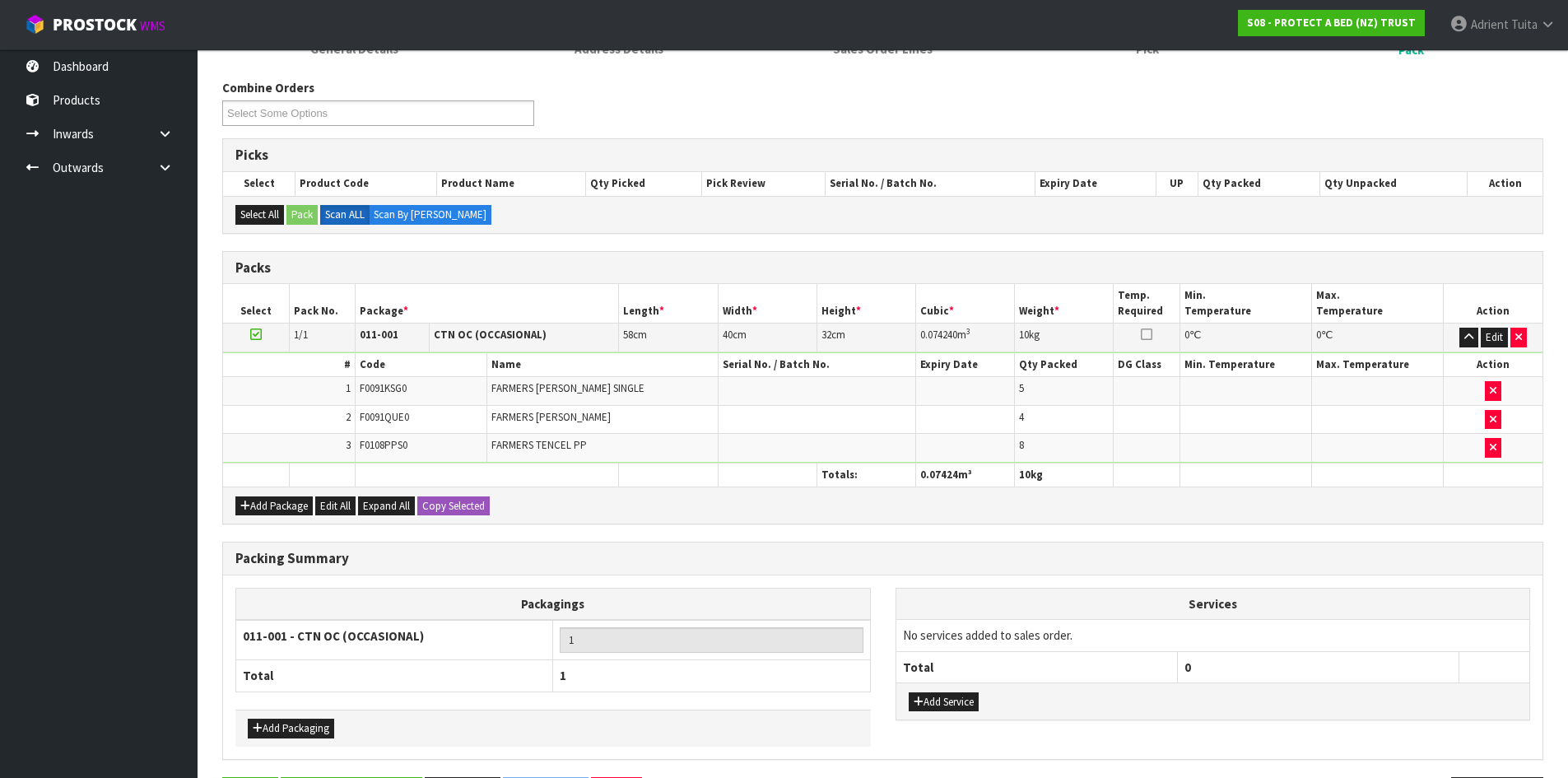
scroll to position [0, 0]
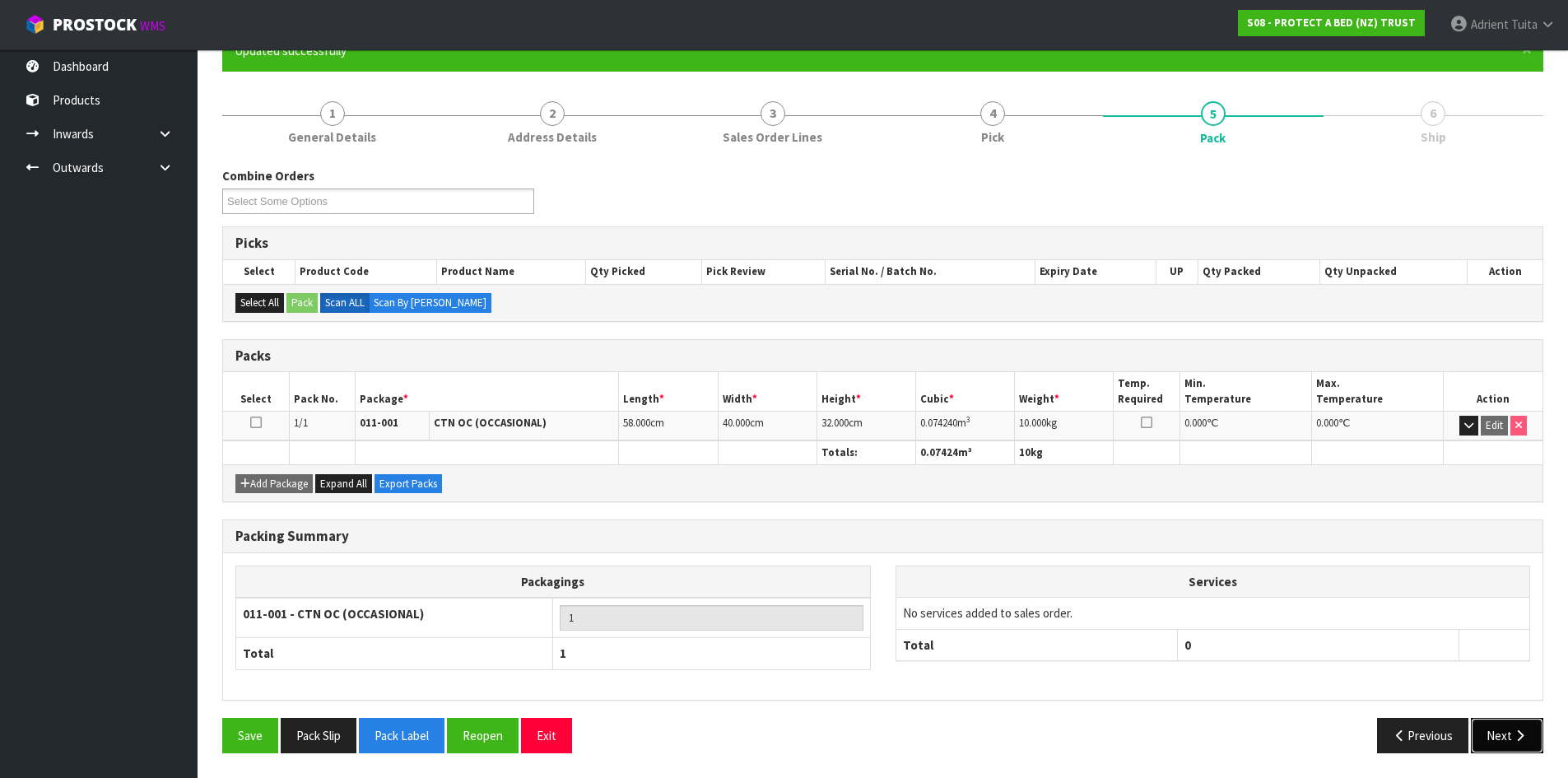
click at [1486, 730] on button "Next" at bounding box center [1507, 735] width 72 height 36
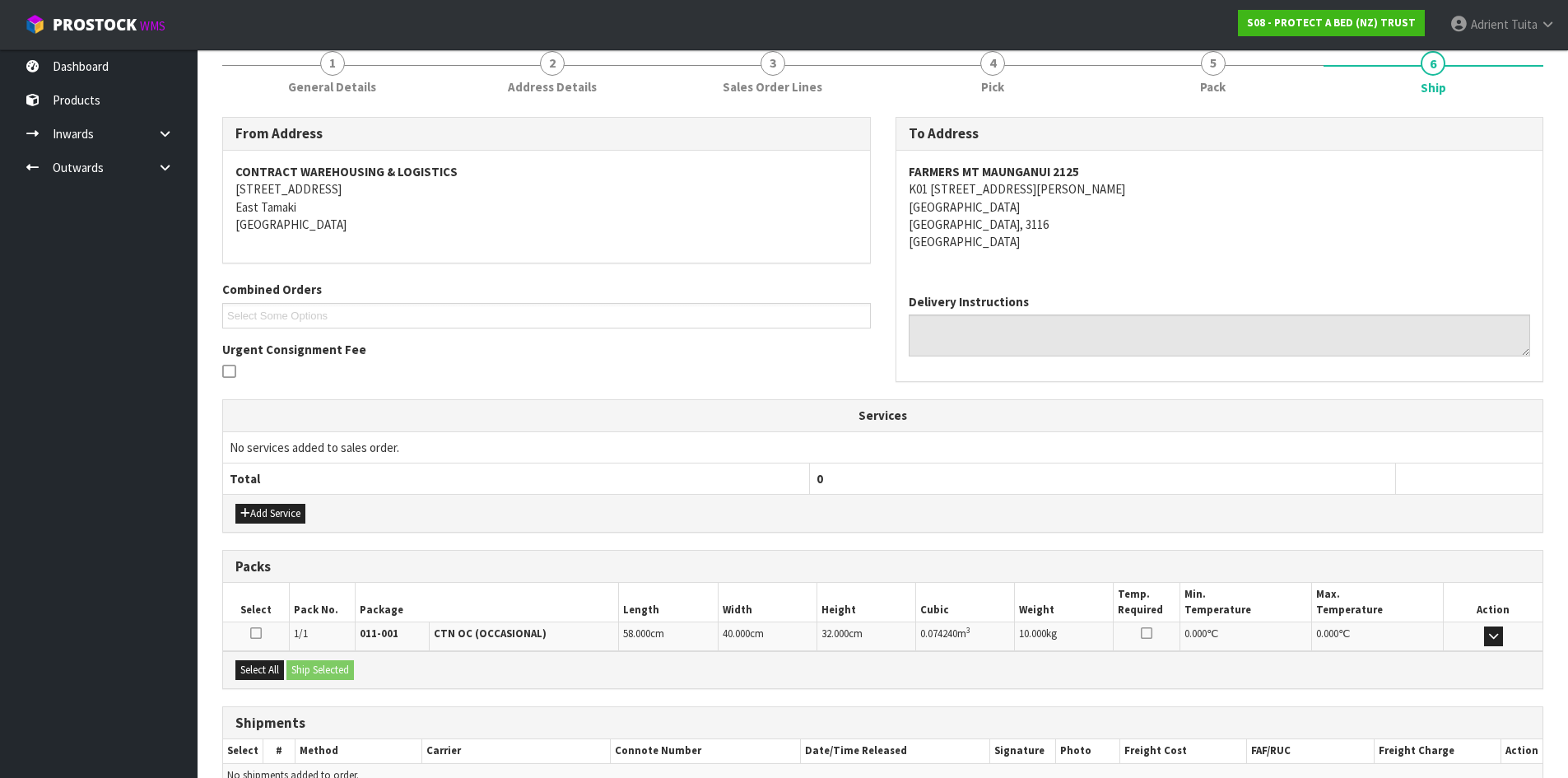
scroll to position [297, 0]
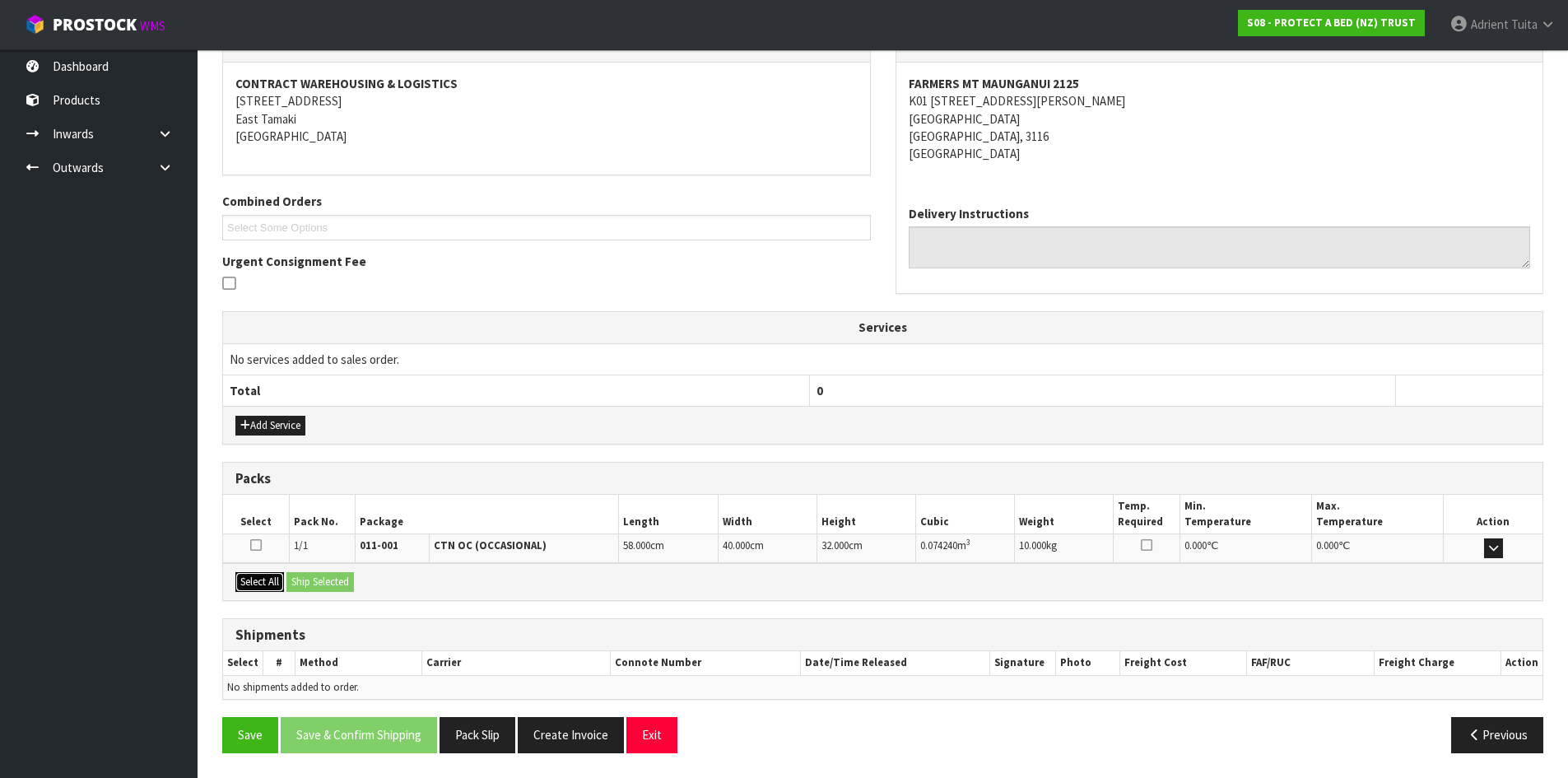
drag, startPoint x: 253, startPoint y: 580, endPoint x: 293, endPoint y: 580, distance: 40.0
click at [264, 580] on button "Select All" at bounding box center [259, 582] width 48 height 20
click at [293, 580] on button "Ship Selected" at bounding box center [320, 582] width 67 height 20
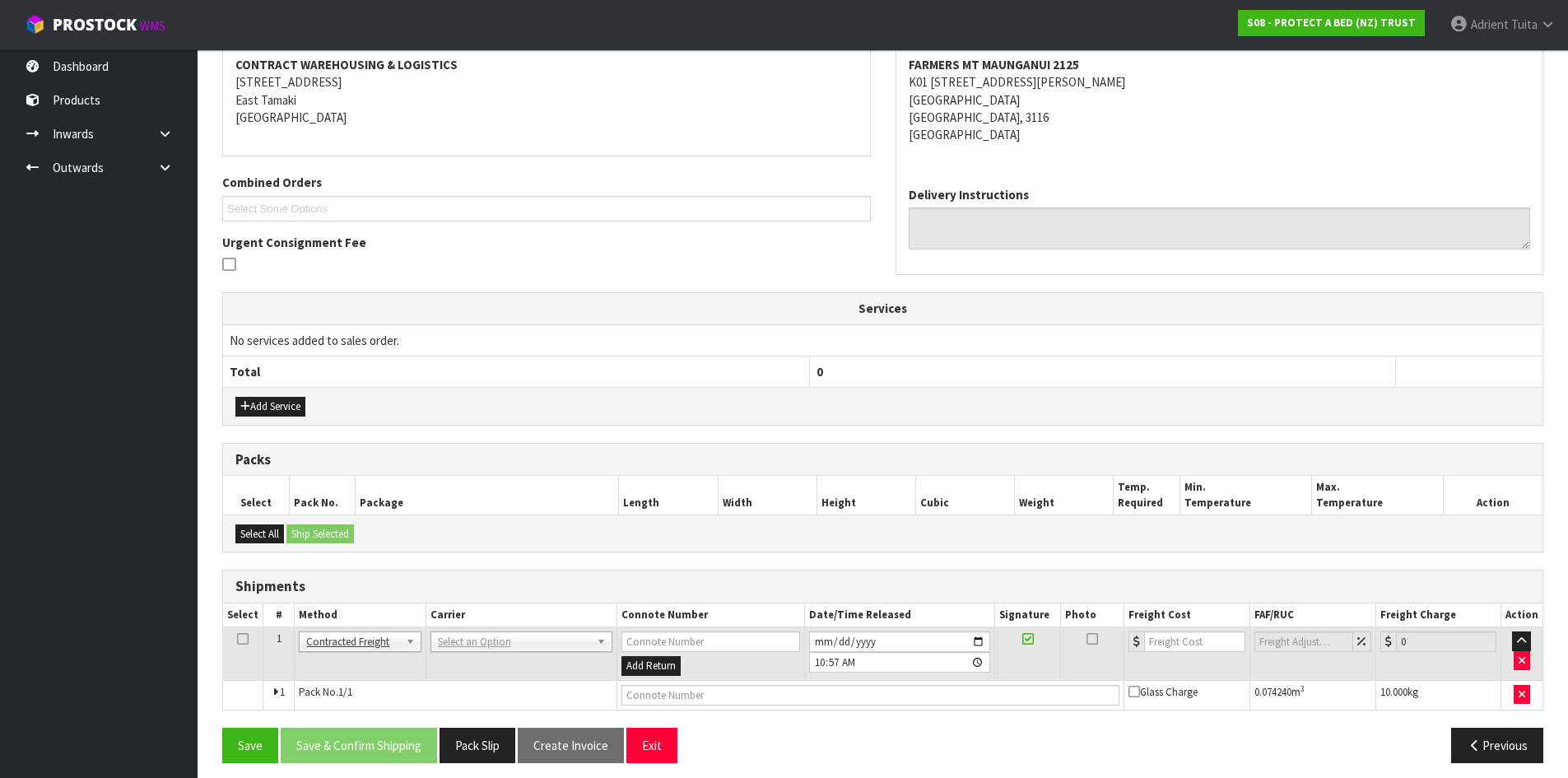
scroll to position [325, 0]
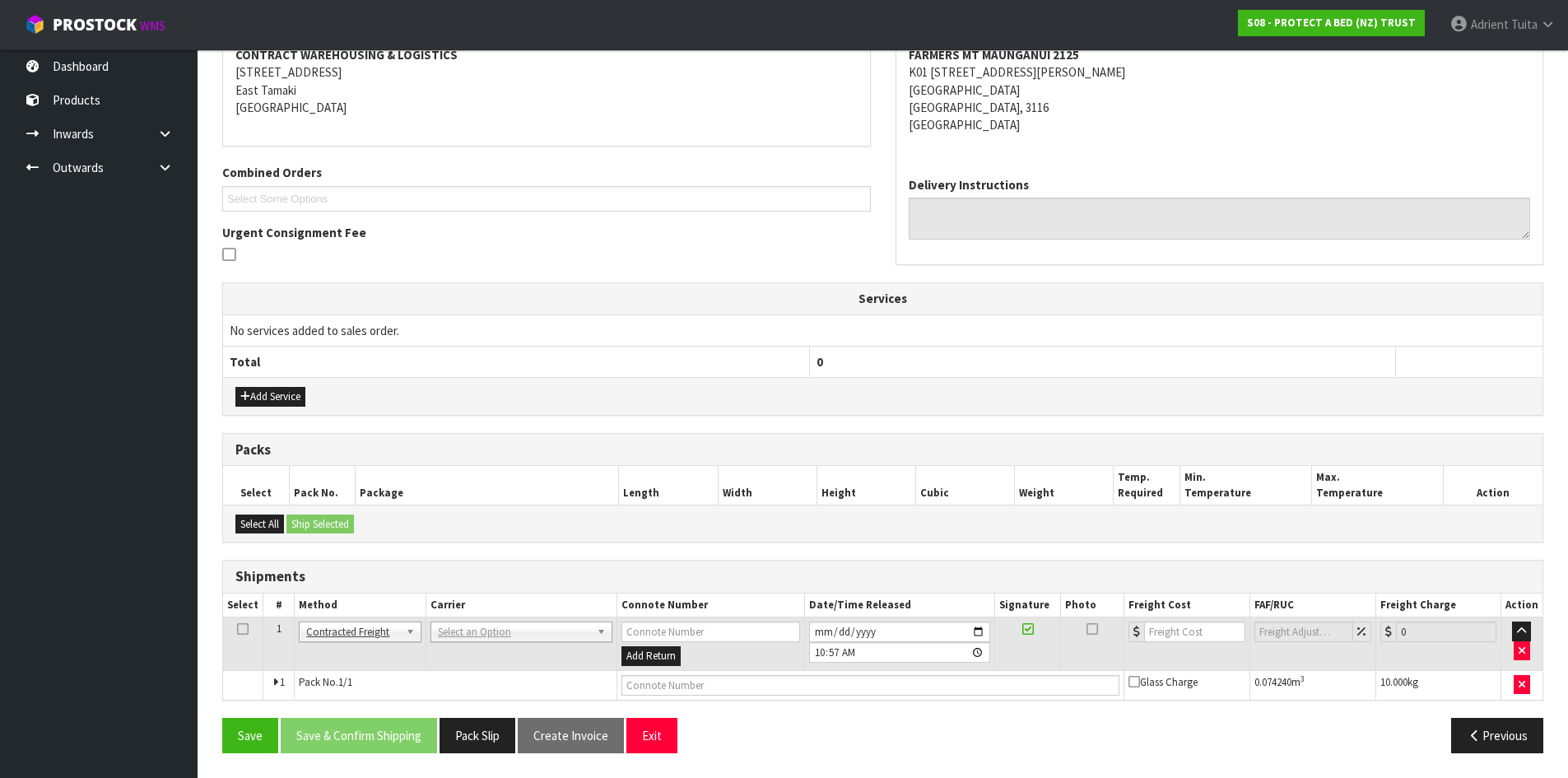
click at [453, 622] on td "ANGEL - ANGEL TRANSPORT [PERSON_NAME] REMOVALS DEAEXPAKL - DEADLINE EXPRESS COU…" at bounding box center [520, 644] width 191 height 54
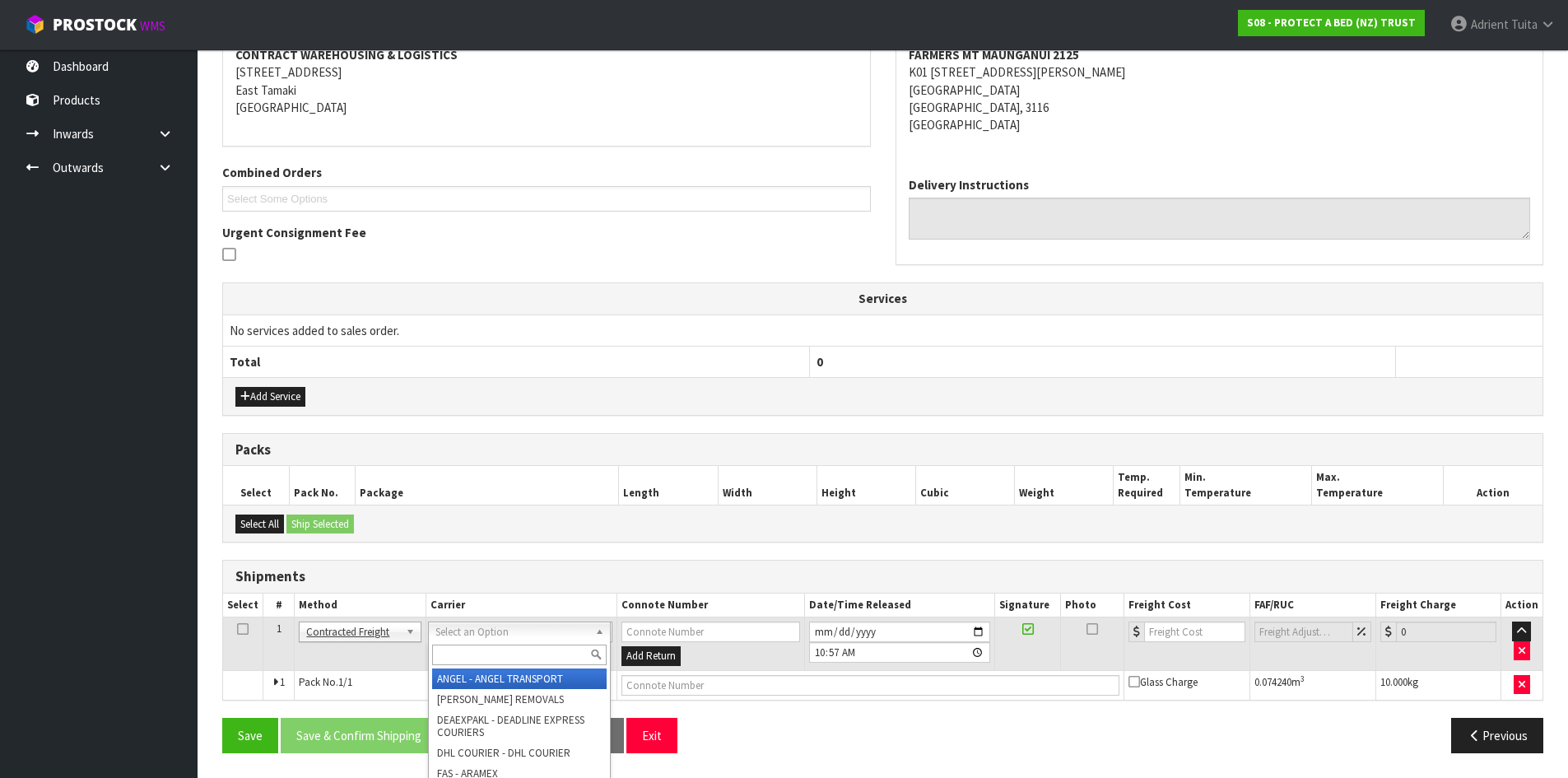
click at [457, 650] on input "text" at bounding box center [519, 655] width 174 height 20
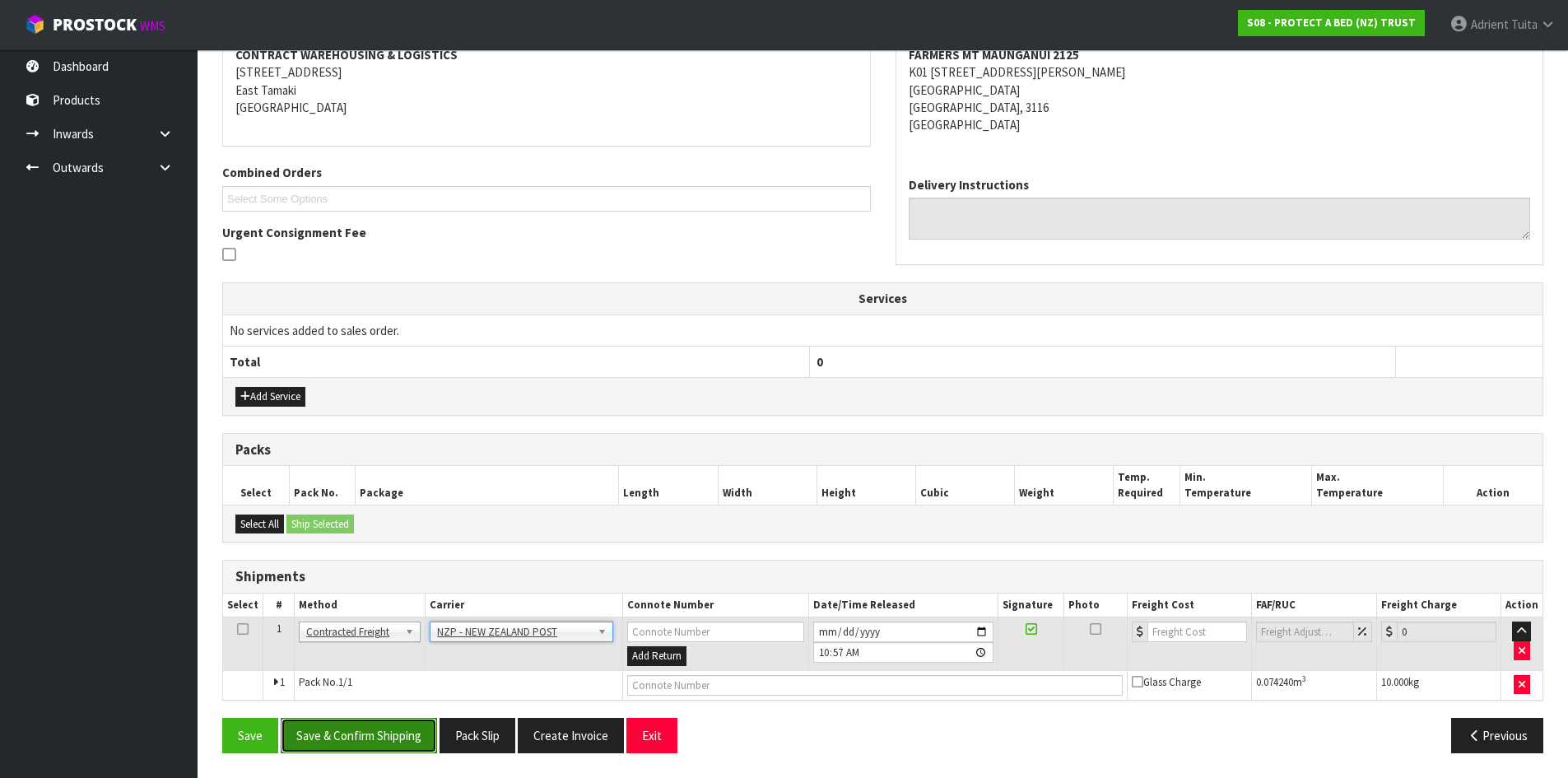
click at [368, 738] on button "Save & Confirm Shipping" at bounding box center [359, 735] width 156 height 36
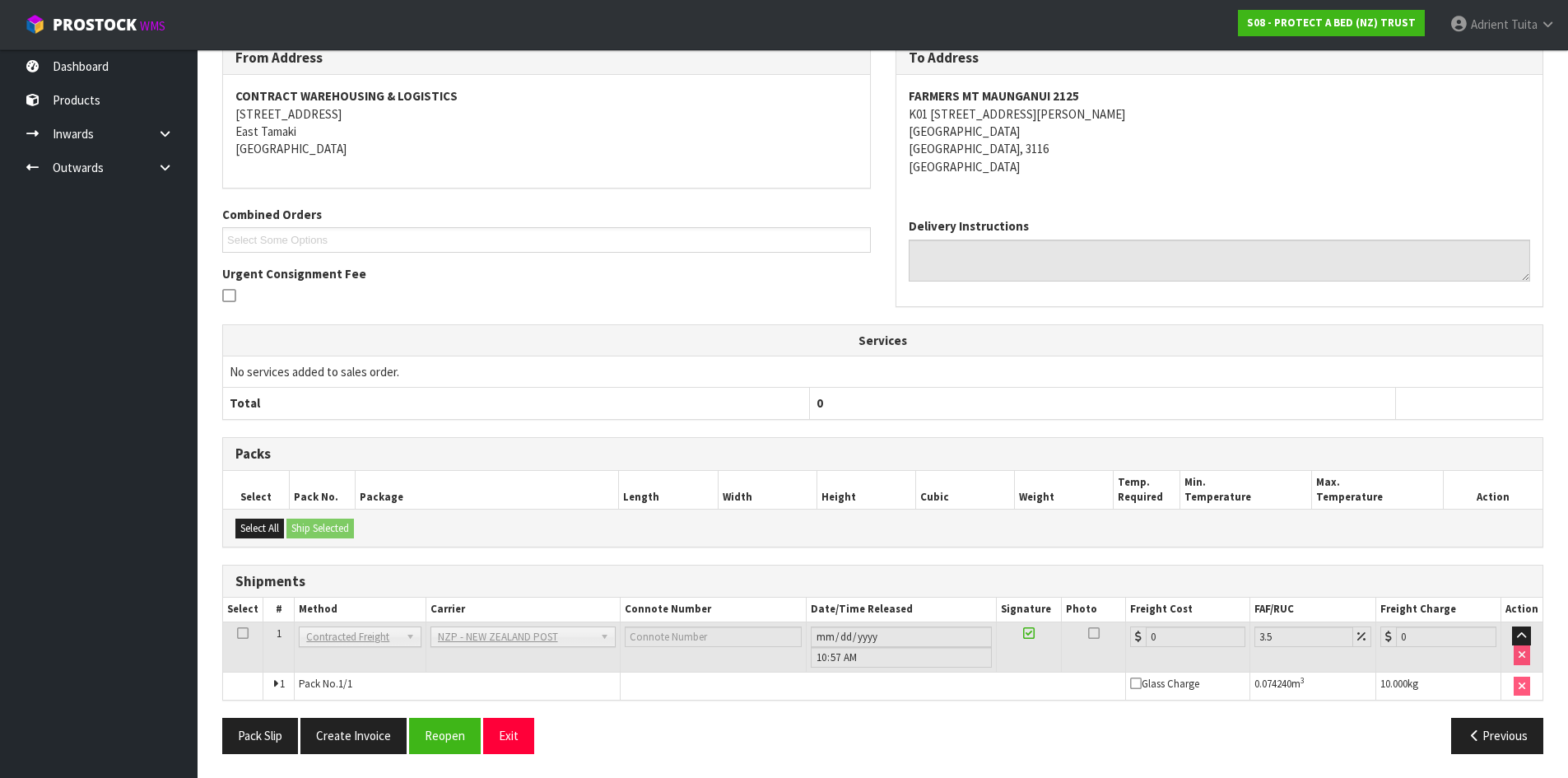
scroll to position [302, 0]
drag, startPoint x: 425, startPoint y: 734, endPoint x: 429, endPoint y: 725, distance: 9.8
click at [425, 734] on button "Reopen" at bounding box center [445, 735] width 71 height 36
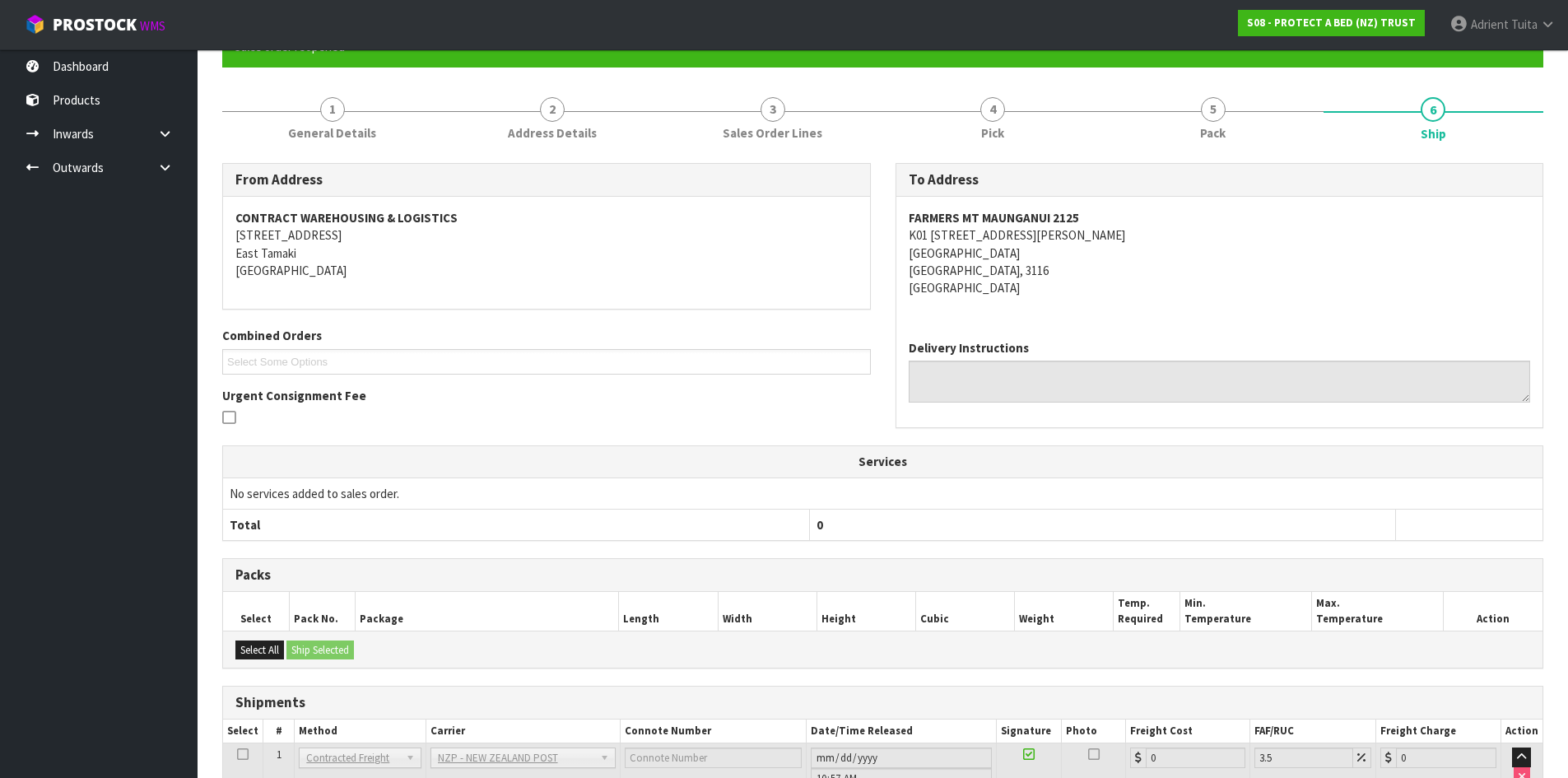
scroll to position [284, 0]
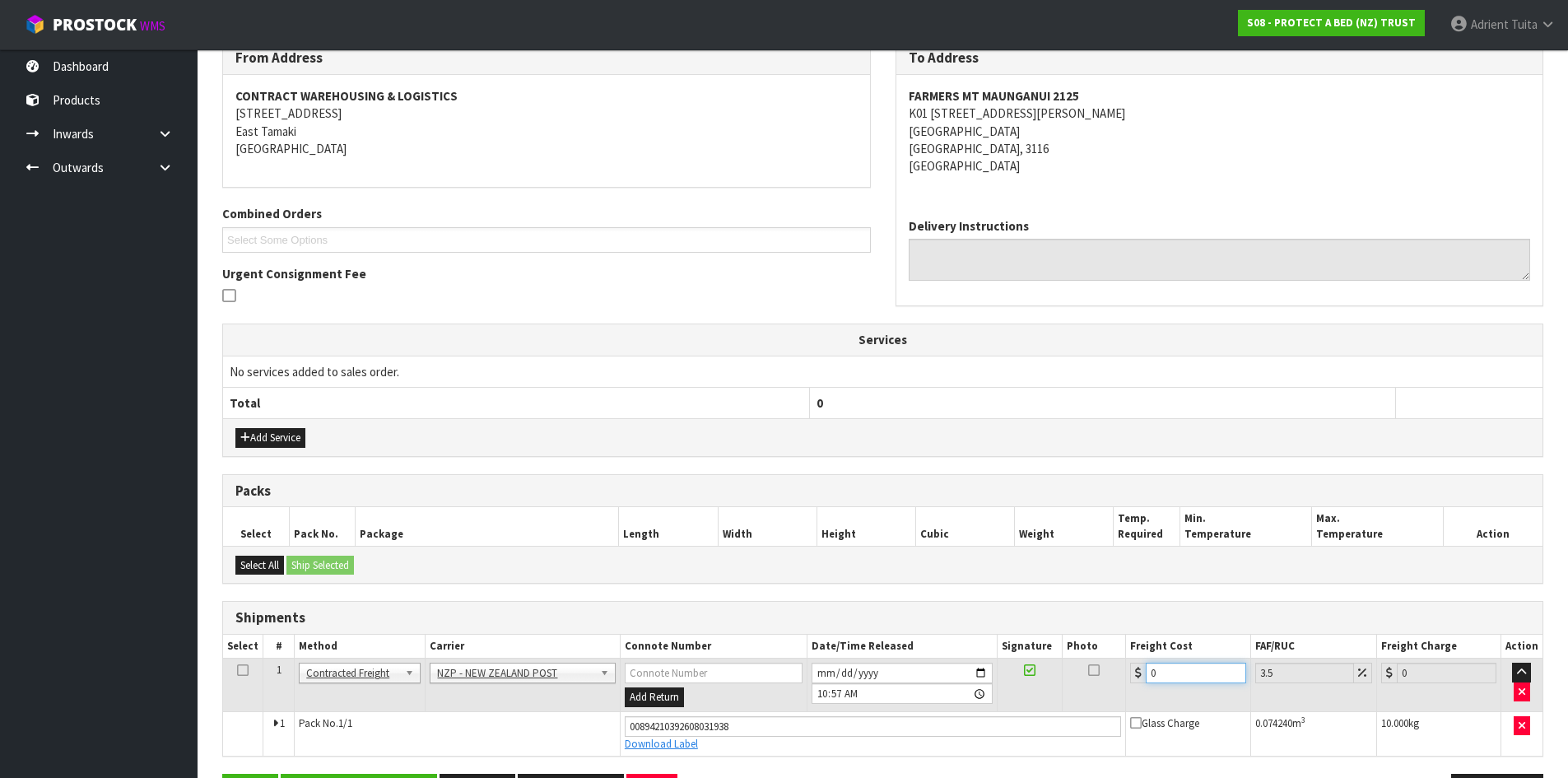
click at [1201, 666] on input "0" at bounding box center [1196, 673] width 99 height 20
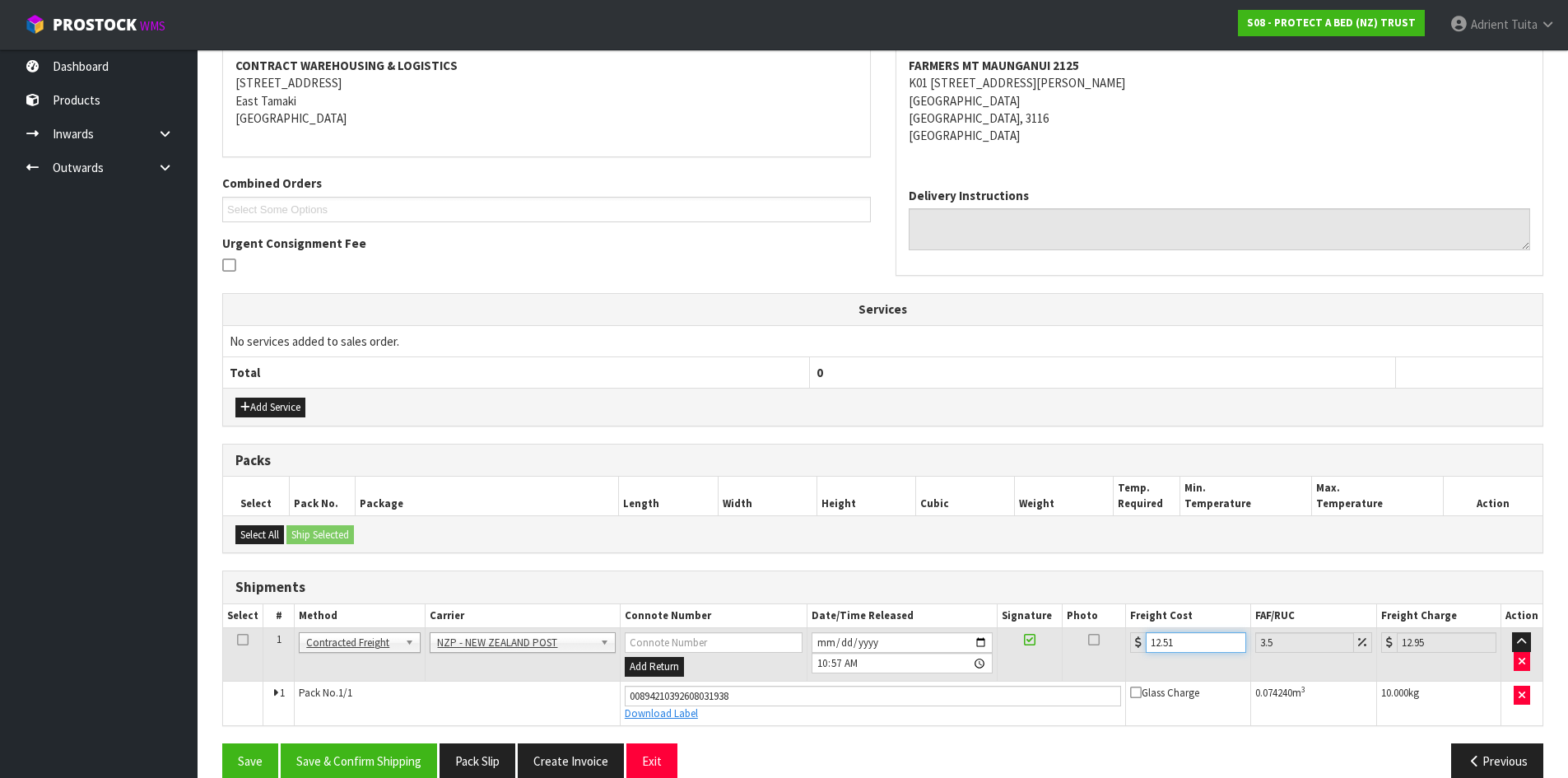
scroll to position [341, 0]
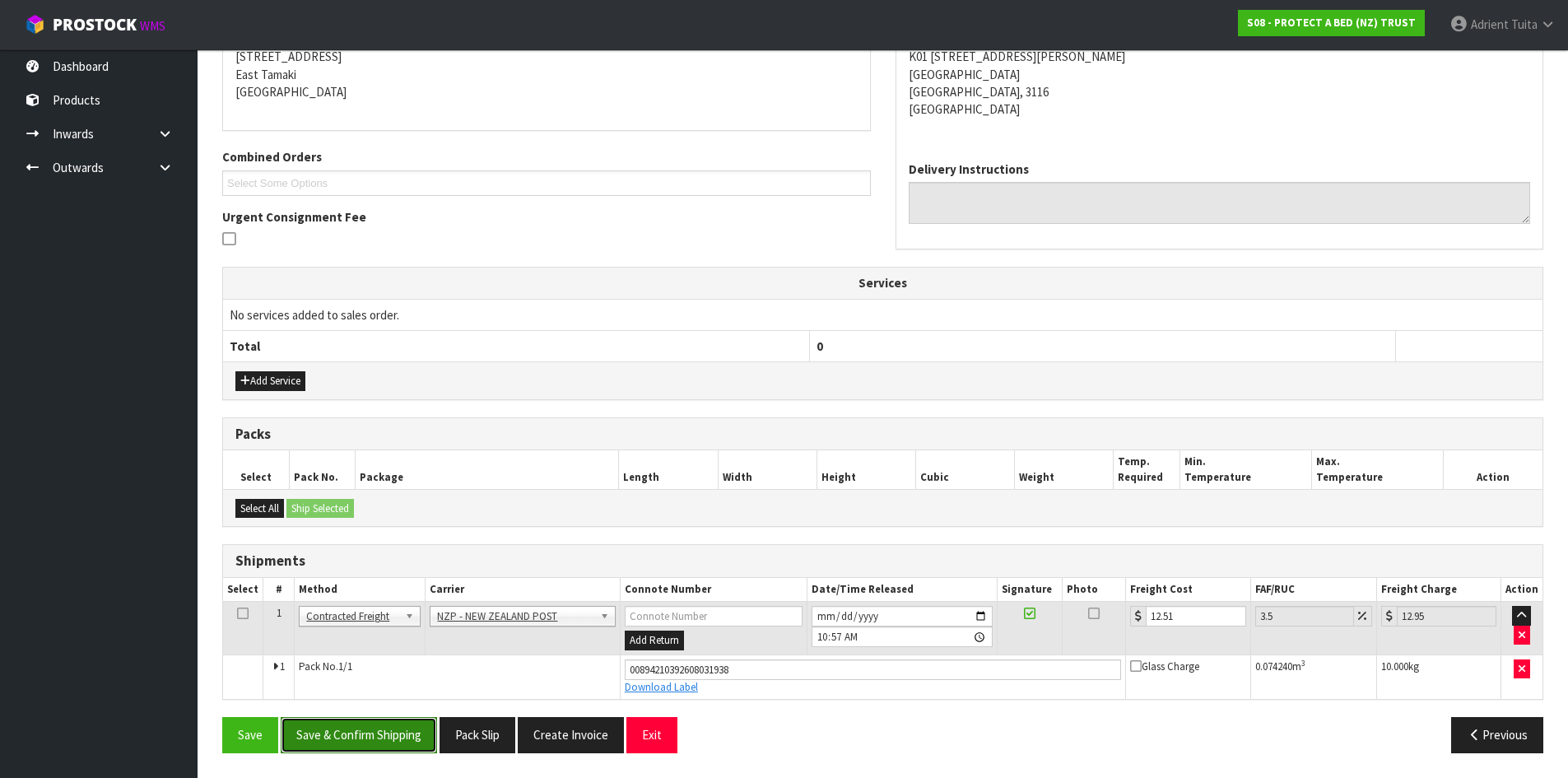
click at [383, 737] on button "Save & Confirm Shipping" at bounding box center [359, 735] width 156 height 36
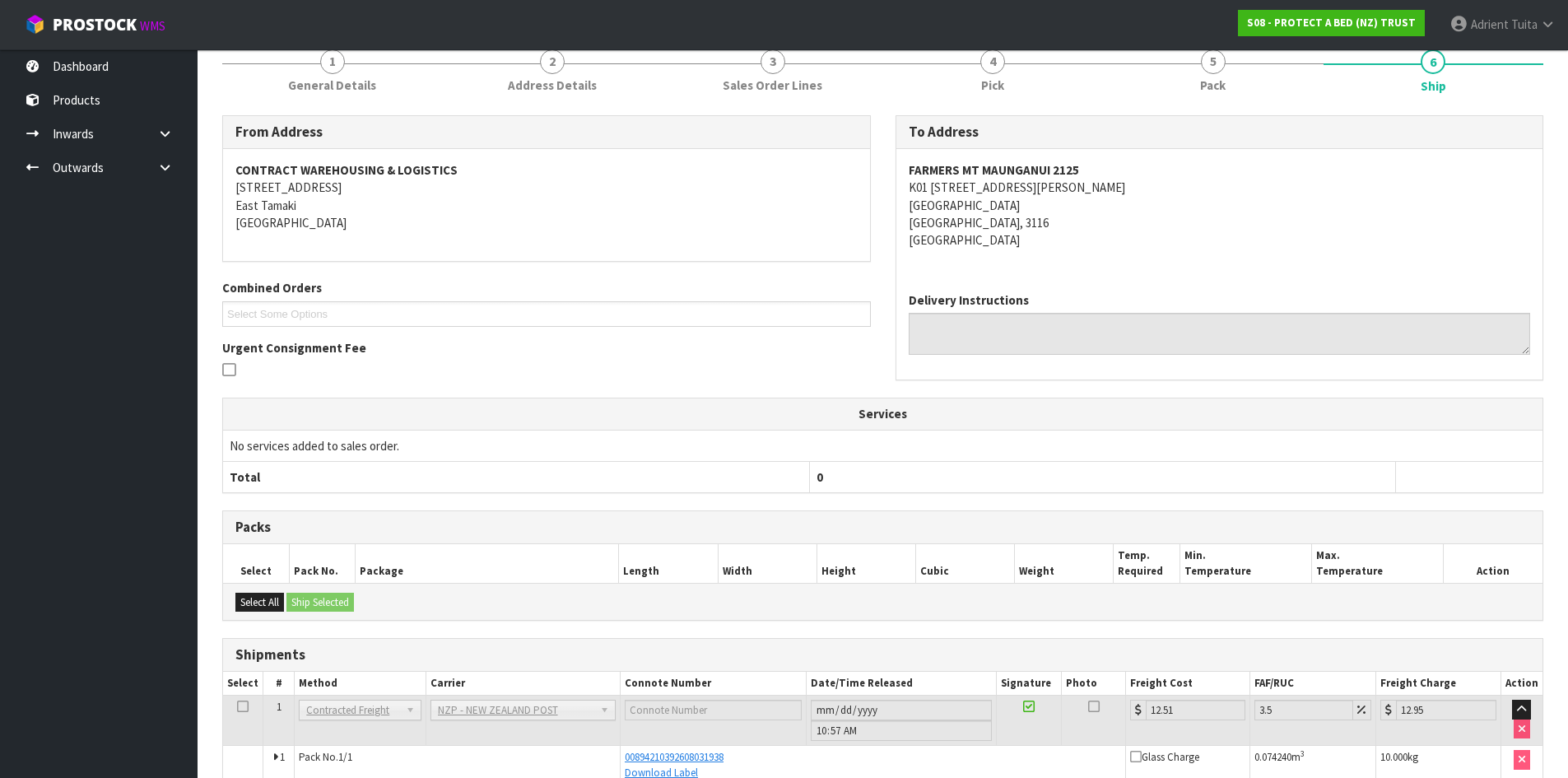
scroll to position [296, 0]
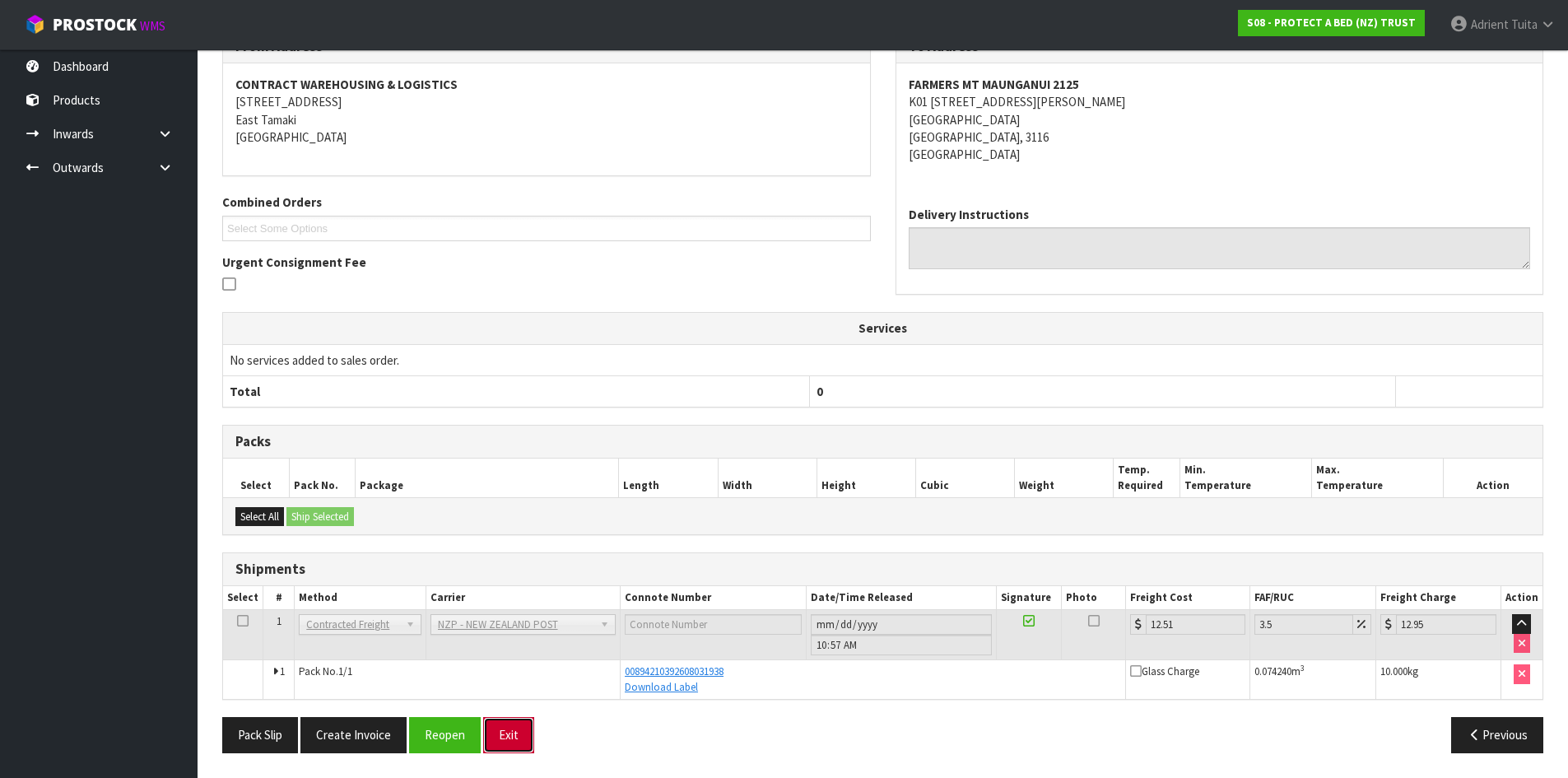
click at [522, 720] on button "Exit" at bounding box center [508, 735] width 51 height 36
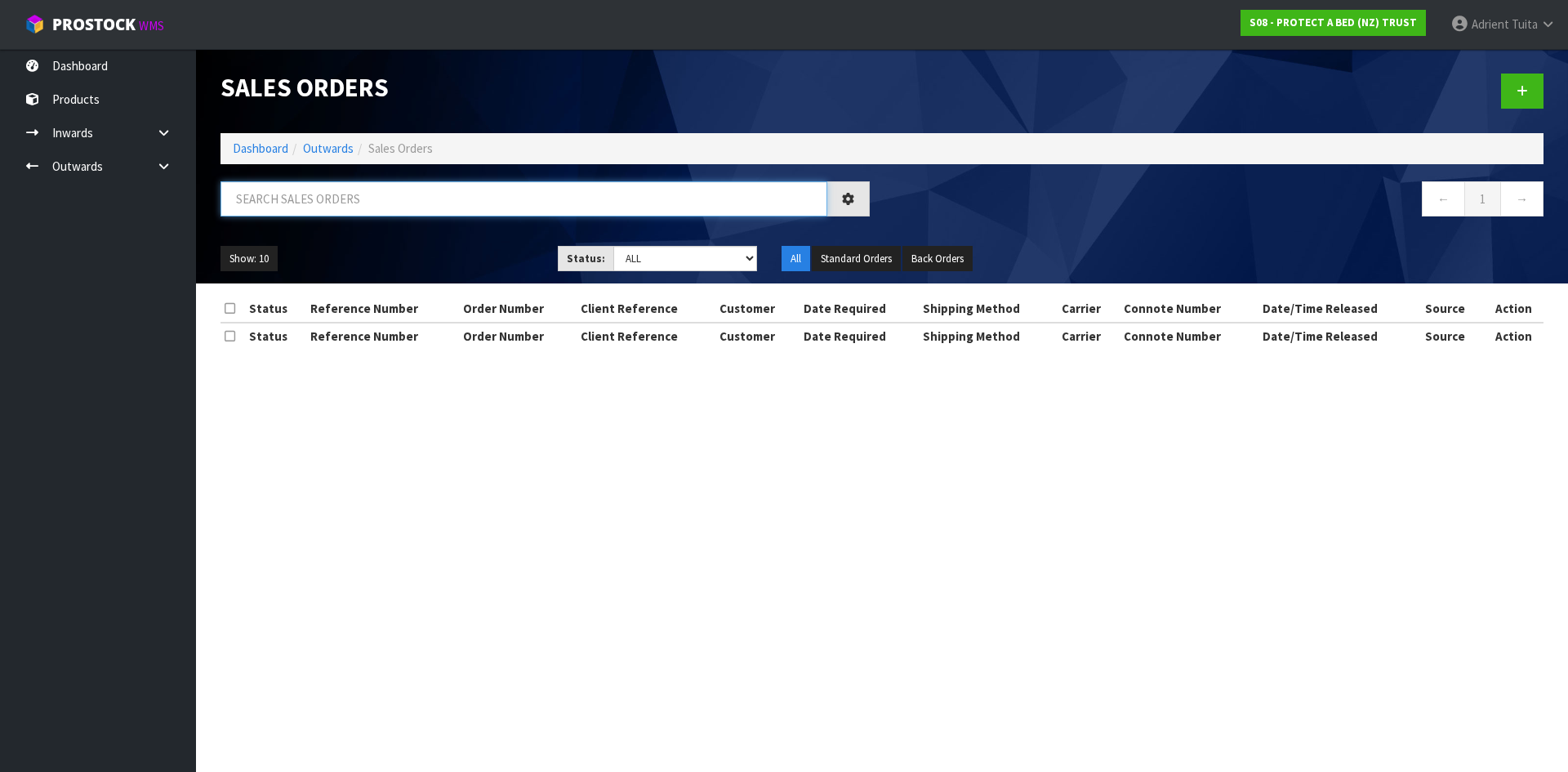
click at [504, 203] on input "text" at bounding box center [523, 199] width 606 height 35
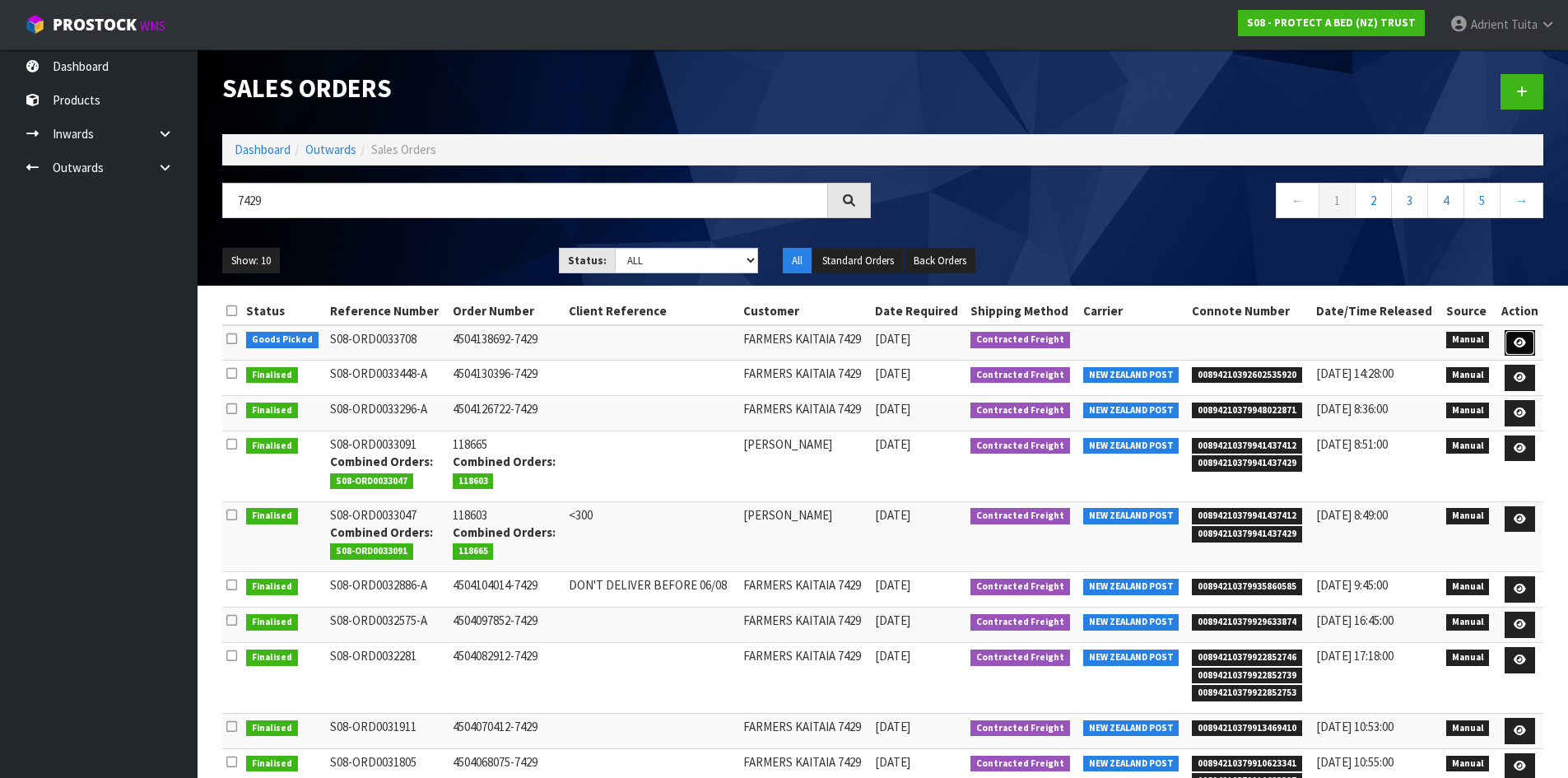
click at [1533, 345] on link at bounding box center [1520, 343] width 31 height 26
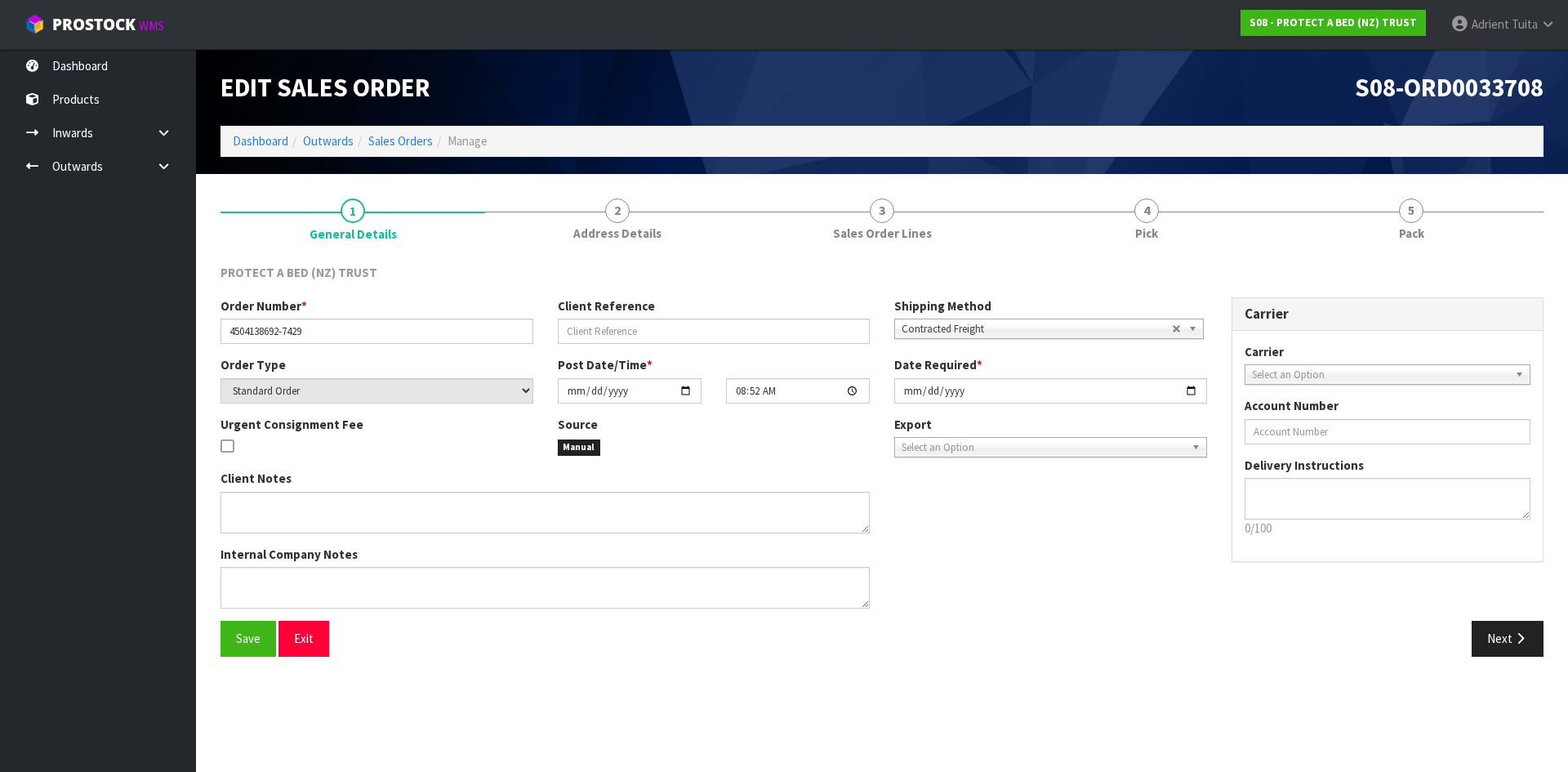
click at [1429, 218] on link "5 Pack" at bounding box center [1411, 219] width 265 height 64
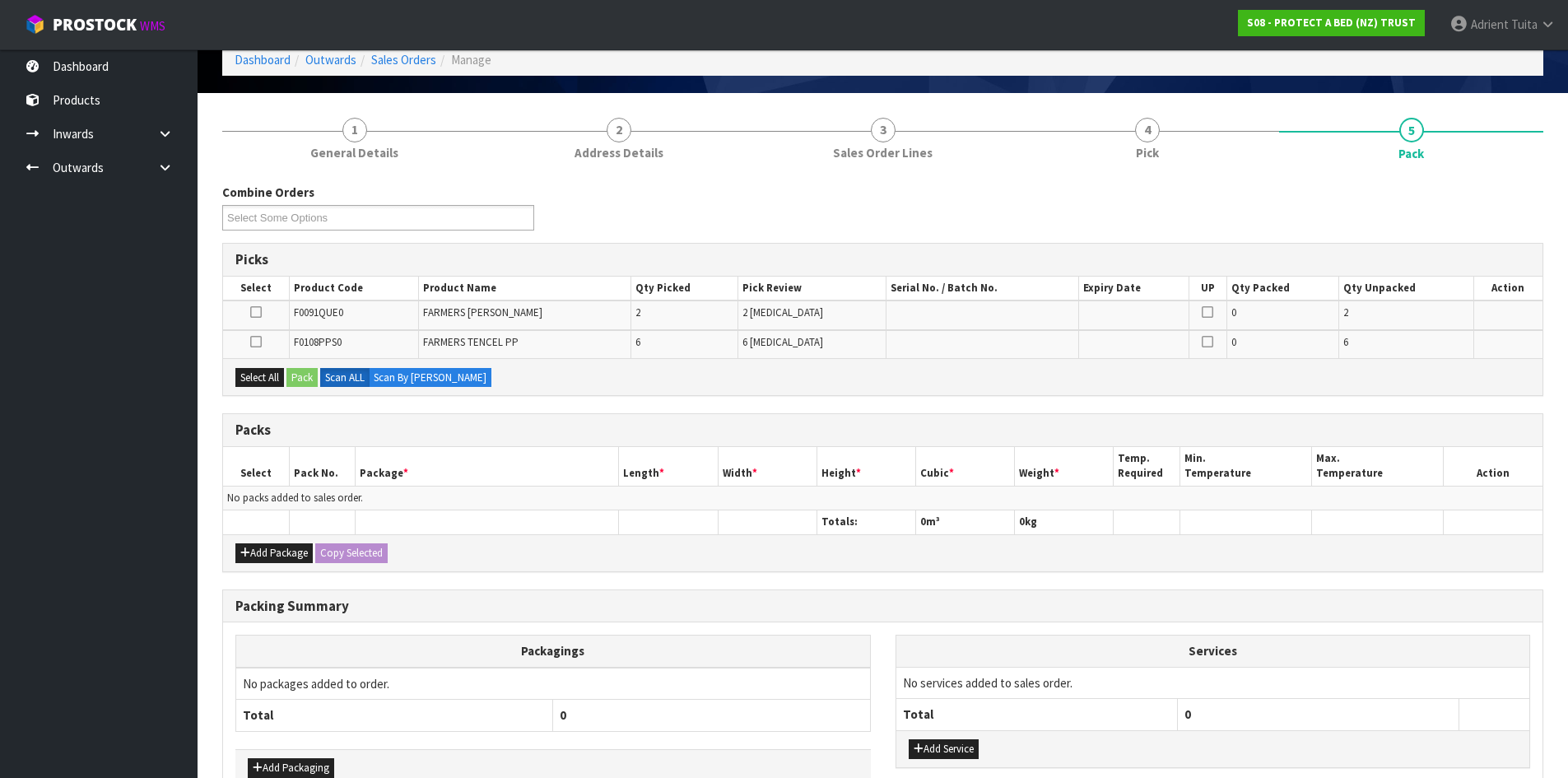
scroll to position [181, 0]
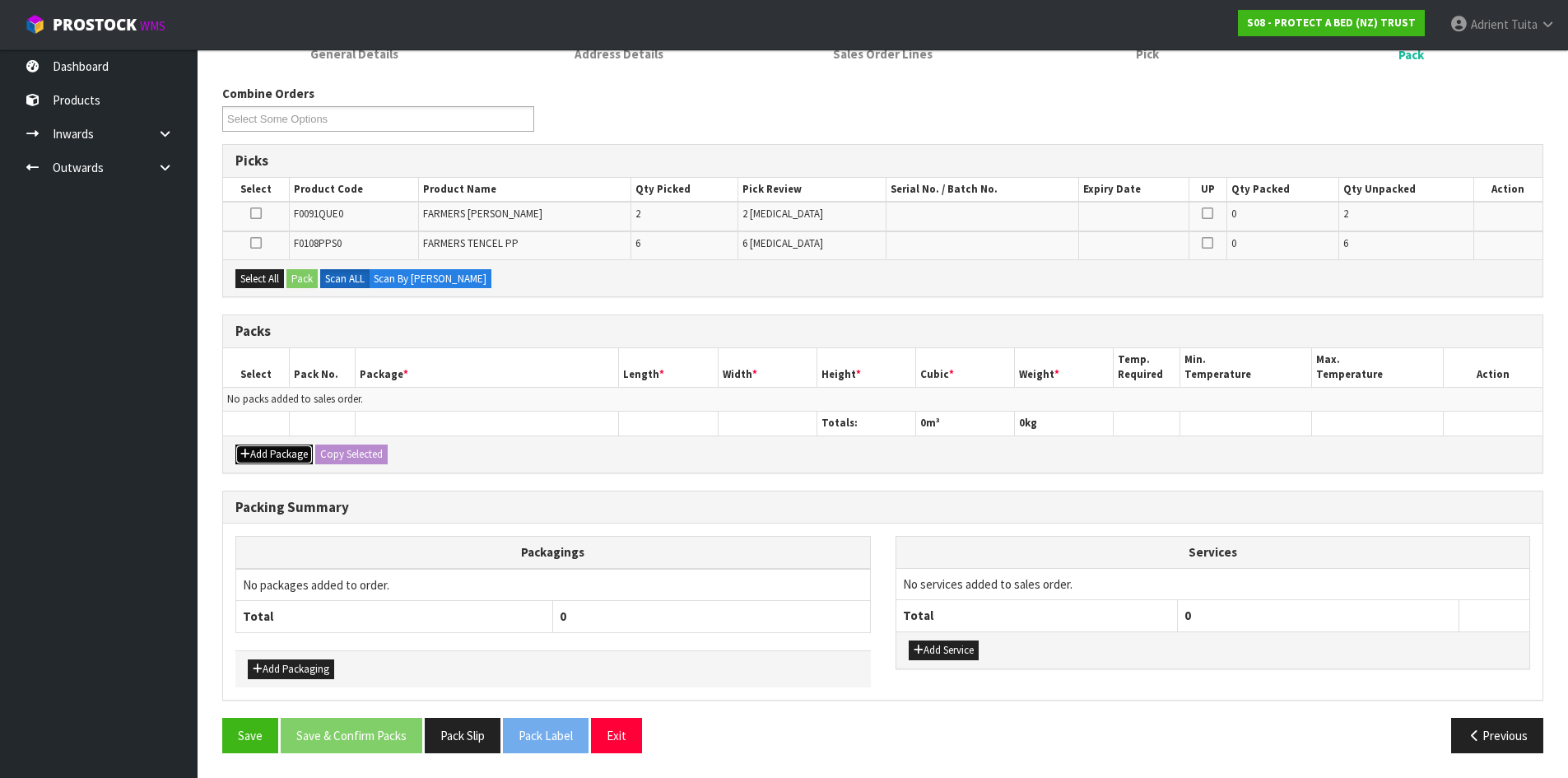
click at [266, 451] on button "Add Package" at bounding box center [274, 454] width 77 height 20
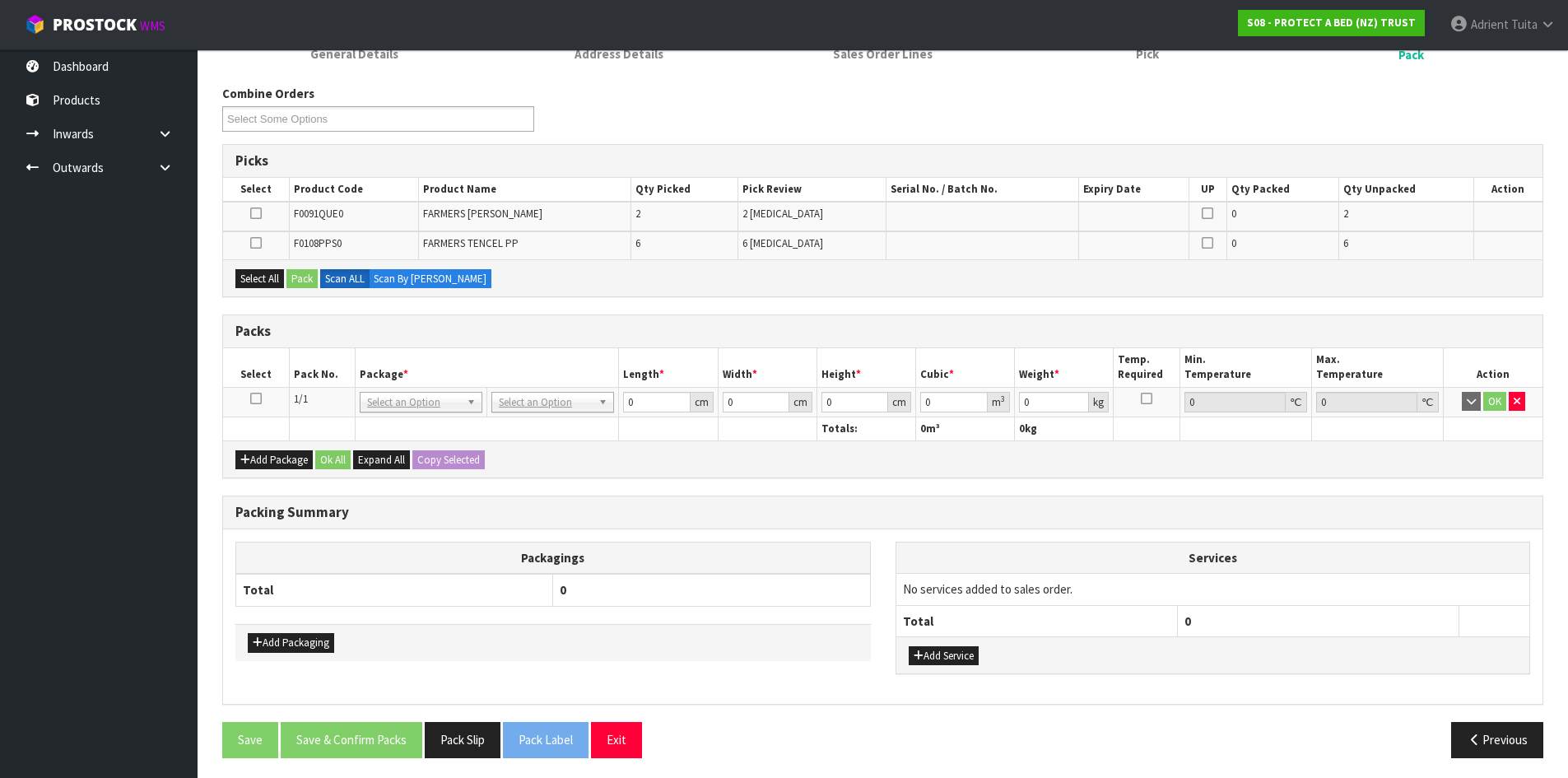
click at [255, 406] on td at bounding box center [255, 401] width 65 height 30
click at [256, 406] on td at bounding box center [255, 401] width 65 height 30
click at [256, 400] on icon at bounding box center [256, 399] width 12 height 1
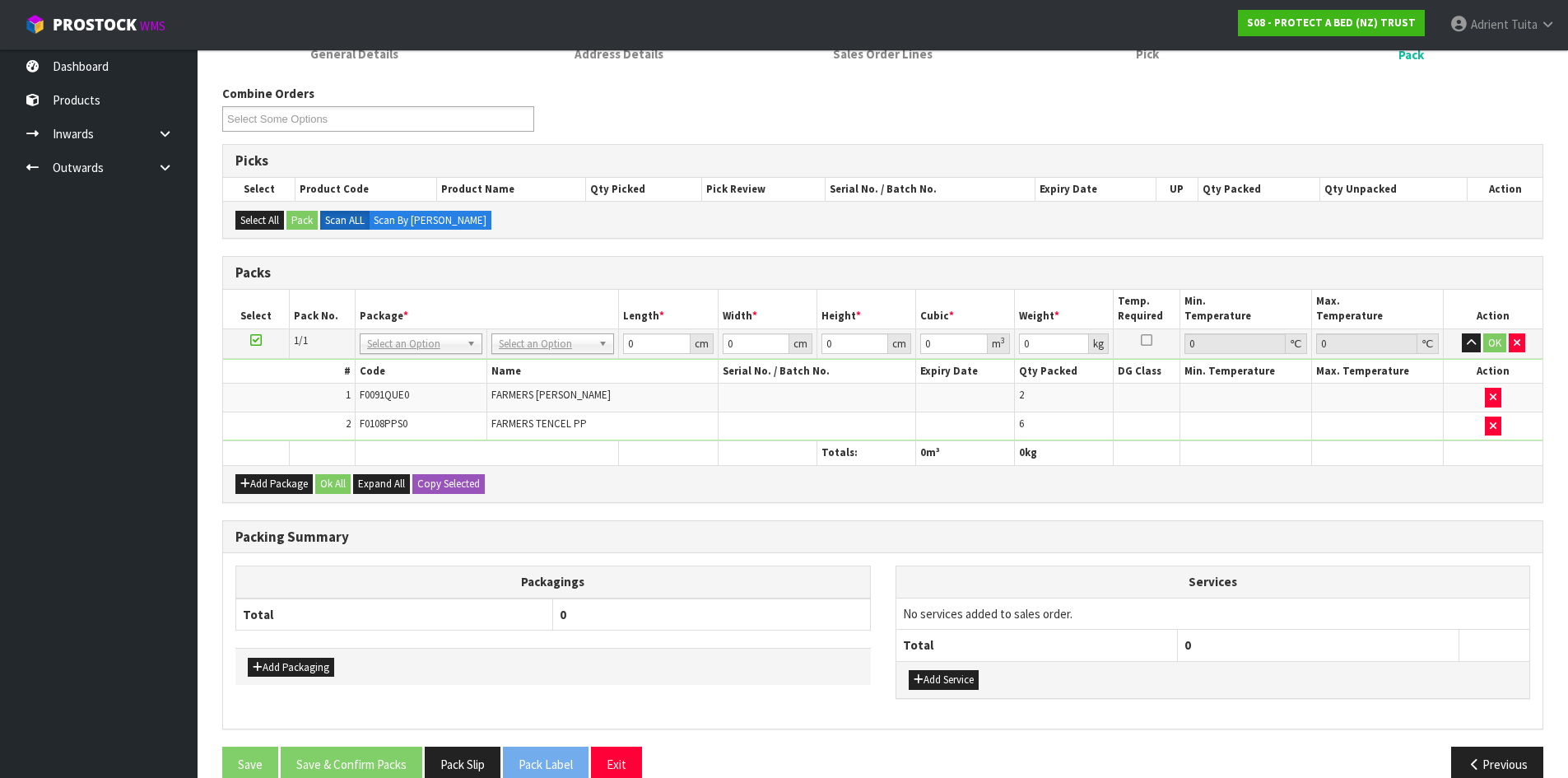
drag, startPoint x: 519, startPoint y: 346, endPoint x: 519, endPoint y: 363, distance: 17.0
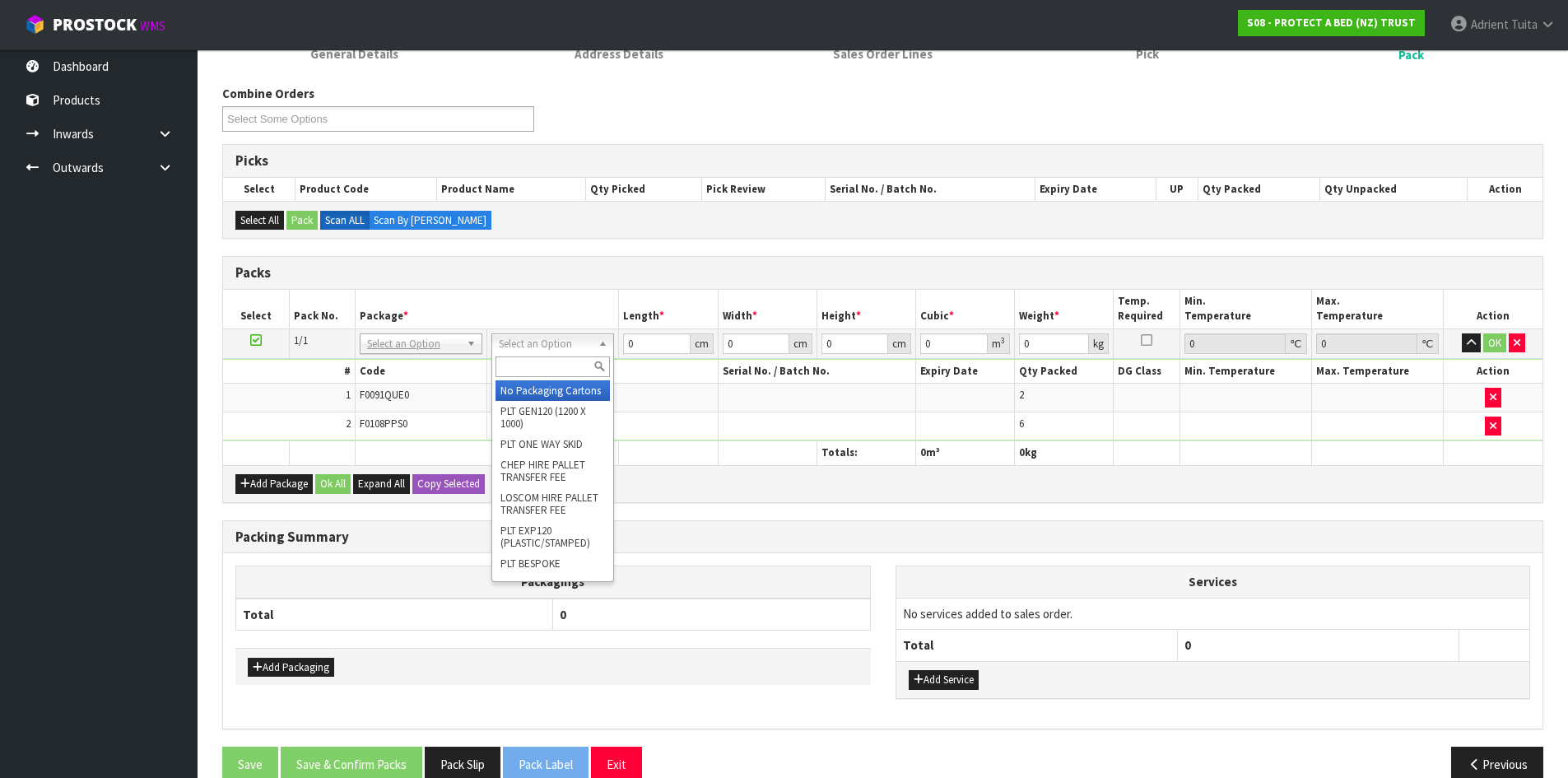
click at [519, 366] on input "text" at bounding box center [553, 366] width 115 height 20
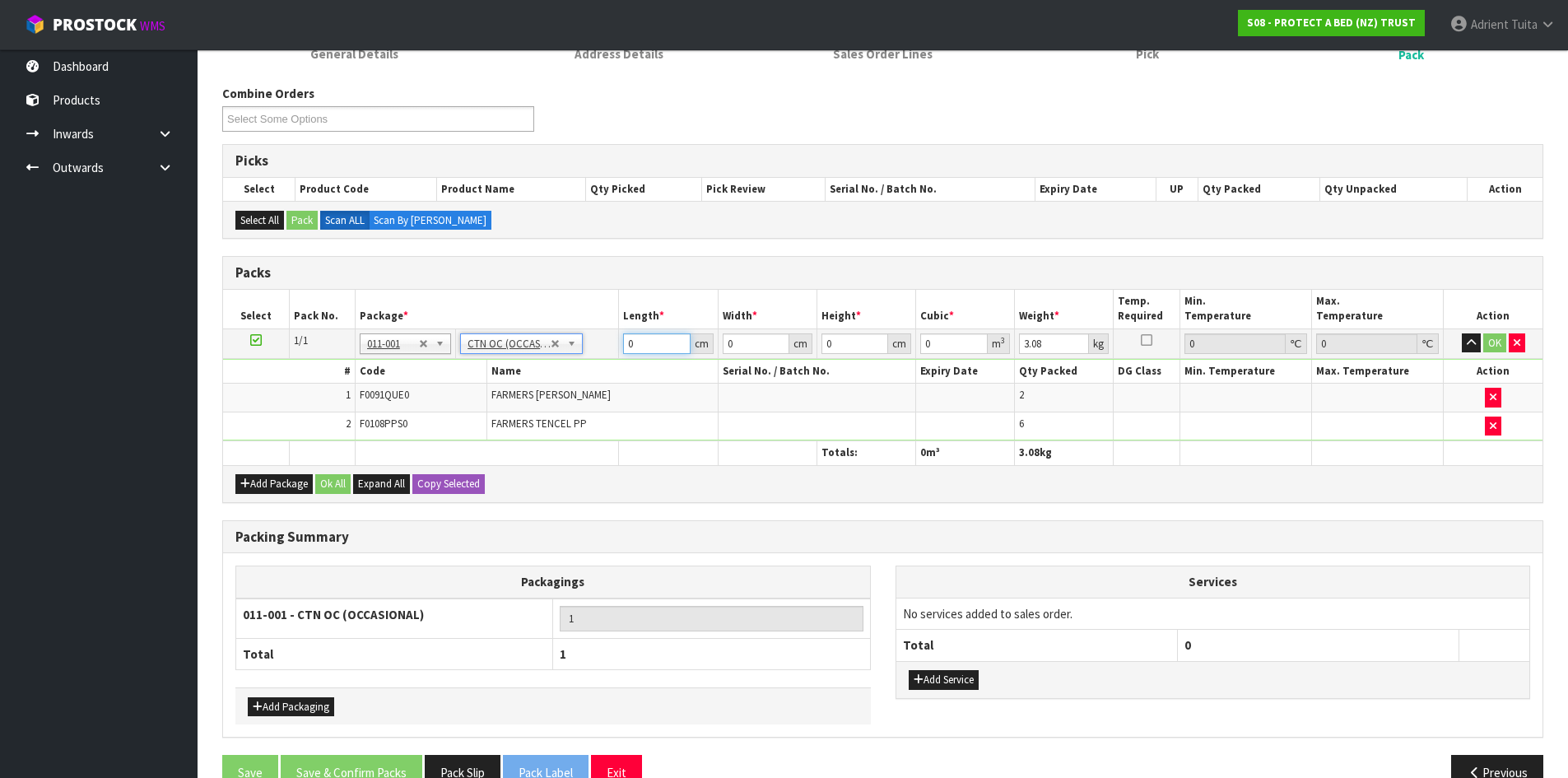
click at [661, 347] on input "0" at bounding box center [656, 344] width 66 height 20
click at [1499, 348] on button "OK" at bounding box center [1494, 343] width 23 height 20
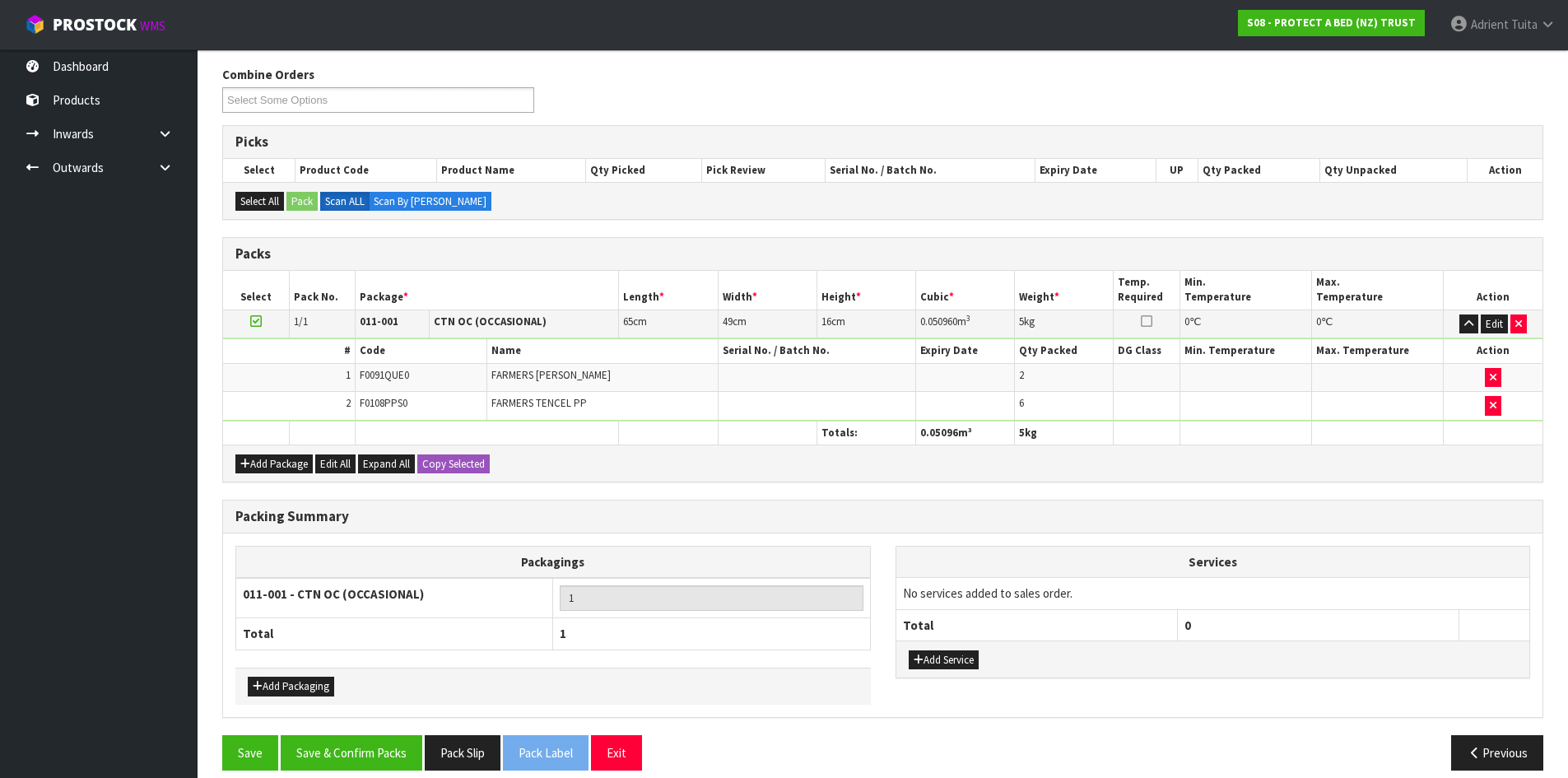
scroll to position [218, 0]
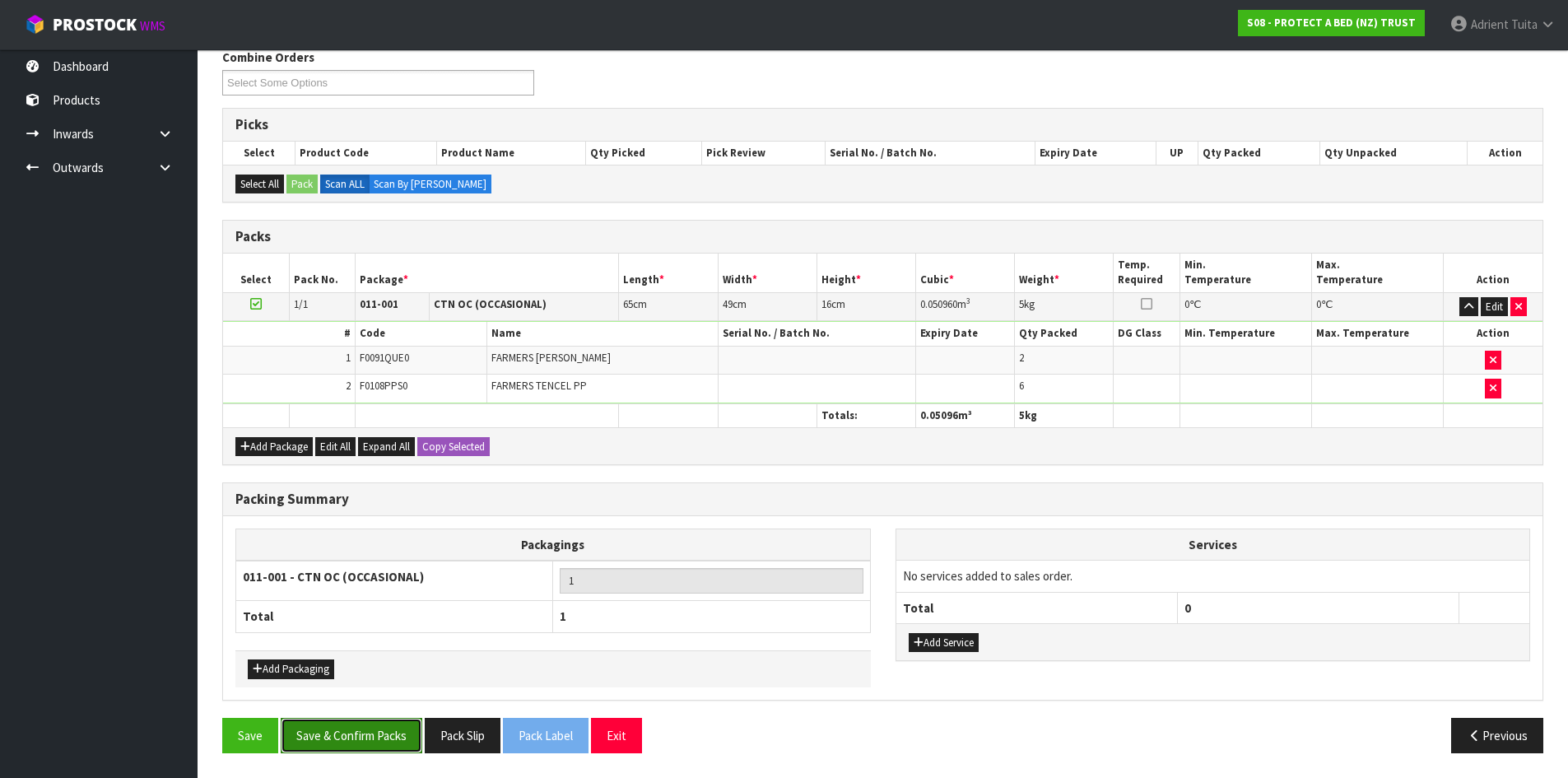
click at [334, 735] on button "Save & Confirm Packs" at bounding box center [351, 735] width 142 height 36
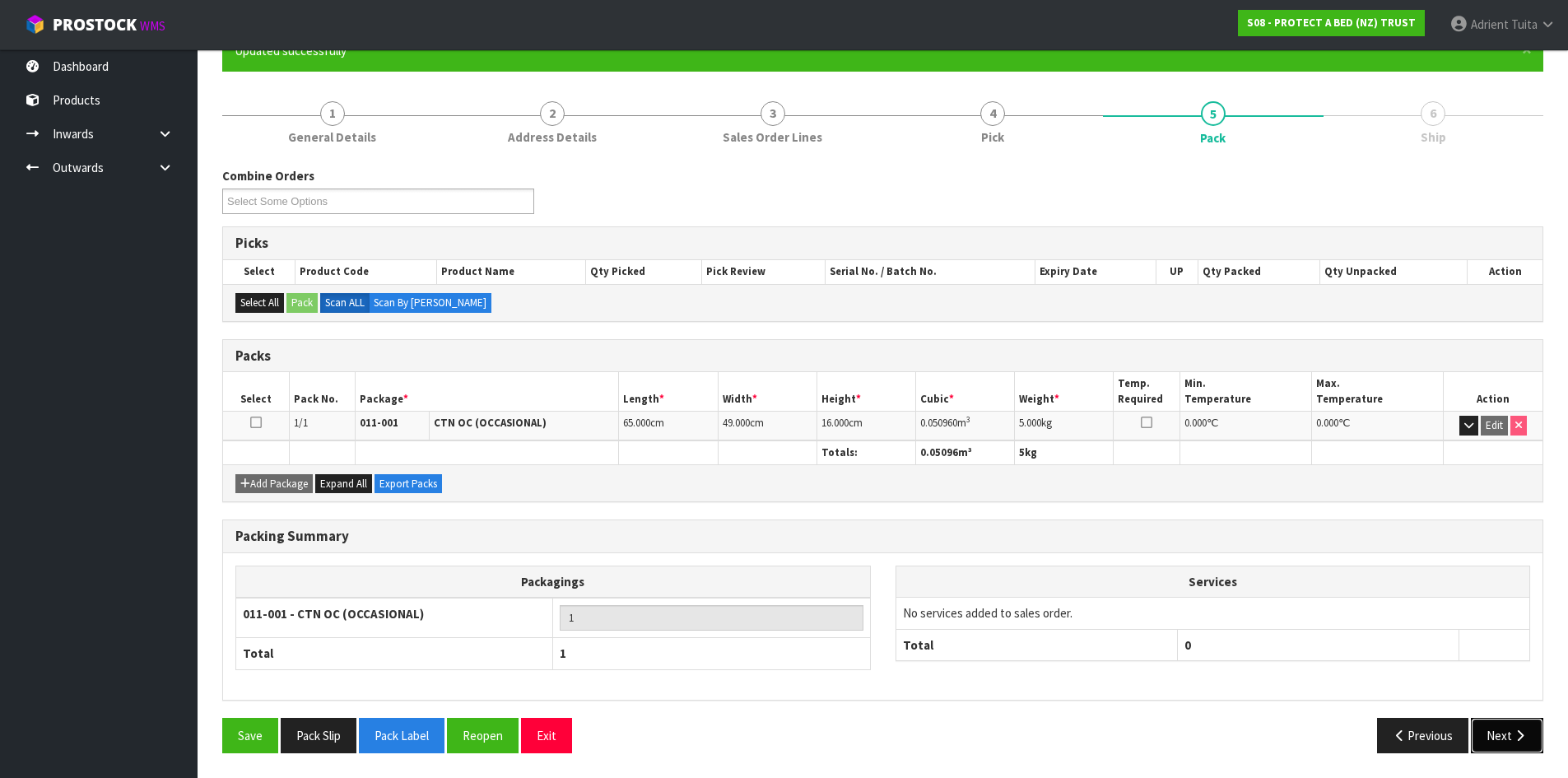
click at [1500, 741] on button "Next" at bounding box center [1507, 735] width 72 height 36
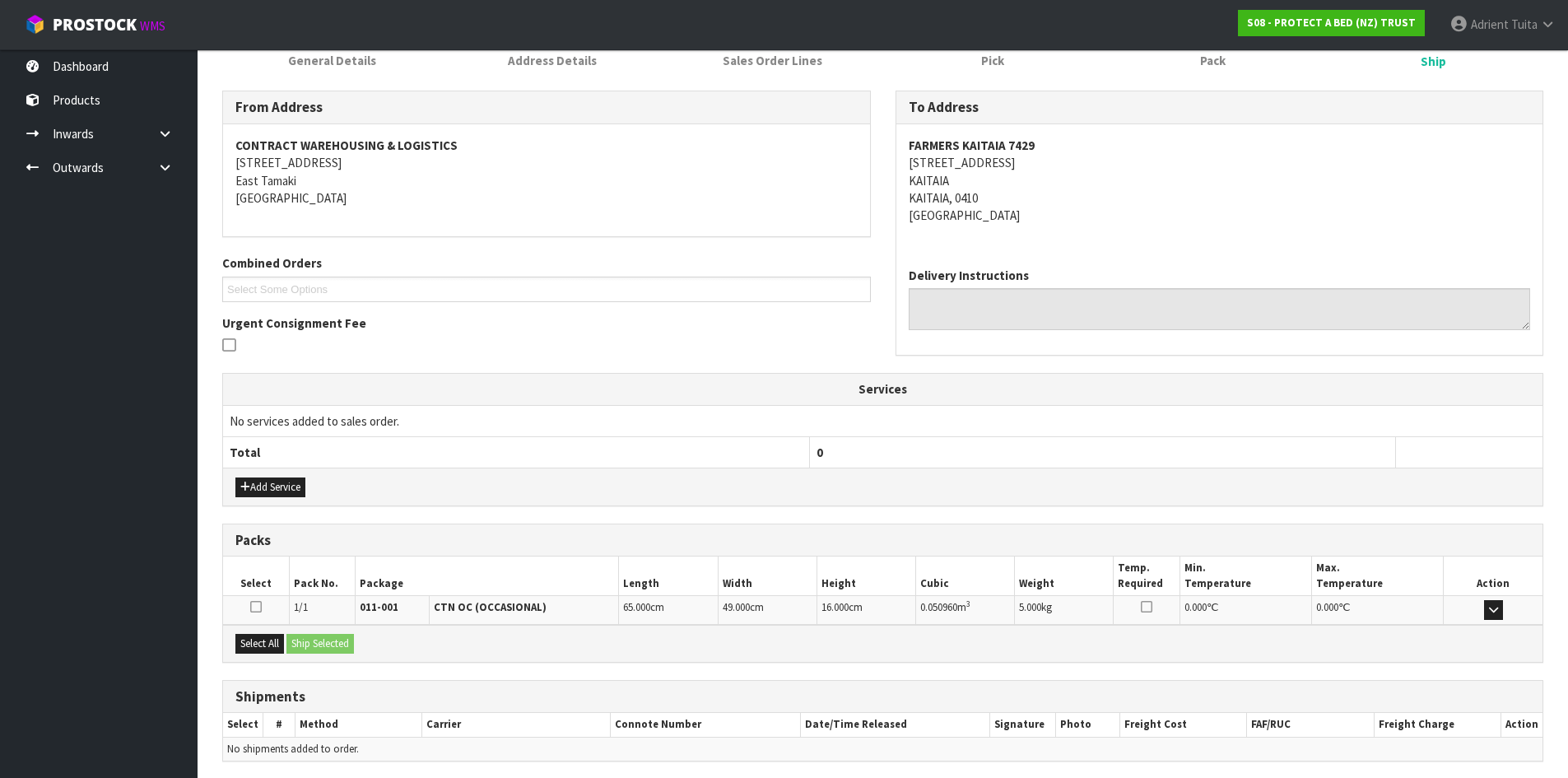
scroll to position [297, 0]
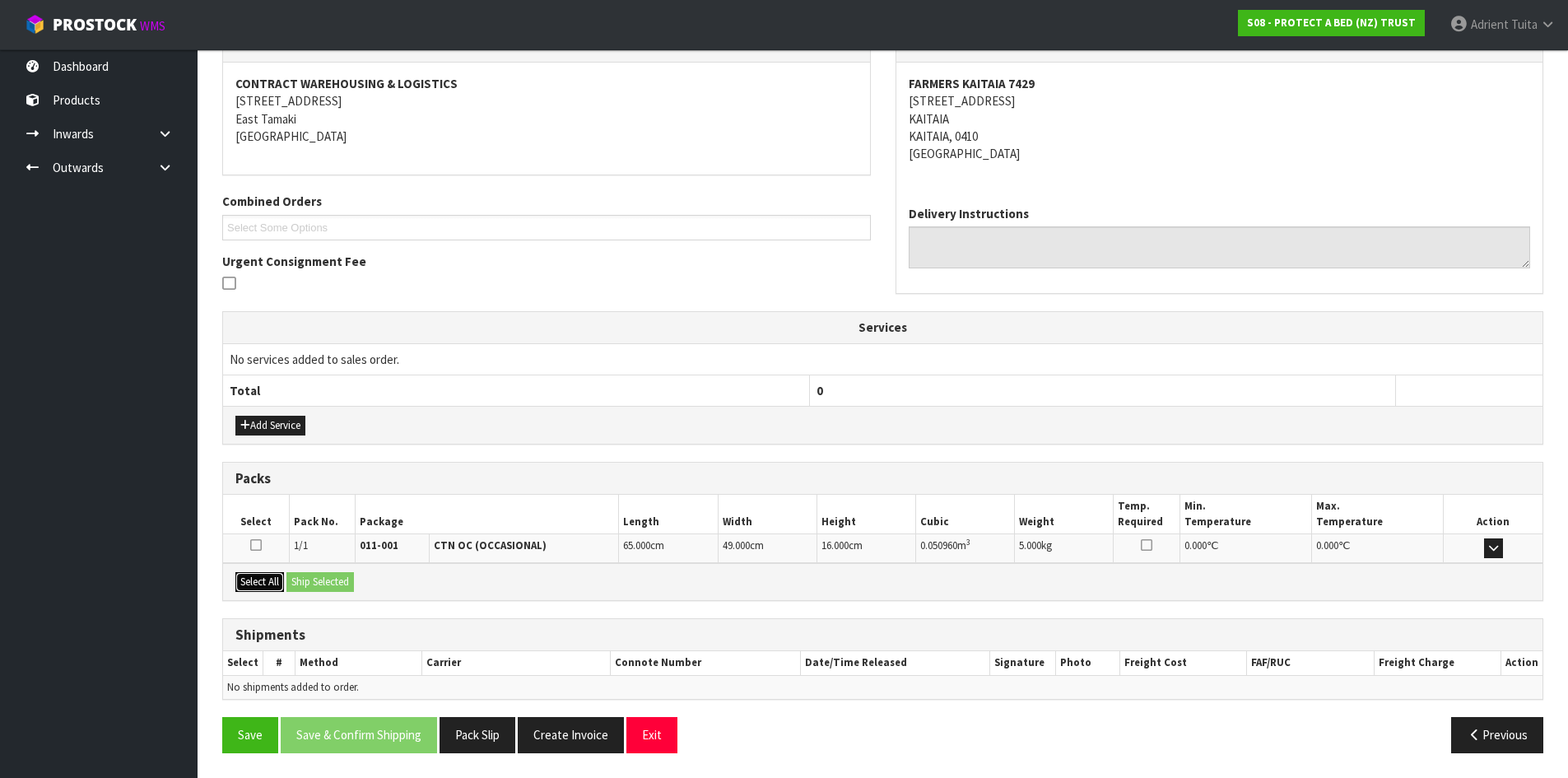
drag, startPoint x: 268, startPoint y: 580, endPoint x: 324, endPoint y: 580, distance: 56.0
click at [270, 580] on button "Select All" at bounding box center [259, 582] width 48 height 20
click at [327, 579] on button "Ship Selected" at bounding box center [320, 582] width 67 height 20
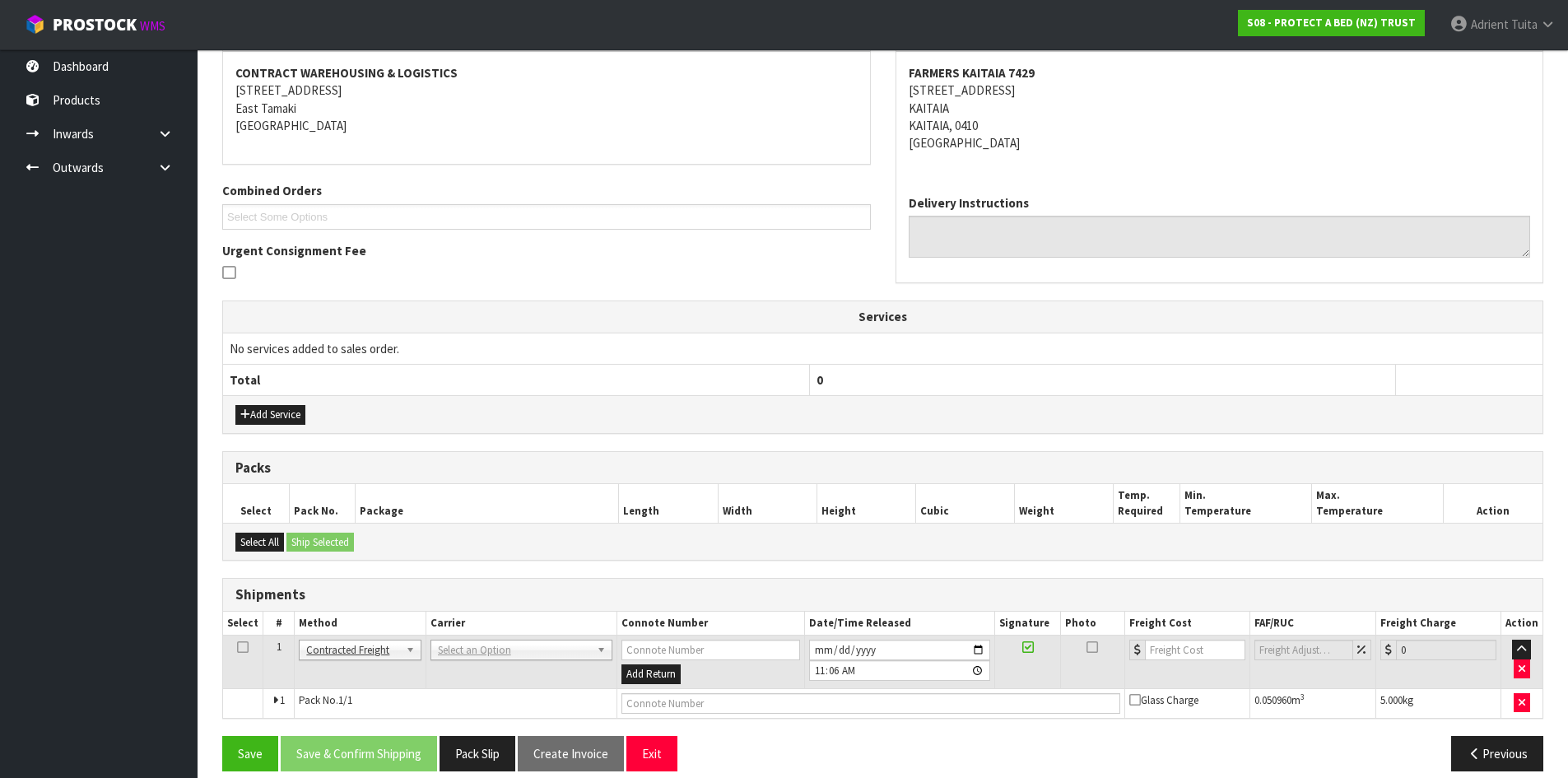
scroll to position [325, 0]
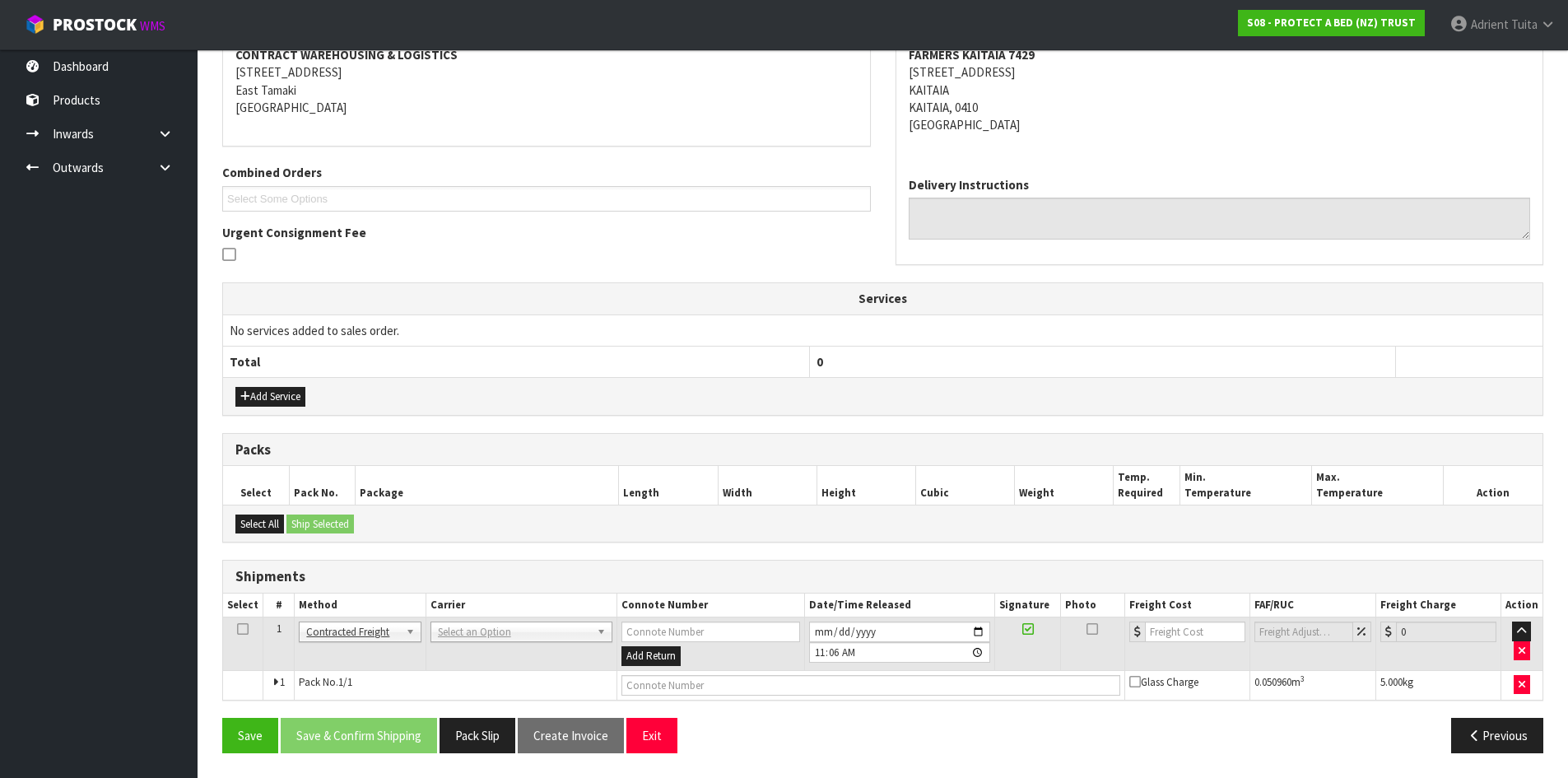
drag, startPoint x: 484, startPoint y: 621, endPoint x: 480, endPoint y: 636, distance: 15.5
click at [481, 630] on td "ANGEL - ANGEL TRANSPORT [PERSON_NAME] REMOVALS DEAEXPAKL - DEADLINE EXPRESS COU…" at bounding box center [520, 644] width 191 height 54
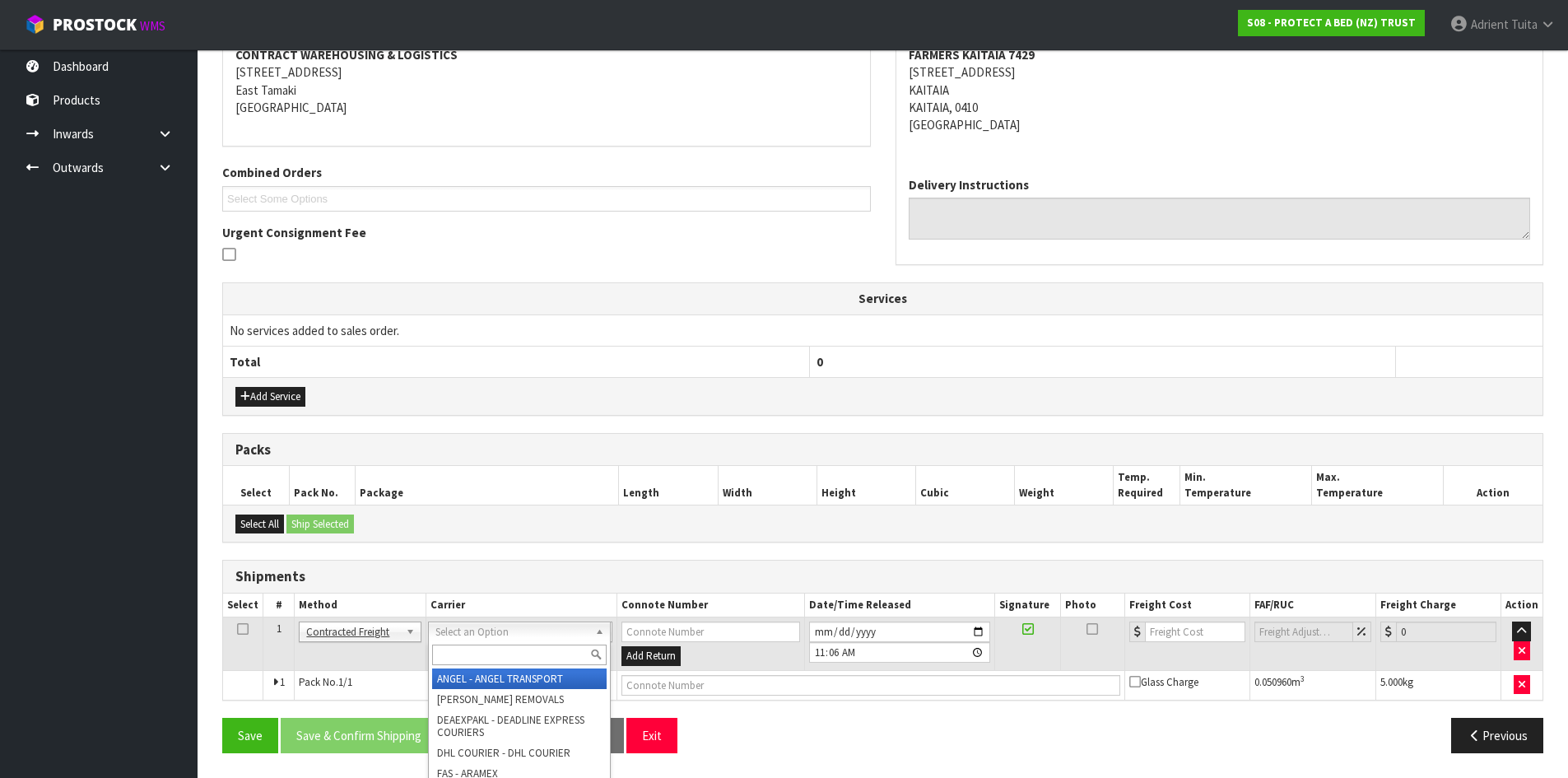
click at [481, 646] on input "text" at bounding box center [519, 655] width 174 height 20
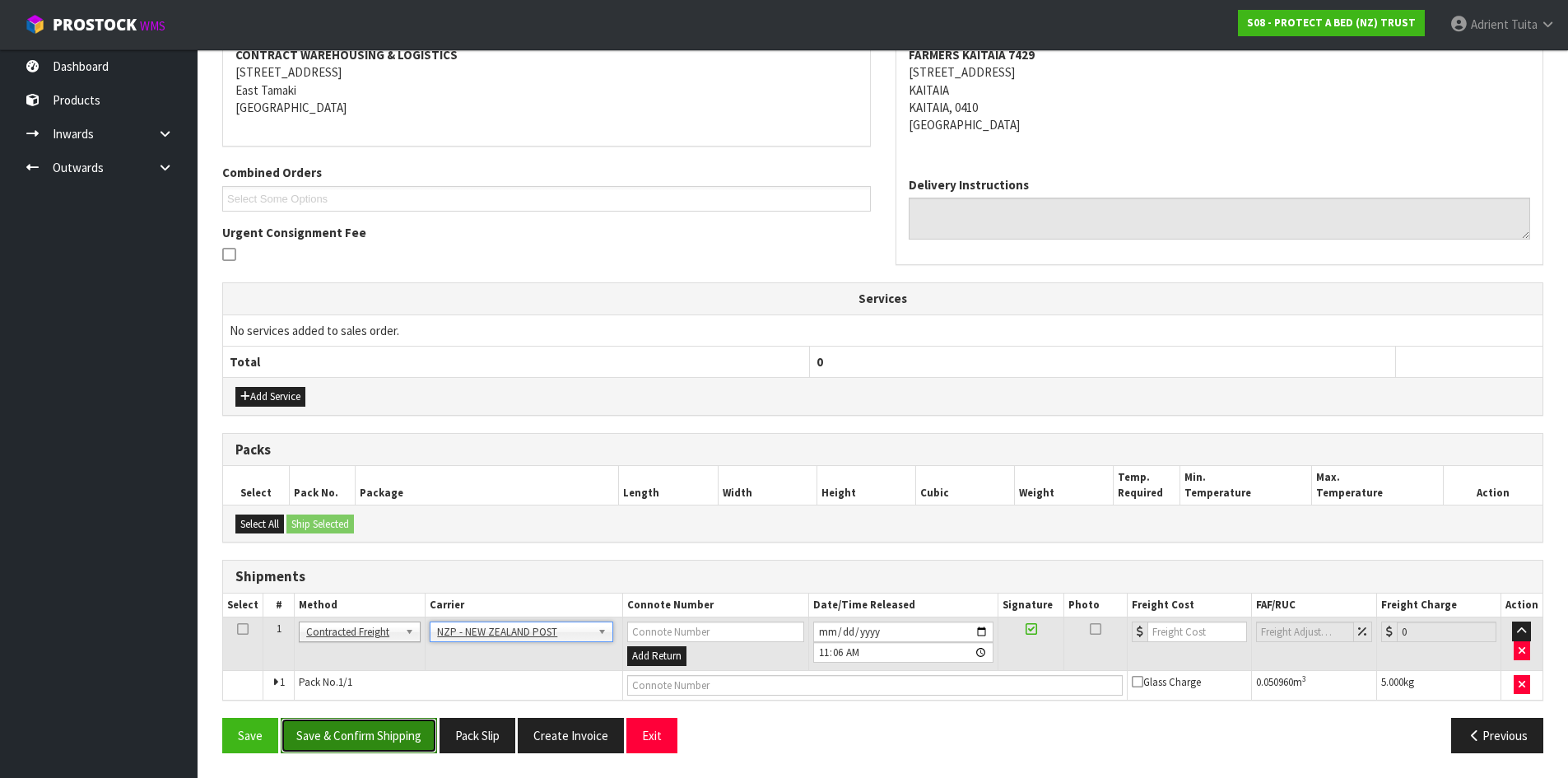
drag, startPoint x: 374, startPoint y: 748, endPoint x: 409, endPoint y: 693, distance: 65.2
click at [374, 748] on button "Save & Confirm Shipping" at bounding box center [359, 735] width 156 height 36
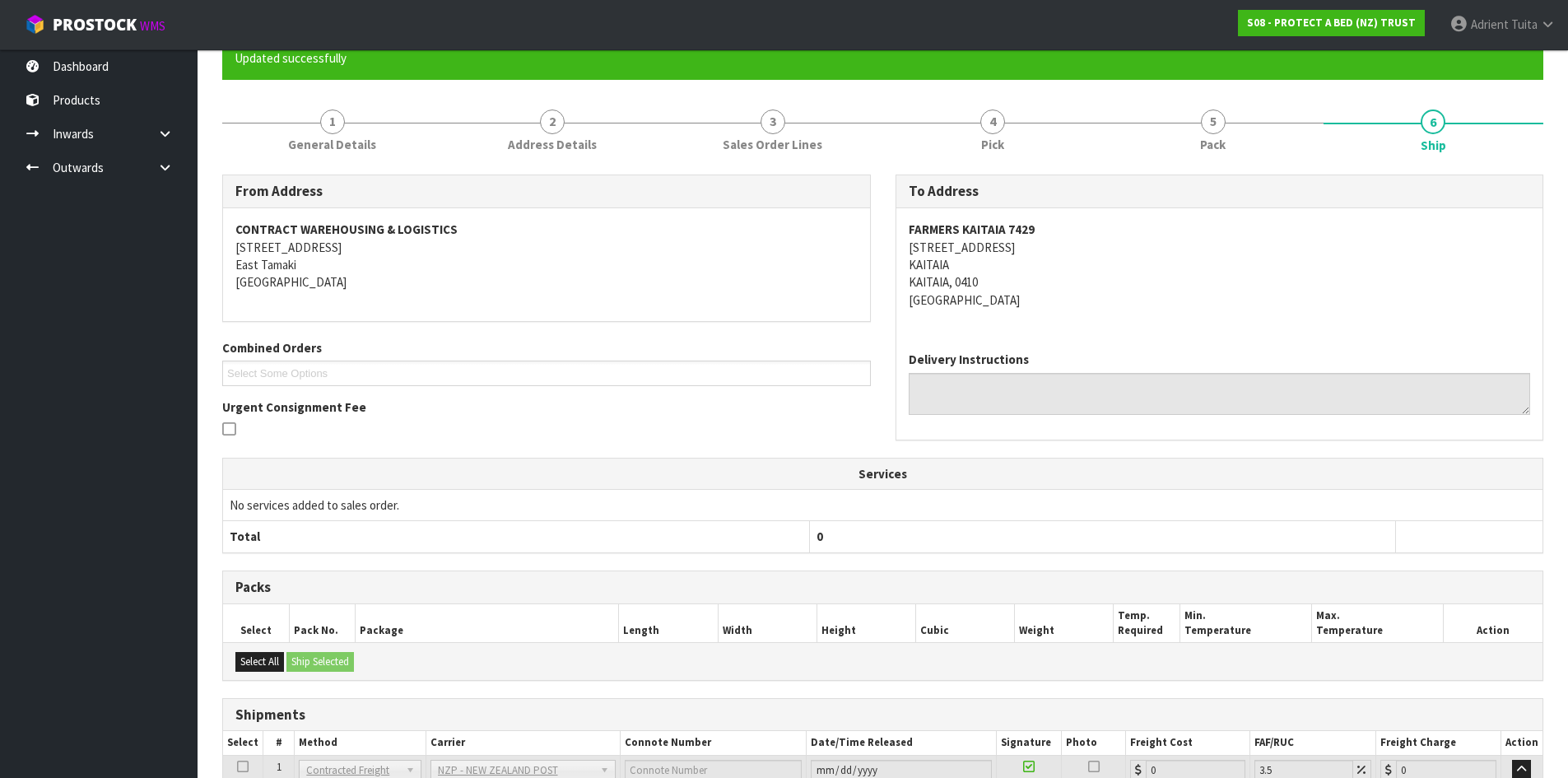
scroll to position [302, 0]
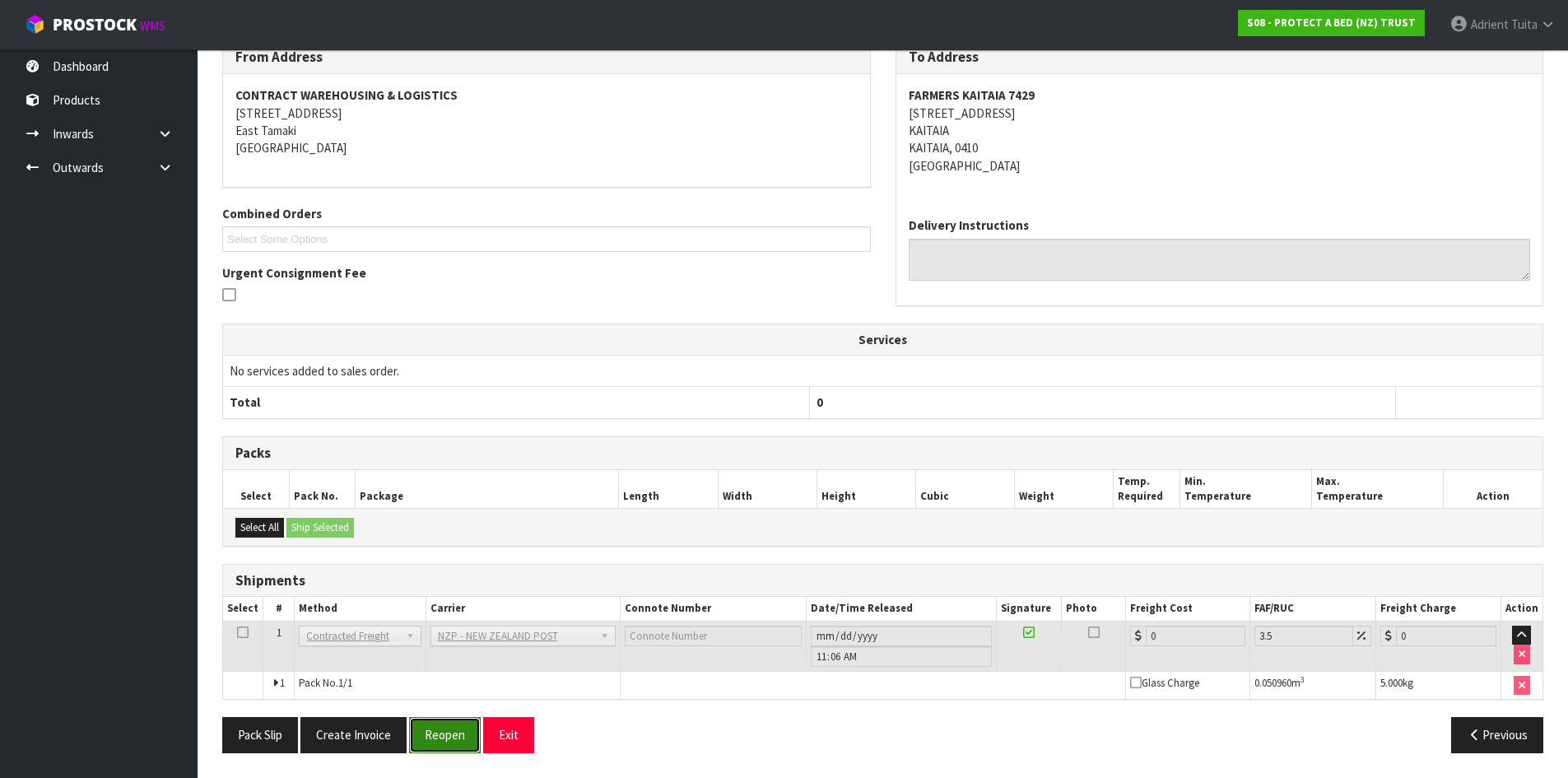
click at [449, 717] on button "Reopen" at bounding box center [445, 735] width 71 height 36
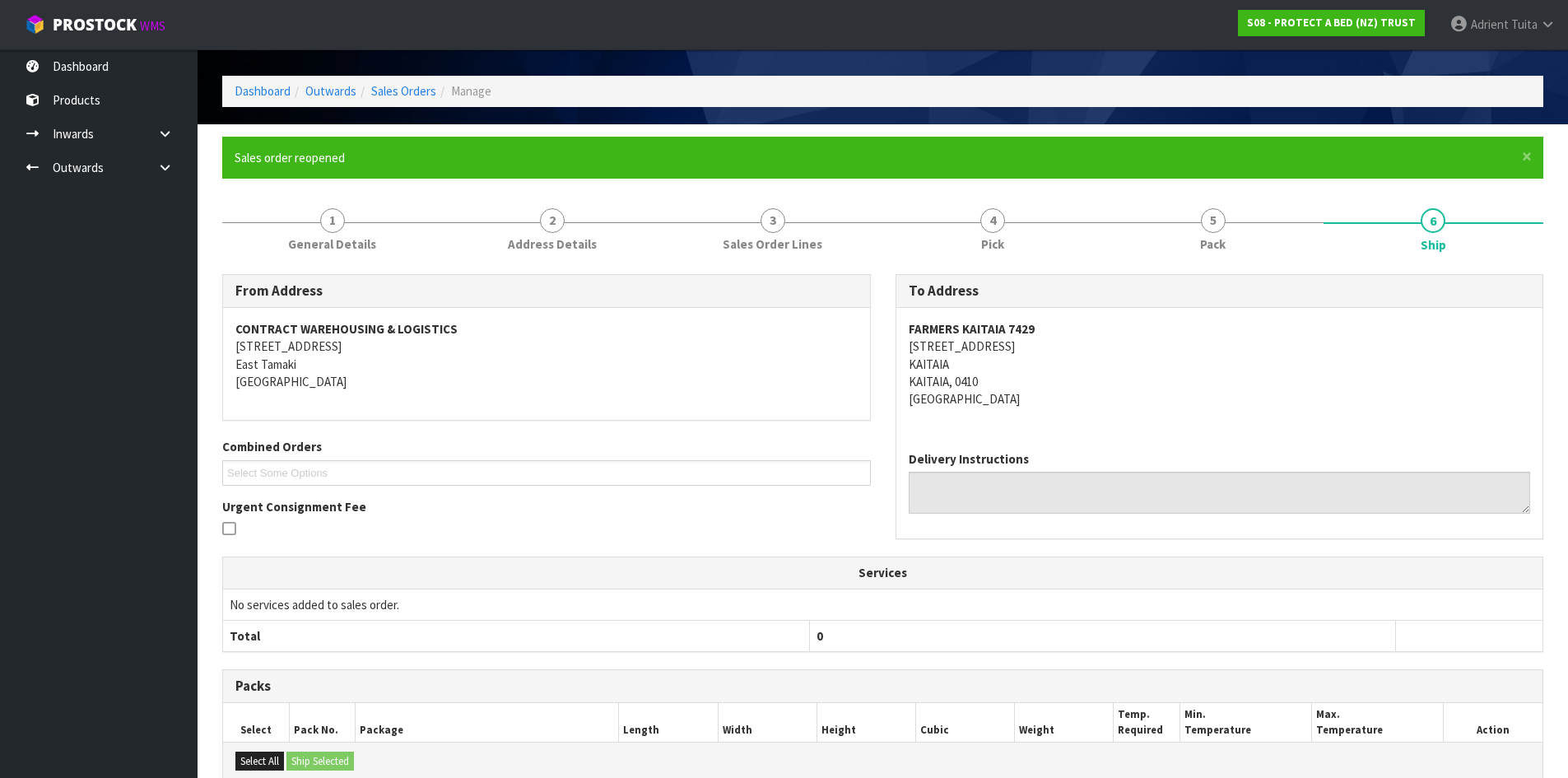
scroll to position [284, 0]
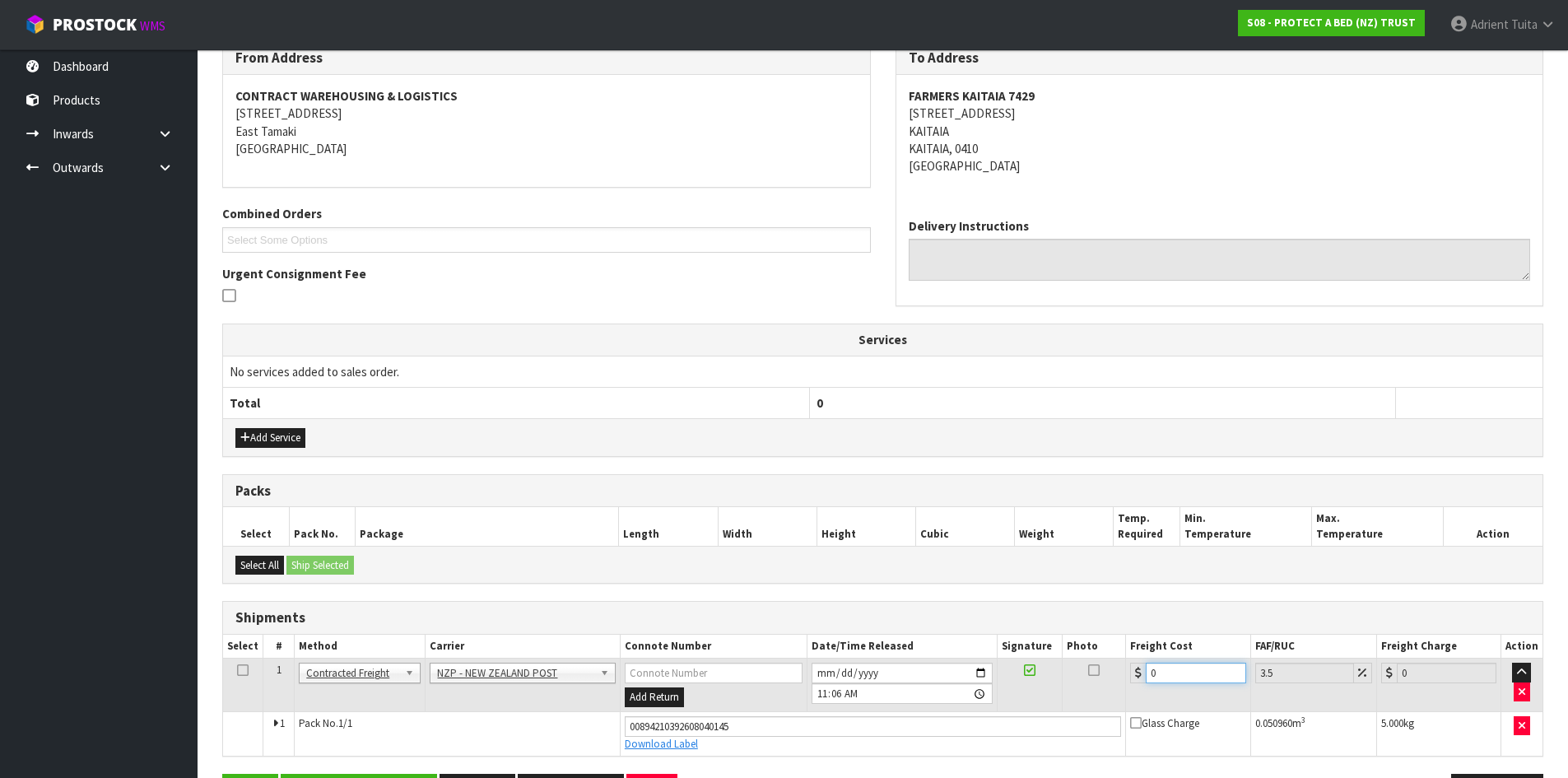
click at [1163, 674] on input "0" at bounding box center [1196, 673] width 99 height 20
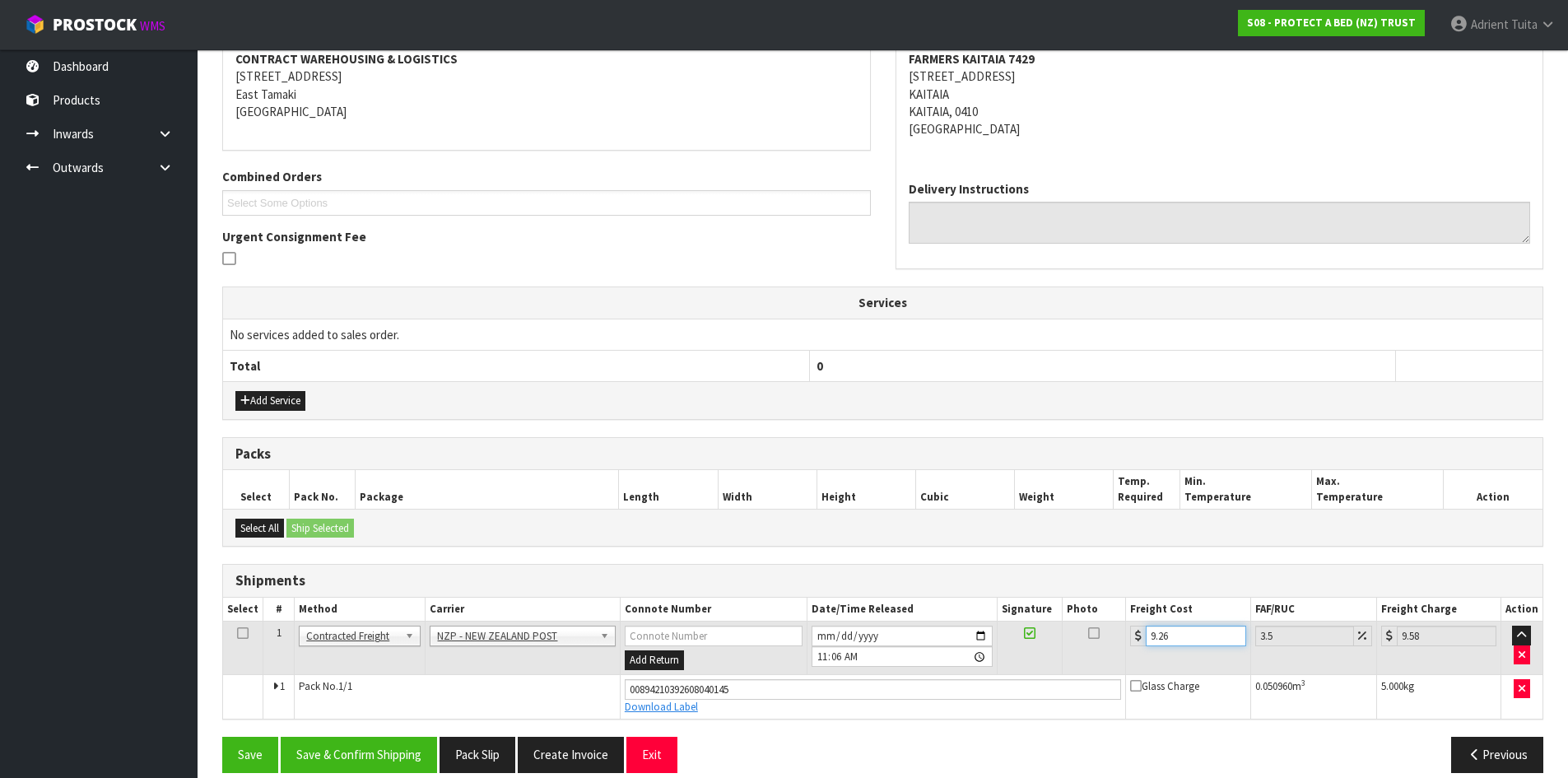
scroll to position [341, 0]
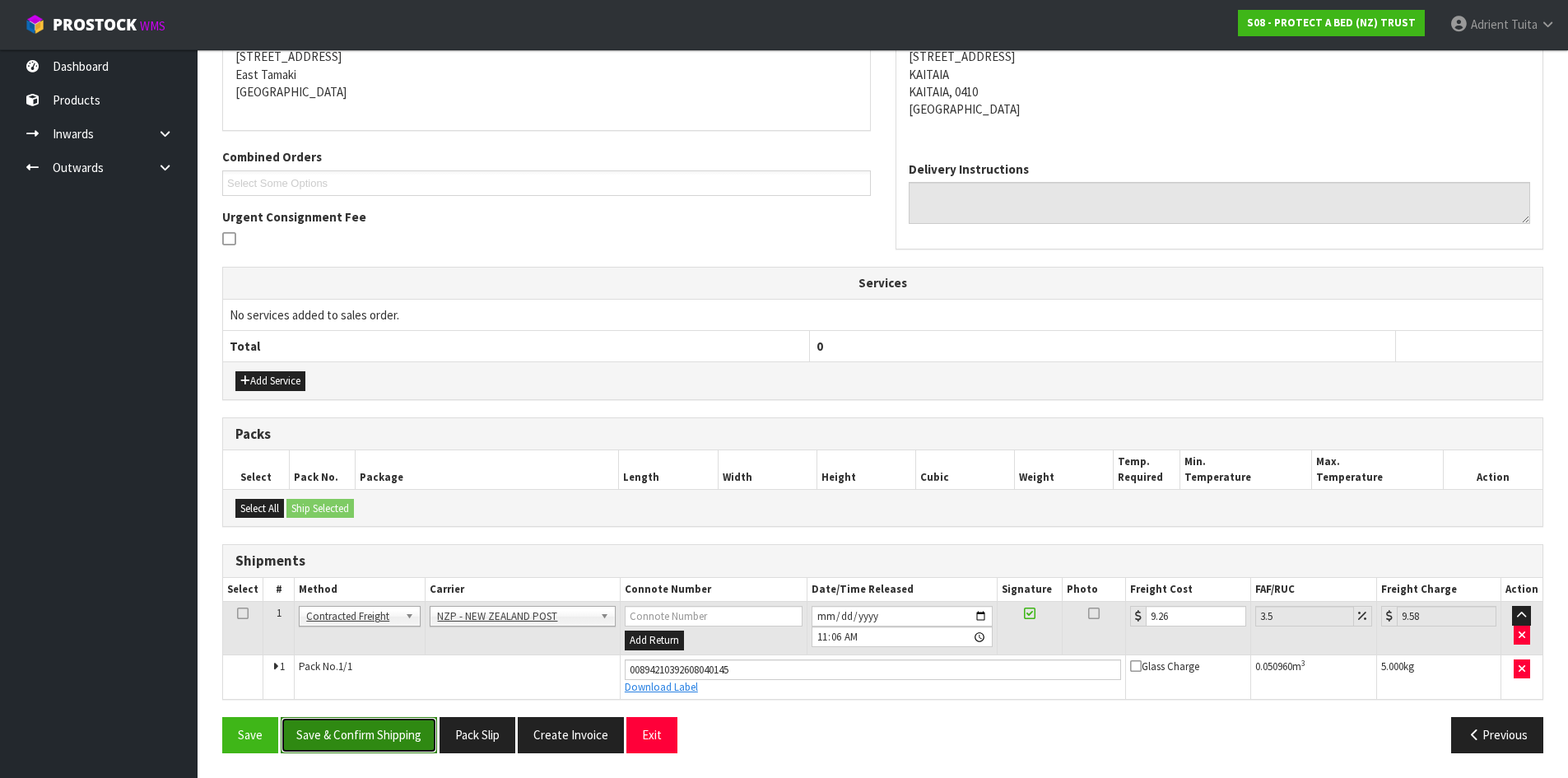
click at [350, 735] on button "Save & Confirm Shipping" at bounding box center [359, 735] width 156 height 36
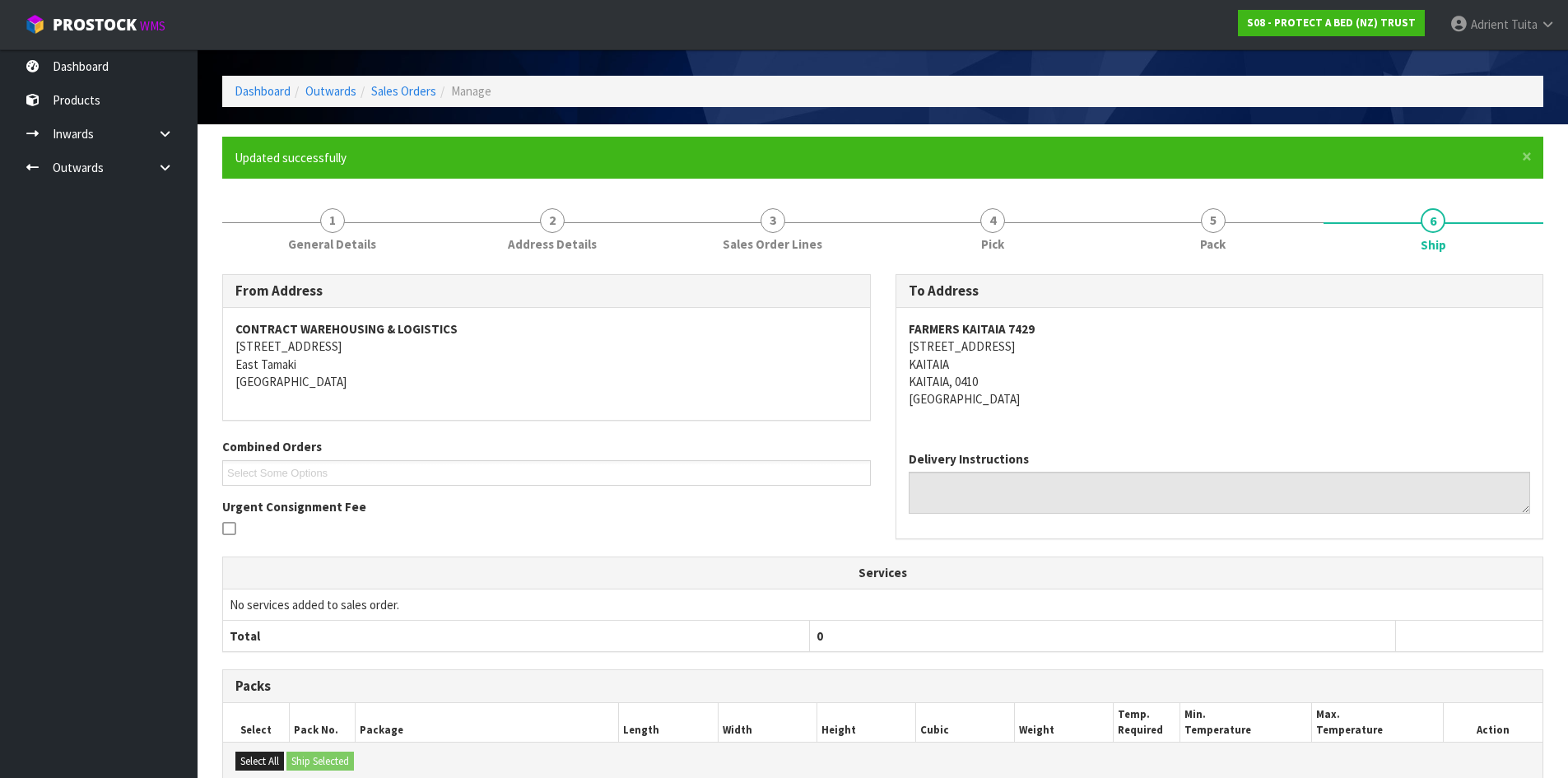
scroll to position [296, 0]
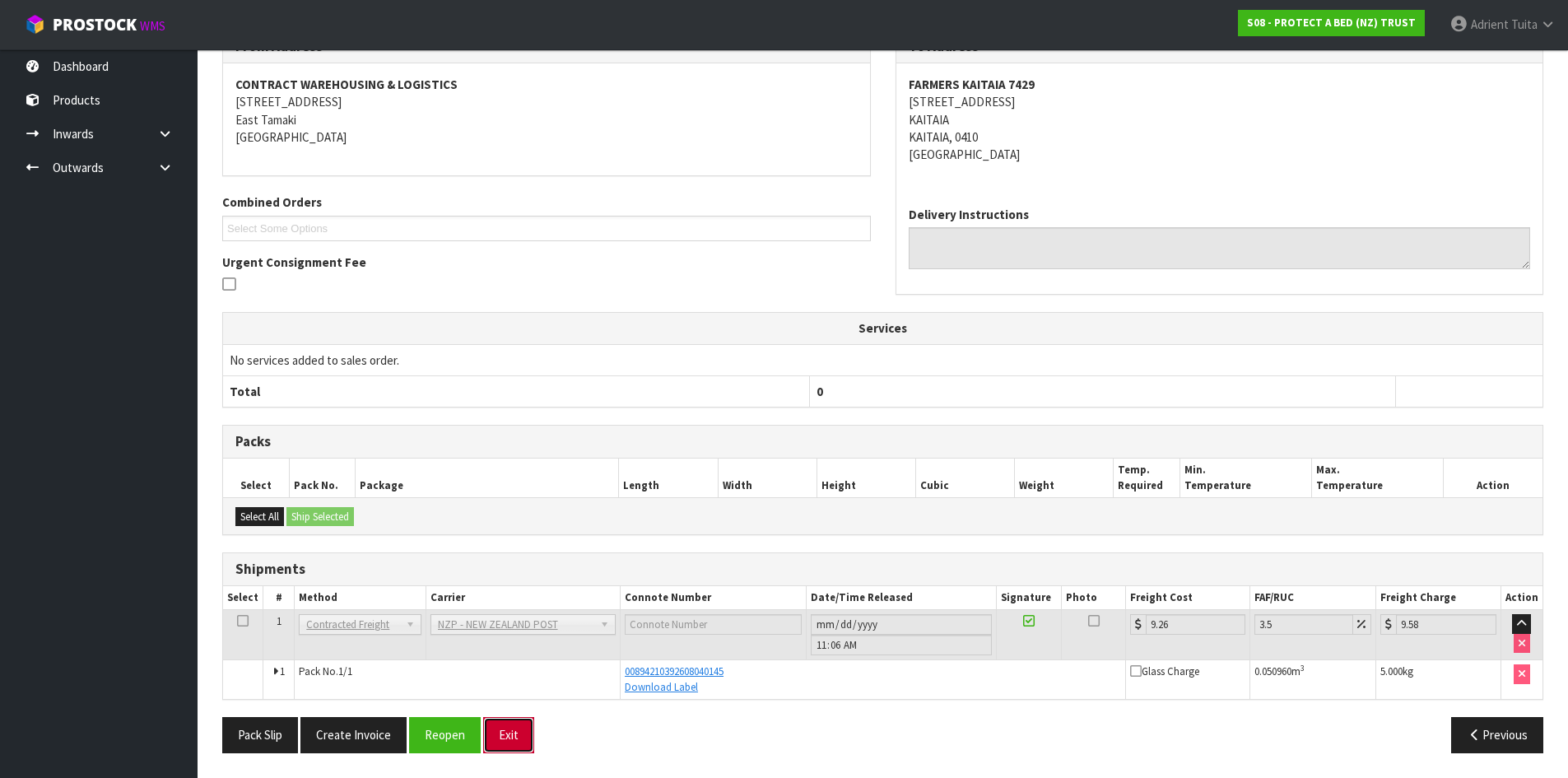
click at [499, 727] on button "Exit" at bounding box center [508, 735] width 51 height 36
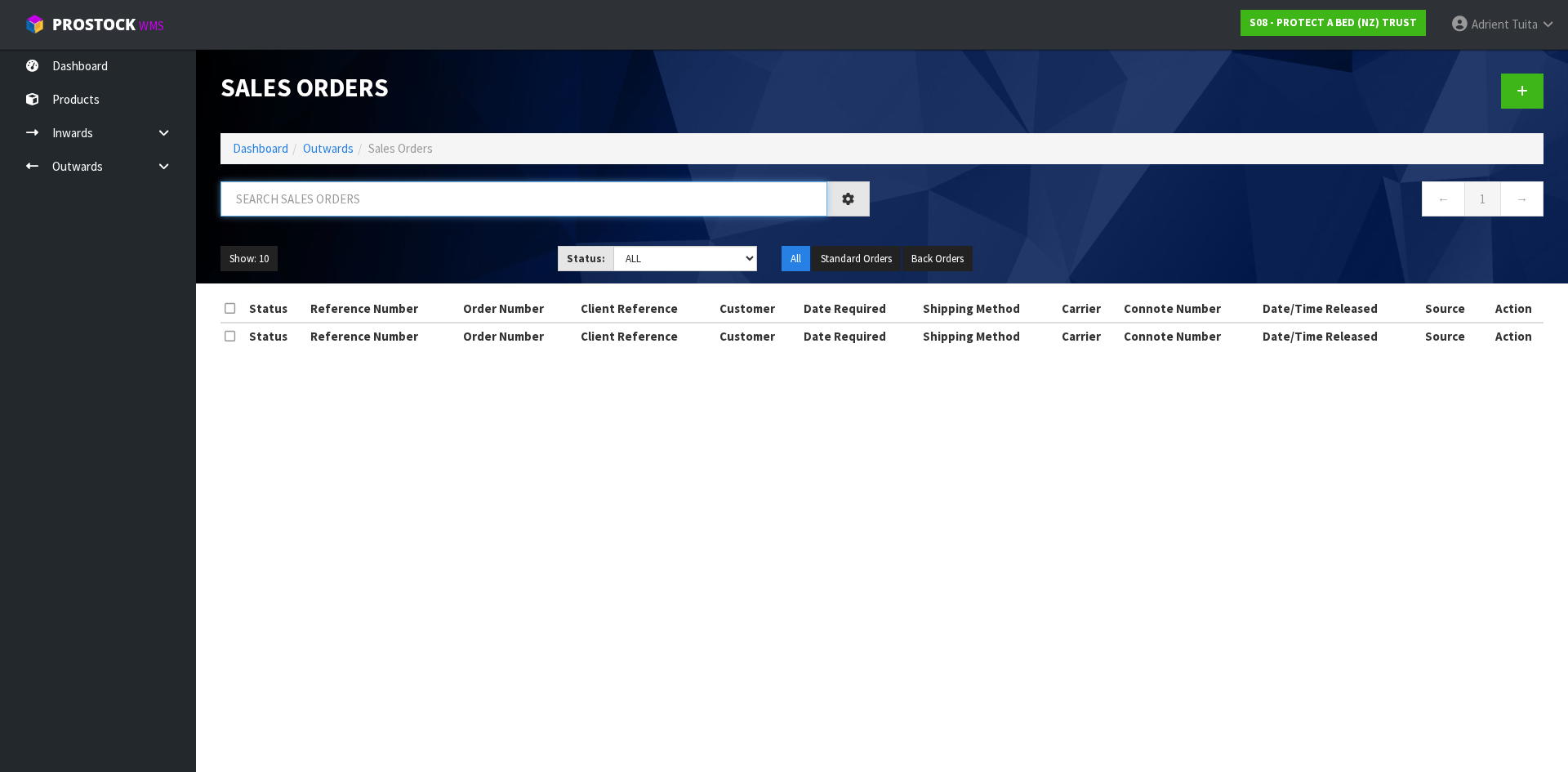
click at [416, 213] on input "text" at bounding box center [523, 199] width 606 height 35
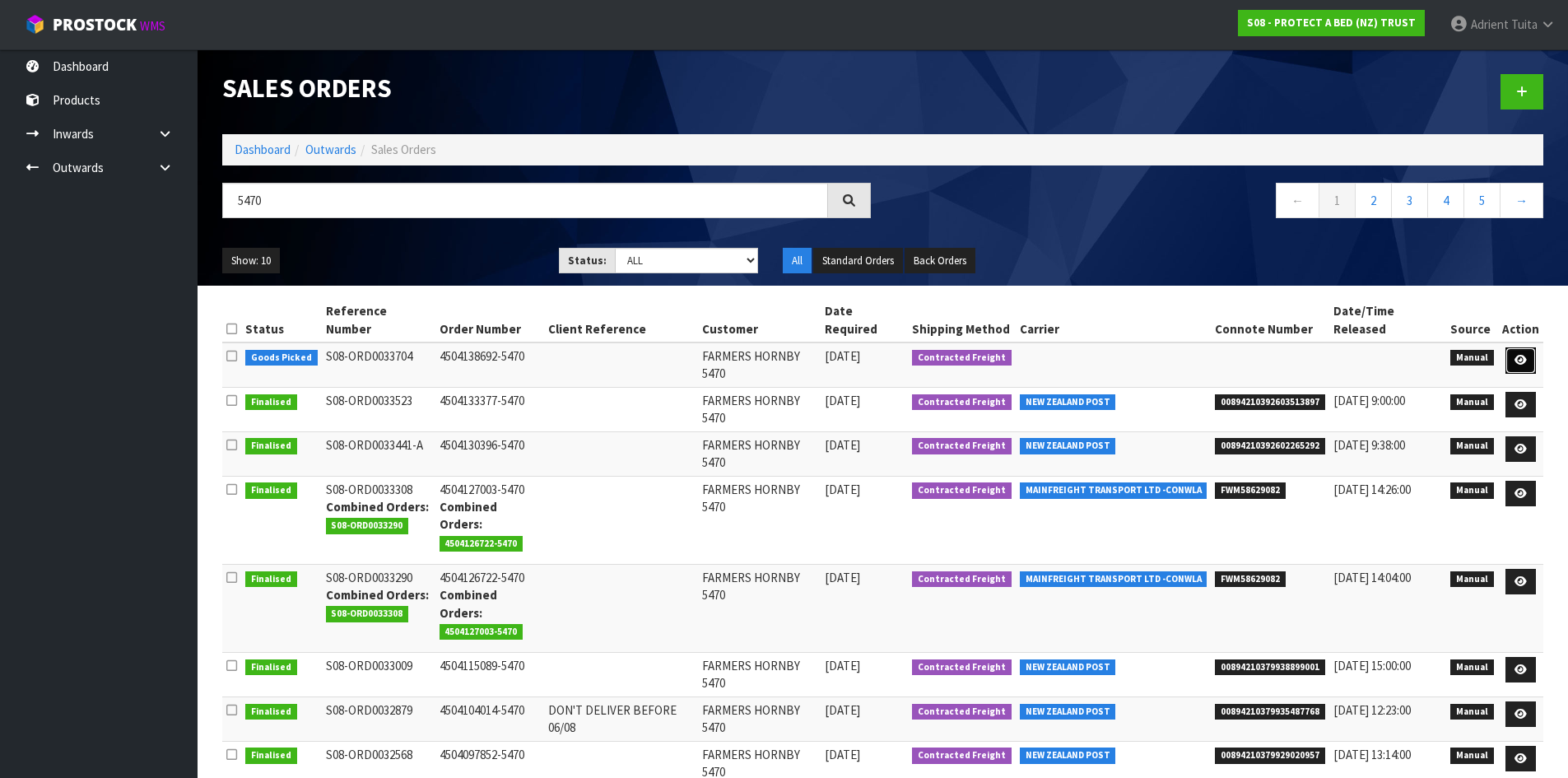
click at [1522, 355] on icon at bounding box center [1520, 360] width 13 height 11
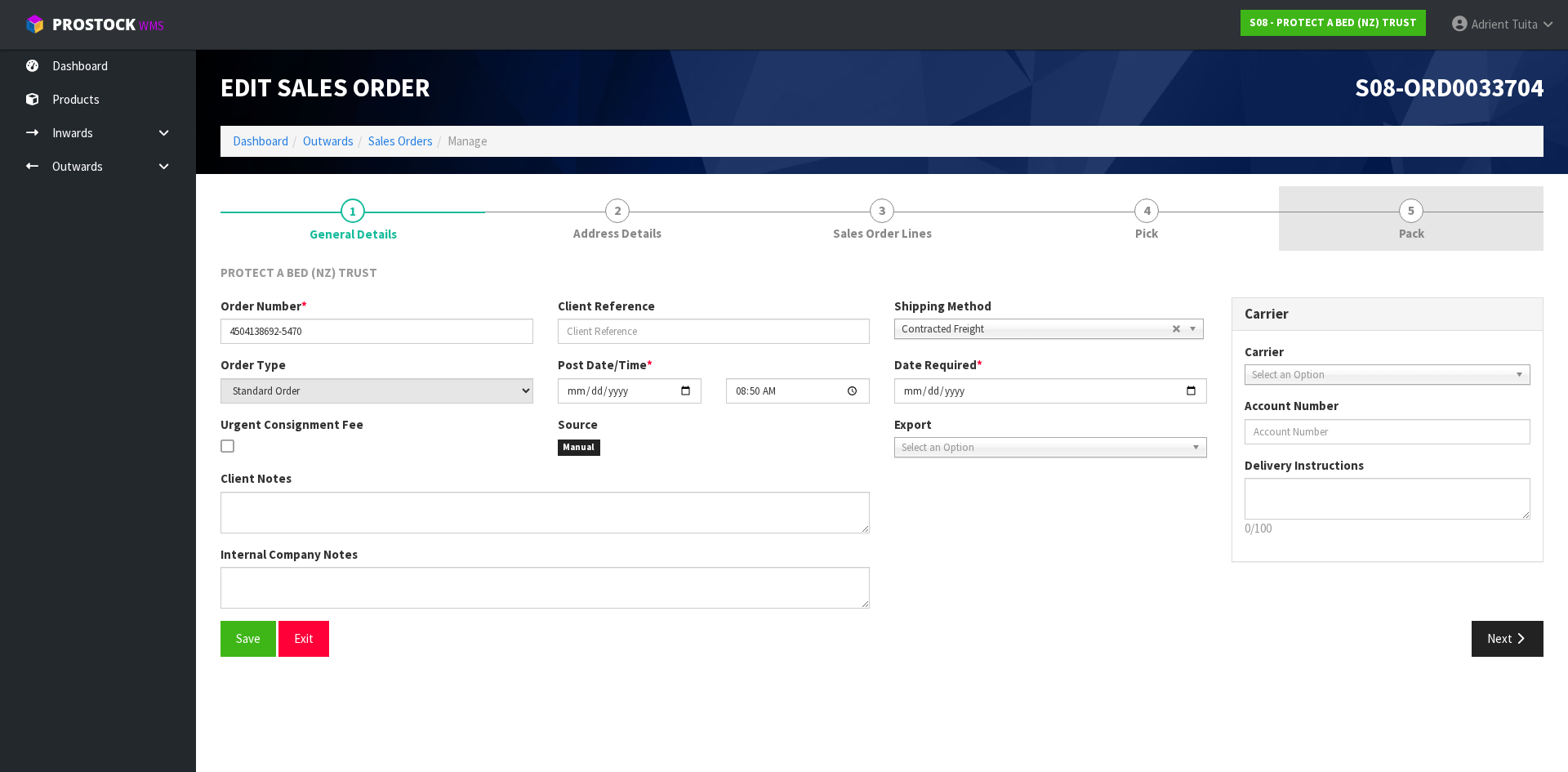
click at [1435, 236] on link "5 Pack" at bounding box center [1411, 219] width 265 height 64
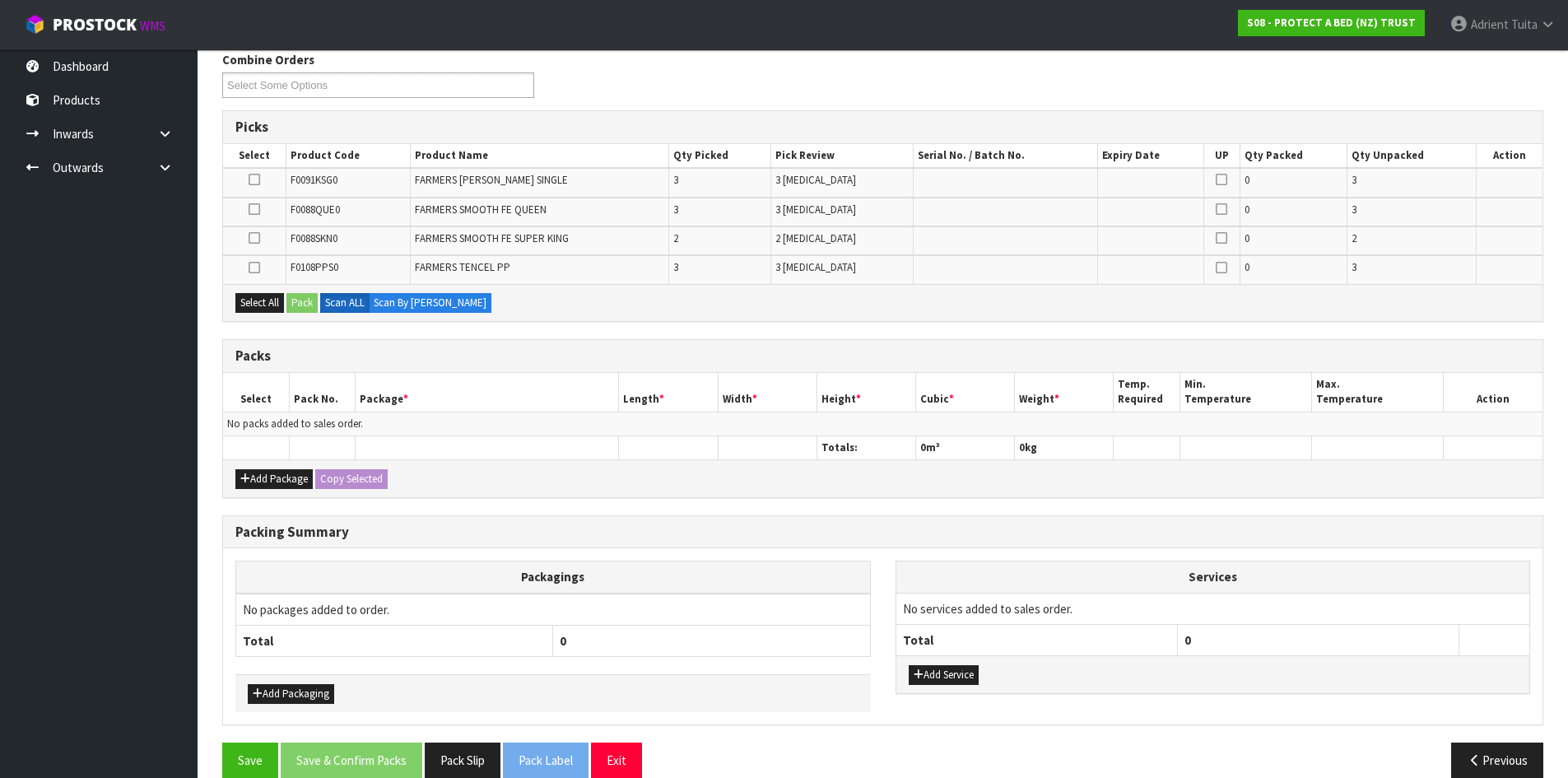
scroll to position [240, 0]
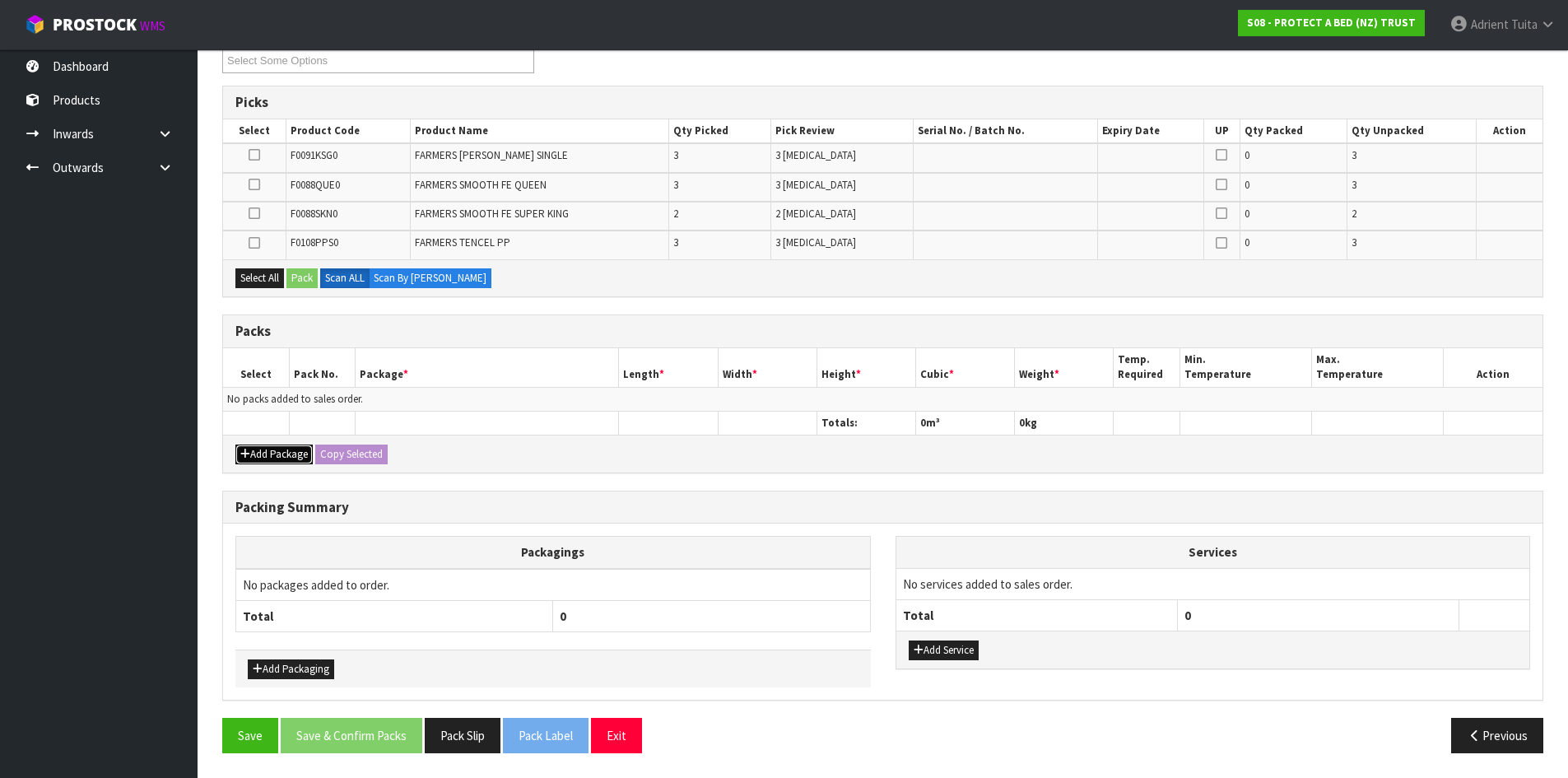
click at [266, 446] on button "Add Package" at bounding box center [274, 454] width 77 height 20
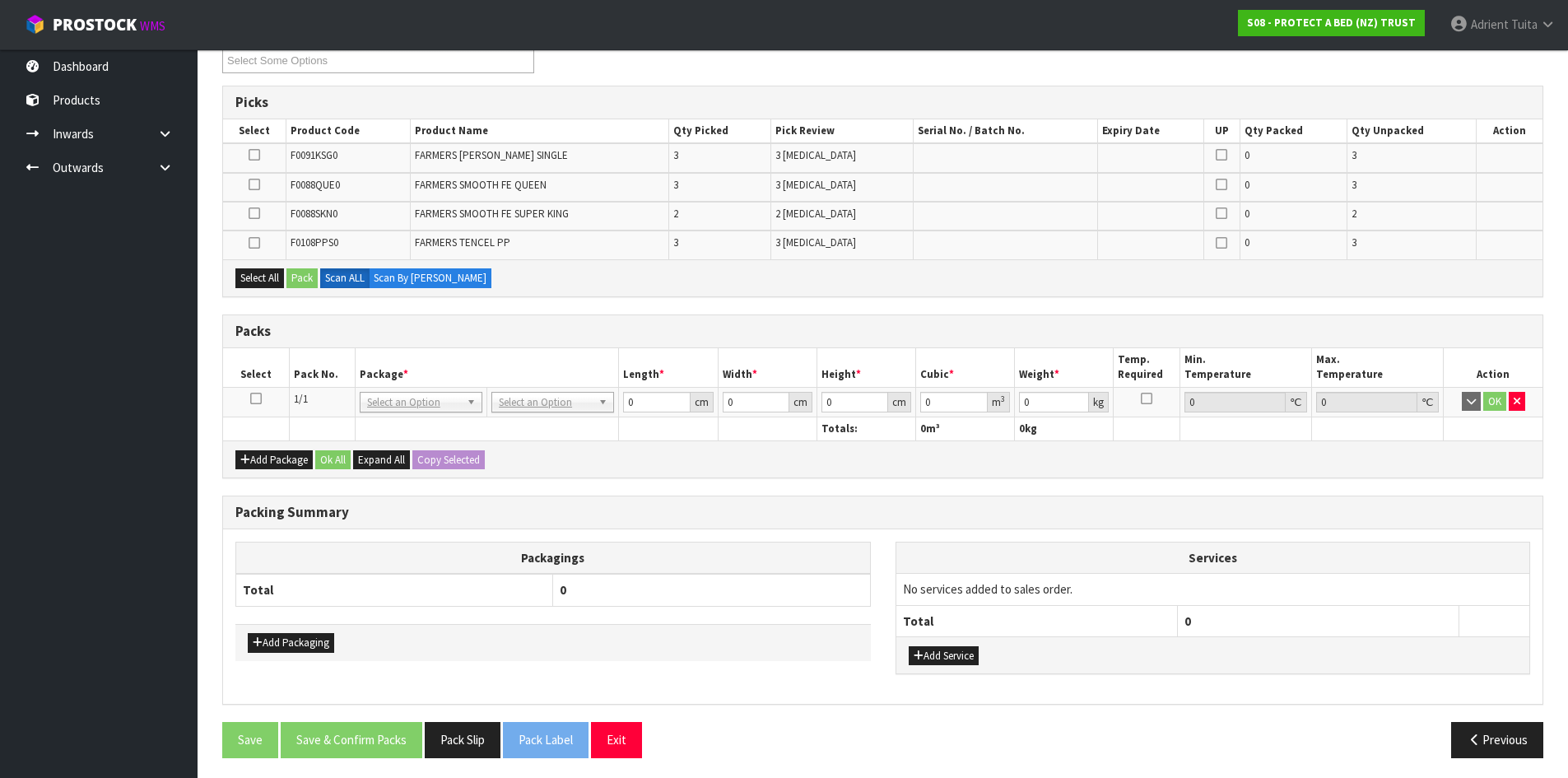
click at [258, 399] on icon at bounding box center [256, 399] width 12 height 1
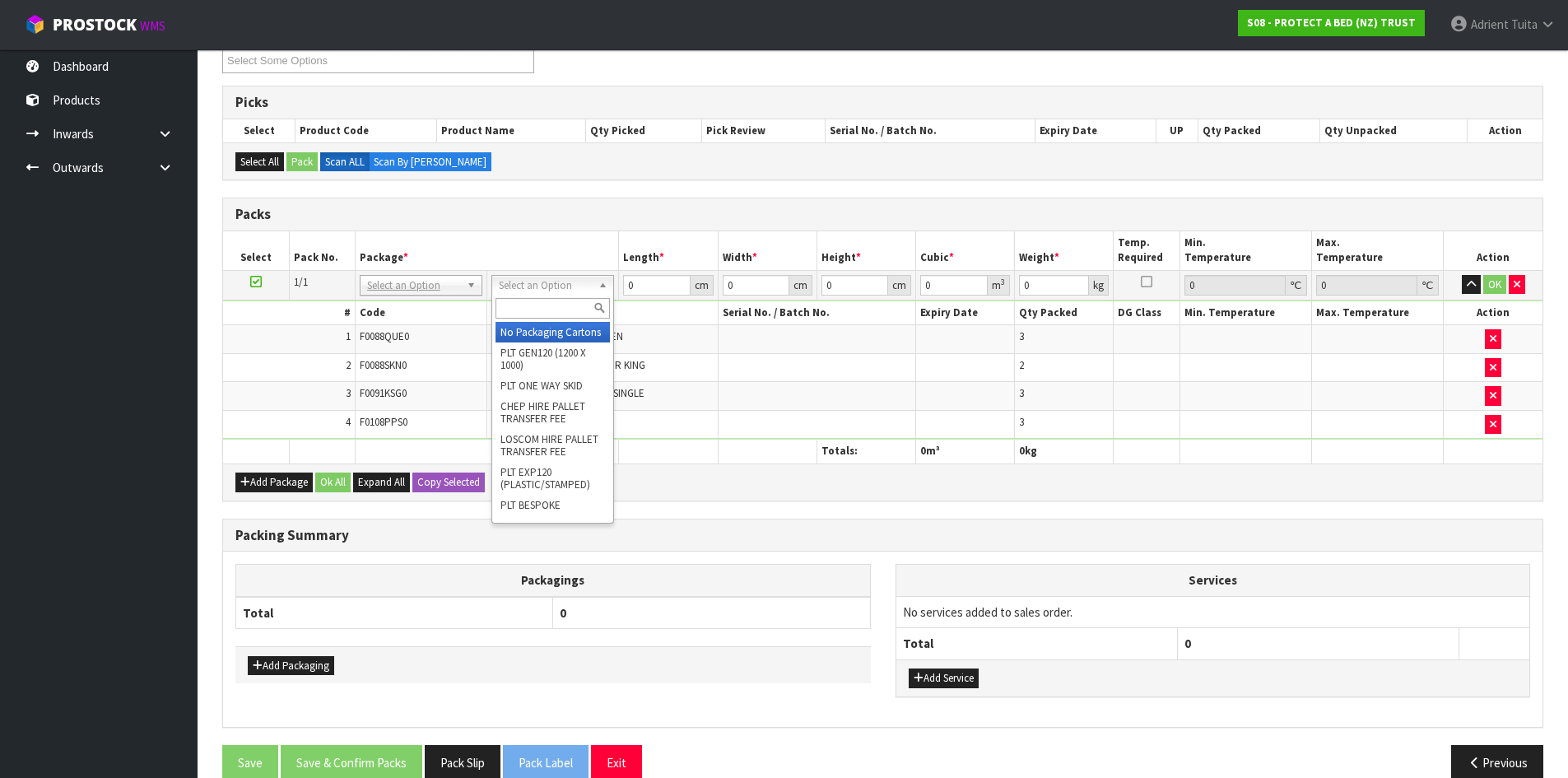
click at [566, 300] on input "text" at bounding box center [553, 308] width 115 height 20
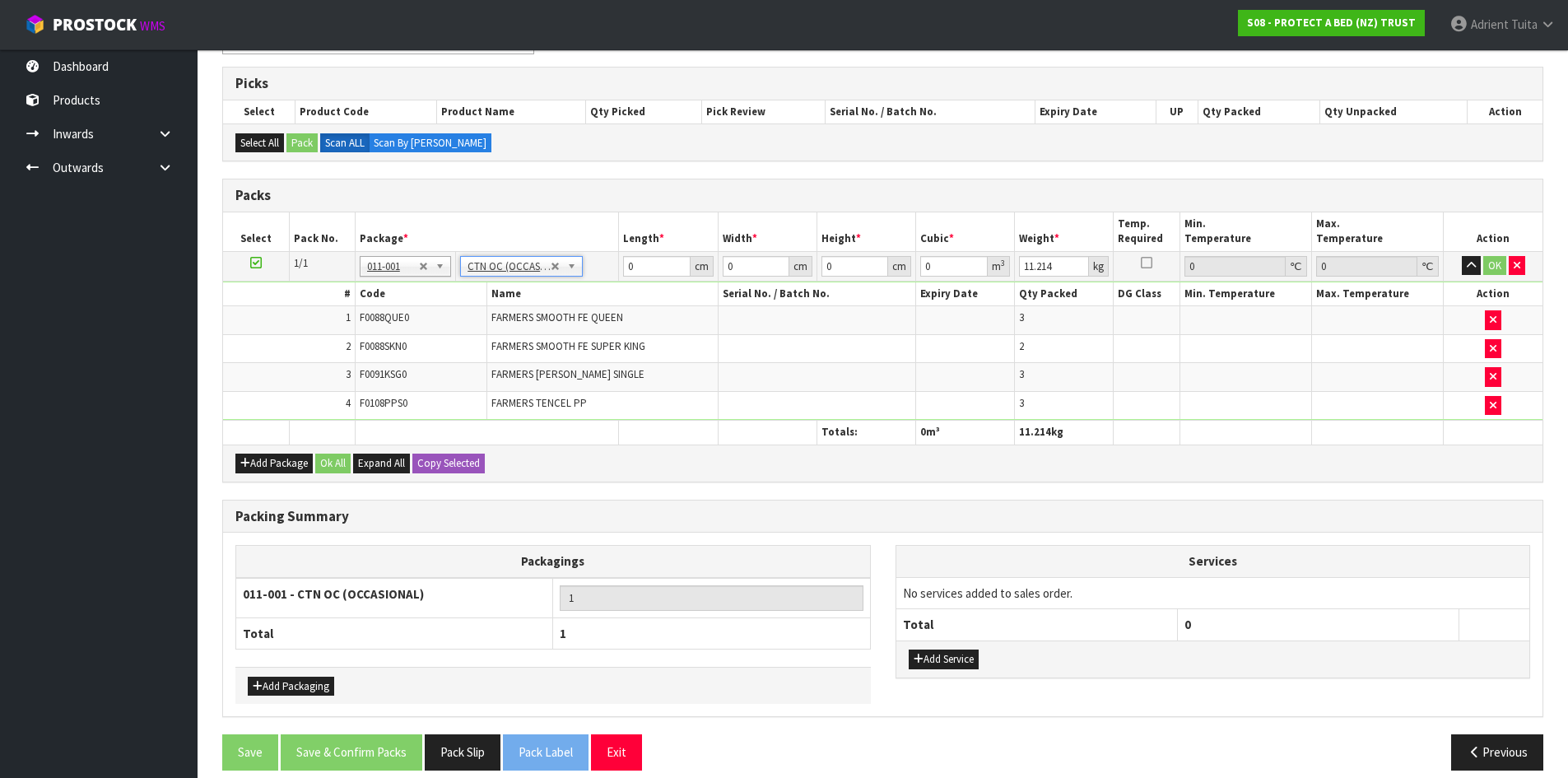
scroll to position [275, 0]
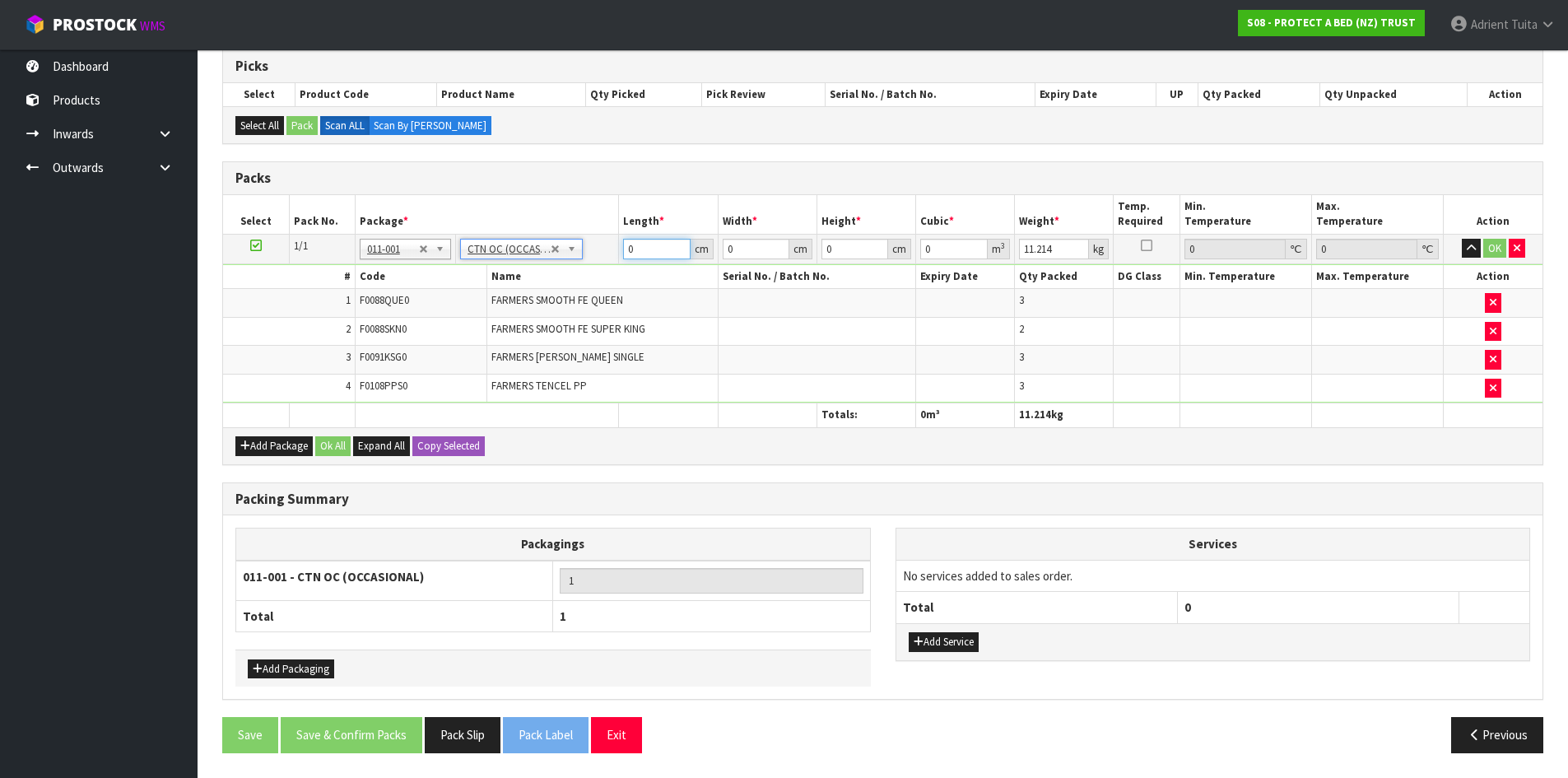
click at [647, 254] on input "0" at bounding box center [656, 249] width 66 height 20
click at [1491, 251] on button "OK" at bounding box center [1494, 248] width 23 height 20
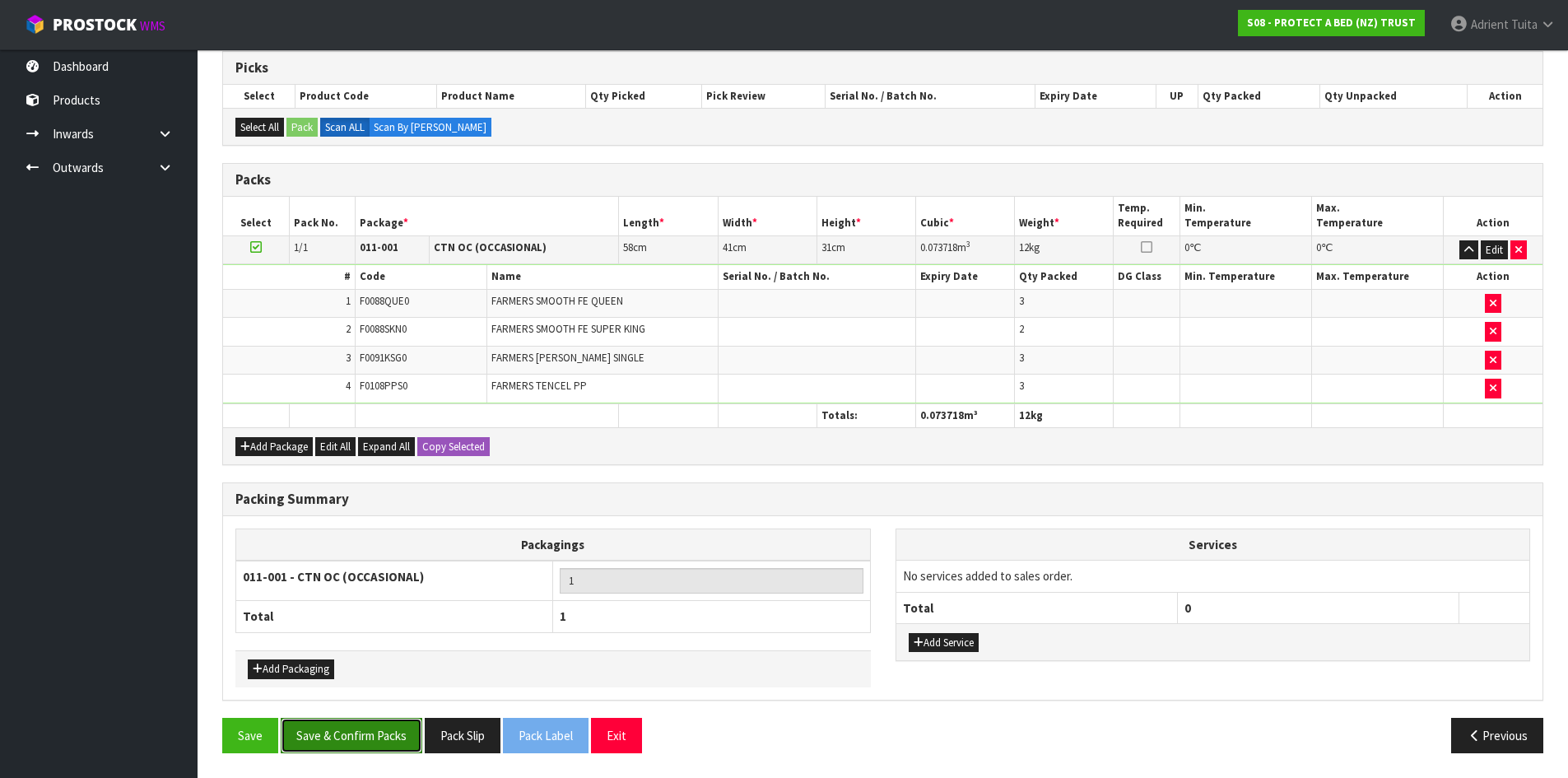
click at [364, 724] on button "Save & Confirm Packs" at bounding box center [351, 735] width 142 height 36
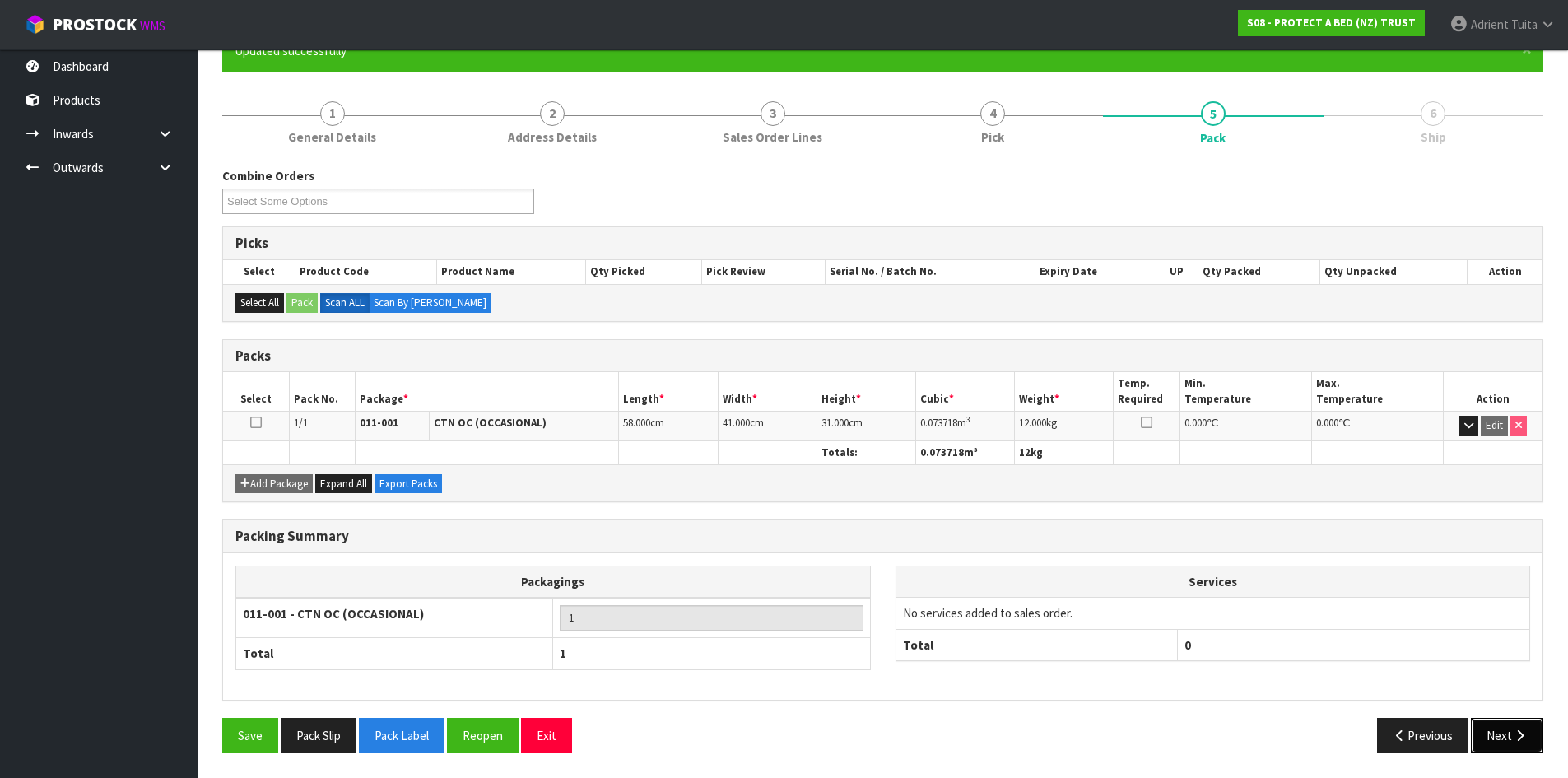
click at [1514, 739] on icon "button" at bounding box center [1520, 735] width 15 height 13
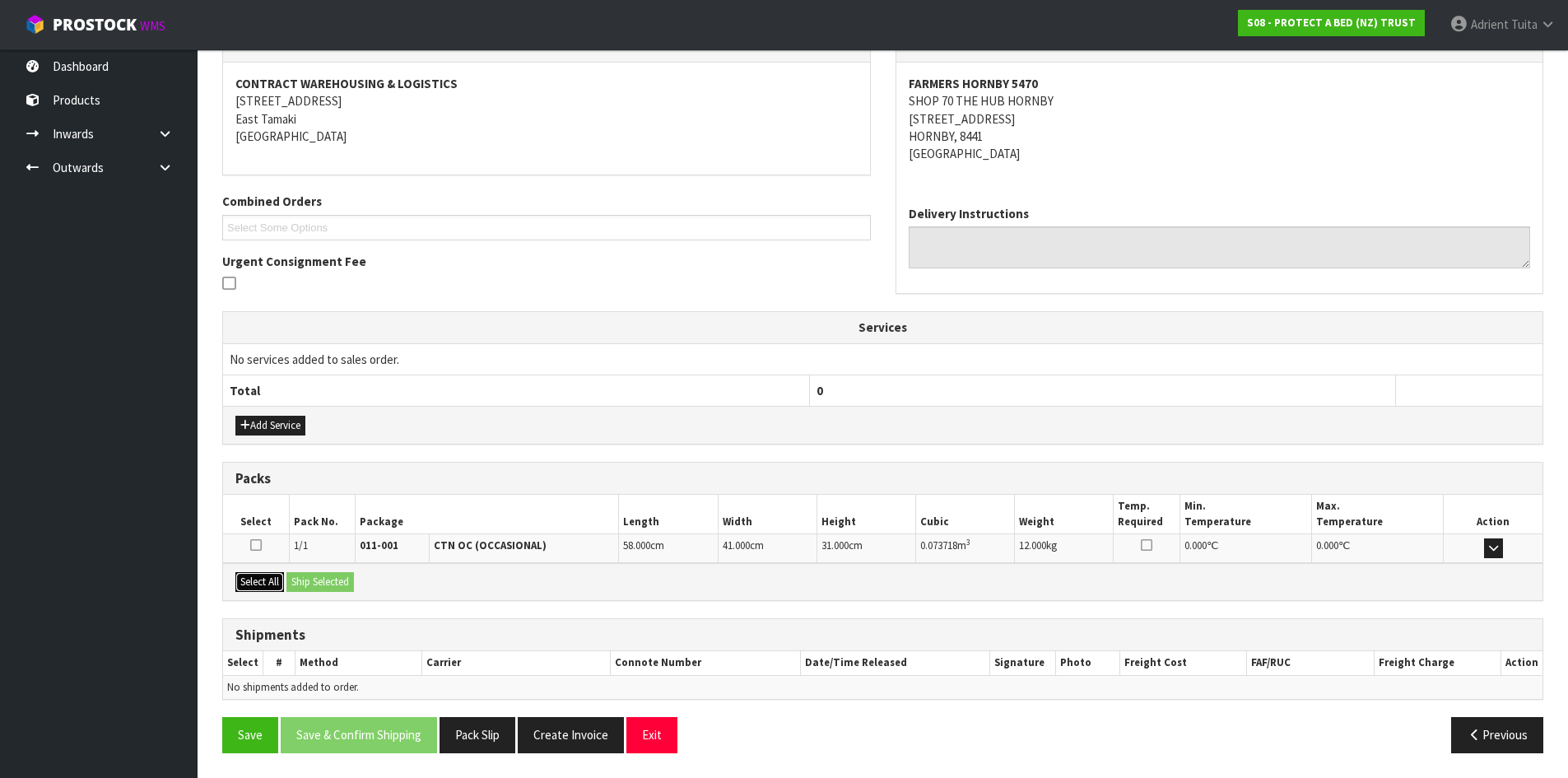
click at [263, 583] on button "Select All" at bounding box center [259, 582] width 48 height 20
click at [318, 583] on button "Ship Selected" at bounding box center [320, 582] width 67 height 20
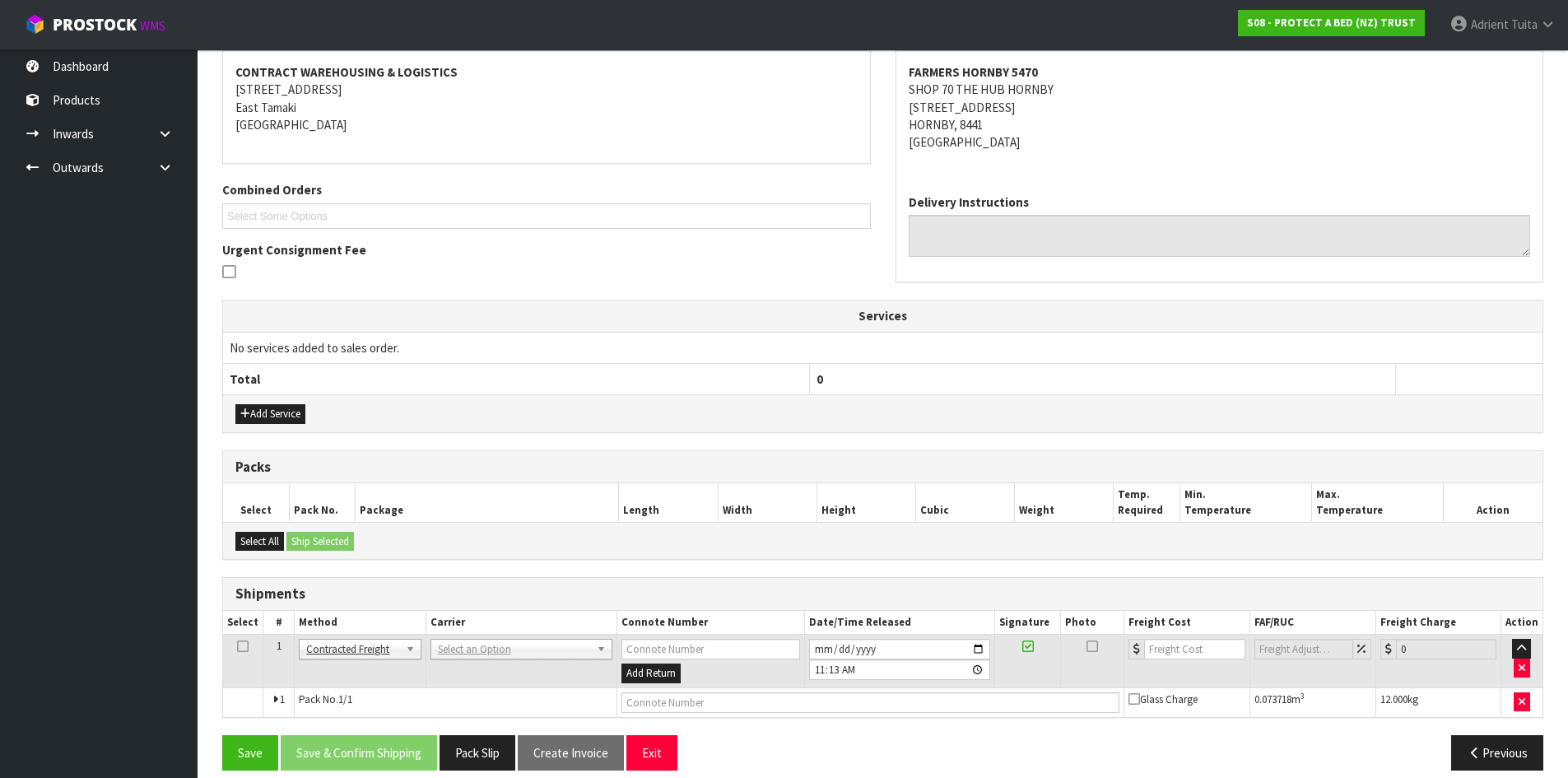
scroll to position [325, 0]
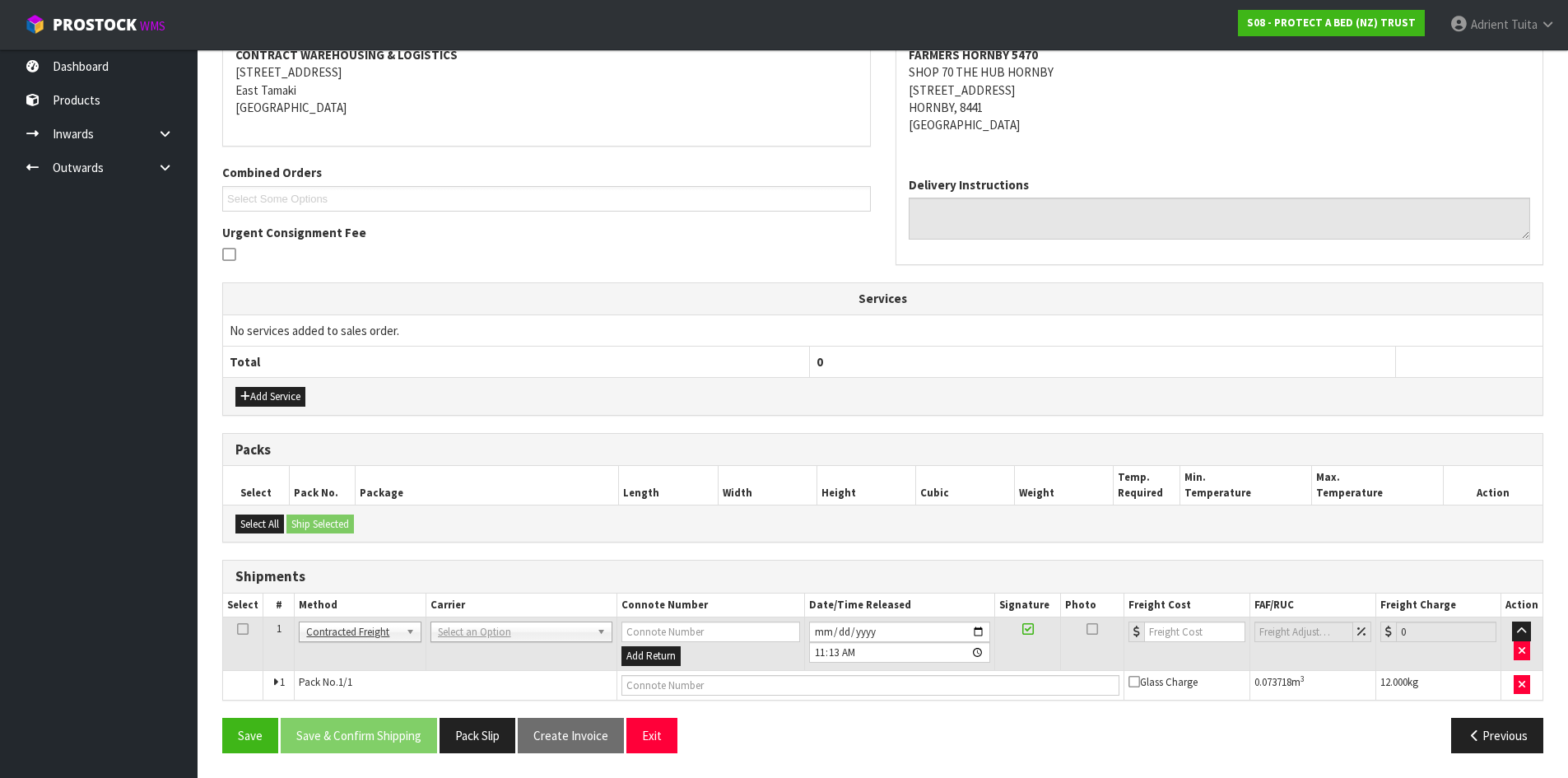
drag, startPoint x: 462, startPoint y: 629, endPoint x: 456, endPoint y: 640, distance: 12.5
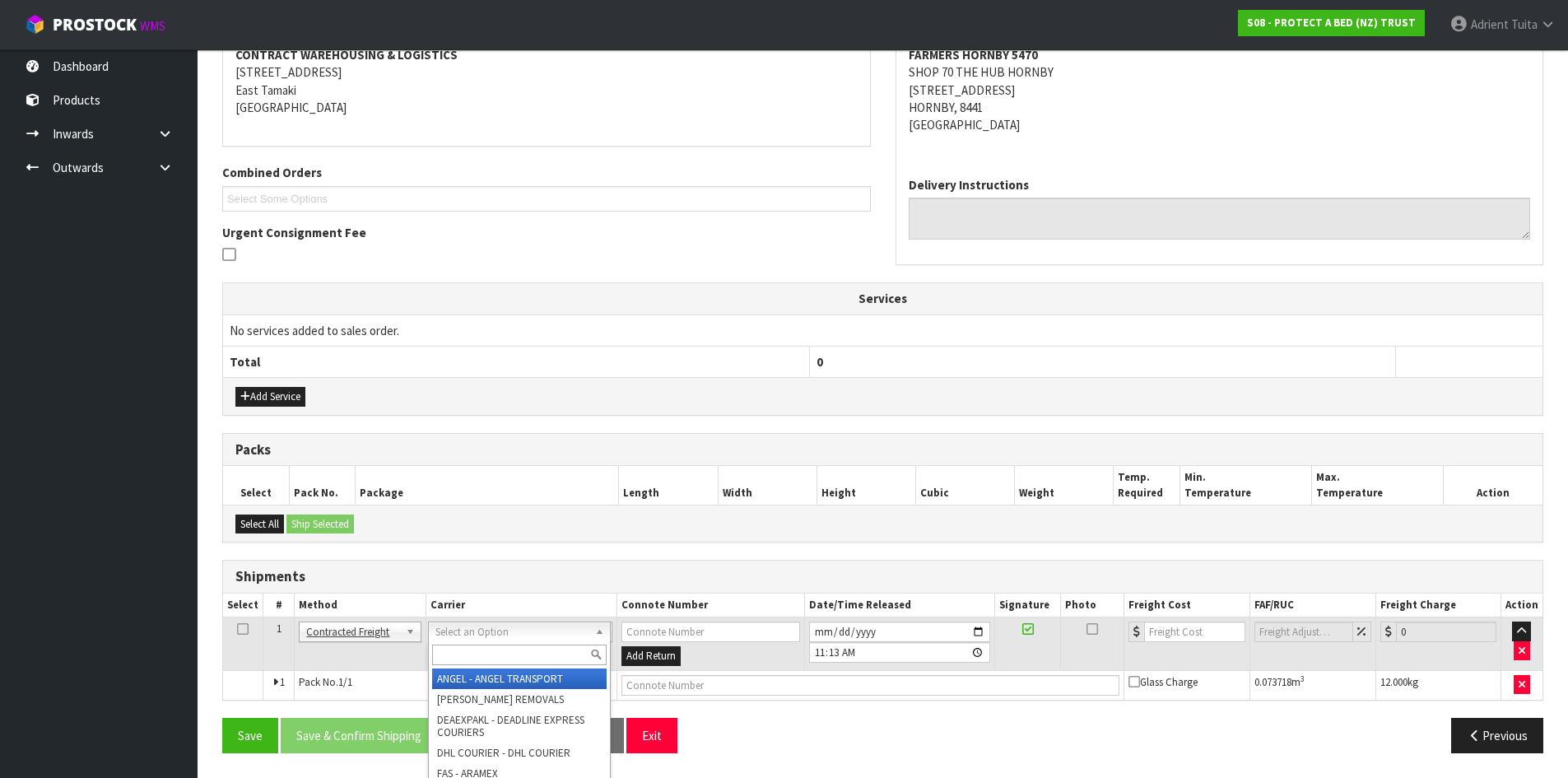
click at [456, 645] on input "text" at bounding box center [519, 655] width 174 height 20
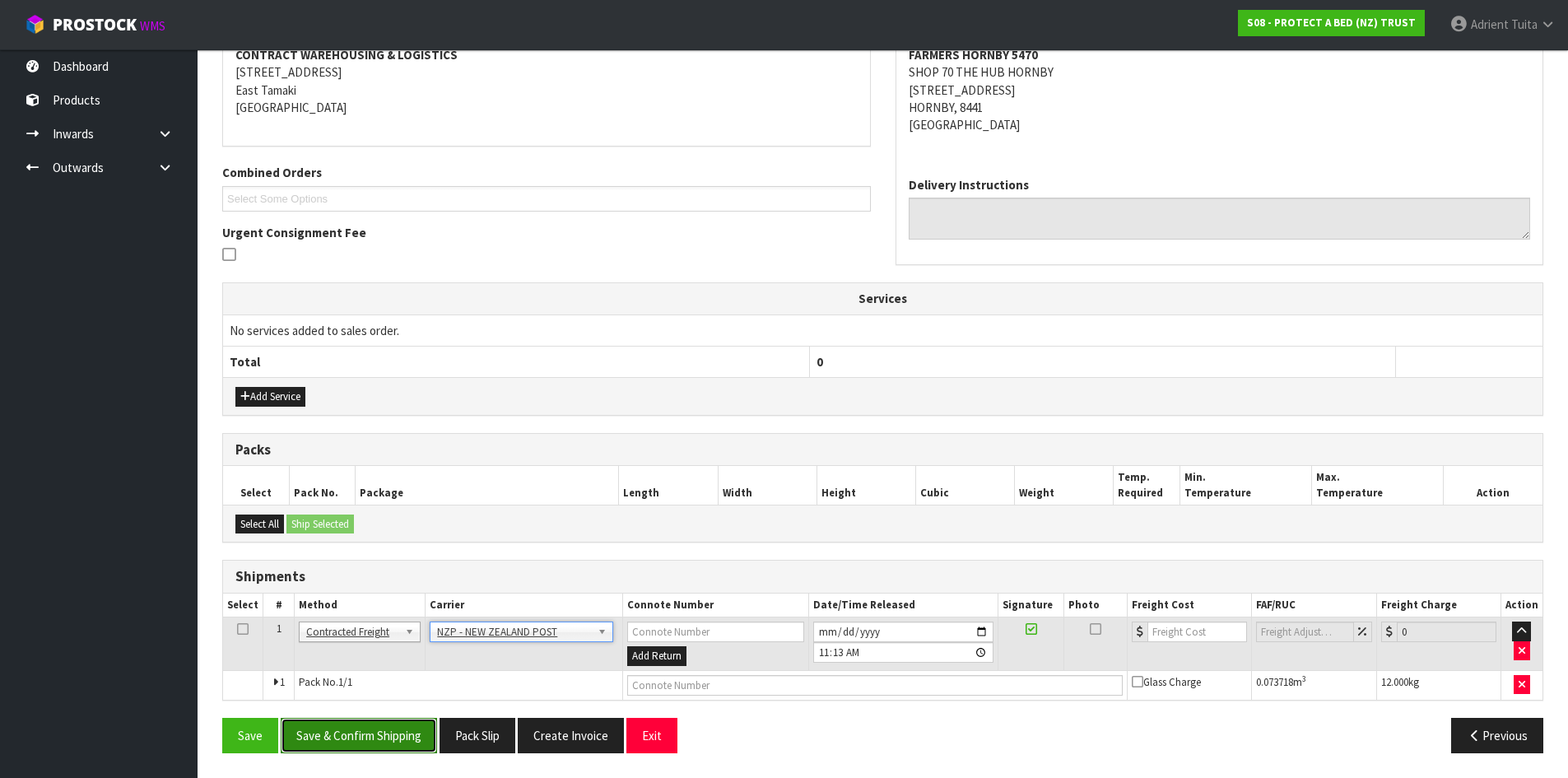
click at [394, 752] on button "Save & Confirm Shipping" at bounding box center [359, 735] width 156 height 36
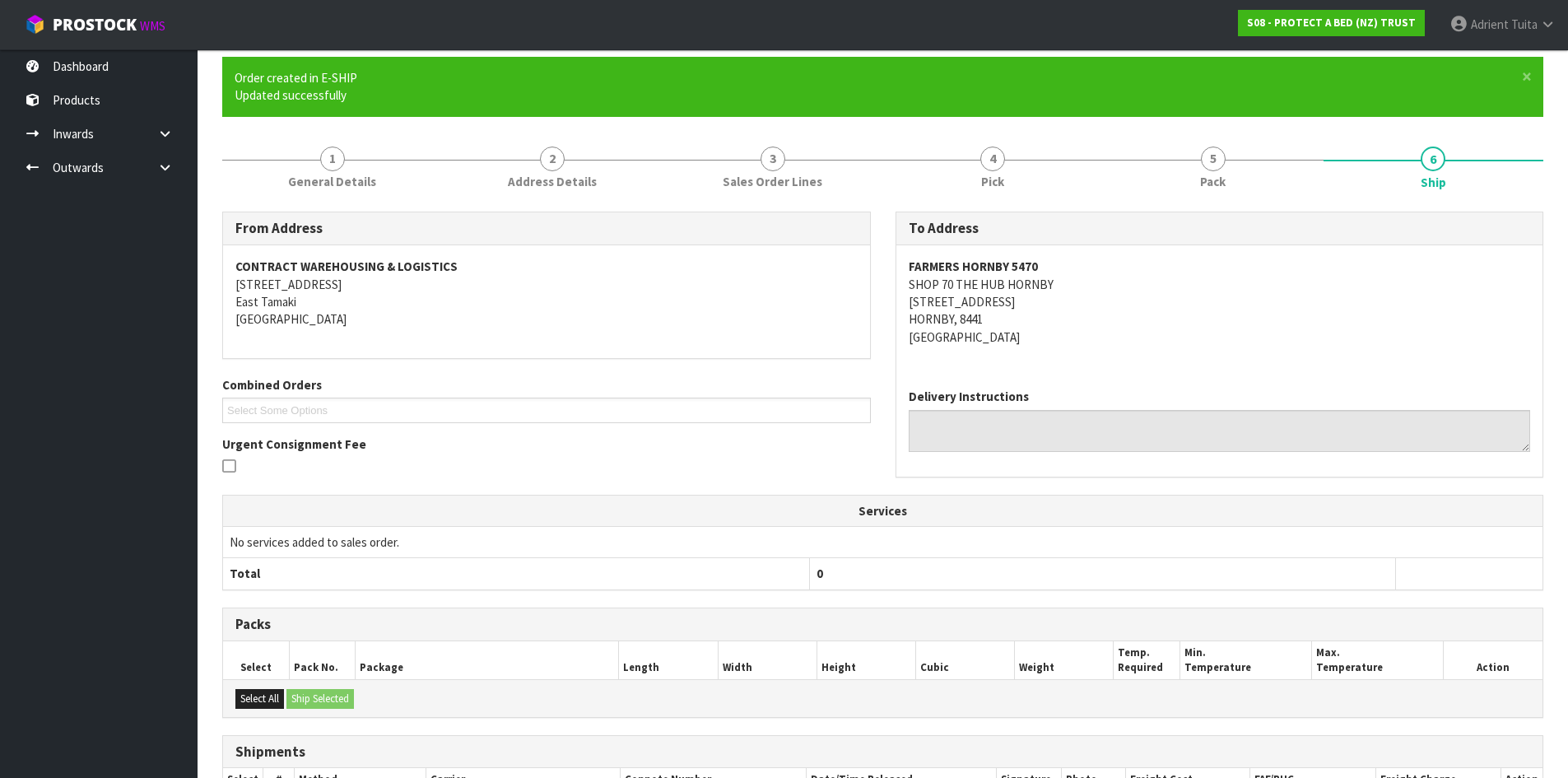
scroll to position [302, 0]
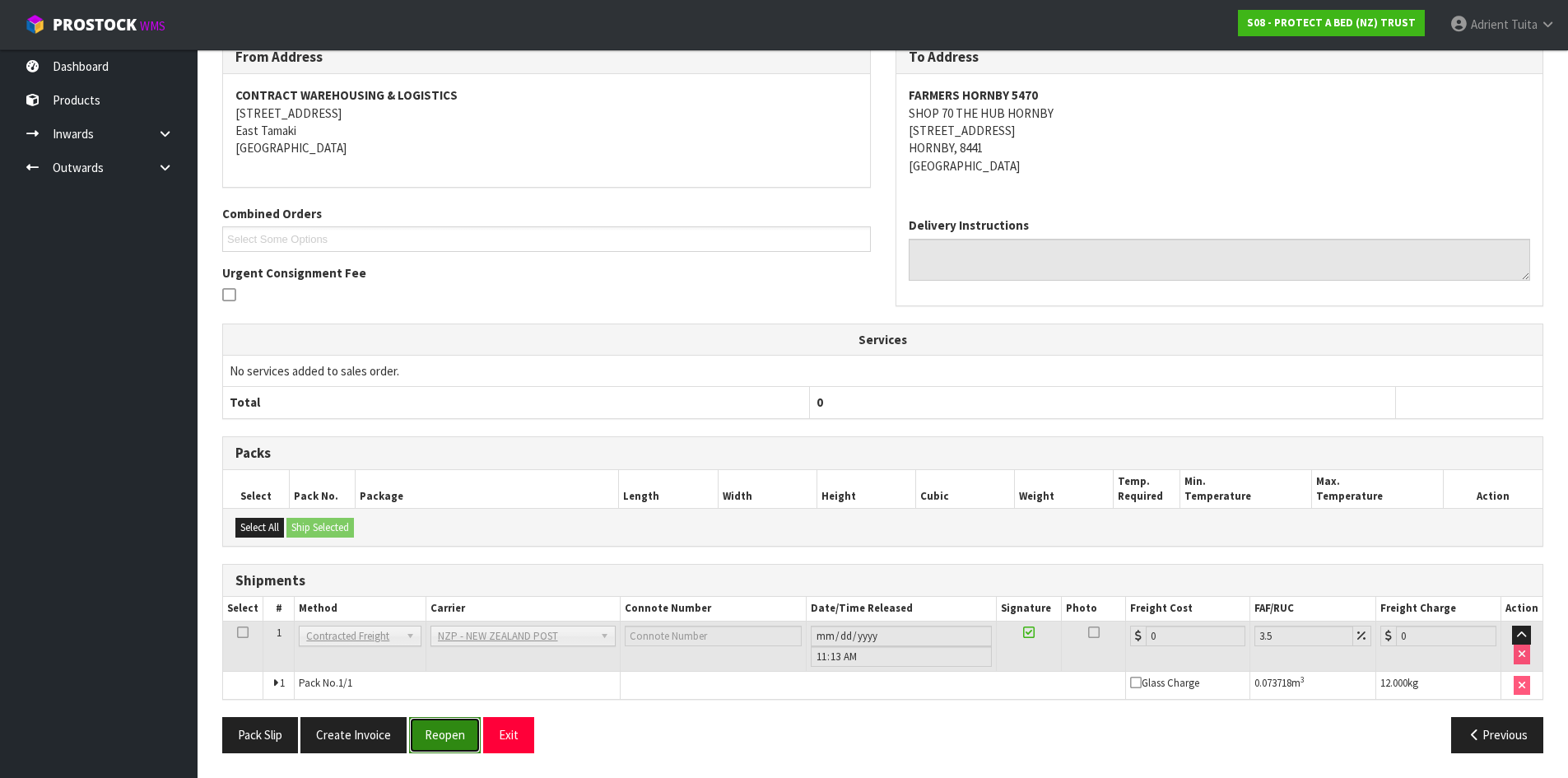
click at [433, 735] on button "Reopen" at bounding box center [445, 735] width 71 height 36
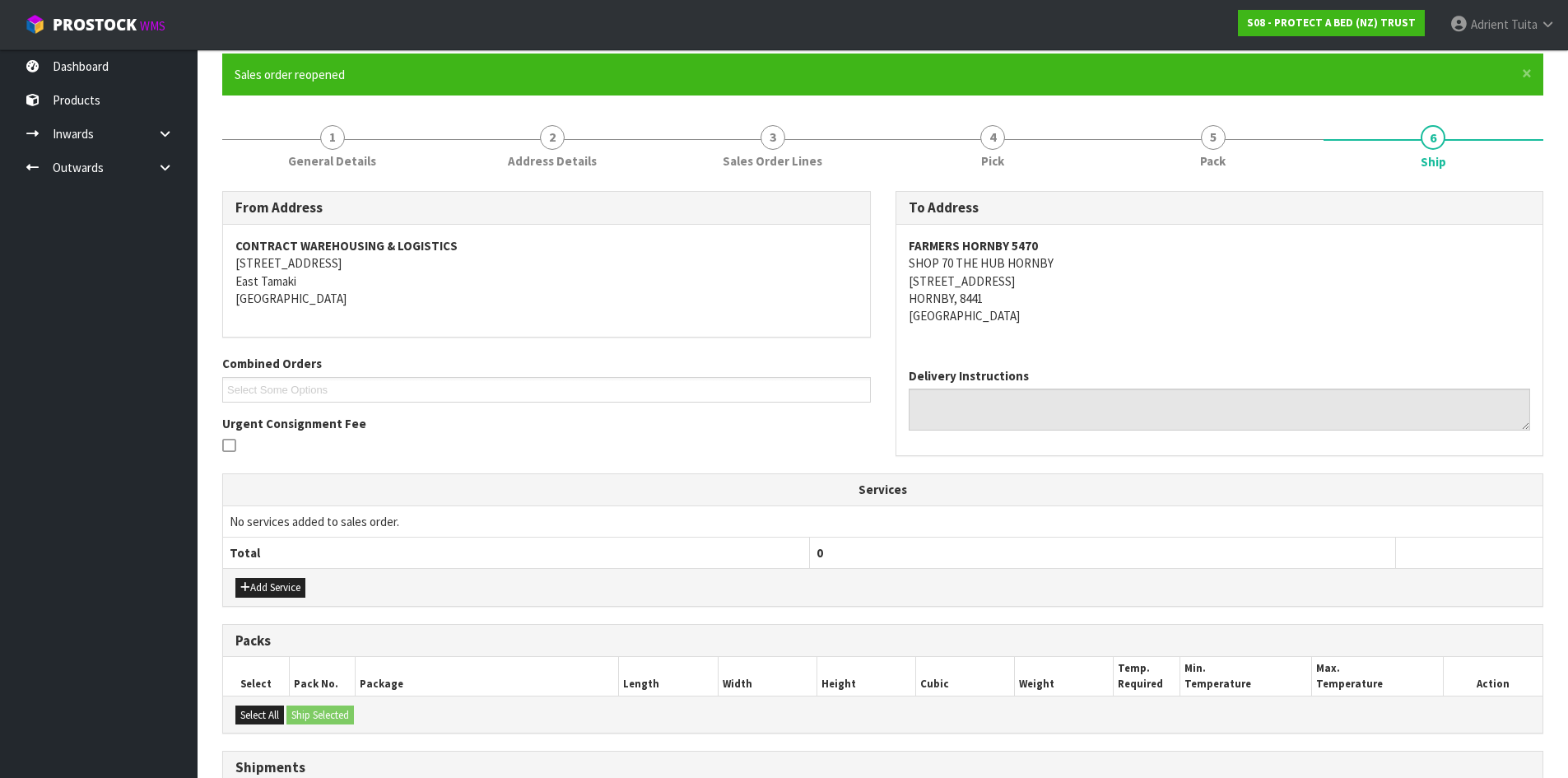
scroll to position [284, 0]
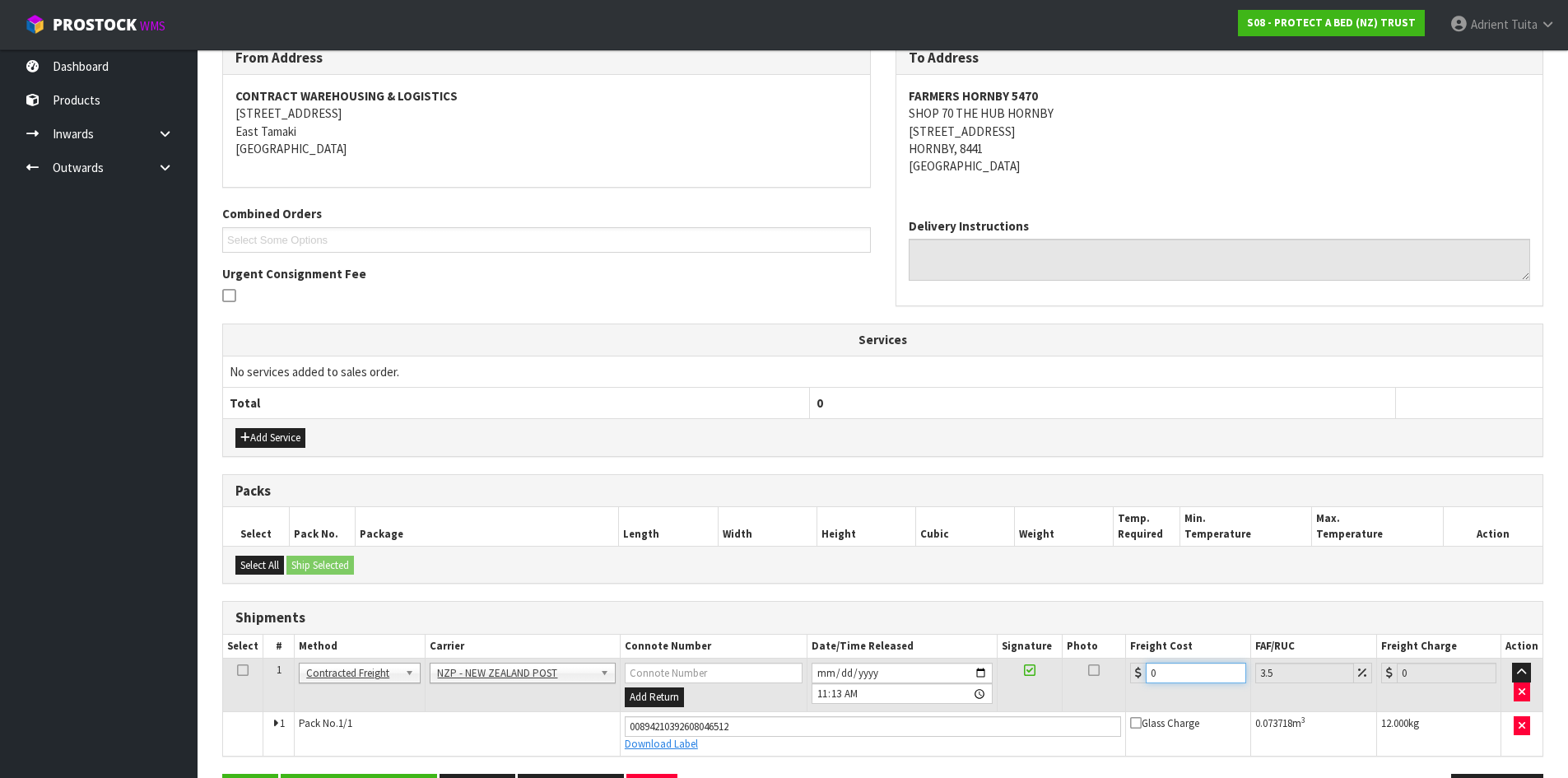
click at [1169, 676] on input "0" at bounding box center [1196, 673] width 99 height 20
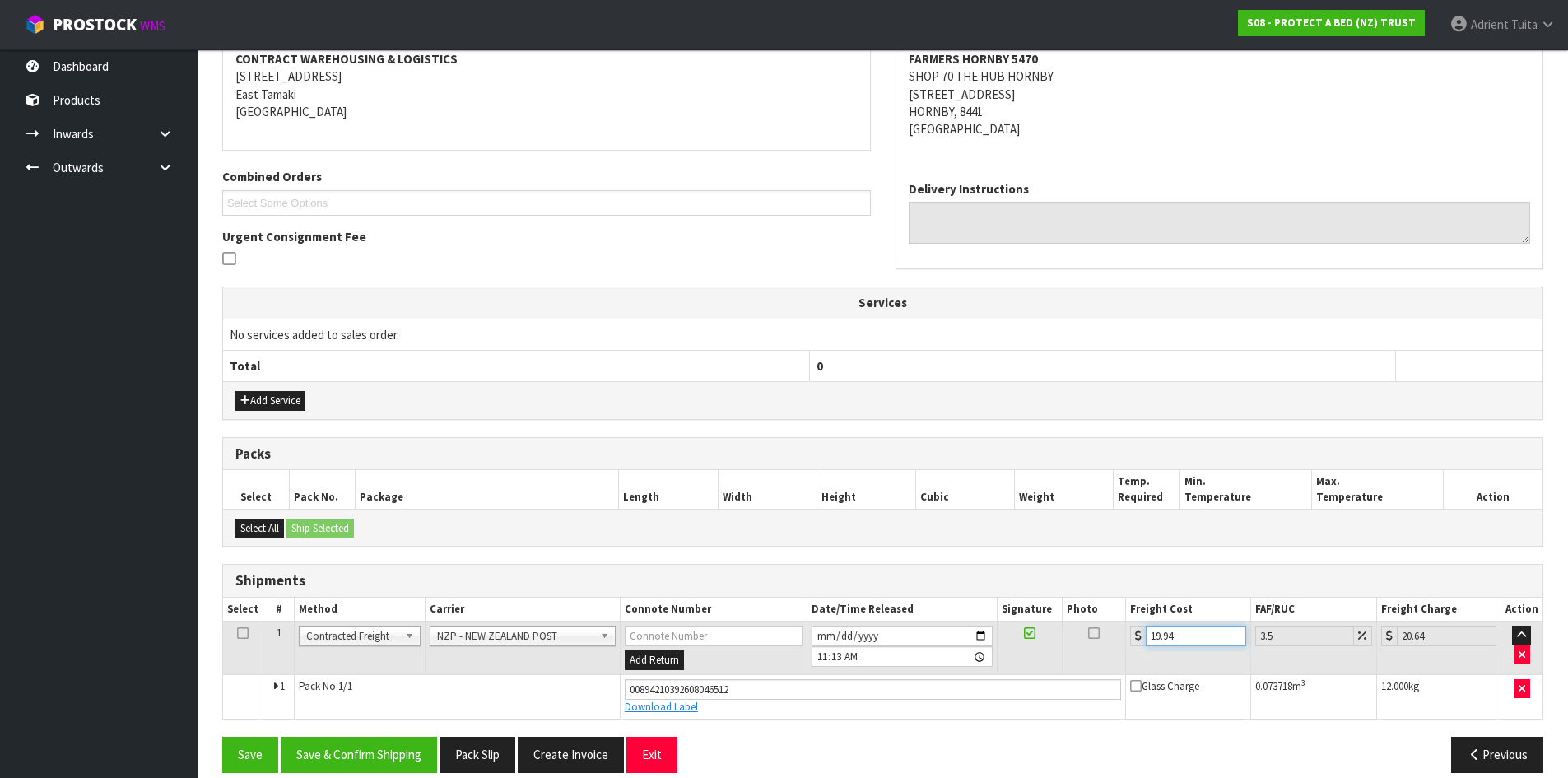
scroll to position [341, 0]
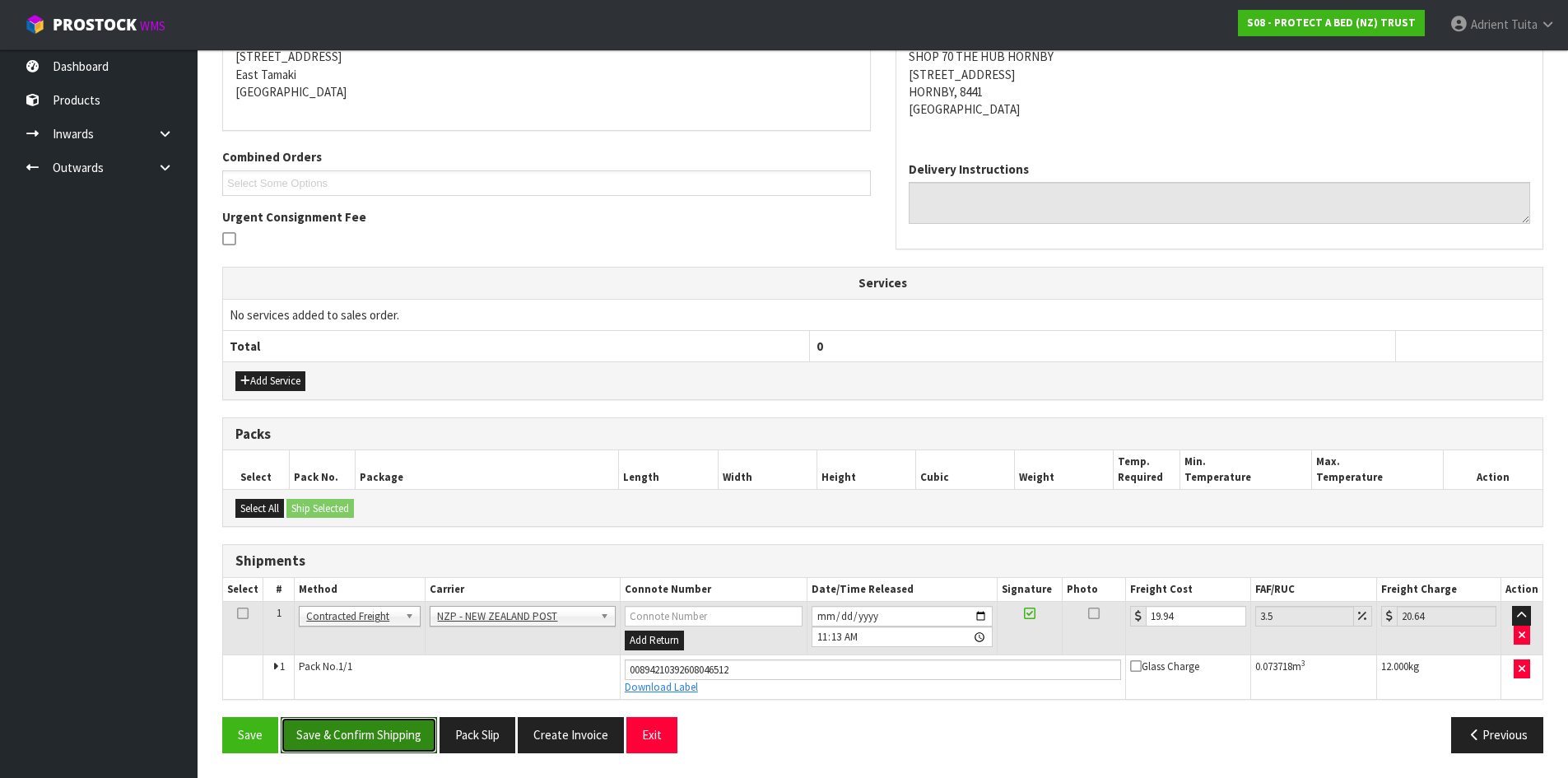
click at [413, 751] on button "Save & Confirm Shipping" at bounding box center [359, 735] width 156 height 36
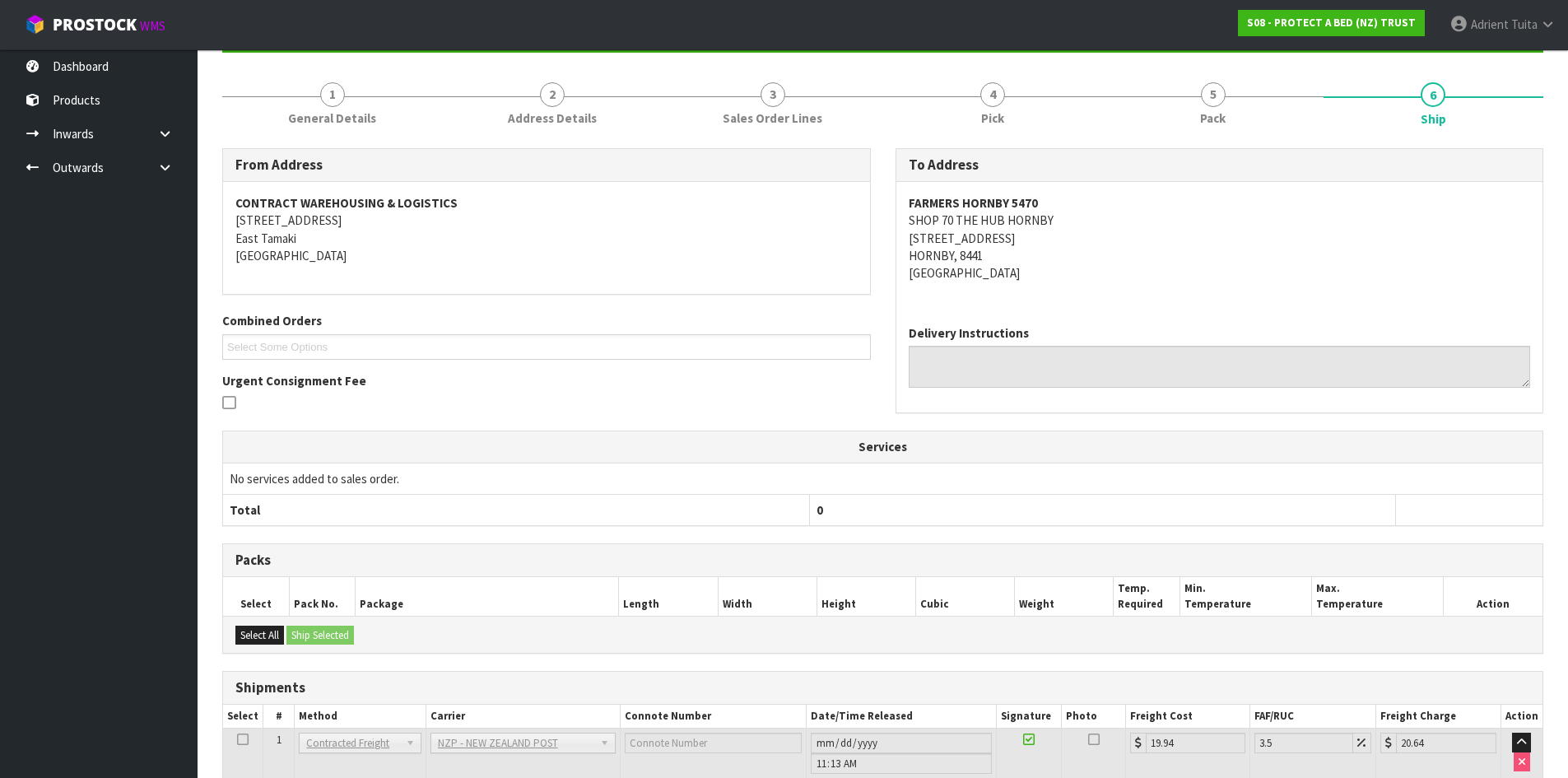
scroll to position [0, 0]
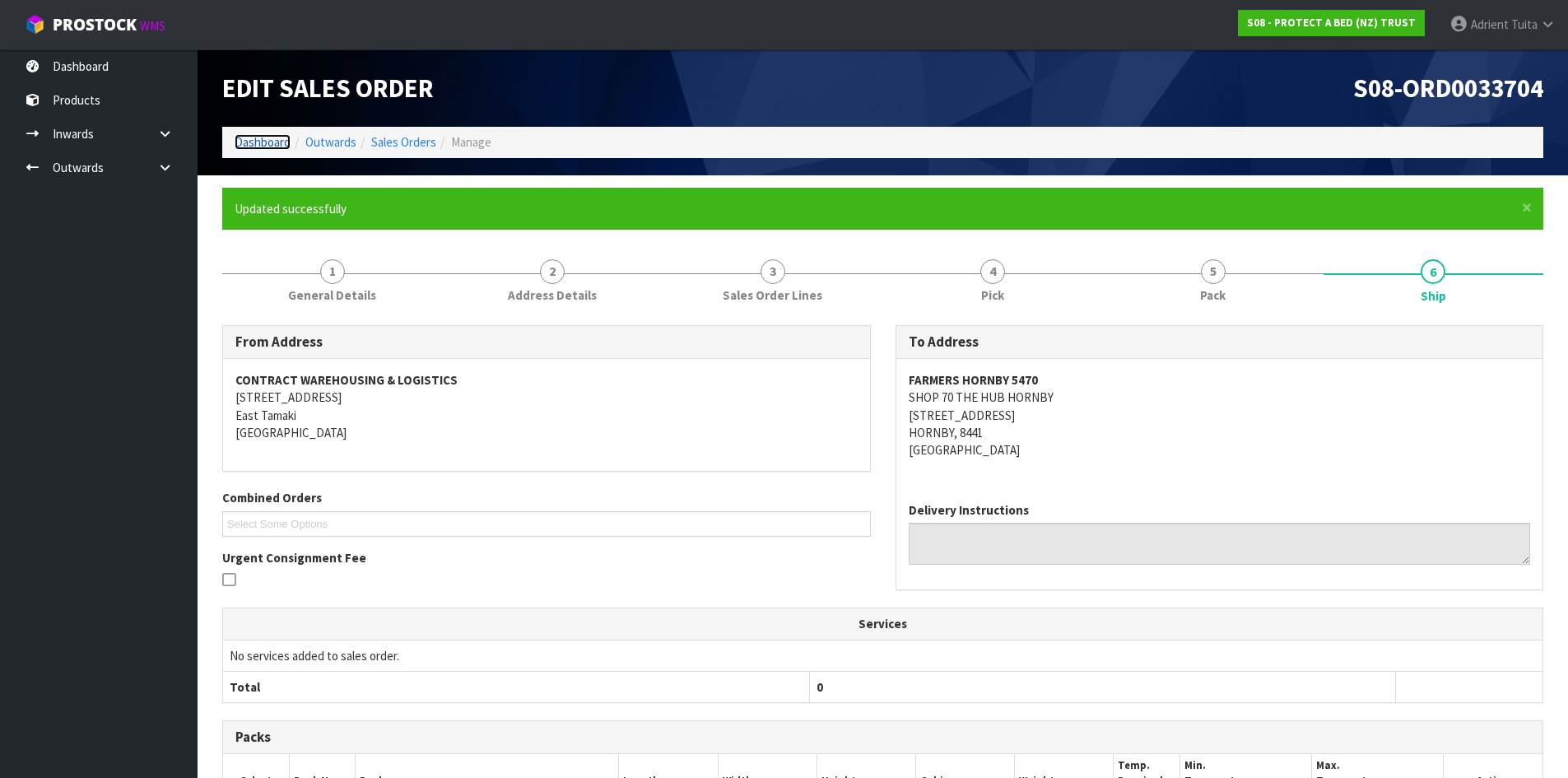
click at [277, 139] on link "Dashboard" at bounding box center [263, 142] width 56 height 15
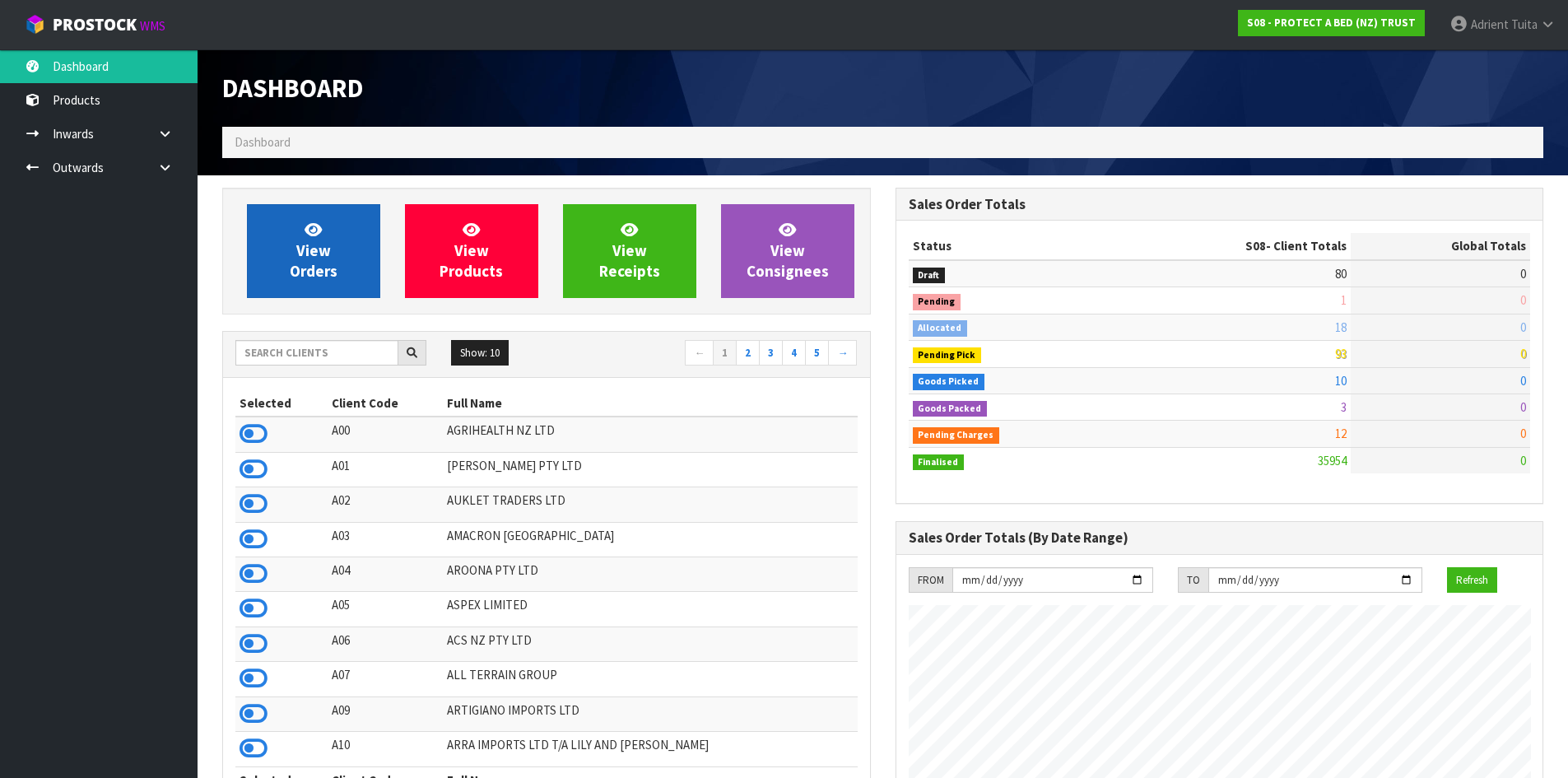
scroll to position [1247, 673]
click at [289, 238] on link "View Orders" at bounding box center [313, 251] width 134 height 94
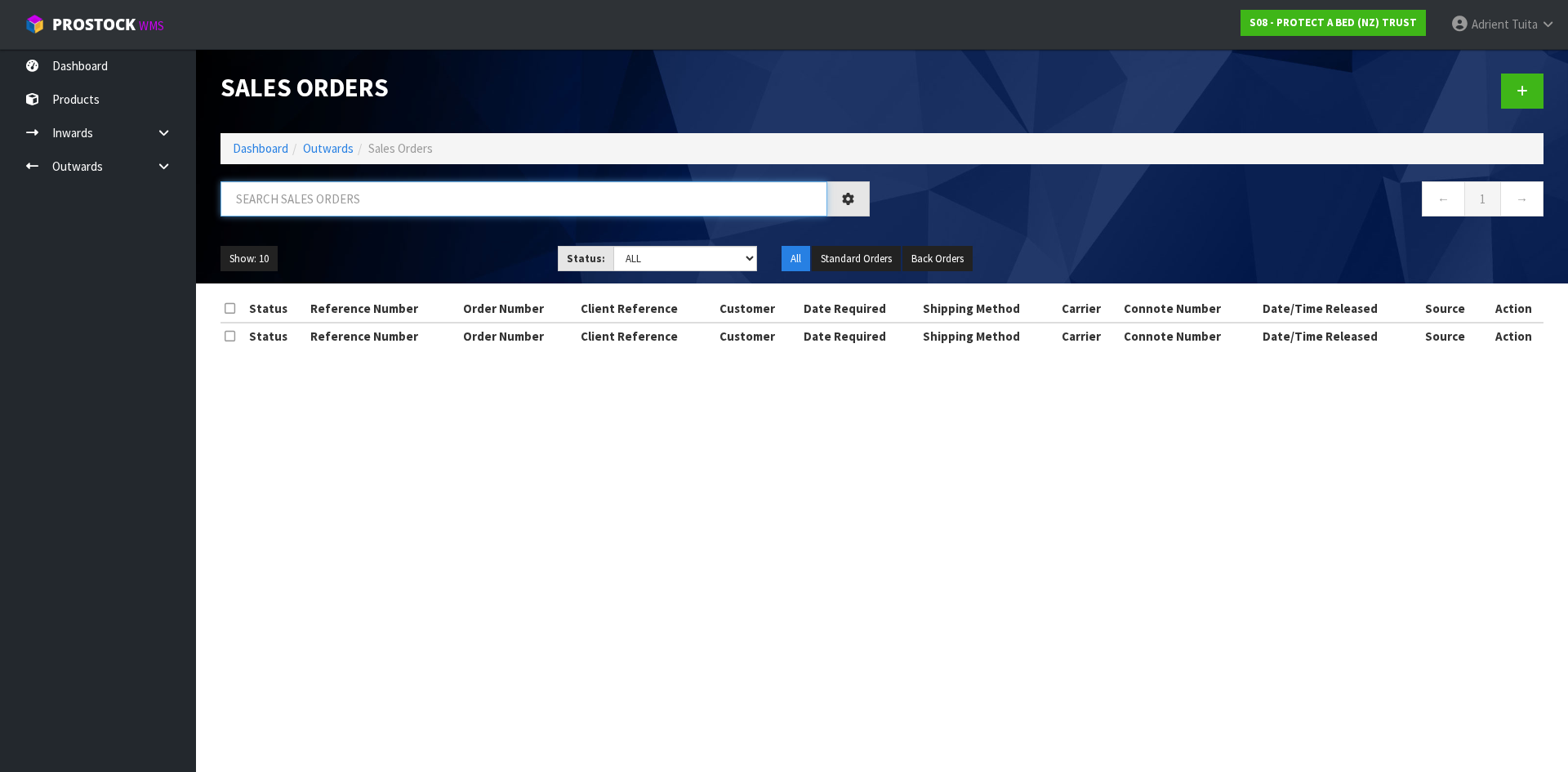
click at [305, 205] on input "text" at bounding box center [523, 199] width 606 height 35
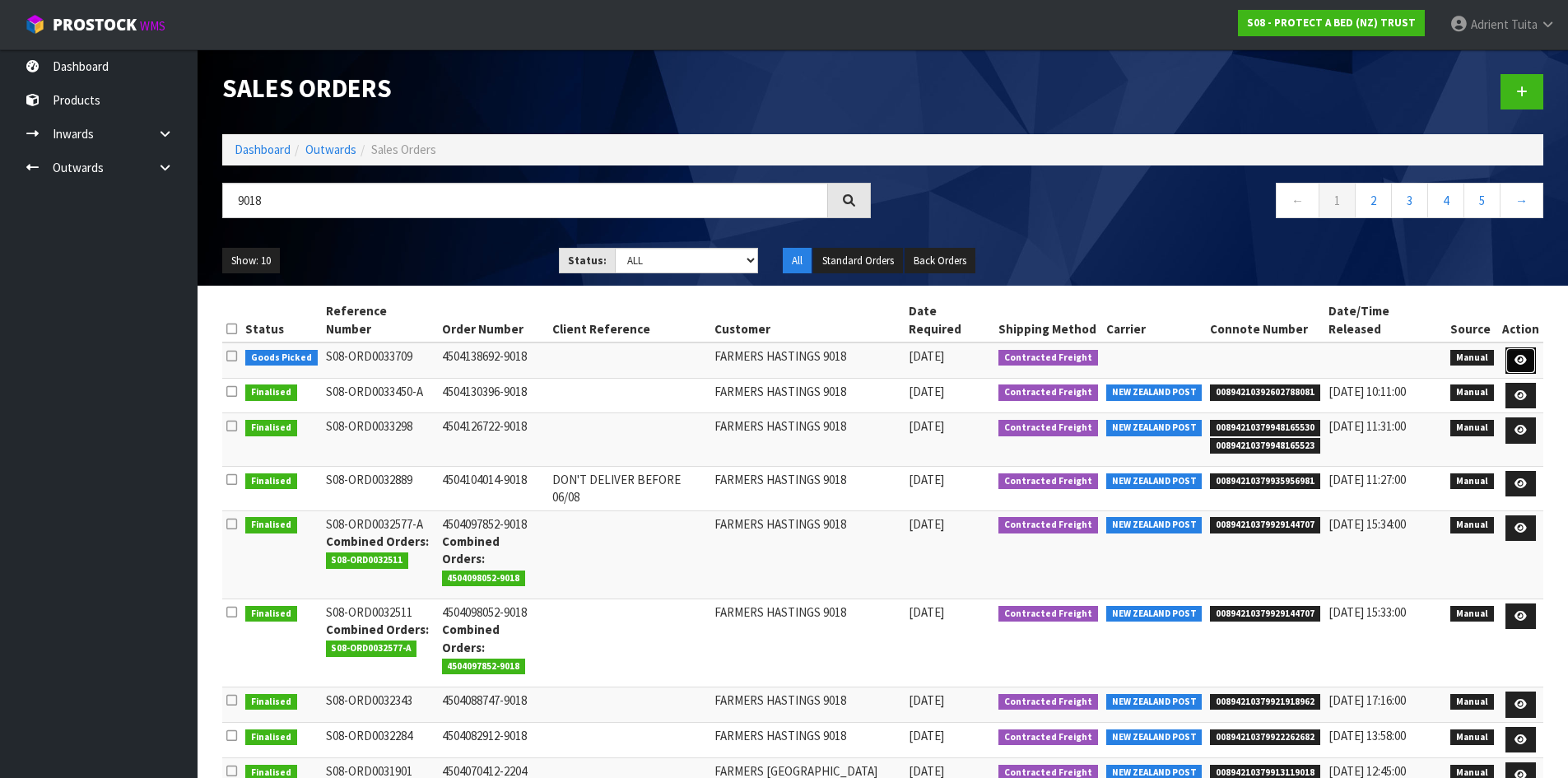
click at [1519, 355] on icon at bounding box center [1520, 360] width 13 height 11
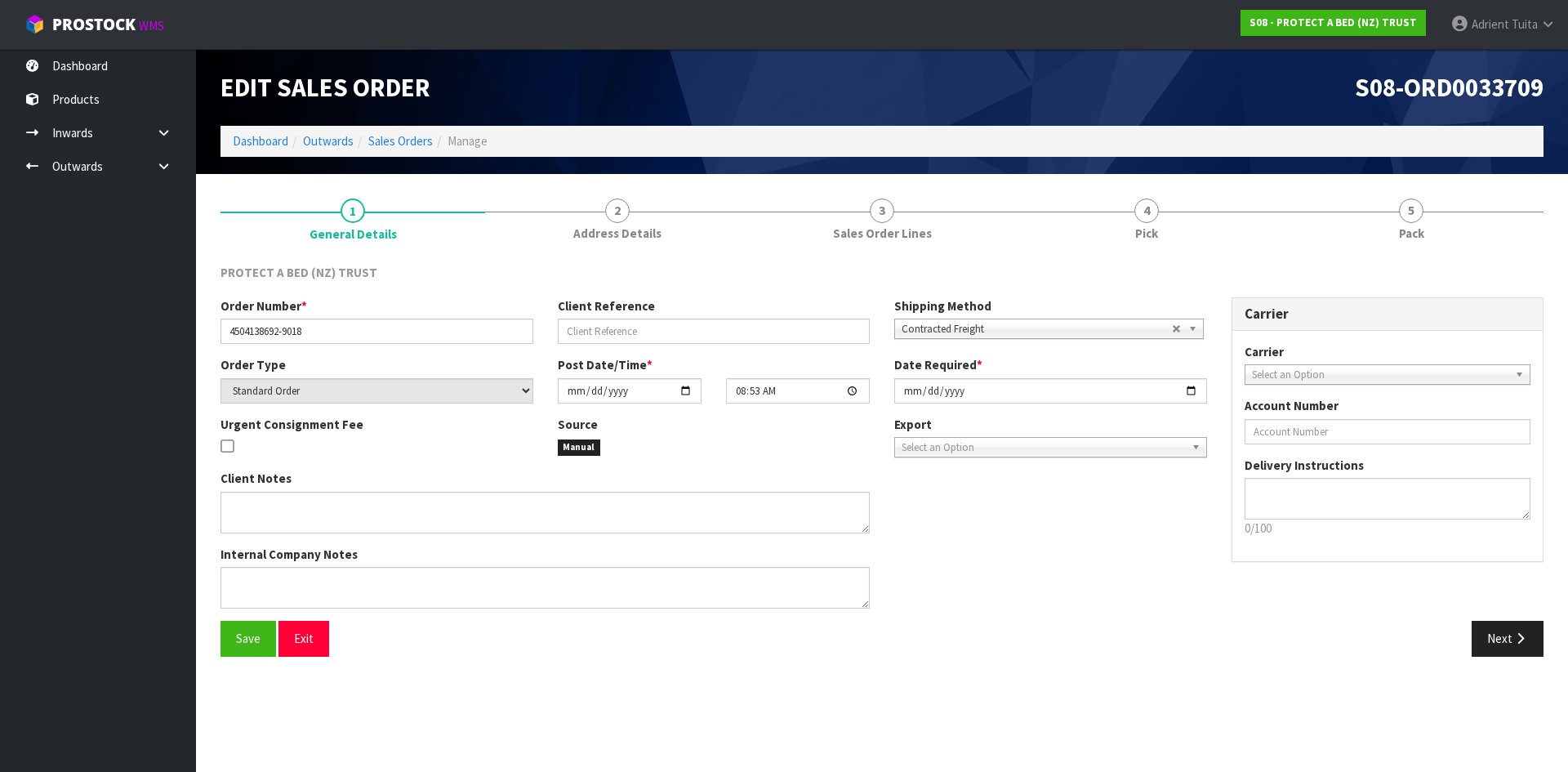
click at [1442, 221] on link "5 Pack" at bounding box center [1411, 219] width 265 height 64
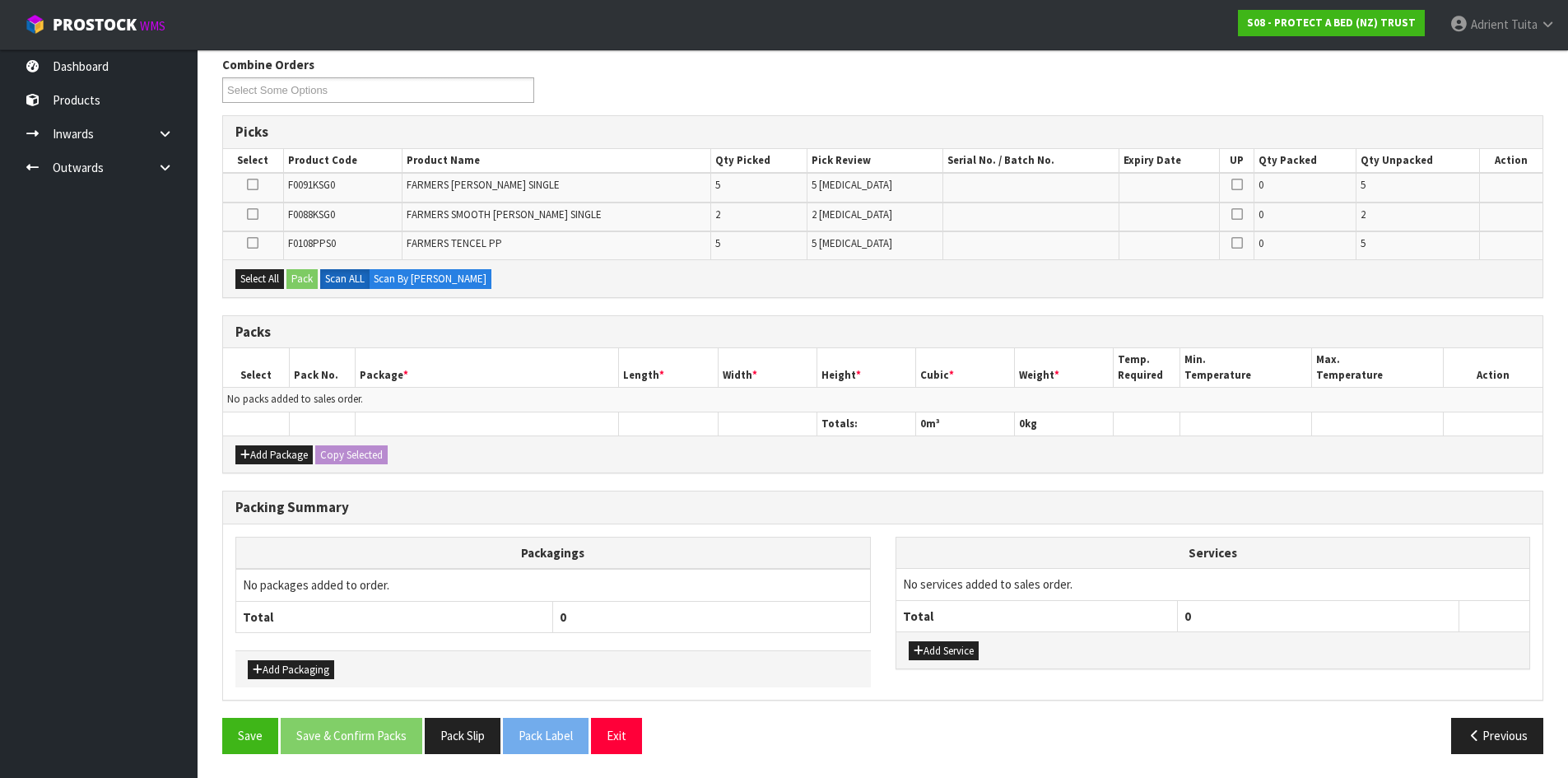
scroll to position [211, 0]
click at [284, 448] on button "Add Package" at bounding box center [274, 454] width 77 height 20
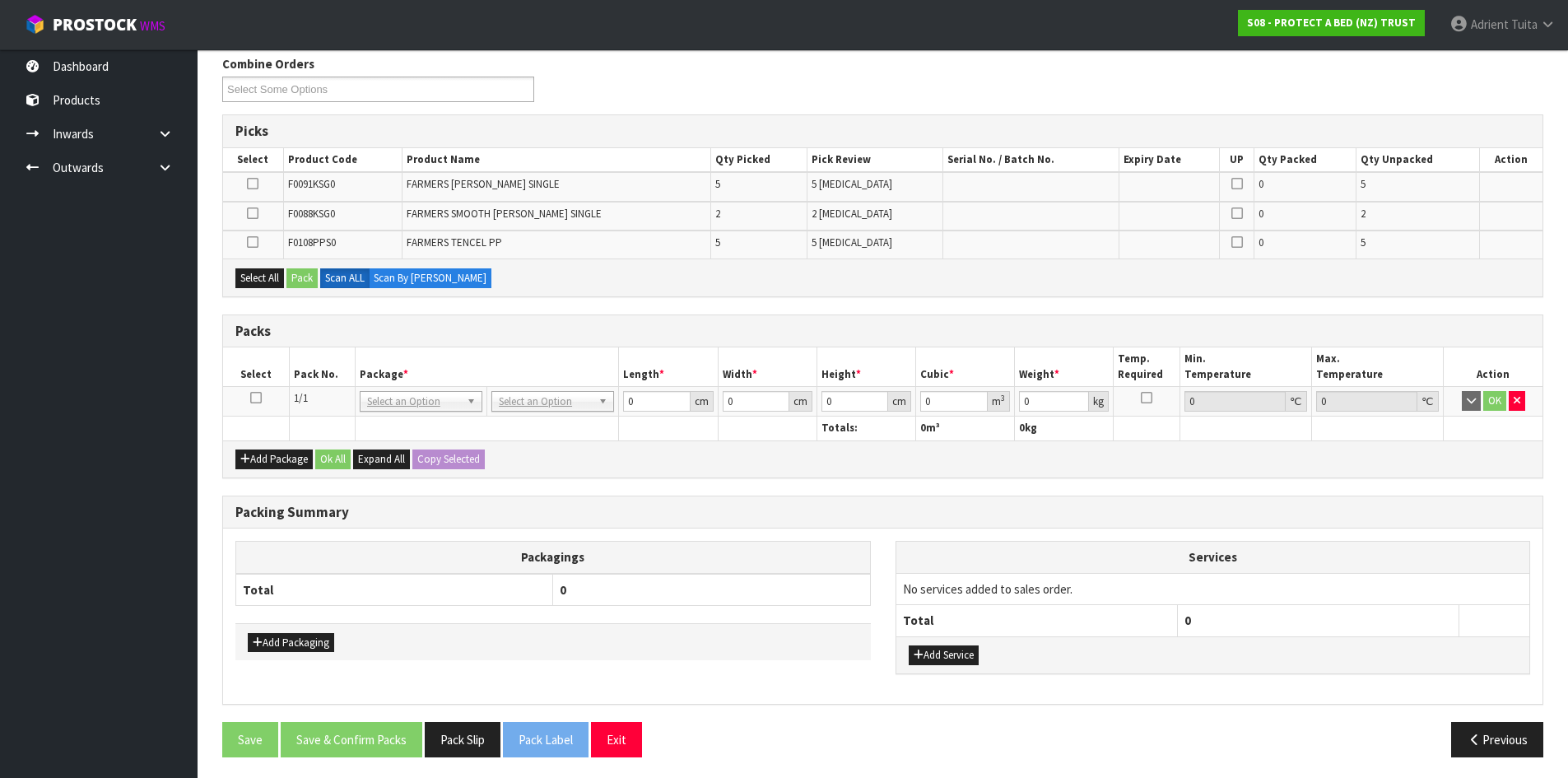
click at [258, 399] on icon at bounding box center [256, 398] width 12 height 1
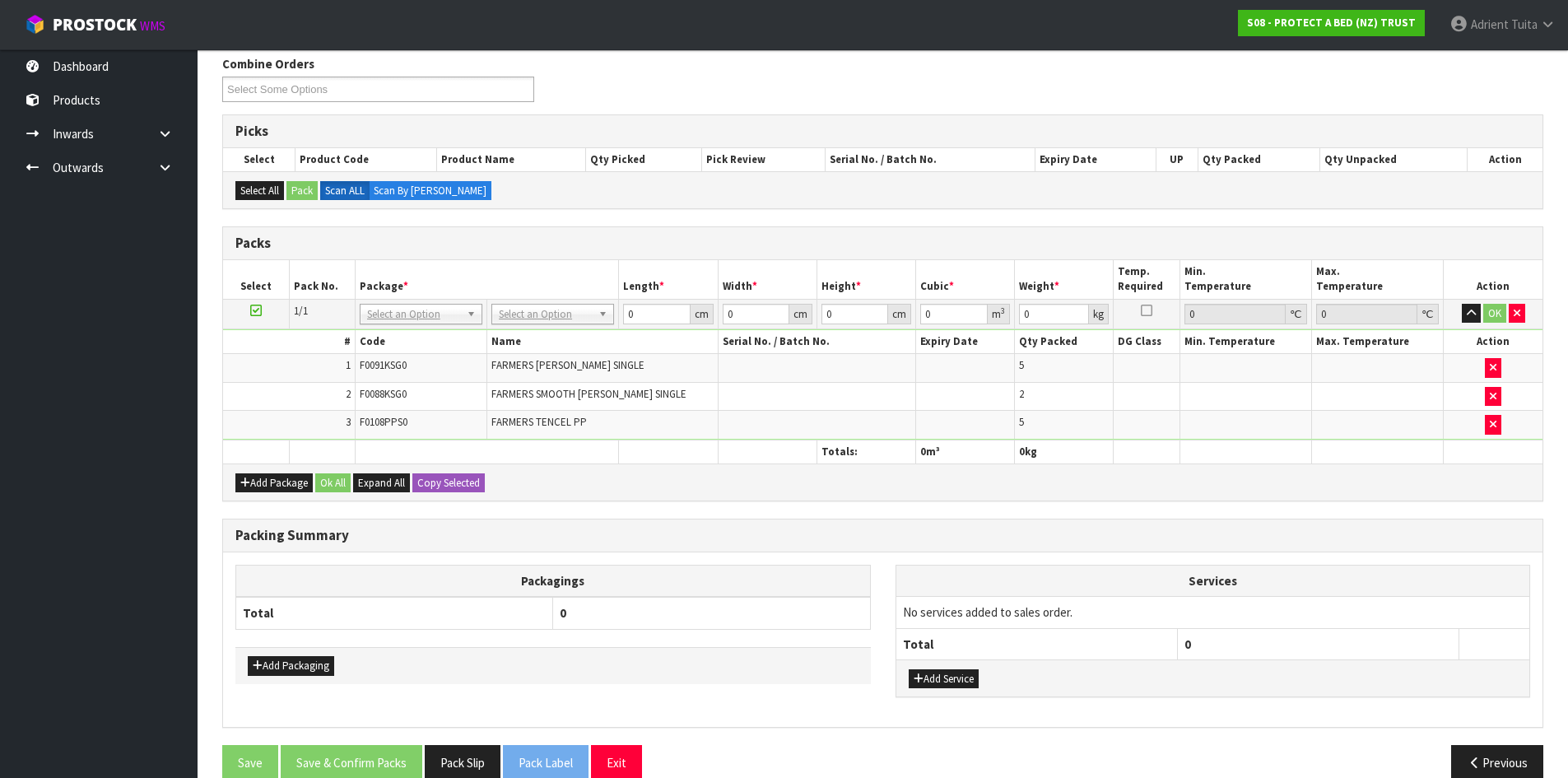
drag, startPoint x: 616, startPoint y: 313, endPoint x: 582, endPoint y: 315, distance: 34.1
click at [614, 313] on td "No Packaging Cartons PLT GEN120 (1200 X 1000) PLT ONE WAY SKID CHEP HIRE PALLET…" at bounding box center [553, 313] width 132 height 30
click at [580, 327] on input "text" at bounding box center [553, 337] width 115 height 20
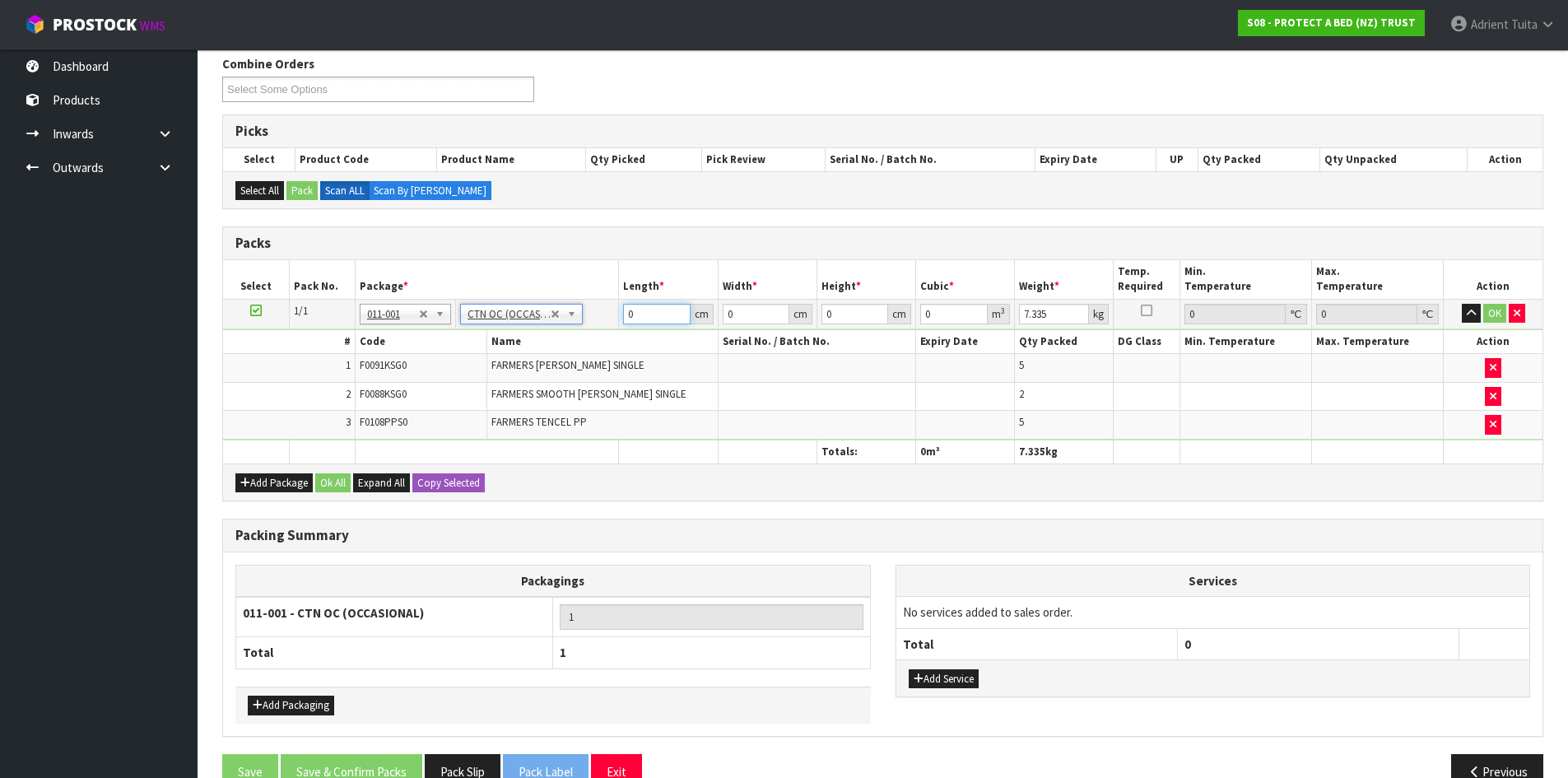
click at [662, 315] on input "0" at bounding box center [656, 314] width 66 height 20
click at [1491, 312] on button "OK" at bounding box center [1494, 313] width 23 height 20
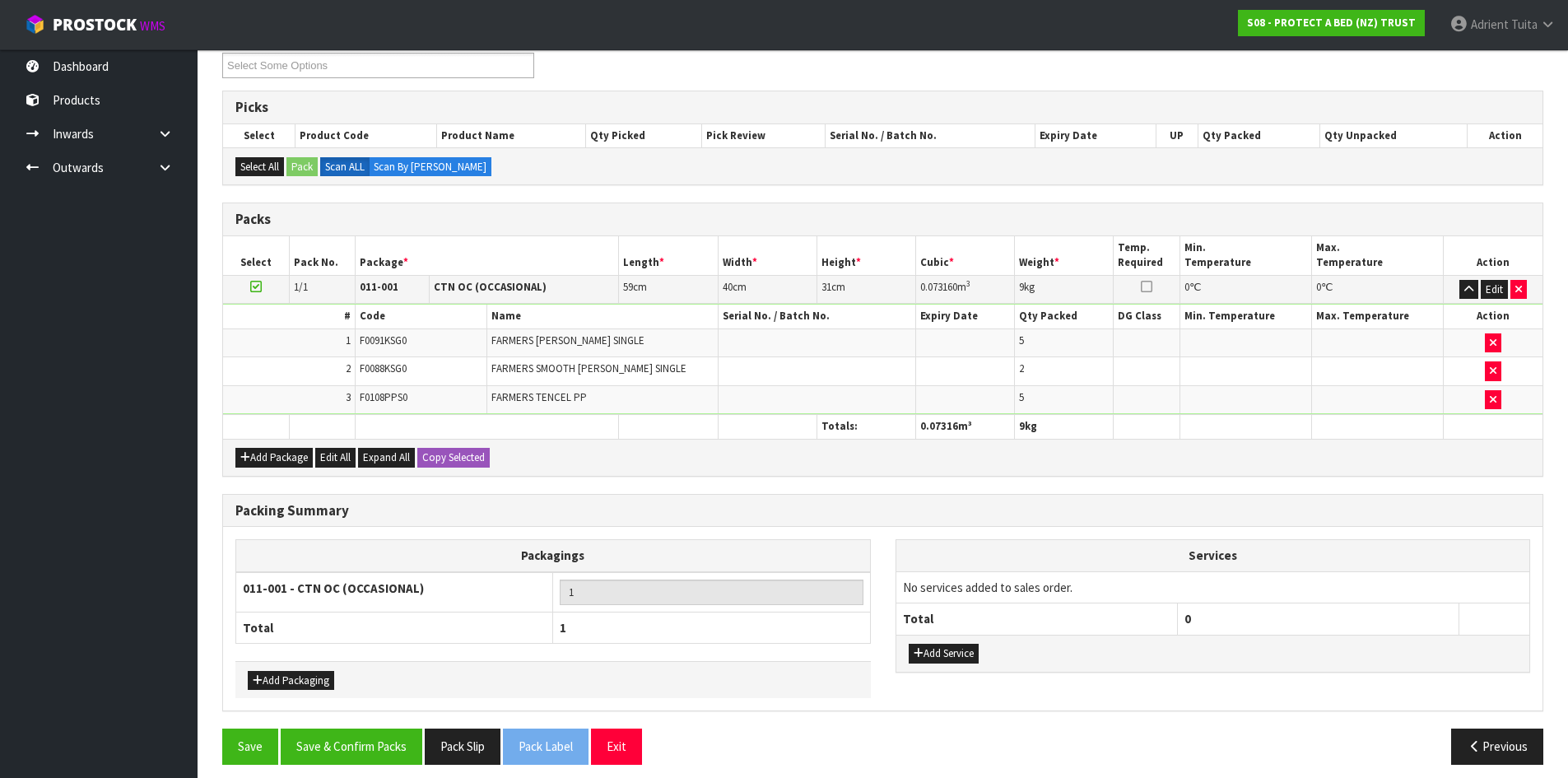
scroll to position [246, 0]
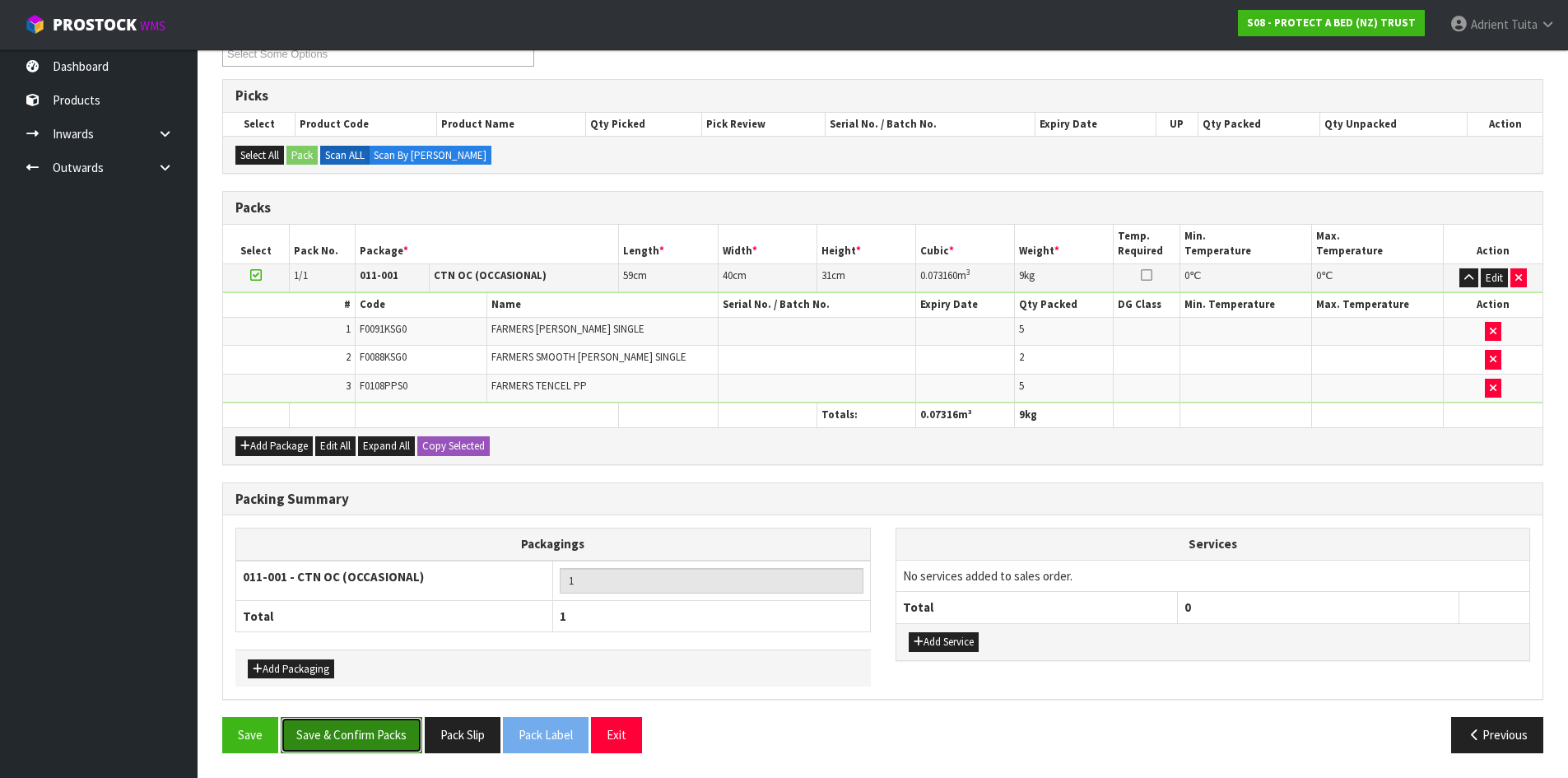
click at [362, 735] on button "Save & Confirm Packs" at bounding box center [351, 735] width 142 height 36
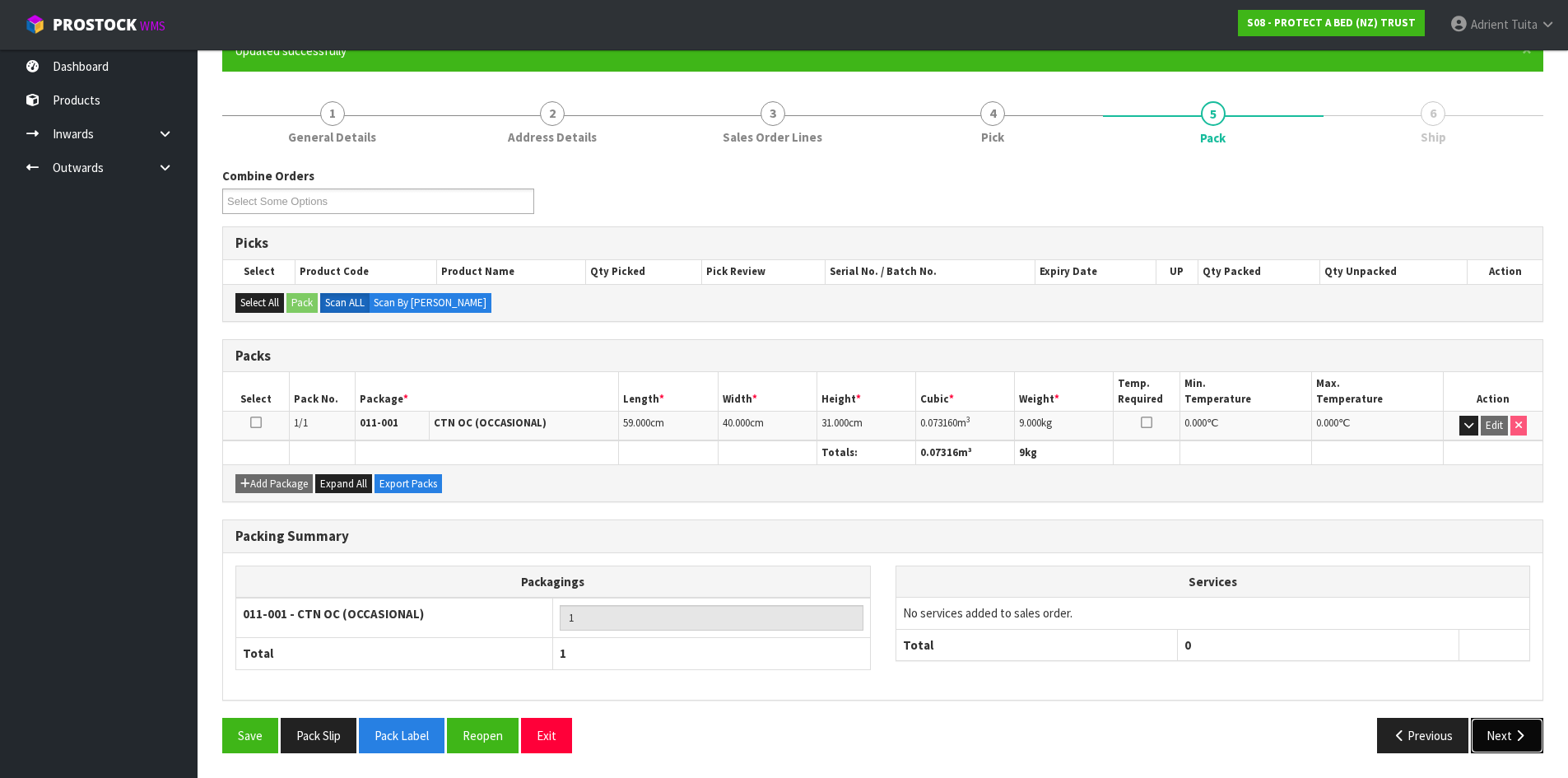
click at [1503, 735] on button "Next" at bounding box center [1507, 735] width 72 height 36
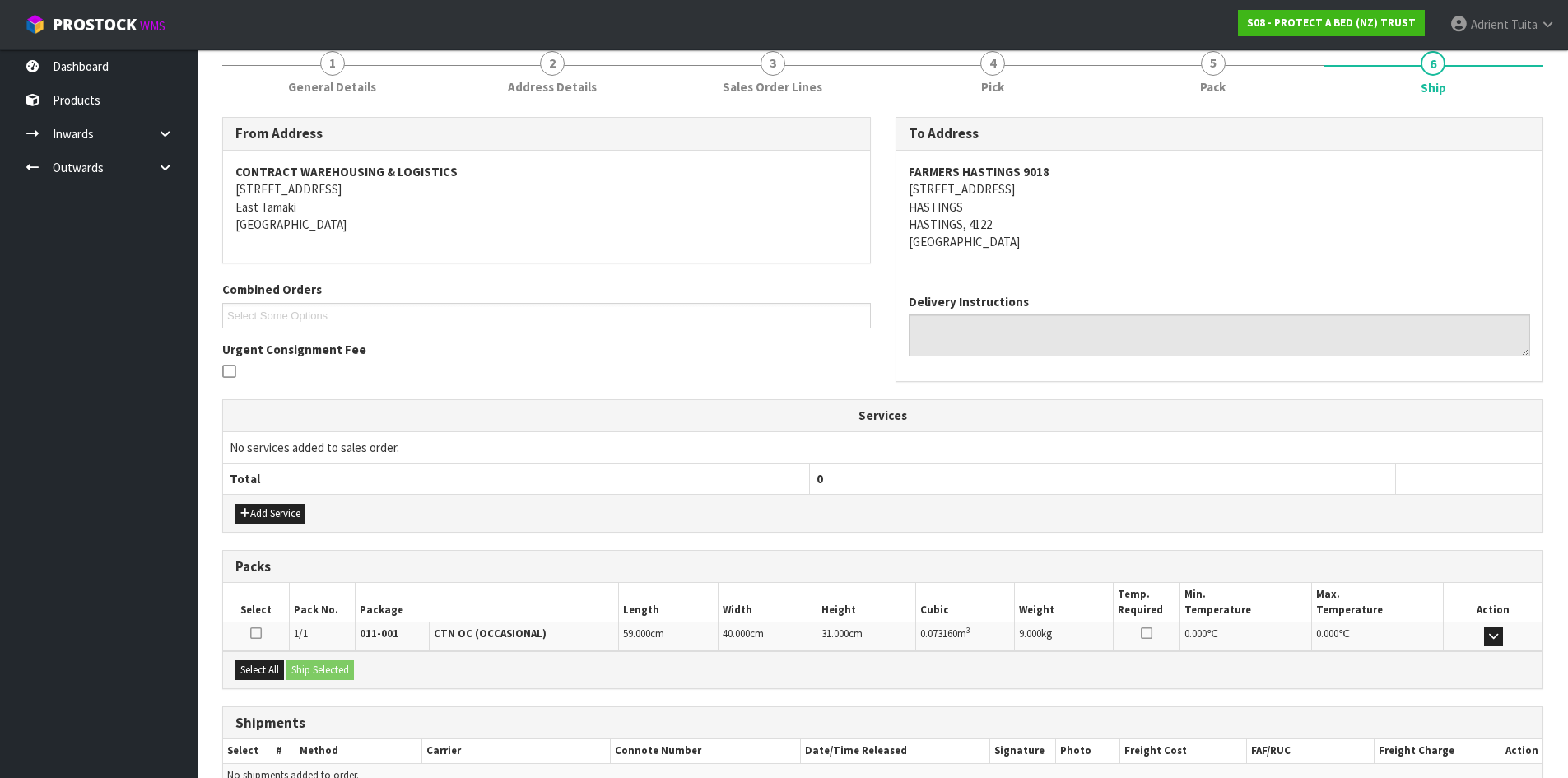
scroll to position [297, 0]
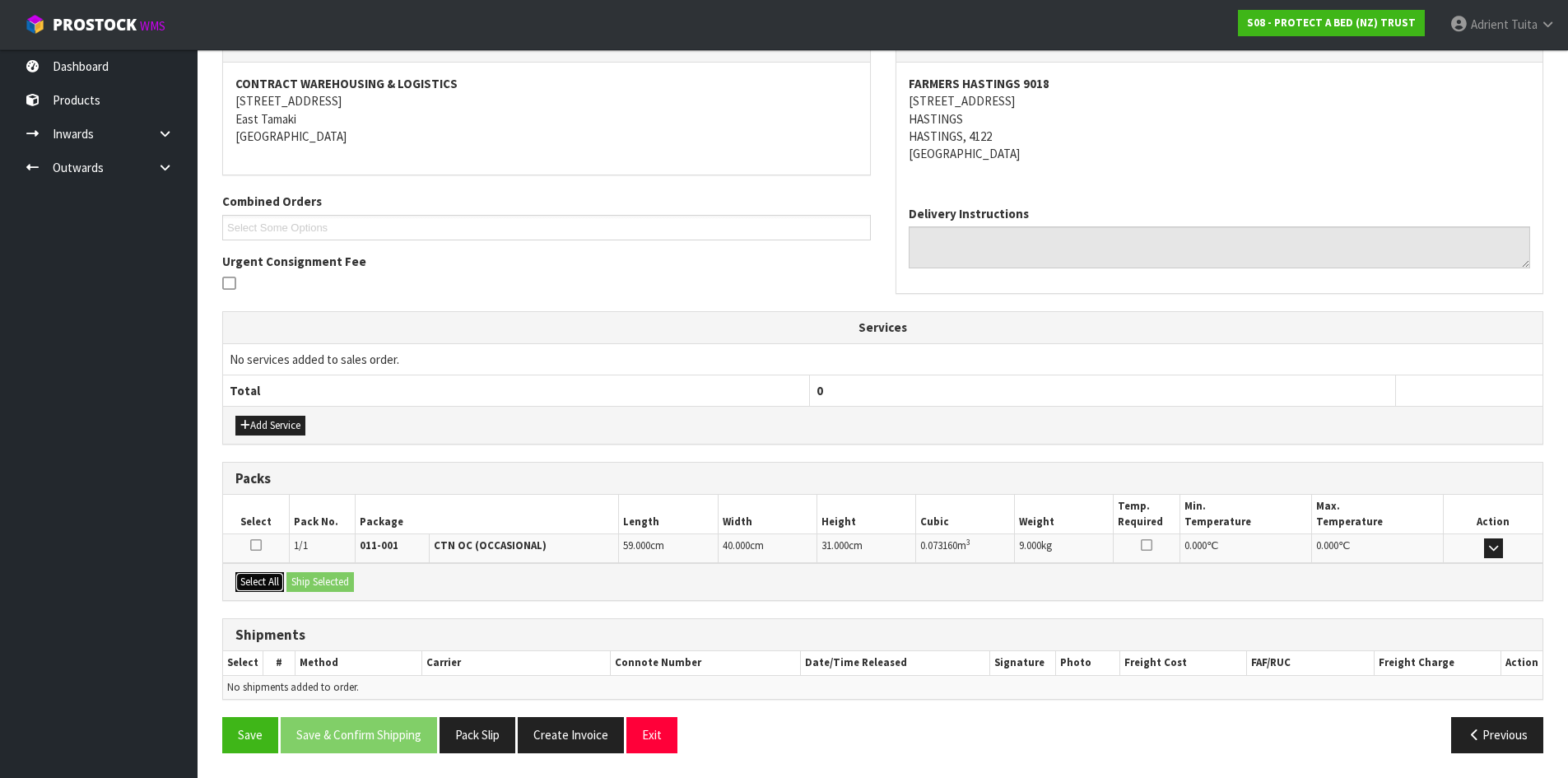
drag, startPoint x: 265, startPoint y: 579, endPoint x: 312, endPoint y: 576, distance: 47.1
click at [270, 579] on button "Select All" at bounding box center [259, 582] width 48 height 20
click at [315, 576] on button "Ship Selected" at bounding box center [320, 582] width 67 height 20
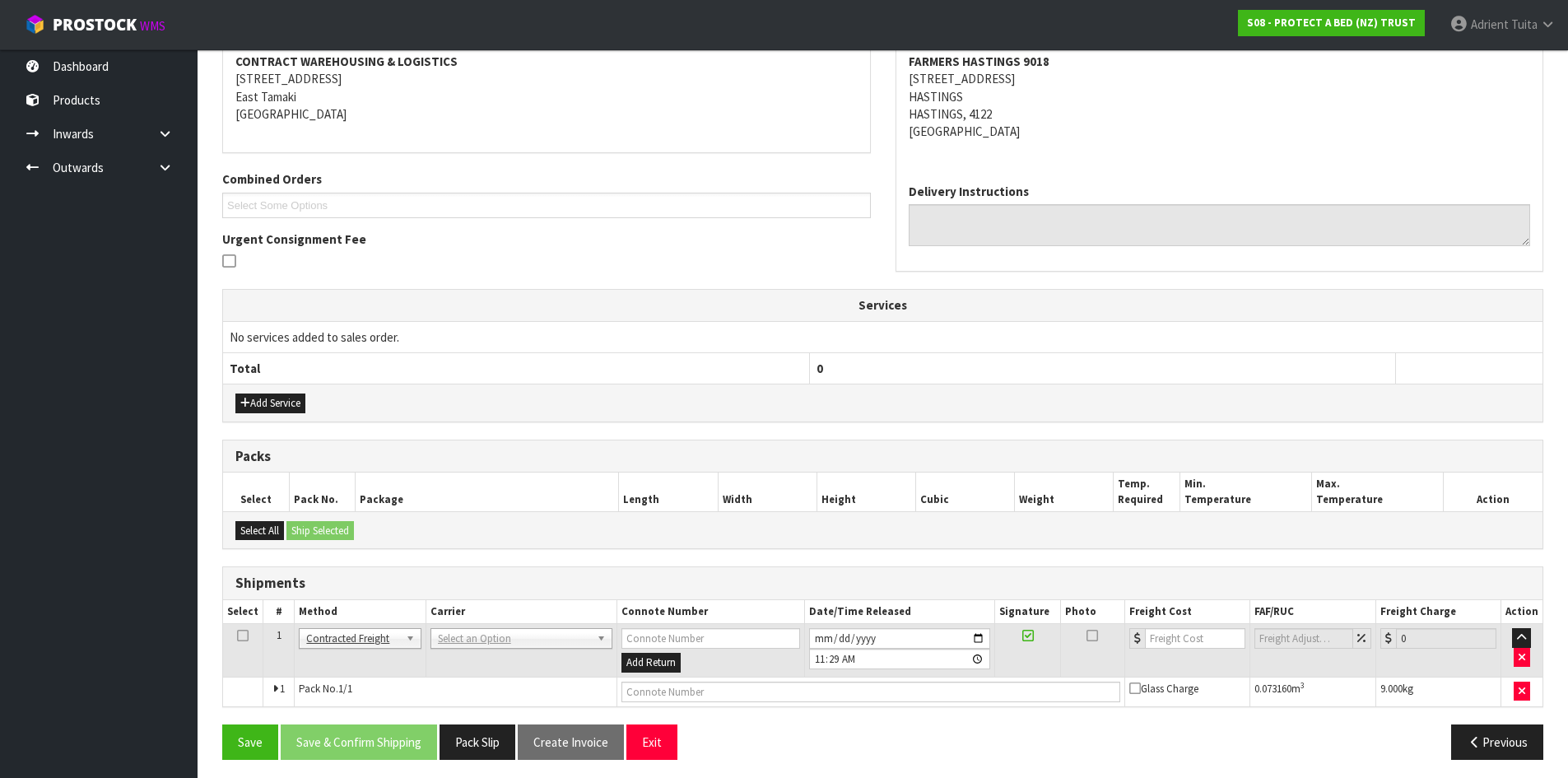
scroll to position [325, 0]
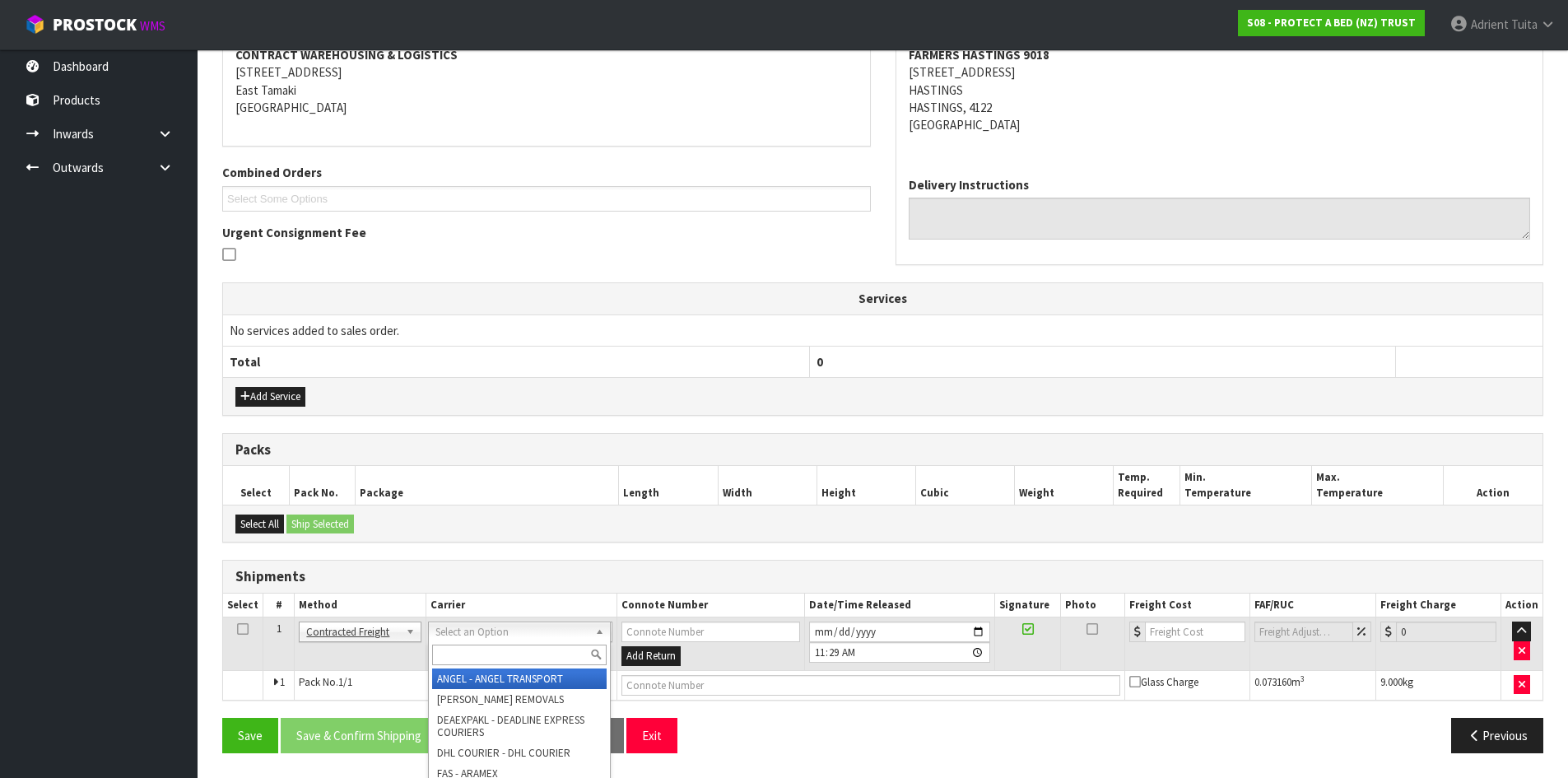
click at [543, 656] on input "text" at bounding box center [519, 655] width 174 height 20
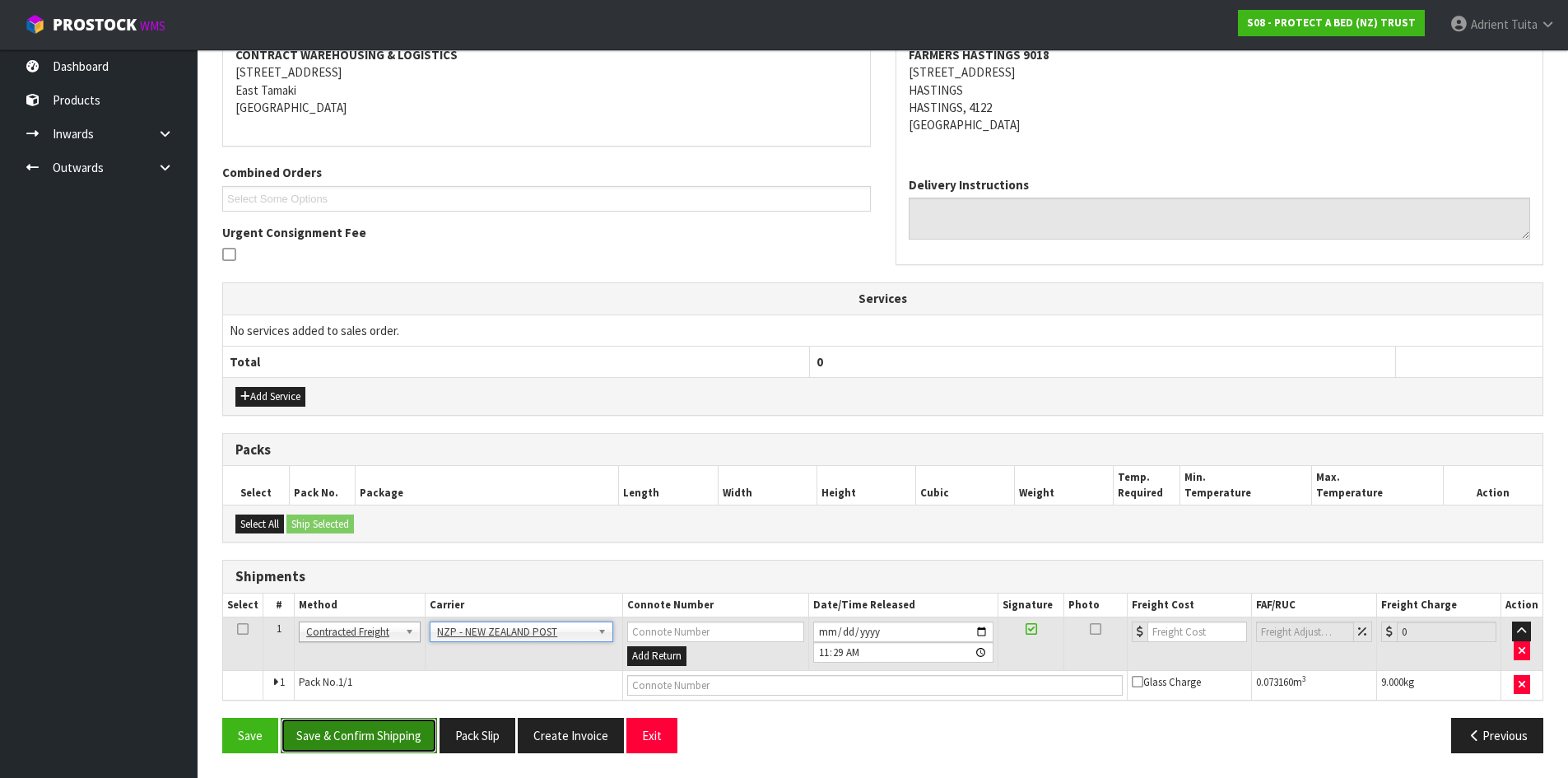
click at [353, 730] on button "Save & Confirm Shipping" at bounding box center [359, 735] width 156 height 36
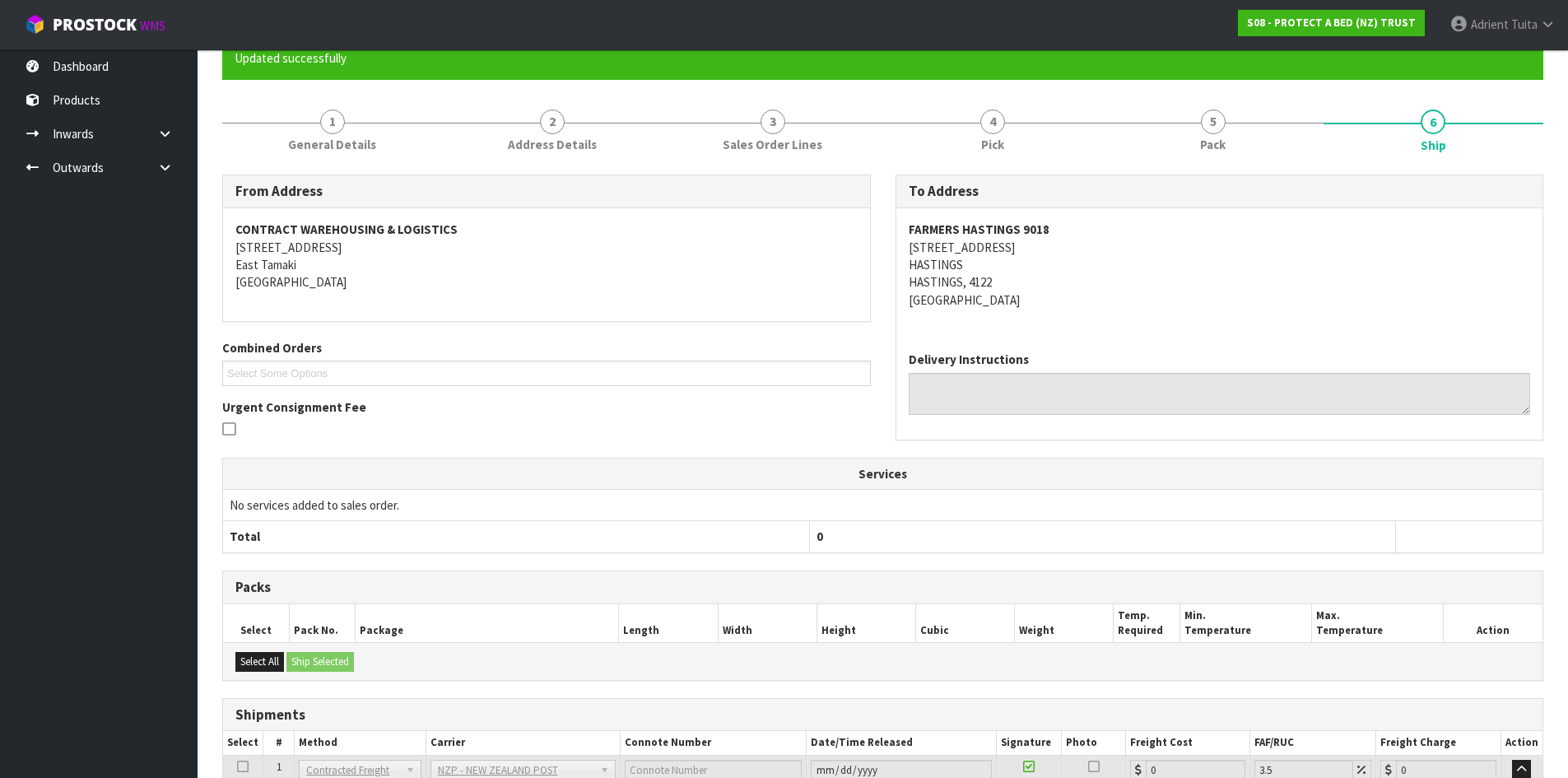
scroll to position [302, 0]
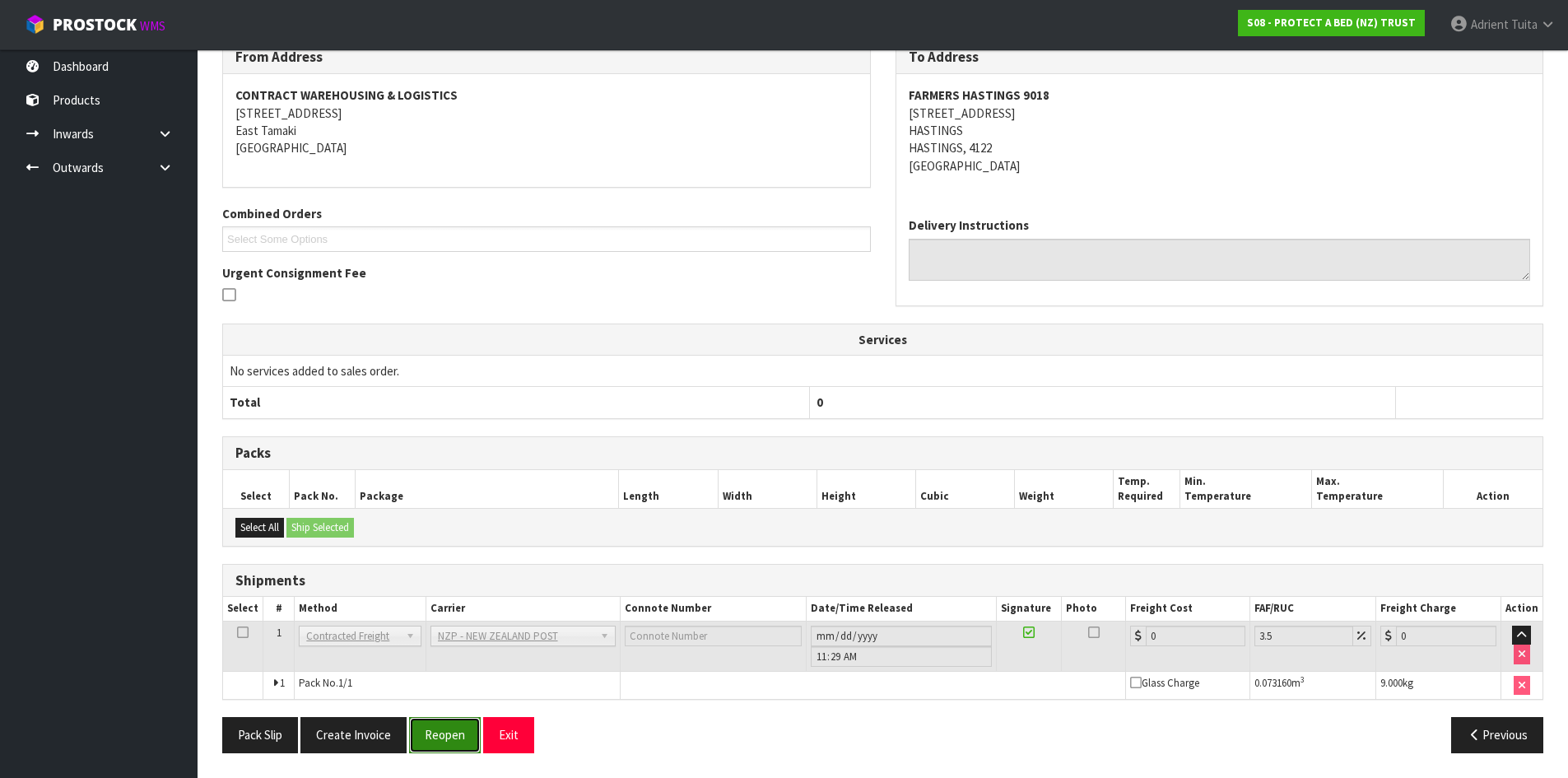
click at [445, 732] on button "Reopen" at bounding box center [445, 735] width 71 height 36
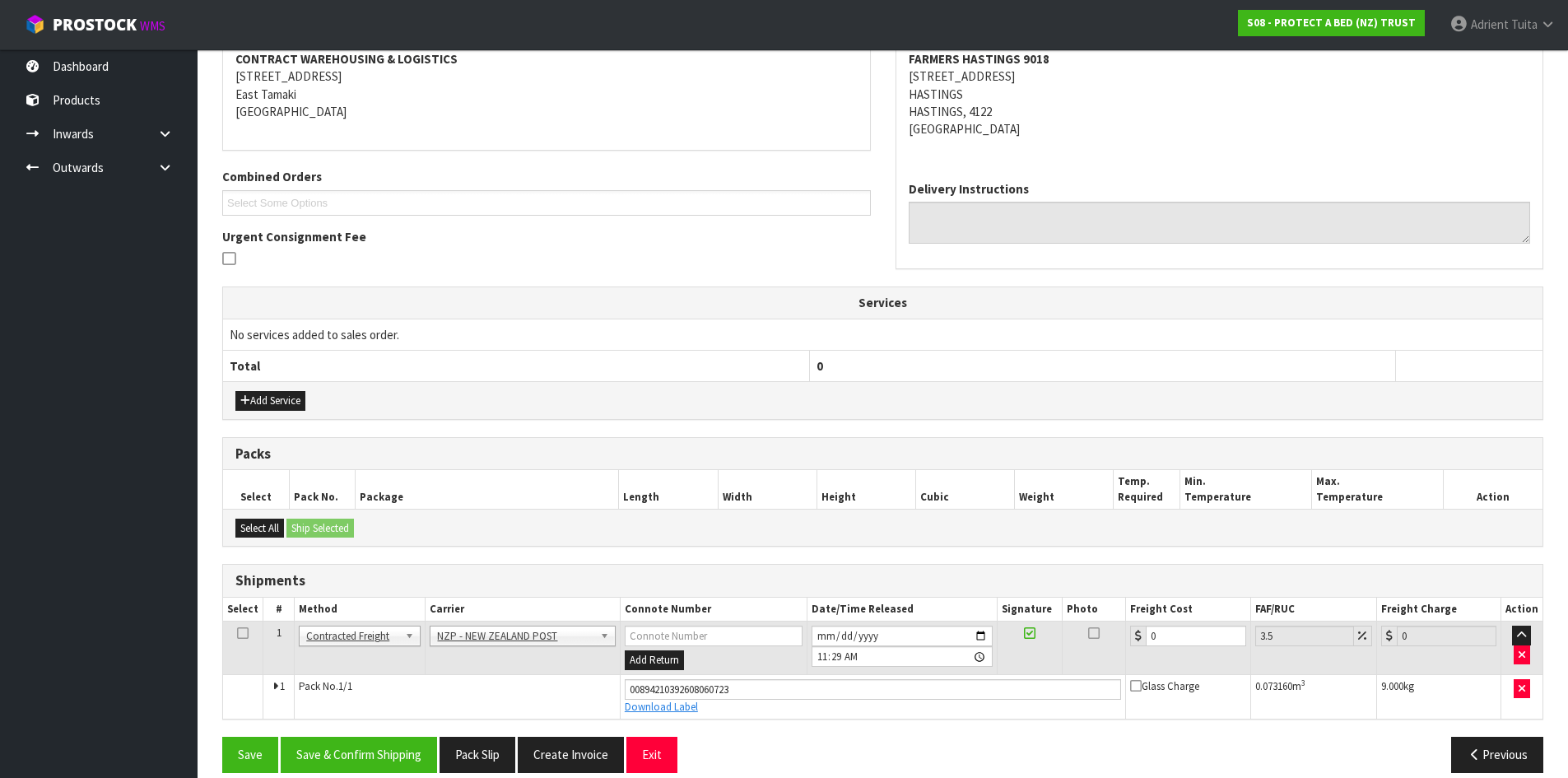
scroll to position [341, 0]
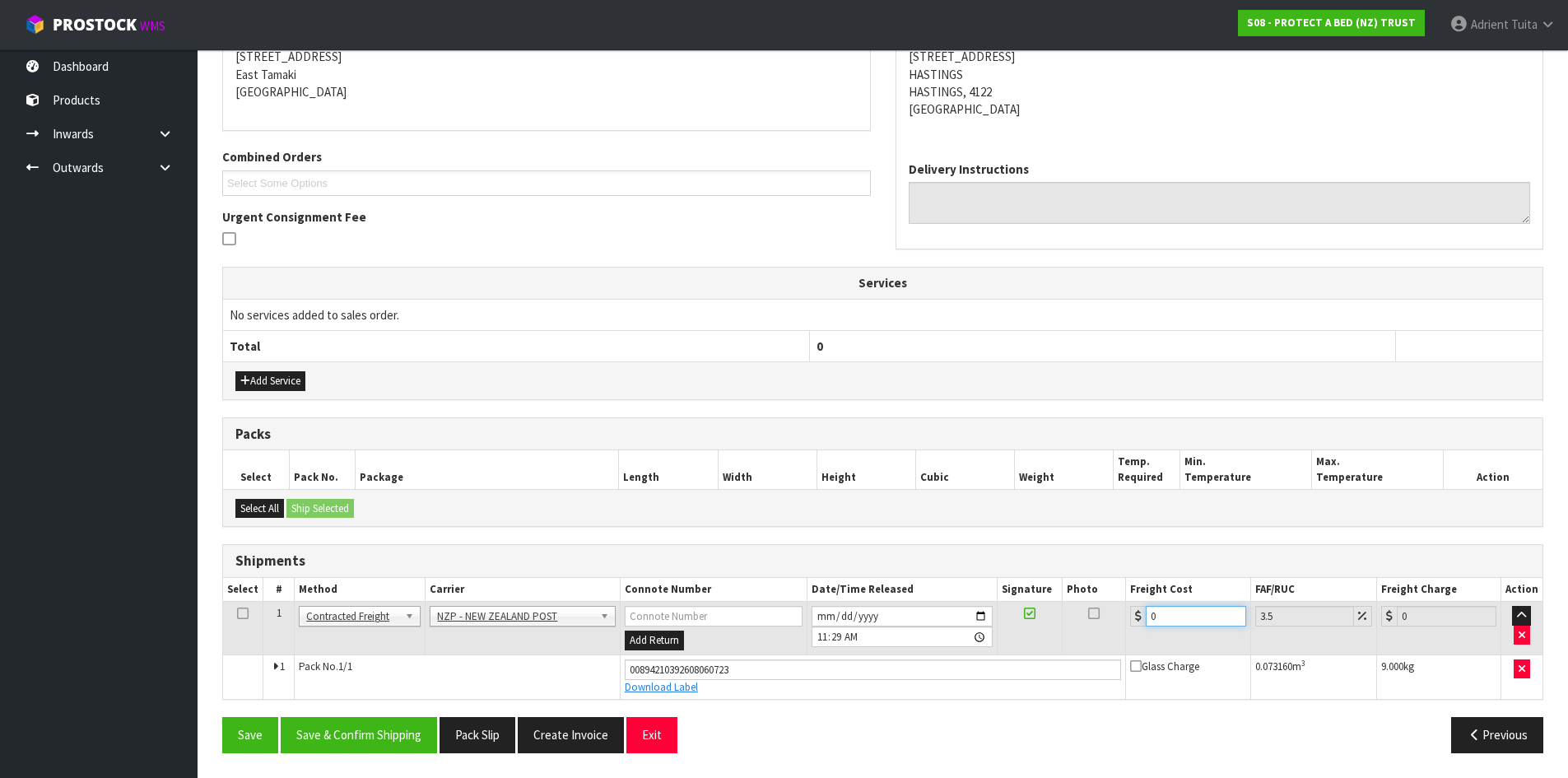
click at [1179, 613] on input "0" at bounding box center [1196, 616] width 99 height 20
click at [365, 727] on button "Save & Confirm Shipping" at bounding box center [359, 735] width 156 height 36
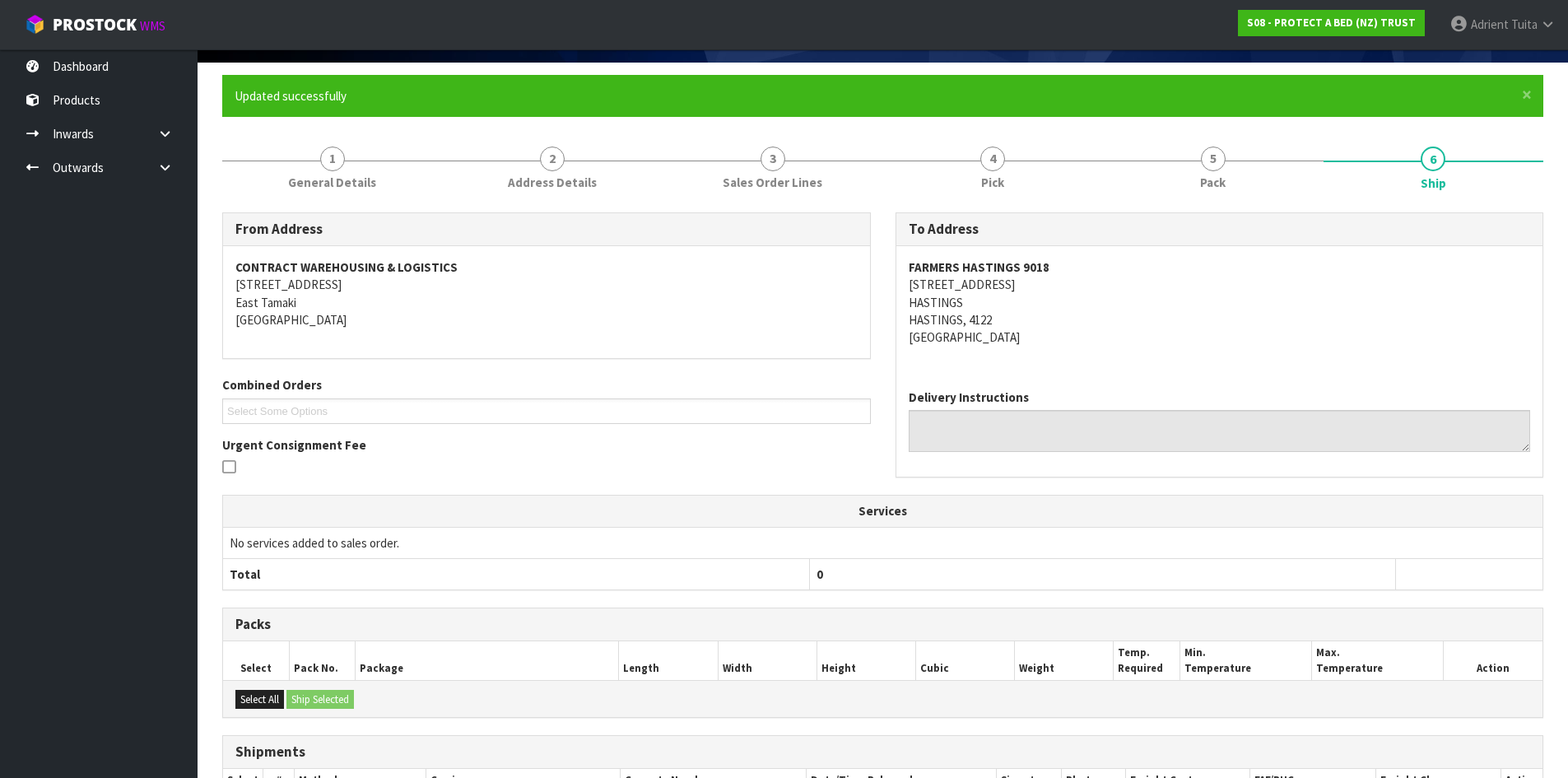
scroll to position [296, 0]
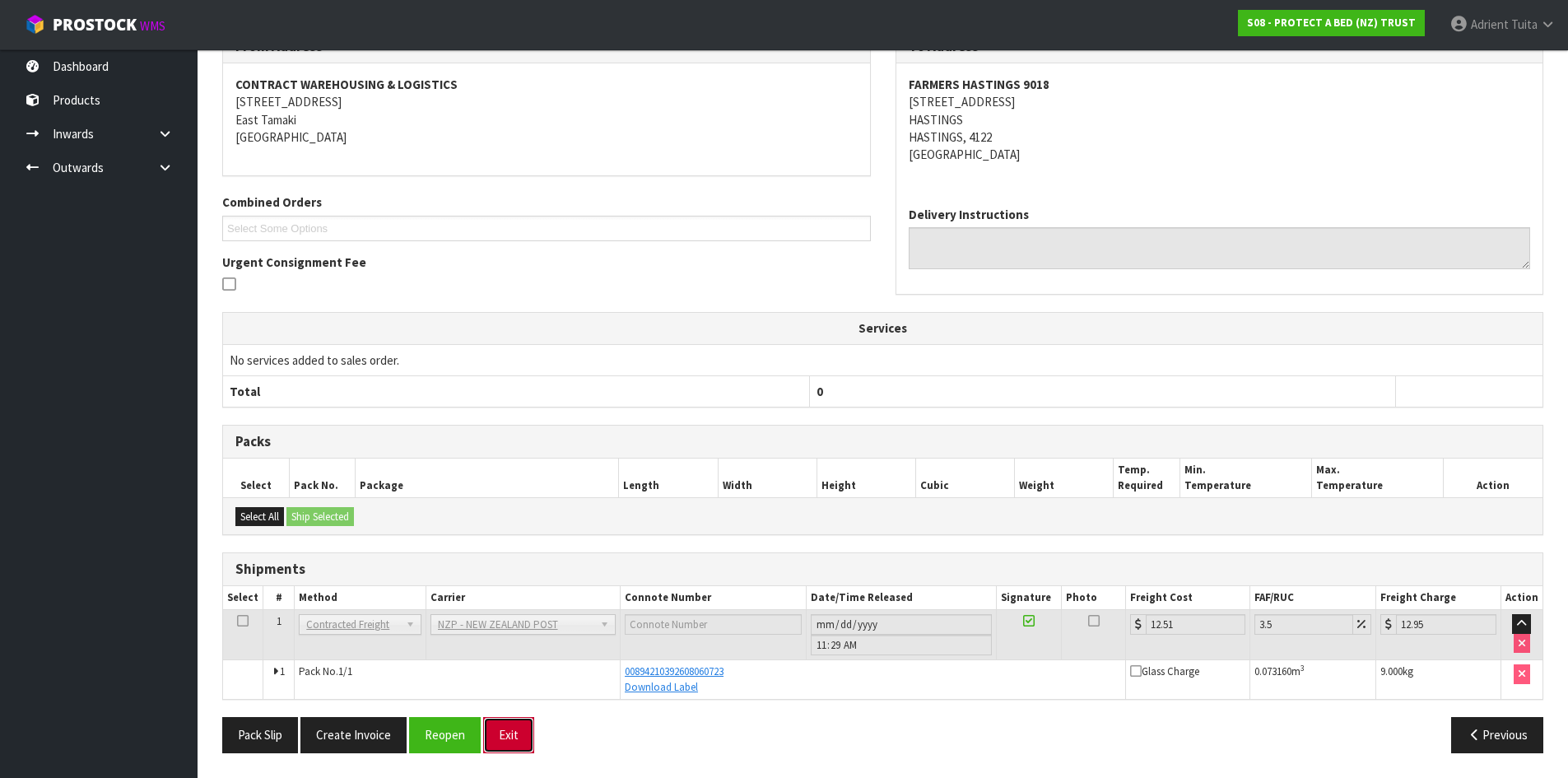
click at [507, 729] on button "Exit" at bounding box center [508, 735] width 51 height 36
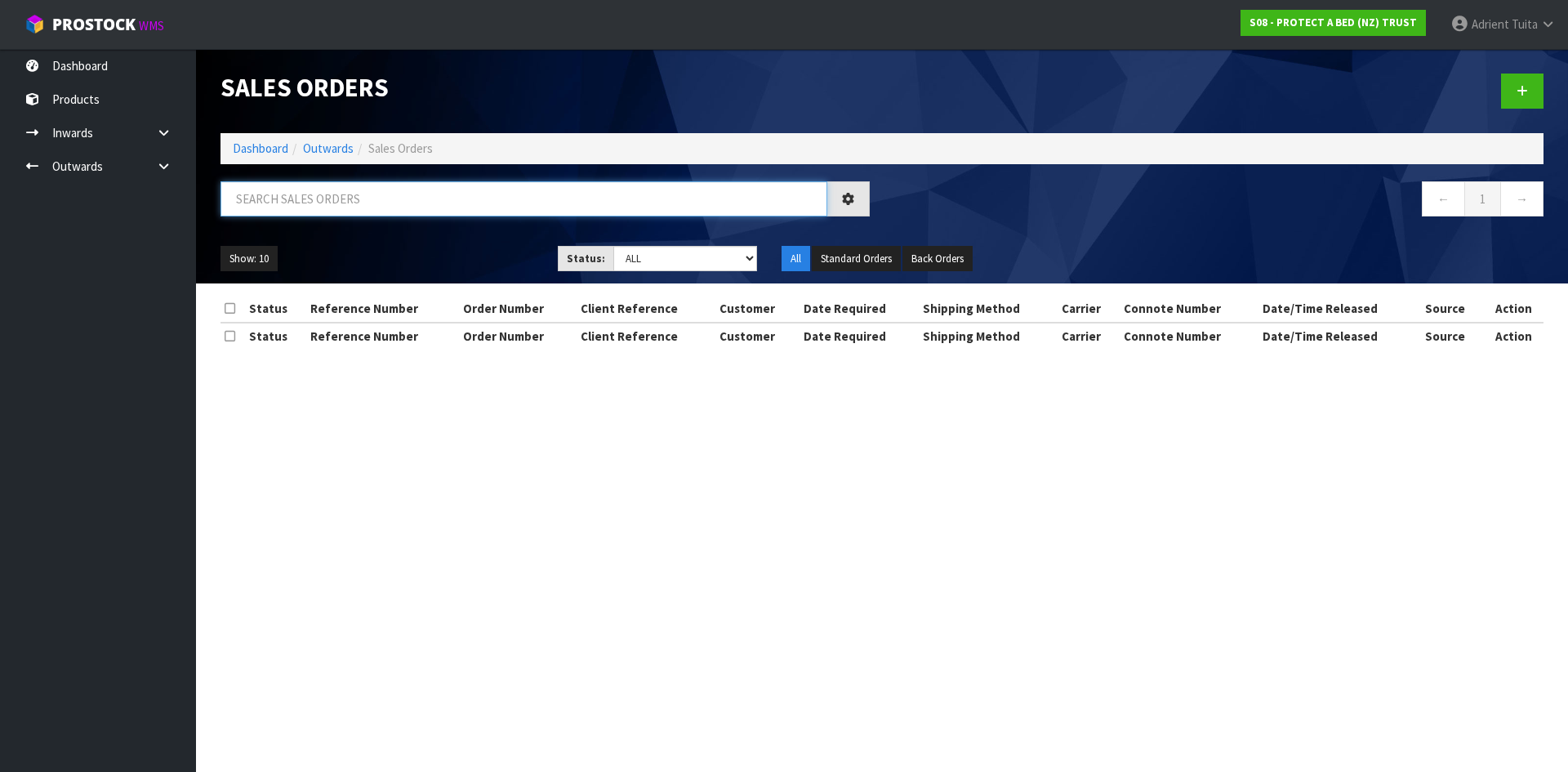
click at [275, 192] on input "text" at bounding box center [523, 199] width 606 height 35
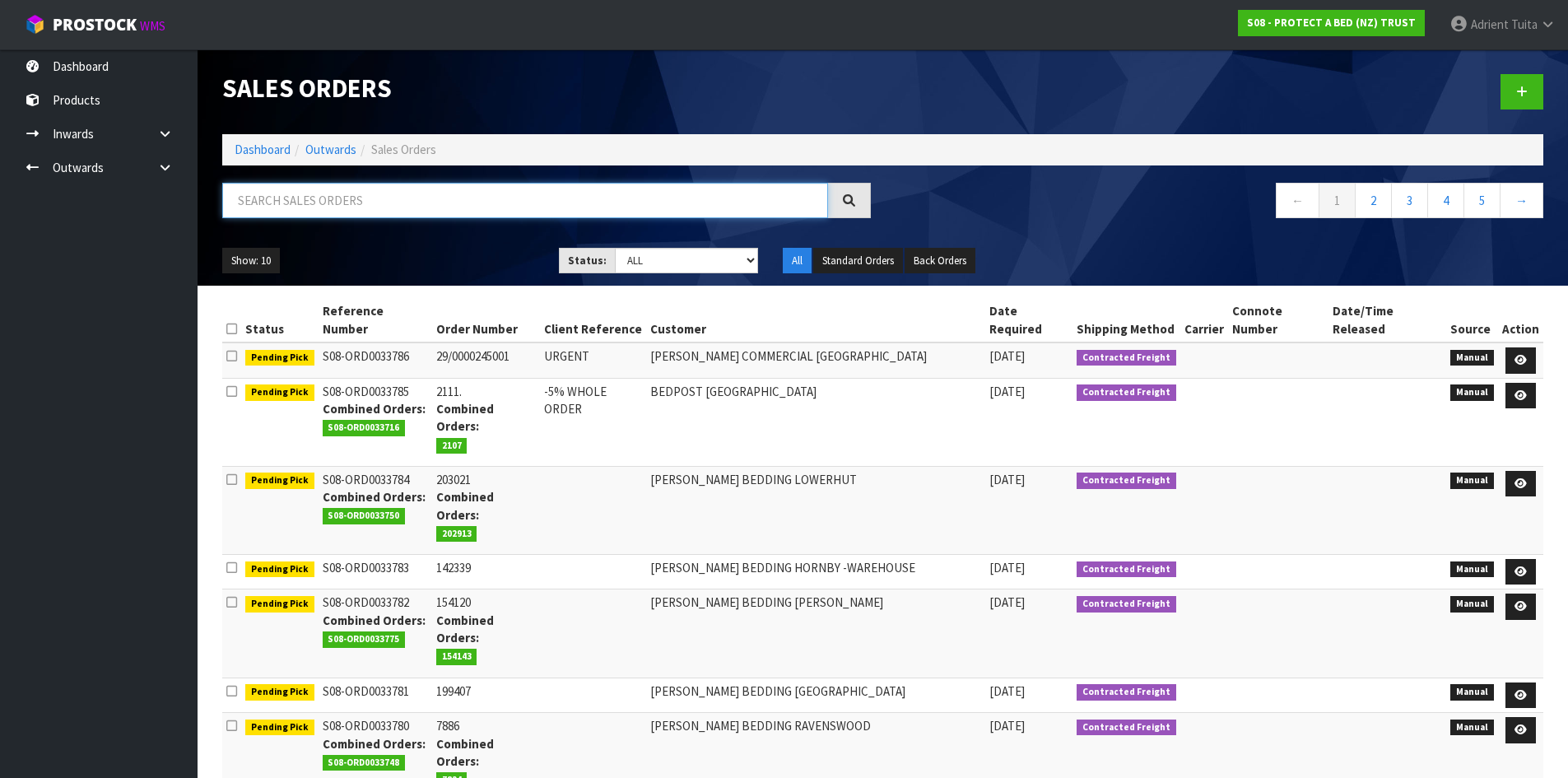
click at [261, 192] on input "text" at bounding box center [525, 201] width 606 height 36
click at [262, 204] on input "text" at bounding box center [525, 201] width 606 height 36
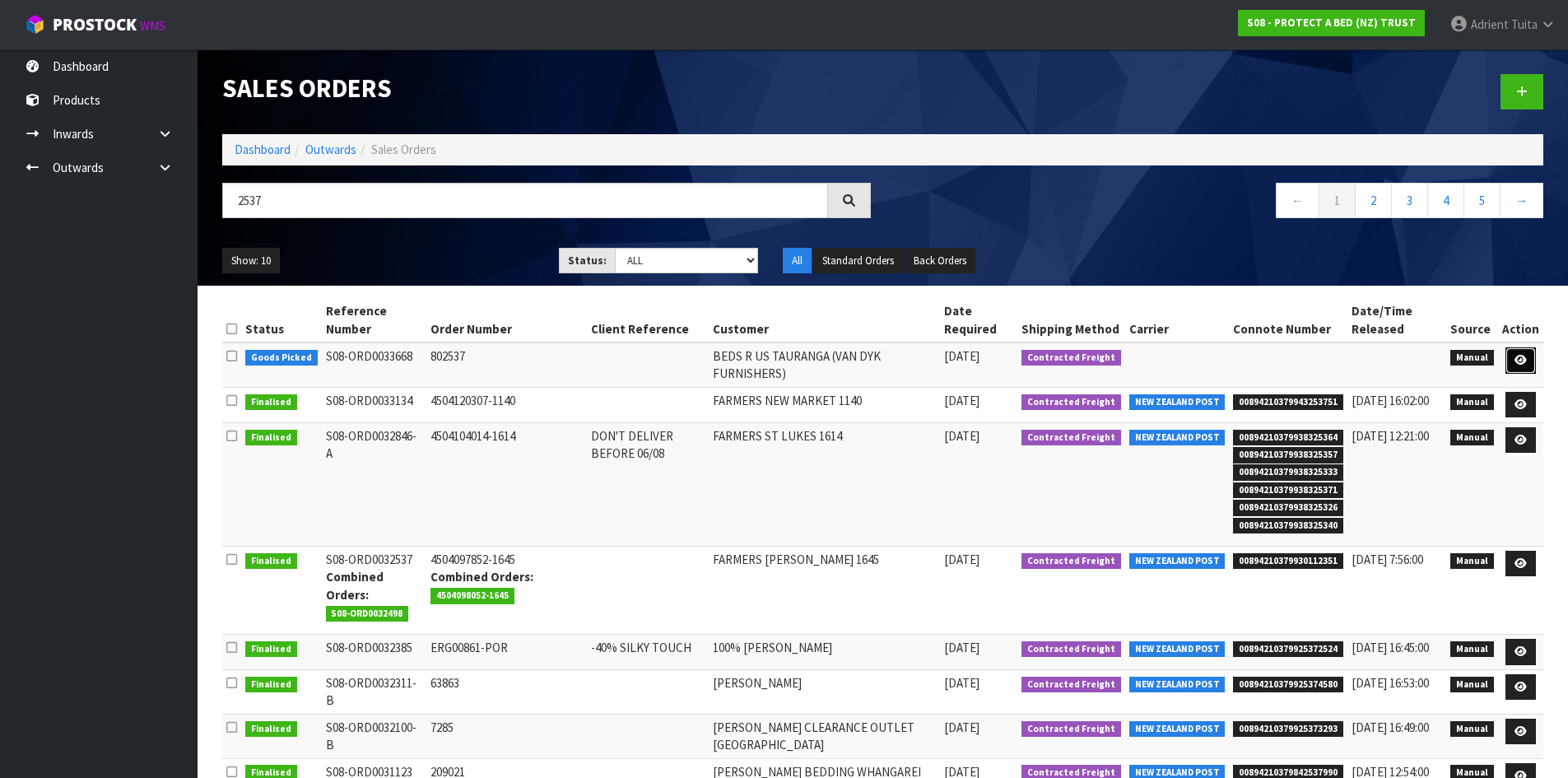
click at [1521, 373] on link at bounding box center [1521, 361] width 31 height 26
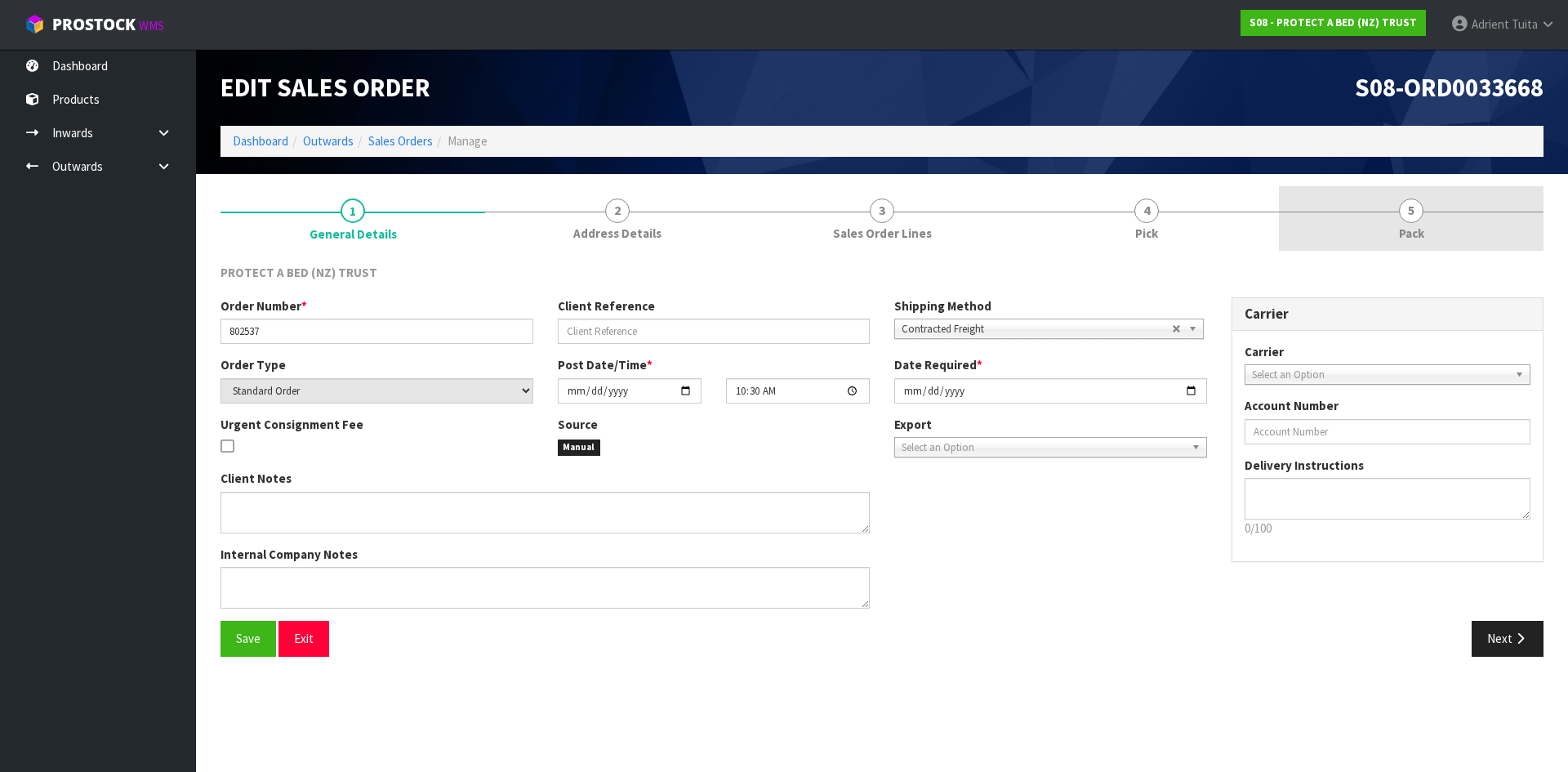
click at [1476, 209] on link "5 Pack" at bounding box center [1411, 219] width 265 height 64
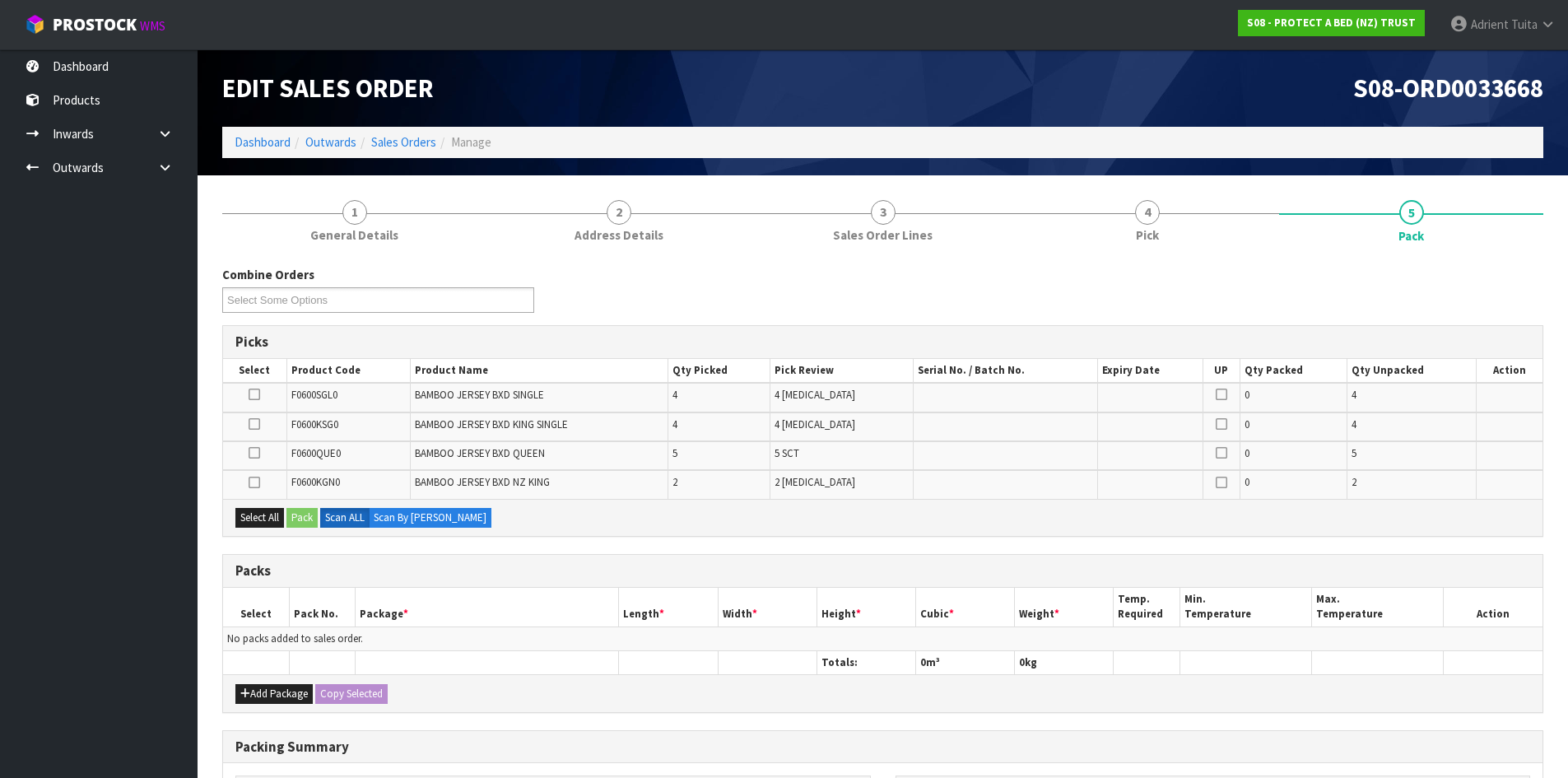
scroll to position [240, 0]
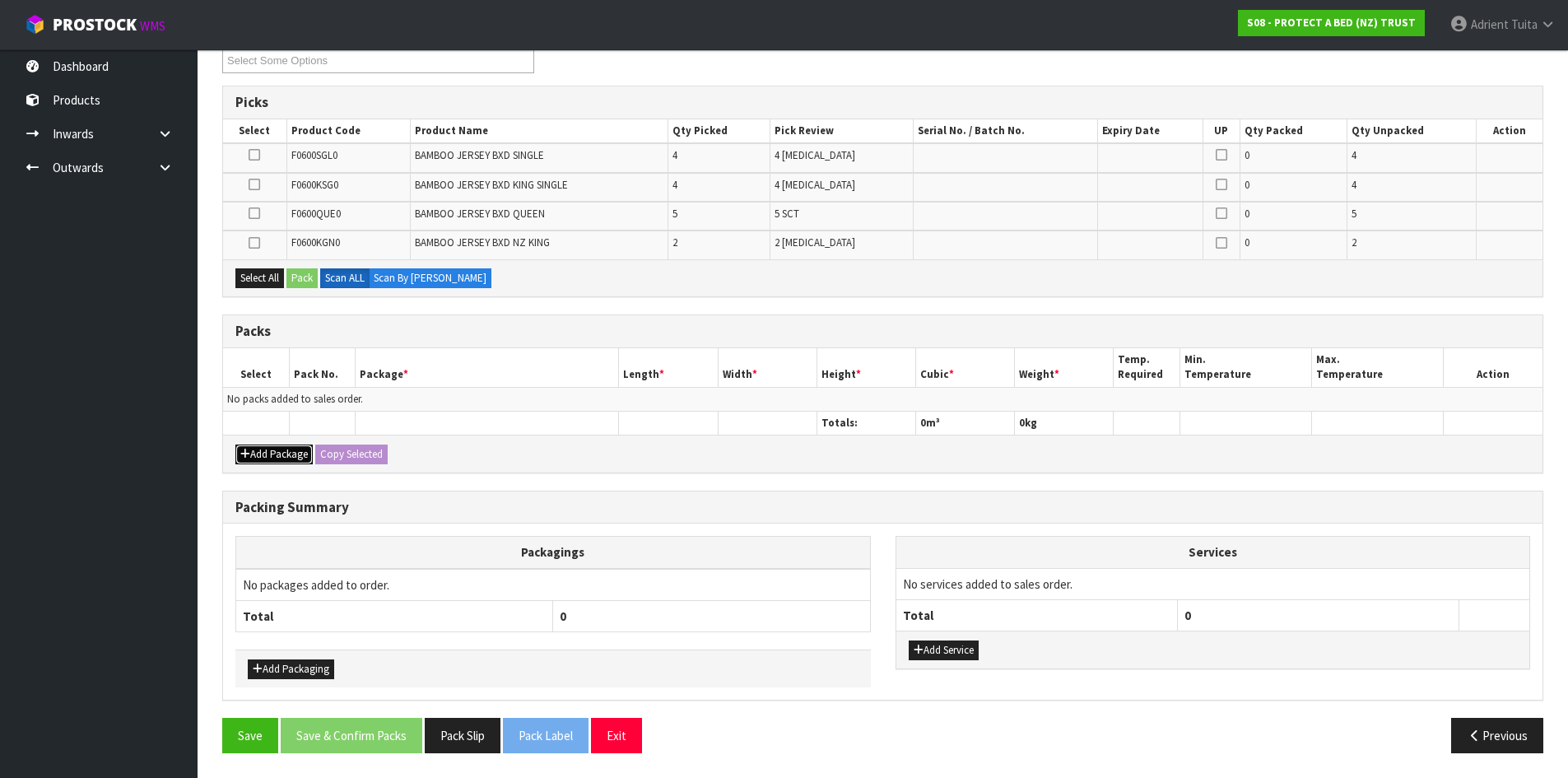
click at [241, 453] on icon "button" at bounding box center [246, 454] width 10 height 11
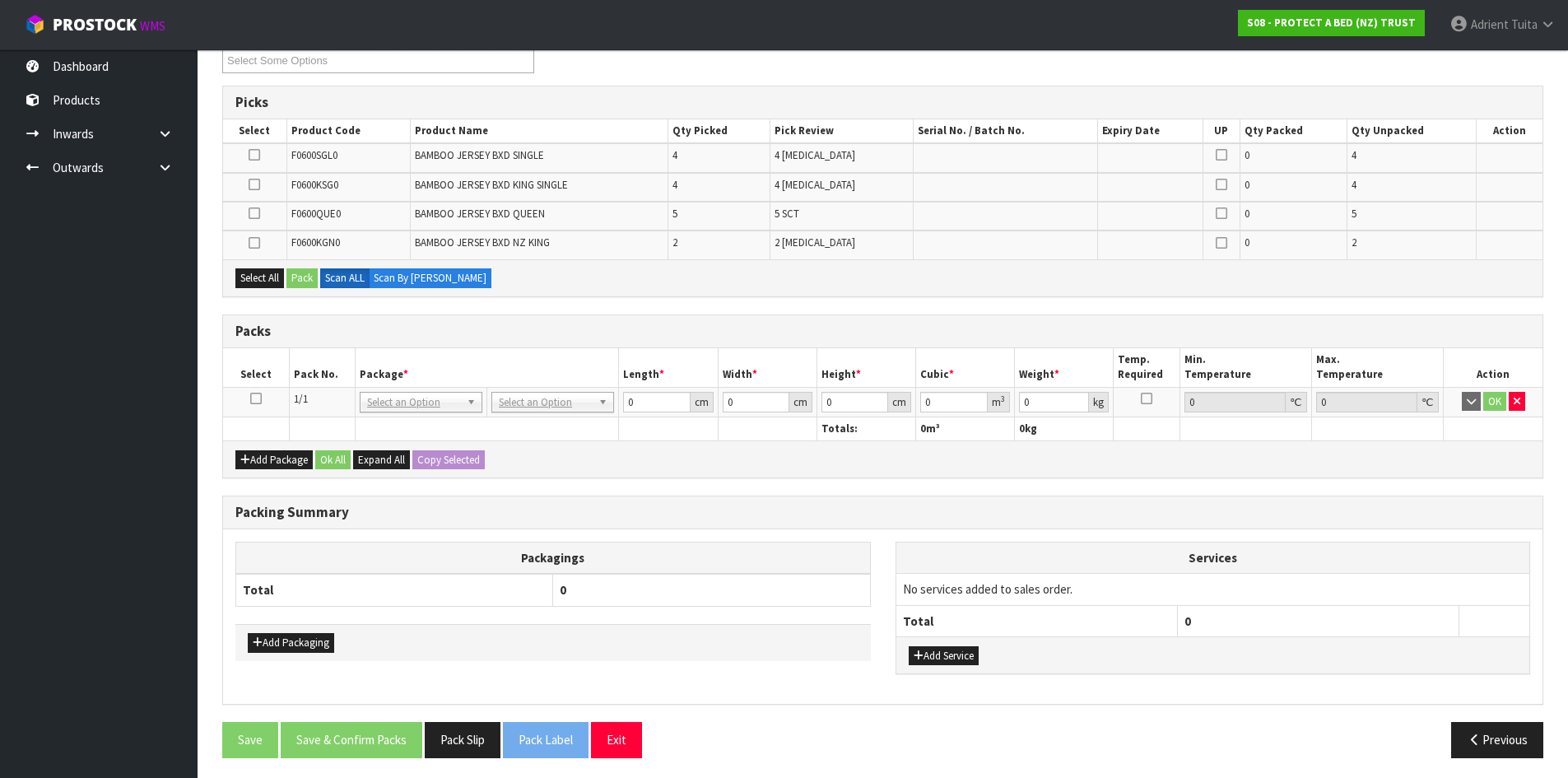
click at [254, 399] on icon at bounding box center [256, 399] width 12 height 1
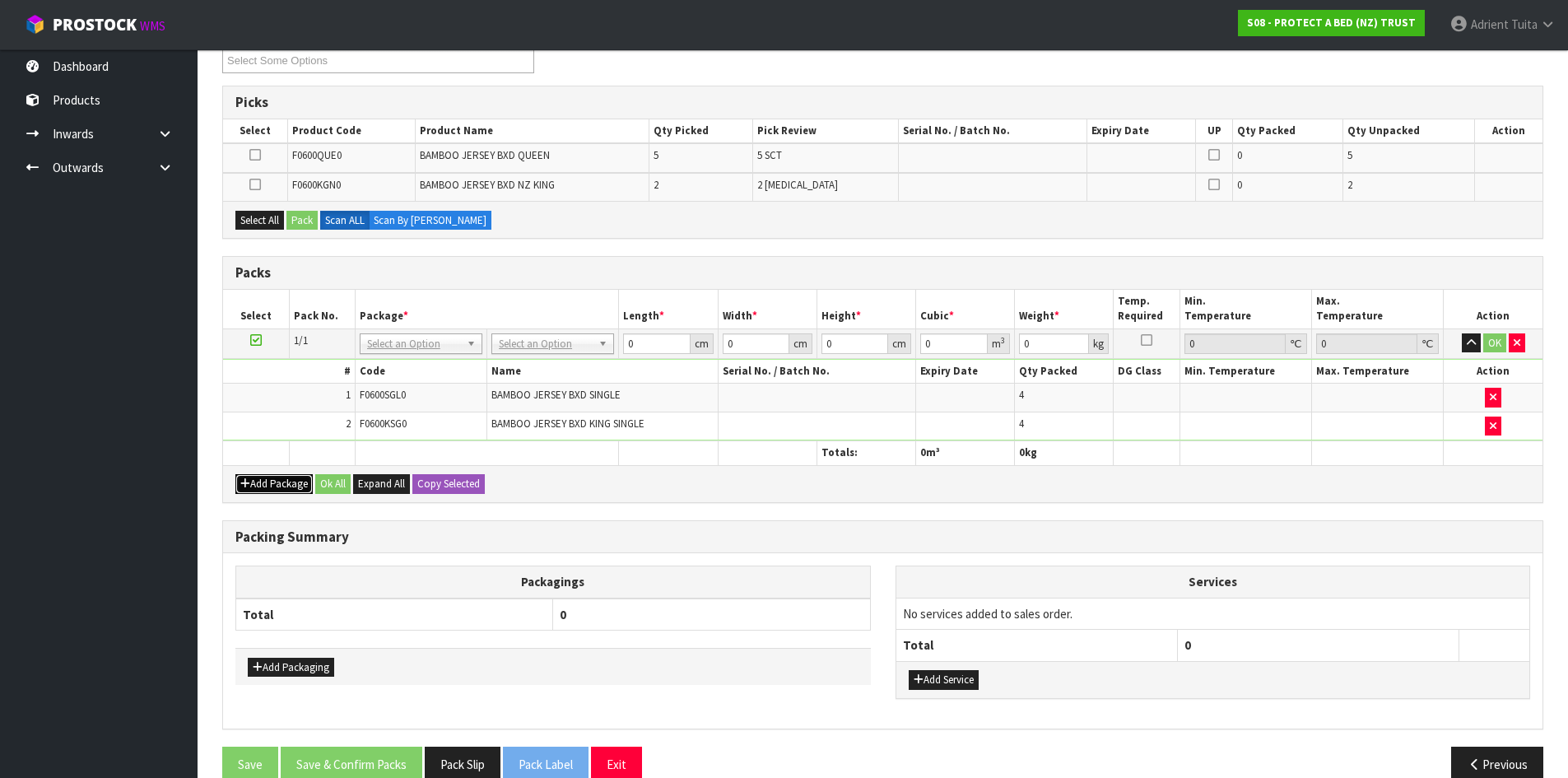
click at [243, 477] on button "Add Package" at bounding box center [274, 484] width 77 height 20
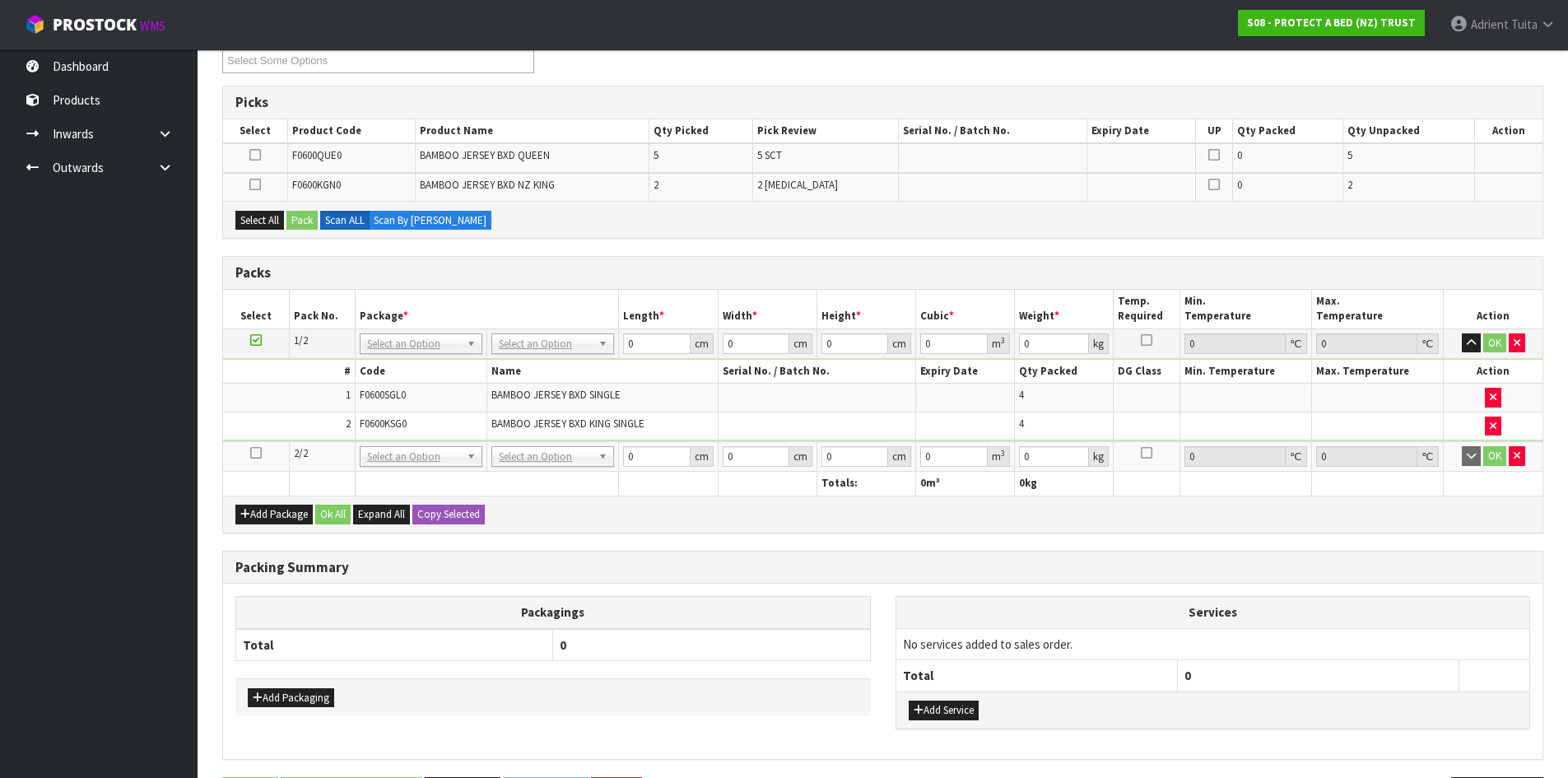
click at [256, 452] on icon at bounding box center [256, 452] width 12 height 1
drag, startPoint x: 527, startPoint y: 352, endPoint x: 527, endPoint y: 364, distance: 12.0
click at [527, 364] on input "text" at bounding box center [553, 366] width 115 height 20
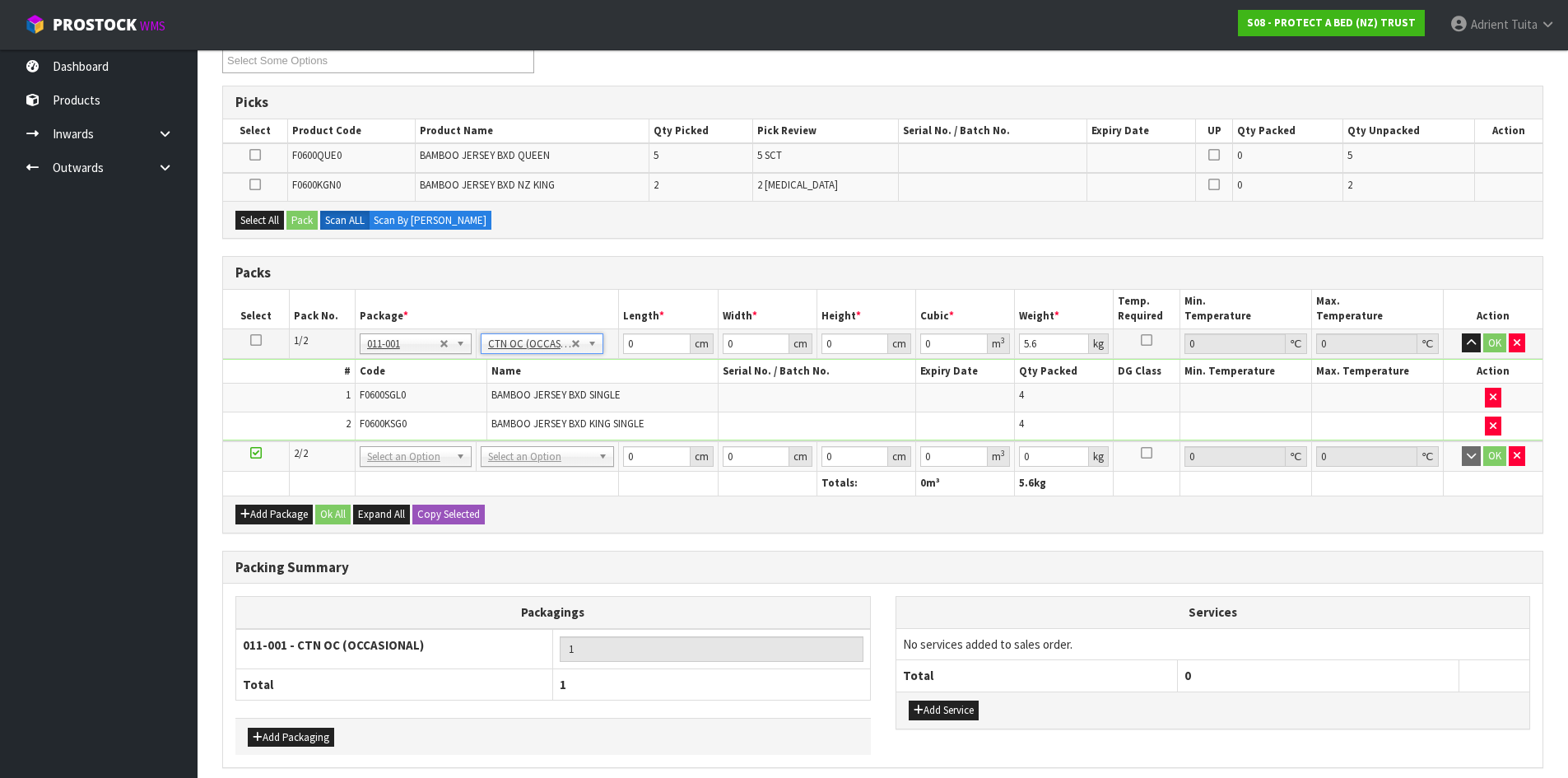
drag, startPoint x: 561, startPoint y: 454, endPoint x: 559, endPoint y: 483, distance: 29.1
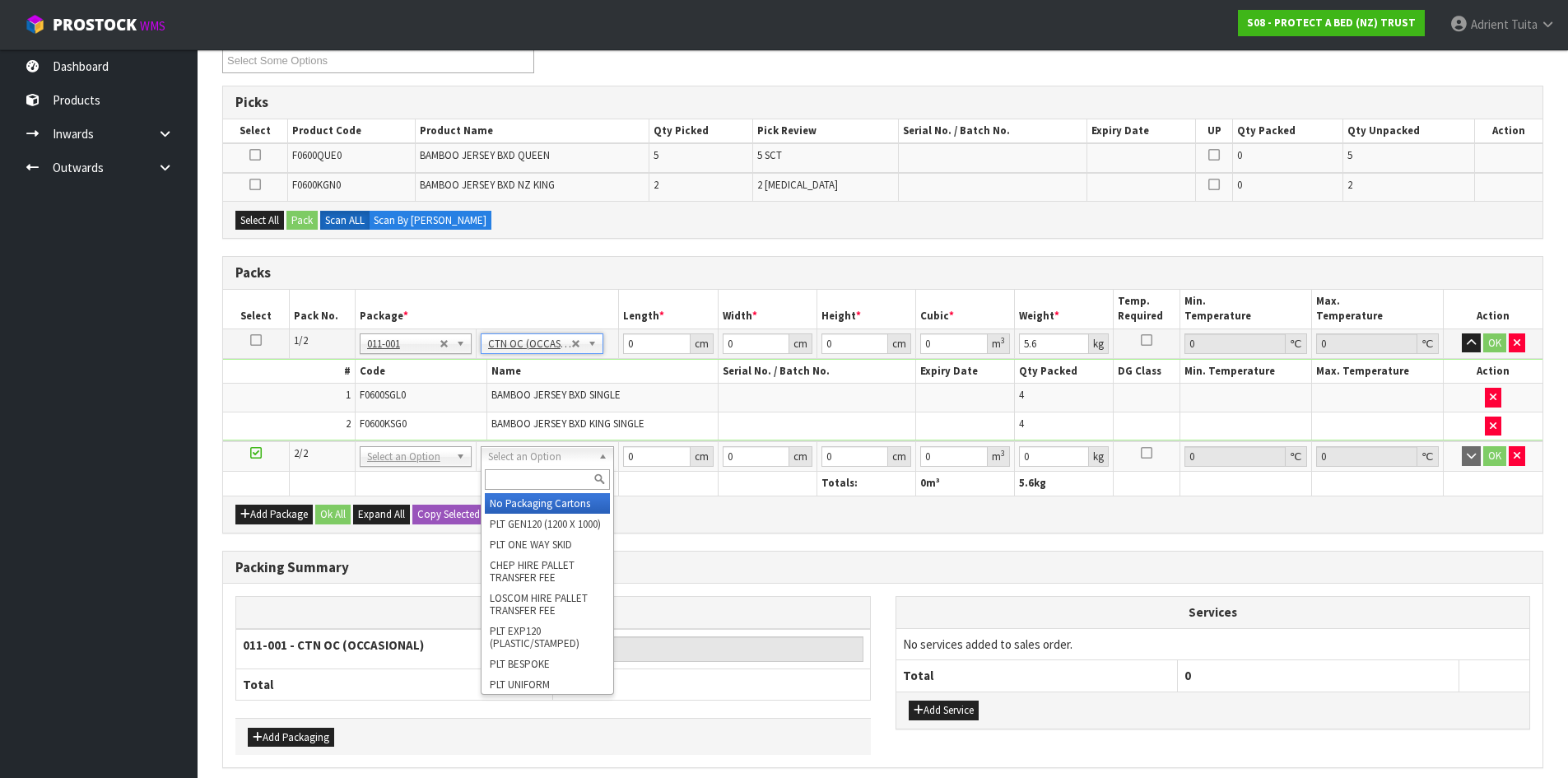
click at [559, 484] on input "text" at bounding box center [547, 480] width 125 height 20
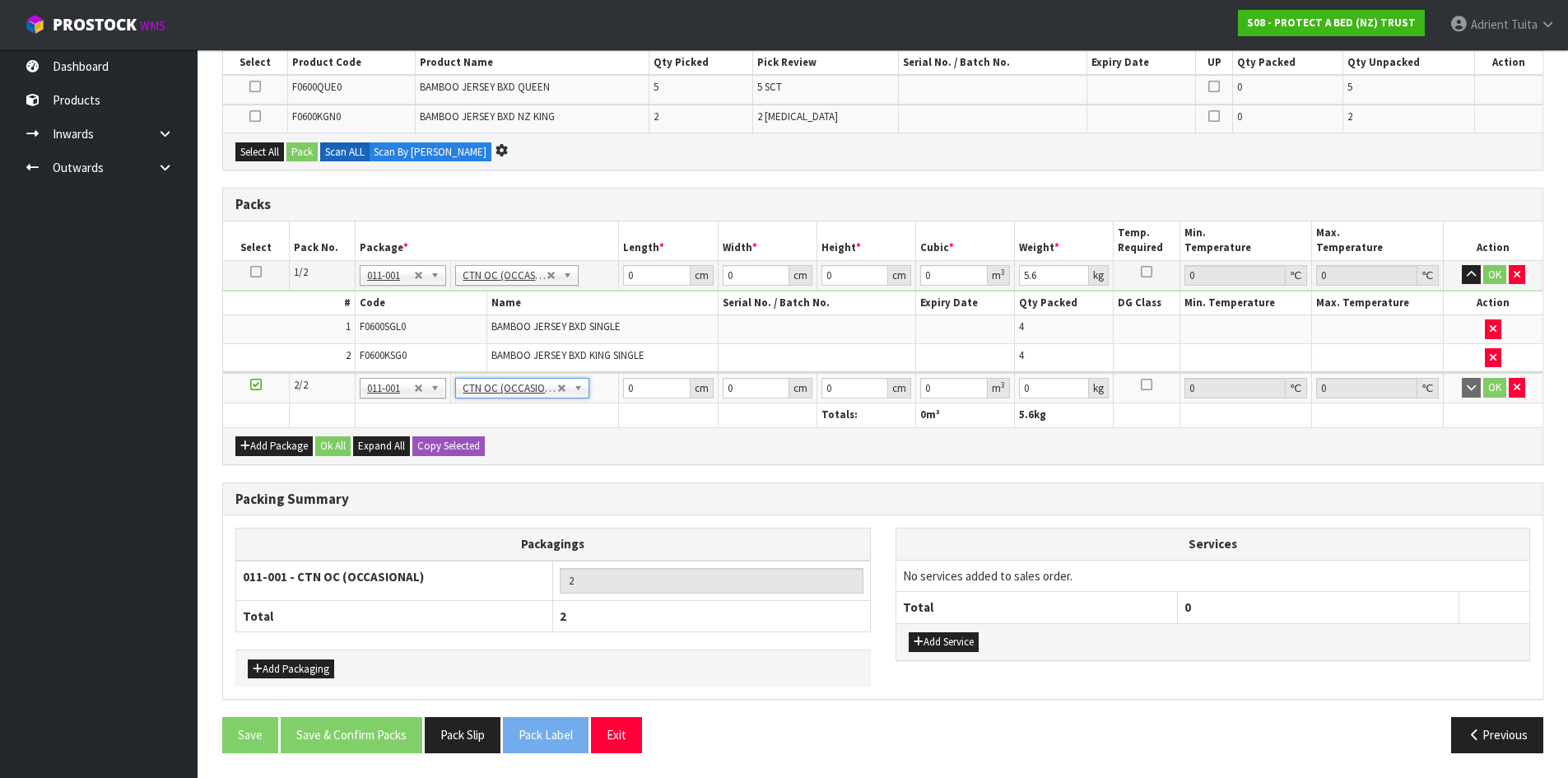
scroll to position [0, 0]
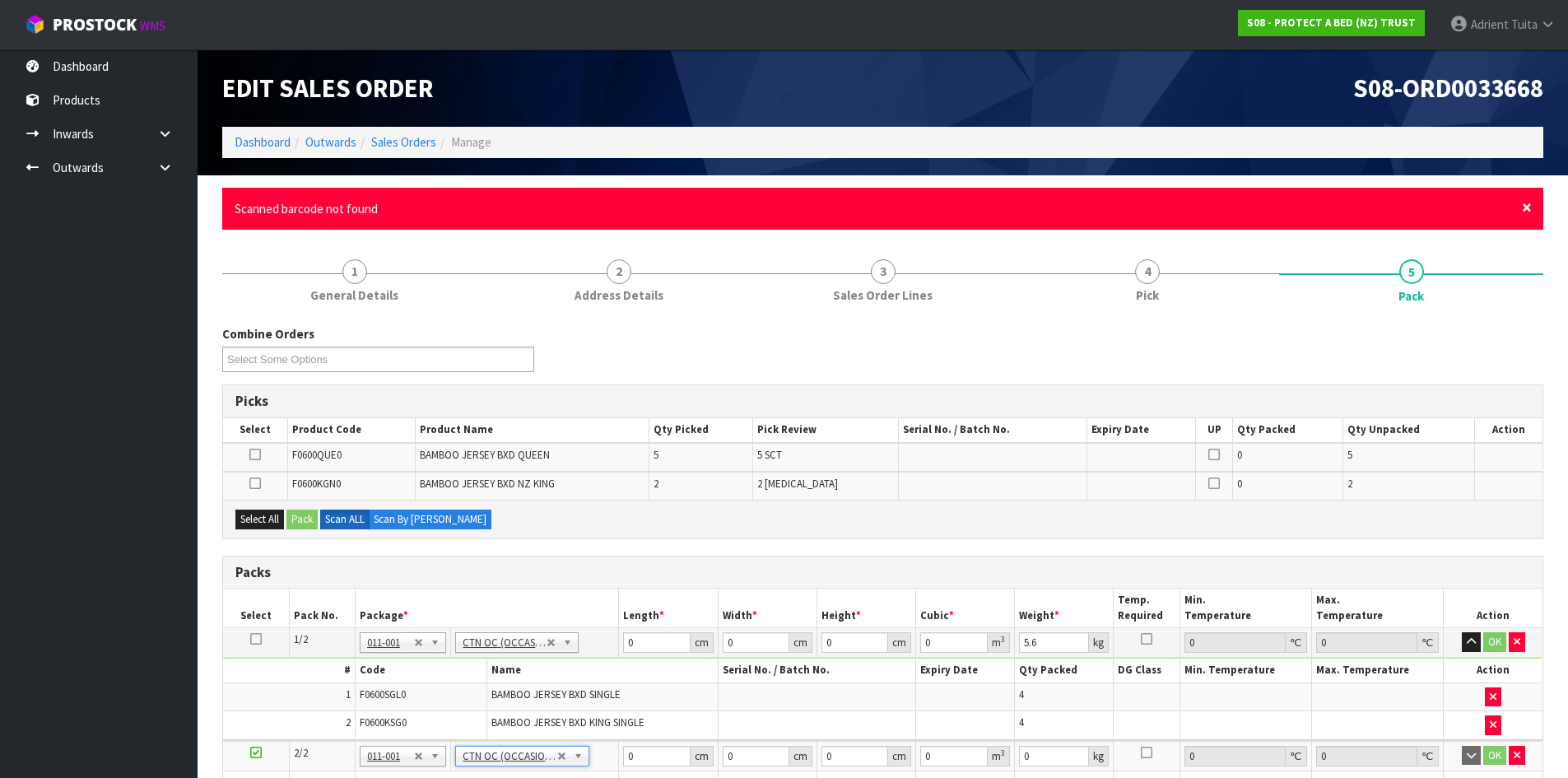
click at [1531, 207] on span "×" at bounding box center [1527, 207] width 10 height 23
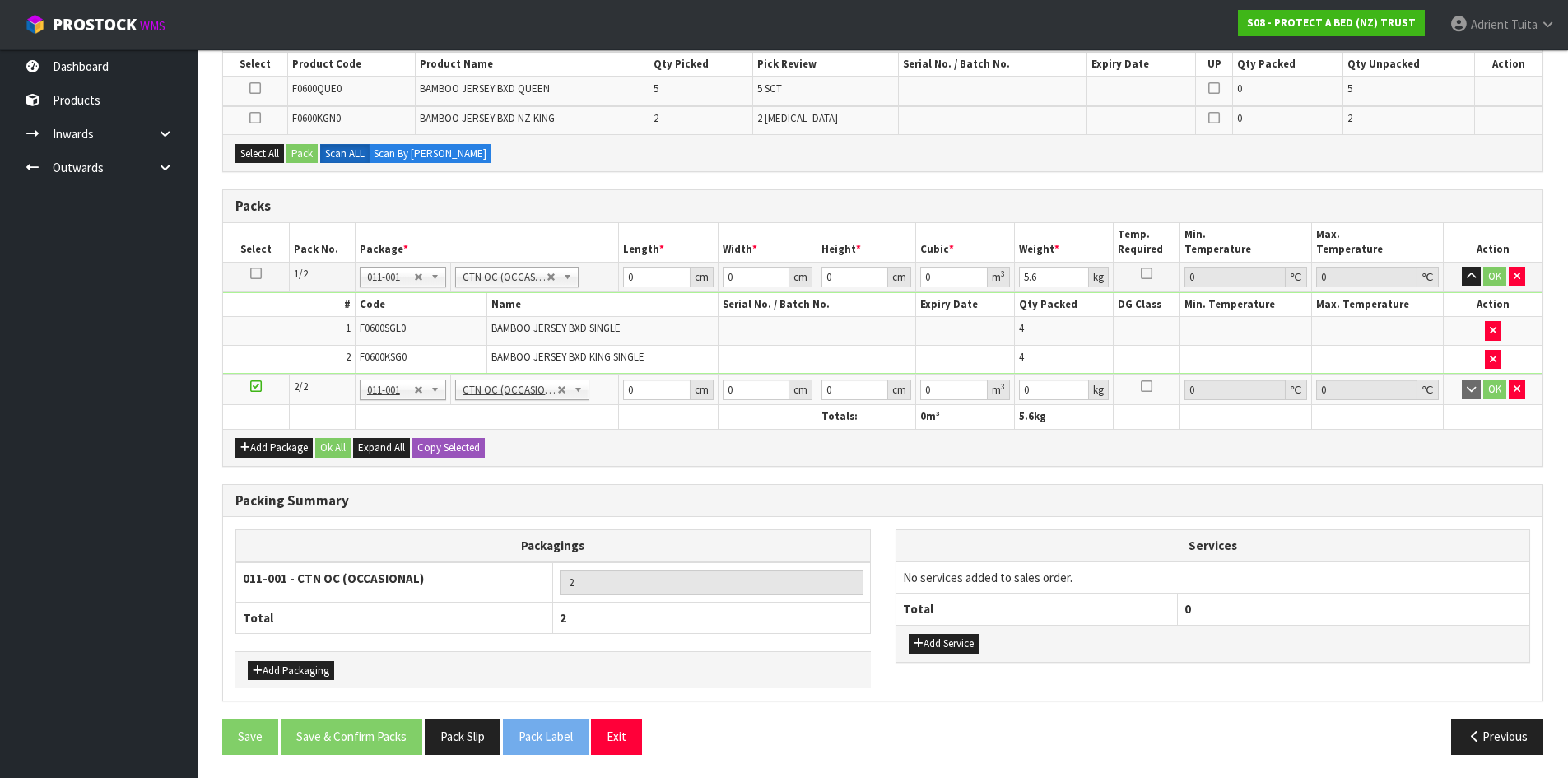
scroll to position [308, 0]
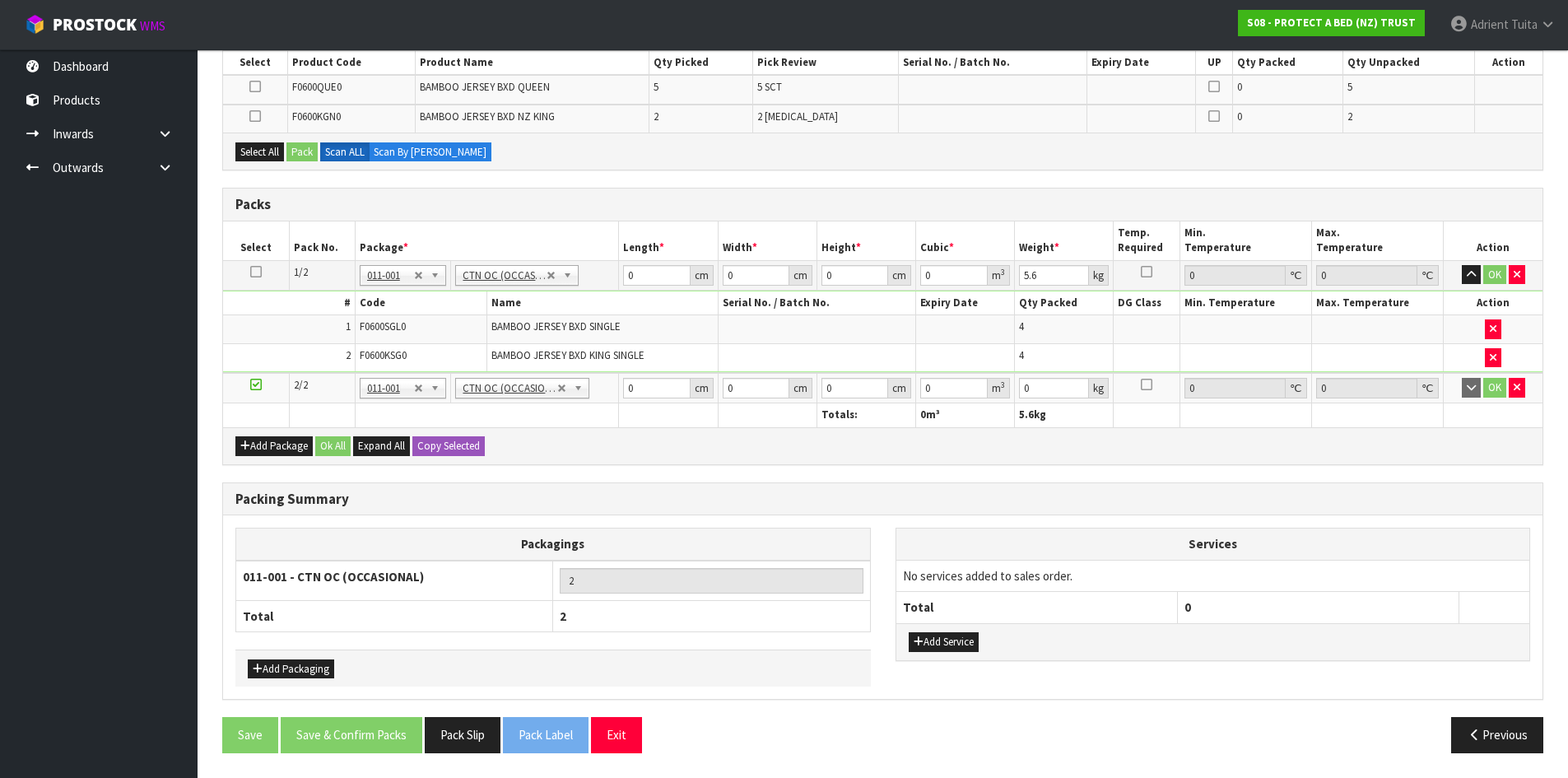
click at [267, 415] on th at bounding box center [255, 415] width 65 height 24
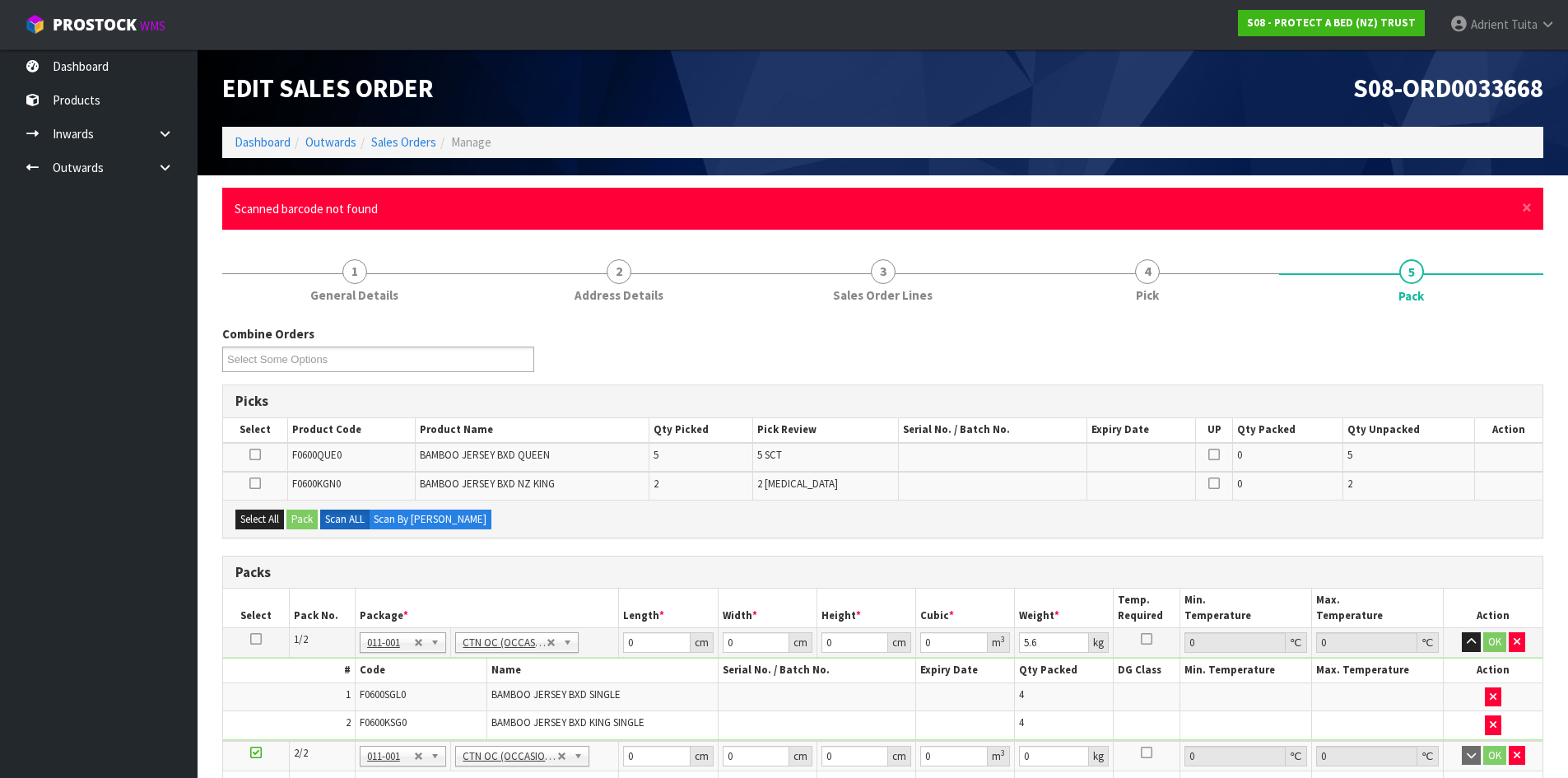
click at [1521, 207] on div "× Close Scanned barcode not found" at bounding box center [883, 208] width 1321 height 42
click at [1529, 208] on span "×" at bounding box center [1527, 207] width 10 height 23
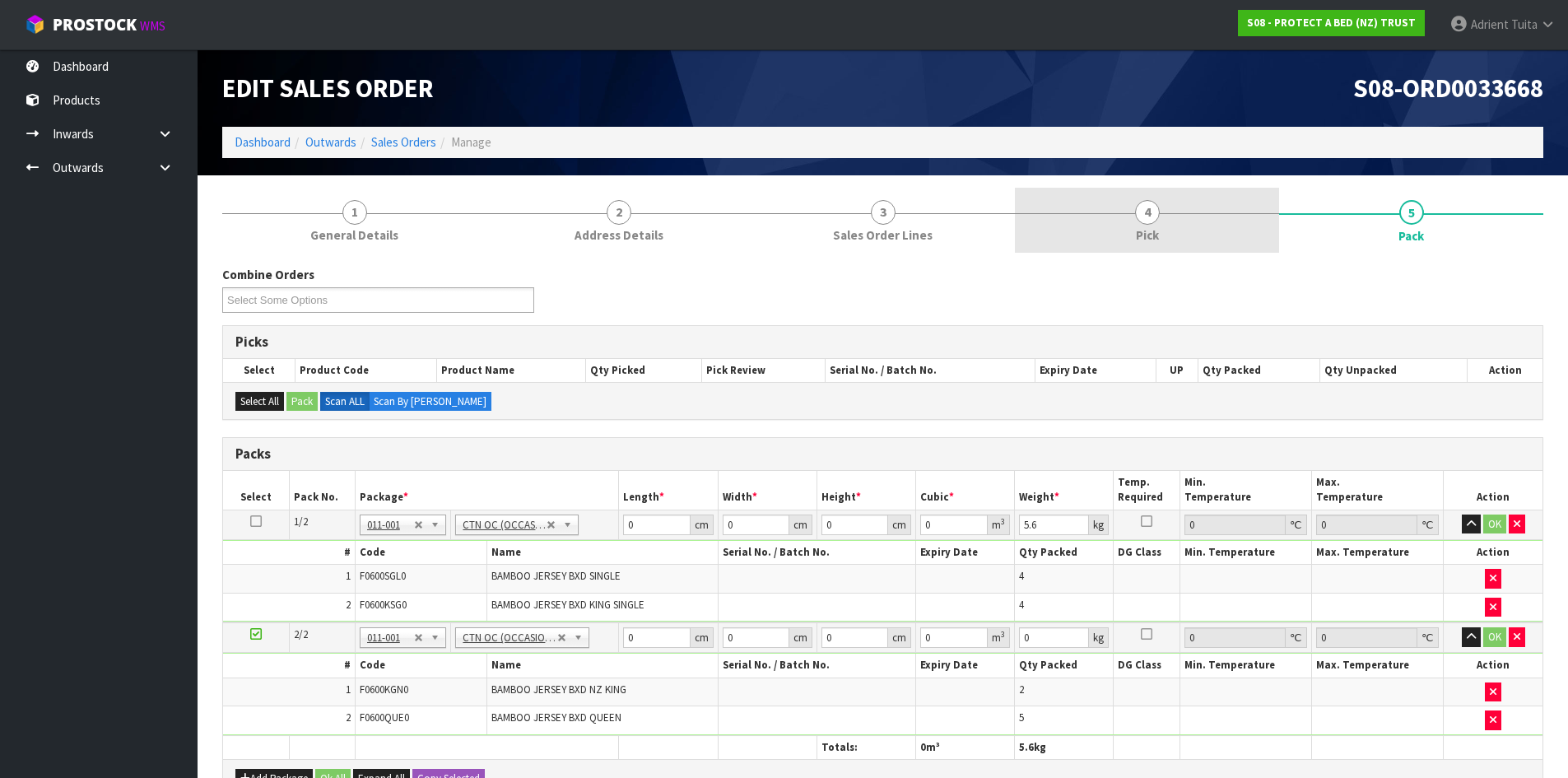
click at [1225, 249] on link "4 Pick" at bounding box center [1147, 220] width 264 height 65
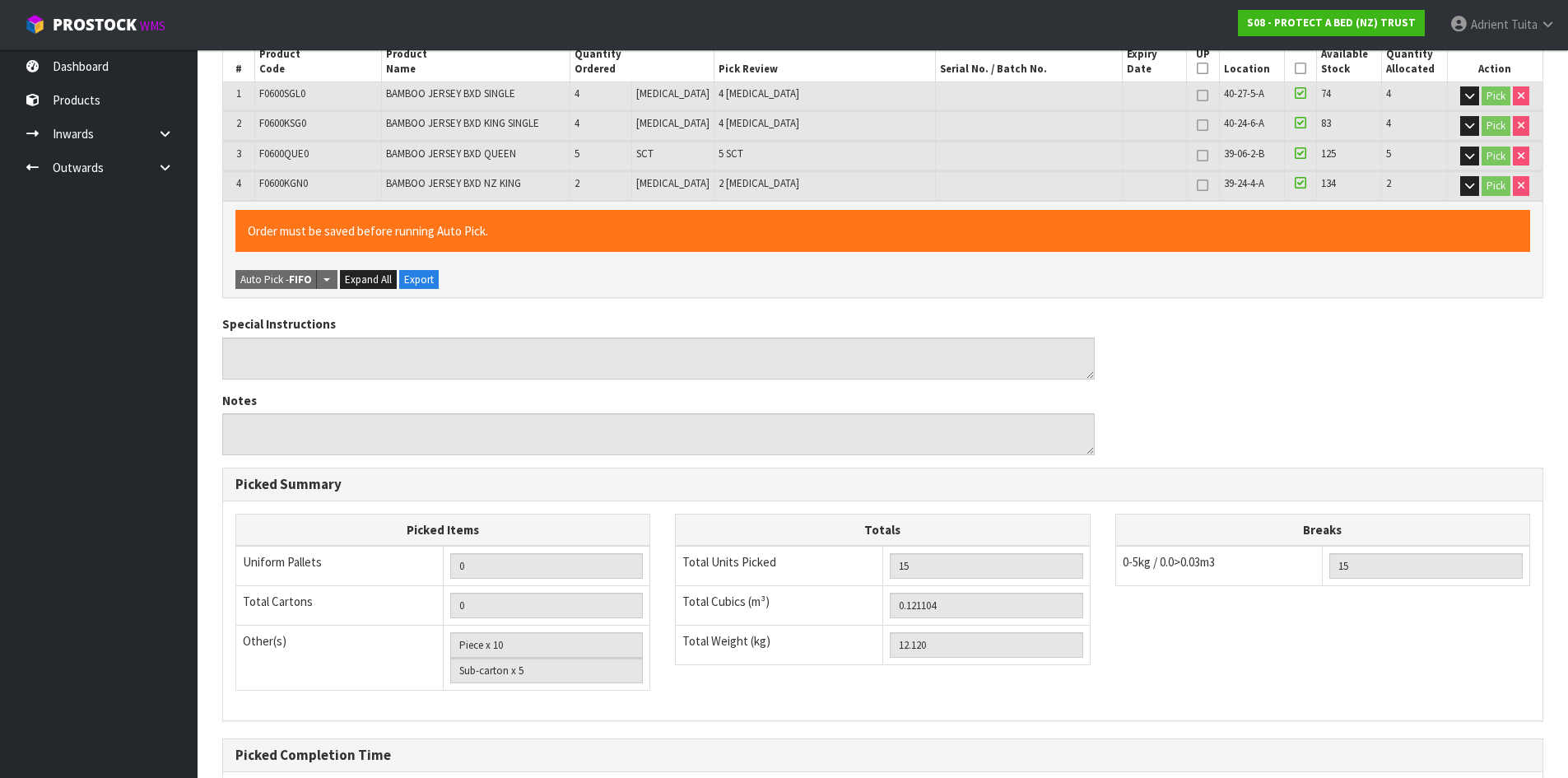
scroll to position [486, 0]
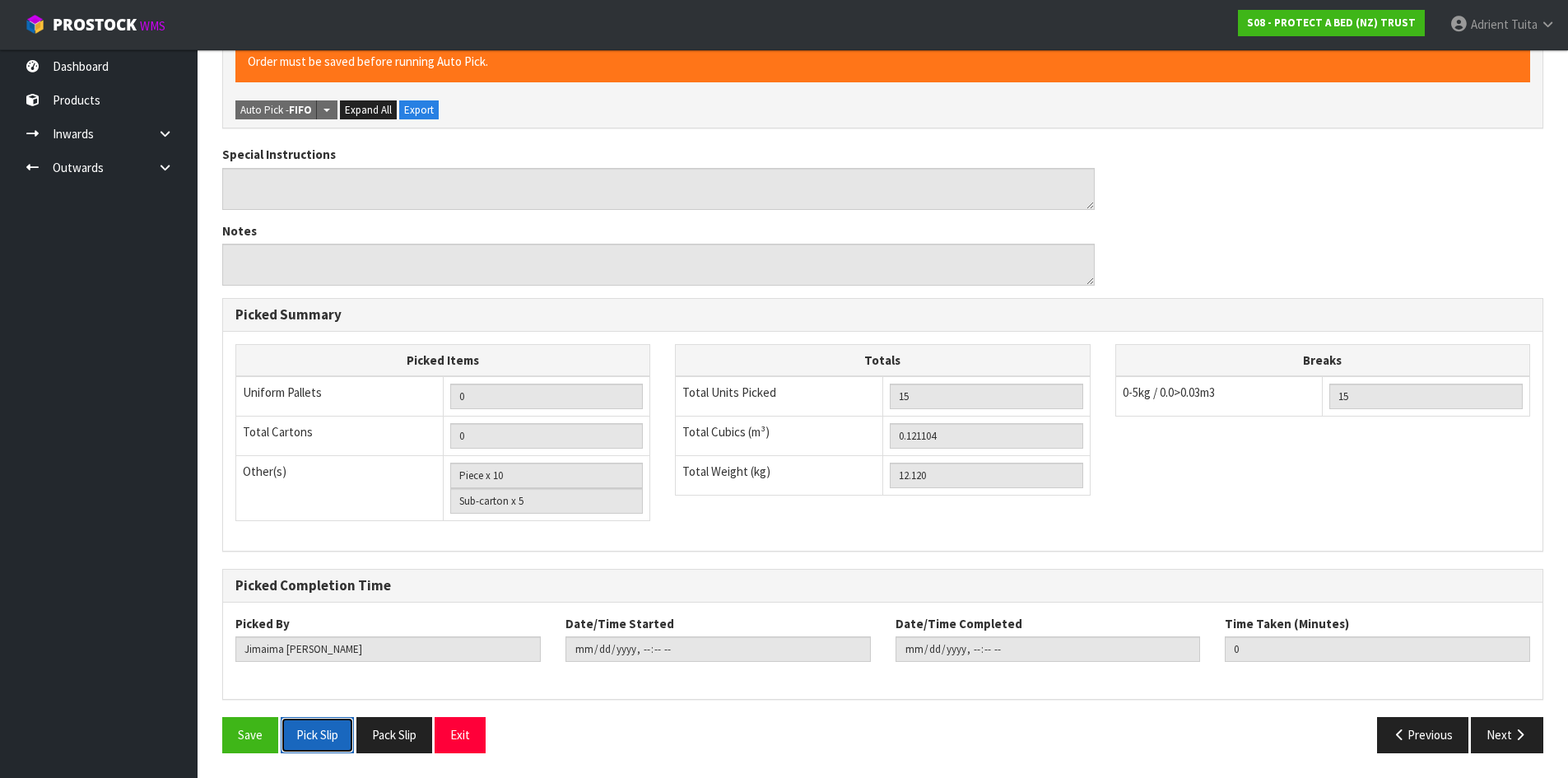
click at [340, 741] on button "Pick Slip" at bounding box center [317, 735] width 73 height 36
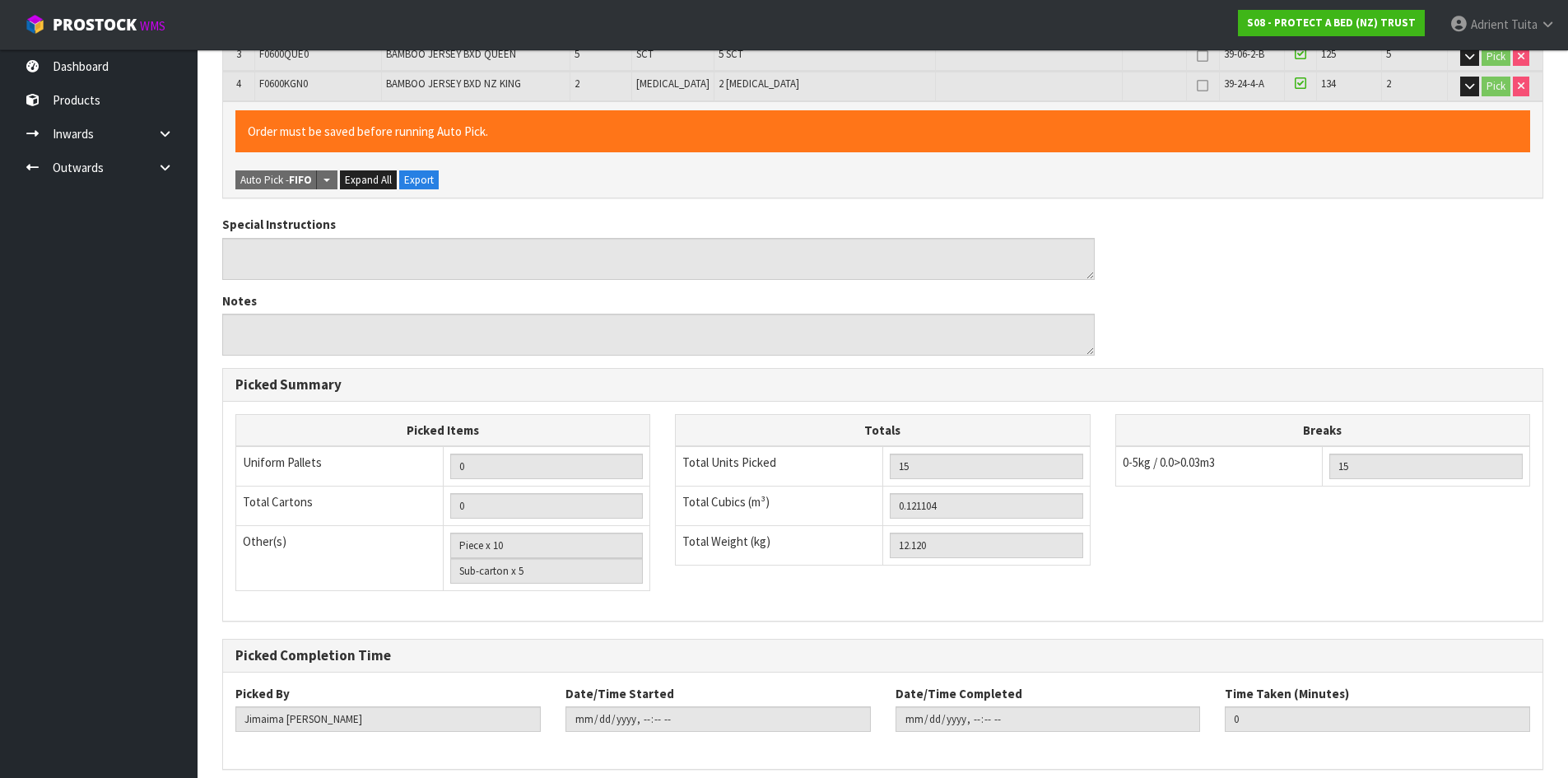
scroll to position [0, 0]
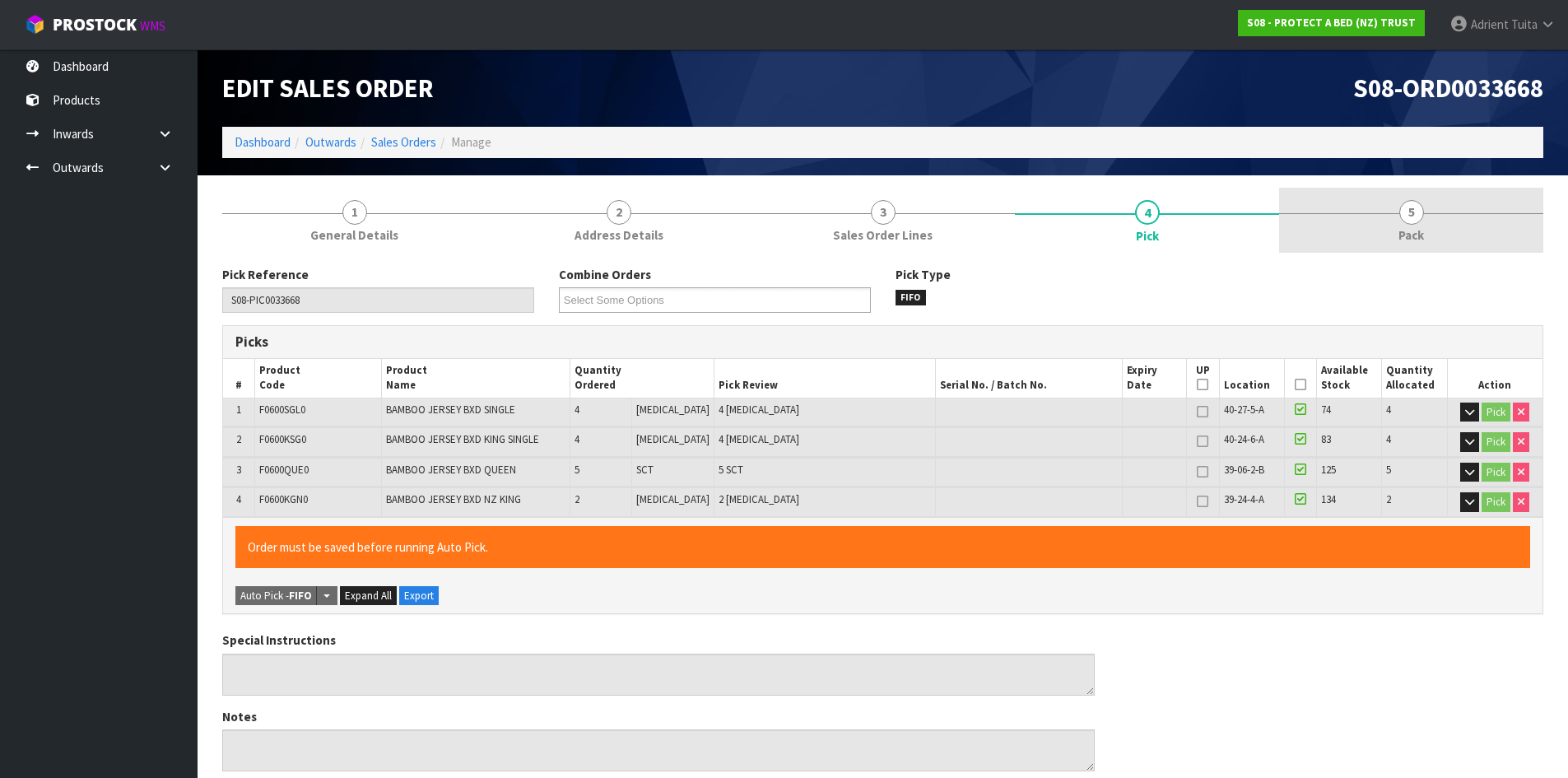
click at [1457, 218] on link "5 Pack" at bounding box center [1411, 220] width 264 height 65
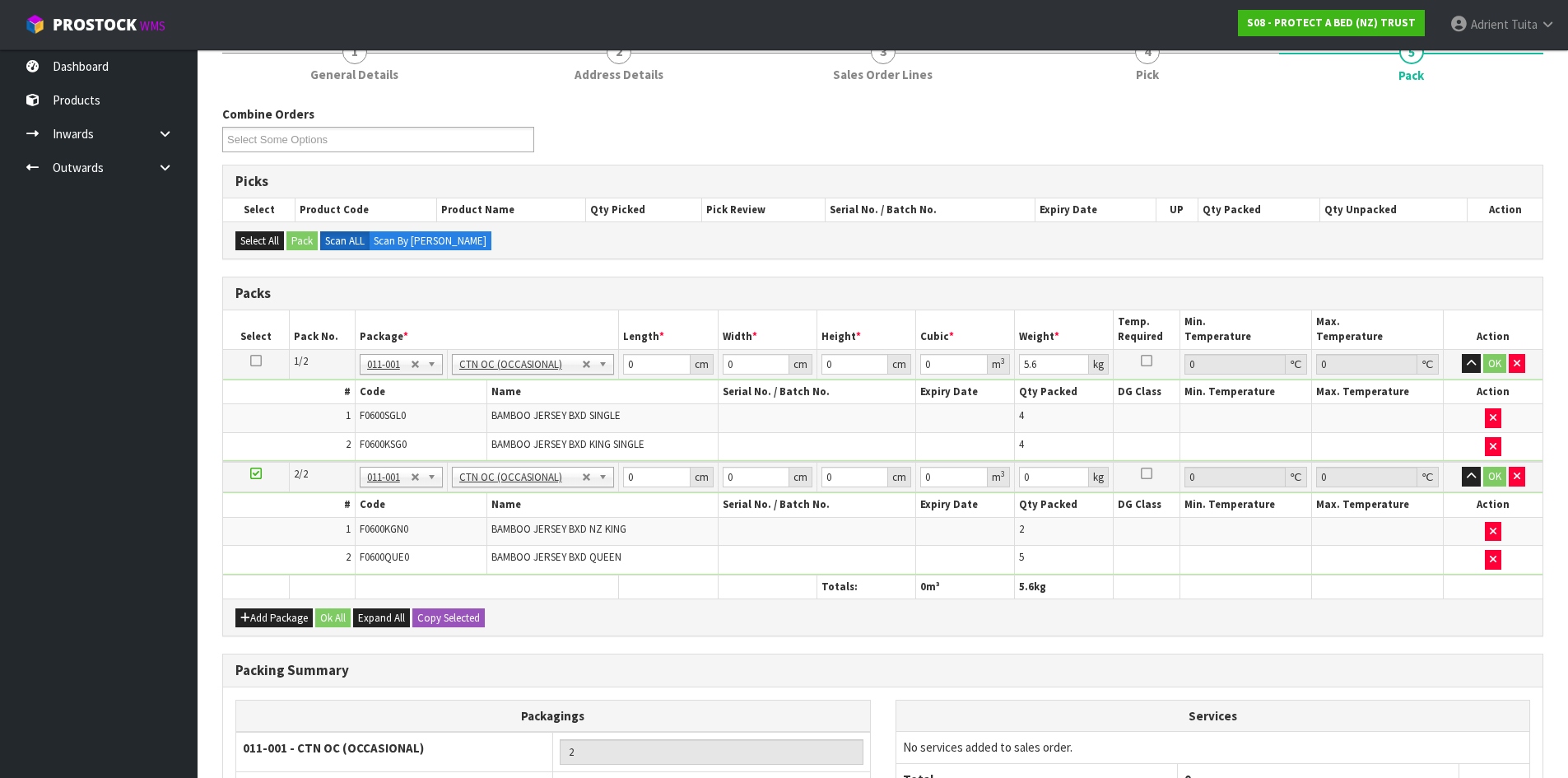
scroll to position [332, 0]
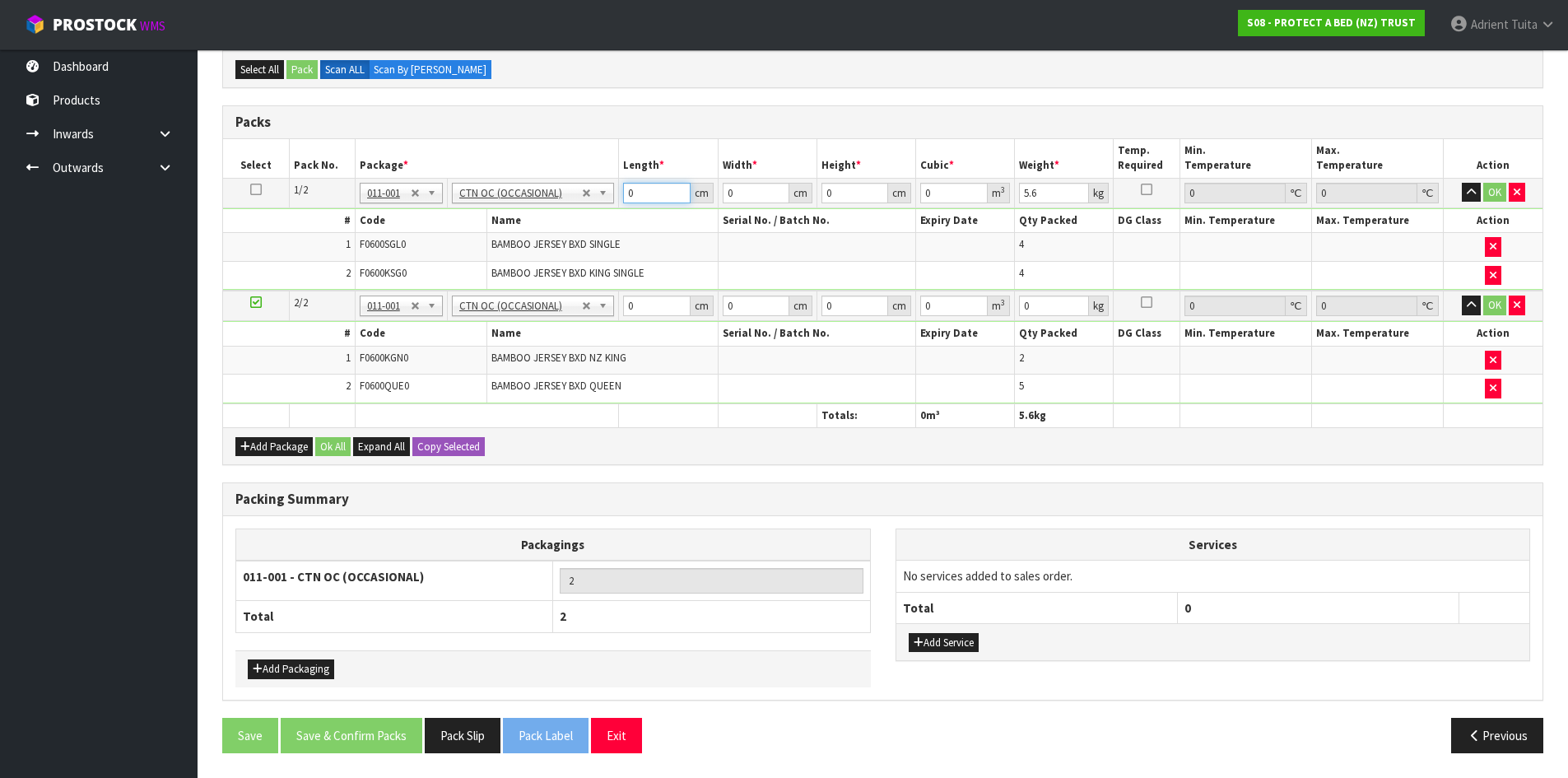
drag, startPoint x: 656, startPoint y: 190, endPoint x: 676, endPoint y: 190, distance: 20.0
click at [656, 191] on input "0" at bounding box center [656, 193] width 66 height 20
drag, startPoint x: 662, startPoint y: 311, endPoint x: 663, endPoint y: 298, distance: 13.0
click at [663, 310] on input "0" at bounding box center [656, 306] width 66 height 20
drag, startPoint x: 1497, startPoint y: 191, endPoint x: 1469, endPoint y: 260, distance: 74.5
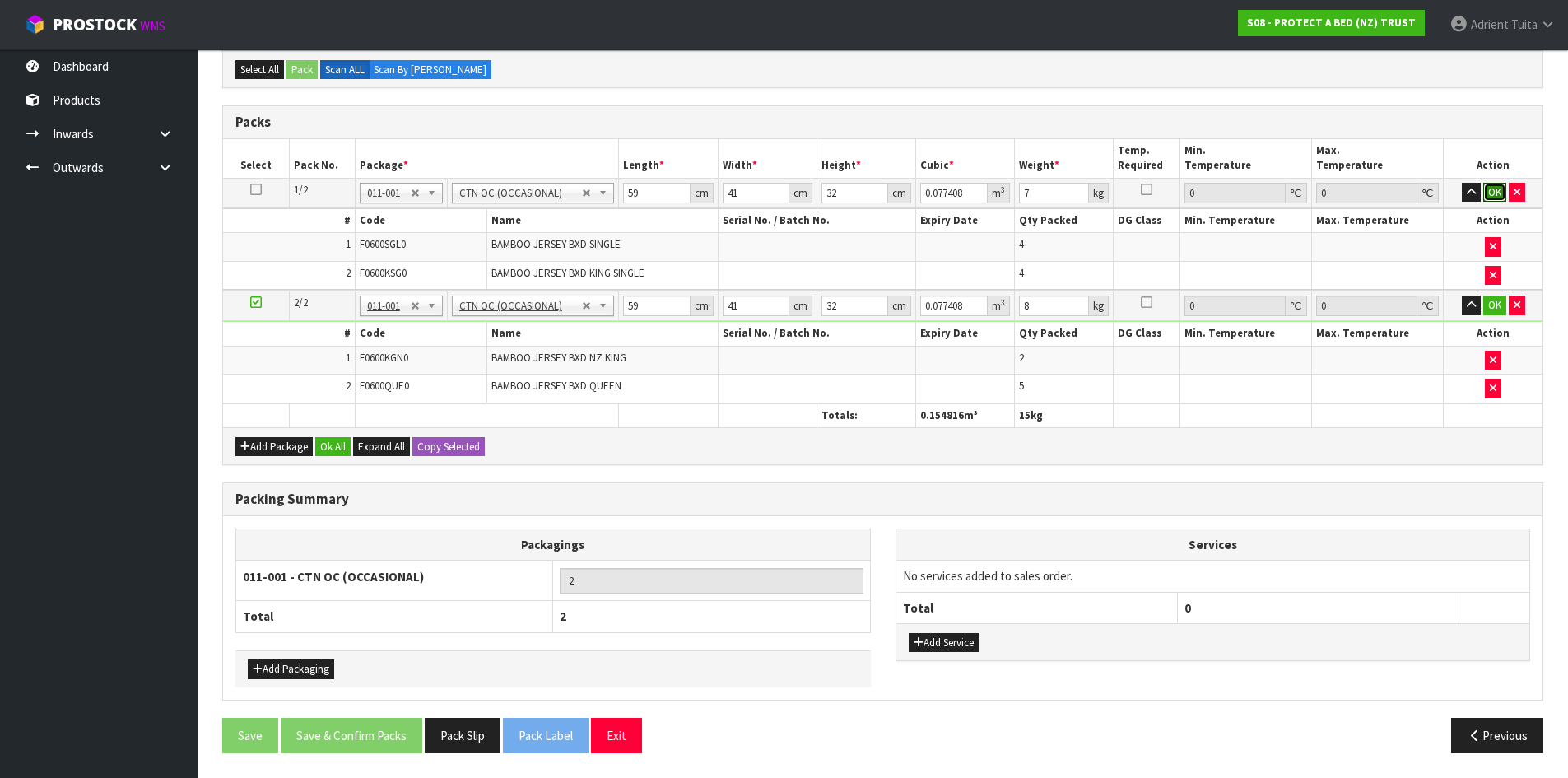
click at [1497, 192] on button "OK" at bounding box center [1494, 192] width 23 height 20
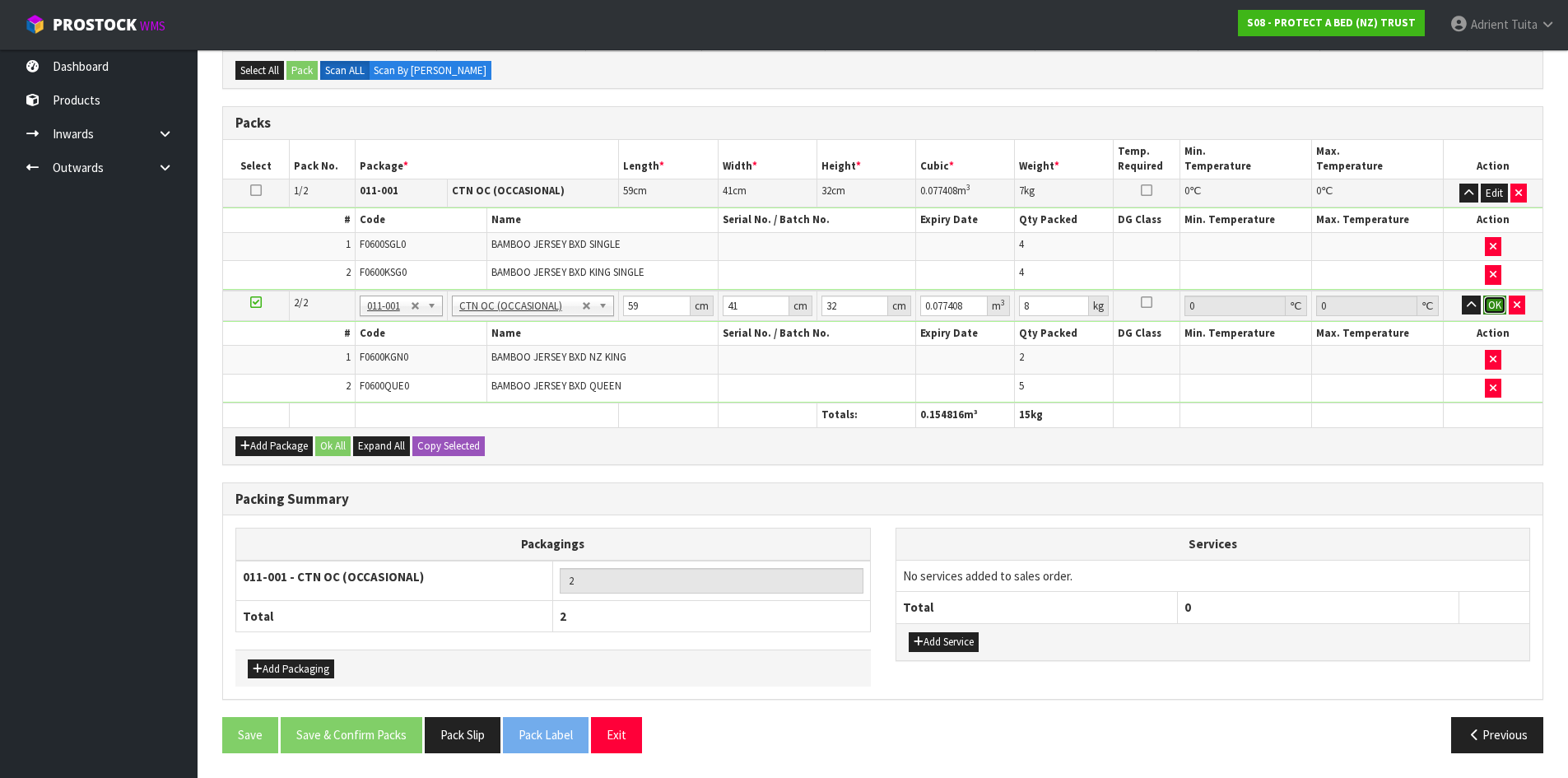
click at [1486, 302] on button "OK" at bounding box center [1494, 305] width 23 height 20
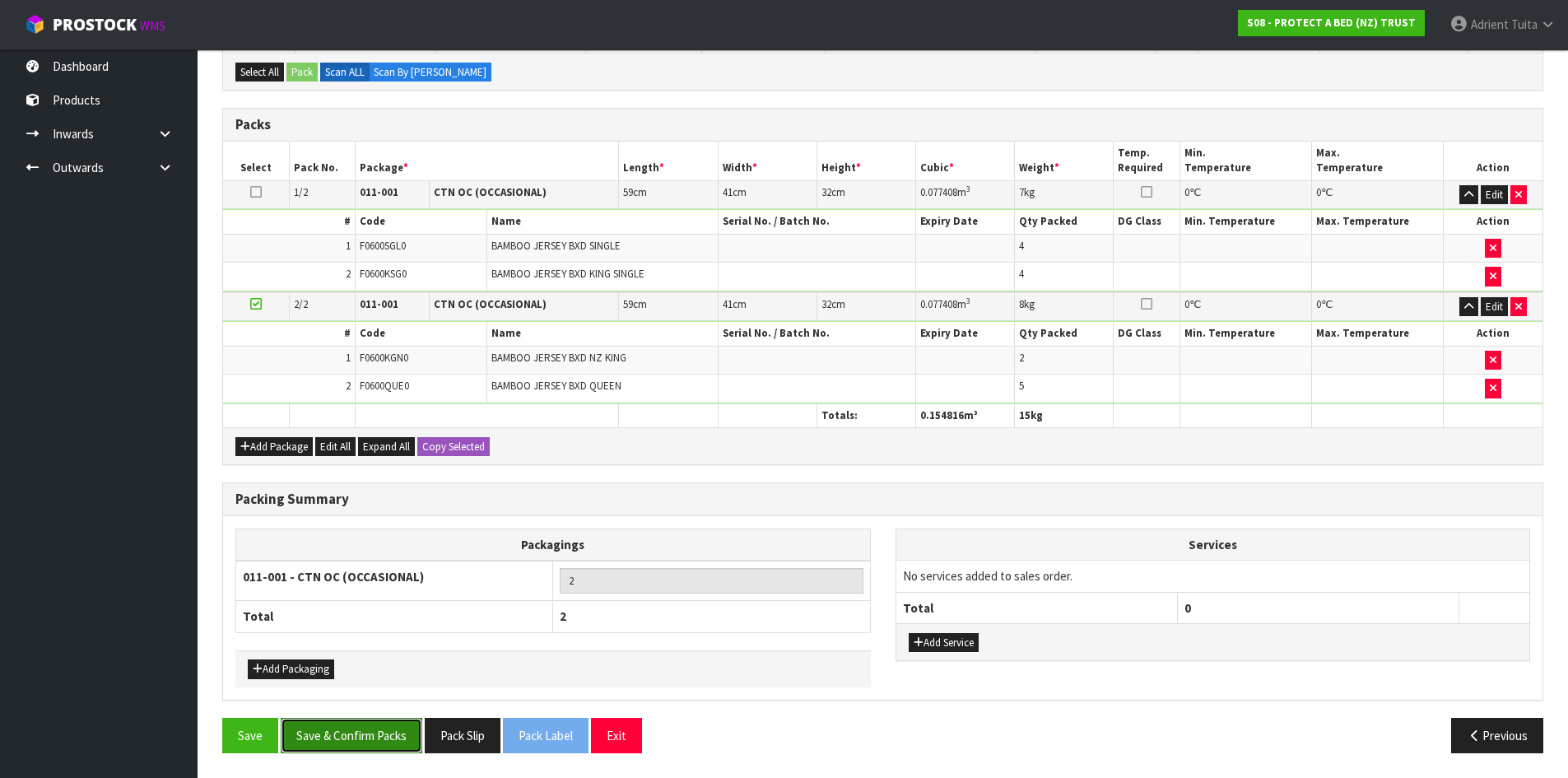
click at [326, 743] on button "Save & Confirm Packs" at bounding box center [351, 735] width 142 height 36
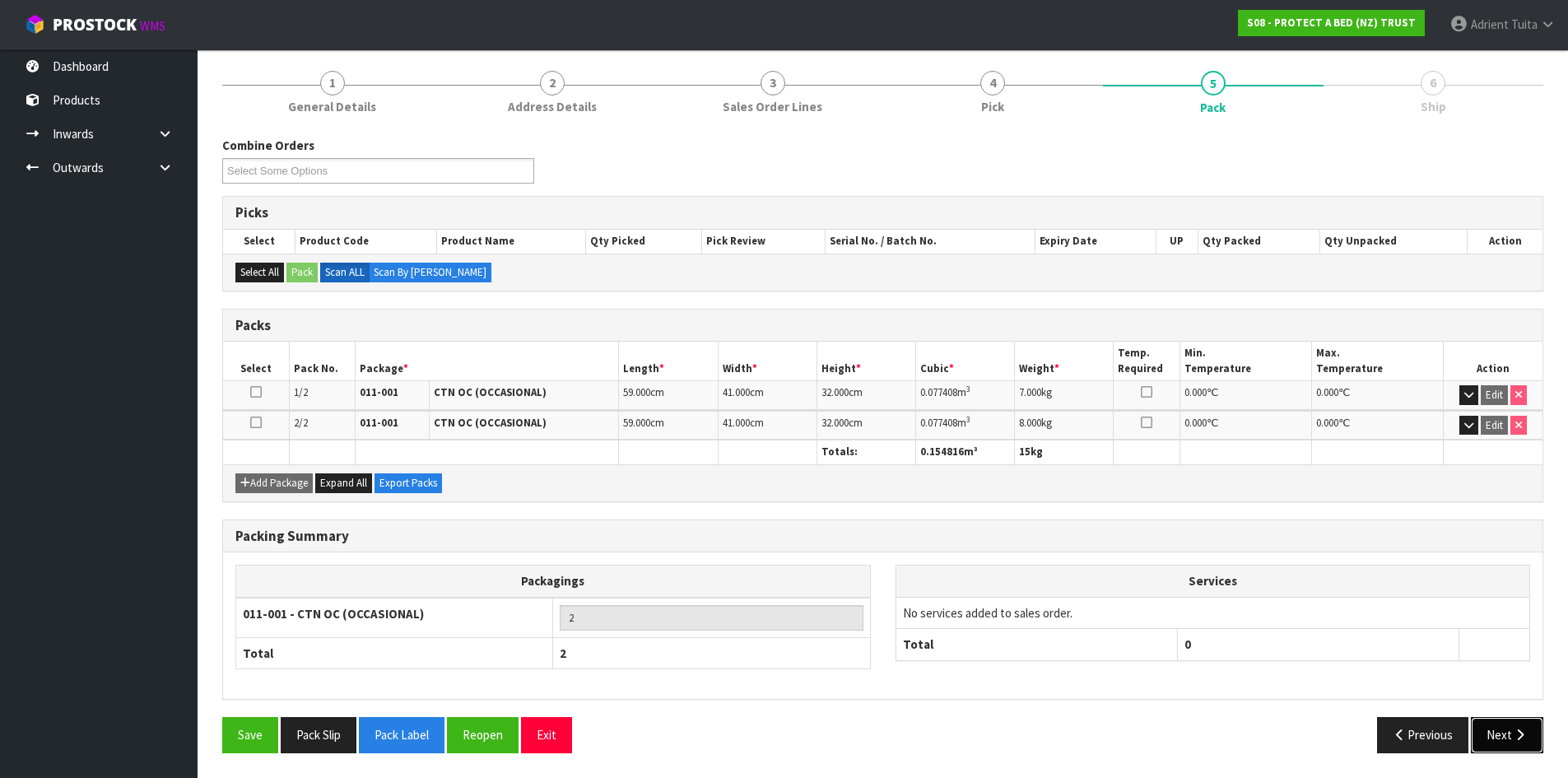
click at [1509, 739] on button "Next" at bounding box center [1507, 735] width 72 height 36
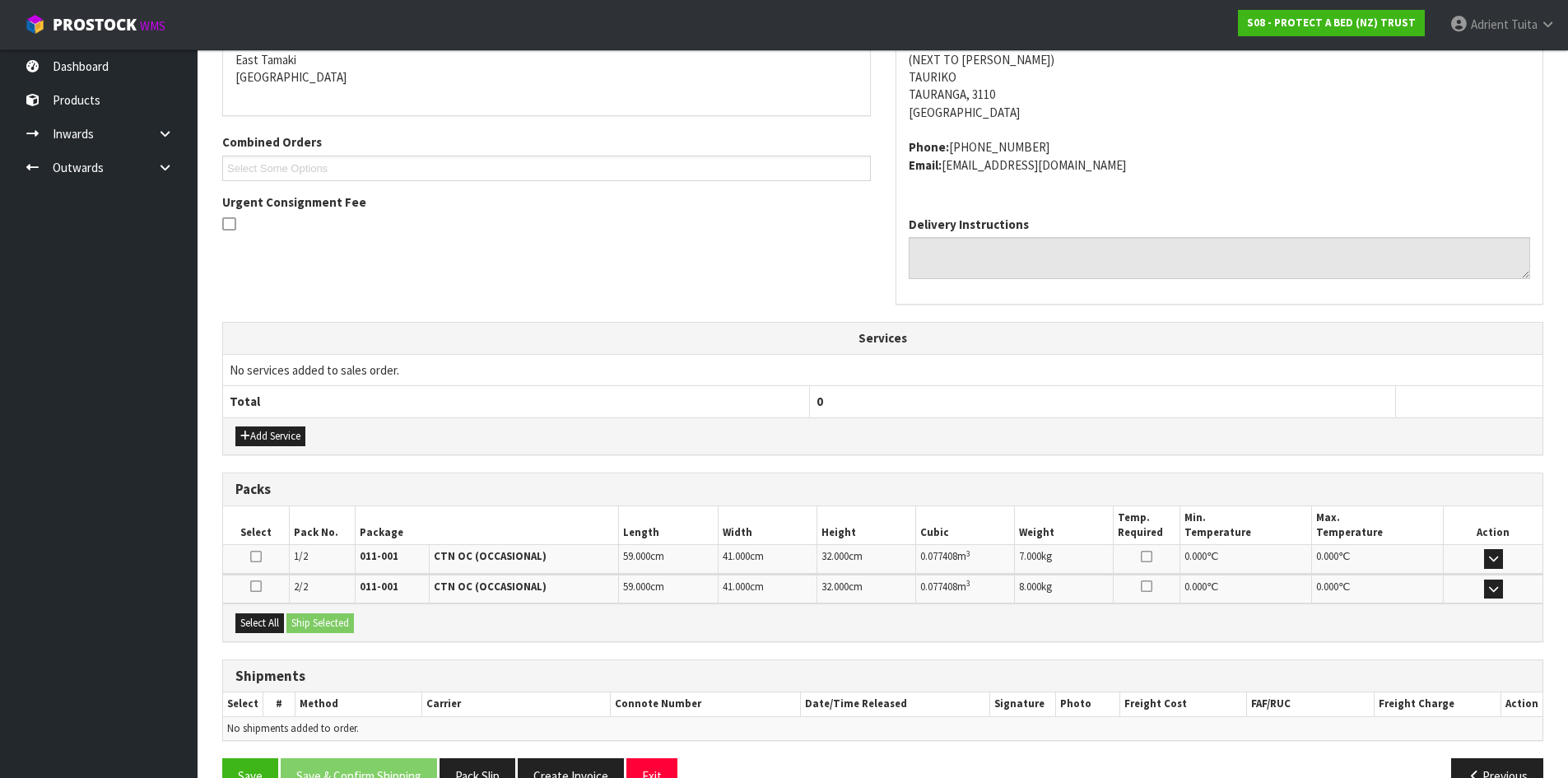
scroll to position [397, 0]
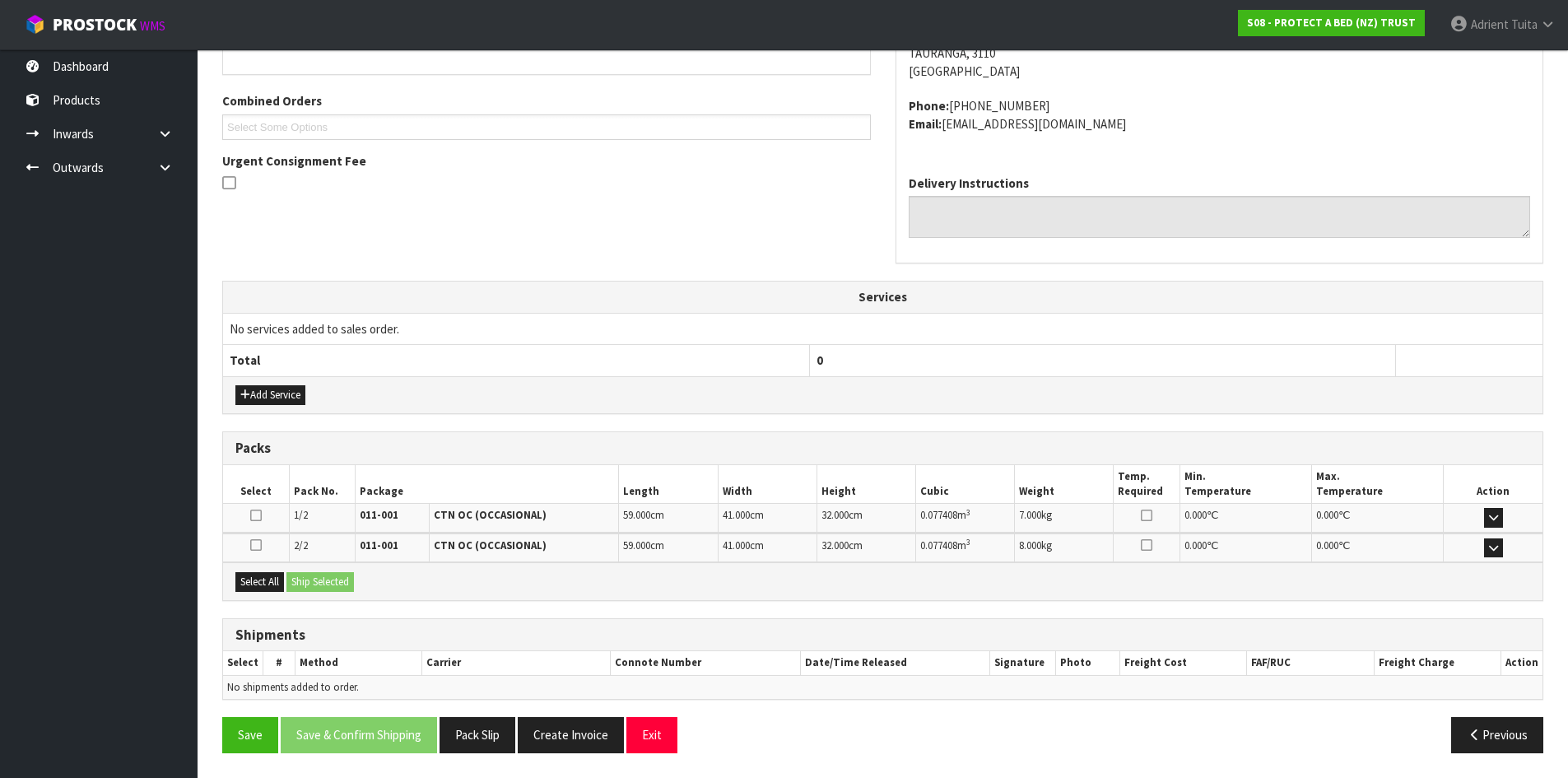
drag, startPoint x: 283, startPoint y: 571, endPoint x: 257, endPoint y: 601, distance: 39.7
click at [273, 588] on div "Select All Ship Selected" at bounding box center [883, 581] width 1320 height 37
click at [258, 599] on div "From Address CONTRACT WAREHOUSING & LOGISTICS [STREET_ADDRESS] Combined Orders …" at bounding box center [883, 347] width 1321 height 838
drag, startPoint x: 270, startPoint y: 591, endPoint x: 289, endPoint y: 582, distance: 21.0
click at [272, 589] on button "Select All" at bounding box center [259, 582] width 48 height 20
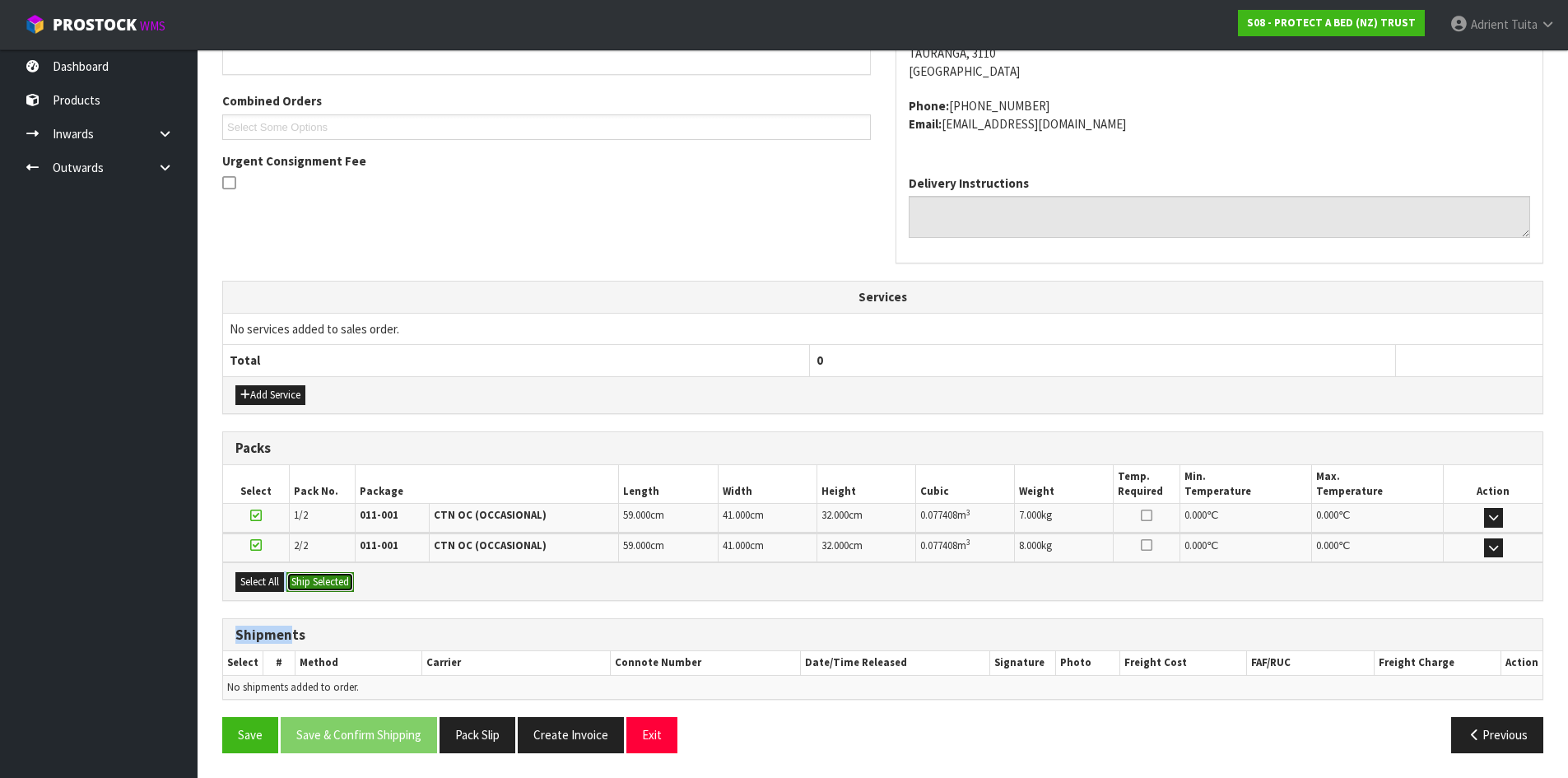
click at [296, 579] on button "Ship Selected" at bounding box center [320, 582] width 67 height 20
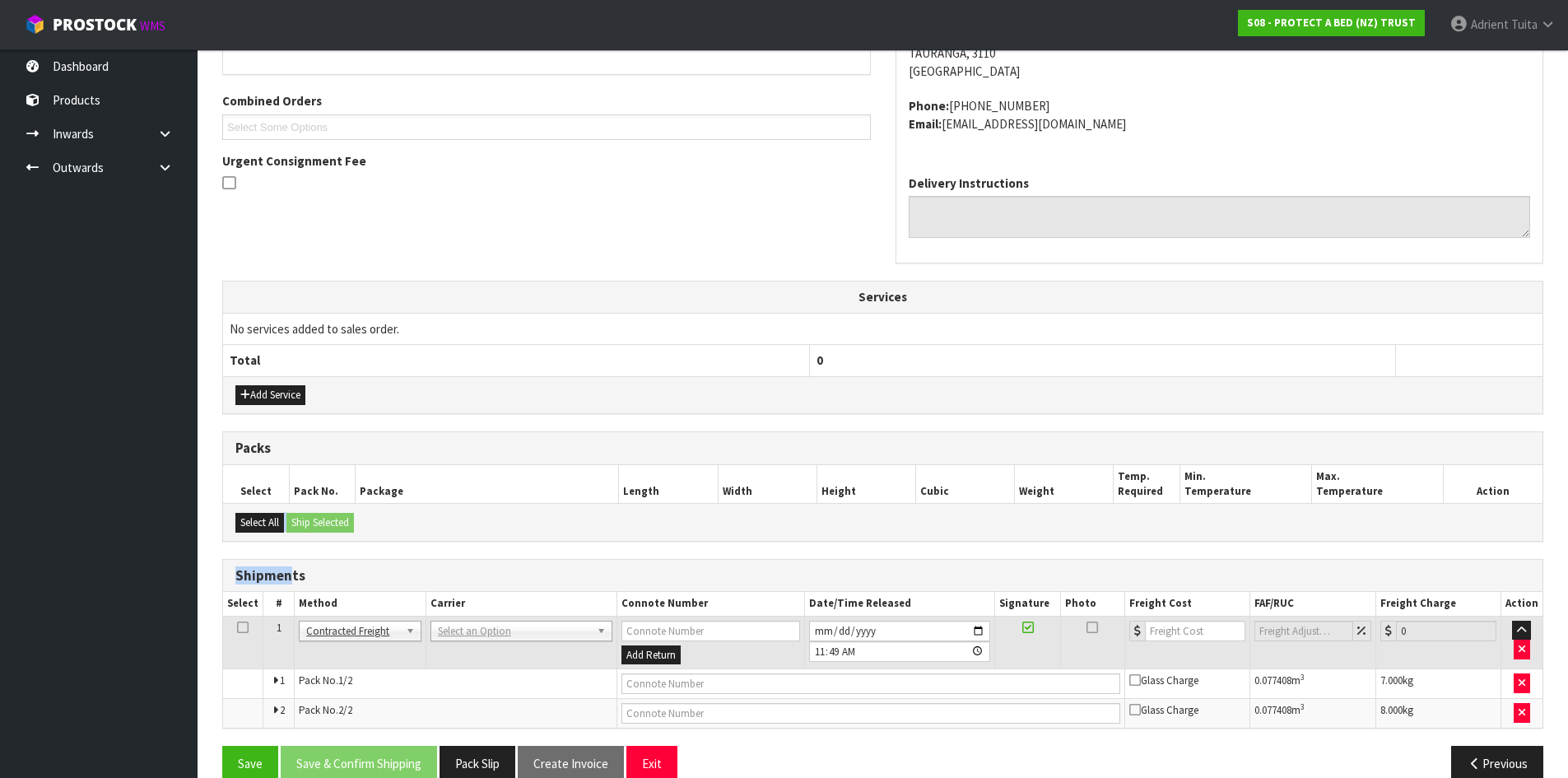
scroll to position [425, 0]
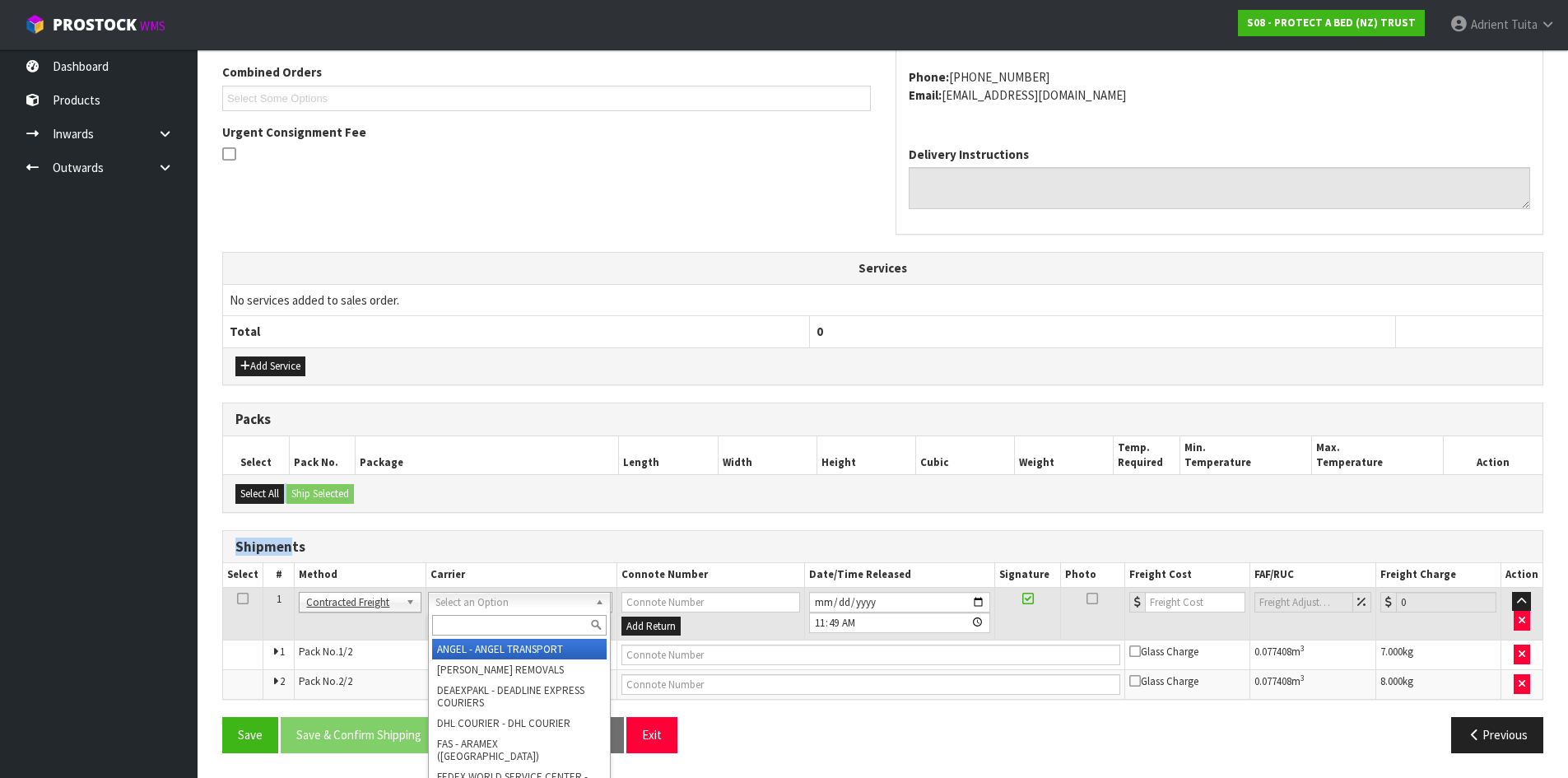
click at [450, 615] on div at bounding box center [519, 625] width 181 height 27
click at [452, 615] on input "text" at bounding box center [519, 625] width 174 height 20
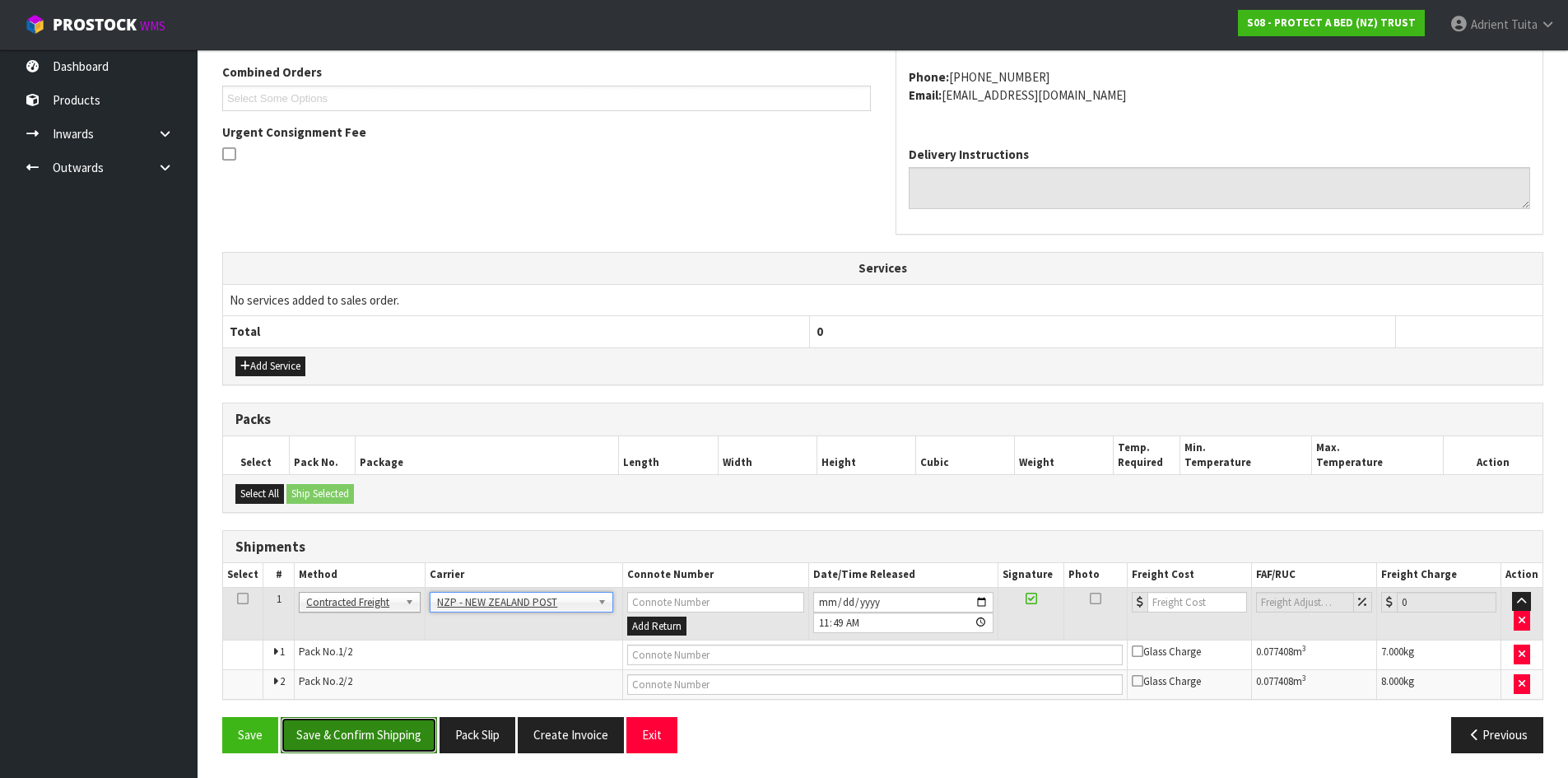
click at [381, 724] on button "Save & Confirm Shipping" at bounding box center [359, 735] width 156 height 36
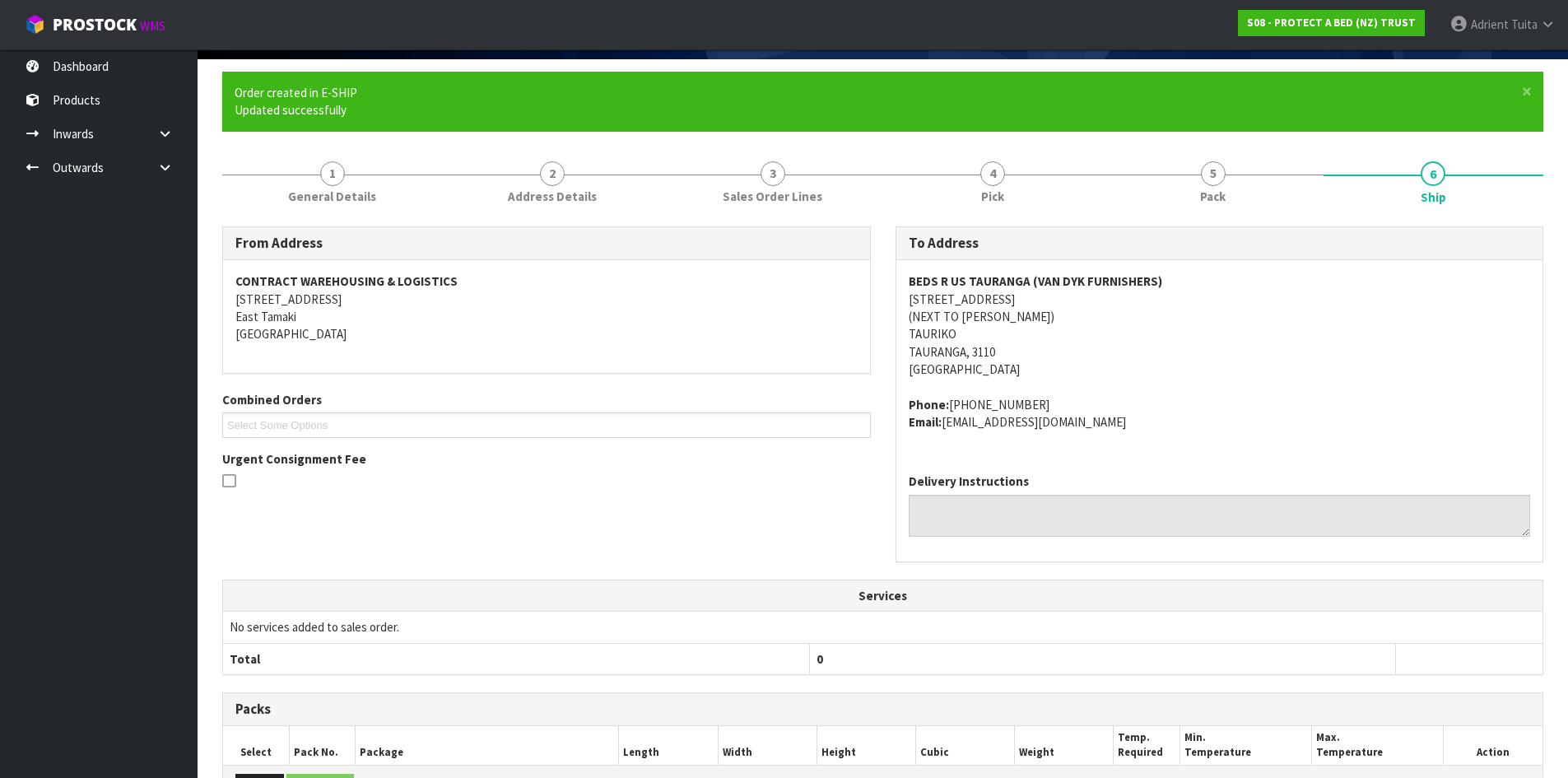
scroll to position [400, 0]
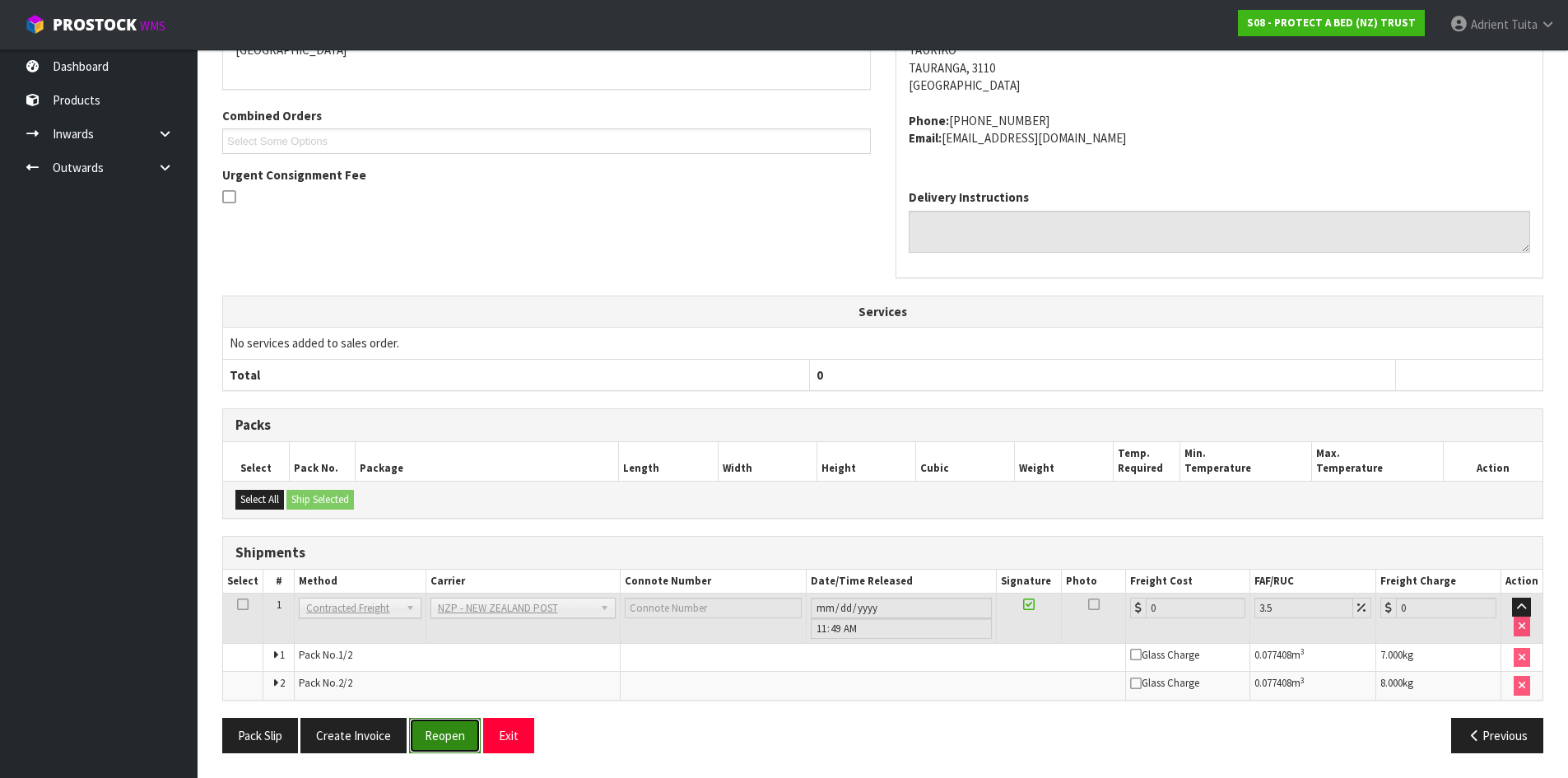
click at [432, 735] on button "Reopen" at bounding box center [445, 735] width 71 height 36
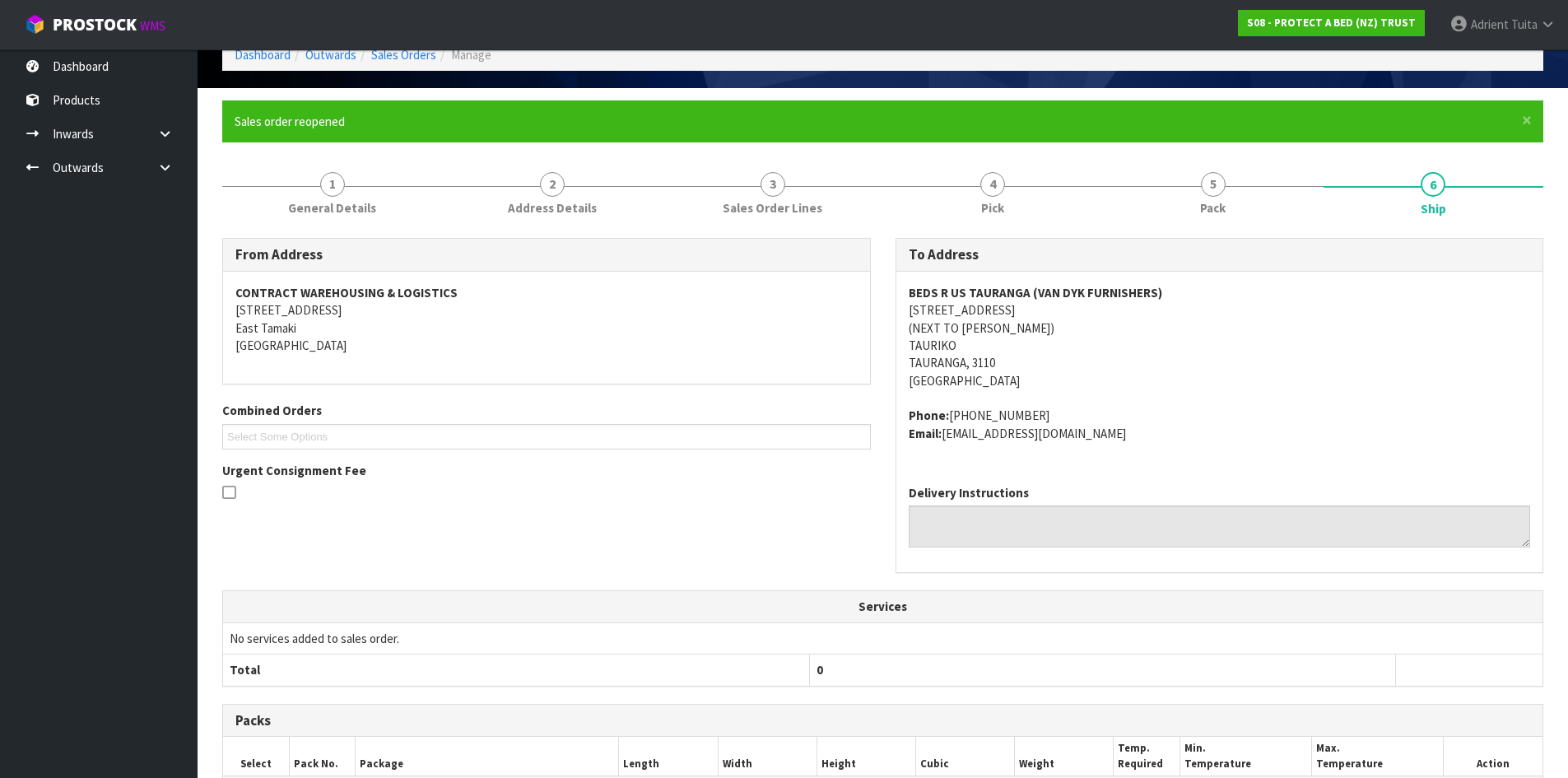
scroll to position [383, 0]
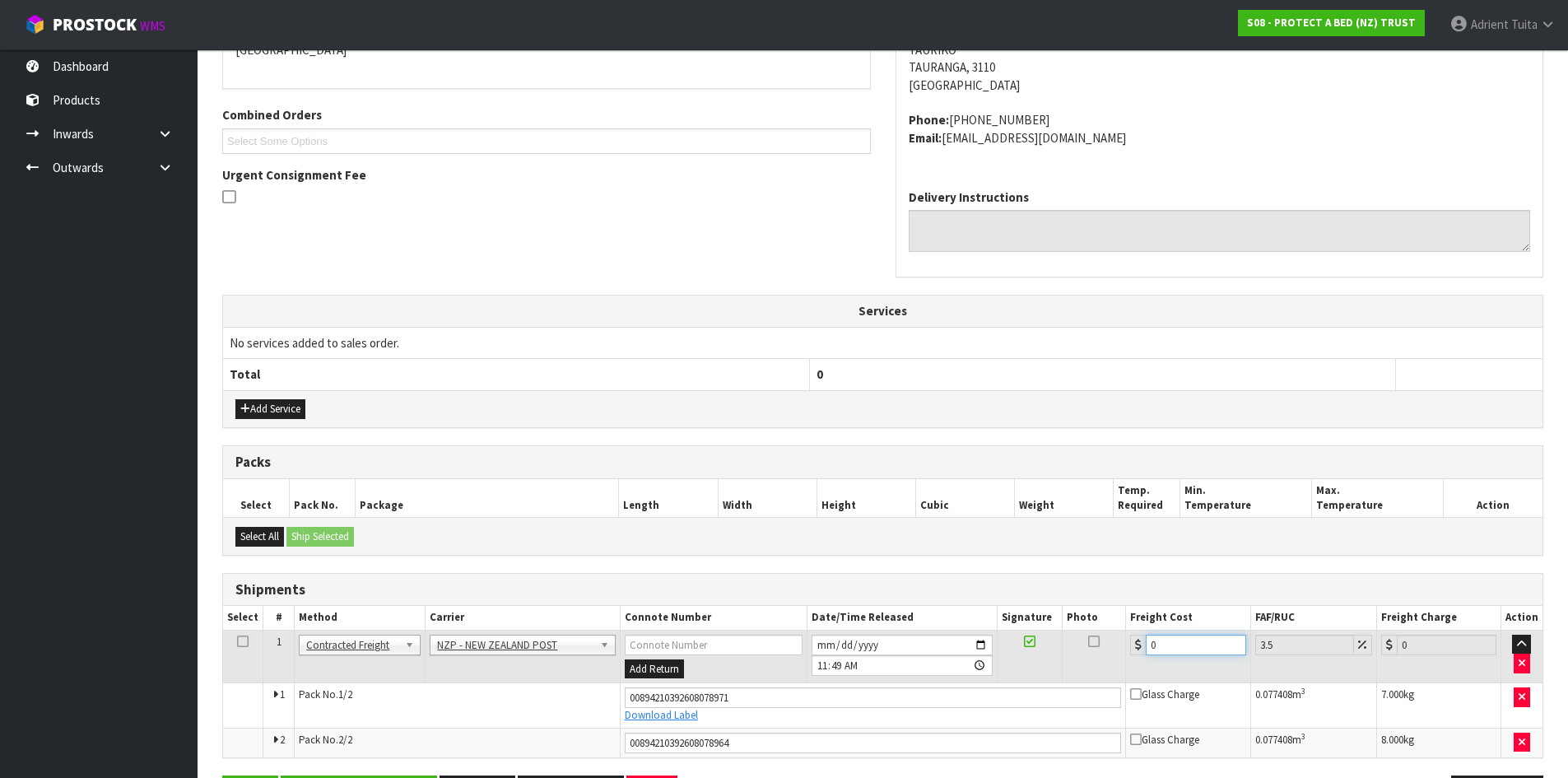
click at [1173, 639] on input "0" at bounding box center [1196, 645] width 99 height 20
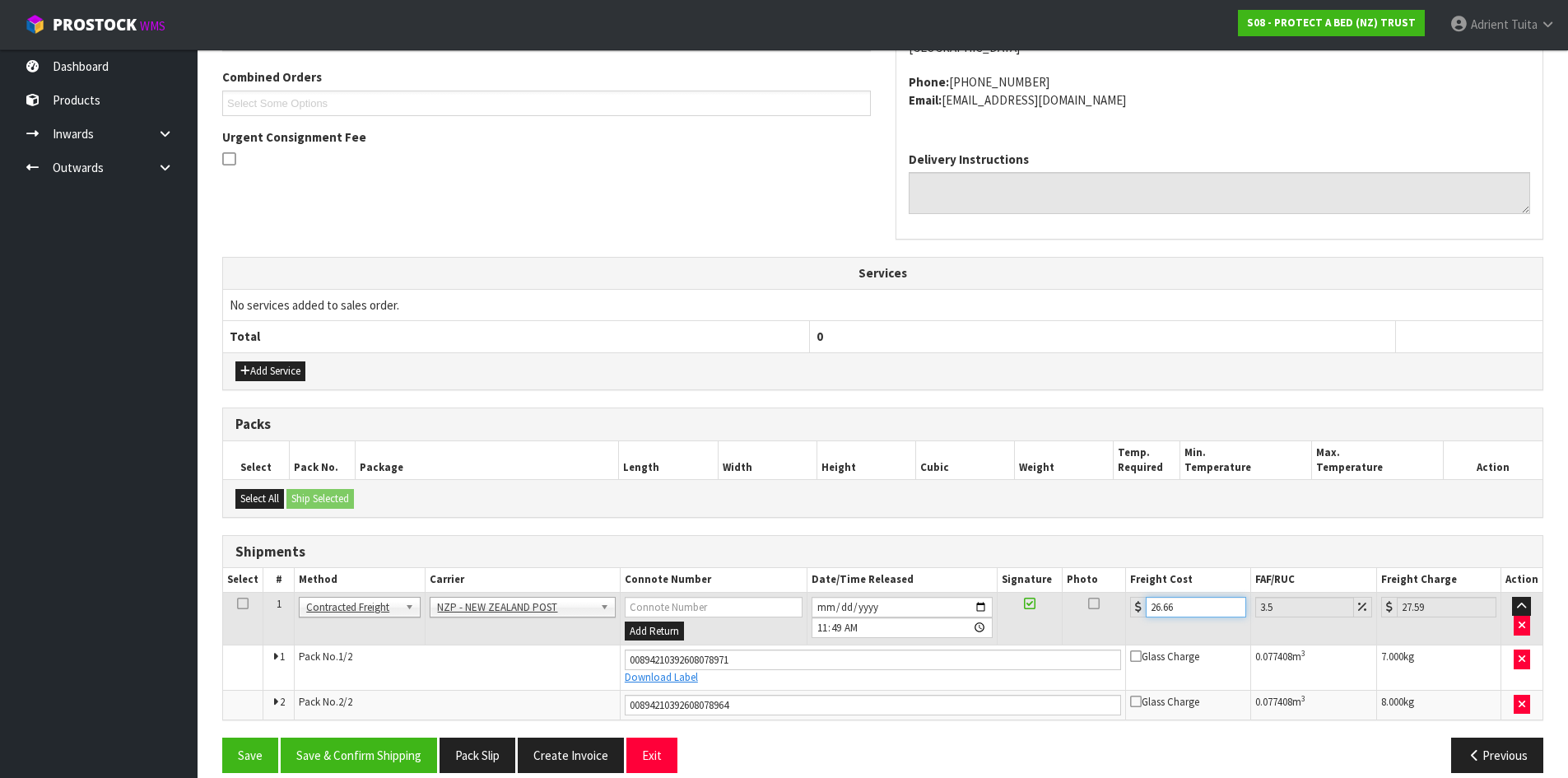
scroll to position [440, 0]
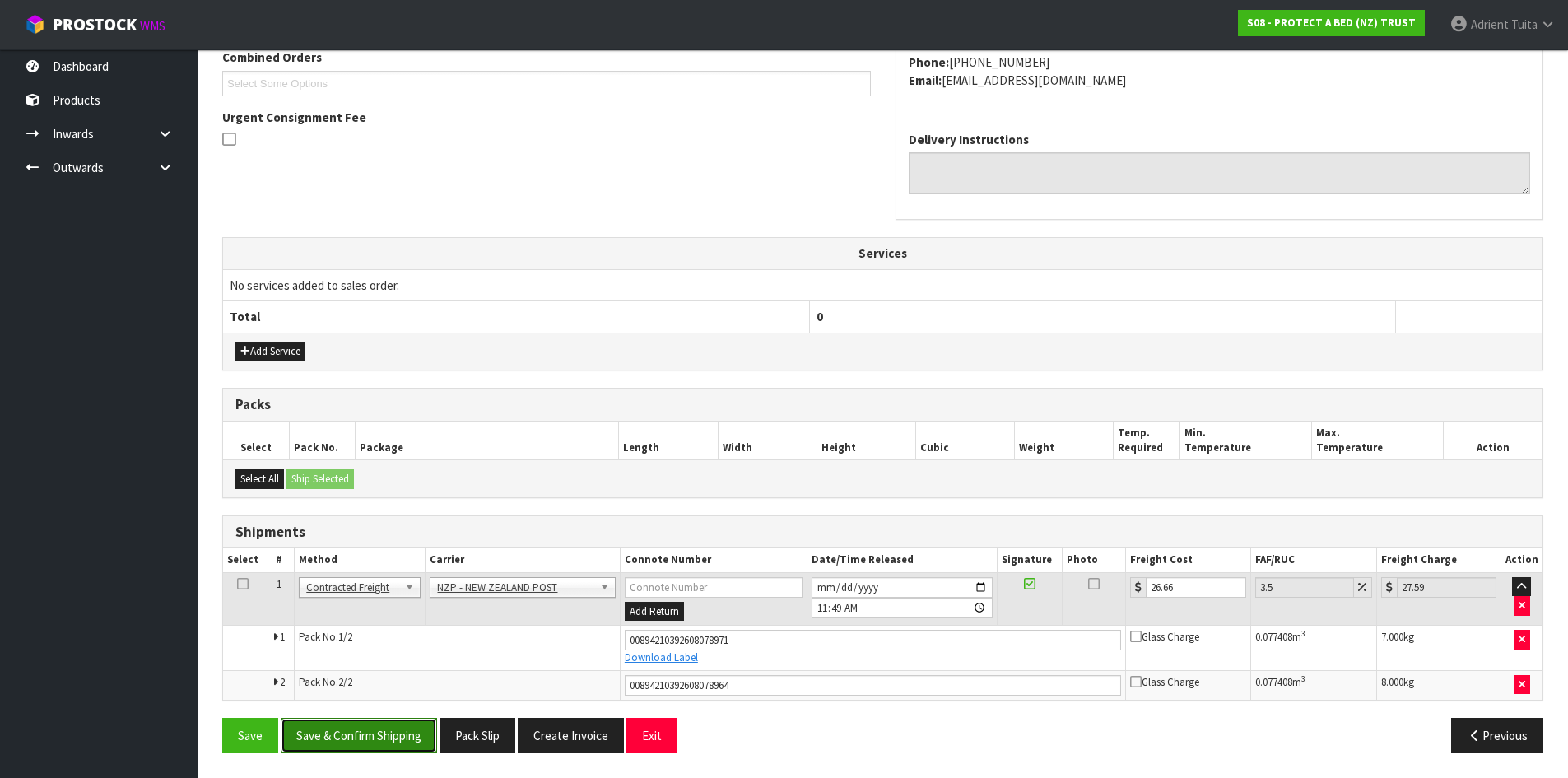
click at [400, 735] on button "Save & Confirm Shipping" at bounding box center [359, 735] width 156 height 36
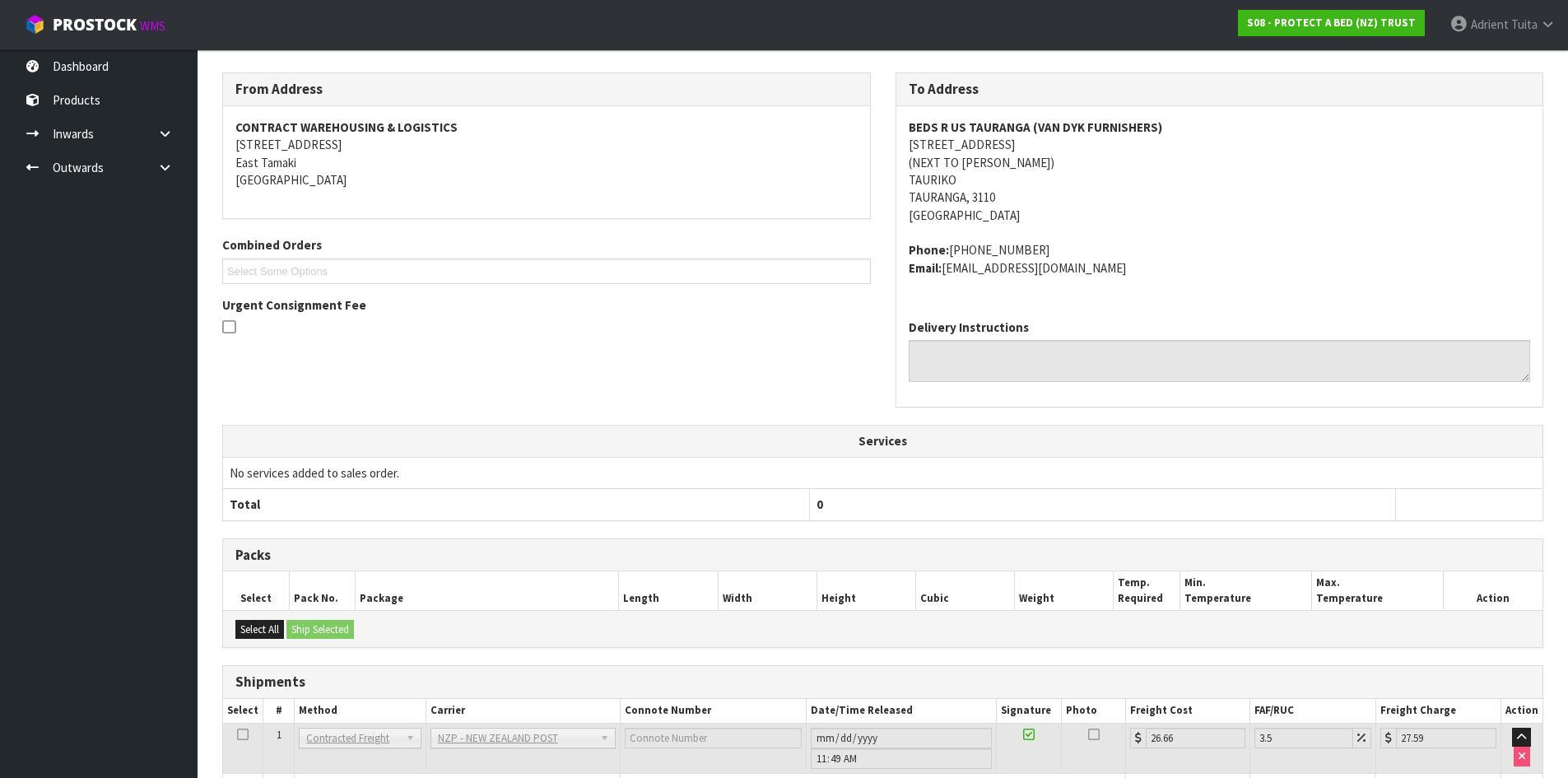
scroll to position [394, 0]
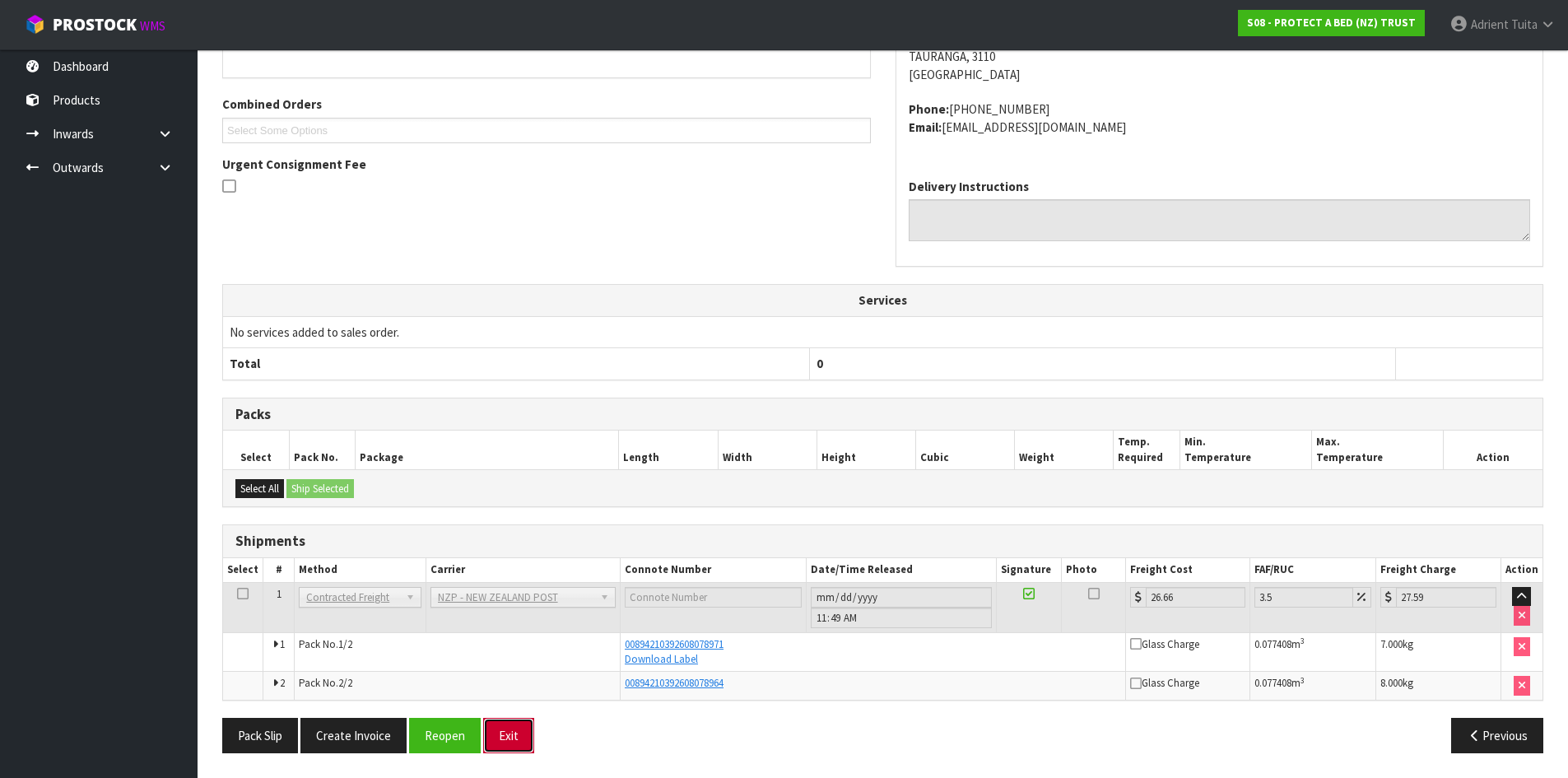
click at [526, 735] on button "Exit" at bounding box center [508, 735] width 51 height 36
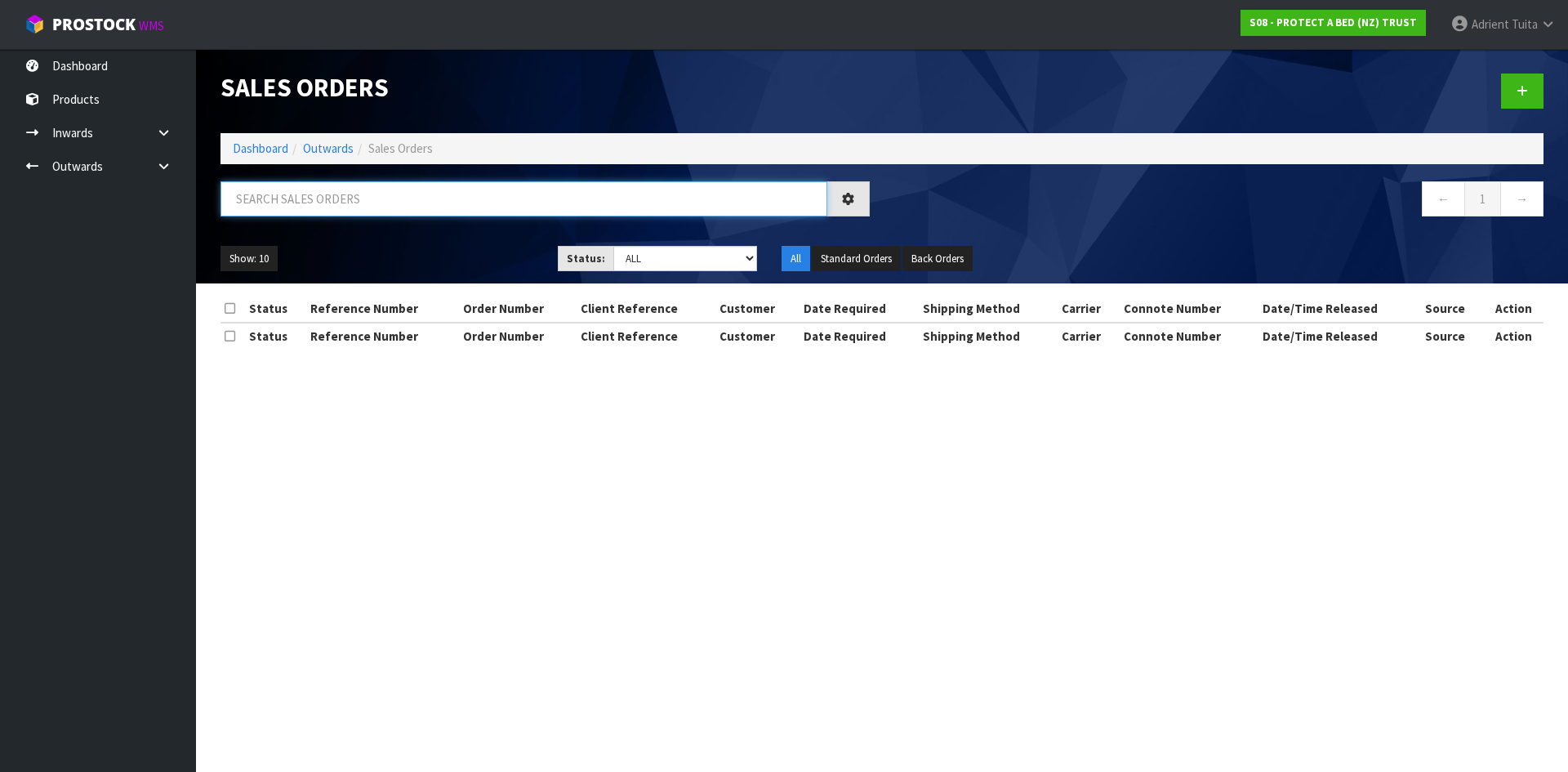
click at [470, 211] on input "text" at bounding box center [523, 199] width 606 height 35
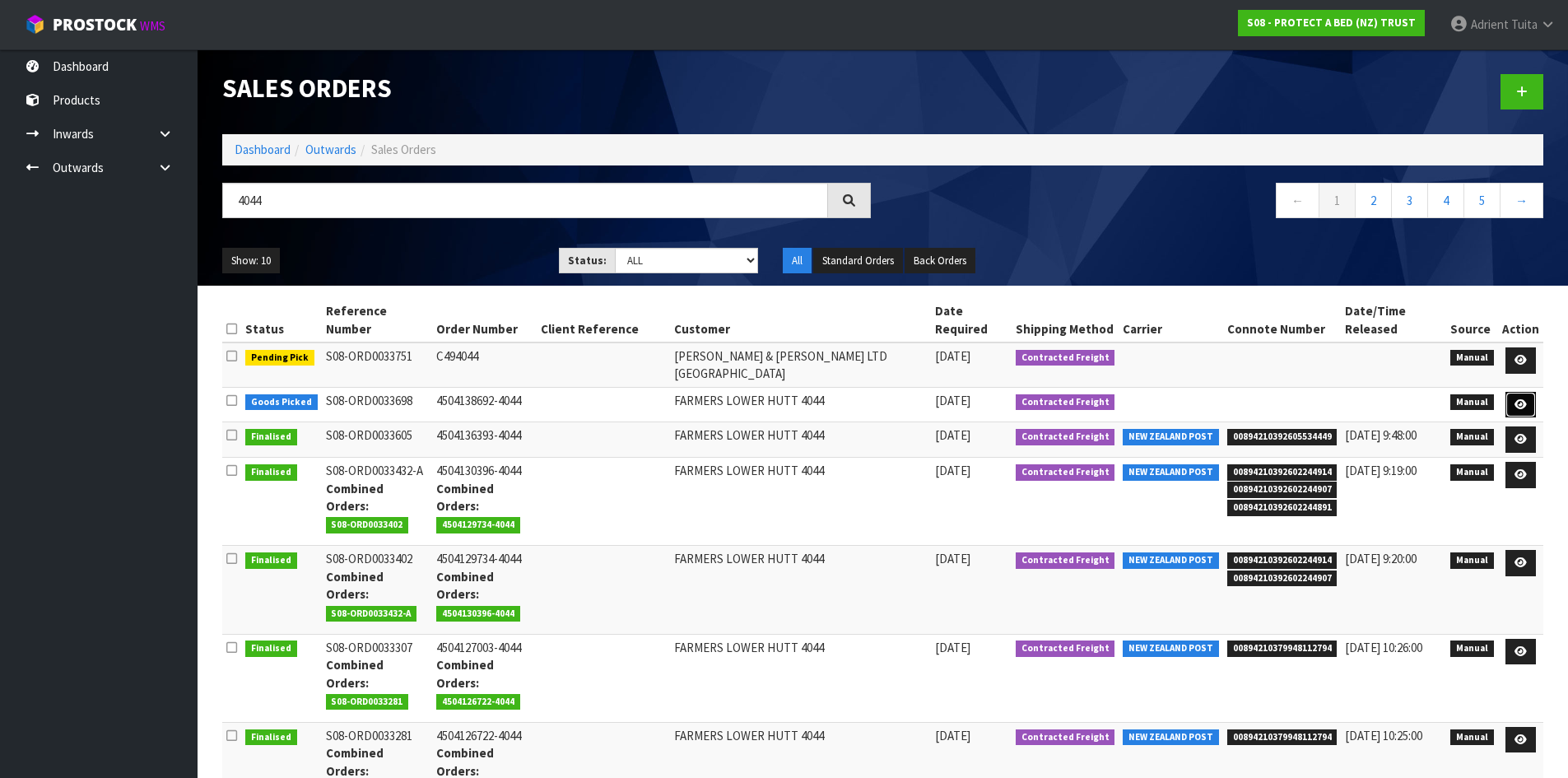
click at [1517, 400] on icon at bounding box center [1520, 405] width 13 height 11
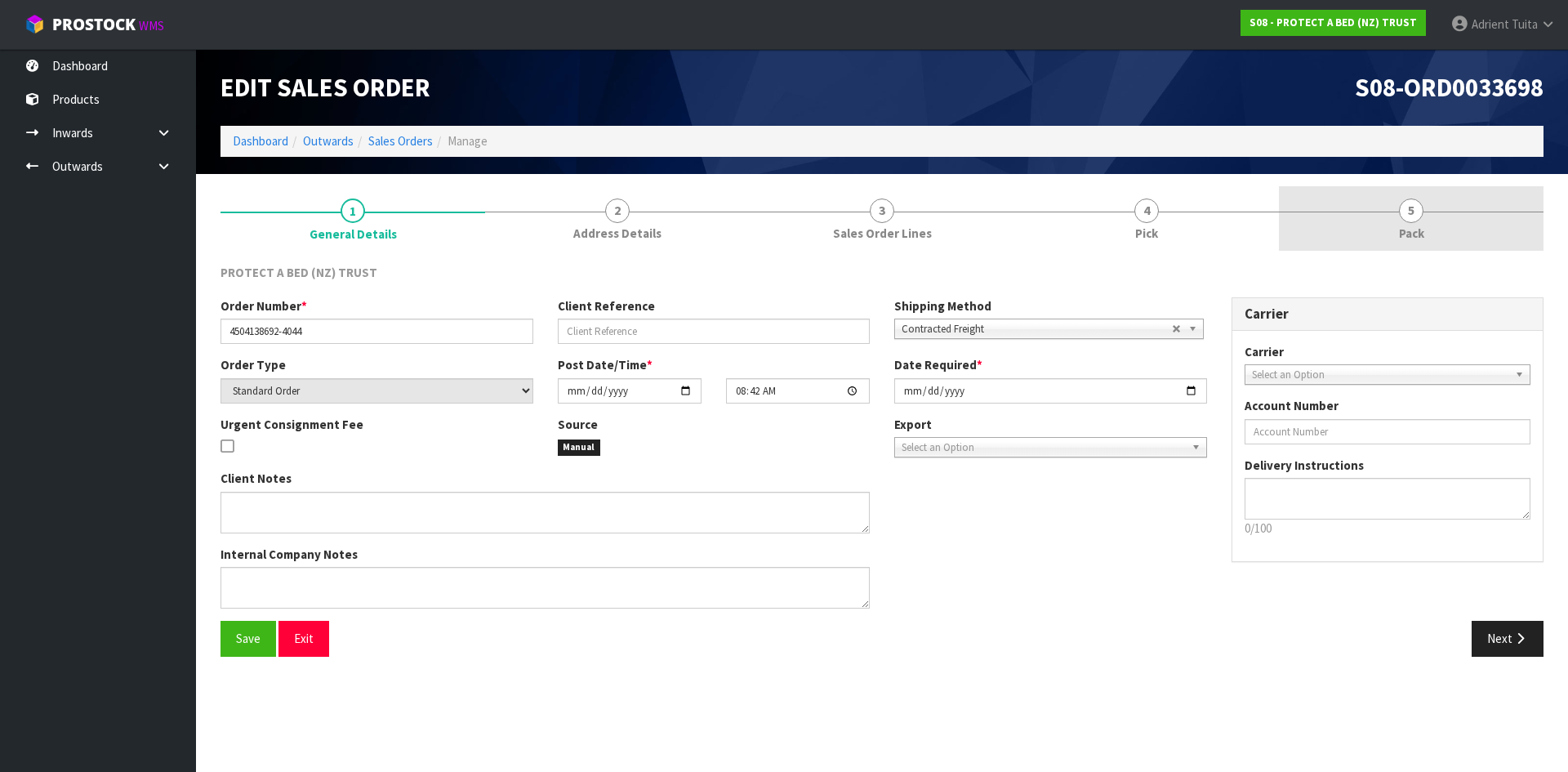
click at [1506, 227] on link "5 Pack" at bounding box center [1411, 219] width 265 height 64
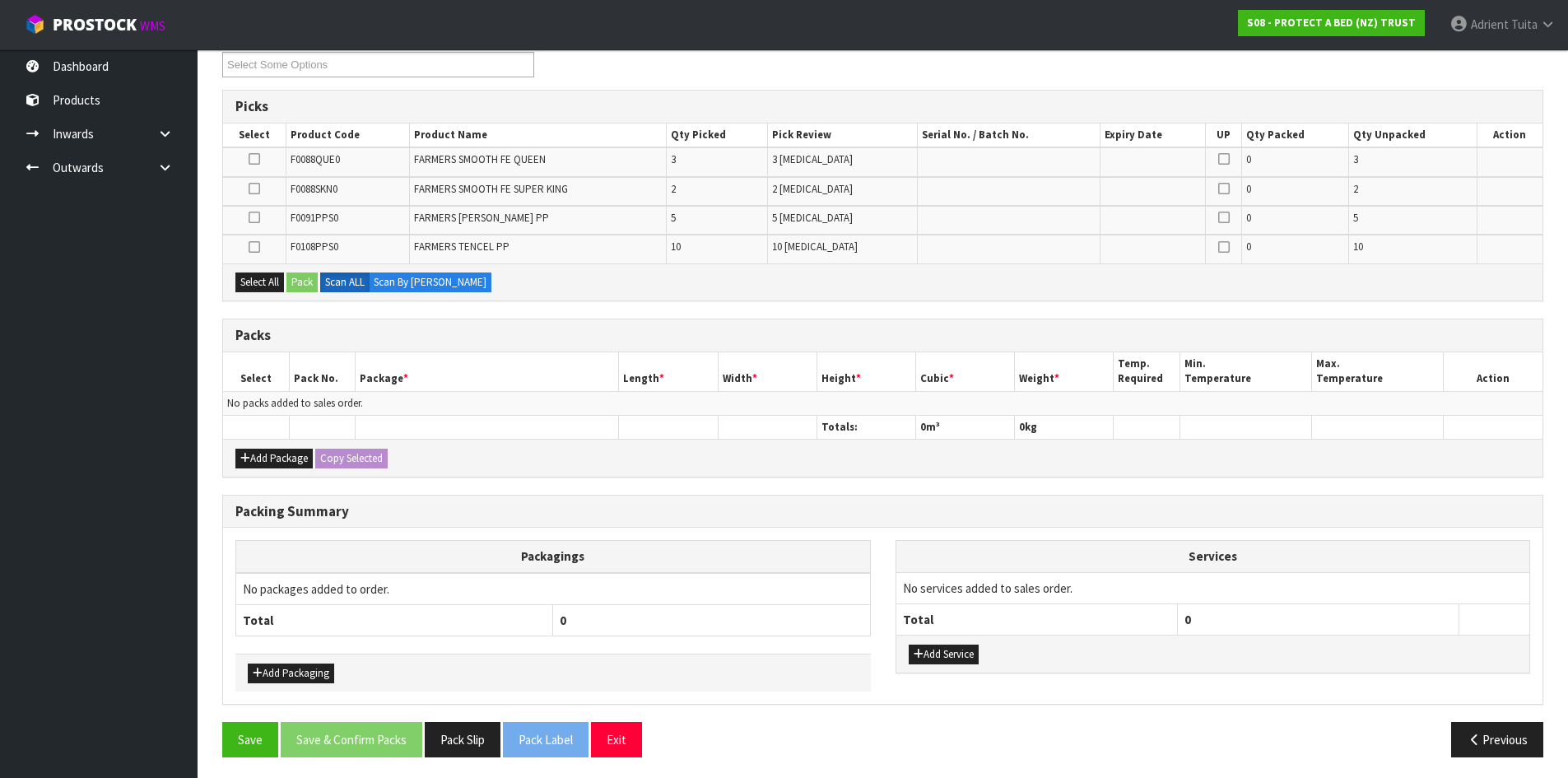
scroll to position [240, 0]
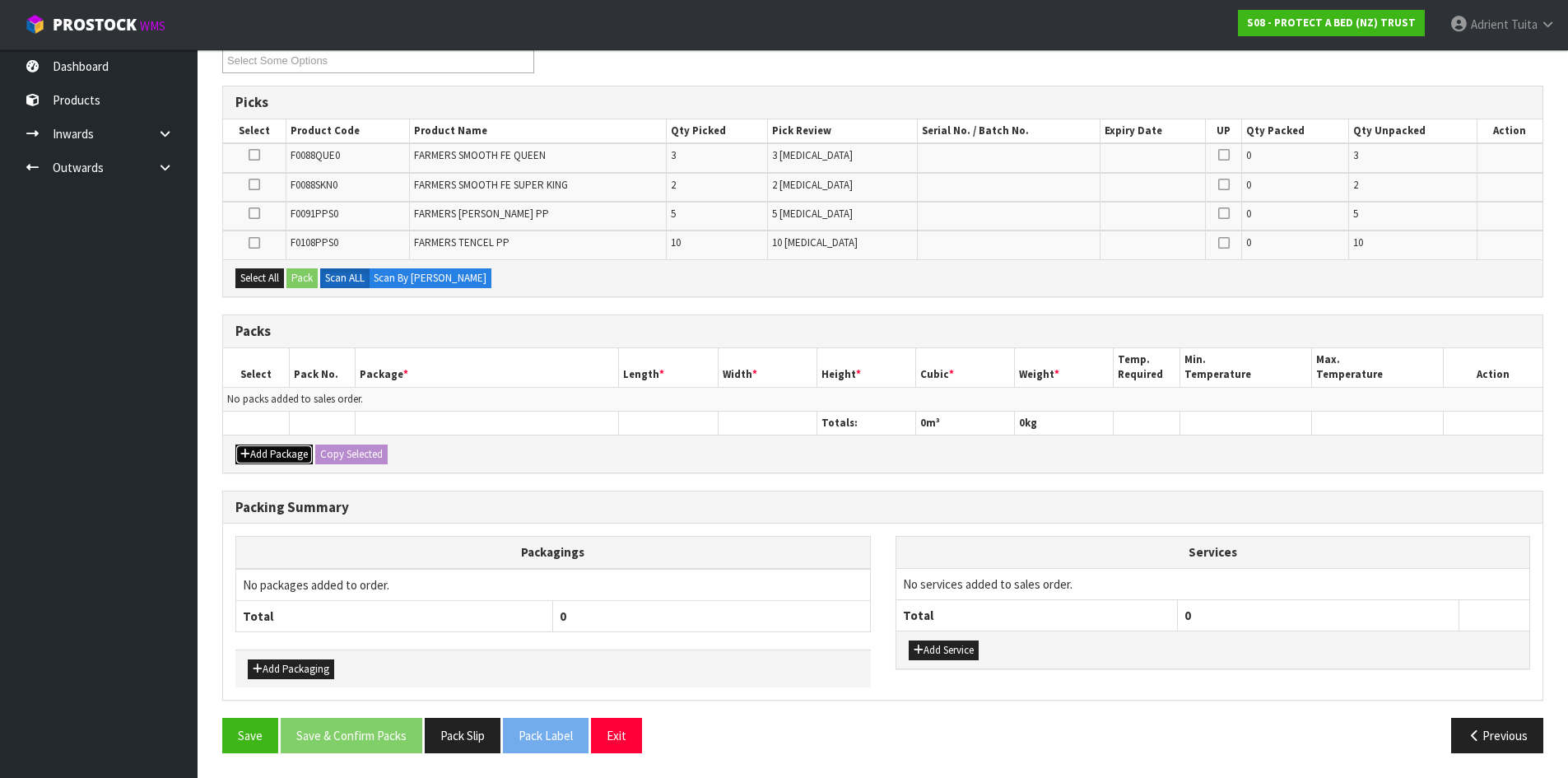
click at [257, 446] on button "Add Package" at bounding box center [274, 454] width 77 height 20
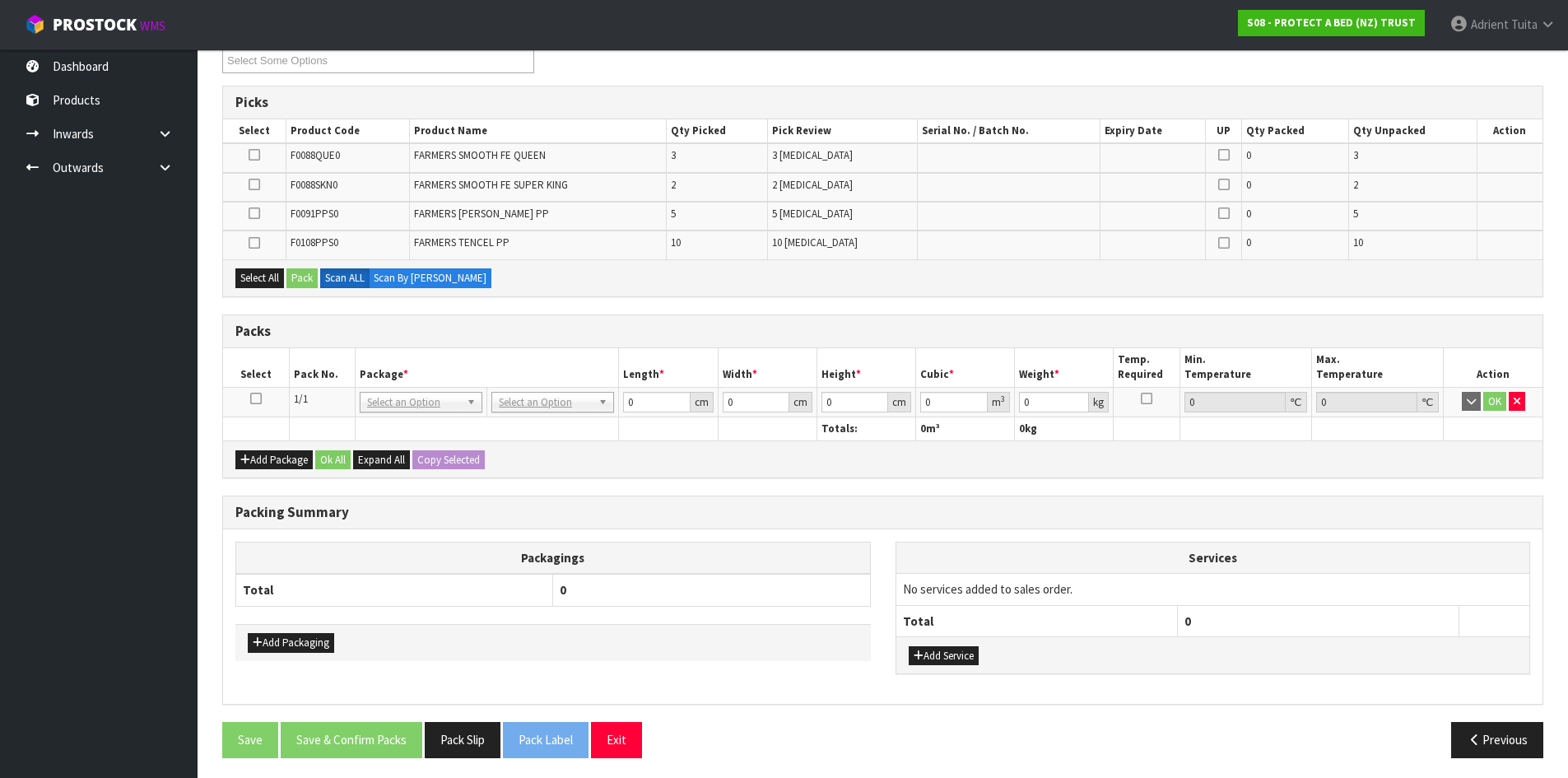
click at [258, 399] on icon at bounding box center [256, 399] width 12 height 1
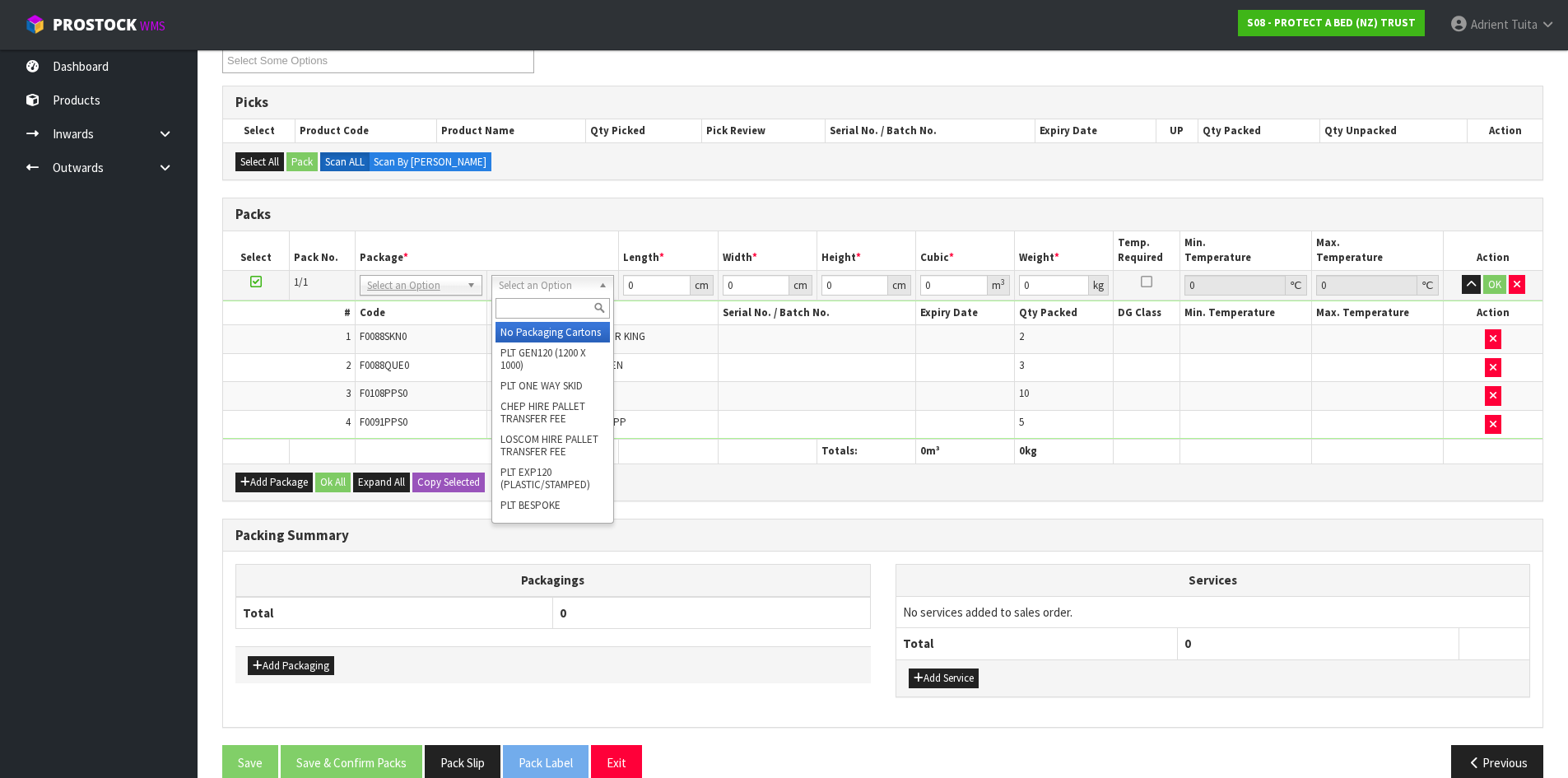
click at [509, 304] on input "text" at bounding box center [553, 308] width 115 height 20
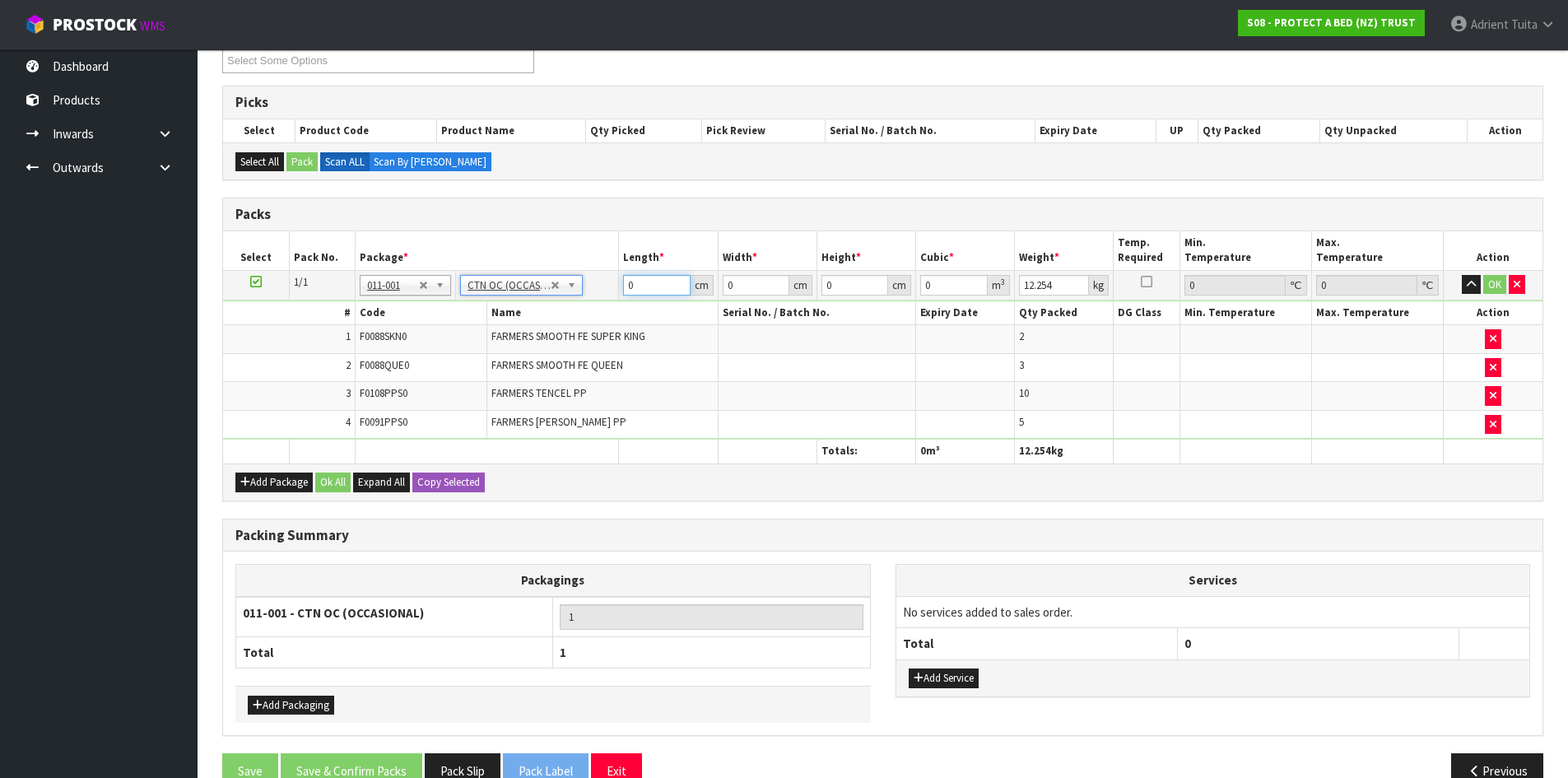
click at [641, 290] on input "0" at bounding box center [656, 285] width 66 height 20
click at [1485, 284] on button "OK" at bounding box center [1494, 284] width 23 height 20
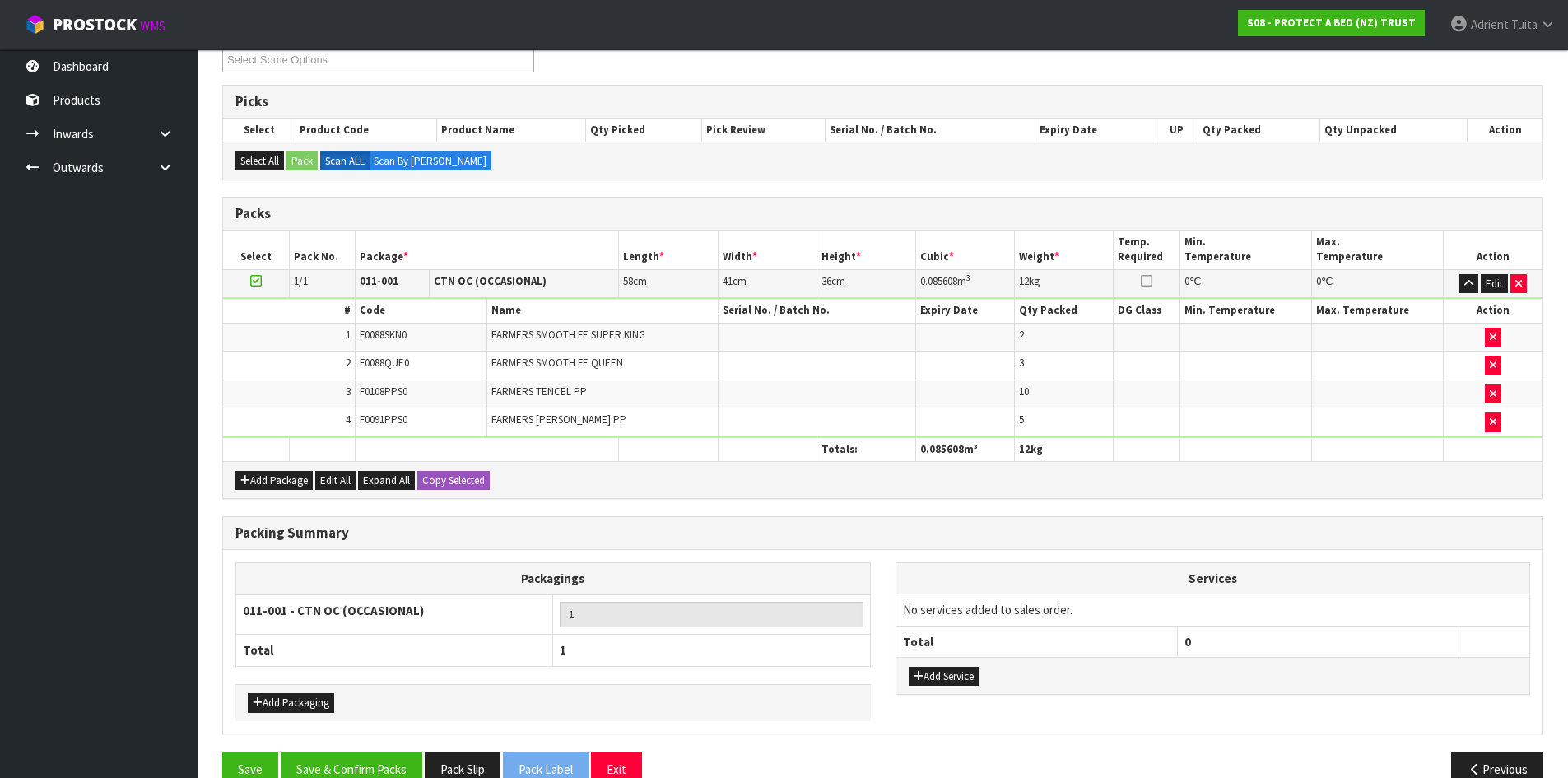
scroll to position [274, 0]
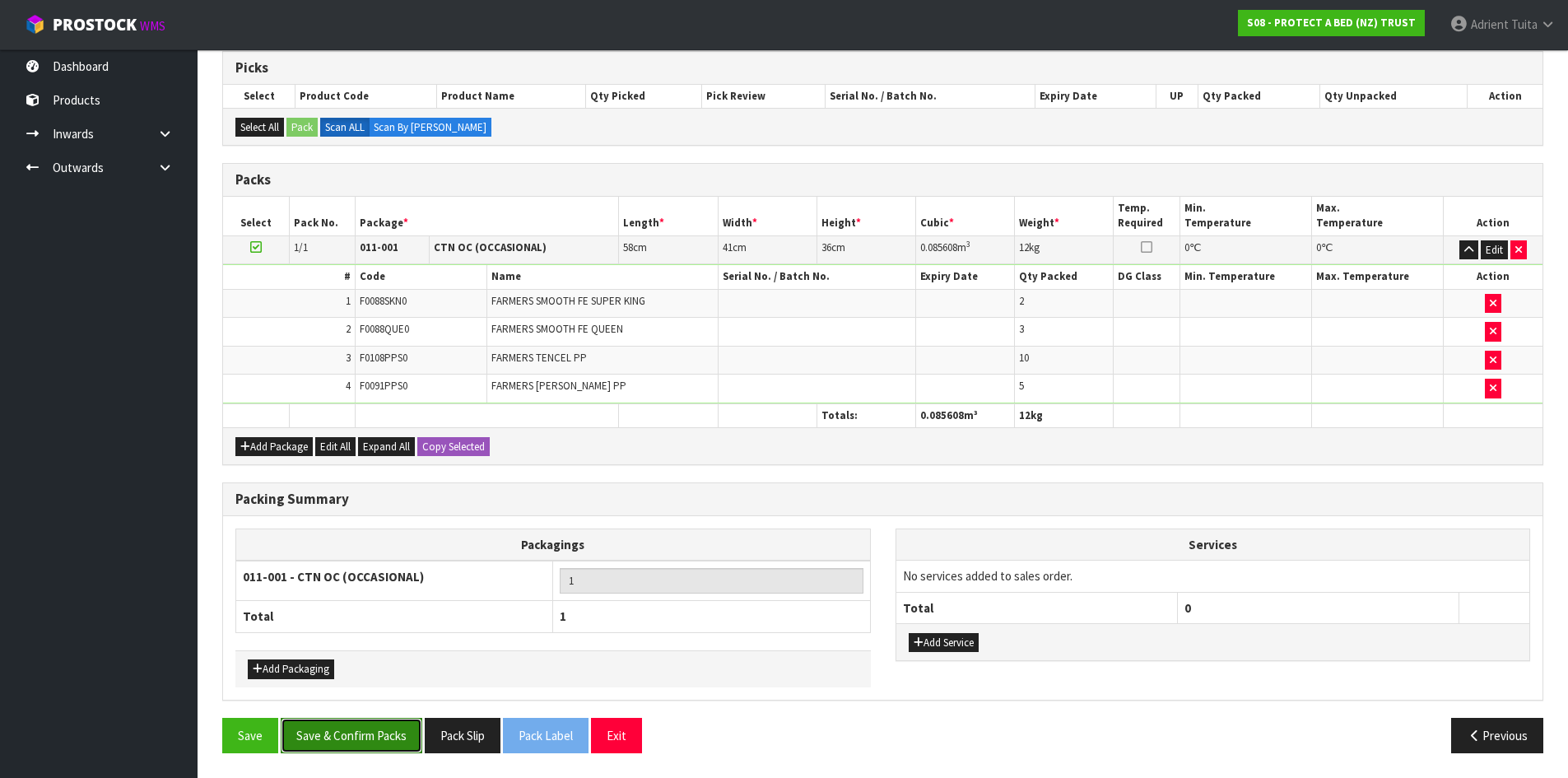
click at [349, 726] on button "Save & Confirm Packs" at bounding box center [351, 735] width 142 height 36
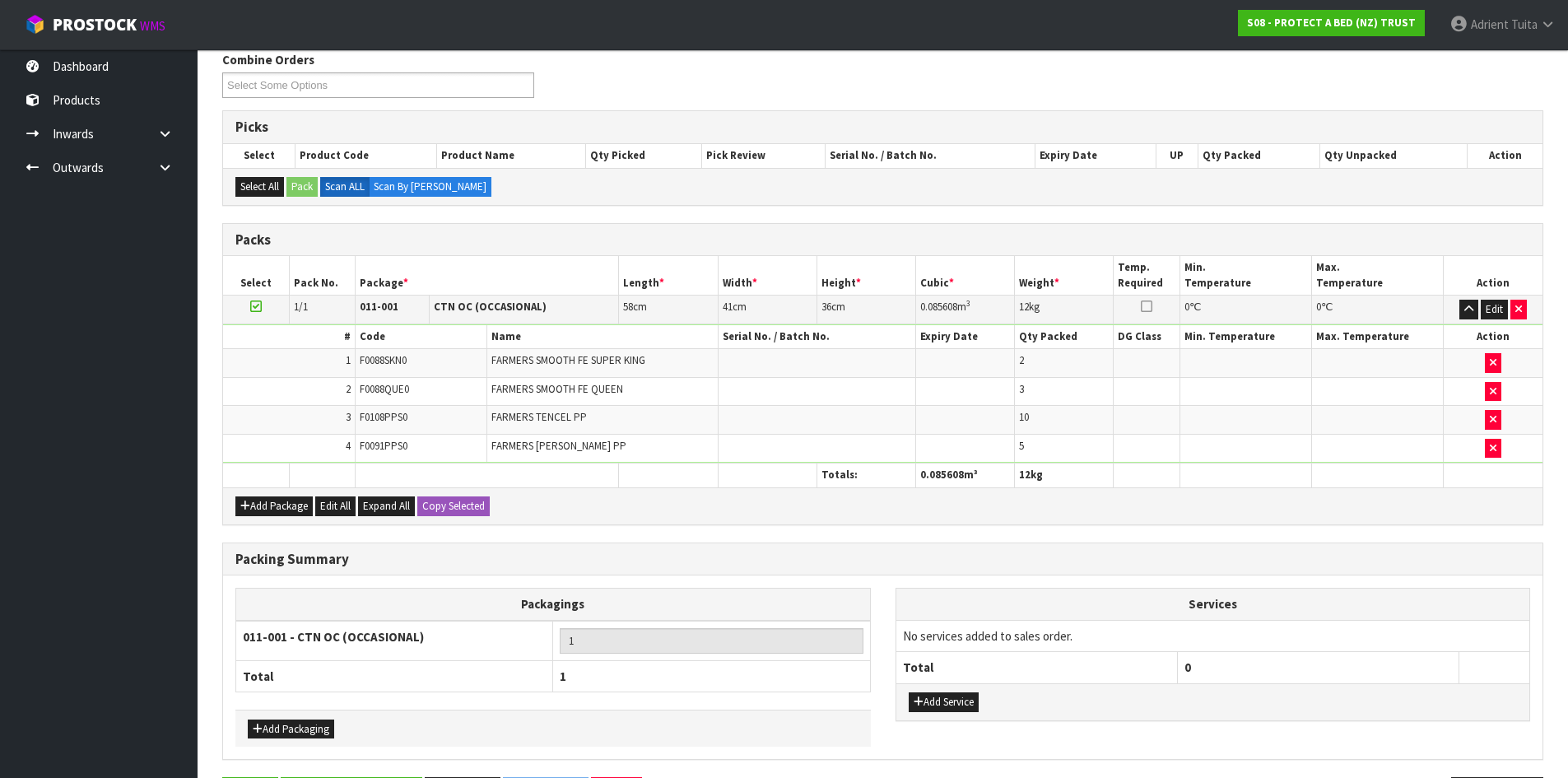
scroll to position [0, 0]
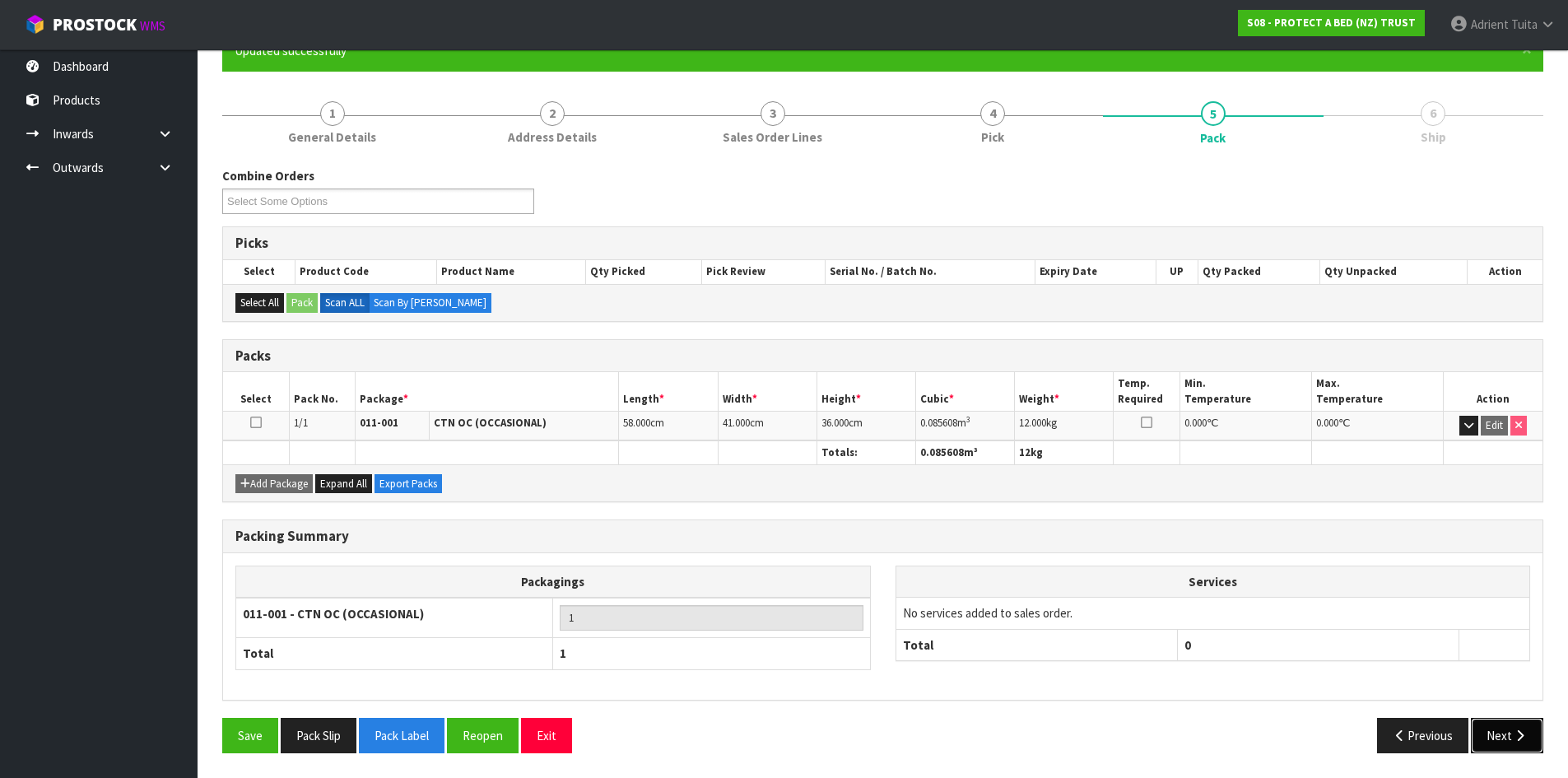
click at [1520, 730] on icon "button" at bounding box center [1520, 735] width 15 height 13
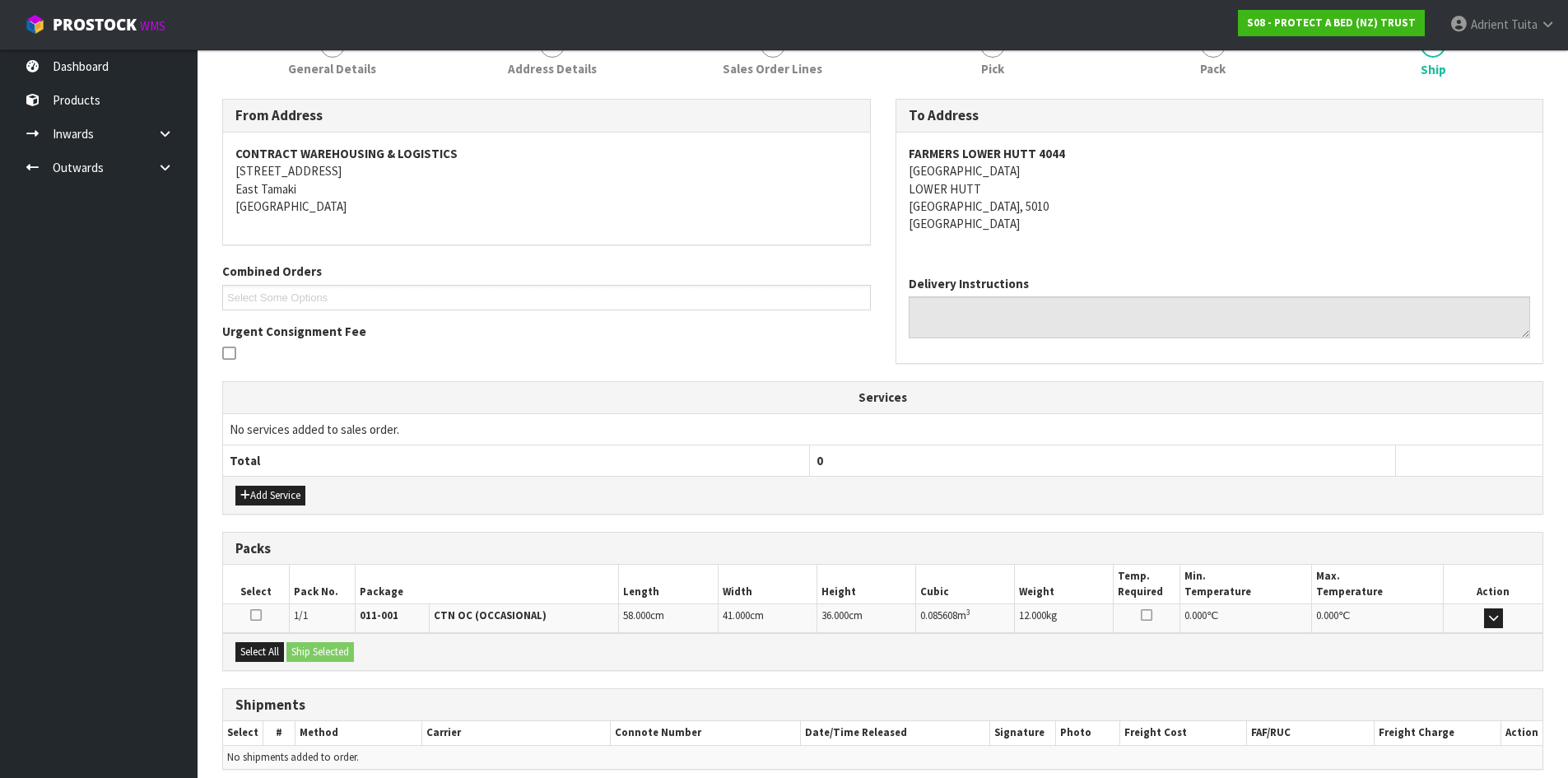
scroll to position [297, 0]
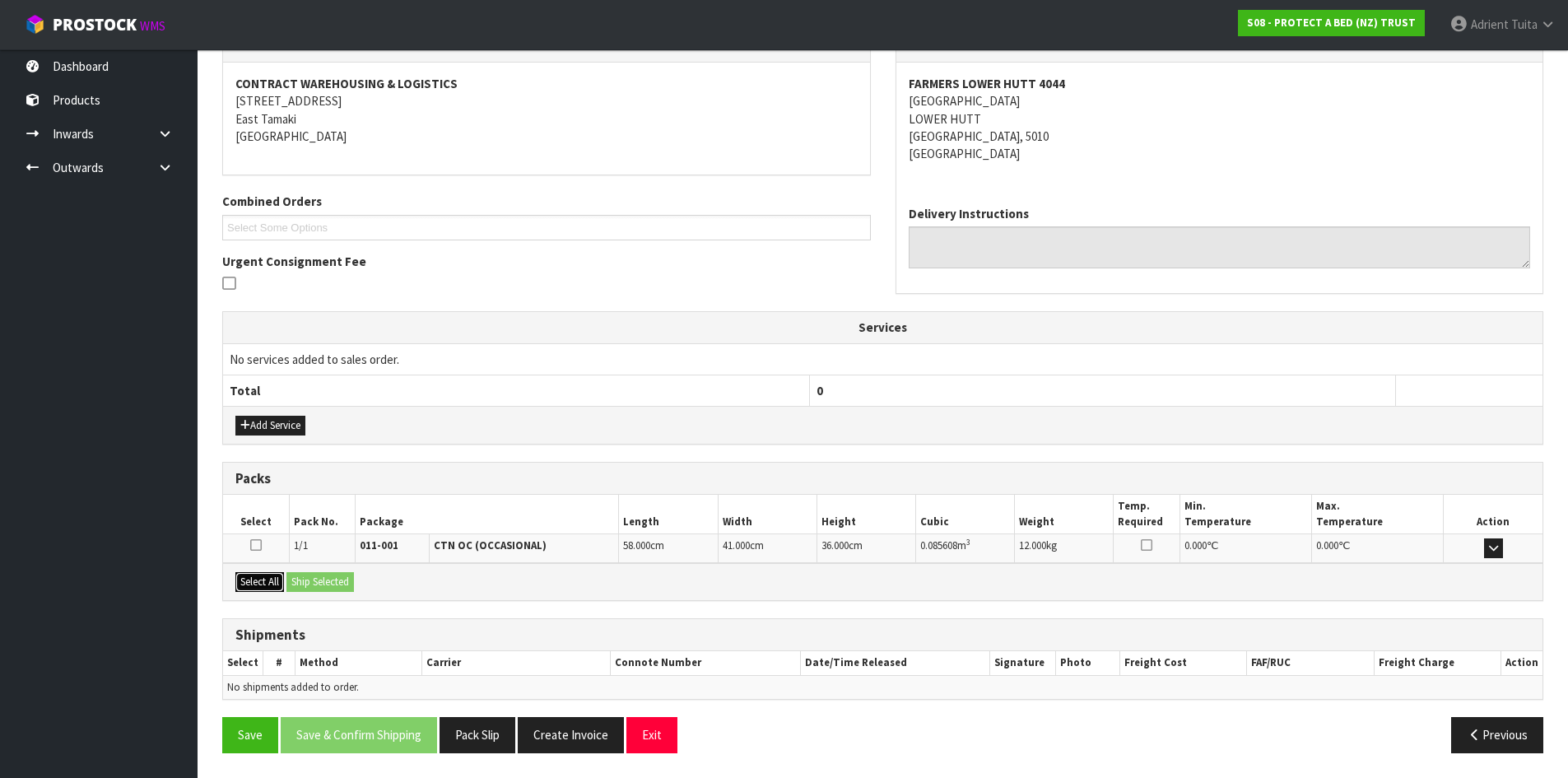
click at [260, 580] on button "Select All" at bounding box center [259, 582] width 48 height 20
click at [308, 581] on button "Ship Selected" at bounding box center [320, 582] width 67 height 20
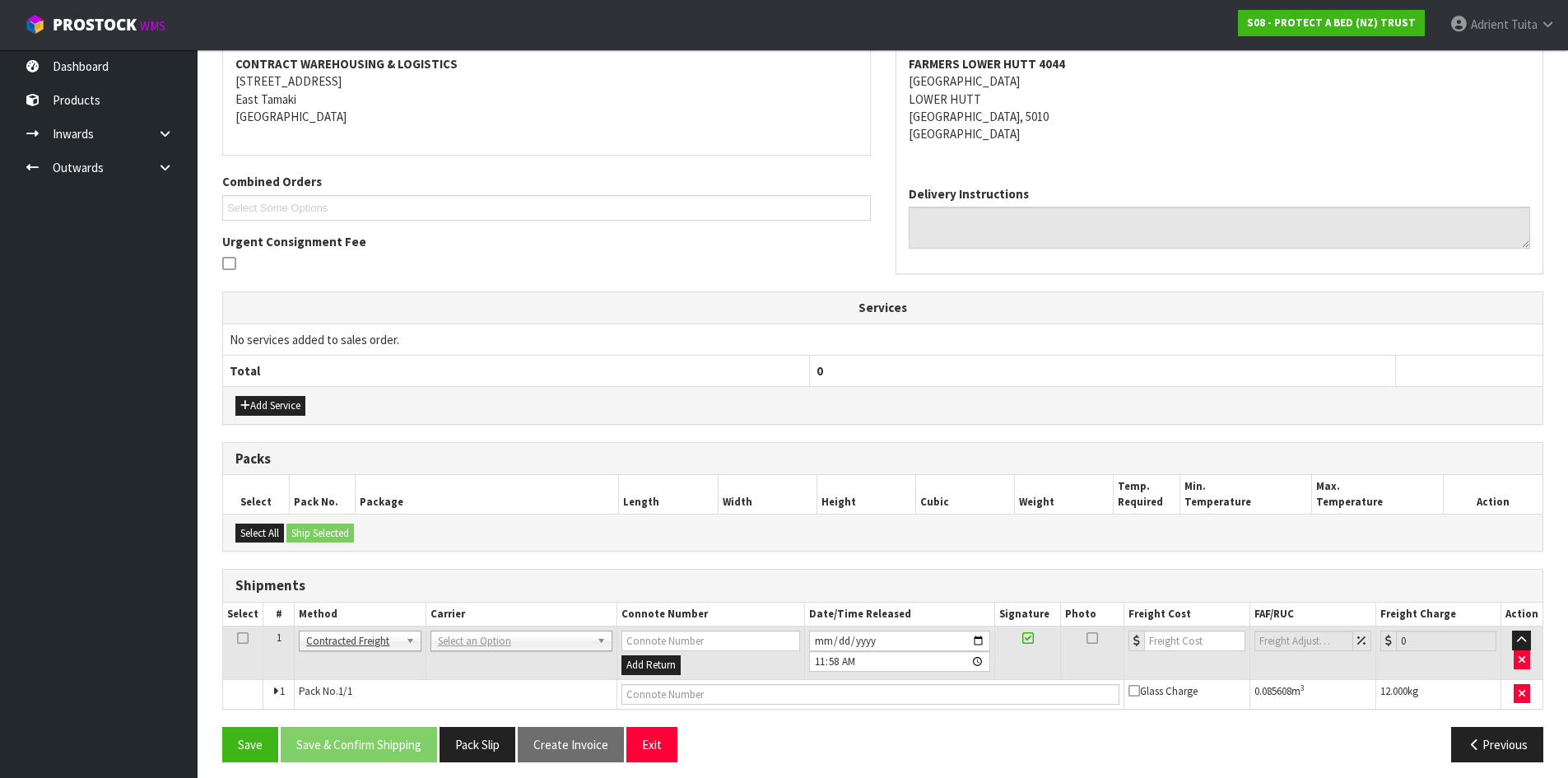
scroll to position [325, 0]
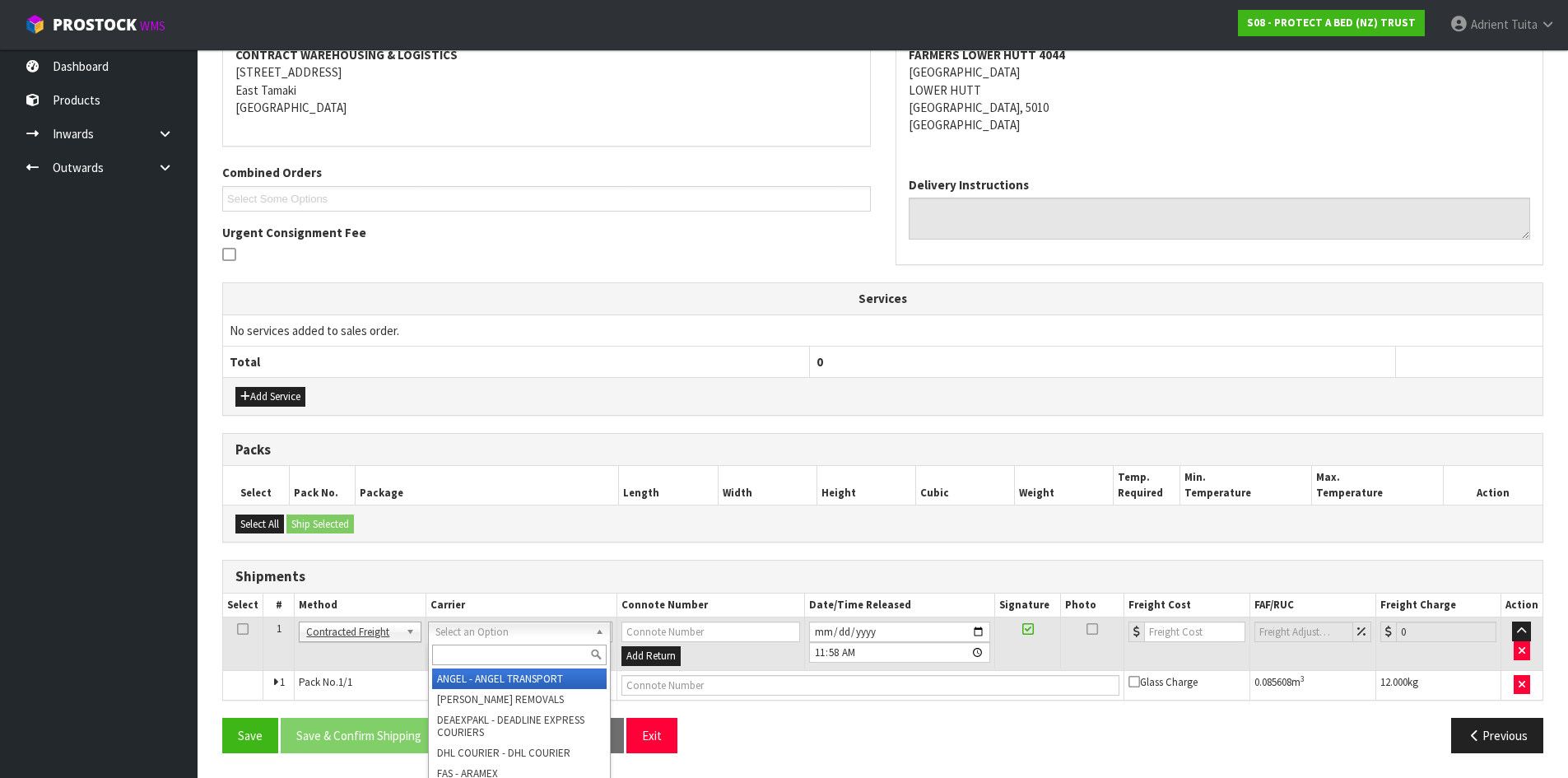
click at [454, 649] on input "text" at bounding box center [519, 655] width 174 height 20
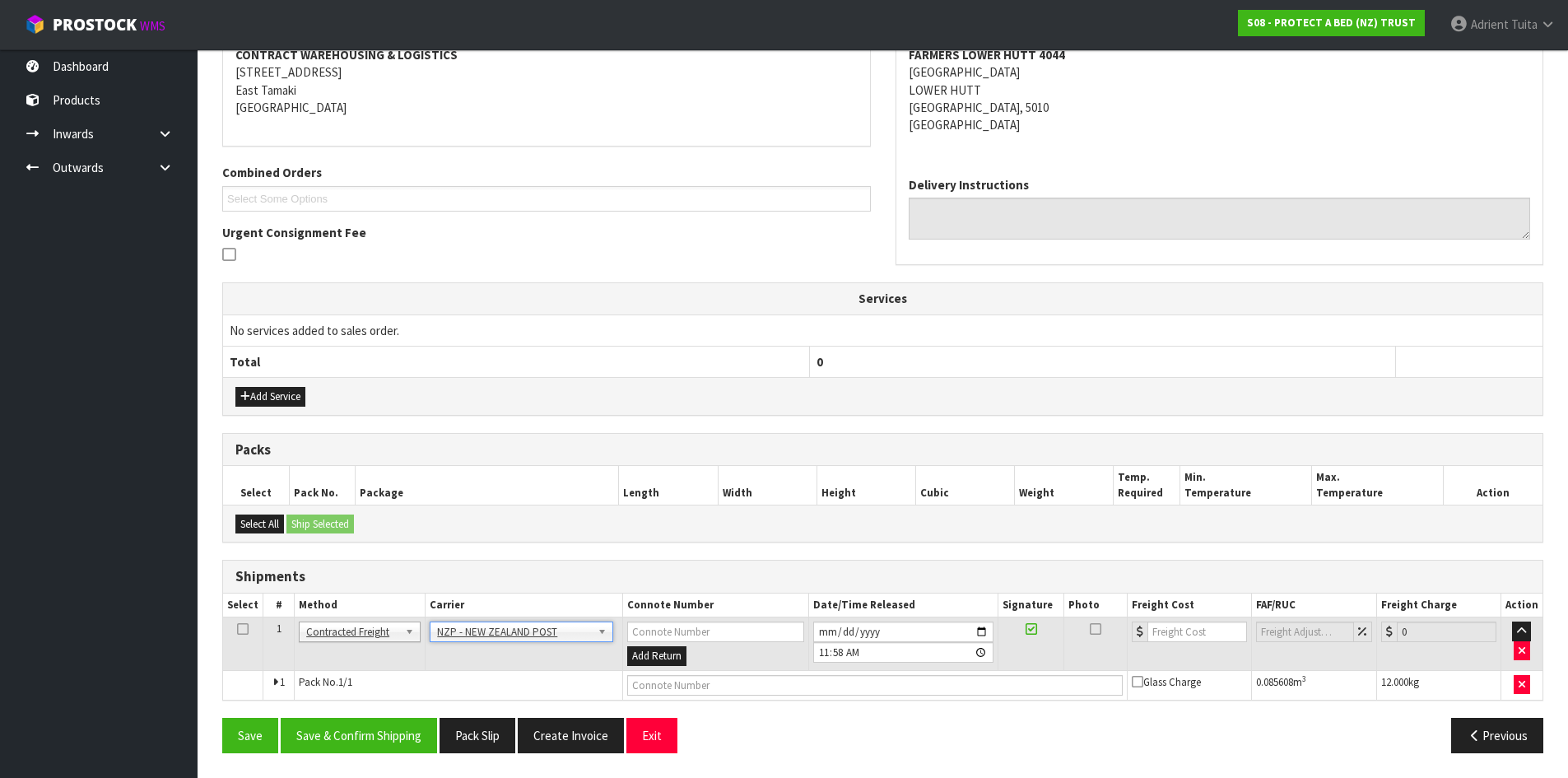
click at [392, 761] on div "Save Save & Confirm Shipping Pack Slip Create Invoice Exit Previous" at bounding box center [883, 741] width 1346 height 48
click at [392, 744] on button "Save & Confirm Shipping" at bounding box center [359, 735] width 156 height 36
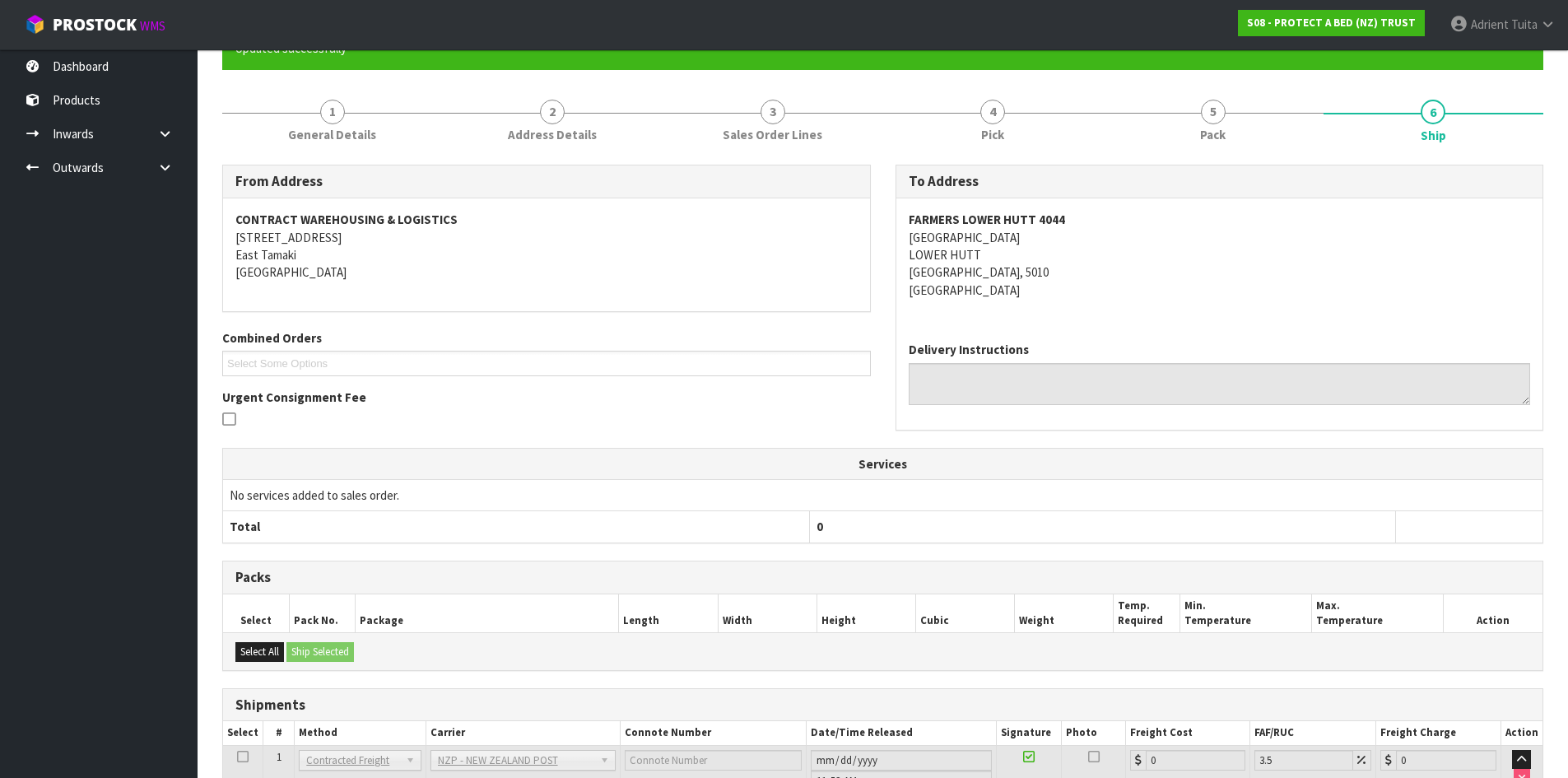
scroll to position [302, 0]
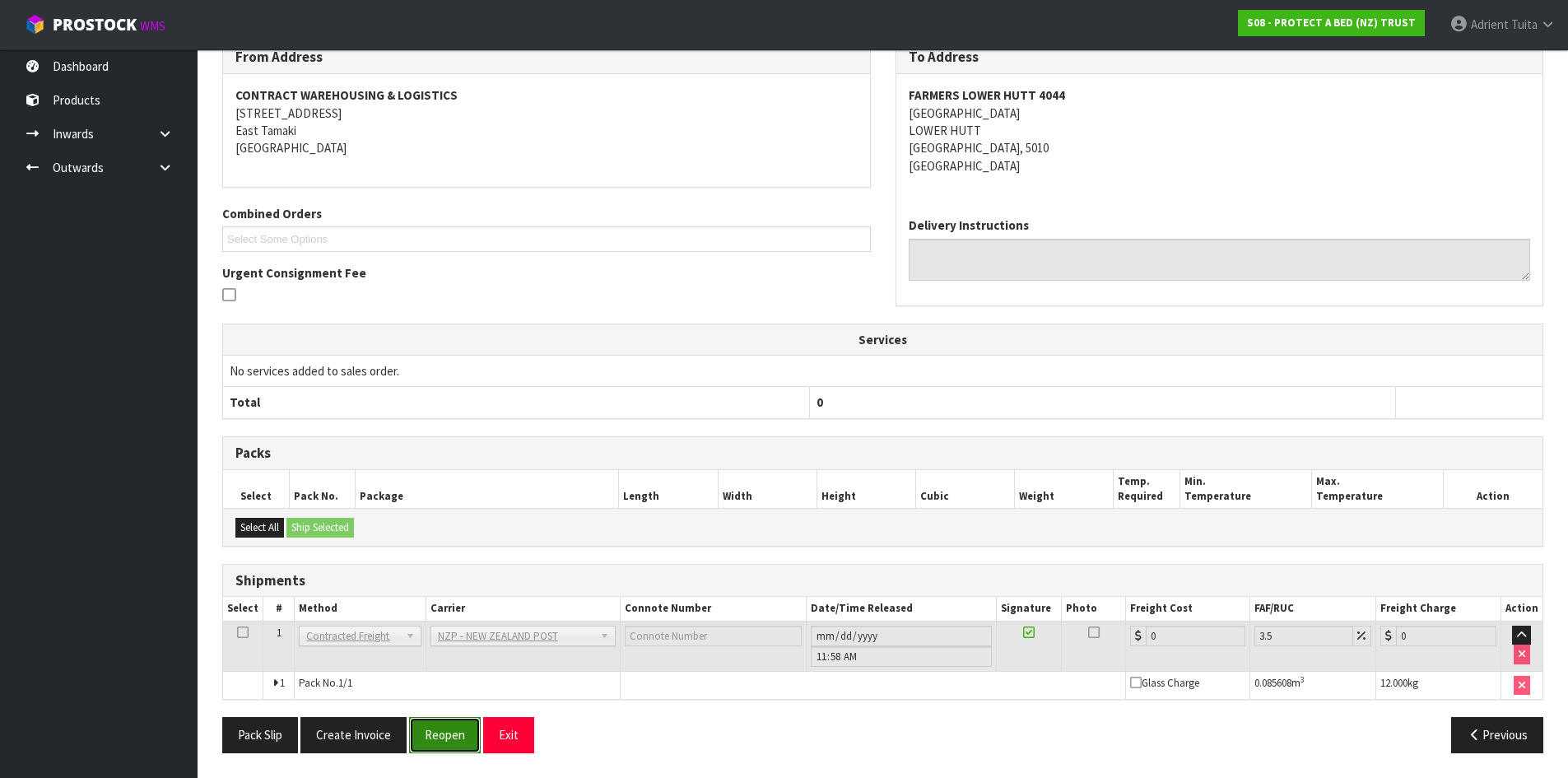
click at [430, 732] on button "Reopen" at bounding box center [445, 735] width 71 height 36
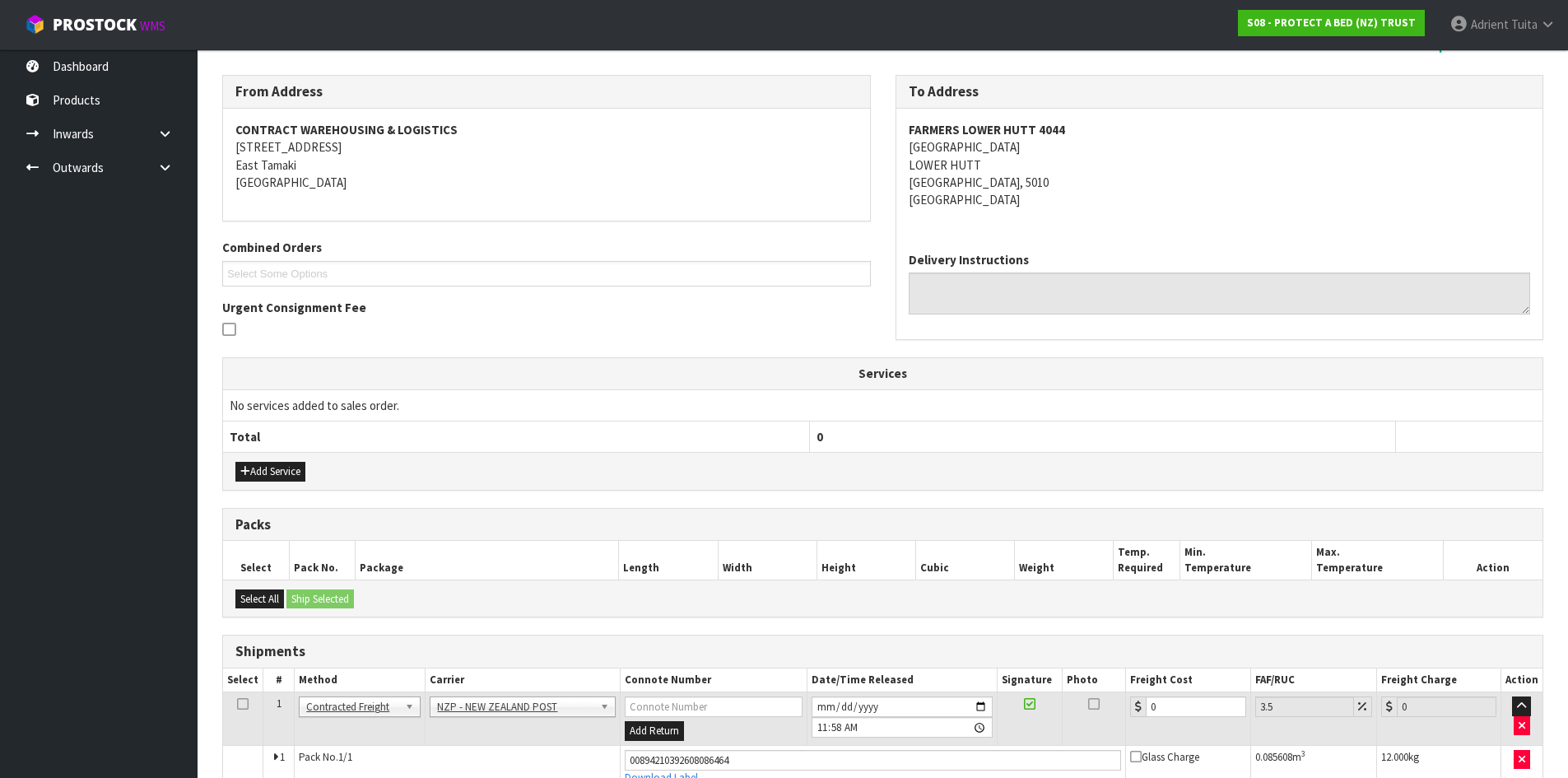
scroll to position [284, 0]
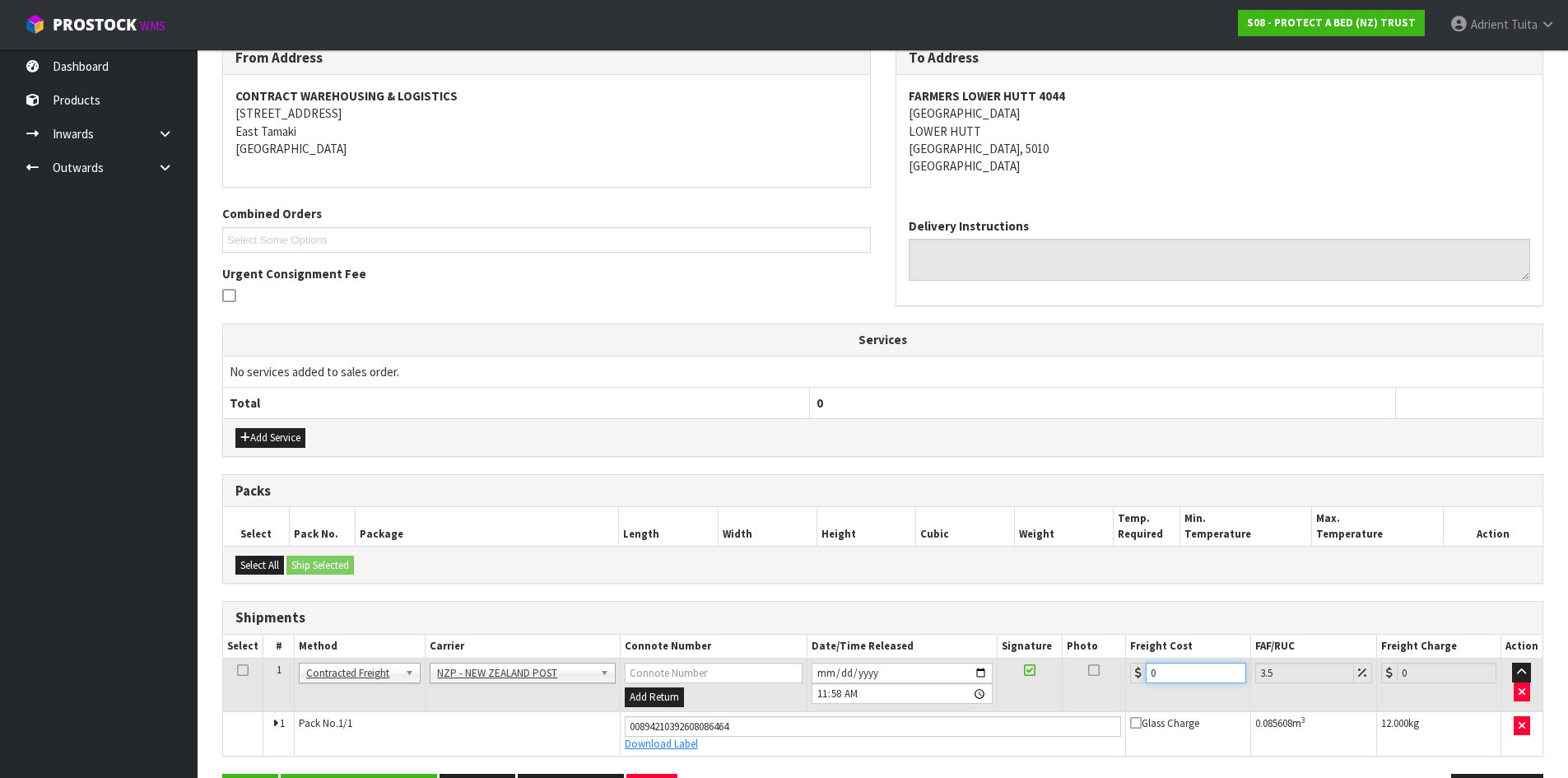
click at [1176, 674] on input "0" at bounding box center [1196, 673] width 99 height 20
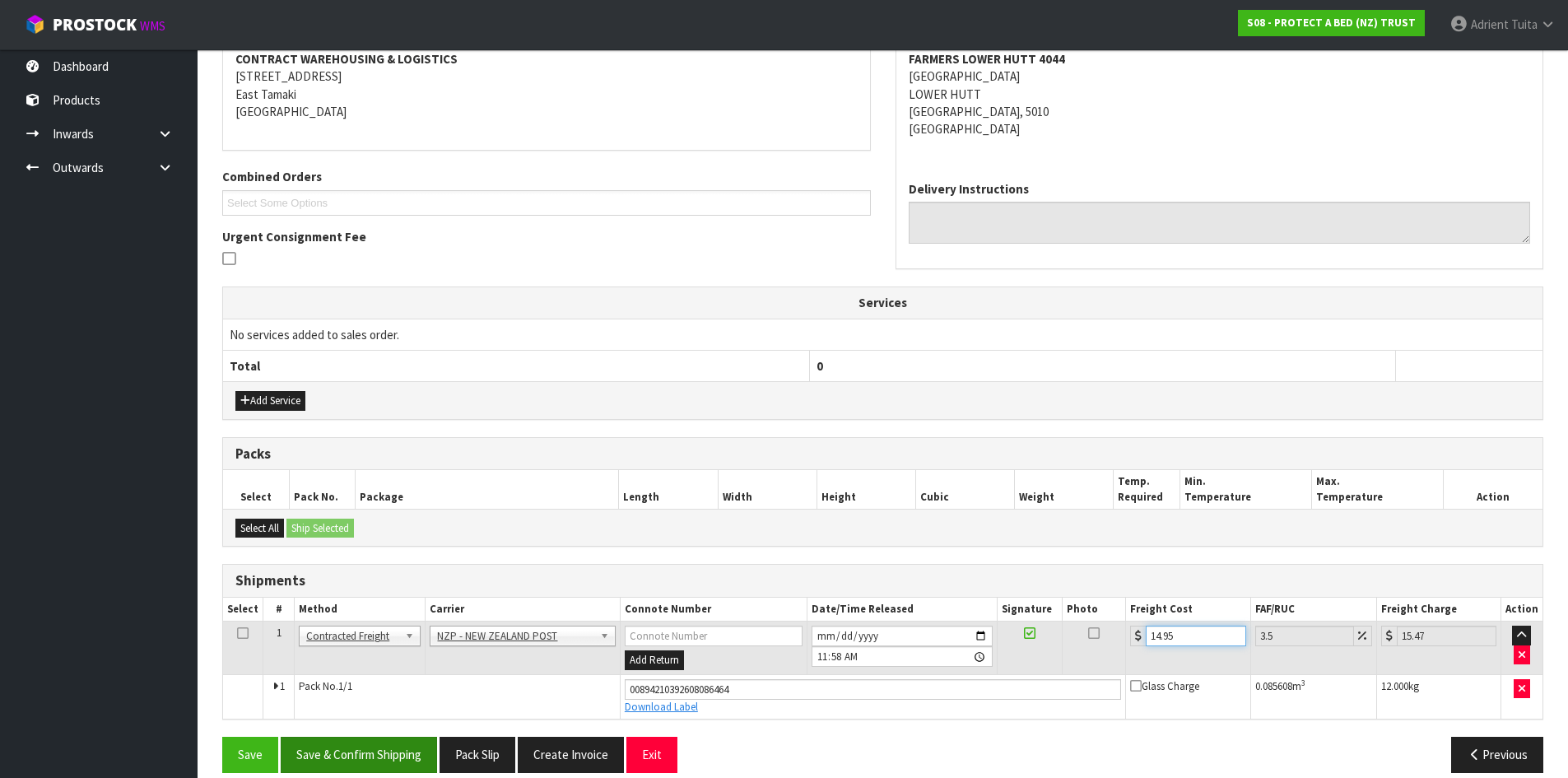
scroll to position [341, 0]
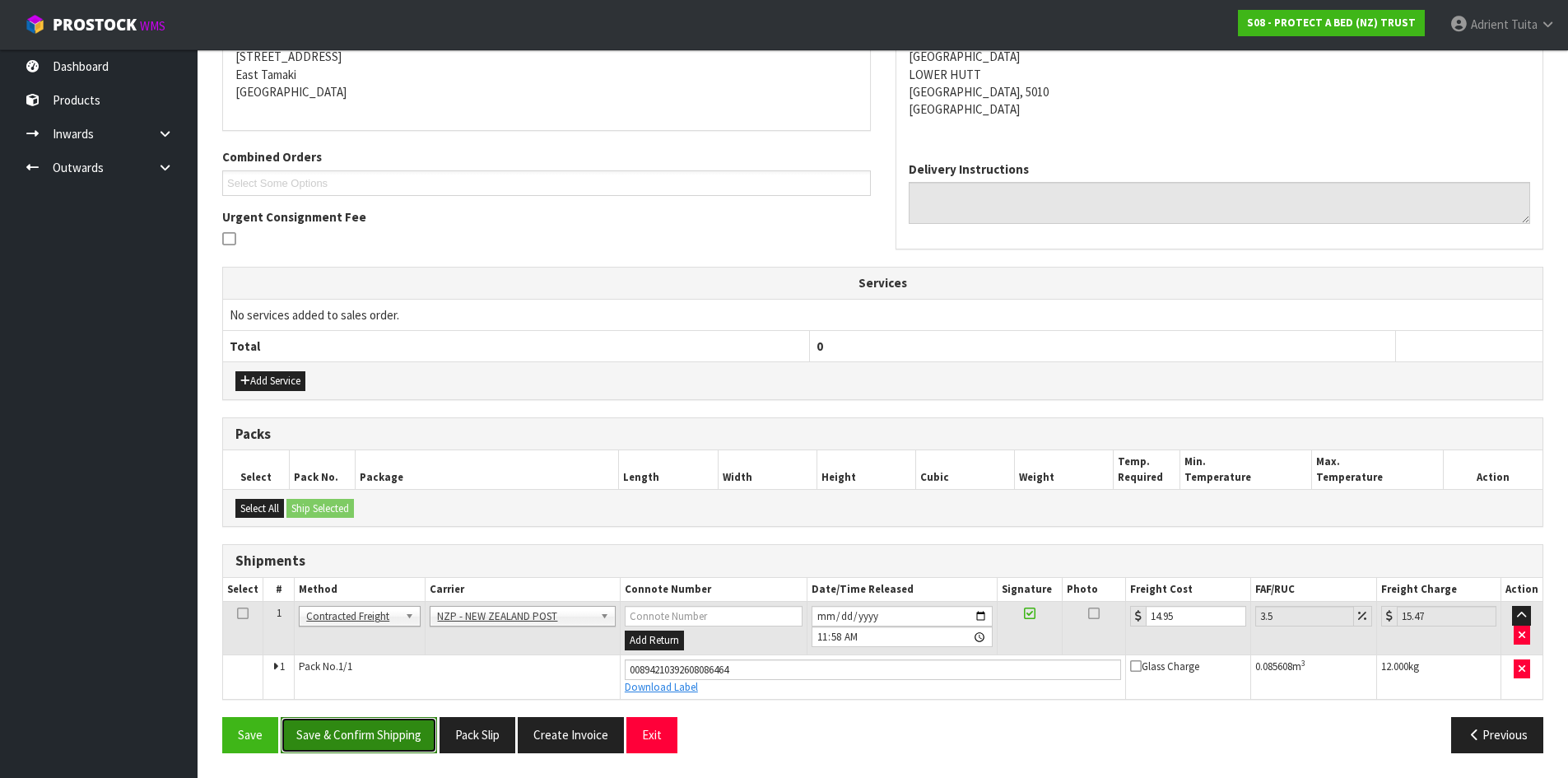
click at [389, 735] on button "Save & Confirm Shipping" at bounding box center [359, 735] width 156 height 36
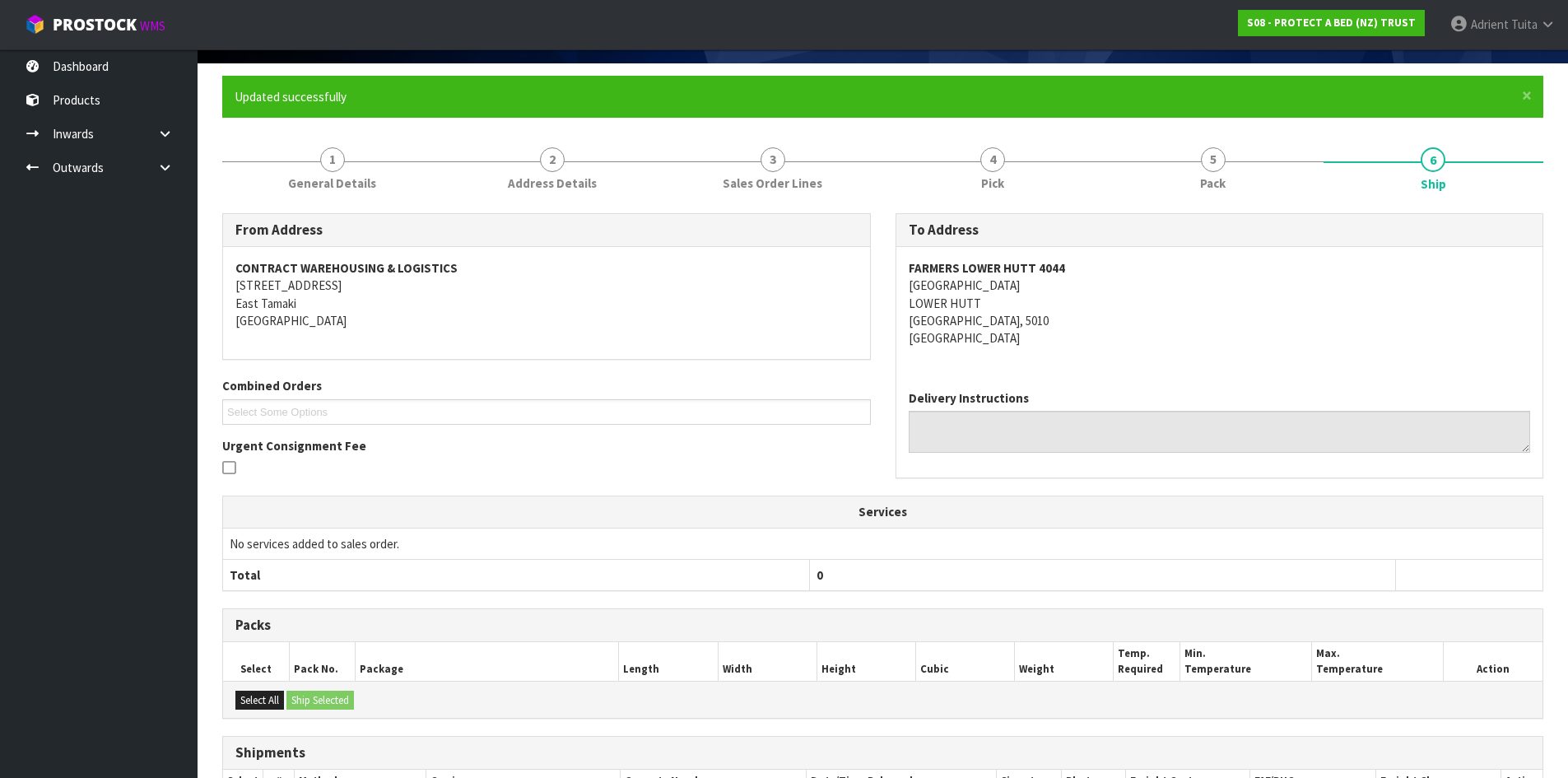
scroll to position [0, 0]
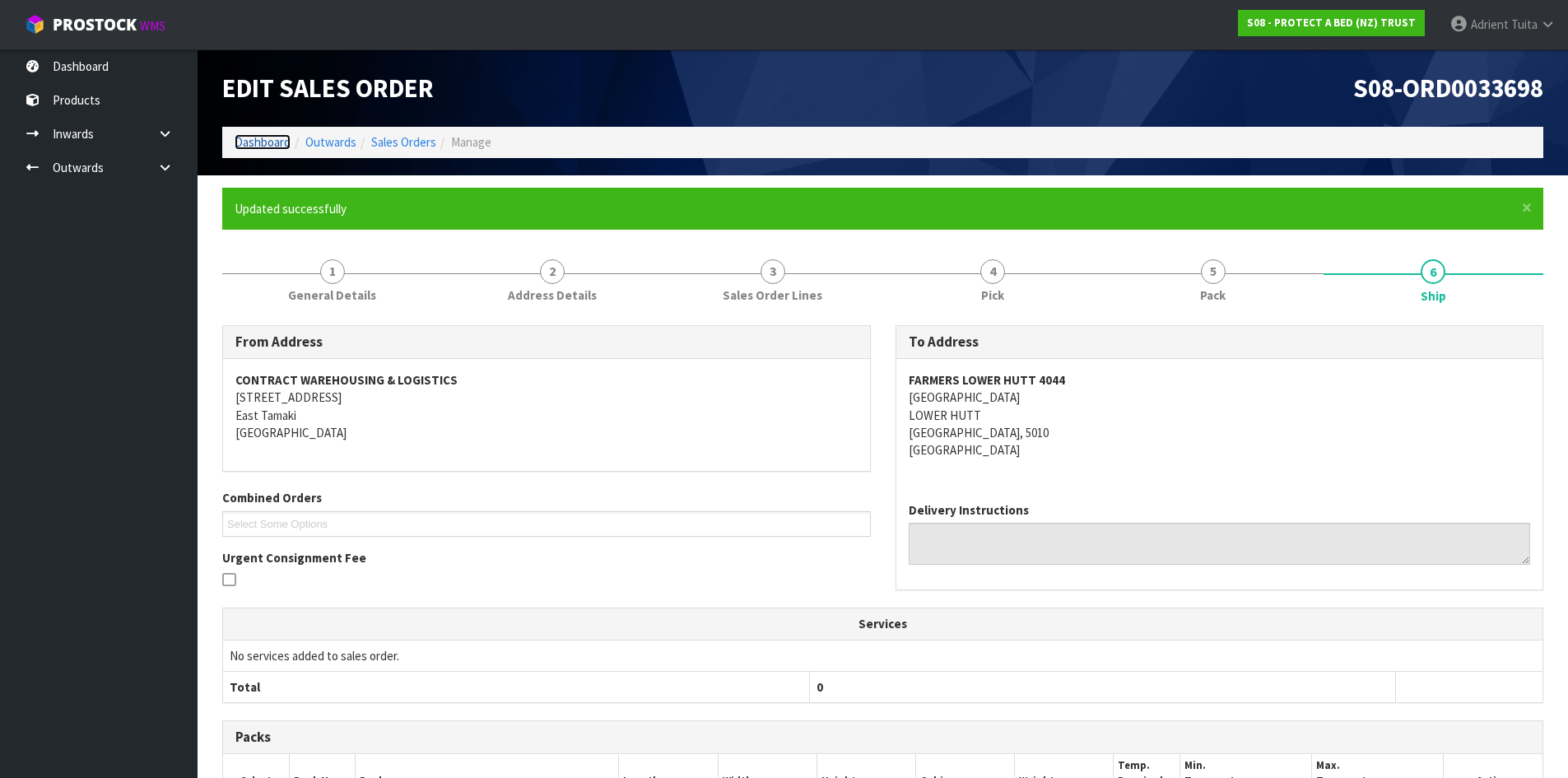
click at [261, 145] on link "Dashboard" at bounding box center [263, 142] width 56 height 15
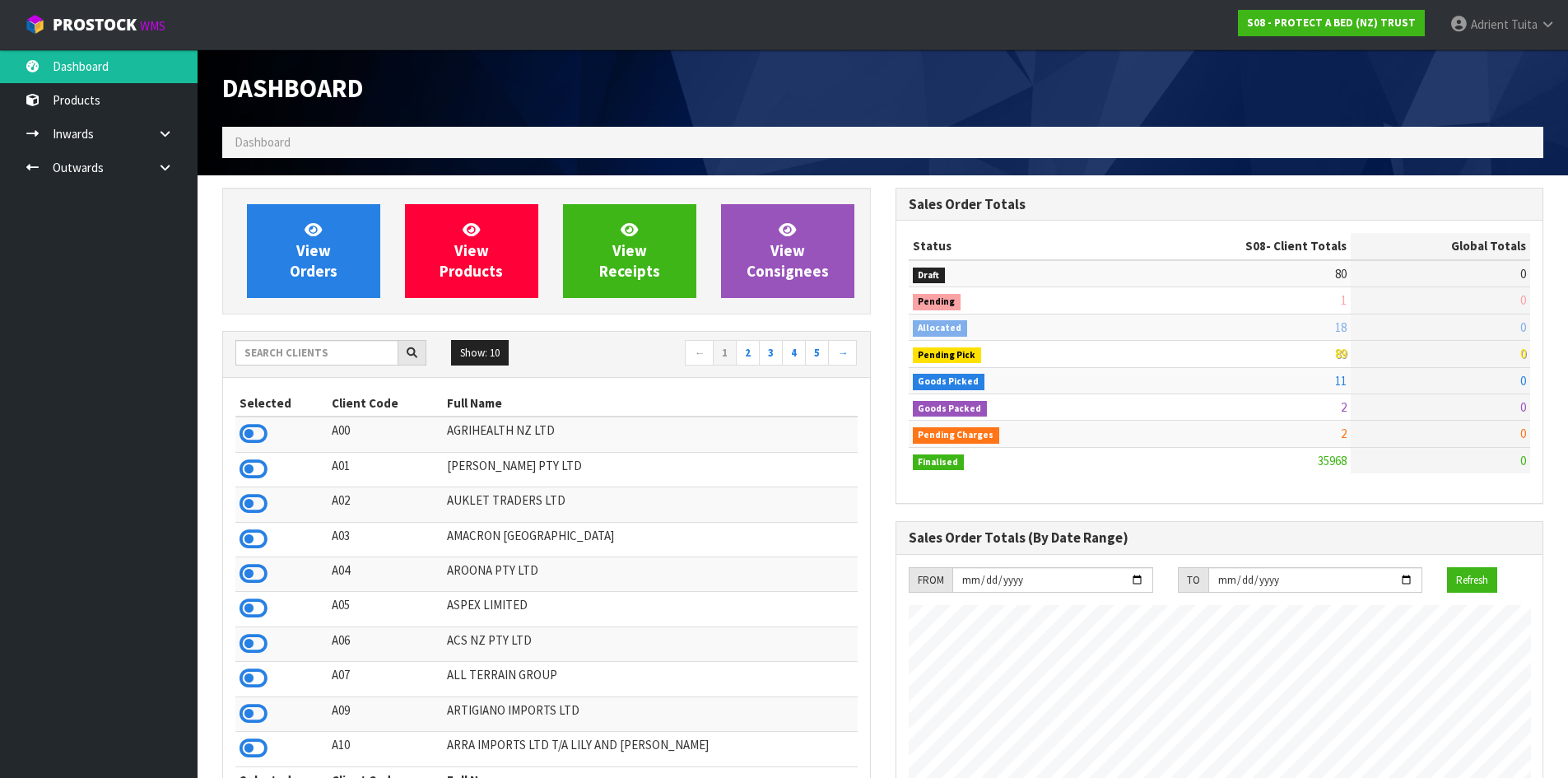
scroll to position [1247, 673]
click at [1501, 31] on span "Adrient" at bounding box center [1490, 24] width 38 height 15
click at [1497, 59] on link "Logout" at bounding box center [1502, 65] width 130 height 22
